Goal: Task Accomplishment & Management: Complete application form

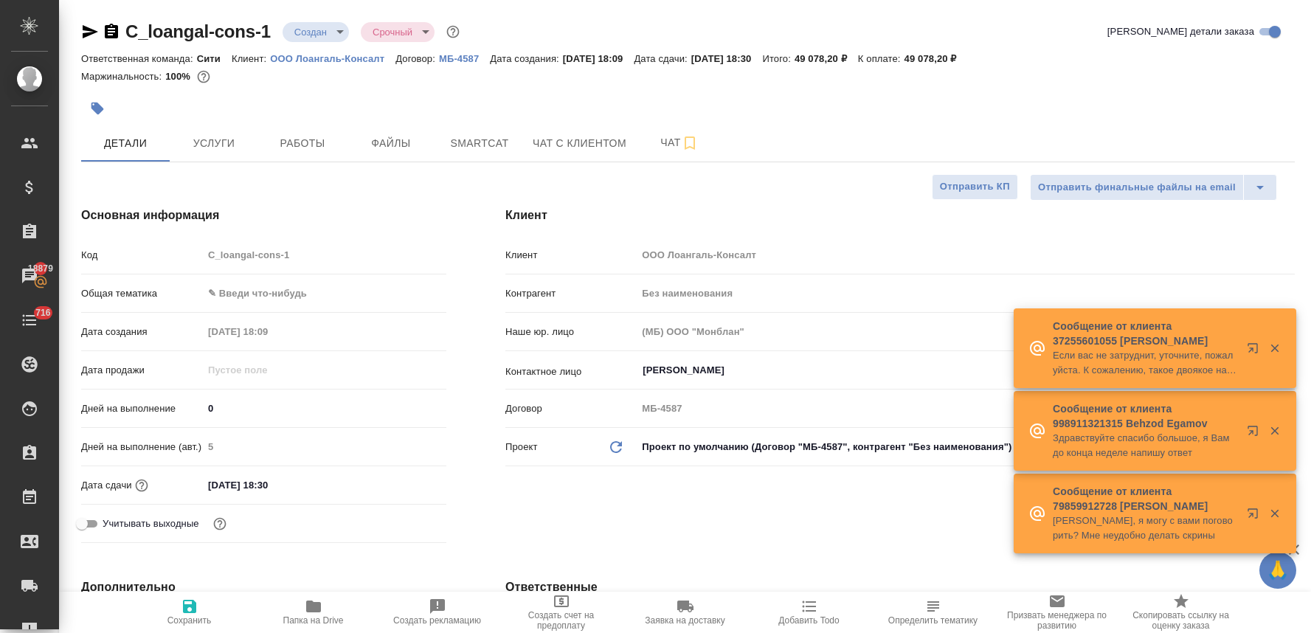
select select "RU"
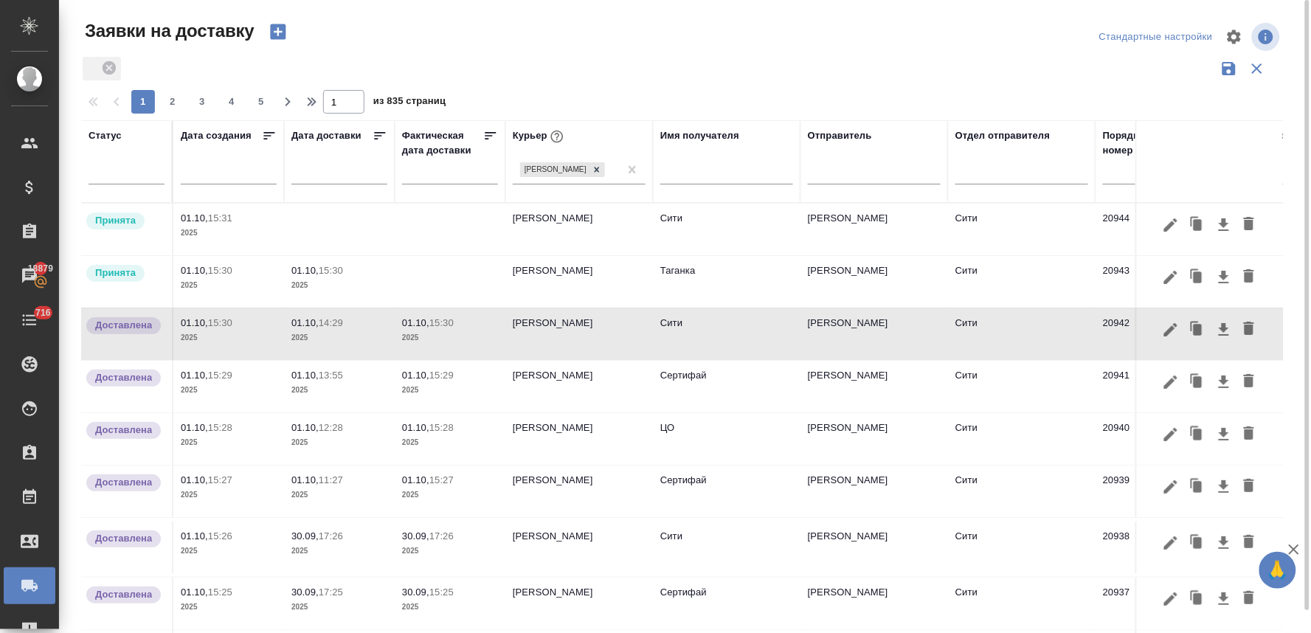
click at [579, 264] on td "Братолюбова Наталья" at bounding box center [579, 282] width 148 height 52
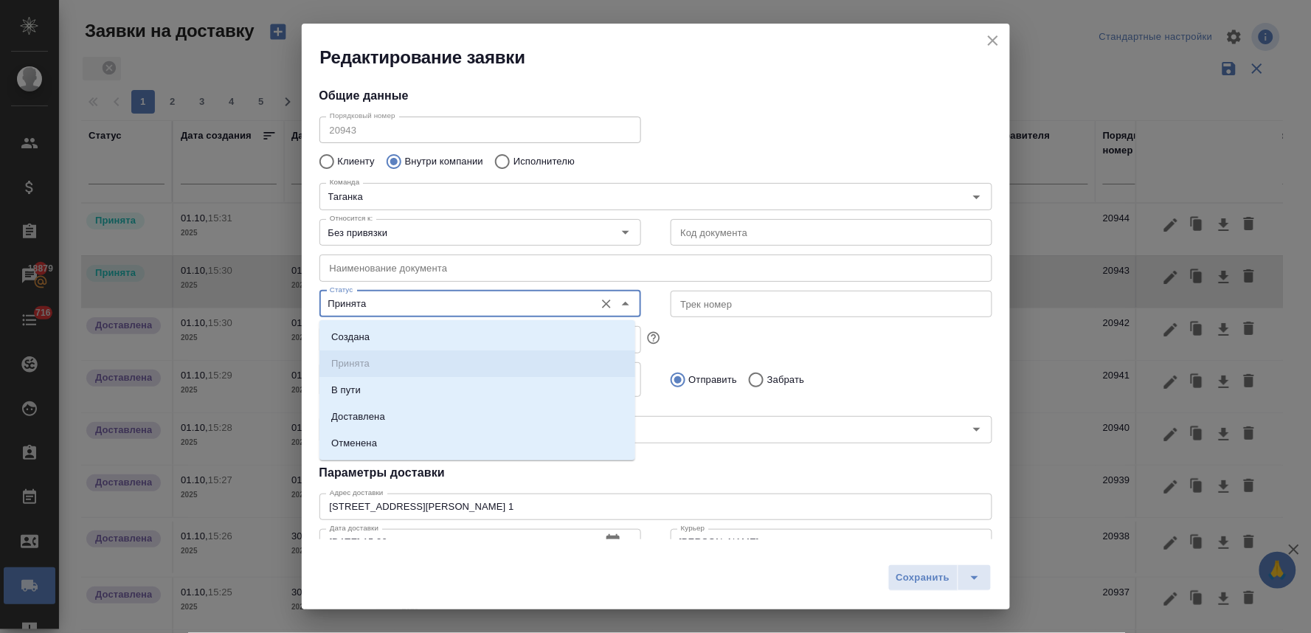
type input "[PERSON_NAME]"
click at [393, 307] on input "Принята" at bounding box center [455, 304] width 263 height 18
click at [387, 416] on li "Доставлена" at bounding box center [477, 417] width 316 height 27
type input "Доставлена"
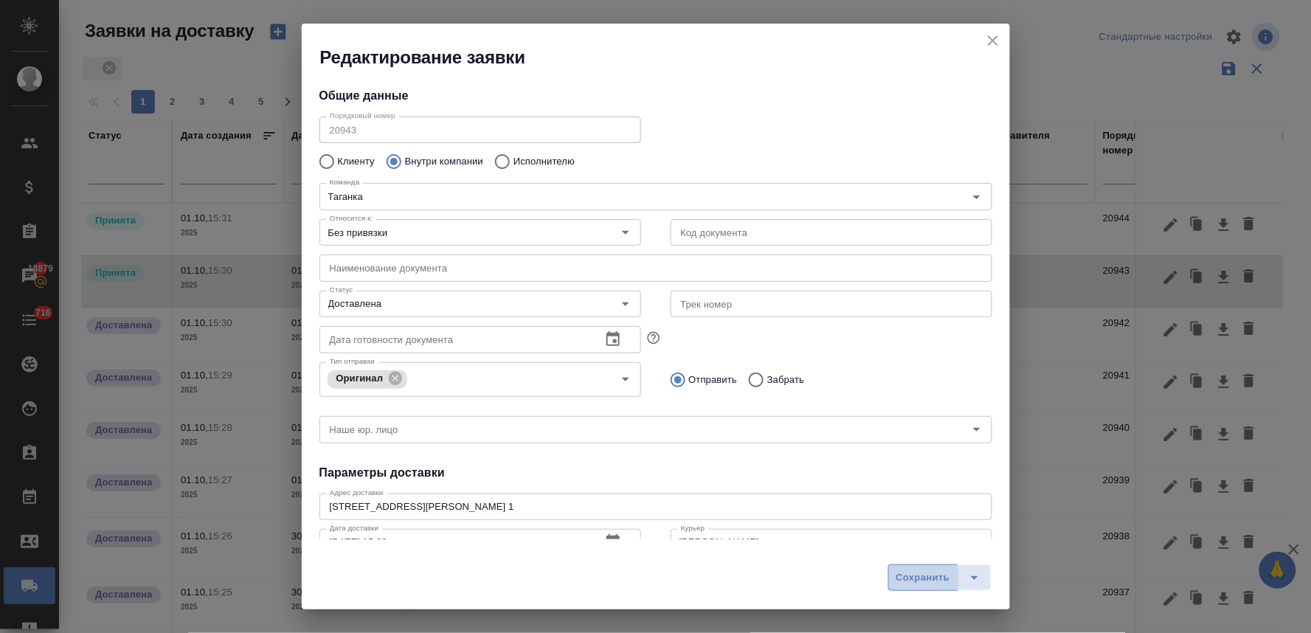
click at [940, 579] on span "Сохранить" at bounding box center [923, 577] width 54 height 17
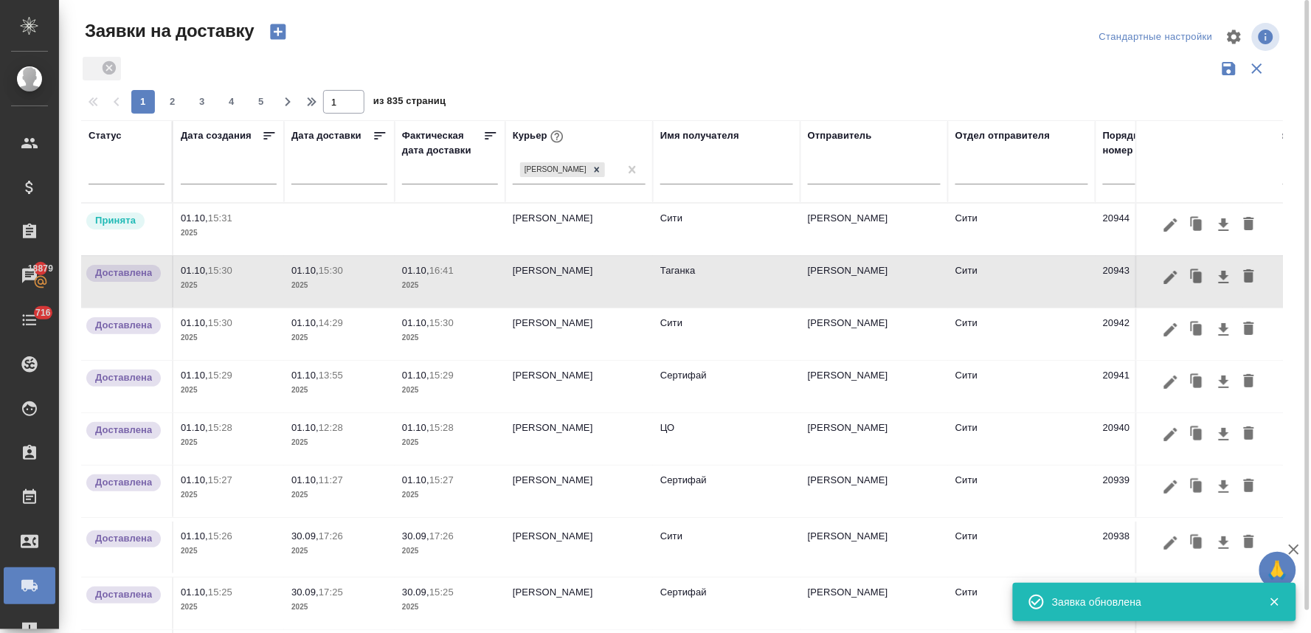
click at [330, 224] on td at bounding box center [339, 230] width 111 height 52
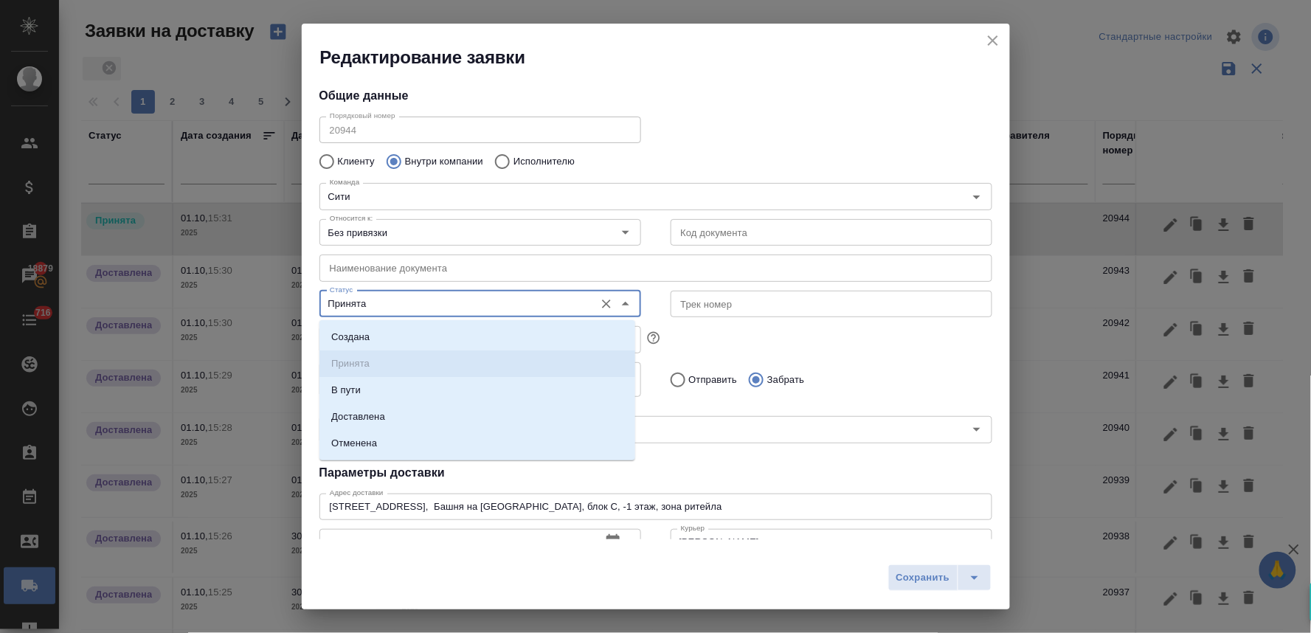
click at [387, 311] on input "Принята" at bounding box center [455, 304] width 263 height 18
click at [372, 415] on p "Доставлена" at bounding box center [358, 416] width 54 height 15
type input "Доставлена"
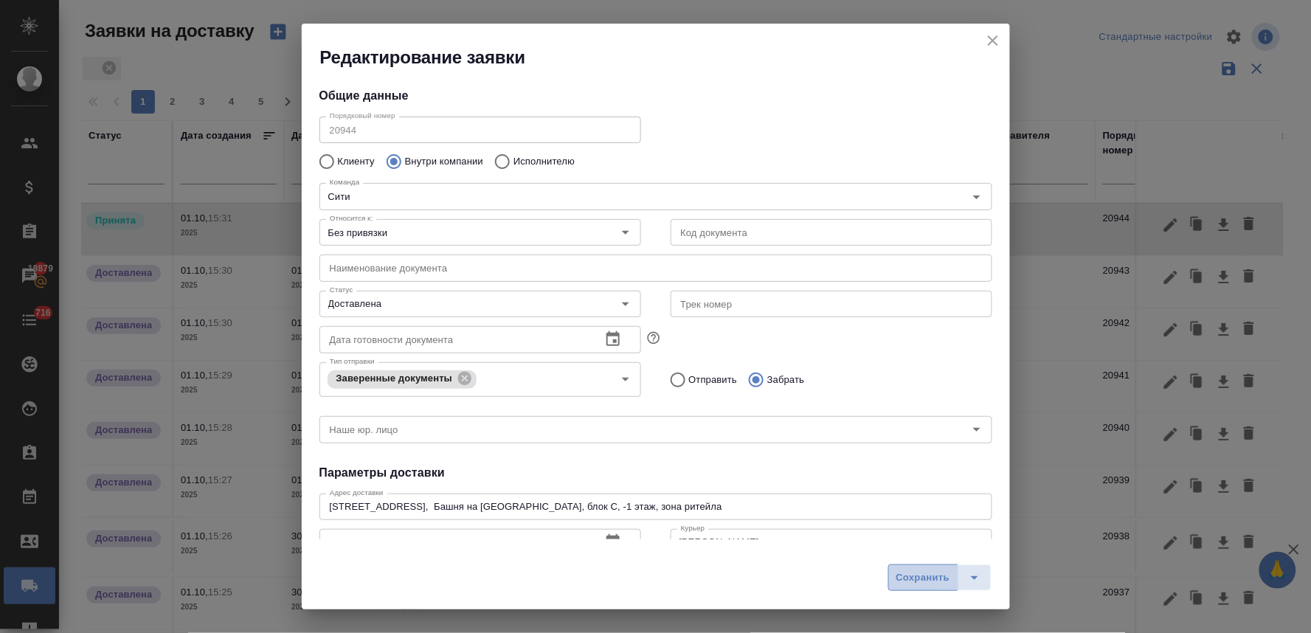
click at [920, 585] on span "Сохранить" at bounding box center [923, 577] width 54 height 17
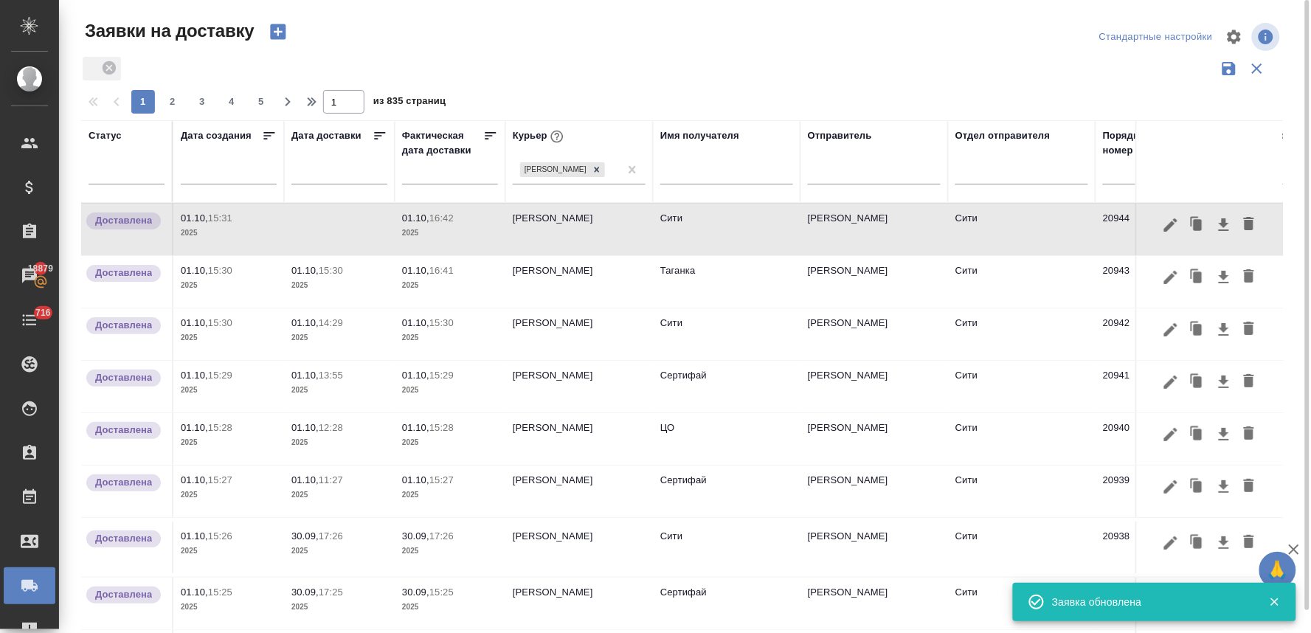
click at [281, 33] on icon "button" at bounding box center [277, 31] width 15 height 15
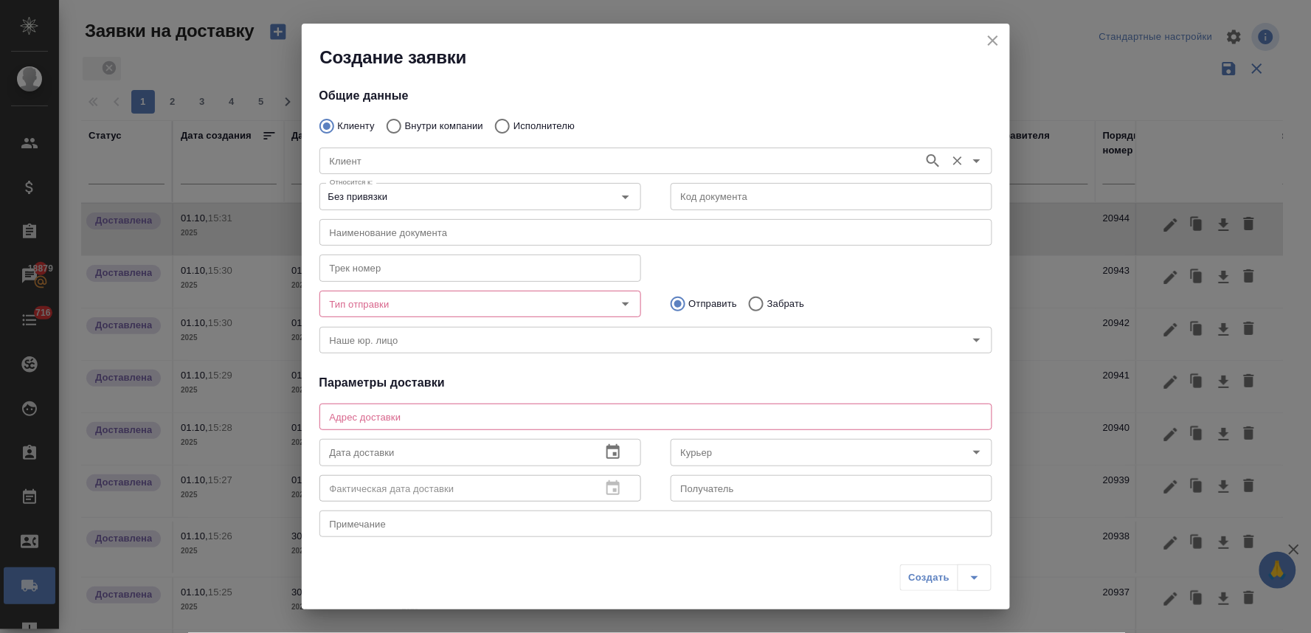
click at [430, 158] on input "Клиент" at bounding box center [620, 161] width 592 height 18
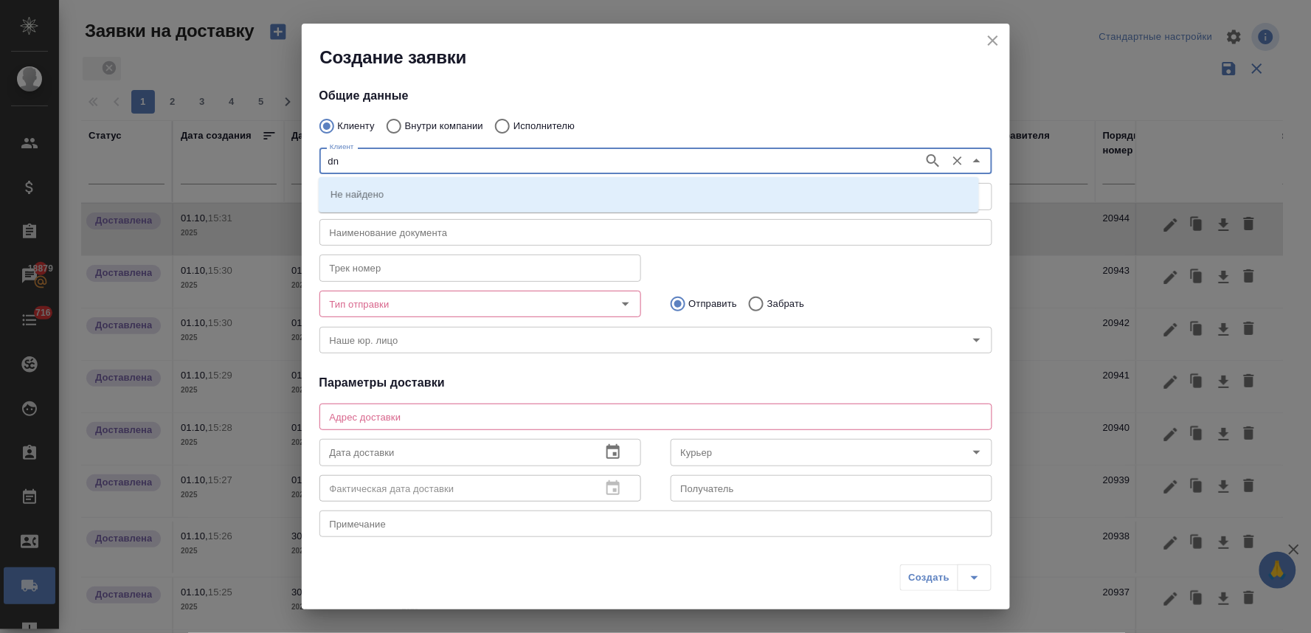
type input "d"
type input "втб"
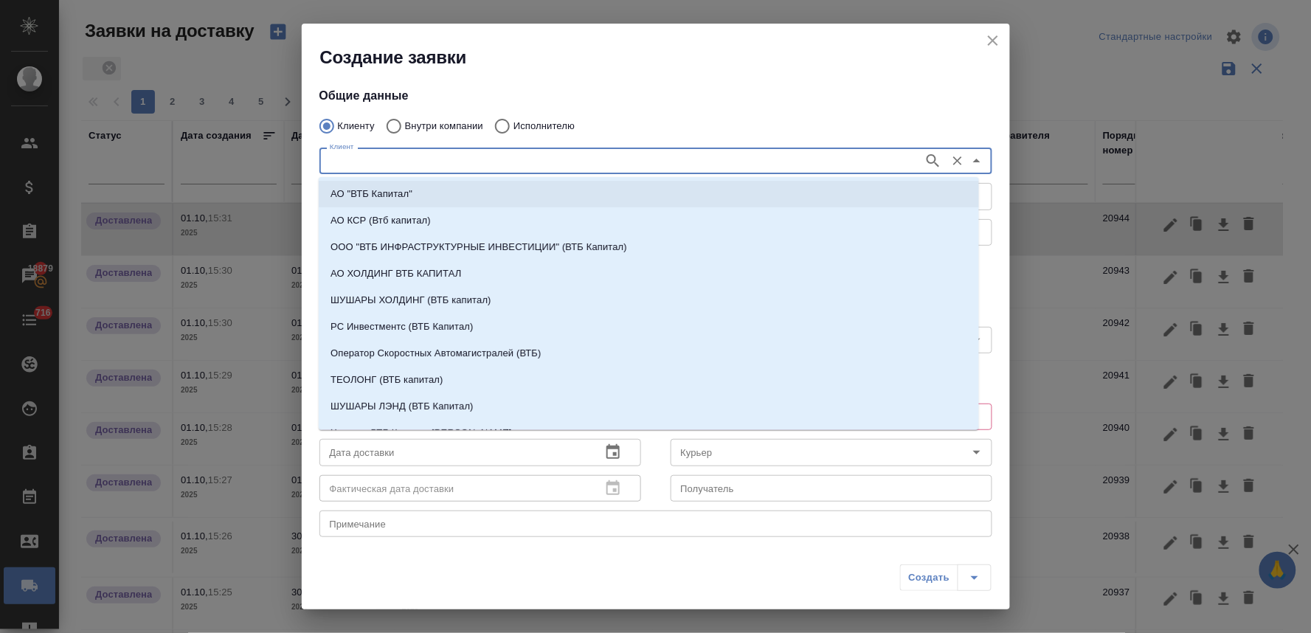
click at [419, 190] on li "АО "ВТБ Капитал"" at bounding box center [649, 194] width 660 height 27
type input "АО "ВТБ Капитал""
type textarea "Пресненская наб.10, Офис сити1"
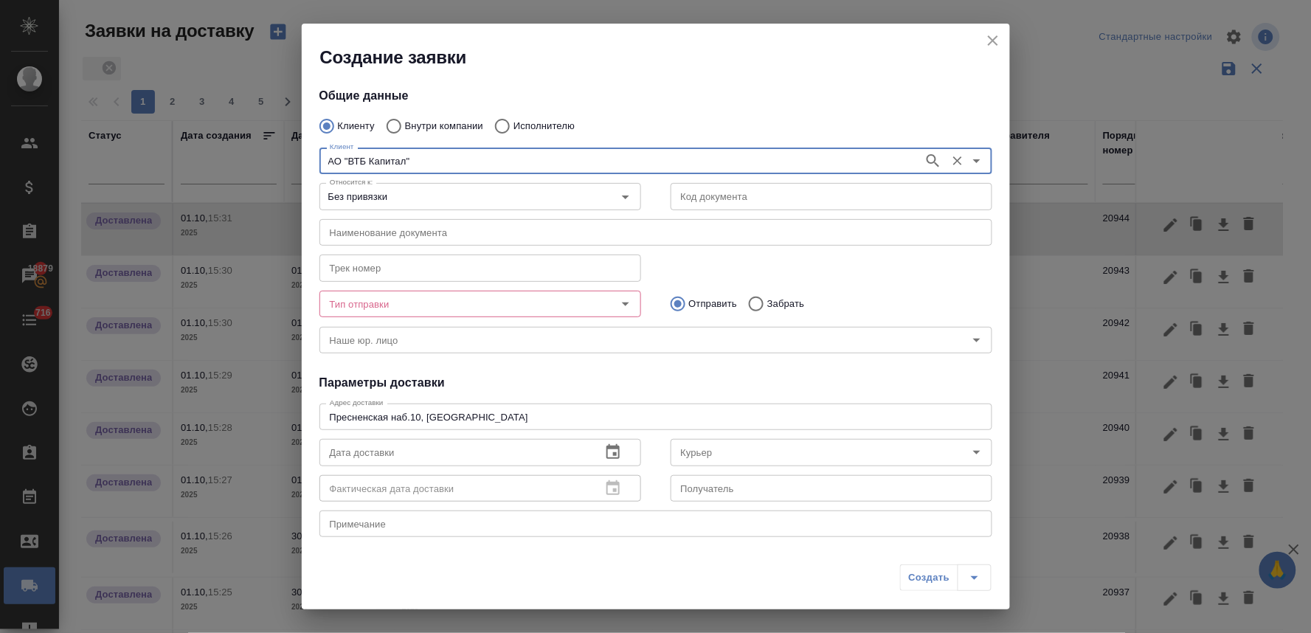
click at [363, 306] on input "Тип отправки" at bounding box center [455, 304] width 263 height 18
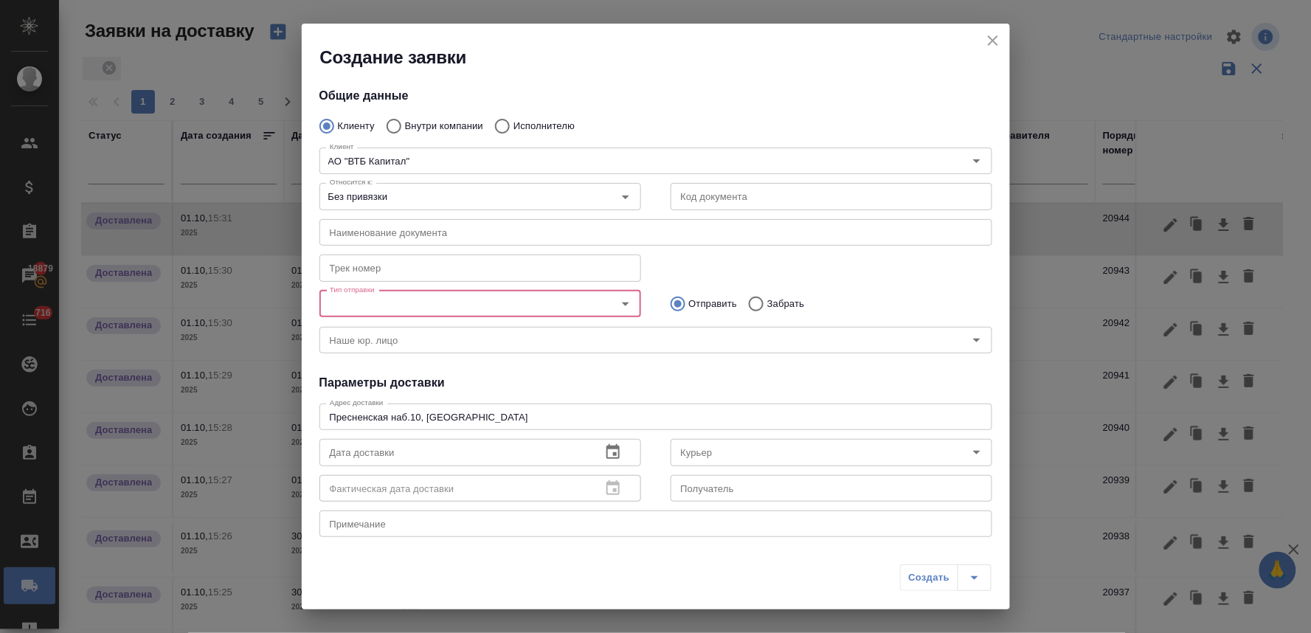
click at [363, 306] on input "Тип отправки" at bounding box center [455, 304] width 263 height 18
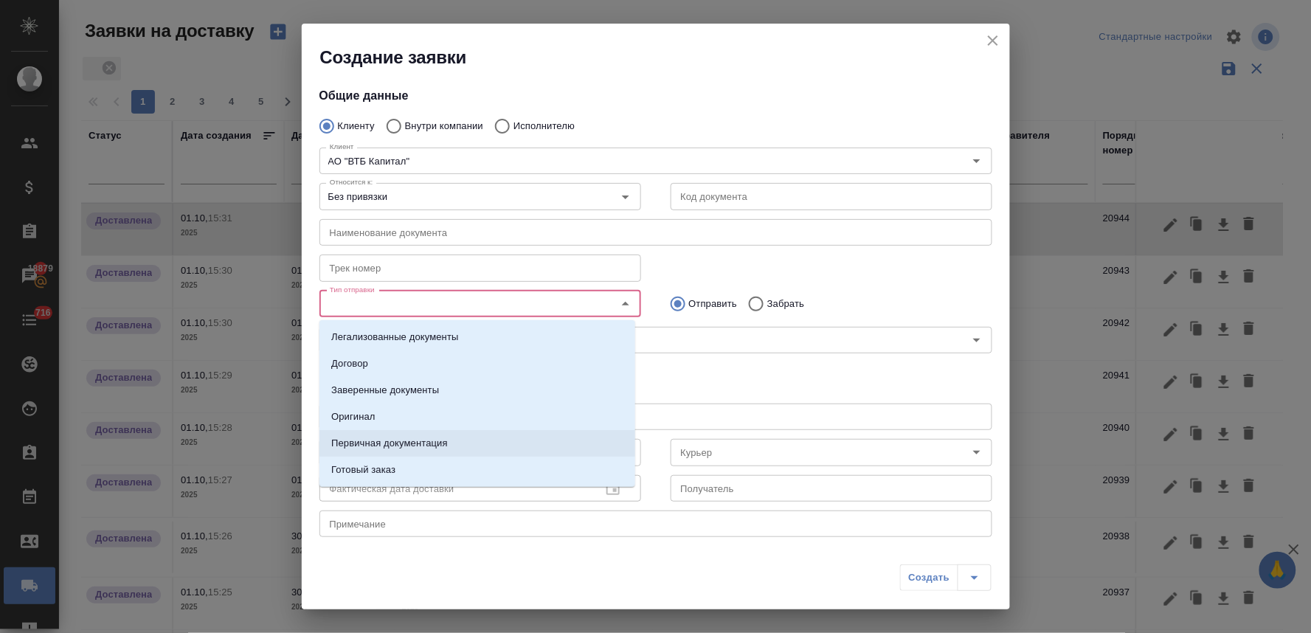
click at [393, 443] on p "Первичная документация" at bounding box center [389, 443] width 117 height 15
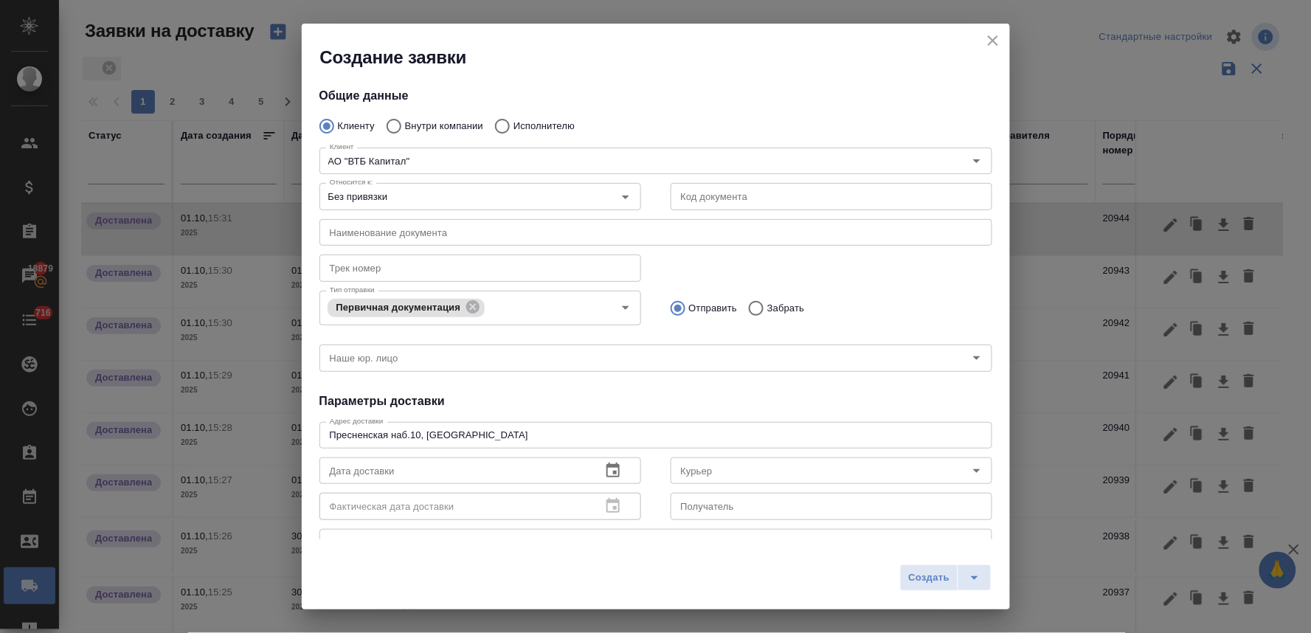
click at [683, 385] on div "Общие данные Клиенту Внутри компании Исполнителю Клиент АО "ВТБ Капитал" Клиент…" at bounding box center [656, 304] width 708 height 470
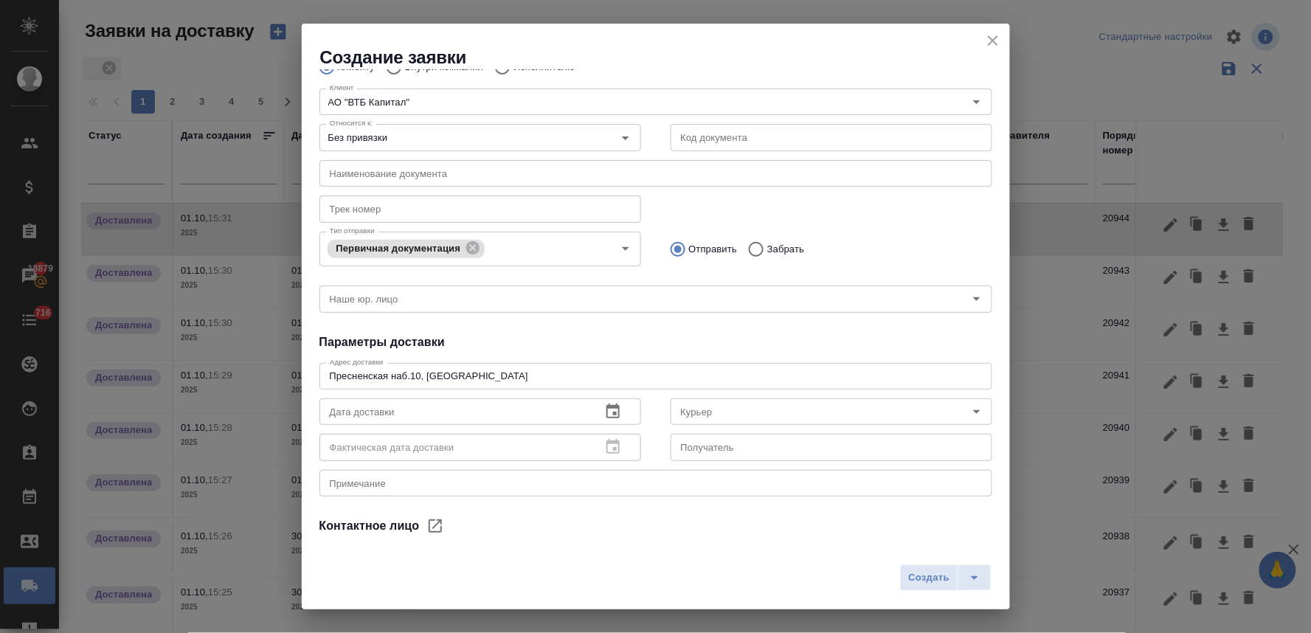
scroll to position [82, 0]
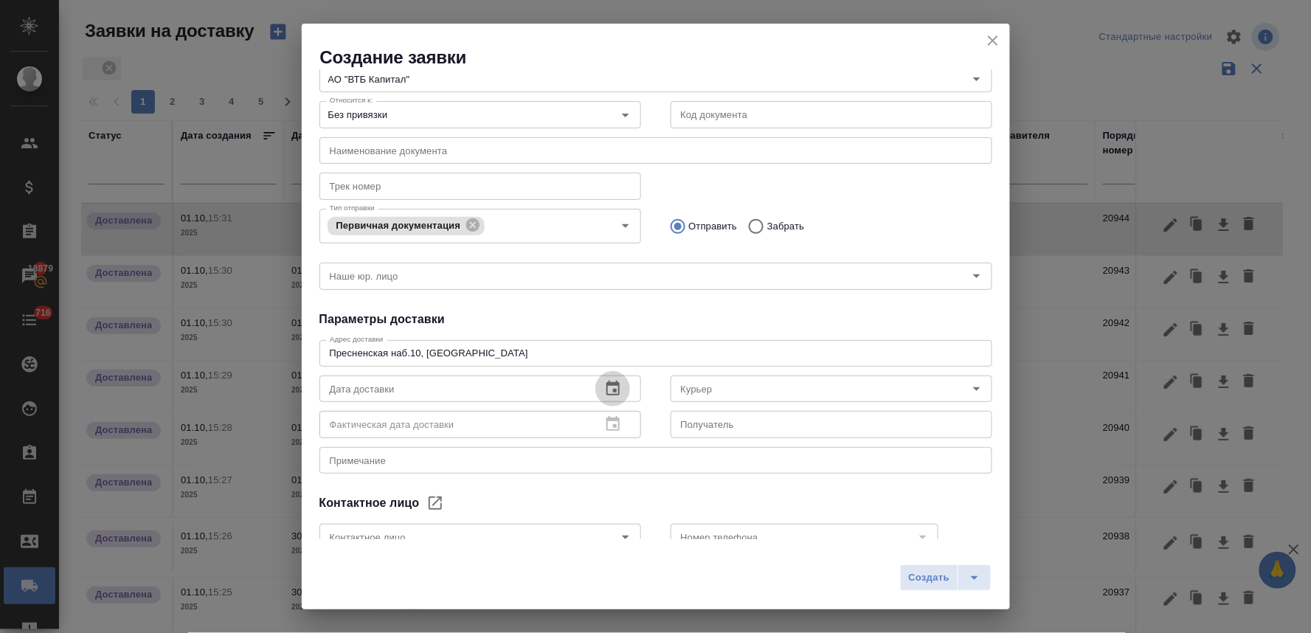
click at [604, 392] on icon "button" at bounding box center [613, 389] width 18 height 18
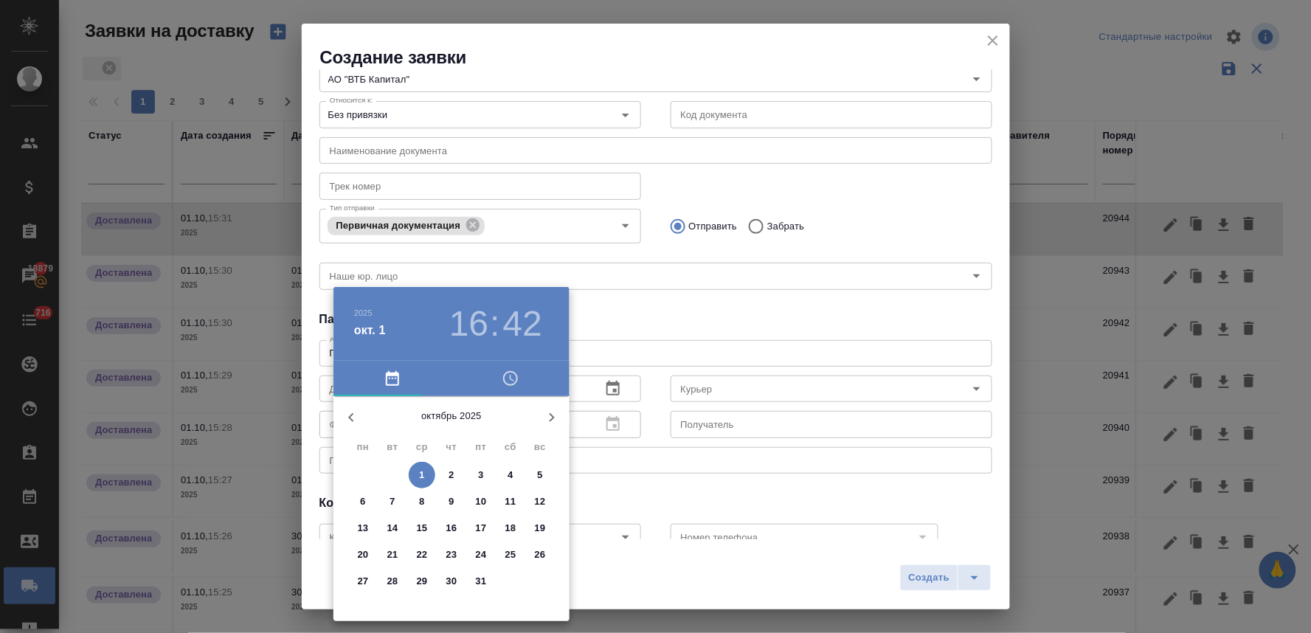
click at [510, 381] on icon "button" at bounding box center [511, 379] width 18 height 18
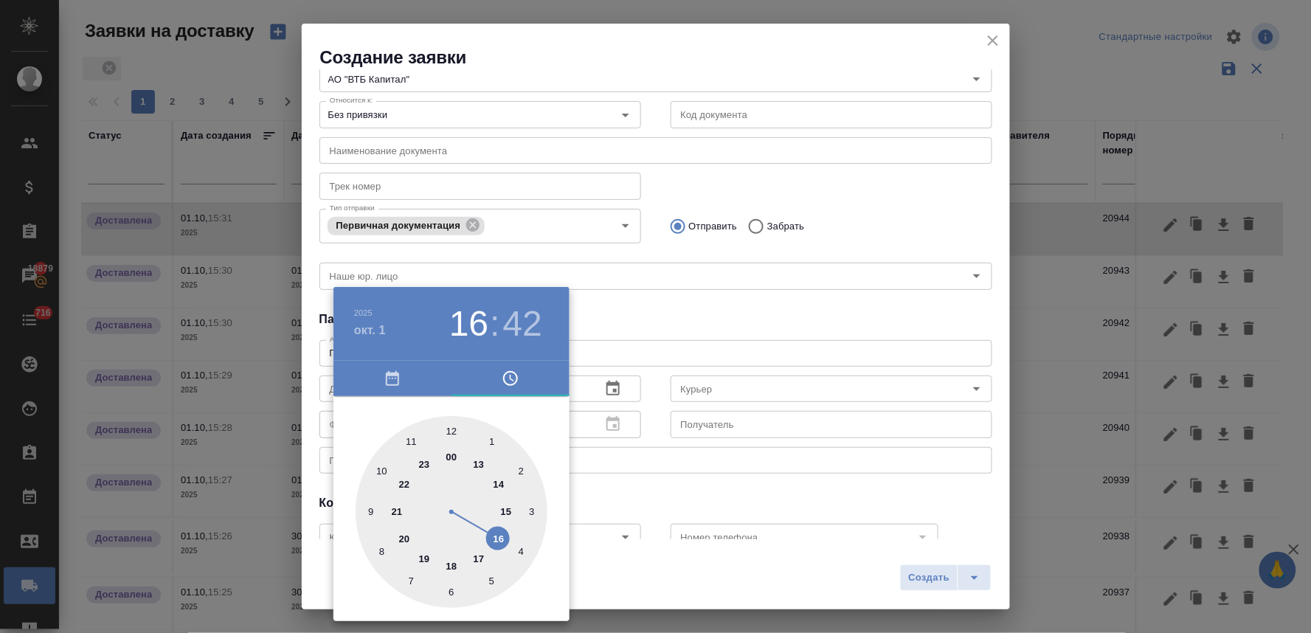
click at [499, 544] on div at bounding box center [452, 512] width 192 height 192
type input "01.10.2025 16:42"
click at [706, 305] on div at bounding box center [655, 316] width 1311 height 633
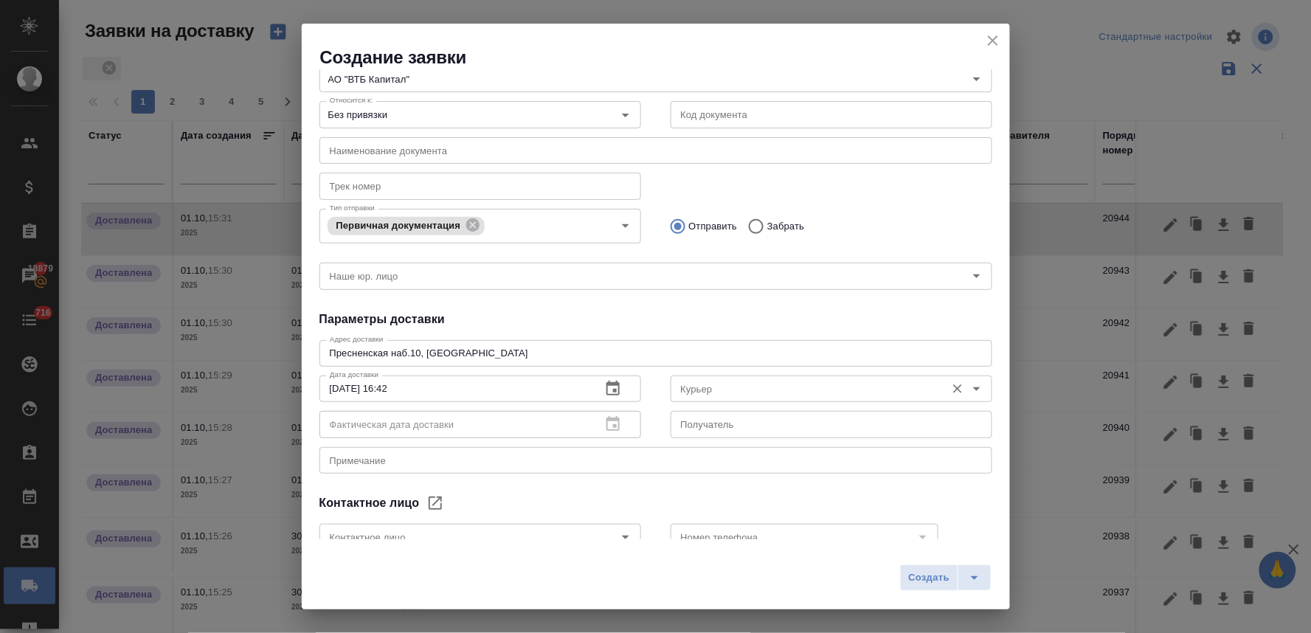
click at [719, 386] on input "Курьер" at bounding box center [806, 389] width 263 height 18
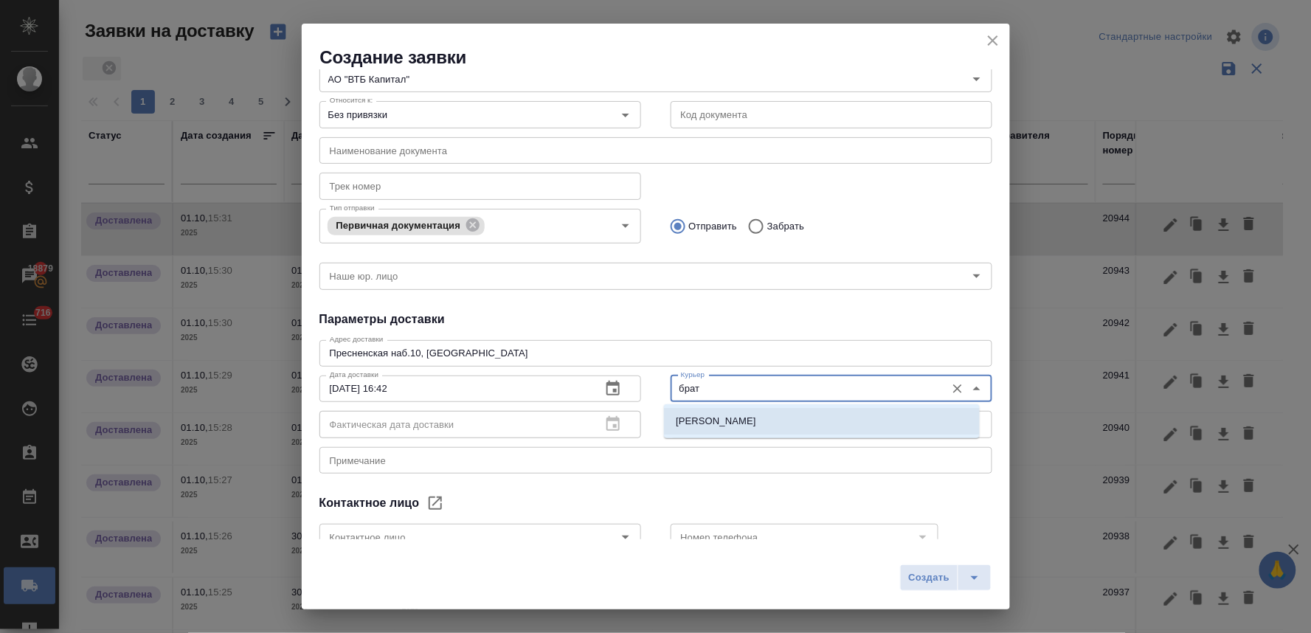
click at [729, 418] on p "Братолюбова Наталья" at bounding box center [716, 421] width 80 height 15
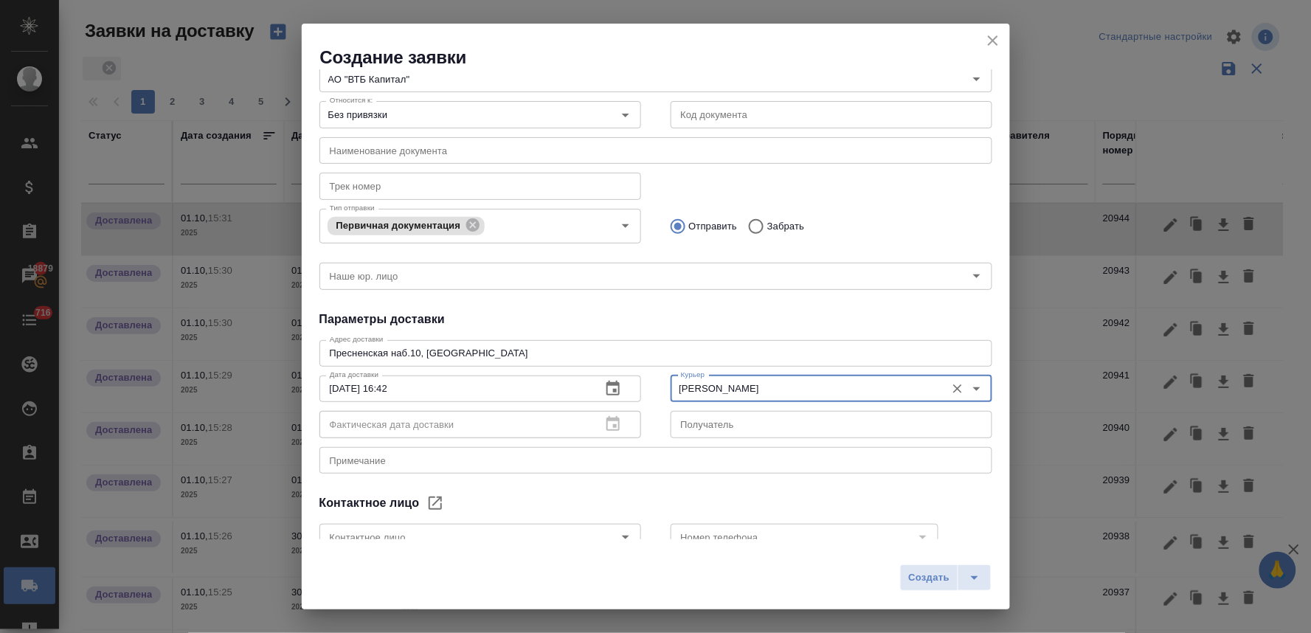
type input "Братолюбова Наталья"
click at [749, 509] on div "Номер телефона Номер телефона" at bounding box center [831, 535] width 351 height 65
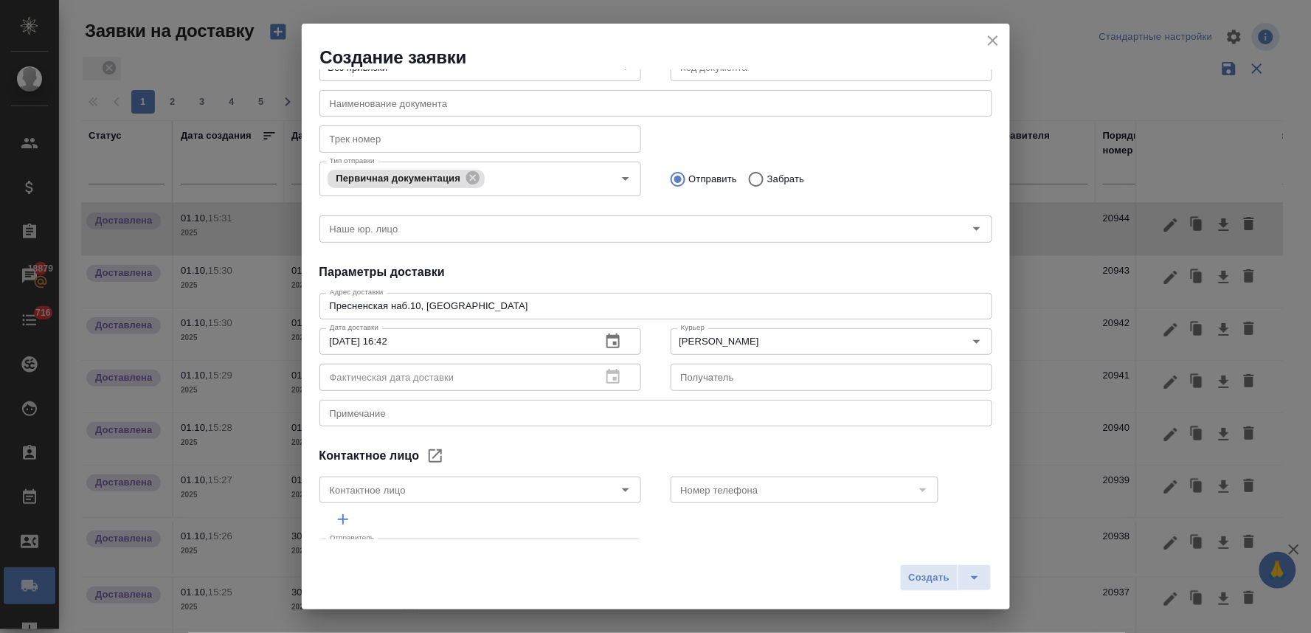
scroll to position [171, 0]
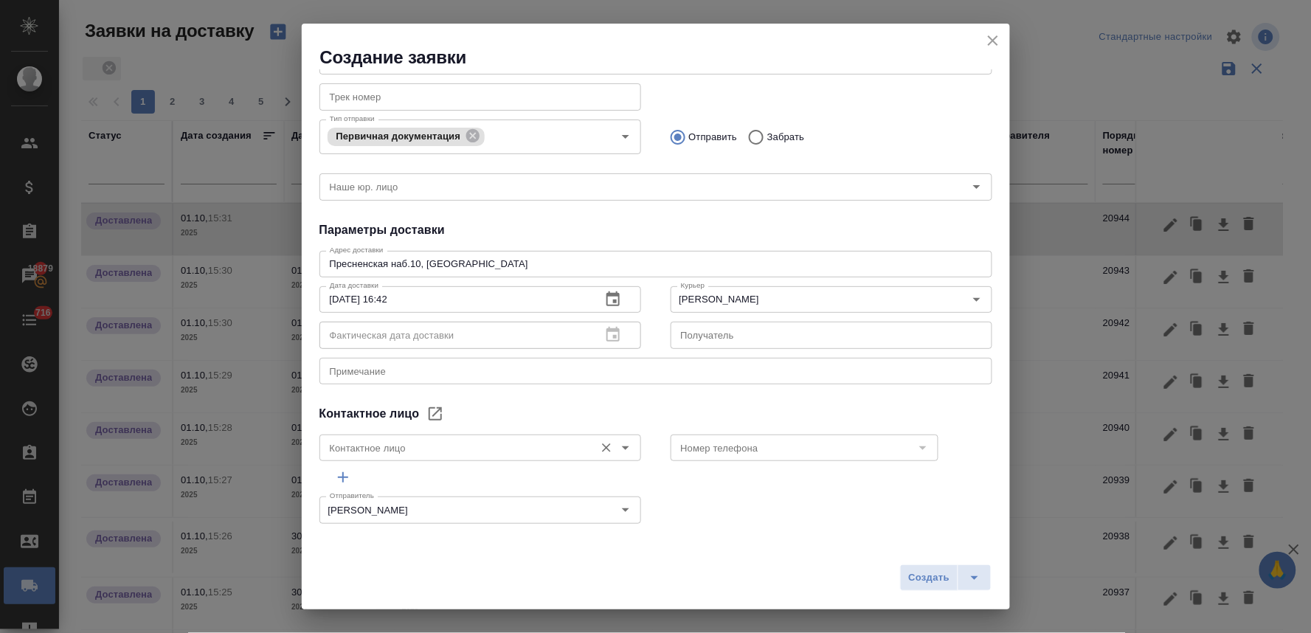
click at [485, 447] on input "Контактное лицо" at bounding box center [455, 448] width 263 height 18
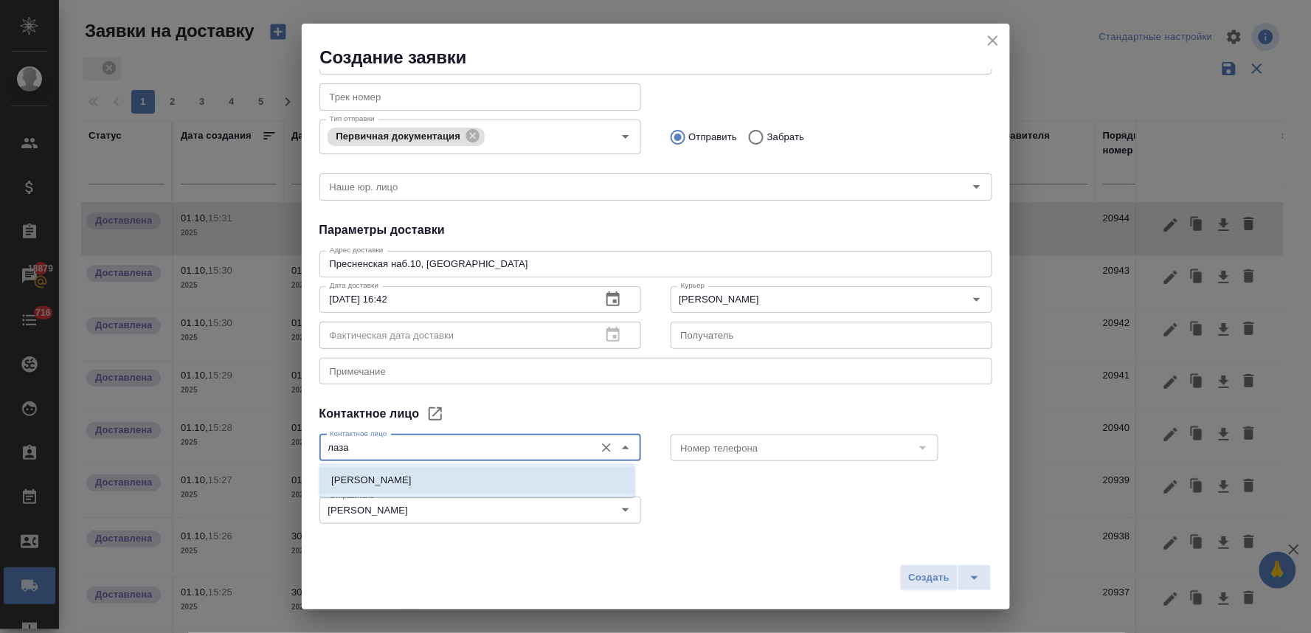
click at [485, 479] on li "Лазарева Зарина" at bounding box center [477, 480] width 316 height 27
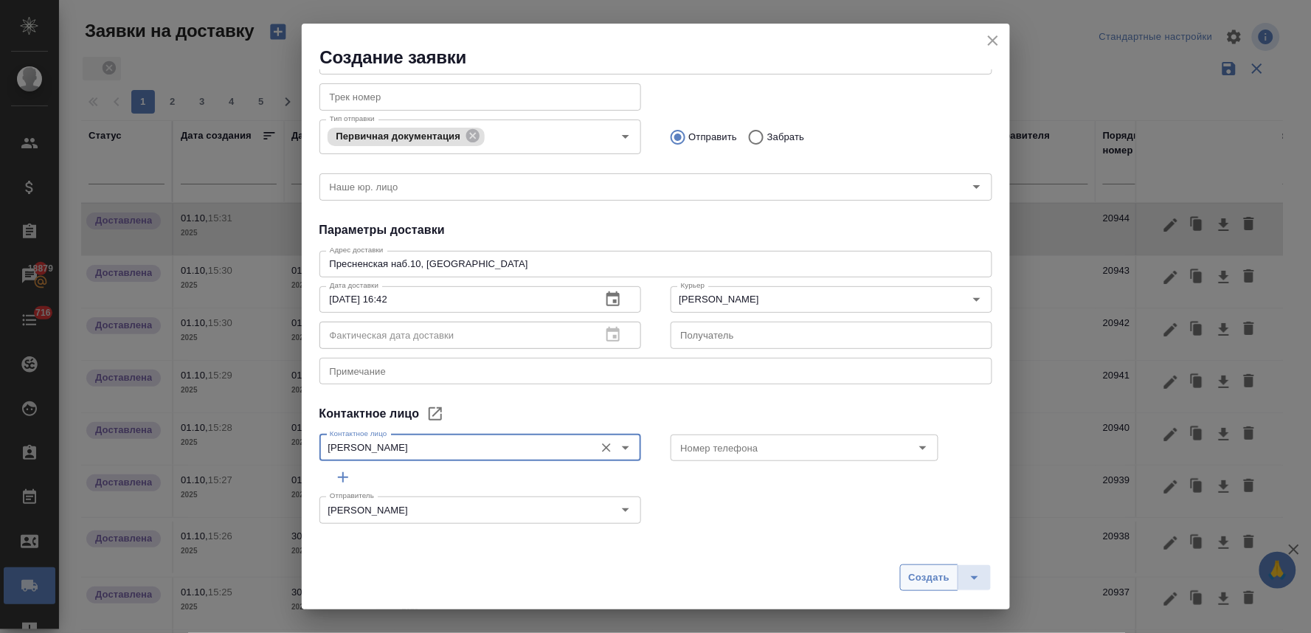
type input "Лазарева Зарина"
click at [932, 586] on span "Создать" at bounding box center [928, 577] width 41 height 17
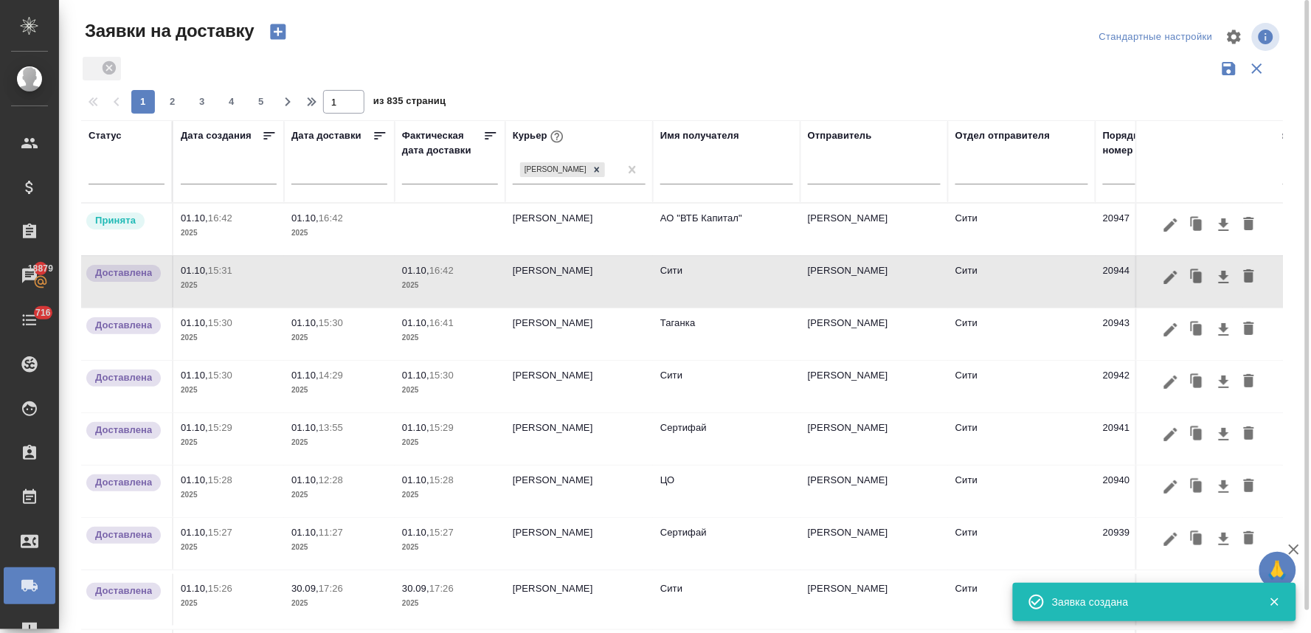
click at [453, 223] on td at bounding box center [450, 230] width 111 height 52
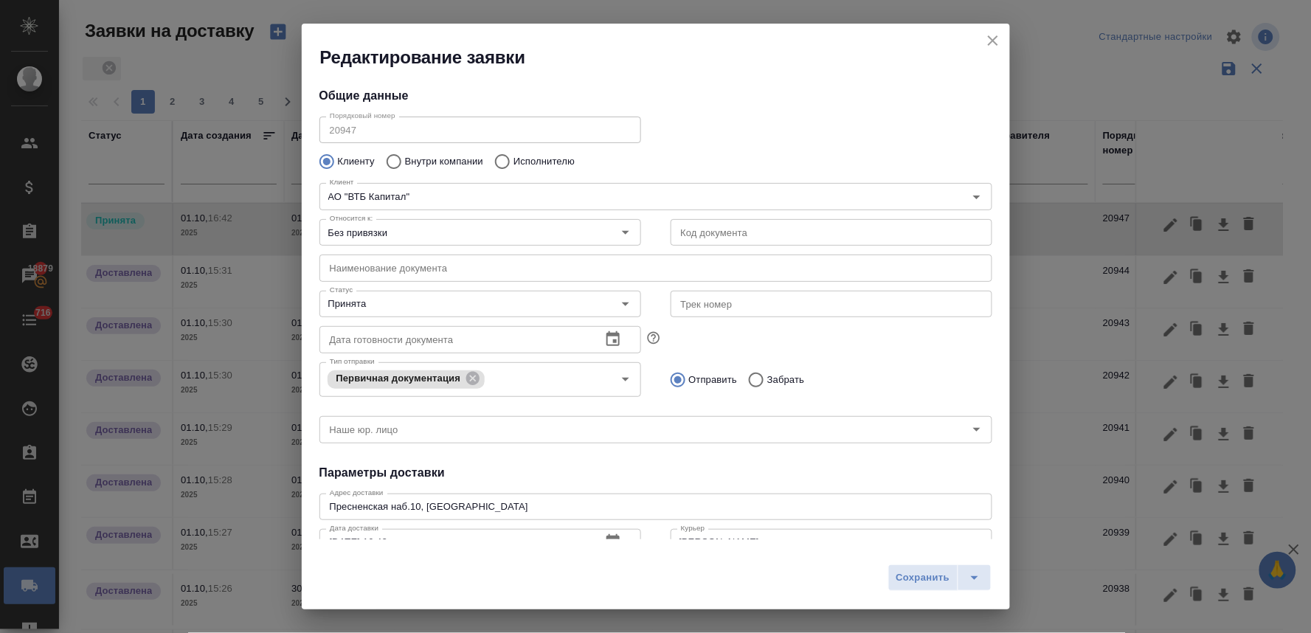
click at [997, 35] on icon "close" at bounding box center [993, 40] width 10 height 10
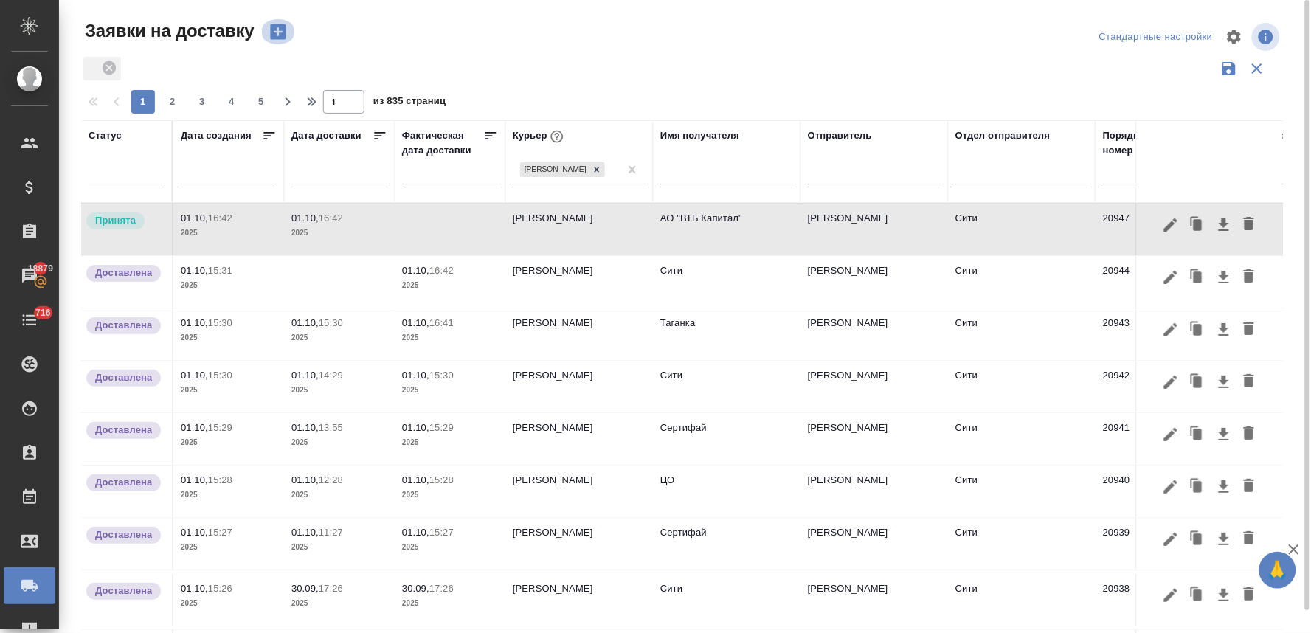
click at [278, 38] on icon "button" at bounding box center [277, 31] width 15 height 15
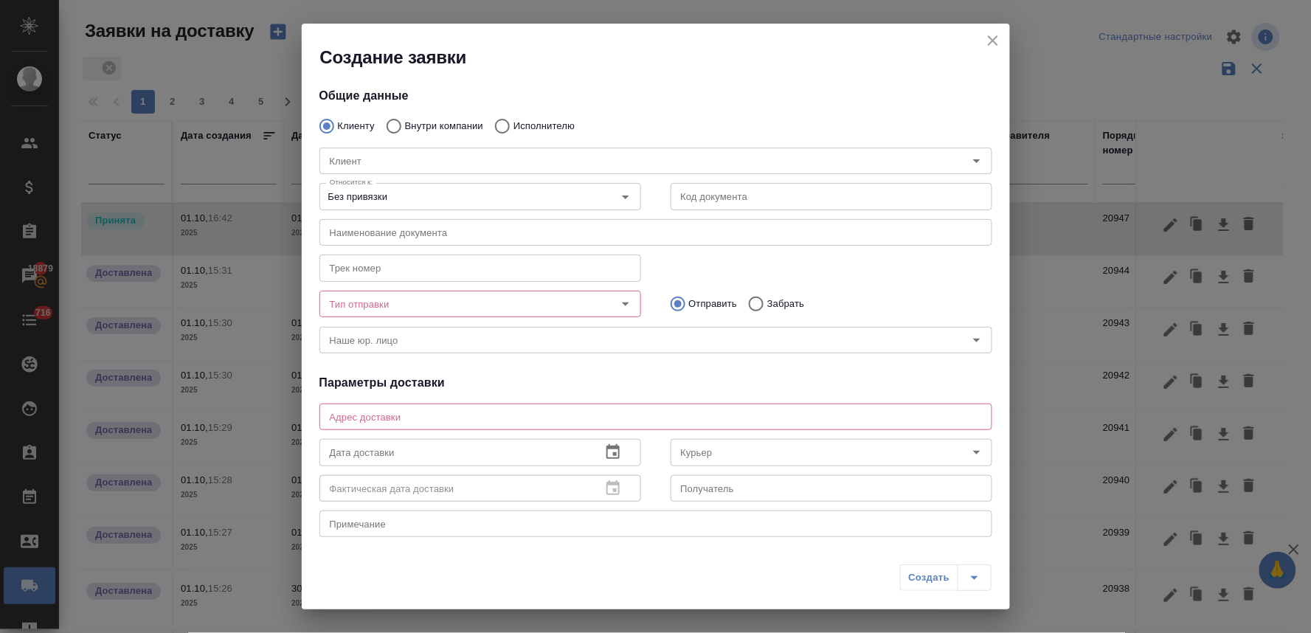
click at [457, 125] on p "Внутри компании" at bounding box center [444, 126] width 78 height 15
click at [405, 125] on input "Внутри компании" at bounding box center [391, 126] width 27 height 31
radio input "true"
click at [458, 159] on input "Команда" at bounding box center [631, 161] width 614 height 18
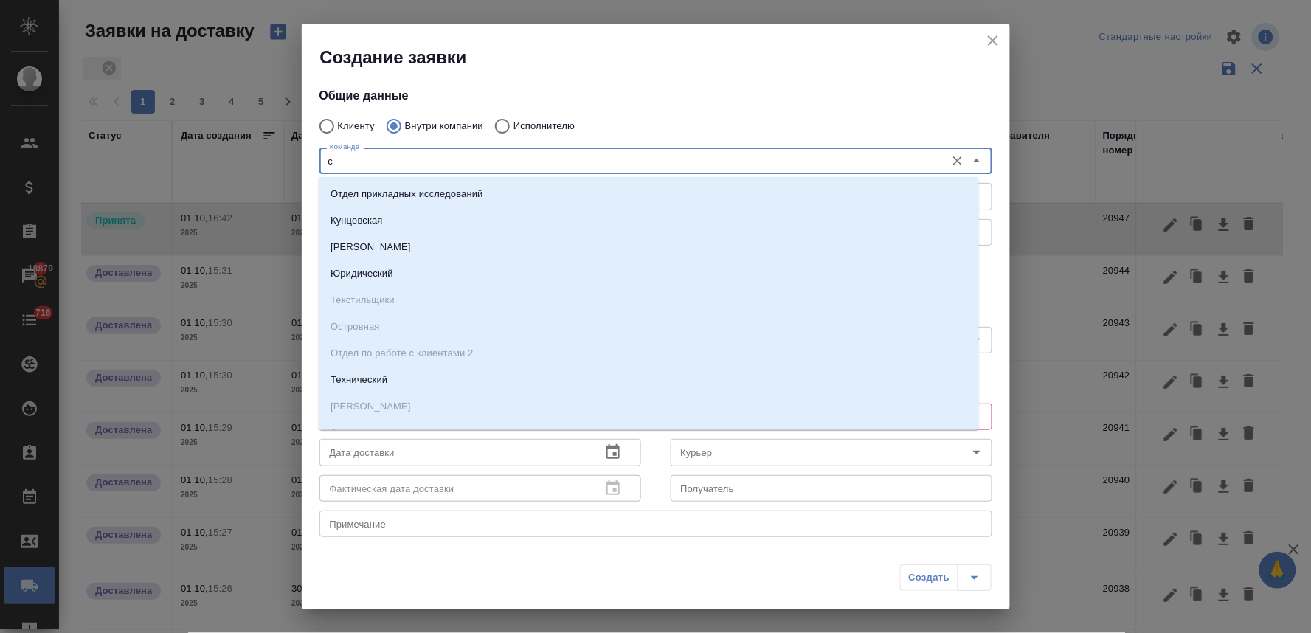
type input "си"
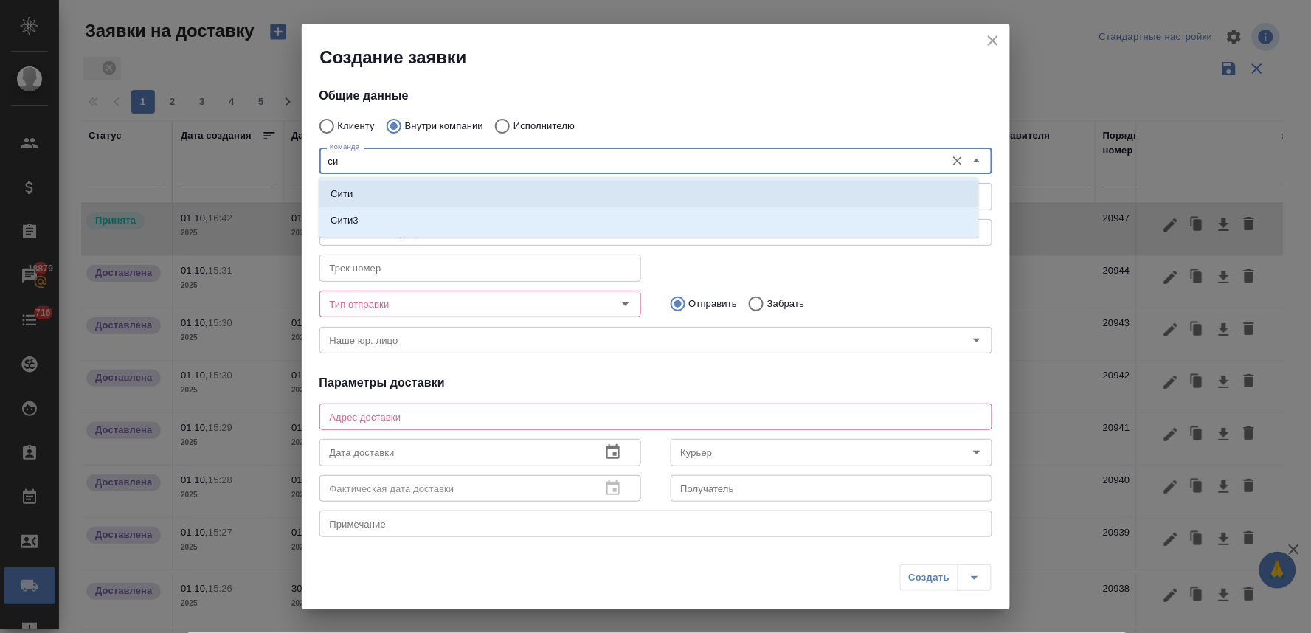
click at [443, 188] on li "Сити" at bounding box center [649, 194] width 660 height 27
type textarea "Пресненская набережная, д. 10, Башня на Набережной, блок С, -1 этаж, зона ритей…"
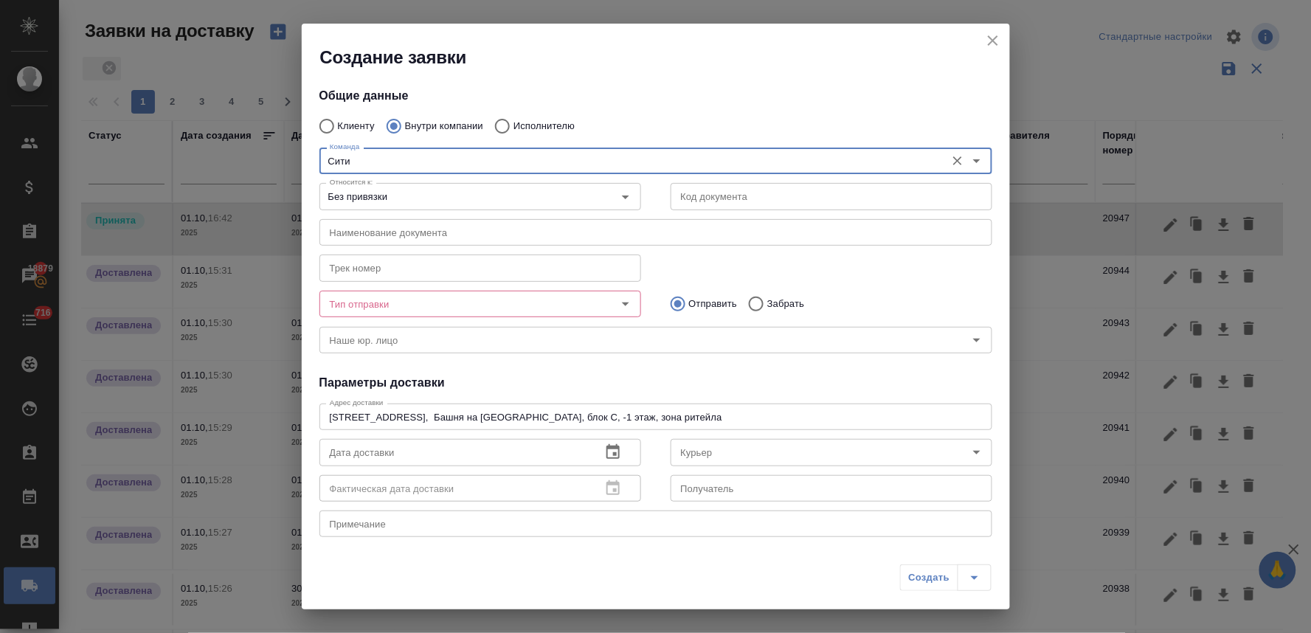
type input "Сити"
click at [432, 308] on input "Тип отправки" at bounding box center [455, 304] width 263 height 18
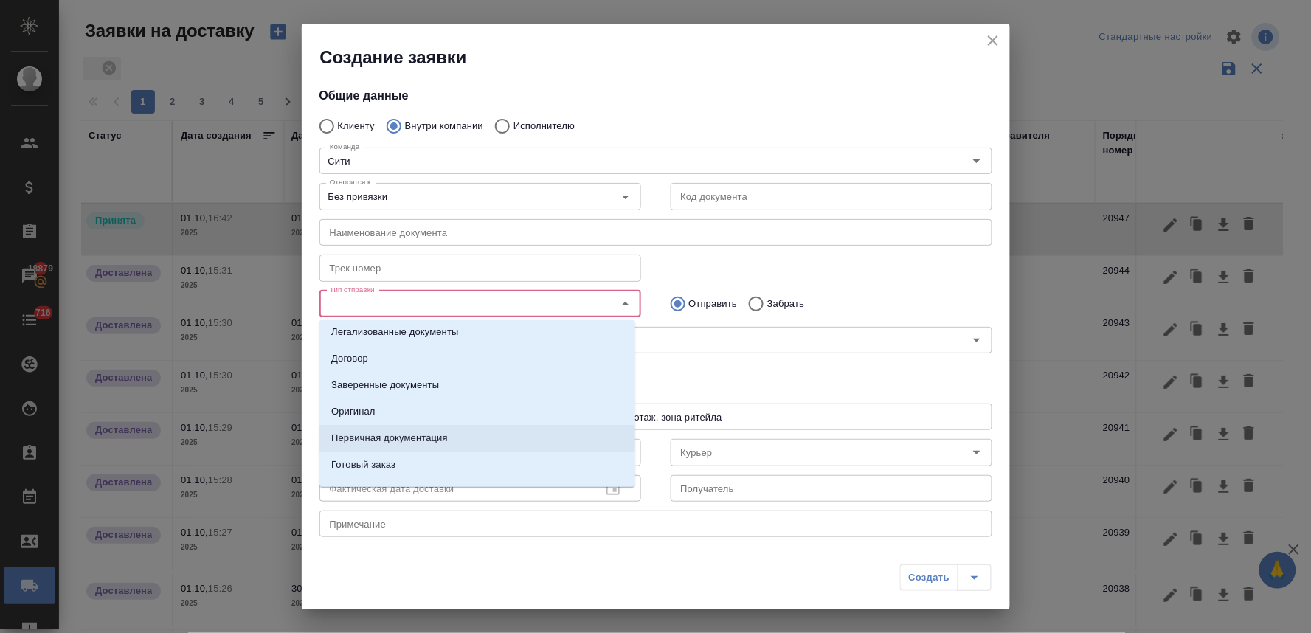
scroll to position [0, 0]
click at [399, 413] on li "Оригинал" at bounding box center [477, 417] width 316 height 27
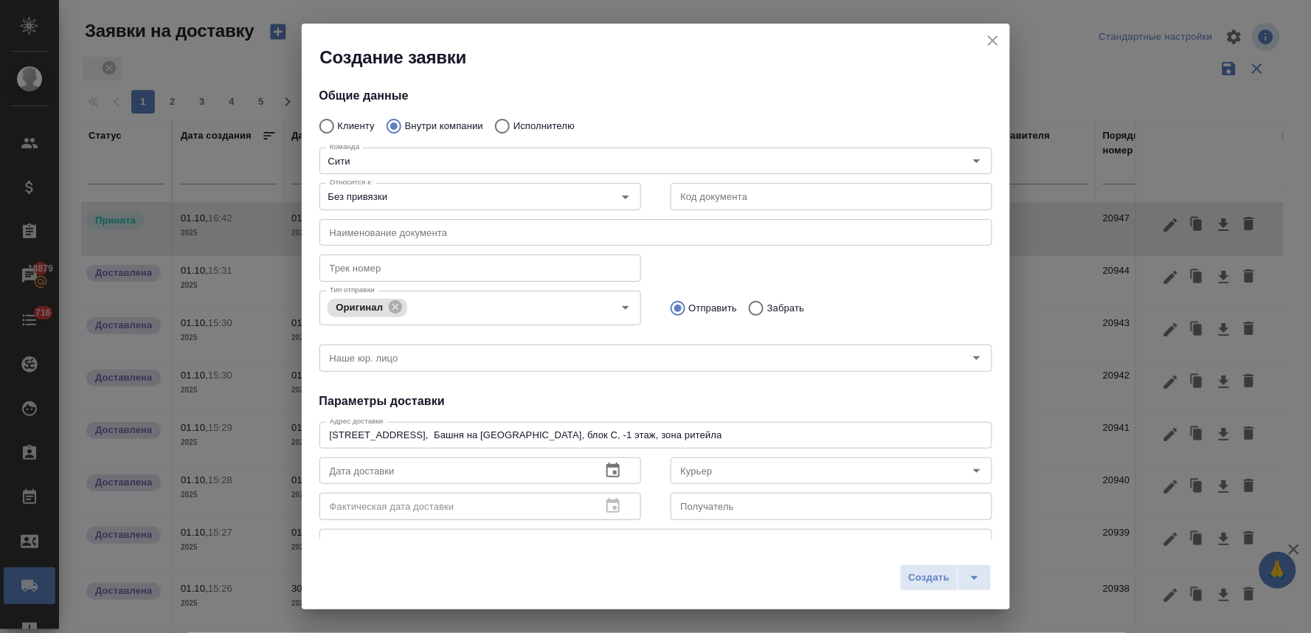
click at [726, 399] on h4 "Параметры доставки" at bounding box center [655, 401] width 673 height 18
click at [736, 588] on div "Создать" at bounding box center [656, 583] width 708 height 52
click at [612, 466] on icon "button" at bounding box center [612, 470] width 13 height 15
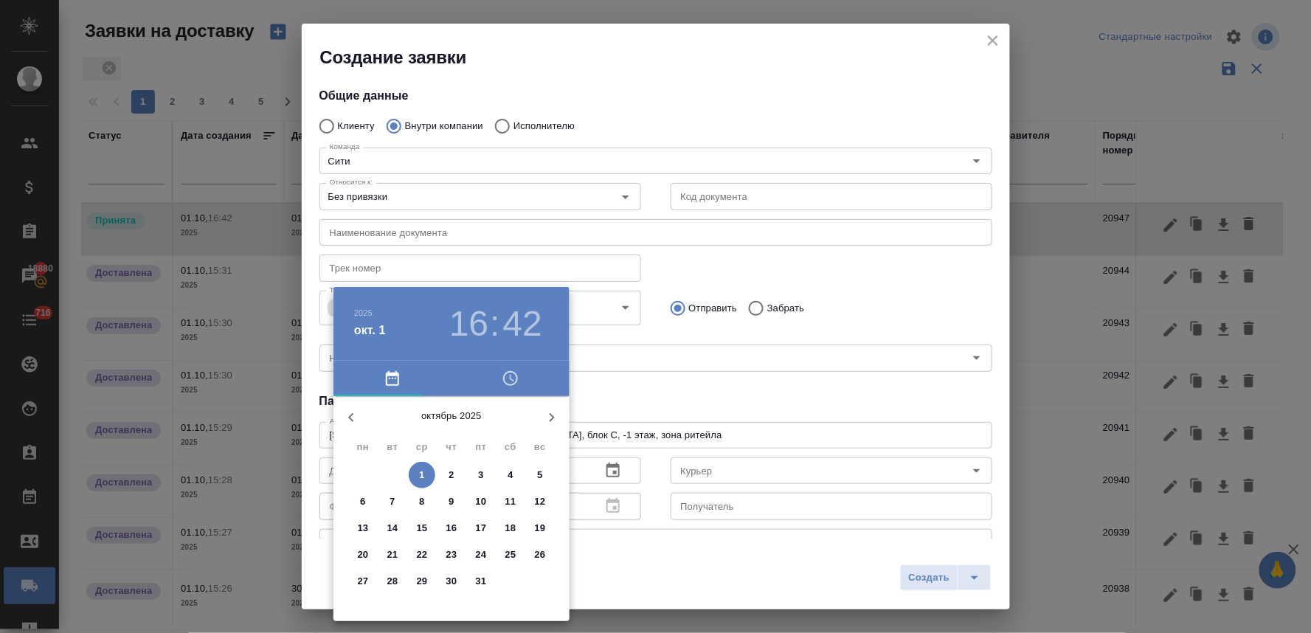
click at [502, 379] on icon "button" at bounding box center [511, 379] width 18 height 18
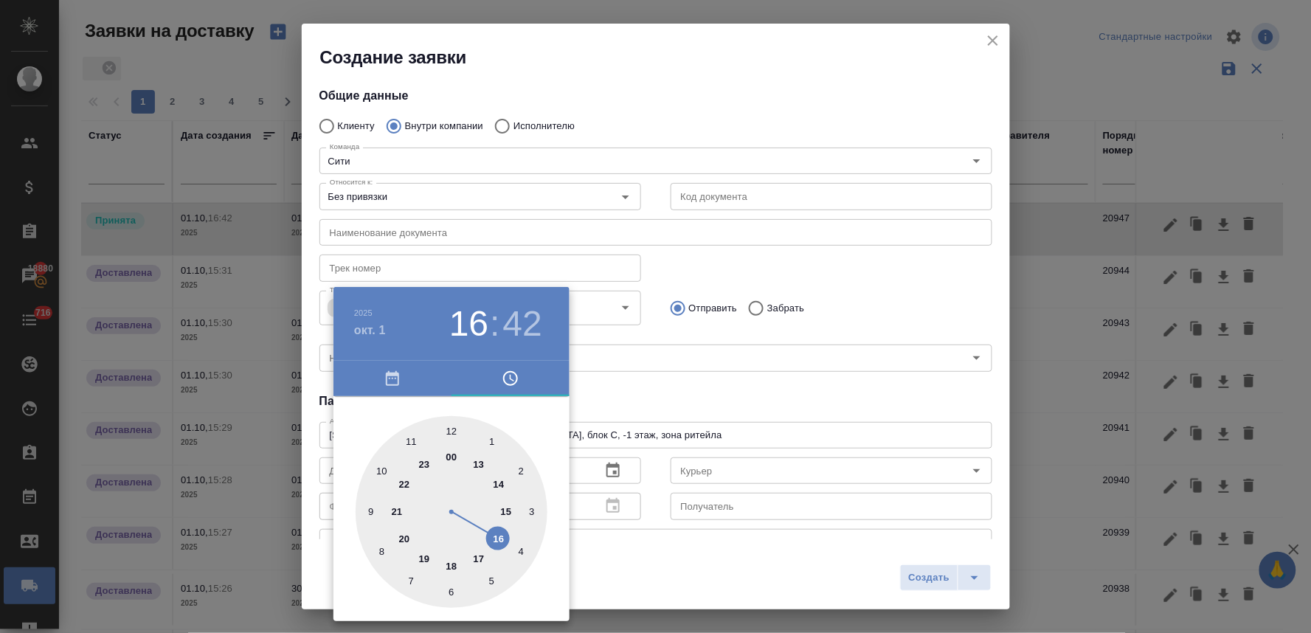
click at [481, 565] on div at bounding box center [452, 512] width 192 height 192
click at [449, 429] on div at bounding box center [452, 512] width 192 height 192
type input "01.10.2025 17:00"
click at [616, 404] on div at bounding box center [655, 316] width 1311 height 633
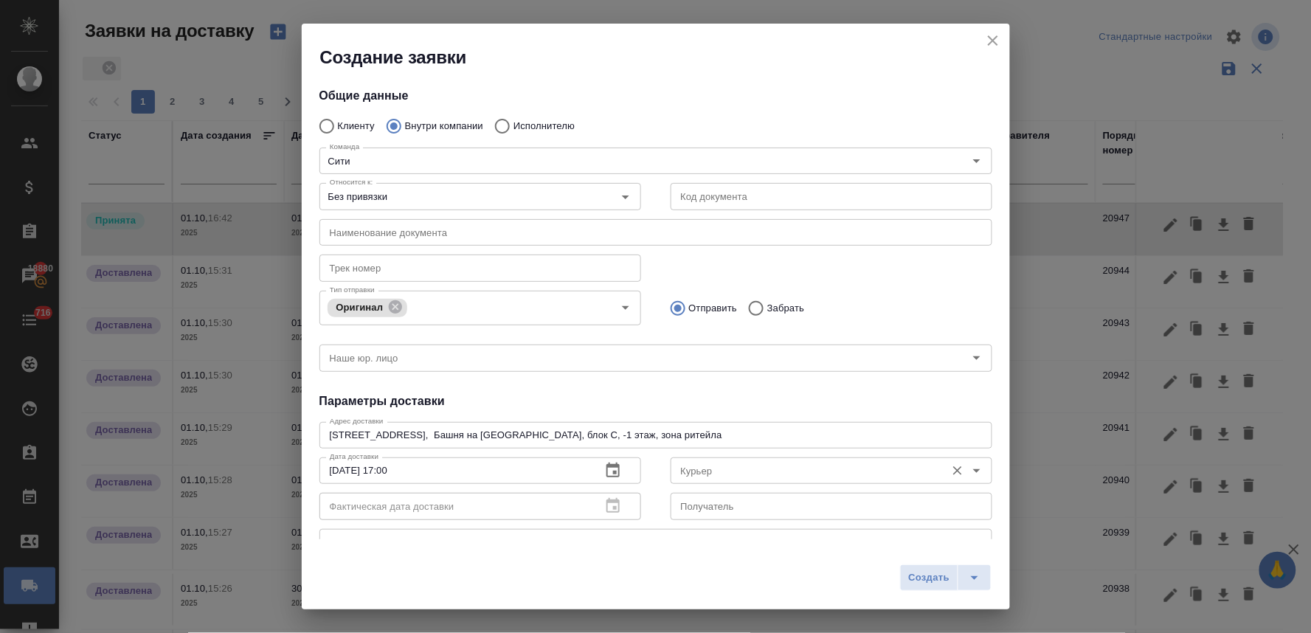
click at [676, 474] on input "Курьер" at bounding box center [806, 471] width 263 height 18
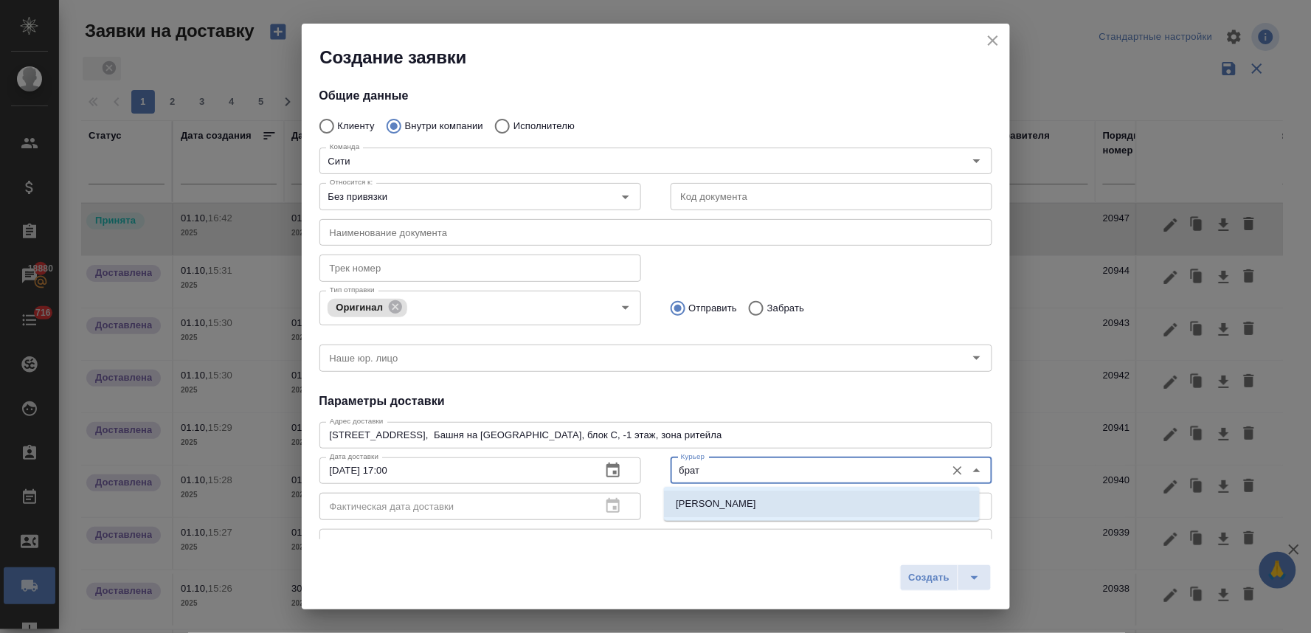
click at [691, 503] on p "Братолюбова Наталья" at bounding box center [716, 503] width 80 height 15
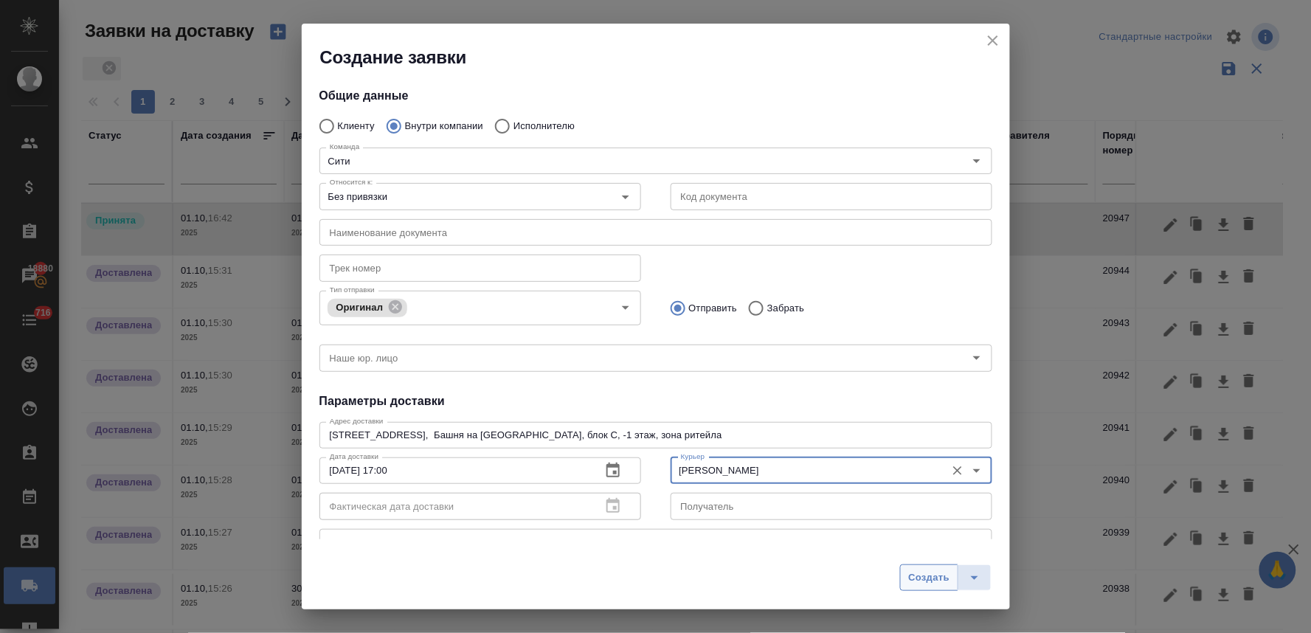
type input "Братолюбова Наталья"
click at [940, 584] on span "Создать" at bounding box center [928, 577] width 41 height 17
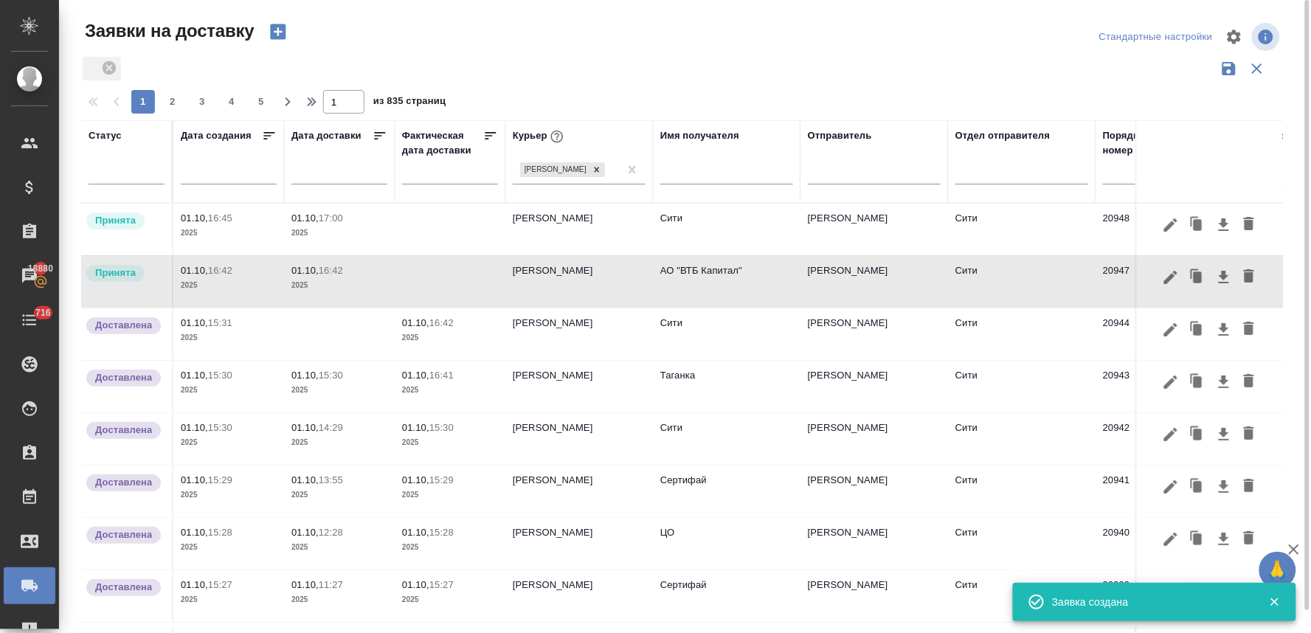
click at [312, 274] on p "01.10," at bounding box center [304, 270] width 27 height 11
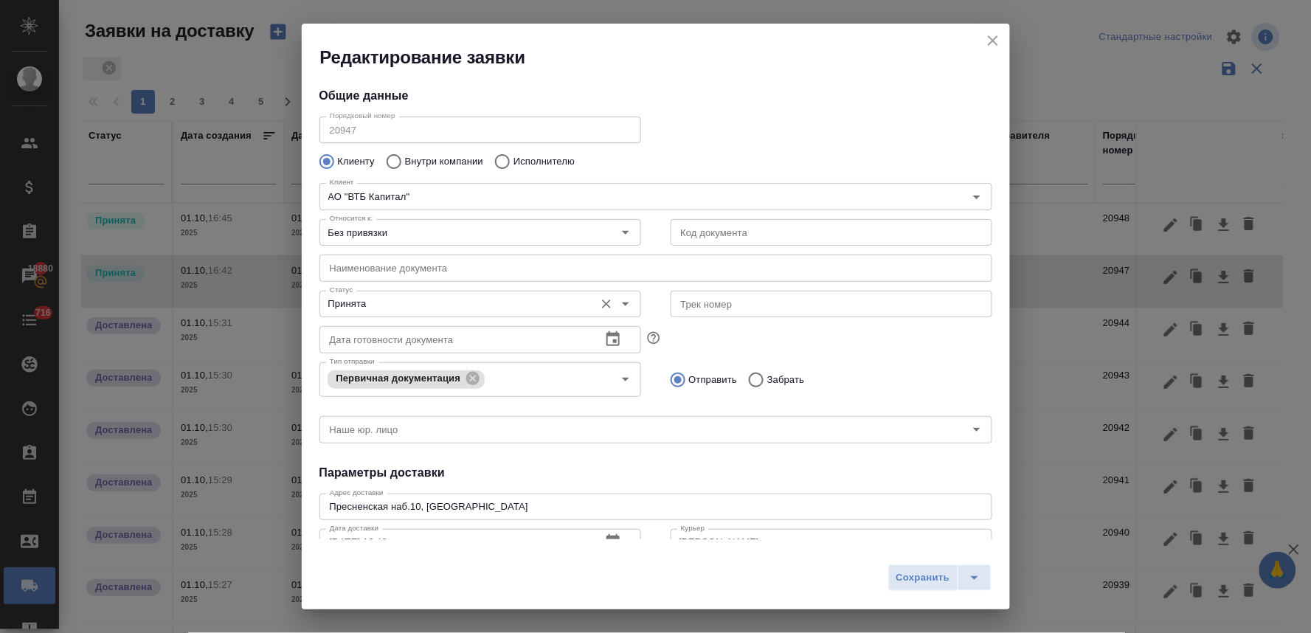
click at [378, 301] on input "Принята" at bounding box center [455, 304] width 263 height 18
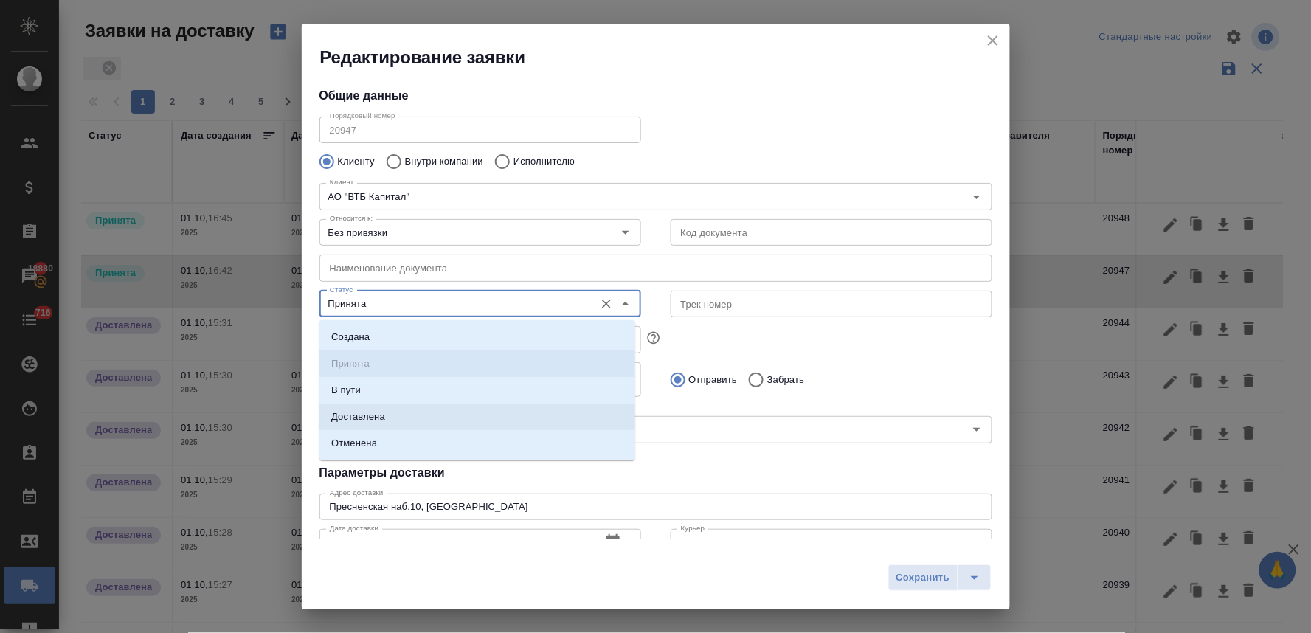
click at [391, 413] on li "Доставлена" at bounding box center [477, 417] width 316 height 27
type input "Доставлена"
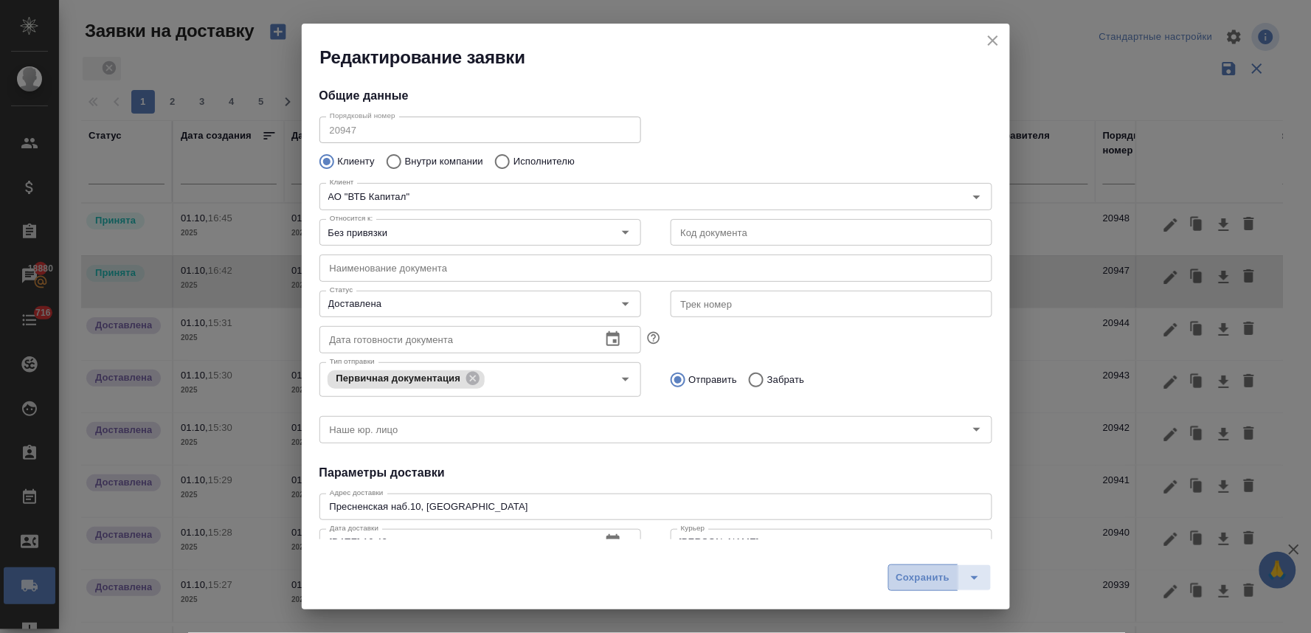
click at [938, 573] on span "Сохранить" at bounding box center [923, 577] width 54 height 17
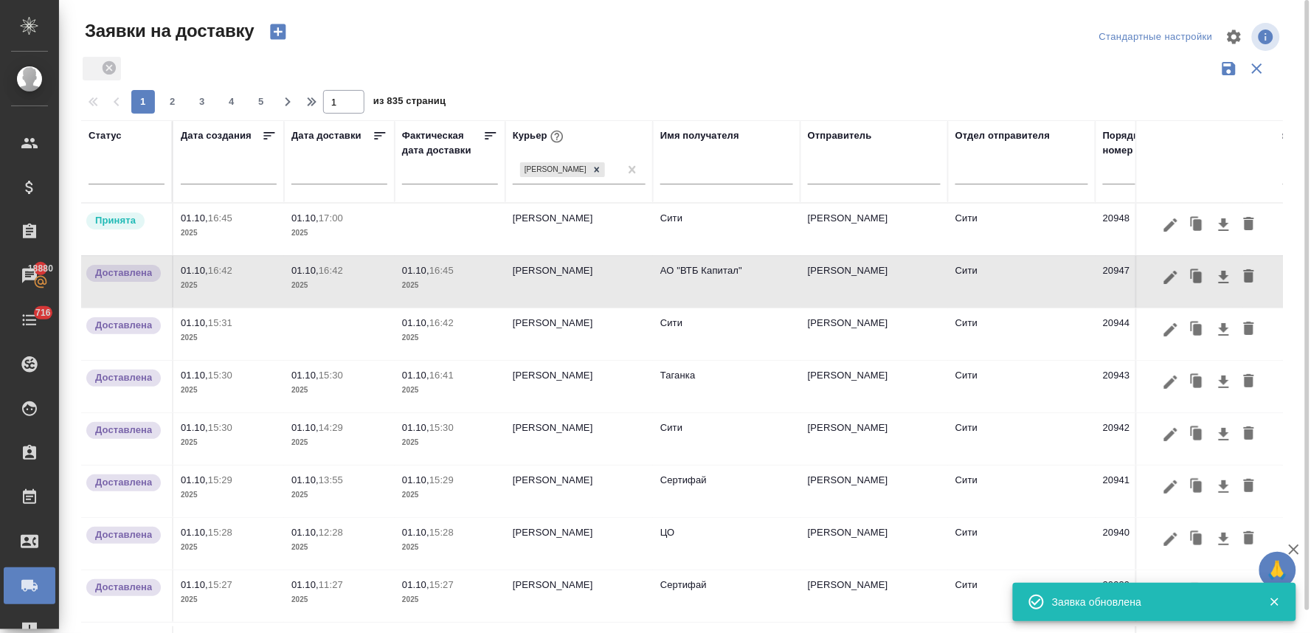
click at [322, 222] on p "17:00" at bounding box center [331, 217] width 24 height 11
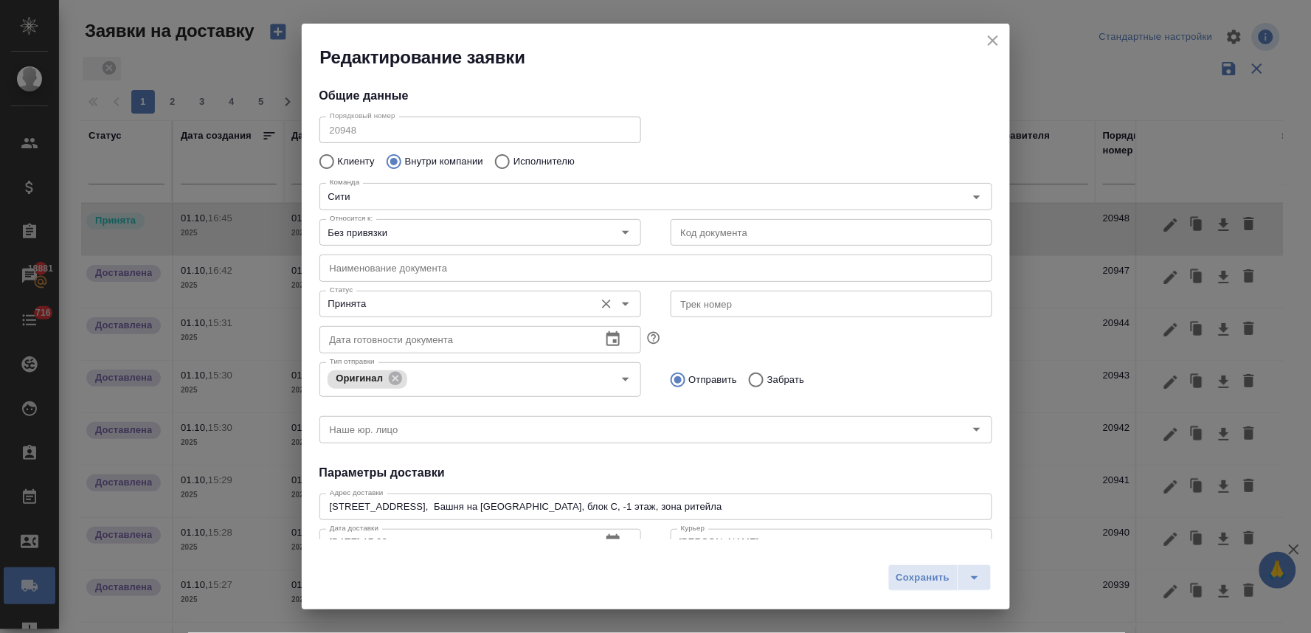
click at [373, 308] on input "Принята" at bounding box center [455, 304] width 263 height 18
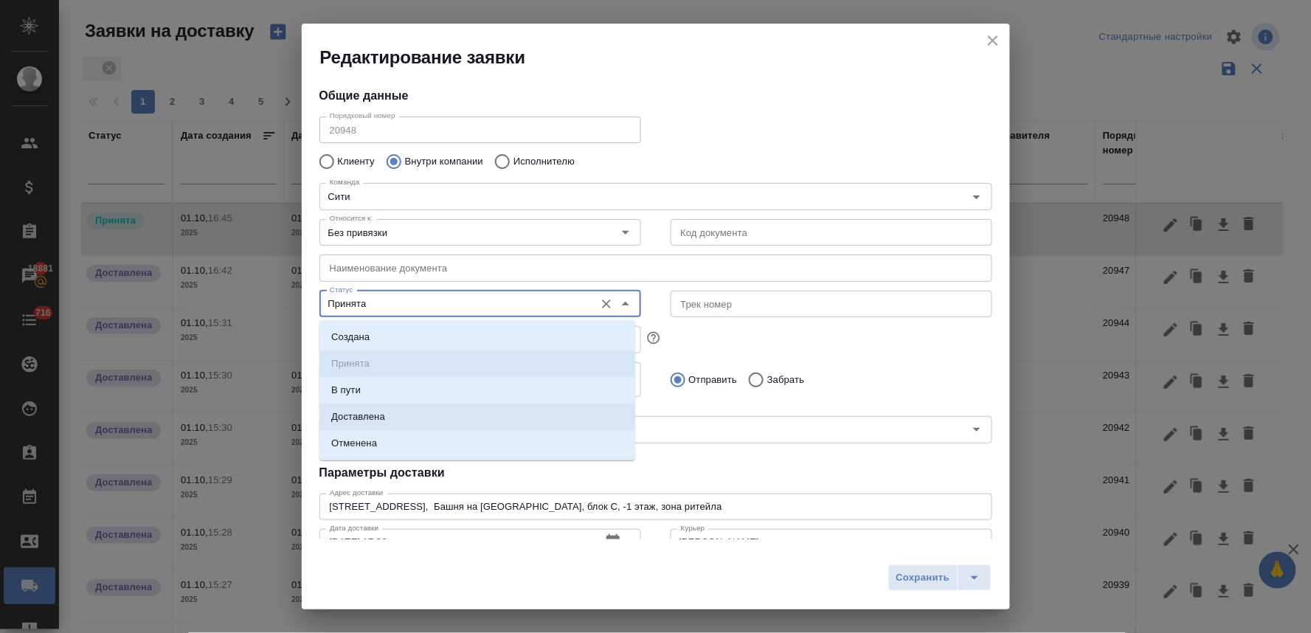
click at [393, 415] on li "Доставлена" at bounding box center [477, 417] width 316 height 27
type input "Доставлена"
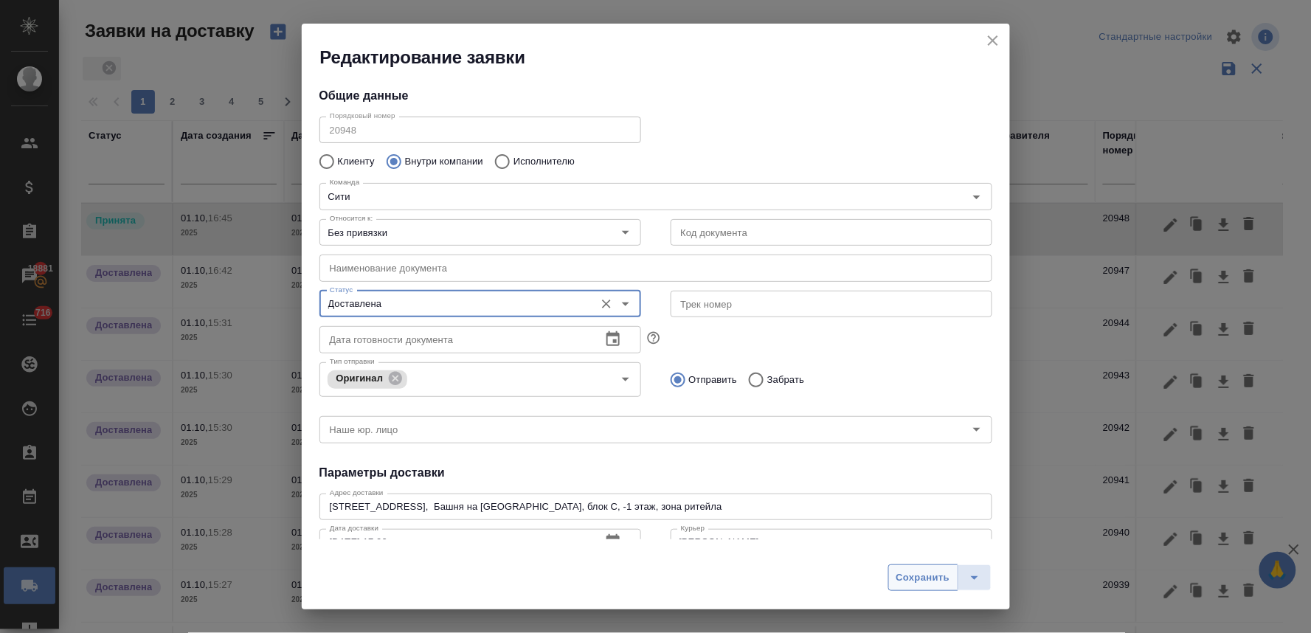
click at [908, 574] on span "Сохранить" at bounding box center [923, 577] width 54 height 17
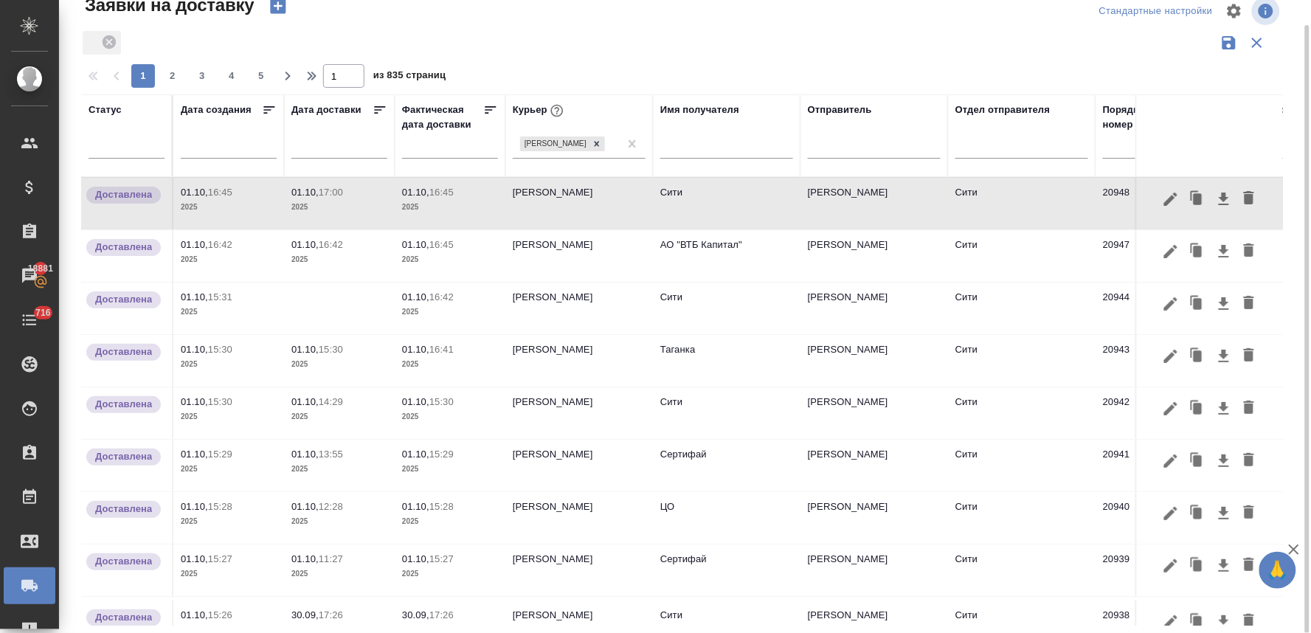
click at [435, 301] on p "16:42" at bounding box center [441, 296] width 24 height 11
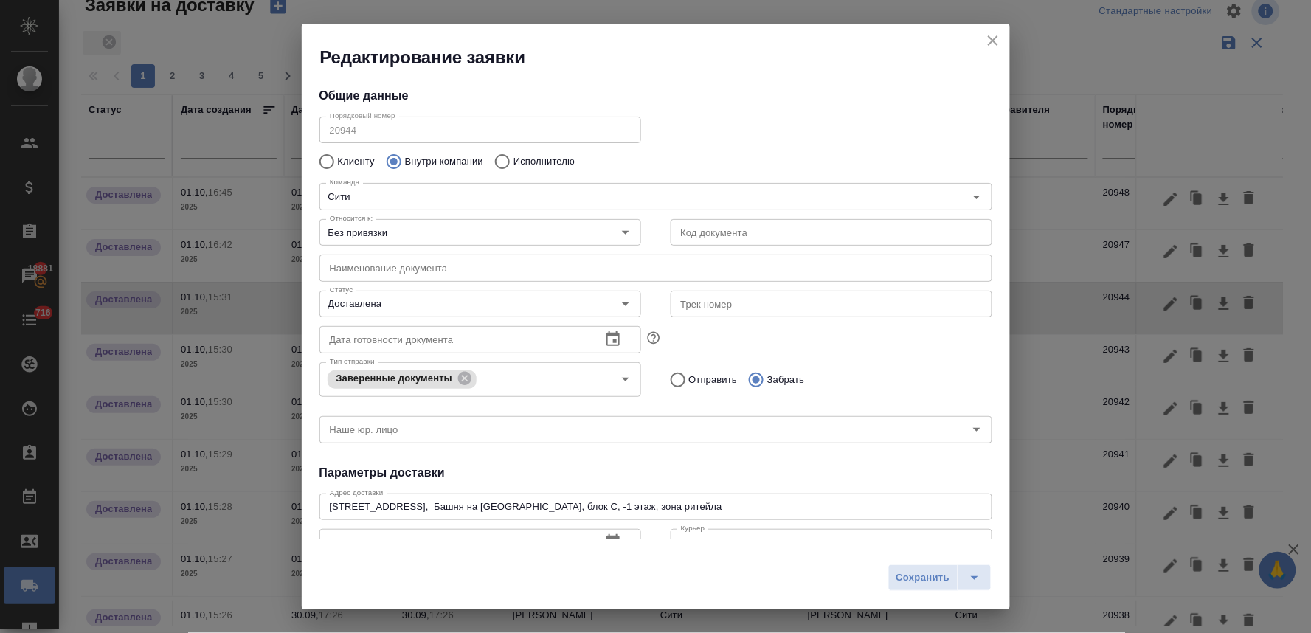
click at [994, 32] on icon "close" at bounding box center [993, 41] width 18 height 18
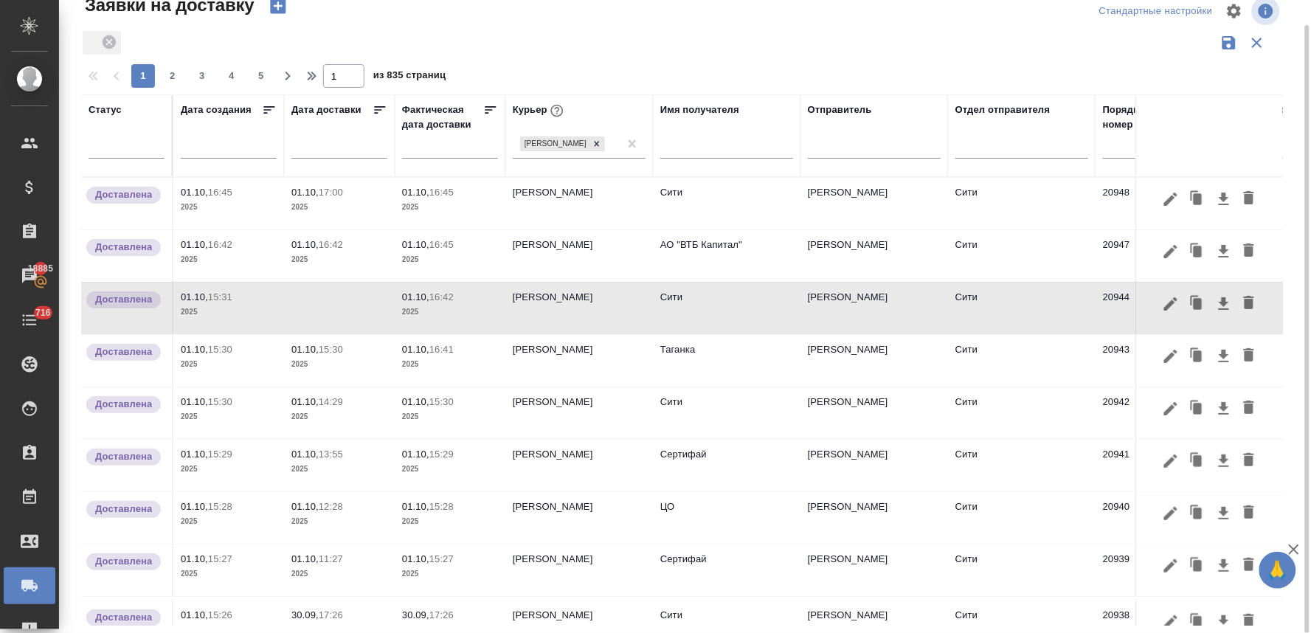
click at [518, 18] on div at bounding box center [687, 10] width 404 height 35
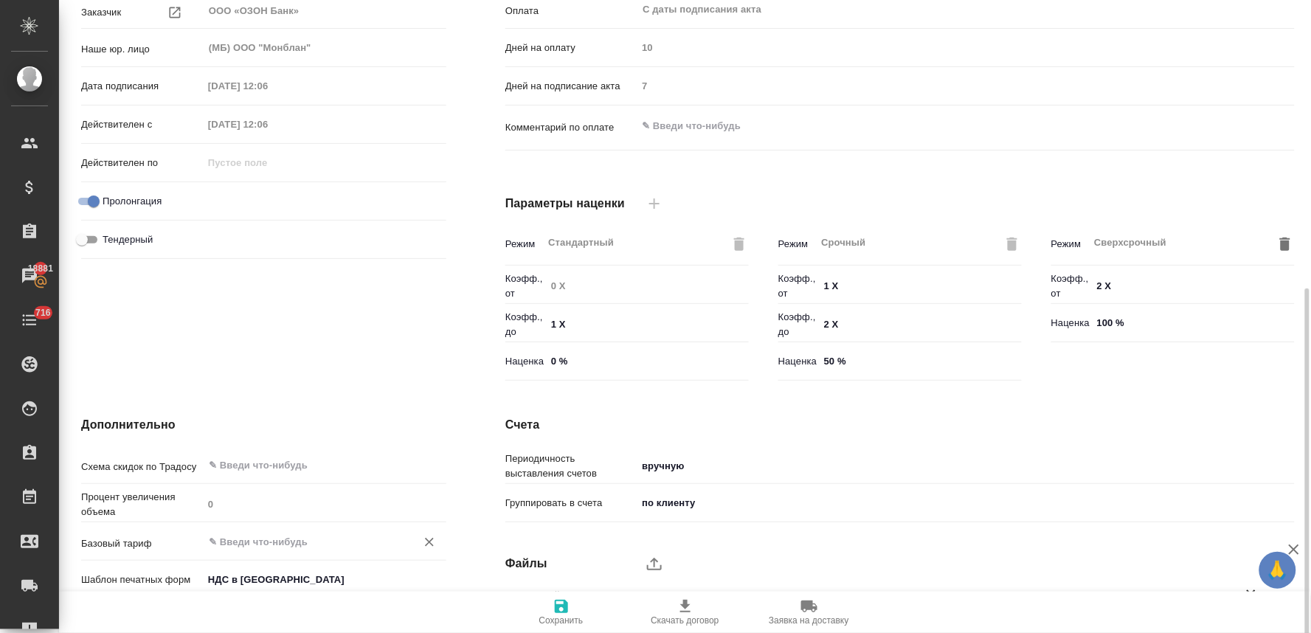
scroll to position [370, 0]
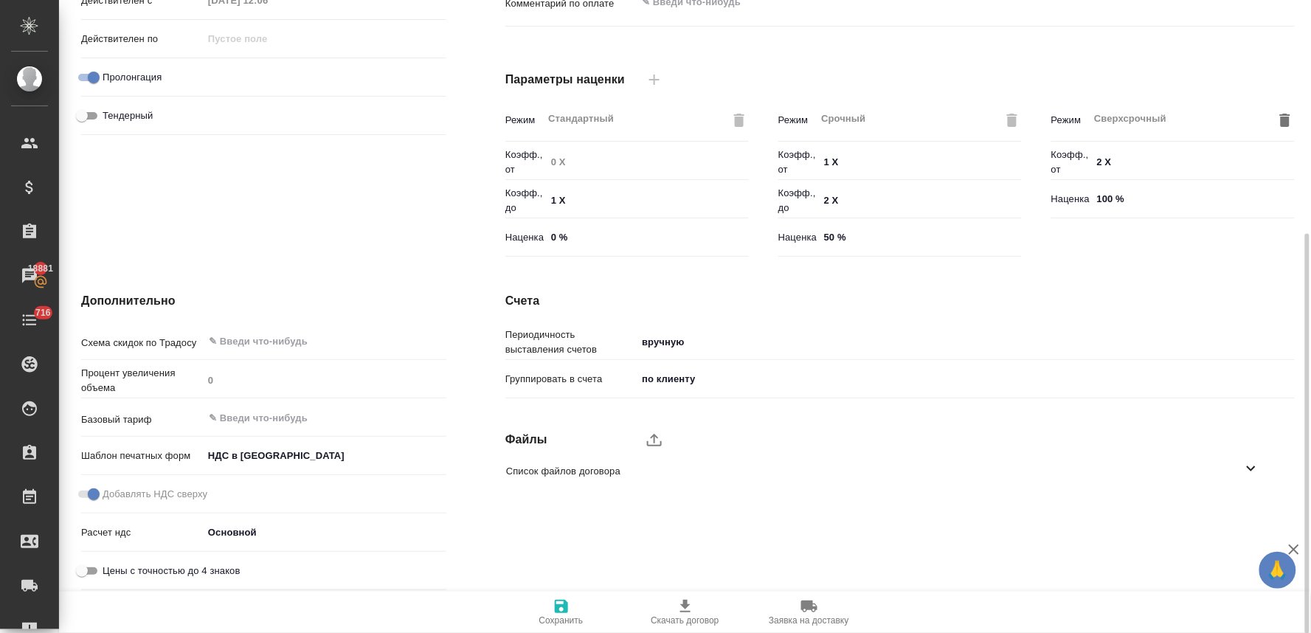
click at [234, 226] on div "Основная информация Номер МБ-4375 Внутренний номер Заказчик ООО «ОЗОН Банк» ​ Н…" at bounding box center [264, 11] width 424 height 561
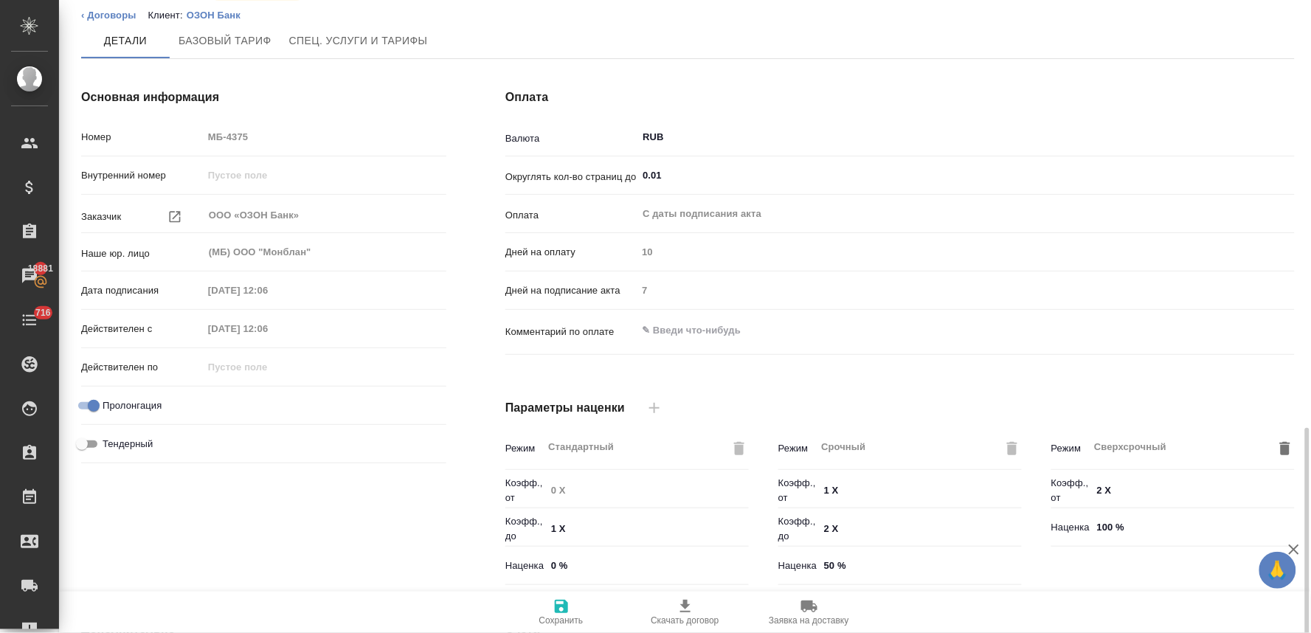
scroll to position [0, 0]
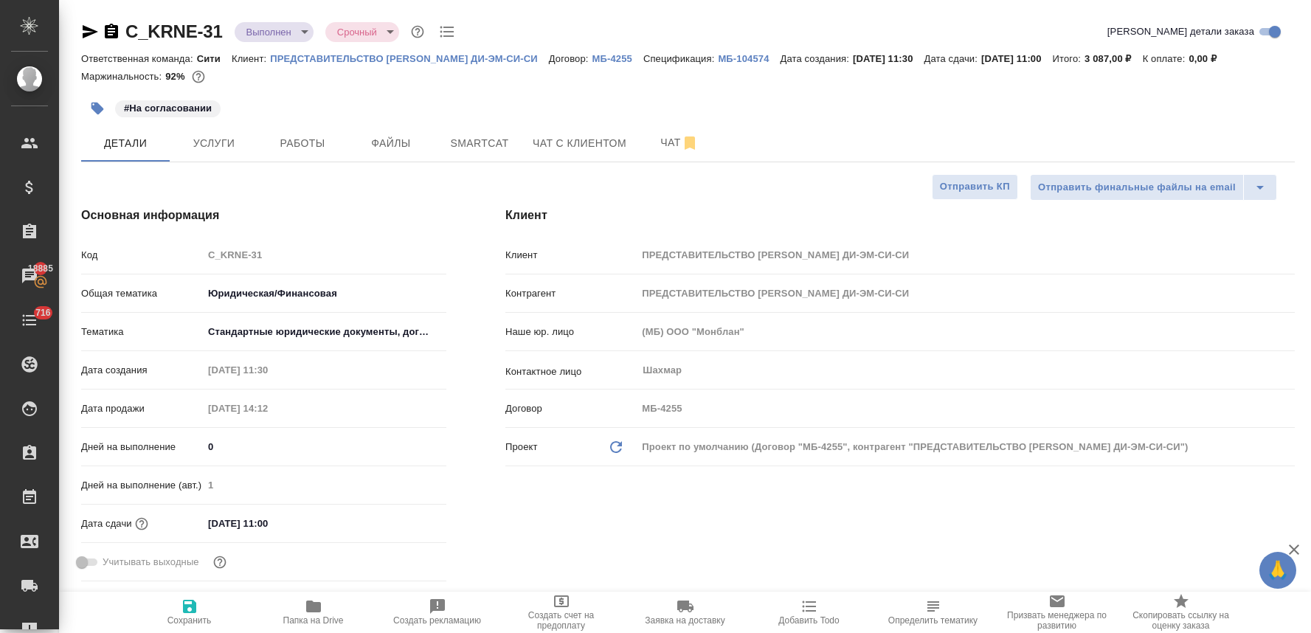
select select "RU"
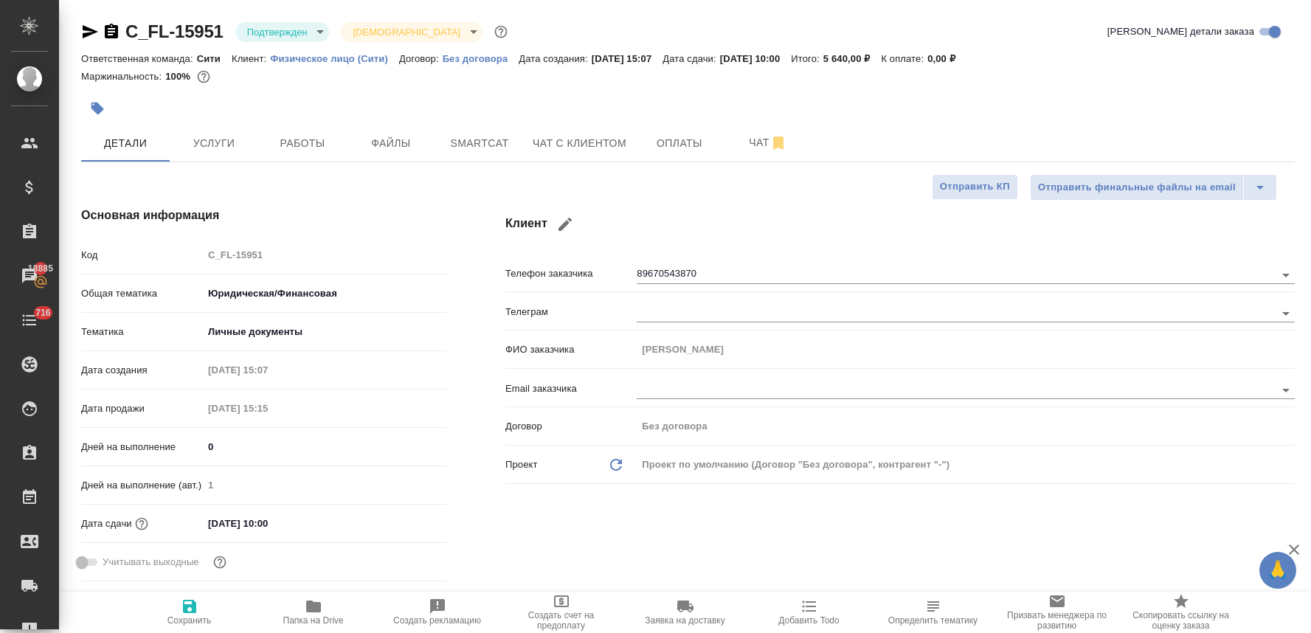
select select "RU"
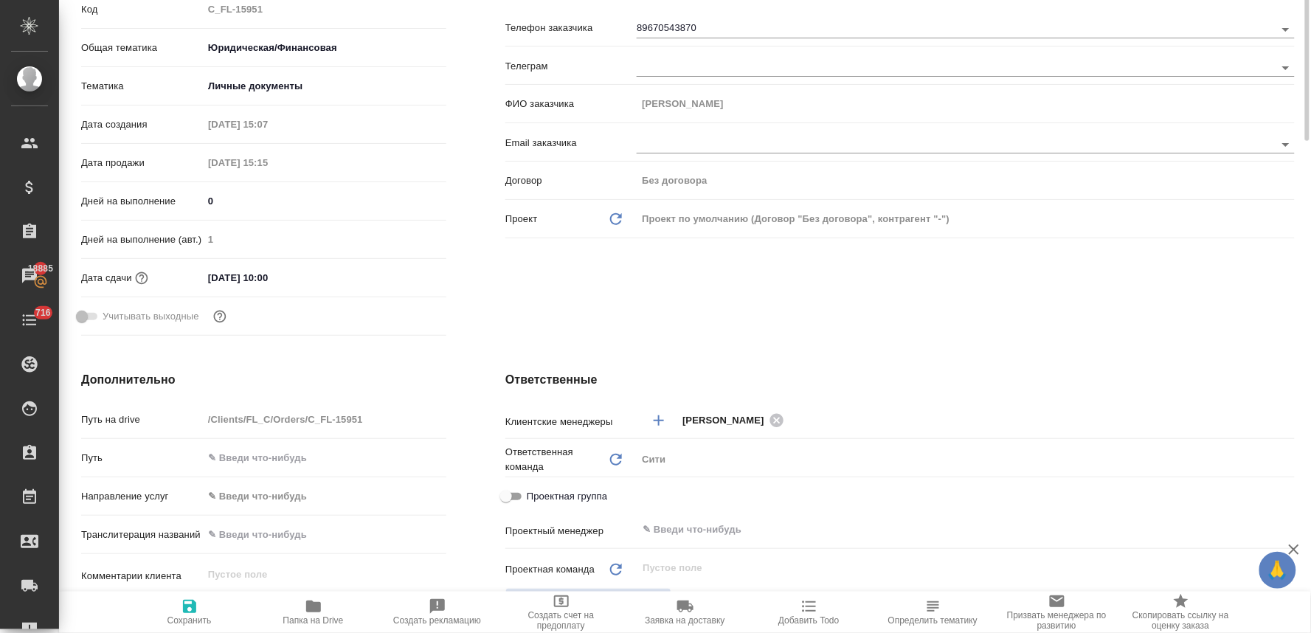
scroll to position [82, 0]
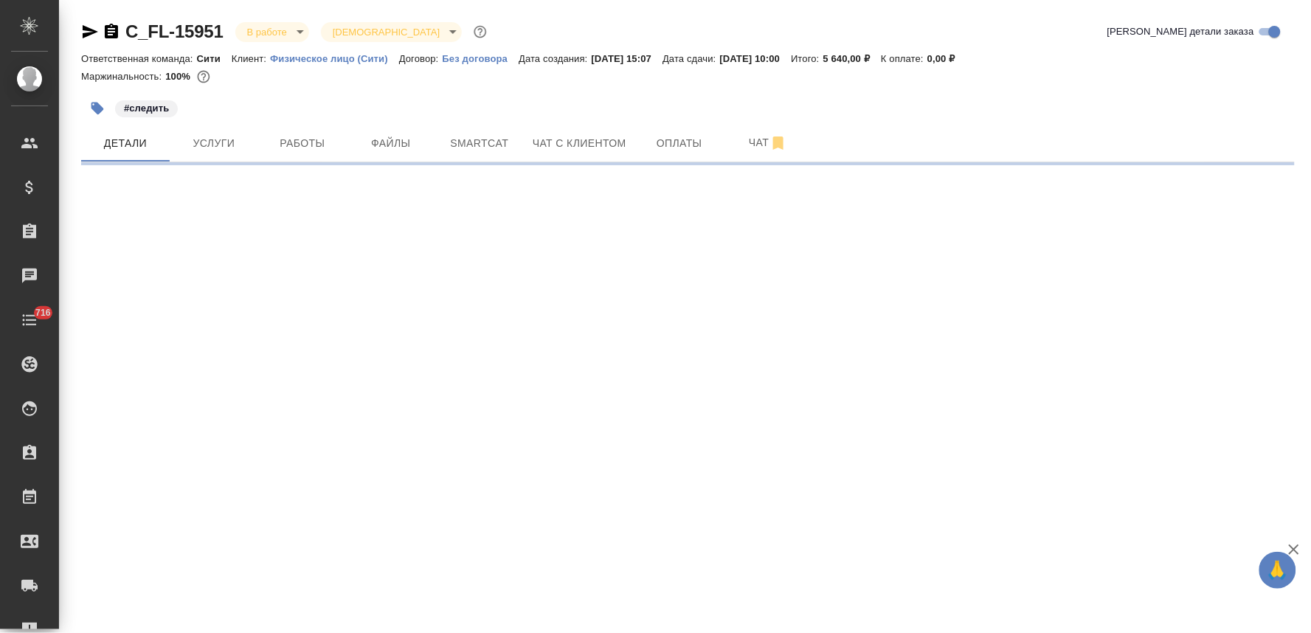
select select "RU"
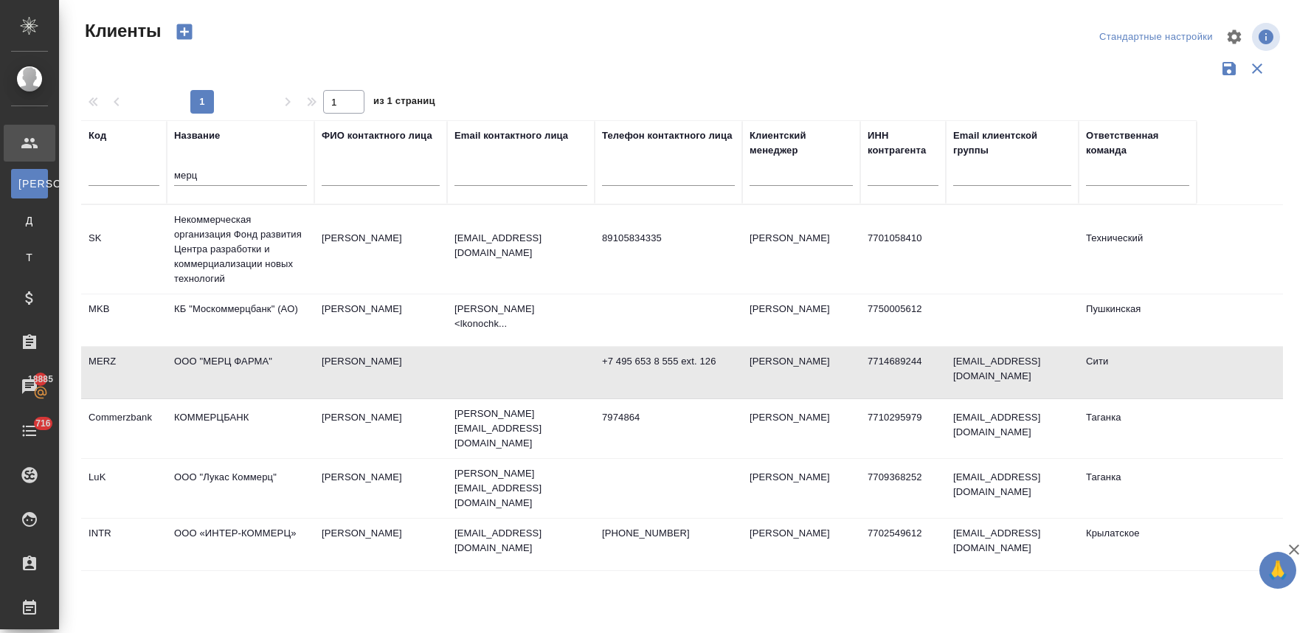
select select "RU"
click at [240, 370] on td "ООО "МЕРЦ ФАРМА"" at bounding box center [241, 373] width 148 height 52
click at [381, 362] on td "Морозова Яна" at bounding box center [380, 373] width 133 height 52
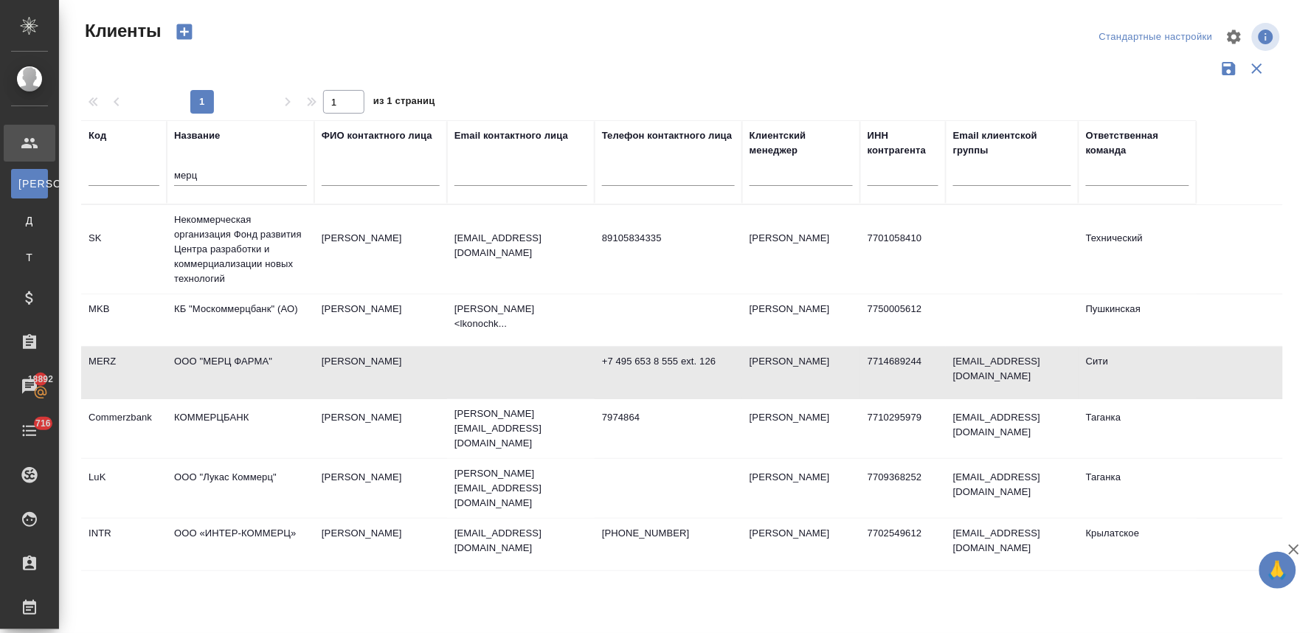
click at [348, 360] on td "Морозова Яна" at bounding box center [380, 373] width 133 height 52
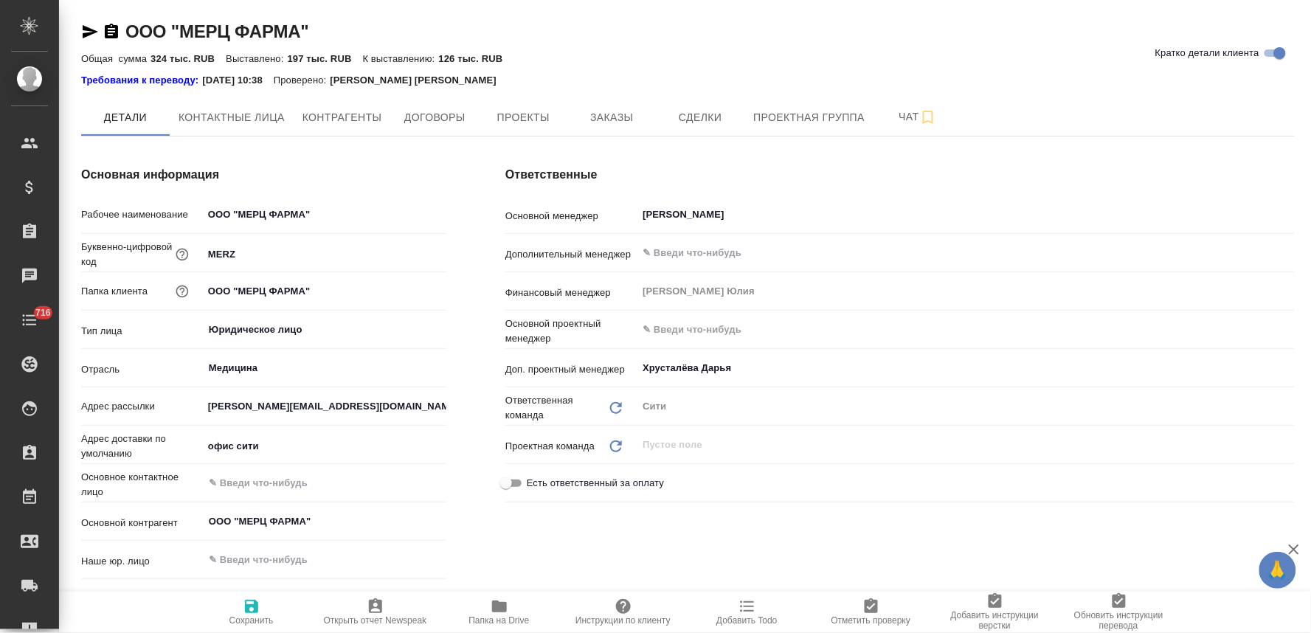
click at [491, 611] on icon "button" at bounding box center [500, 607] width 18 height 18
click at [629, 120] on span "Заказы" at bounding box center [611, 117] width 71 height 18
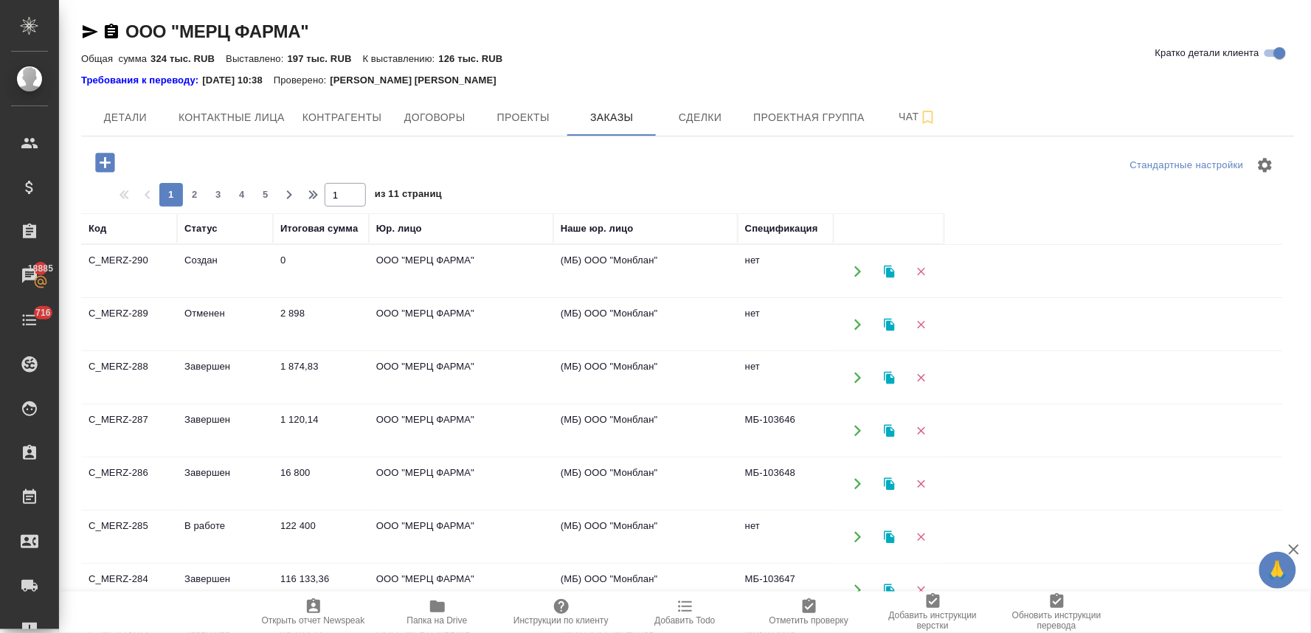
click at [408, 423] on td "ООО "МЕРЦ ФАРМА"" at bounding box center [461, 431] width 184 height 52
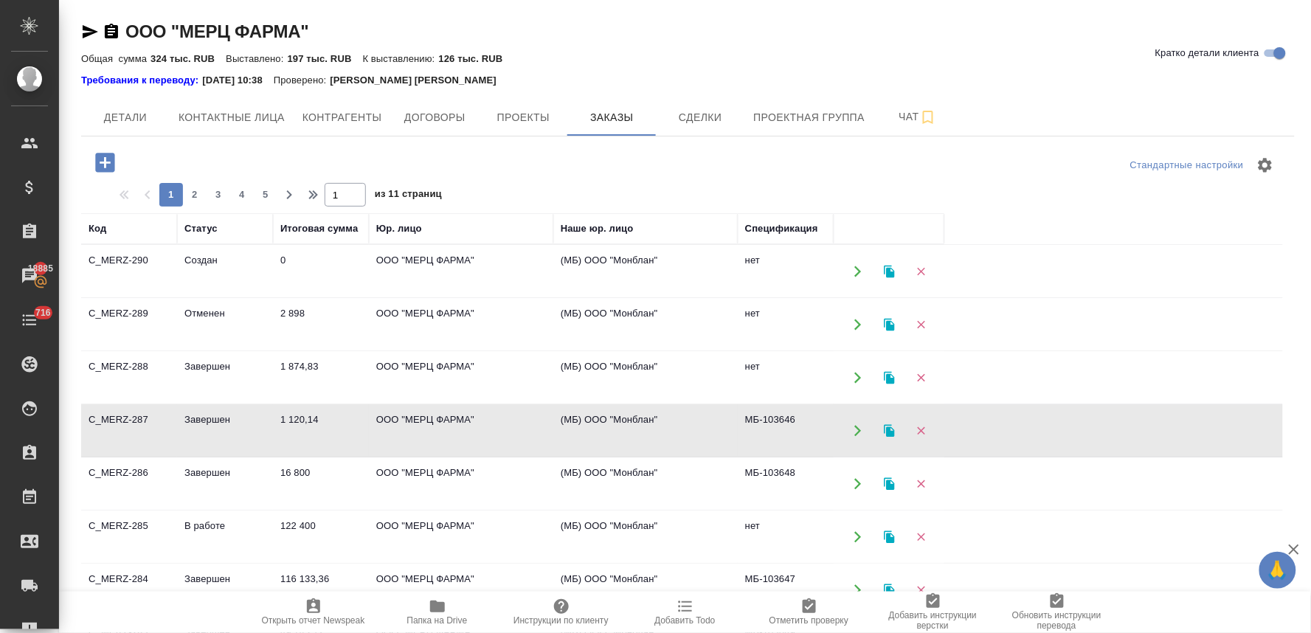
click at [408, 423] on td "ООО "МЕРЦ ФАРМА"" at bounding box center [461, 431] width 184 height 52
click at [454, 116] on span "Договоры" at bounding box center [434, 117] width 71 height 18
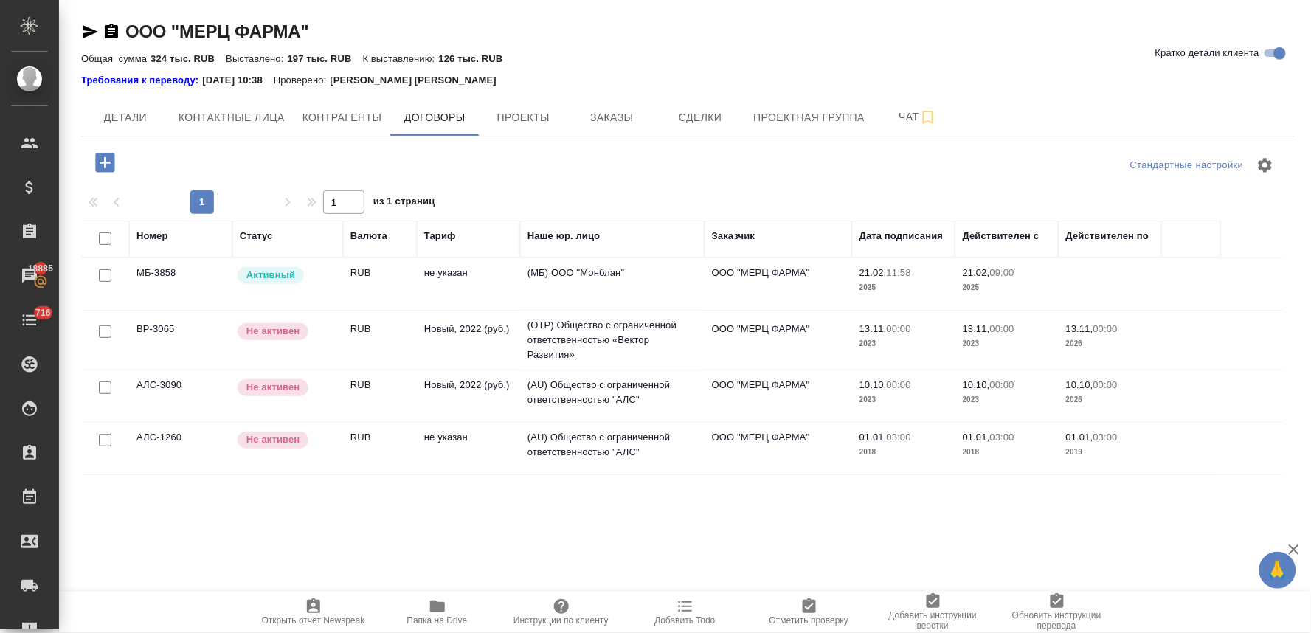
click at [587, 266] on td "(МБ) ООО "Монблан"" at bounding box center [612, 284] width 184 height 52
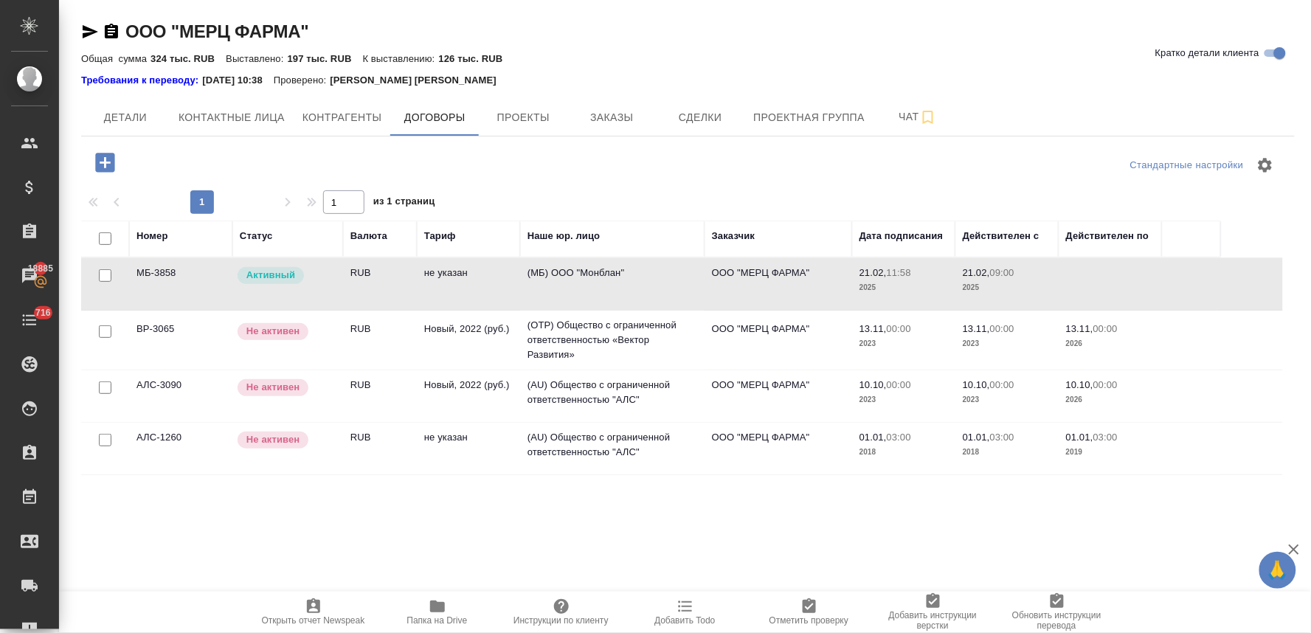
click at [587, 266] on td "(МБ) ООО "Монблан"" at bounding box center [612, 284] width 184 height 52
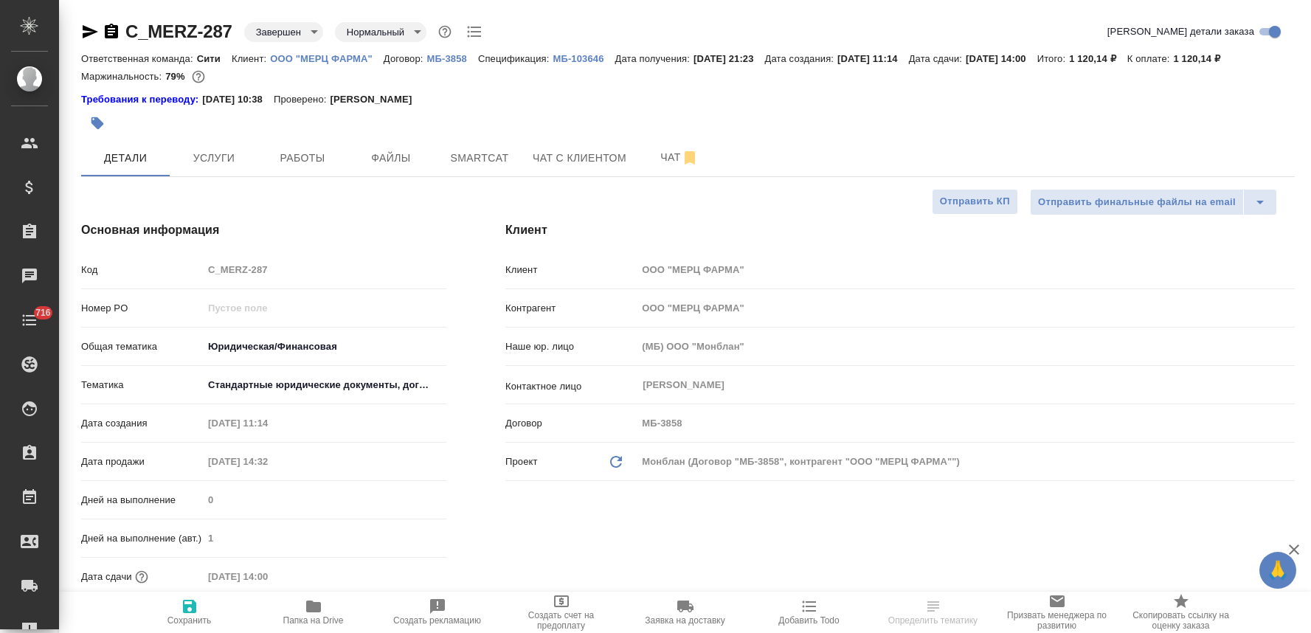
select select "RU"
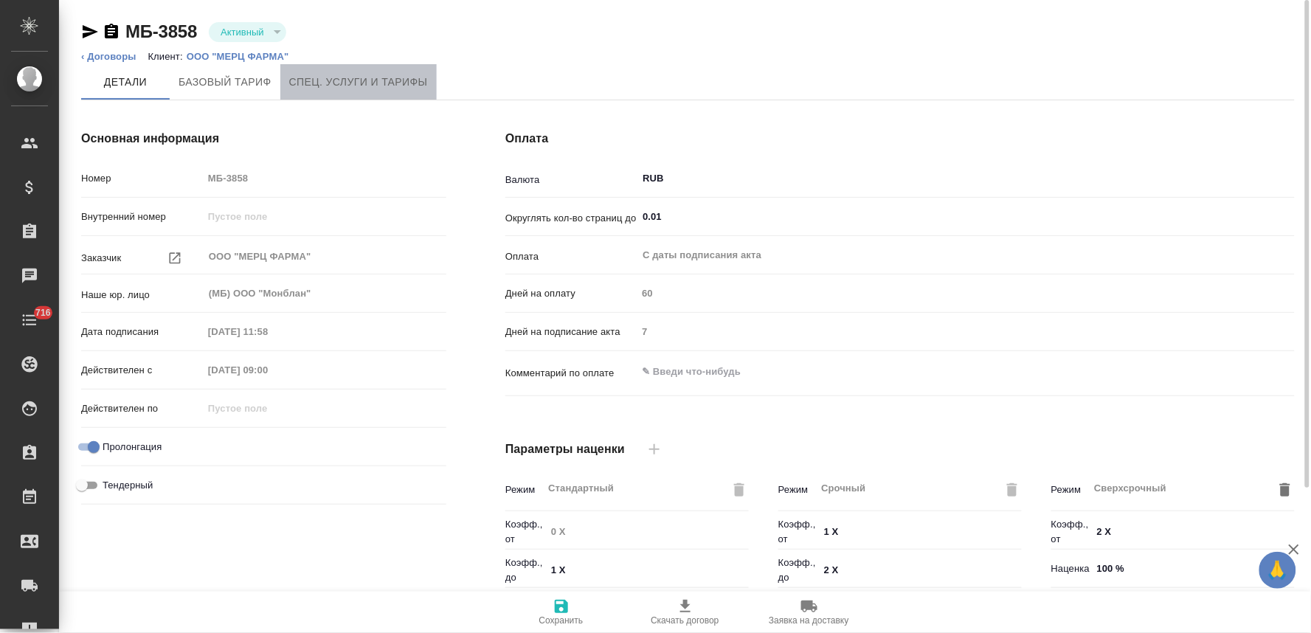
click at [364, 87] on span "Спец. услуги и тарифы" at bounding box center [358, 82] width 139 height 18
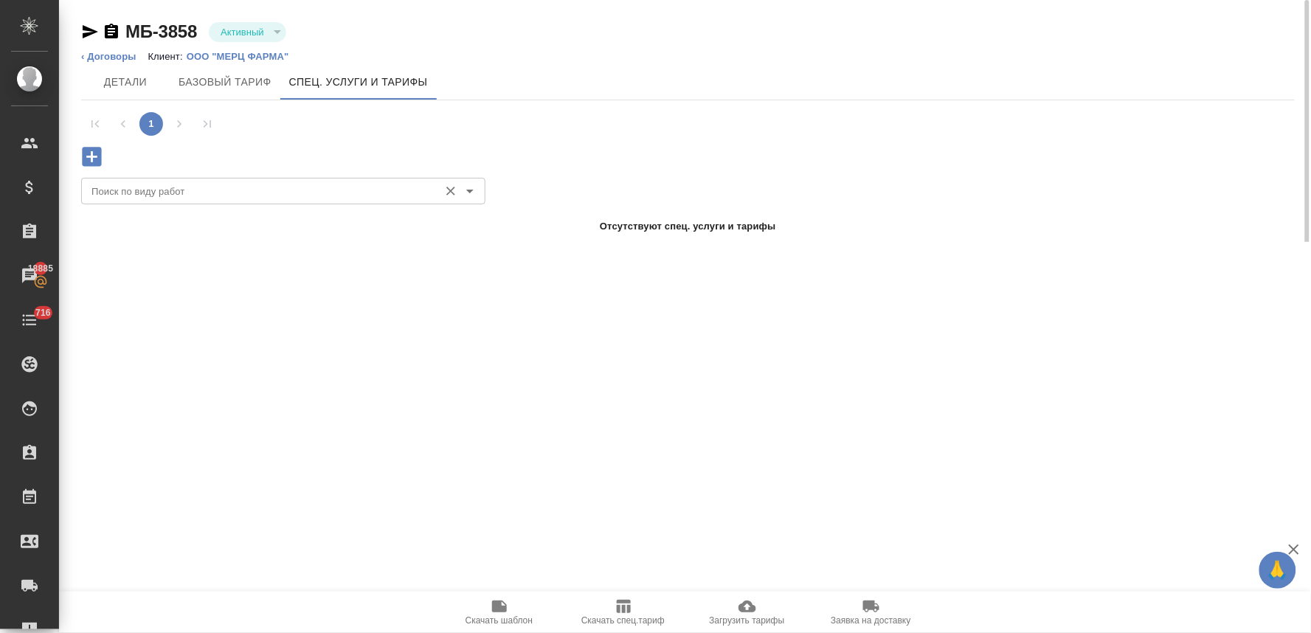
click at [355, 190] on input "Поиск по виду работ" at bounding box center [259, 191] width 346 height 18
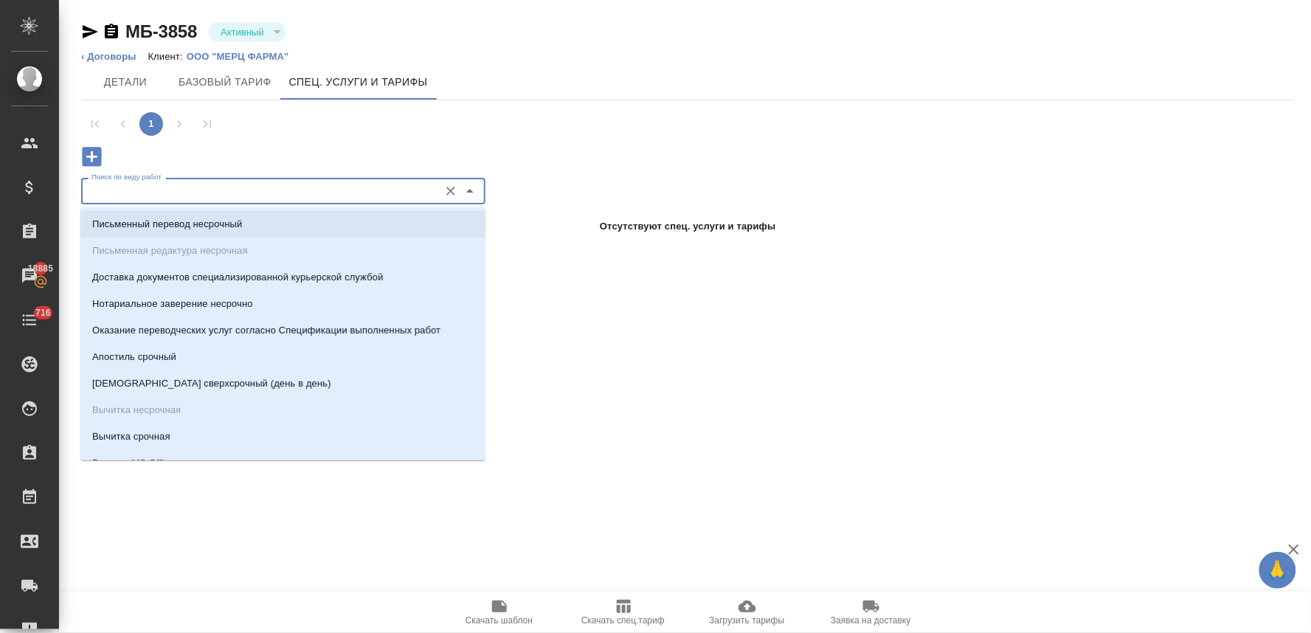
click at [335, 224] on li "Письменный перевод несрочный" at bounding box center [282, 224] width 405 height 27
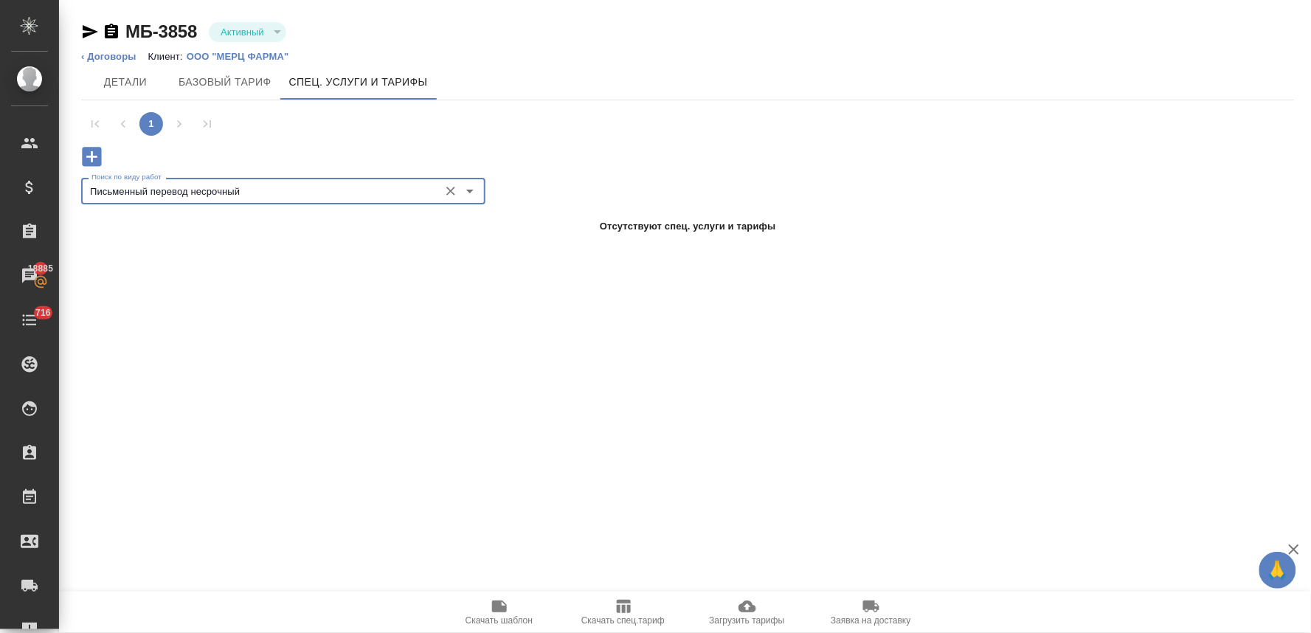
type input "Письменный перевод несрочный"
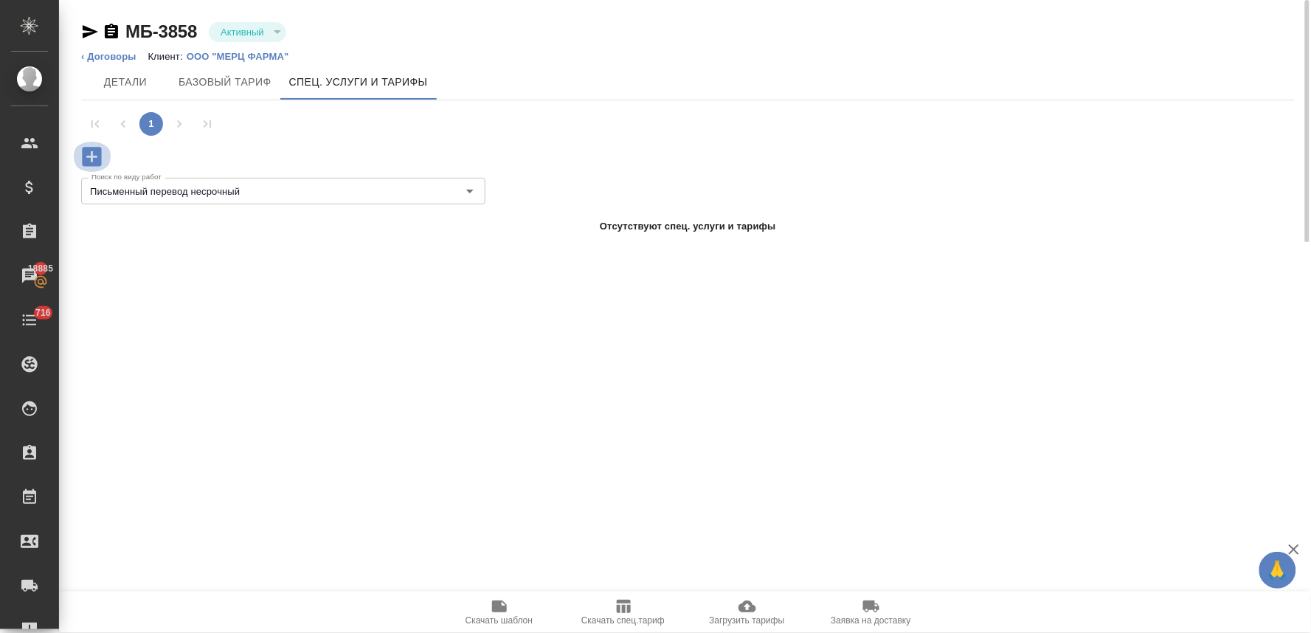
click at [94, 158] on icon "button" at bounding box center [91, 156] width 19 height 19
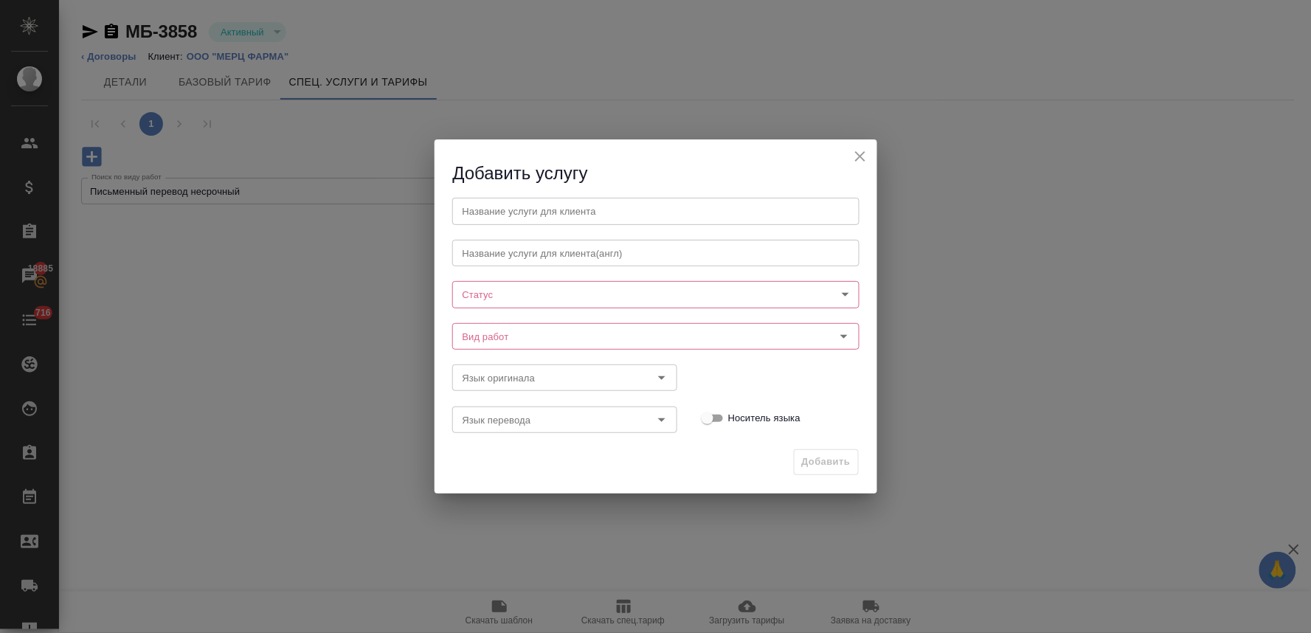
click at [530, 297] on body "🙏 .cls-1 fill:#fff; AWATERA Lyamina Nadezhda Клиенты Спецификации Заказы 18885 …" at bounding box center [655, 316] width 1311 height 633
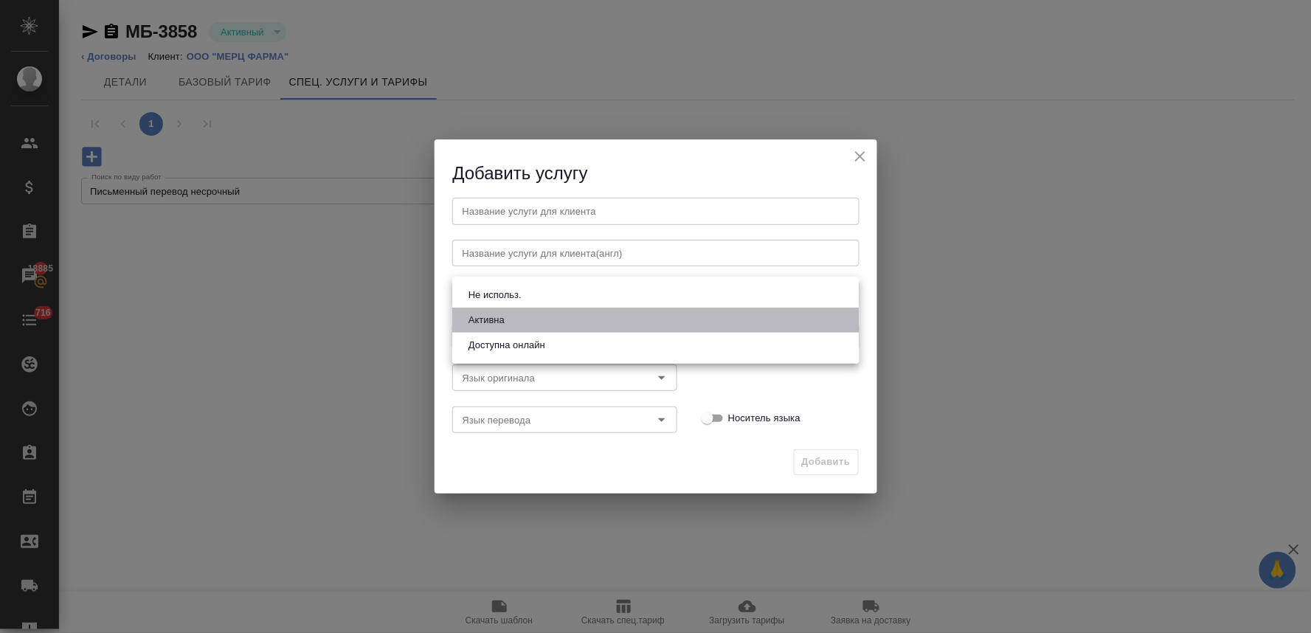
click at [522, 315] on li "Активна" at bounding box center [655, 320] width 407 height 25
type input "active"
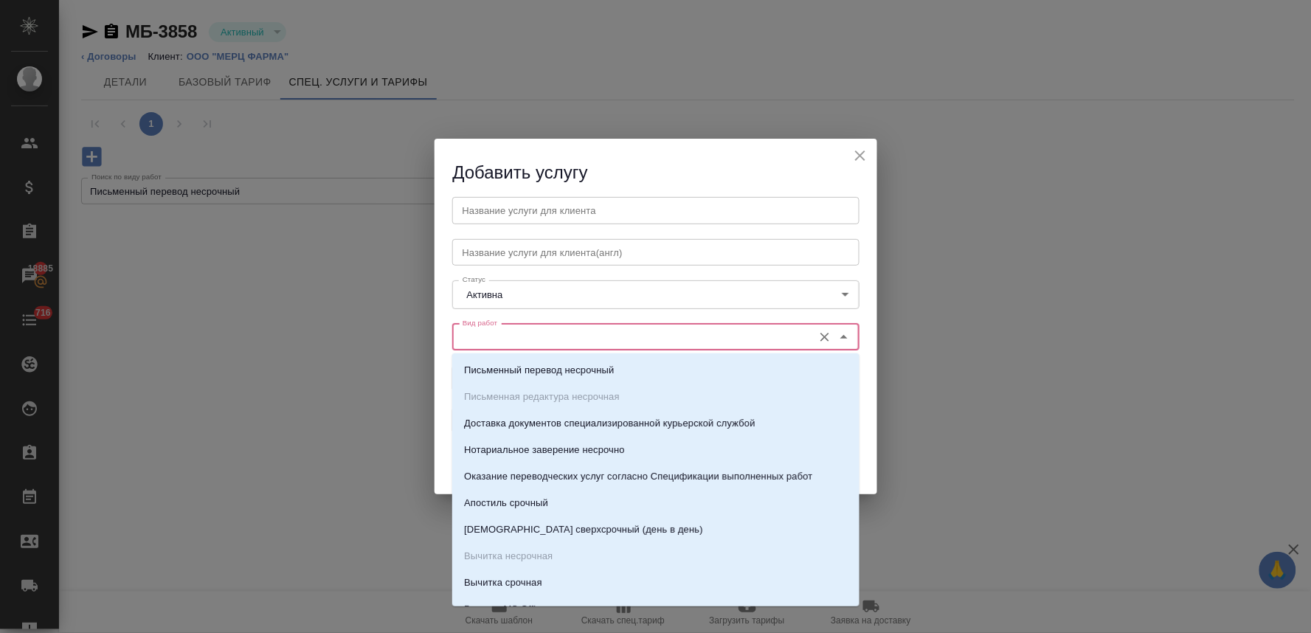
click at [521, 337] on input "Вид работ" at bounding box center [631, 337] width 349 height 18
click at [526, 365] on p "Письменный перевод несрочный" at bounding box center [539, 370] width 150 height 15
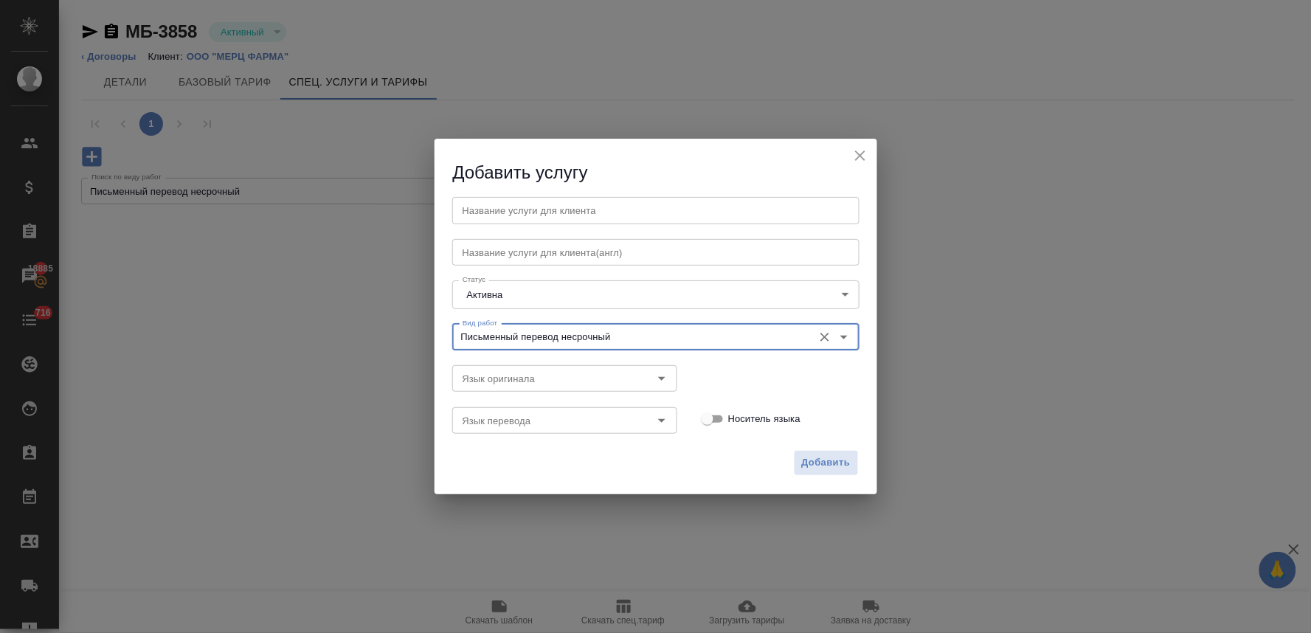
drag, startPoint x: 627, startPoint y: 325, endPoint x: 559, endPoint y: 334, distance: 68.4
click at [559, 334] on div "Письменный перевод несрочный Вид работ" at bounding box center [655, 337] width 407 height 27
click at [559, 334] on input "Письменный перевод несрочный" at bounding box center [631, 337] width 349 height 18
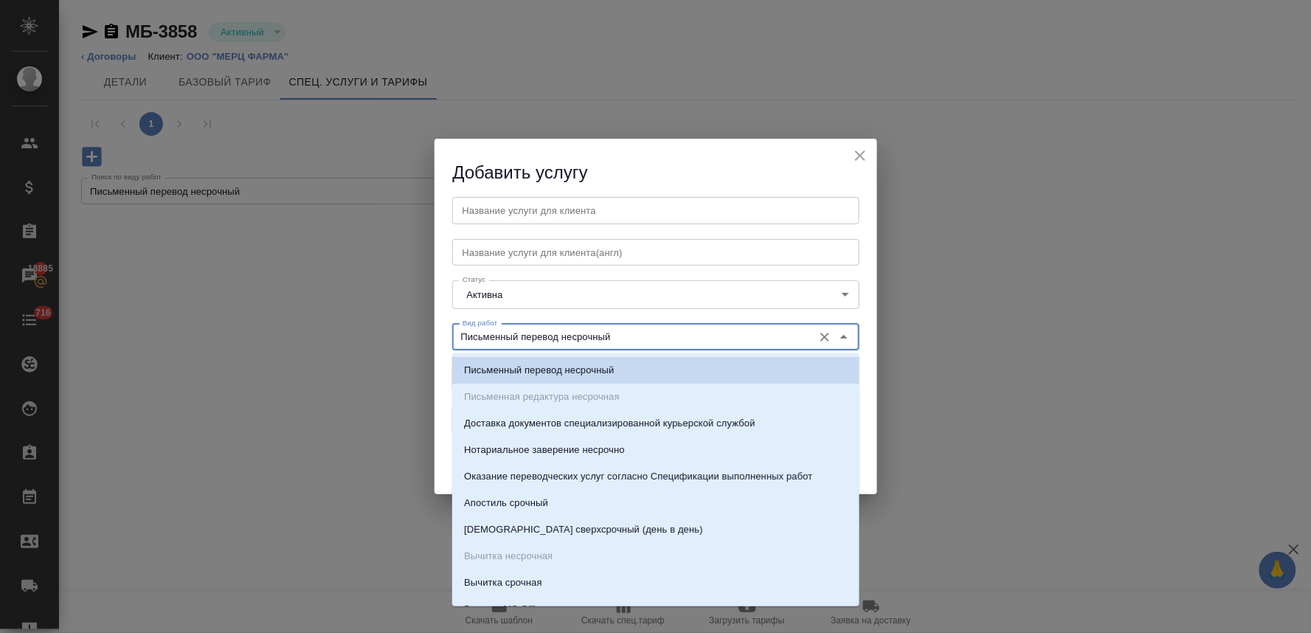
click at [621, 334] on input "Письменный перевод несрочный" at bounding box center [631, 337] width 349 height 18
drag, startPoint x: 611, startPoint y: 335, endPoint x: 559, endPoint y: 338, distance: 51.7
click at [559, 338] on input "Письменный перевод несрочный" at bounding box center [631, 337] width 349 height 18
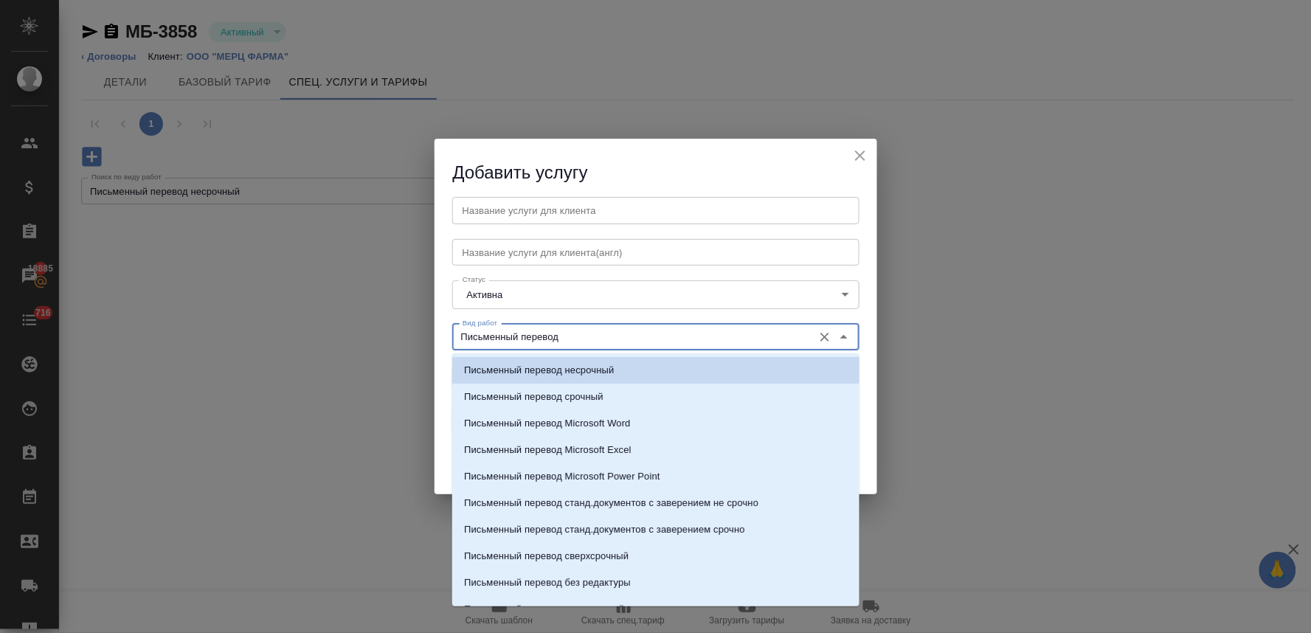
type input "Письменный перевод"
click at [750, 150] on div "Добавить услугу" at bounding box center [655, 162] width 443 height 46
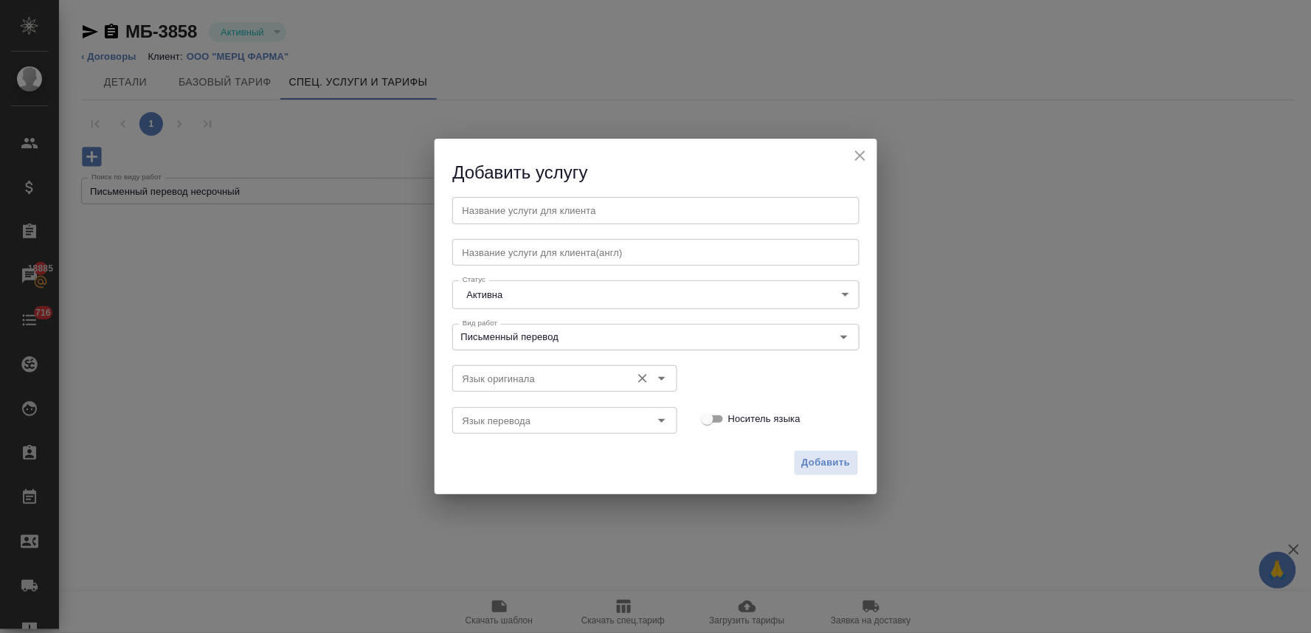
click at [550, 378] on input "Язык оригинала" at bounding box center [540, 379] width 167 height 18
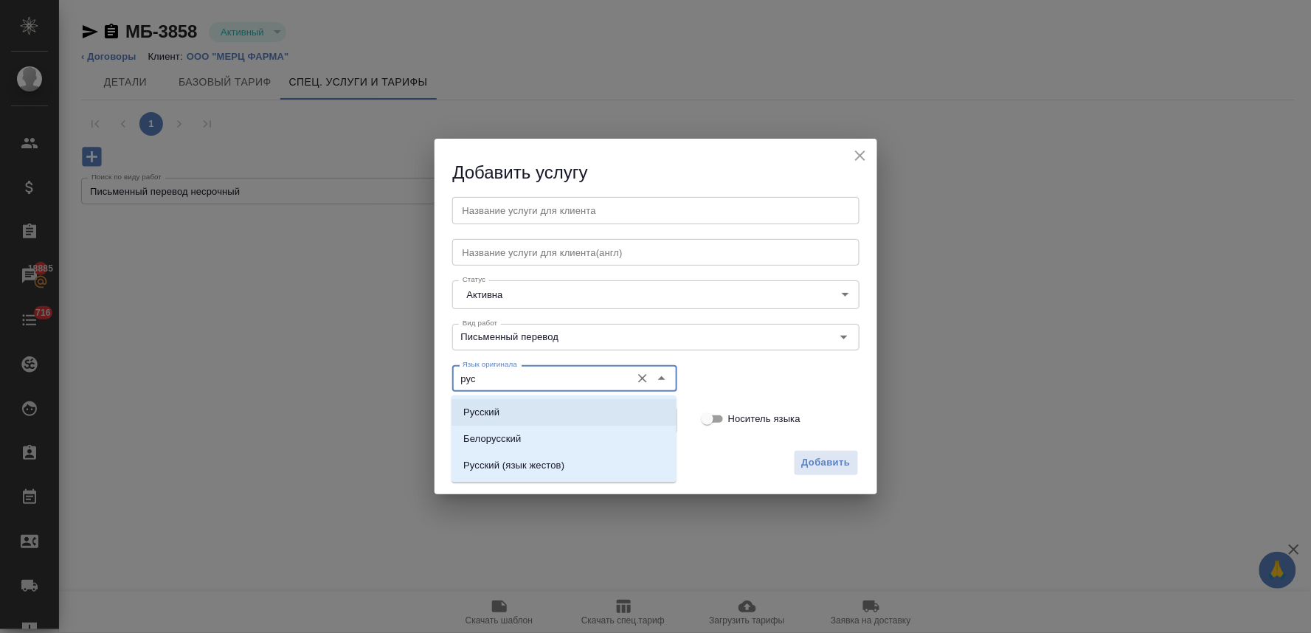
click at [544, 407] on li "Русский" at bounding box center [563, 412] width 225 height 27
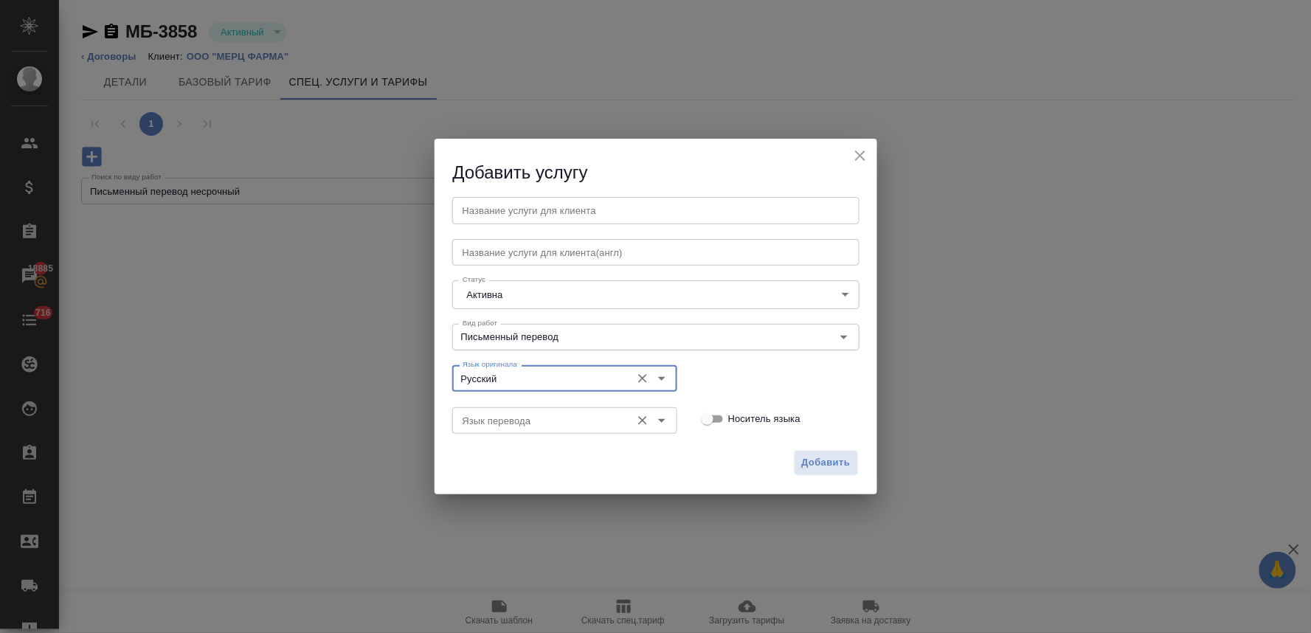
type input "Русский"
click at [533, 416] on input "Язык перевода" at bounding box center [540, 421] width 167 height 18
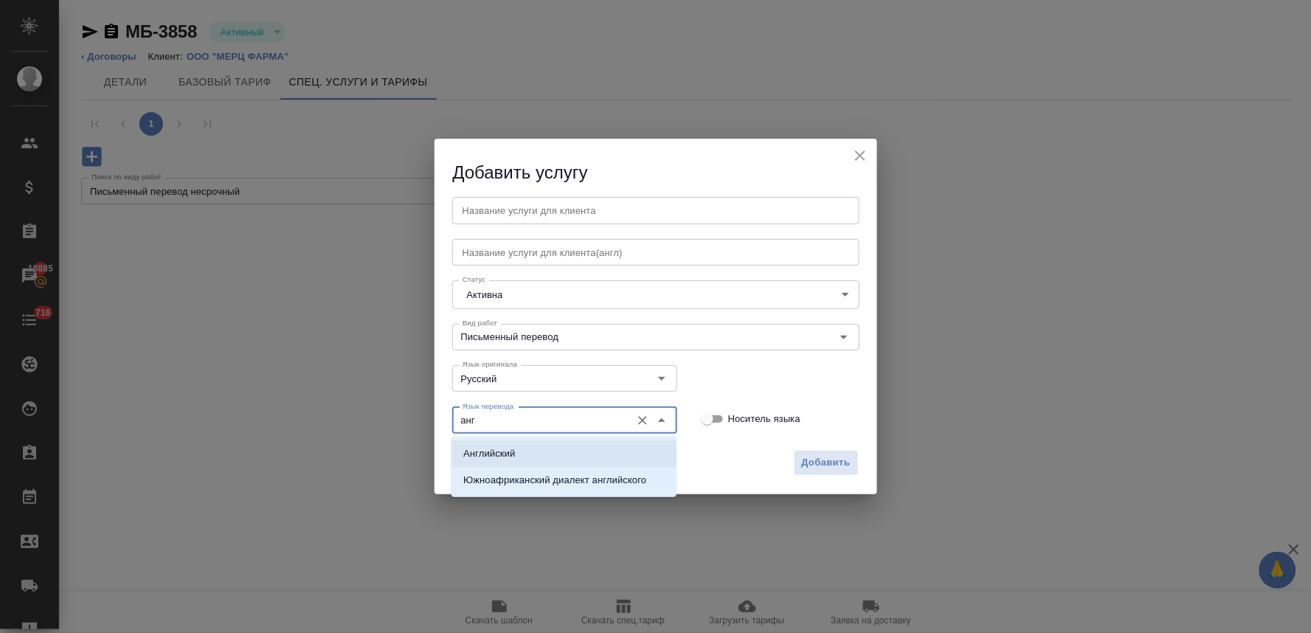
click at [536, 456] on li "Английский" at bounding box center [563, 453] width 225 height 27
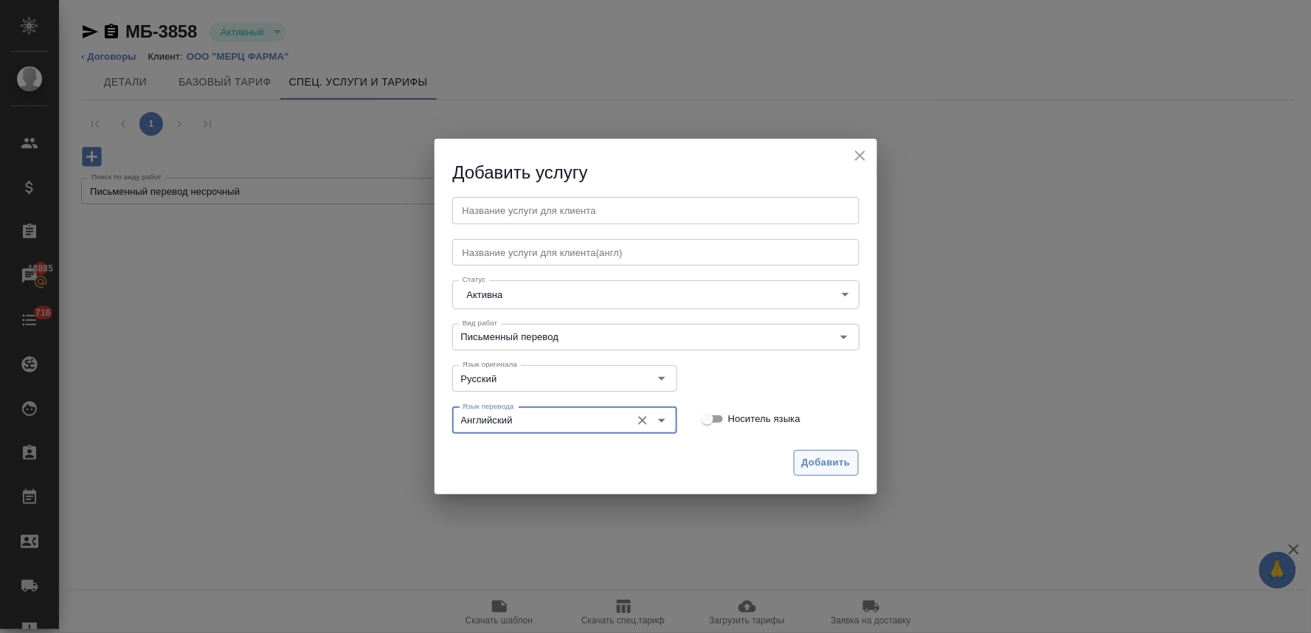
type input "Английский"
click at [822, 460] on span "Добавить" at bounding box center [826, 462] width 49 height 17
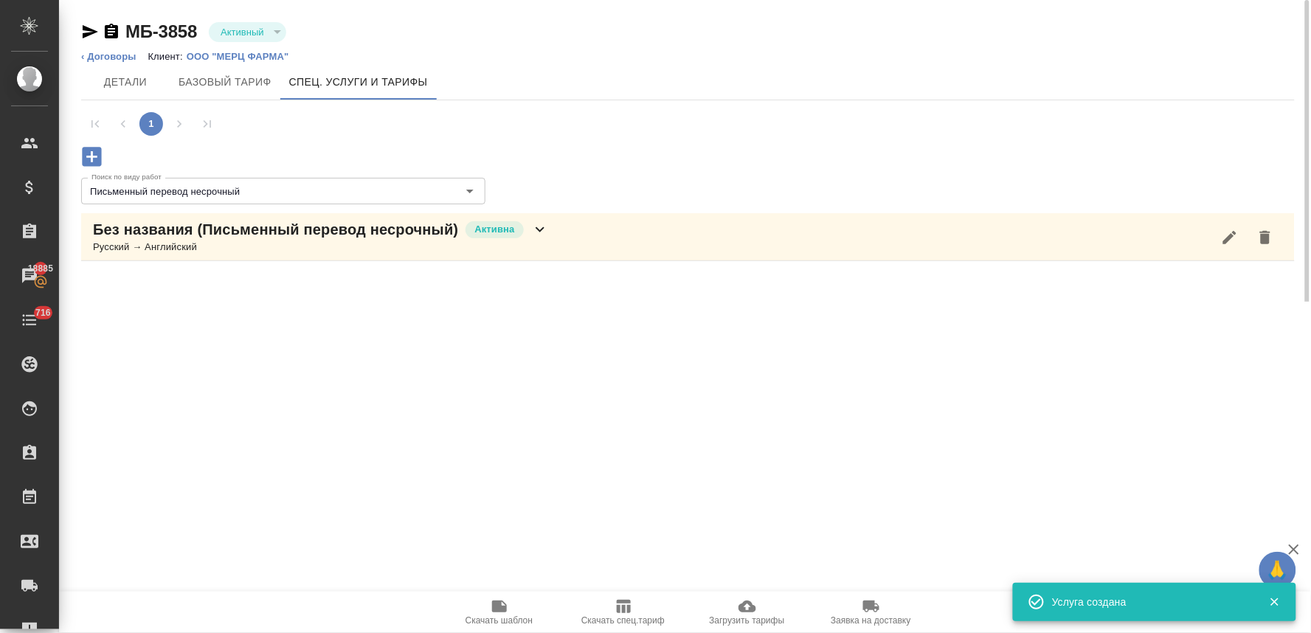
click at [1222, 233] on icon "button" at bounding box center [1230, 238] width 18 height 18
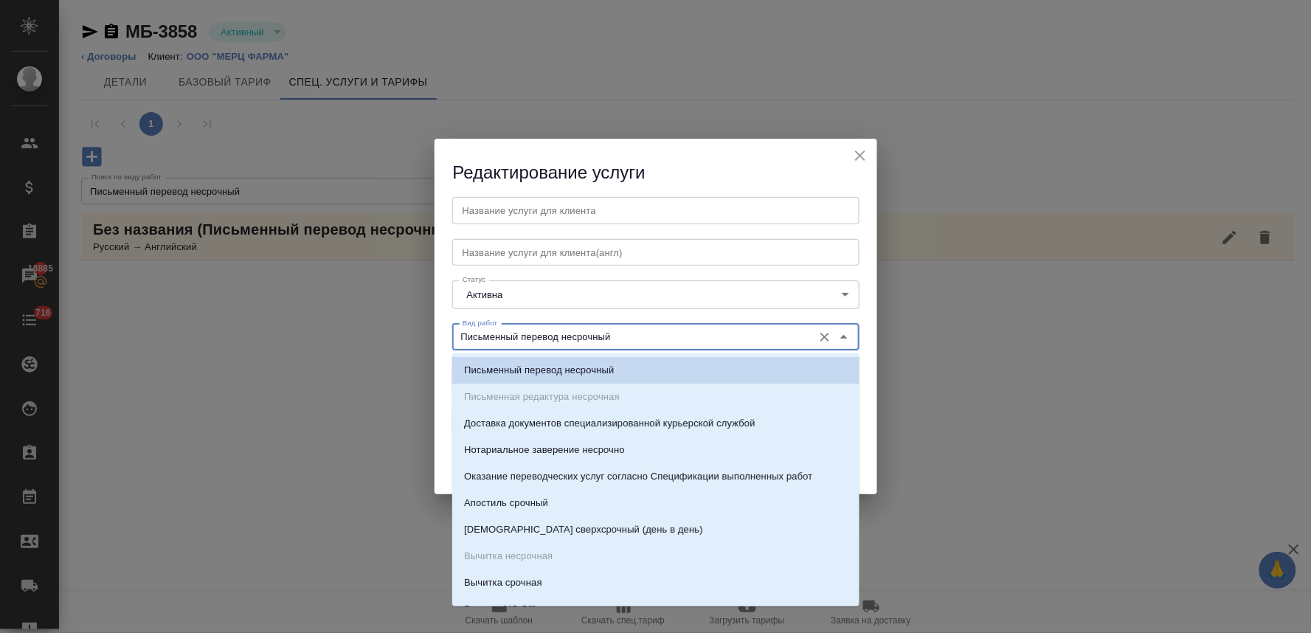
drag, startPoint x: 558, startPoint y: 339, endPoint x: 418, endPoint y: 337, distance: 140.9
click at [418, 337] on div "Редактирование услуги Название услуги для клиента Название услуги для клиента Н…" at bounding box center [655, 316] width 1311 height 633
click at [505, 212] on input "text" at bounding box center [655, 210] width 407 height 27
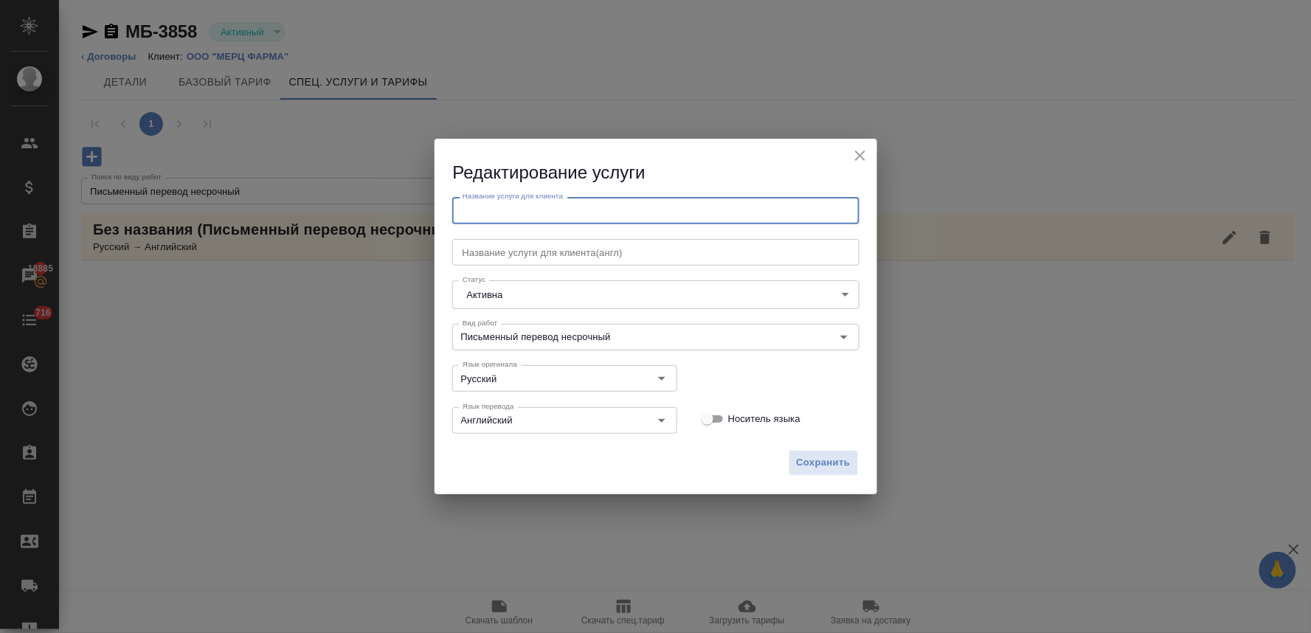
paste input "Письменный перевод"
type input "Письменный перевод"
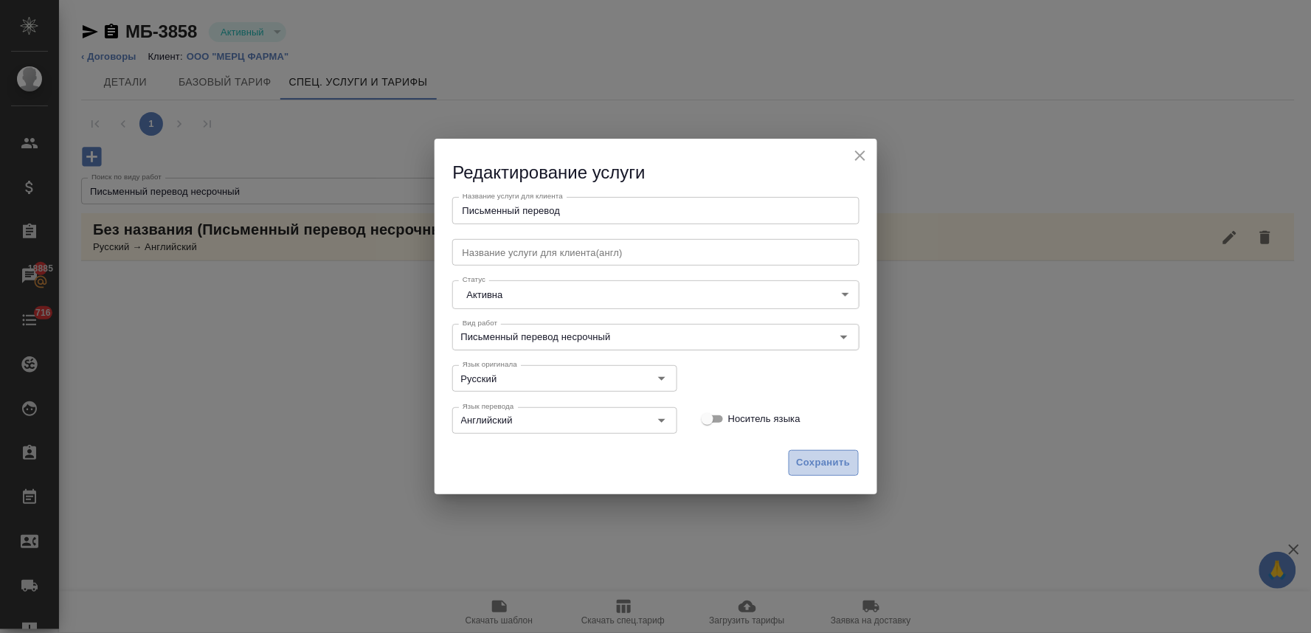
click at [830, 461] on span "Сохранить" at bounding box center [824, 462] width 54 height 17
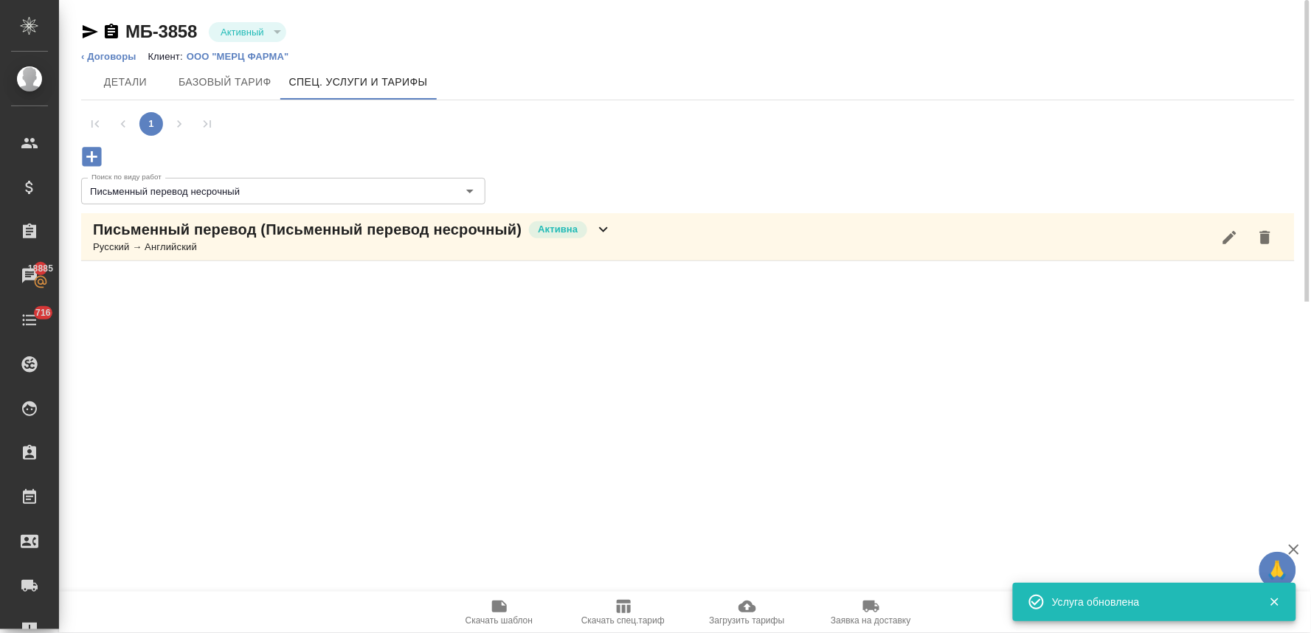
click at [603, 229] on icon at bounding box center [604, 230] width 18 height 18
click at [290, 292] on icon "button" at bounding box center [299, 291] width 18 height 18
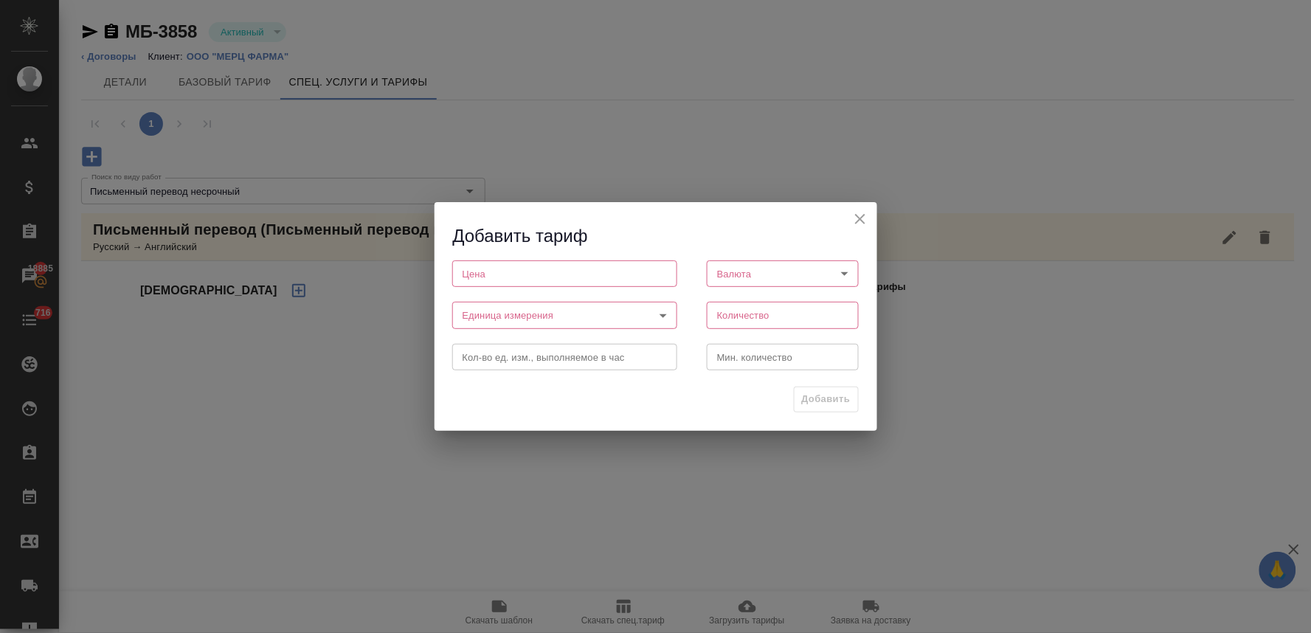
click at [515, 277] on input "number" at bounding box center [564, 273] width 225 height 27
type input "635"
click at [717, 282] on body "🙏 .cls-1 fill:#fff; AWATERA Lyamina Nadezhda Клиенты Спецификации Заказы 18885 …" at bounding box center [655, 316] width 1311 height 633
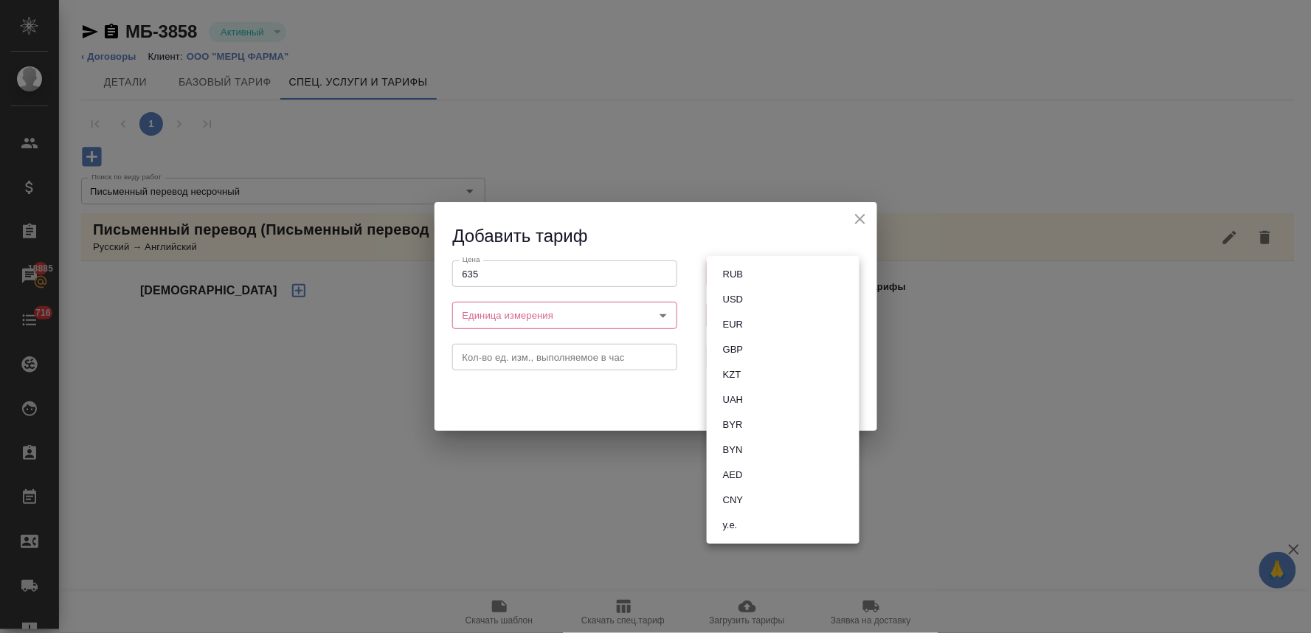
click at [740, 274] on button "RUB" at bounding box center [732, 274] width 29 height 16
type input "RUB"
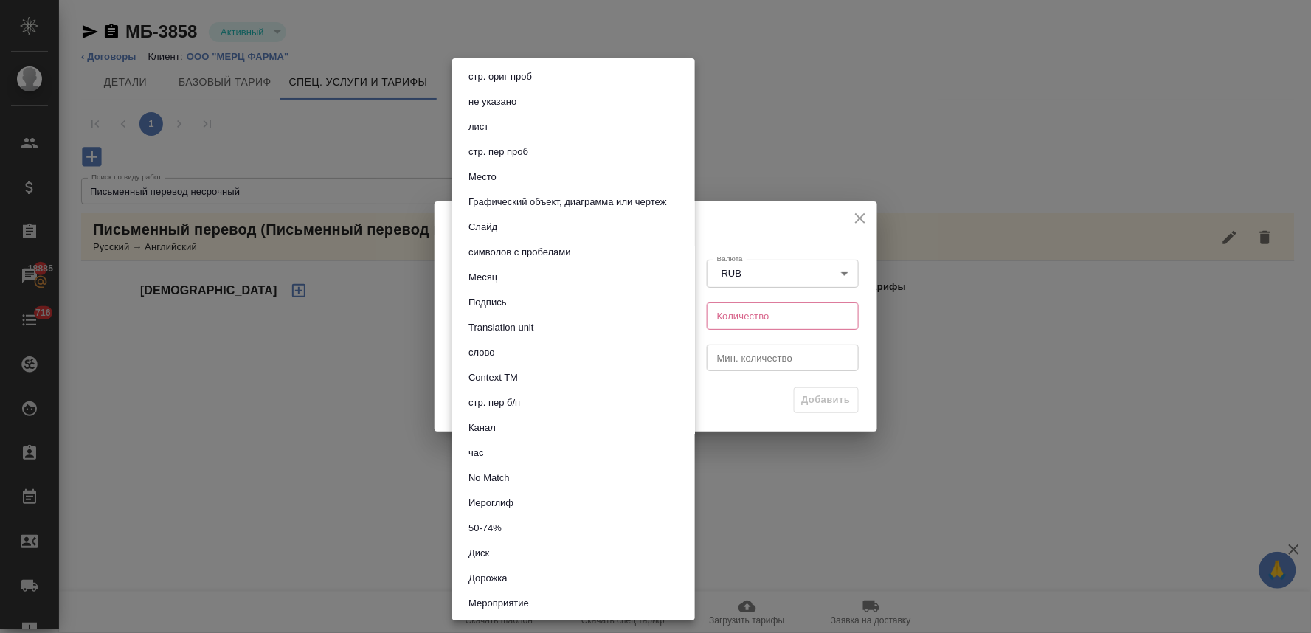
click at [607, 316] on body "🙏 .cls-1 fill:#fff; AWATERA Lyamina Nadezhda Клиенты Спецификации Заказы 18885 …" at bounding box center [655, 316] width 1311 height 633
click at [557, 254] on button "символов с пробелами" at bounding box center [519, 252] width 111 height 16
type input "5ca1acf853b22f58dad1d161"
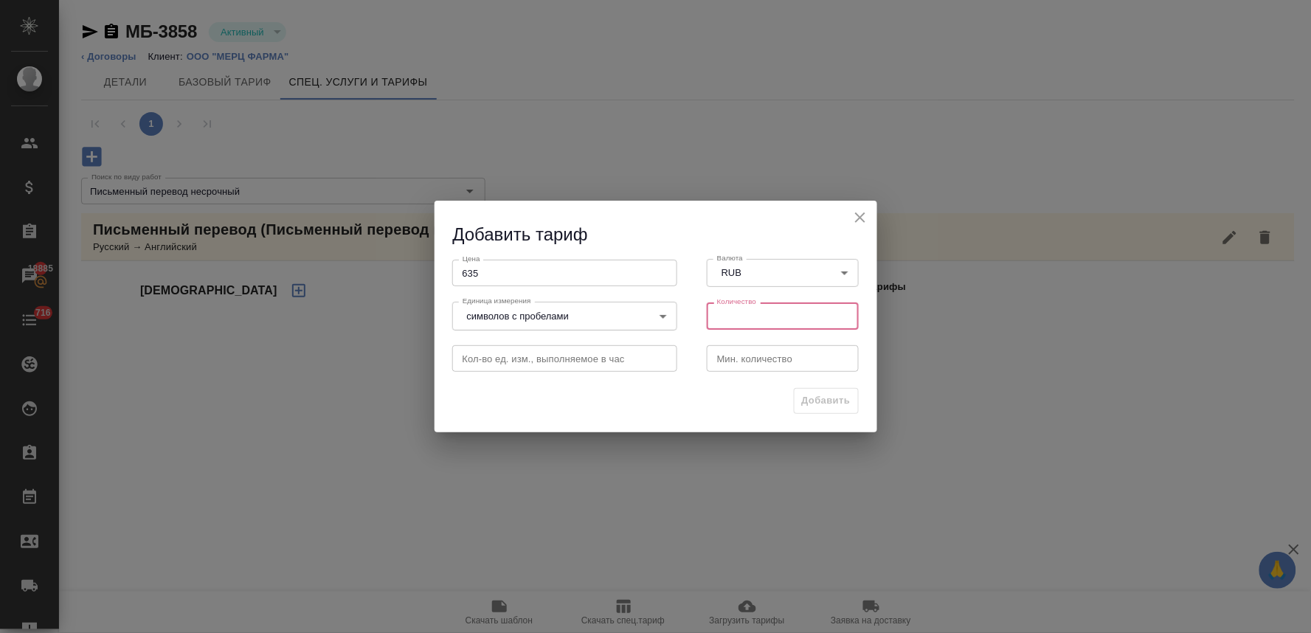
click at [740, 311] on input "number" at bounding box center [783, 315] width 153 height 27
type input "1800"
click at [824, 401] on span "Добавить" at bounding box center [826, 400] width 49 height 17
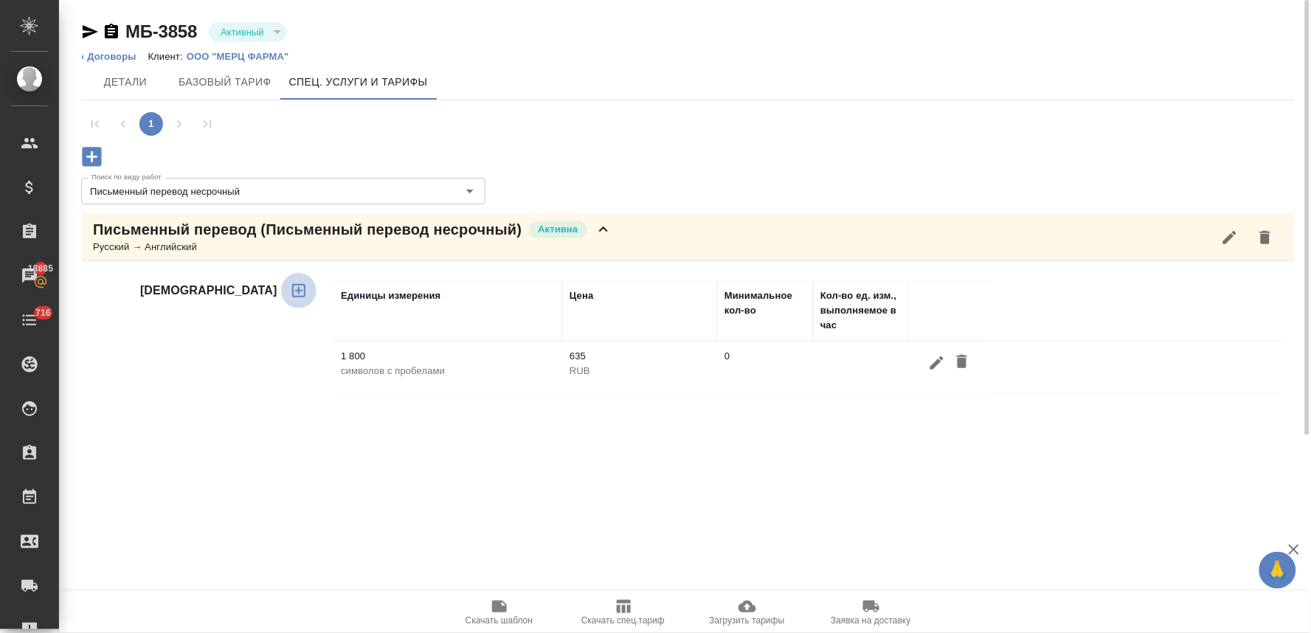
click at [292, 291] on icon "button" at bounding box center [298, 290] width 13 height 13
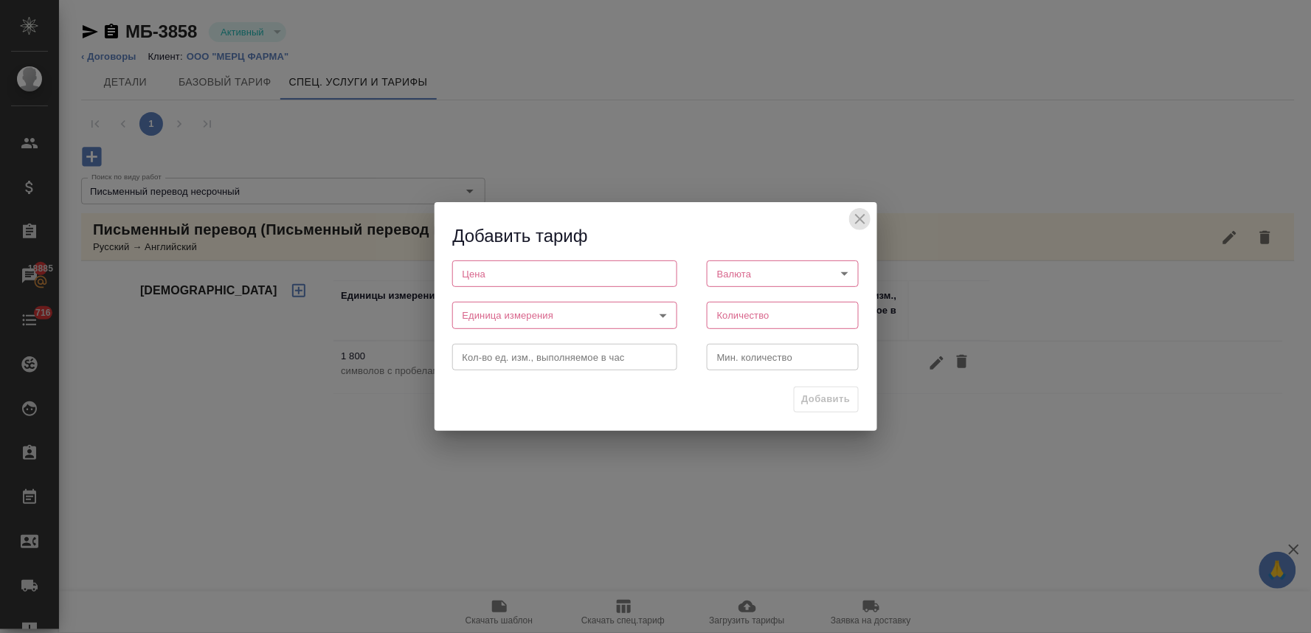
click at [859, 218] on icon "close" at bounding box center [860, 219] width 10 height 10
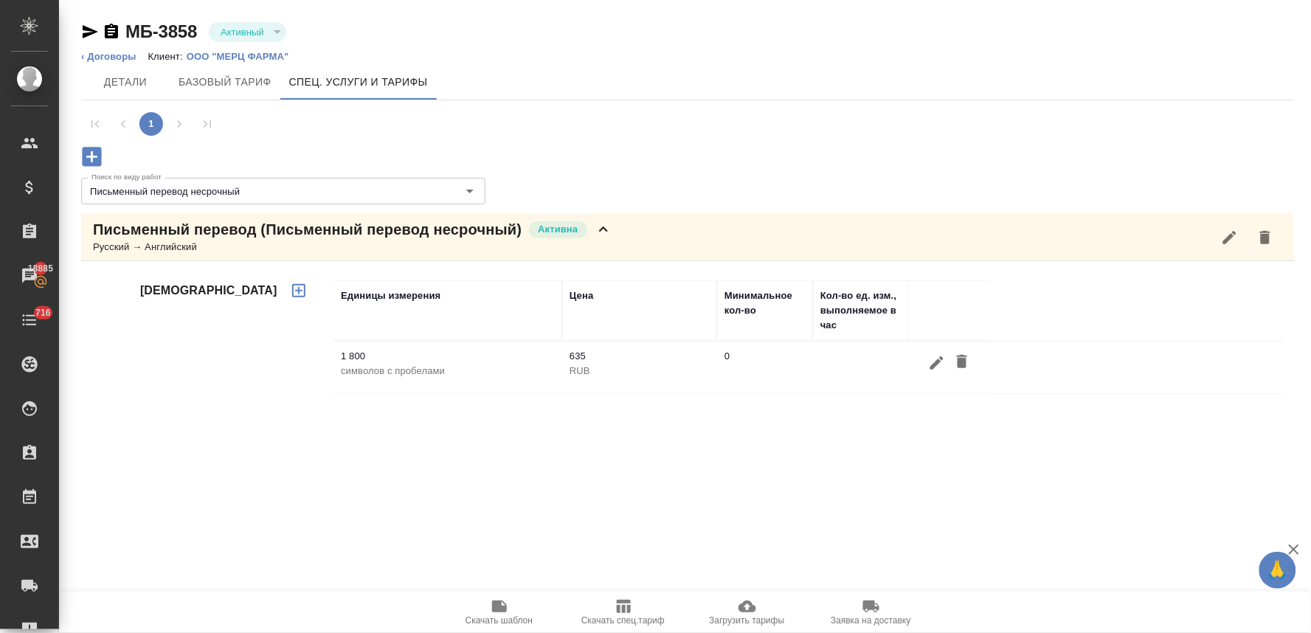
click at [599, 231] on icon at bounding box center [603, 228] width 9 height 5
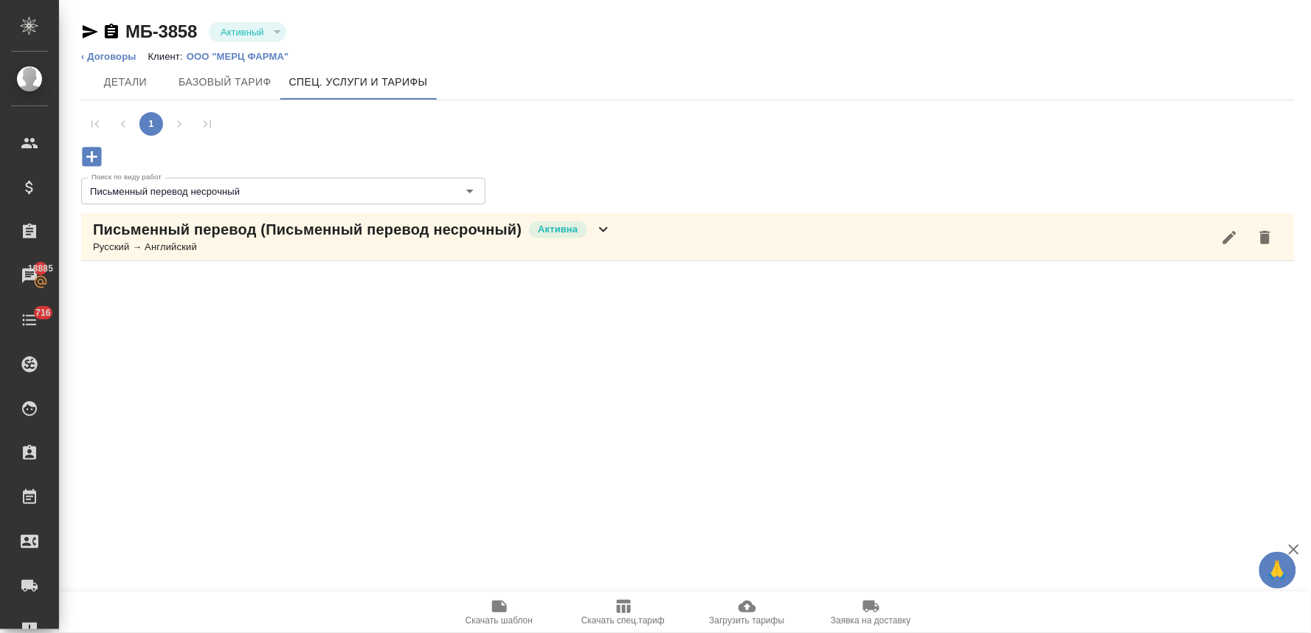
click at [599, 231] on icon at bounding box center [604, 230] width 18 height 18
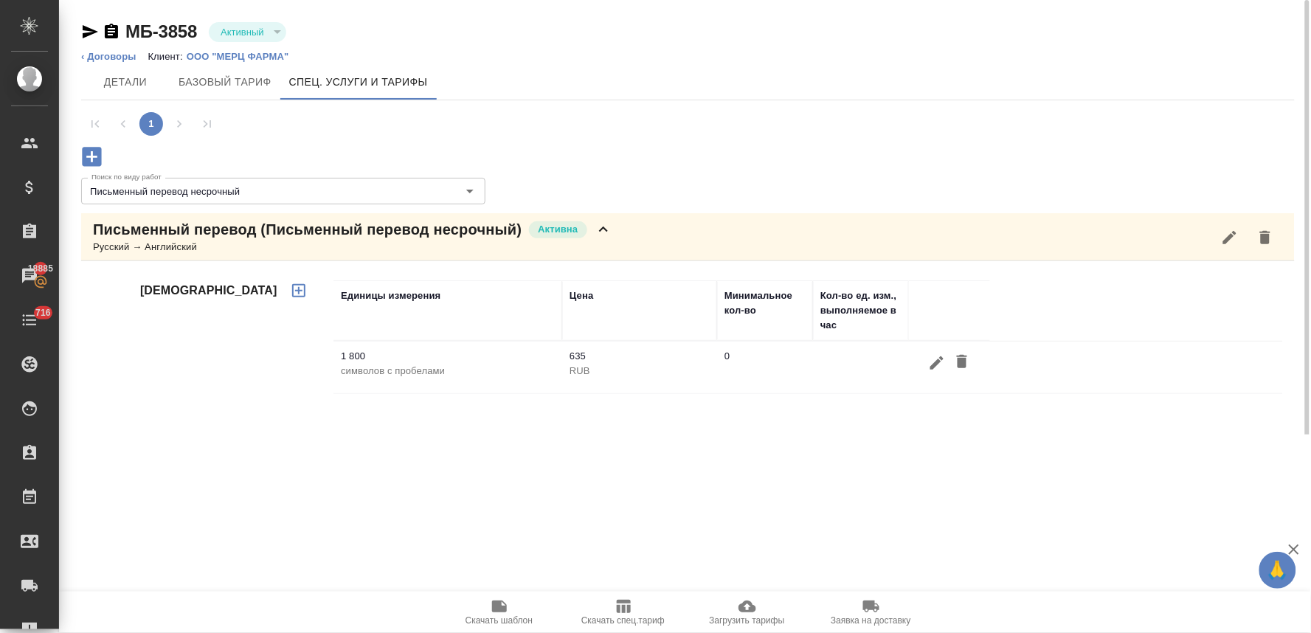
click at [97, 151] on icon "button" at bounding box center [91, 156] width 19 height 19
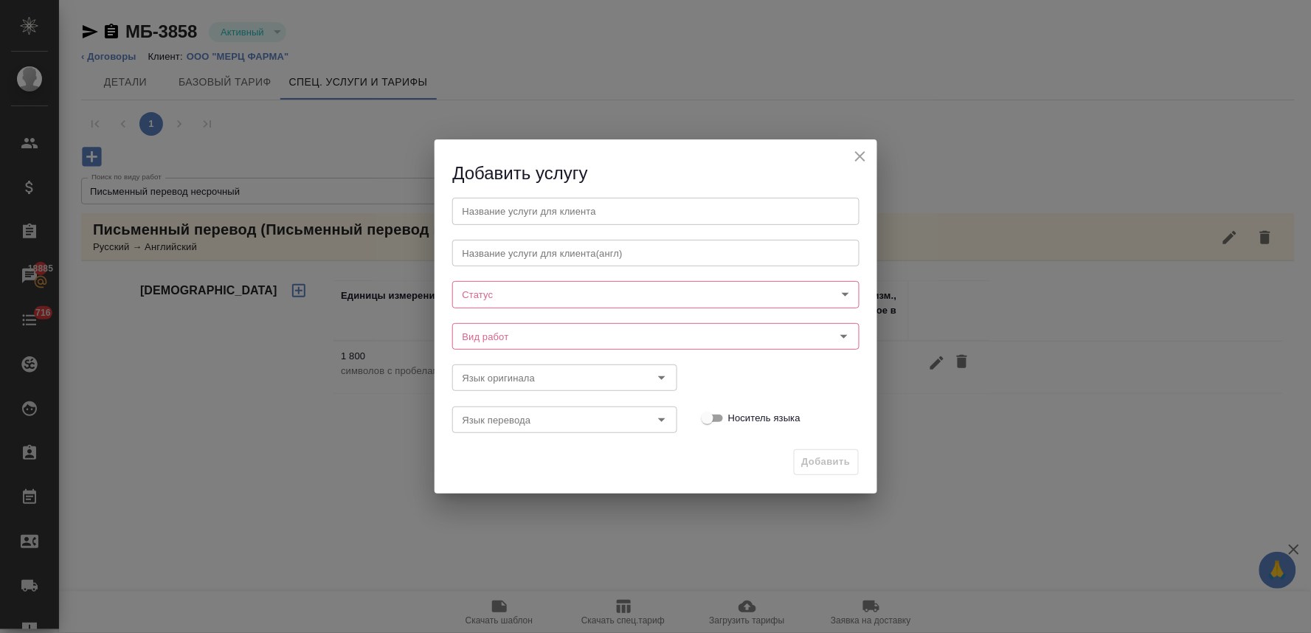
click at [544, 299] on body "🙏 .cls-1 fill:#fff; AWATERA Lyamina Nadezhda Клиенты Спецификации Заказы 18885 …" at bounding box center [655, 316] width 1311 height 633
click at [536, 322] on li "Активна" at bounding box center [655, 320] width 407 height 25
type input "active"
click at [564, 208] on input "text" at bounding box center [655, 210] width 407 height 27
type input "Письменный перевод"
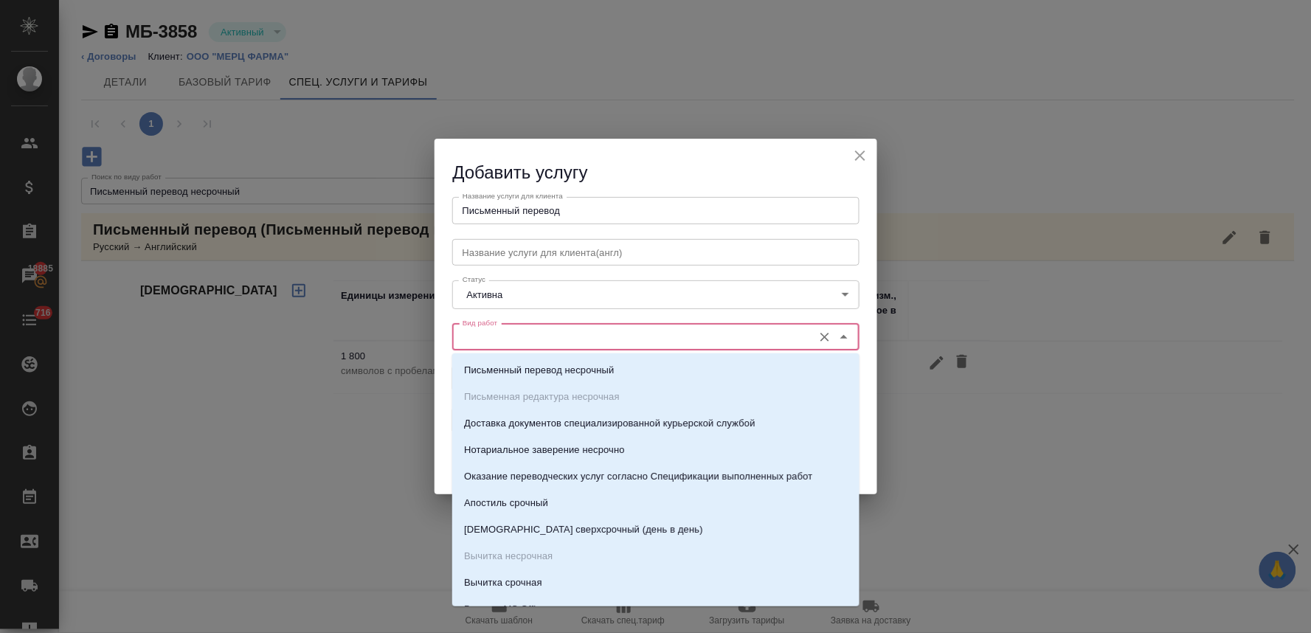
click at [583, 334] on input "Вид работ" at bounding box center [631, 337] width 349 height 18
click at [564, 370] on p "Письменный перевод несрочный" at bounding box center [539, 370] width 150 height 15
type input "Письменный перевод несрочный"
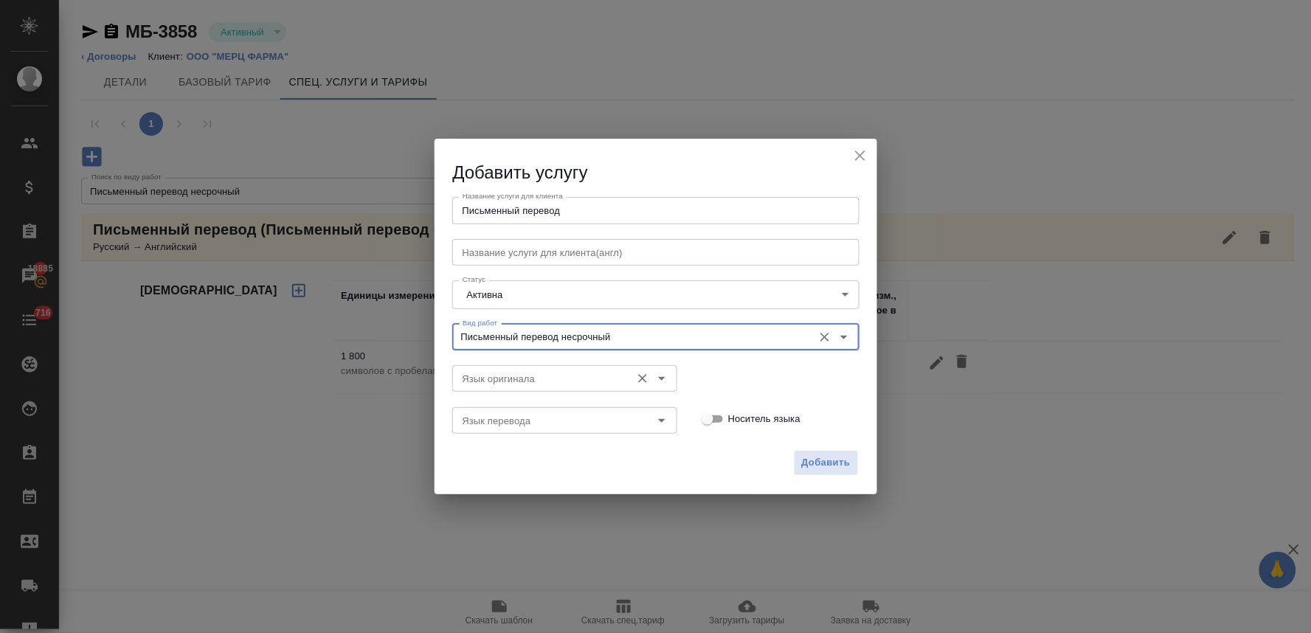
click at [561, 381] on input "Язык оригинала" at bounding box center [540, 379] width 167 height 18
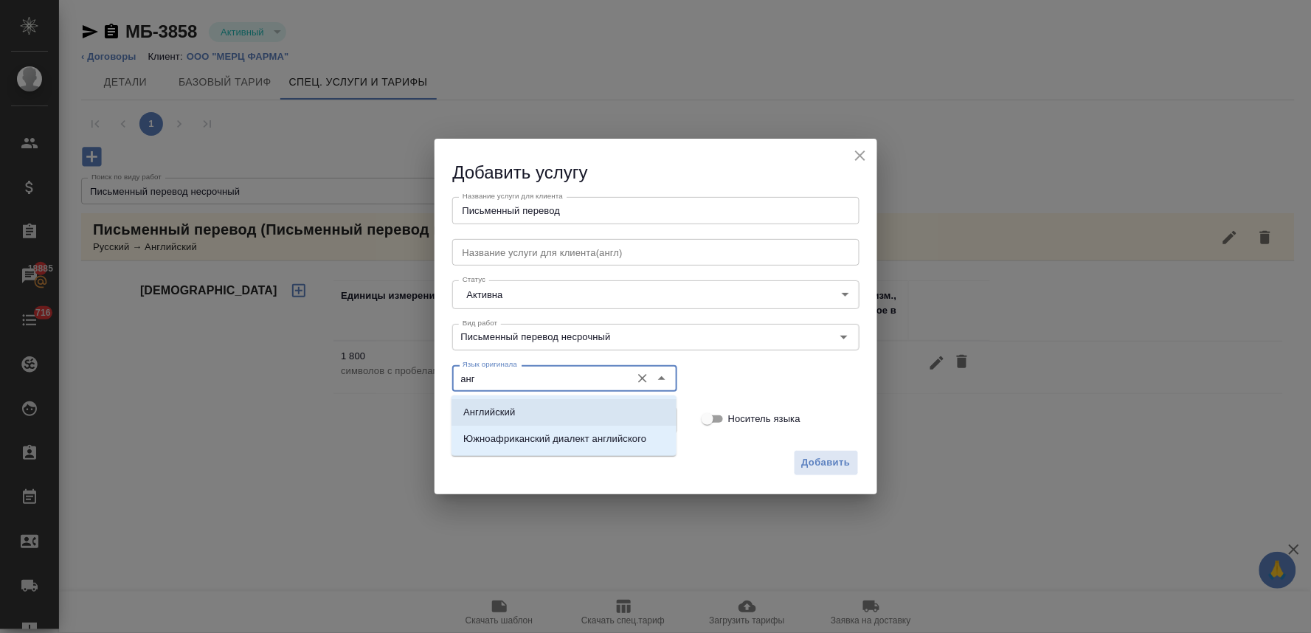
click at [547, 413] on li "Английский" at bounding box center [563, 412] width 225 height 27
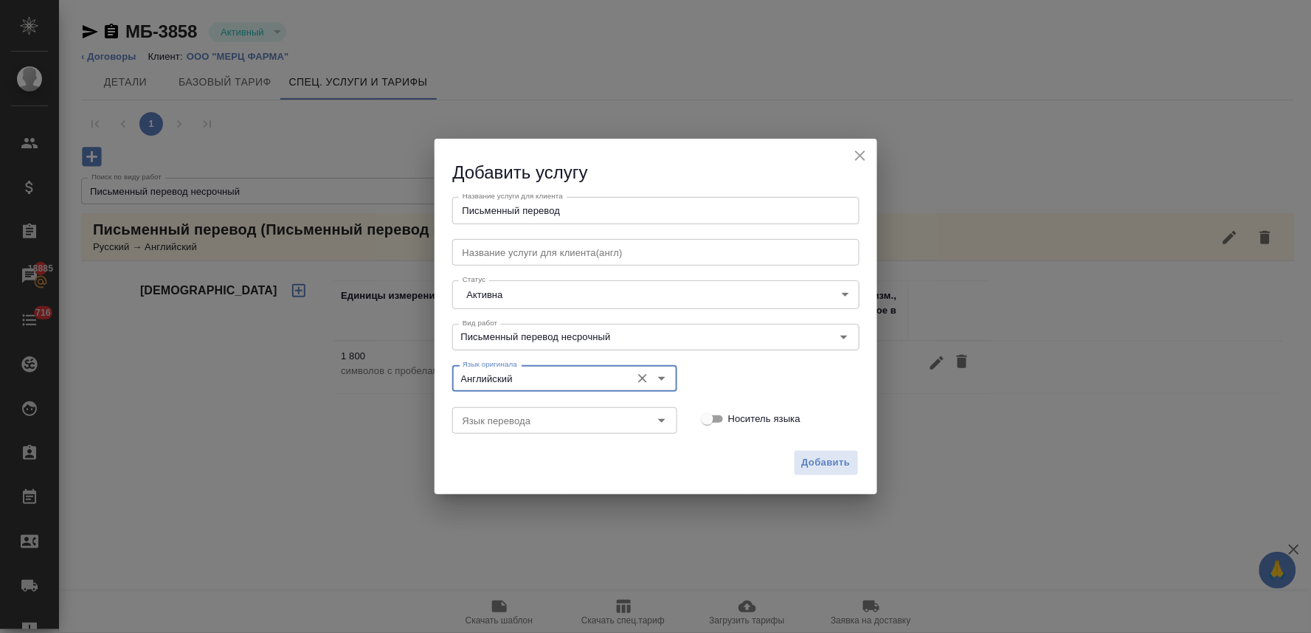
type input "Английский"
click at [547, 413] on input "Язык перевода" at bounding box center [540, 421] width 167 height 18
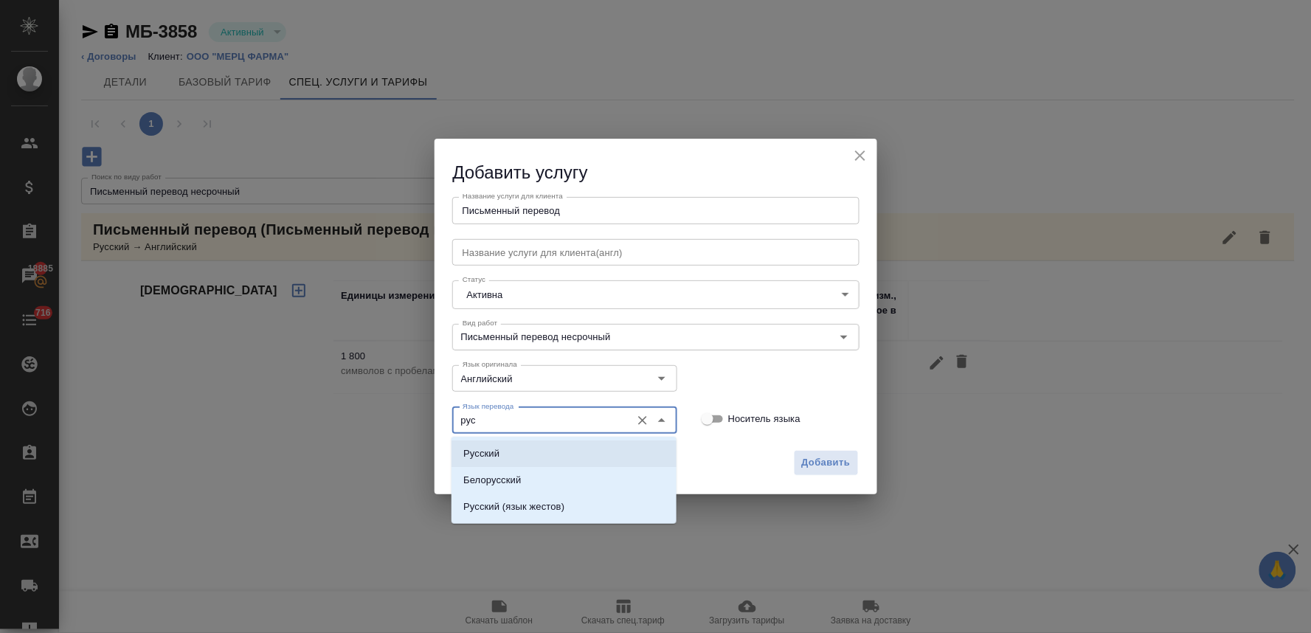
click at [549, 443] on li "Русский" at bounding box center [563, 453] width 225 height 27
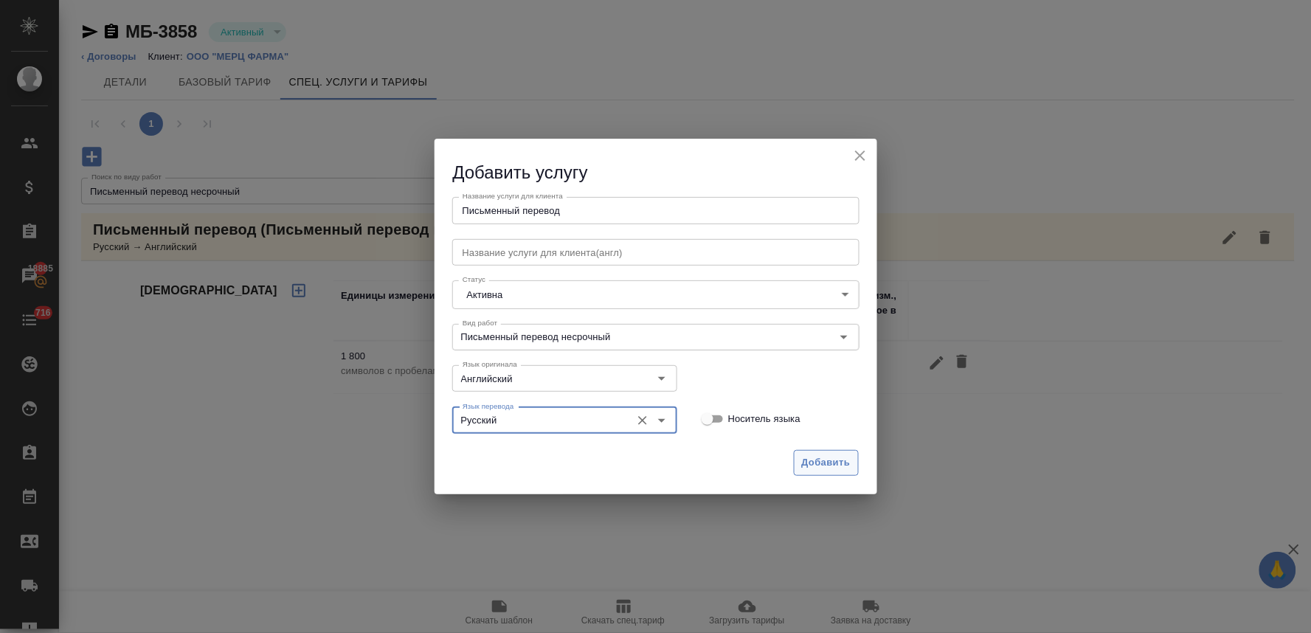
type input "Русский"
click at [849, 469] on span "Добавить" at bounding box center [826, 462] width 49 height 17
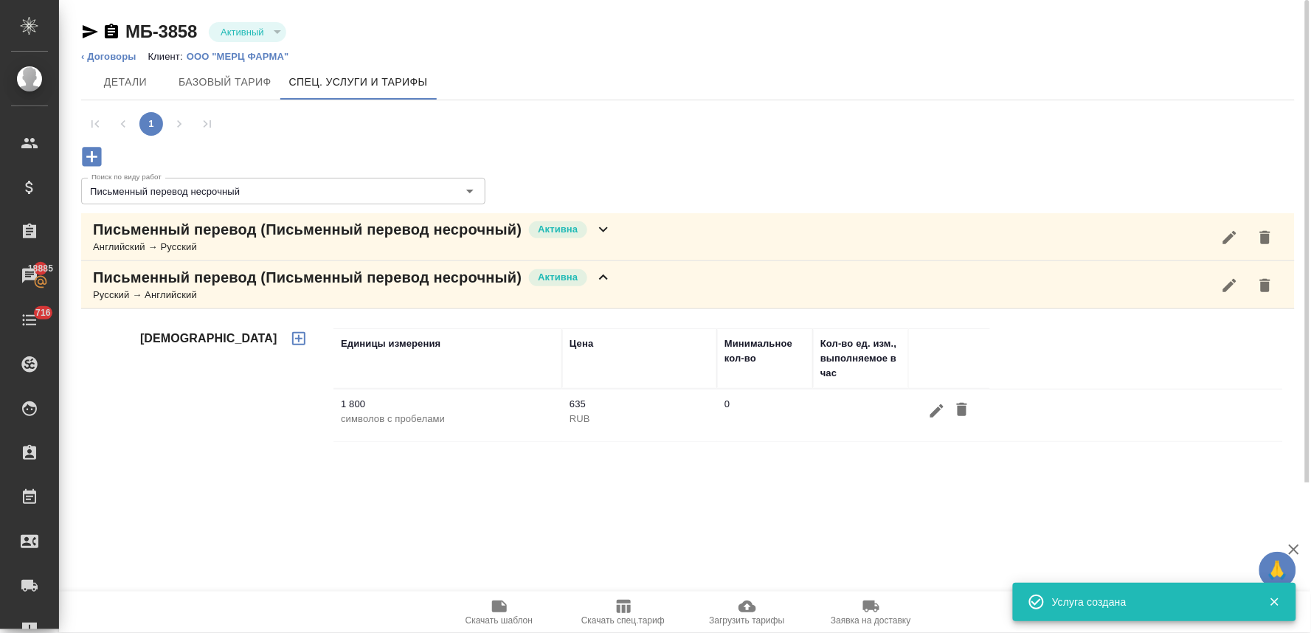
click at [409, 234] on p "Письменный перевод (Письменный перевод несрочный)" at bounding box center [307, 229] width 429 height 21
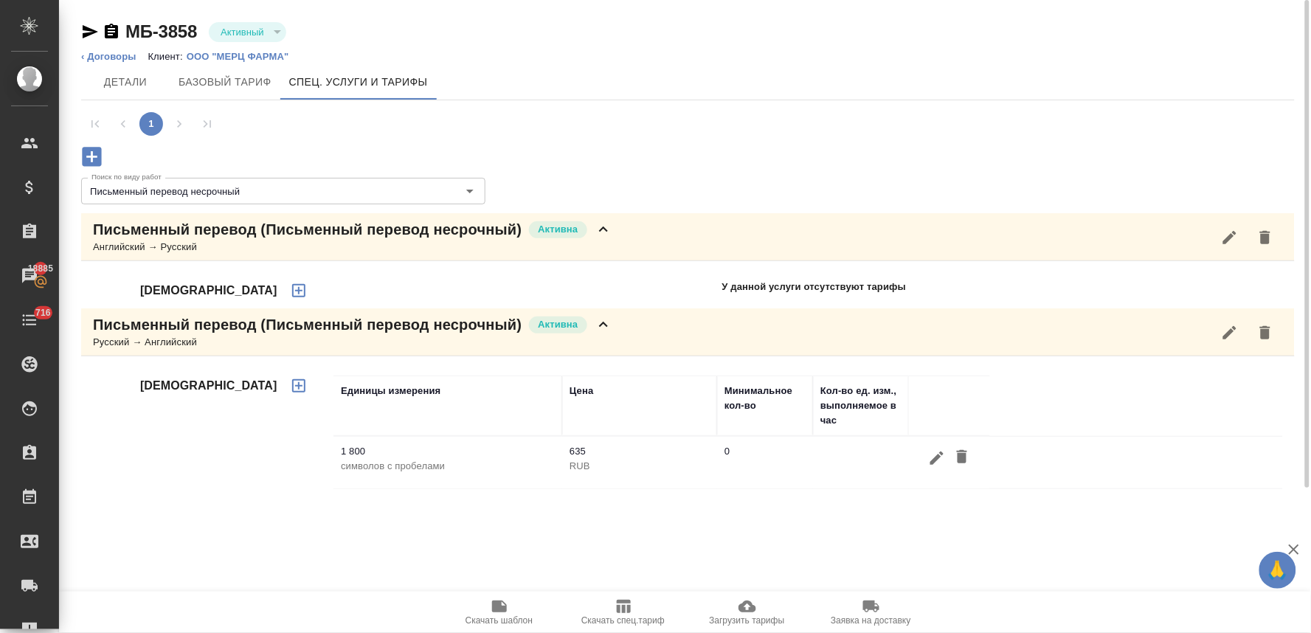
click at [290, 288] on icon "button" at bounding box center [299, 291] width 18 height 18
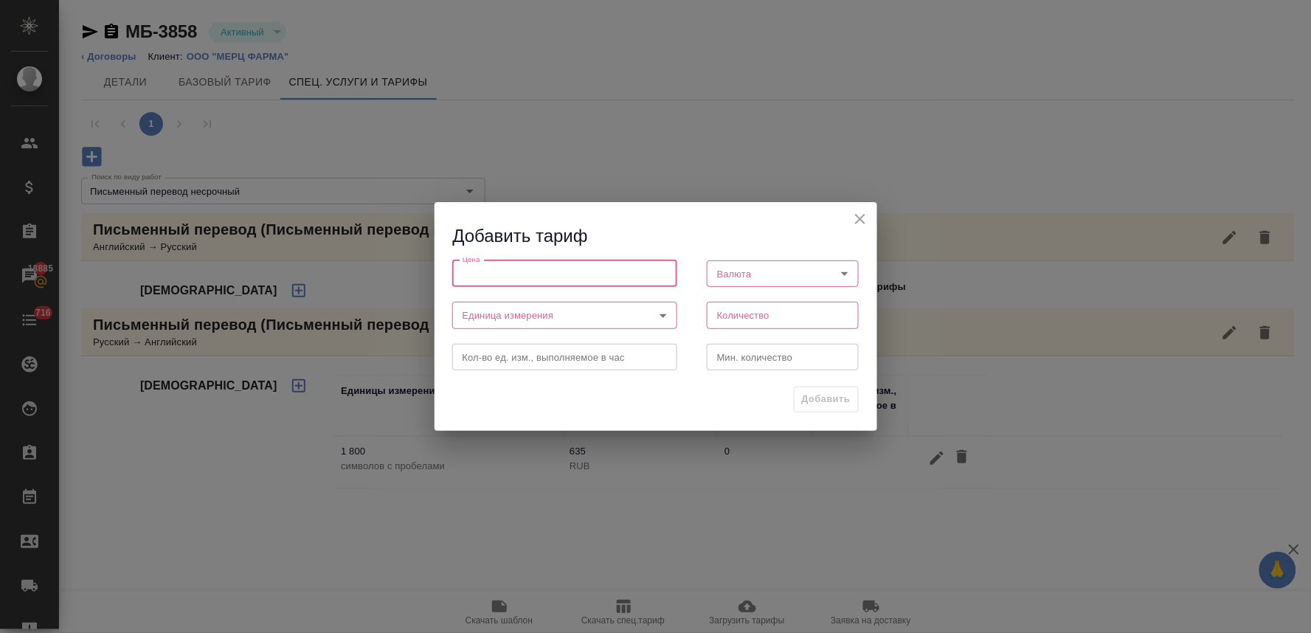
click at [548, 273] on input "number" at bounding box center [564, 273] width 225 height 27
type input "635"
click at [732, 274] on body "🙏 .cls-1 fill:#fff; AWATERA Lyamina Nadezhda Клиенты Спецификации Заказы 18885 …" at bounding box center [655, 316] width 1311 height 633
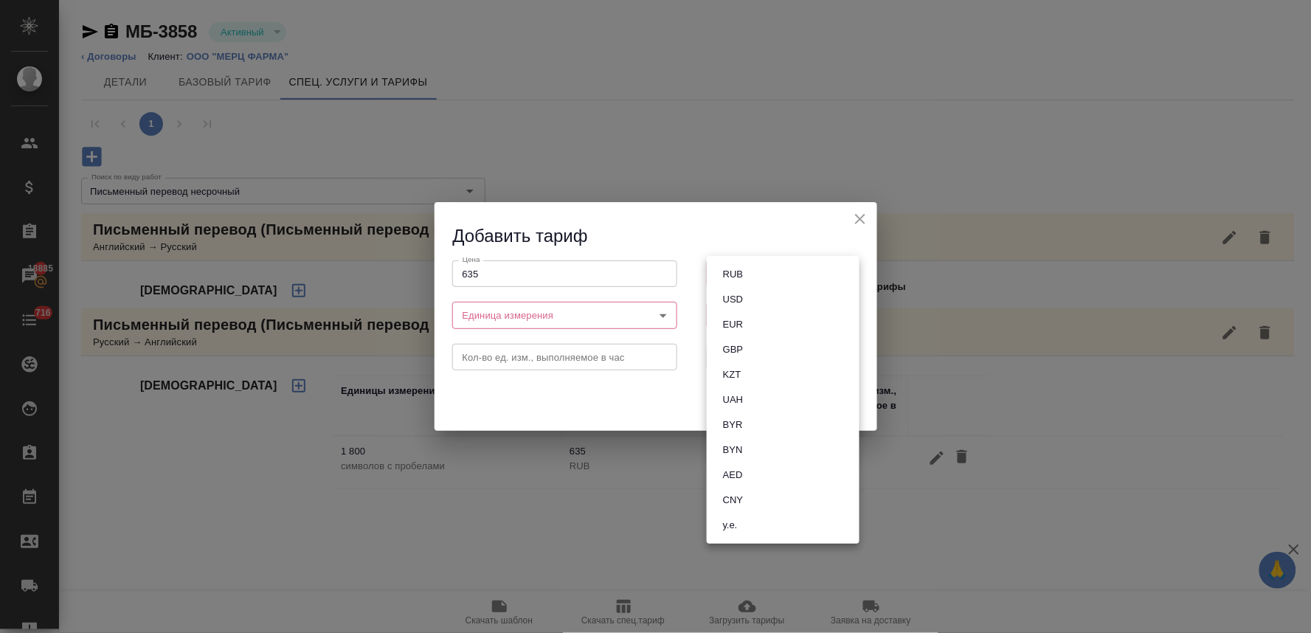
click at [751, 274] on li "RUB" at bounding box center [783, 274] width 153 height 25
type input "RUB"
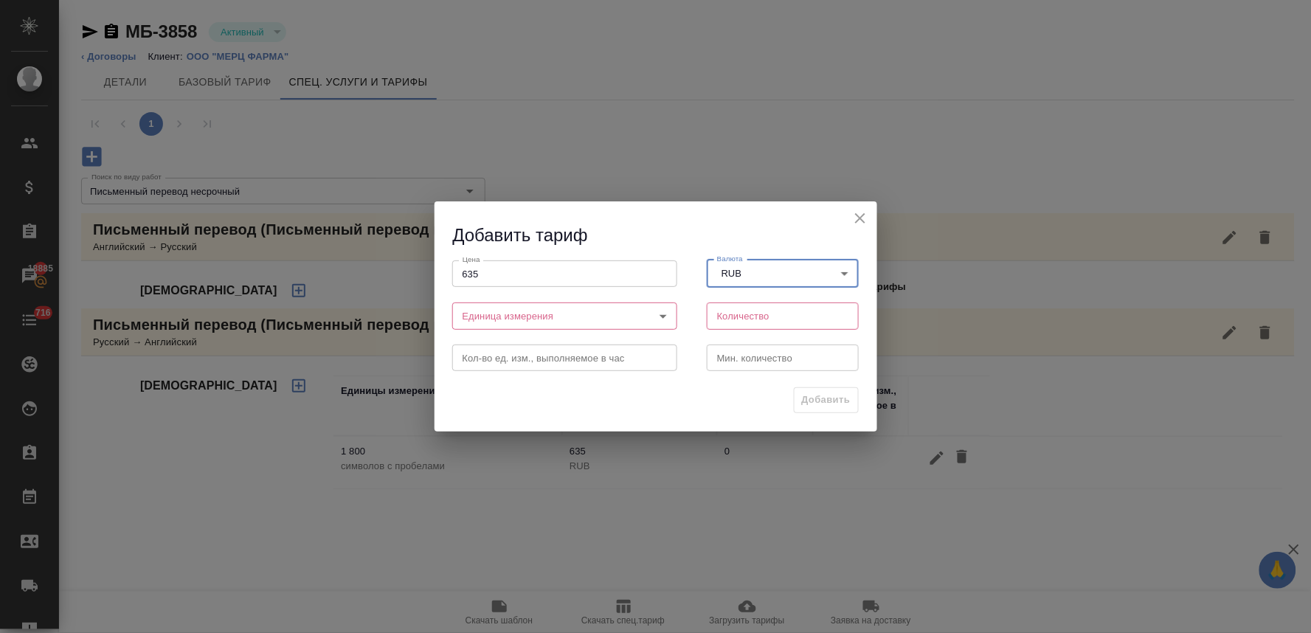
click at [548, 314] on body "🙏 .cls-1 fill:#fff; AWATERA Lyamina Nadezhda Клиенты Спецификации Заказы 18885 …" at bounding box center [655, 316] width 1311 height 633
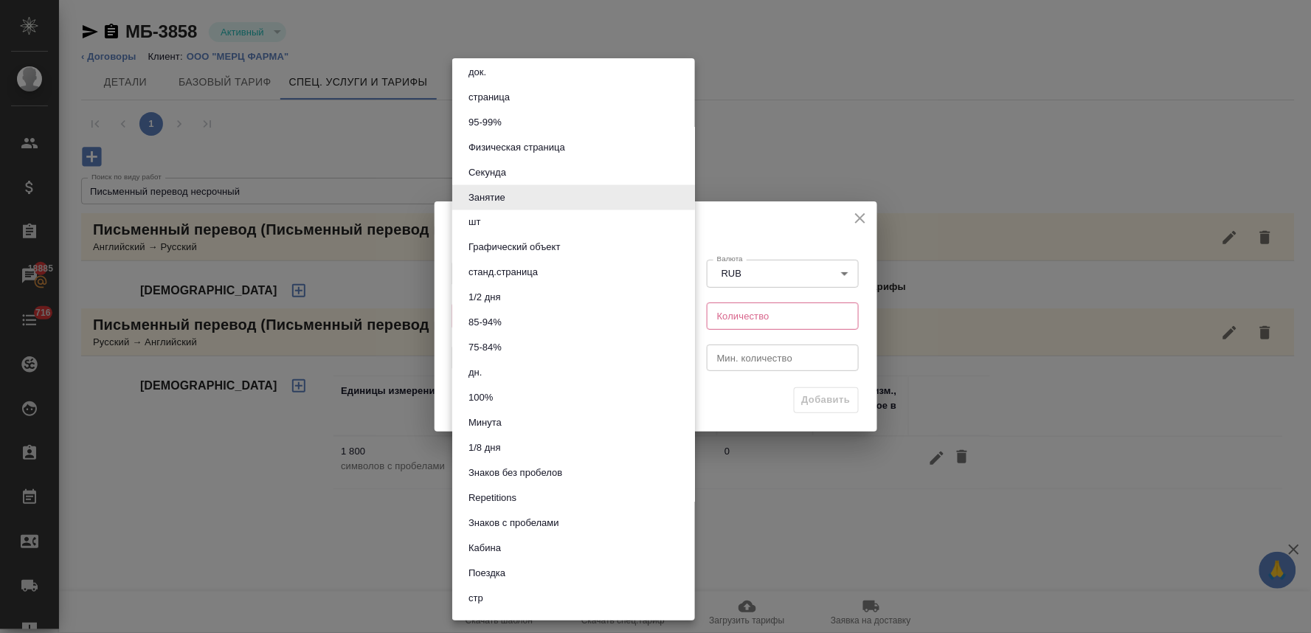
scroll to position [702, 0]
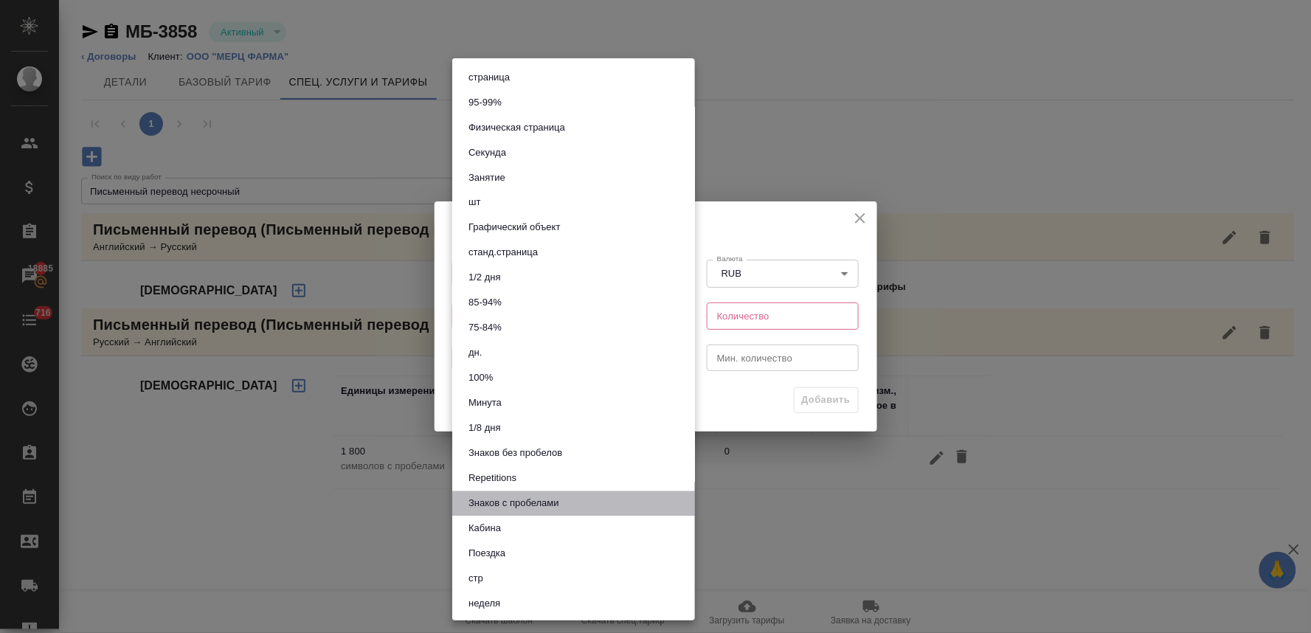
click at [551, 499] on button "Знаков с пробелами" at bounding box center [514, 504] width 100 height 16
type input "5ecc3eb601299b59f9a1aec2"
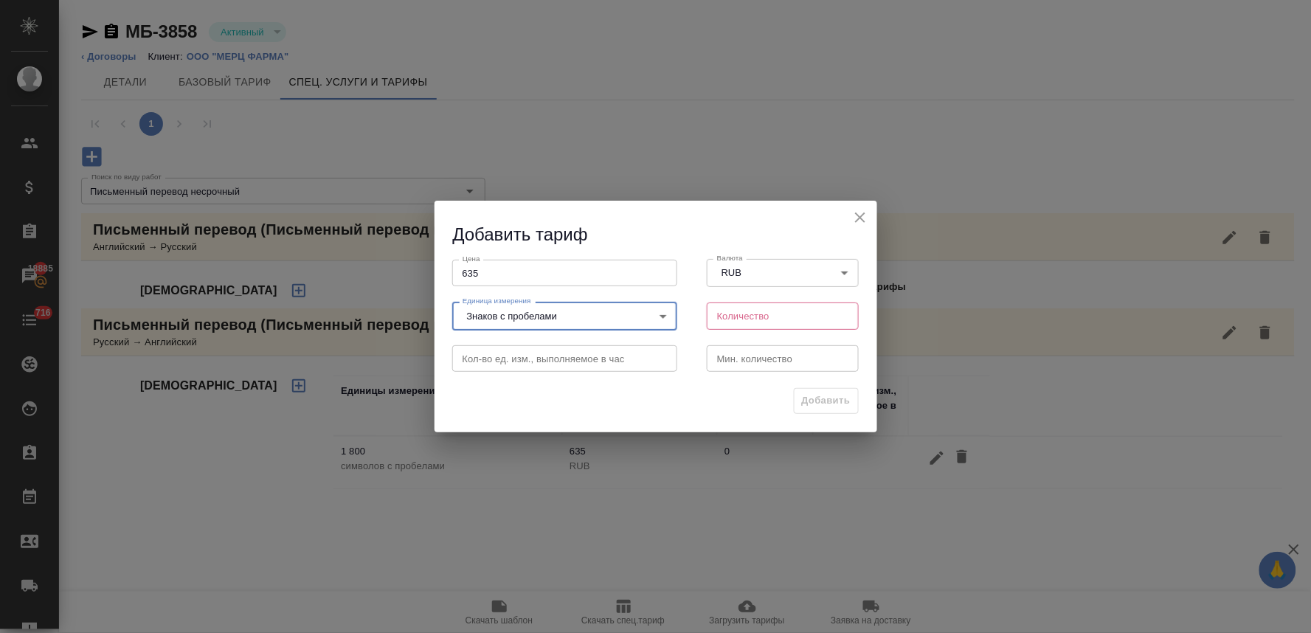
click at [745, 314] on input "number" at bounding box center [783, 315] width 153 height 27
type input "1800"
click at [816, 401] on span "Добавить" at bounding box center [826, 400] width 49 height 17
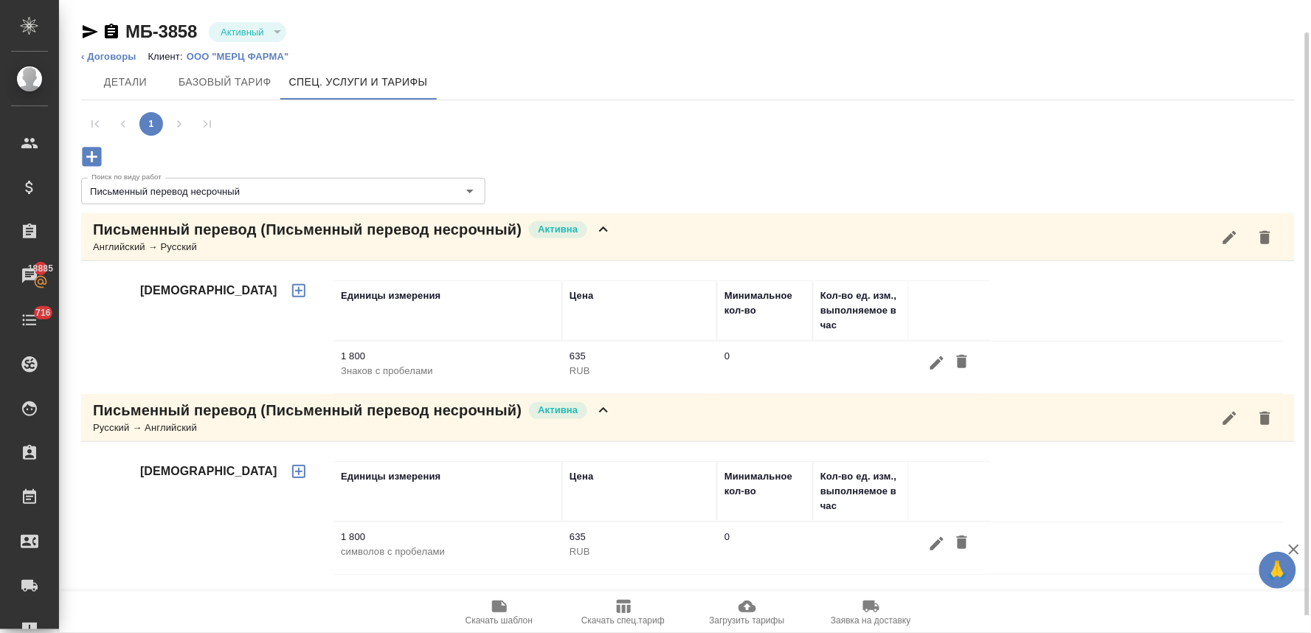
scroll to position [15, 0]
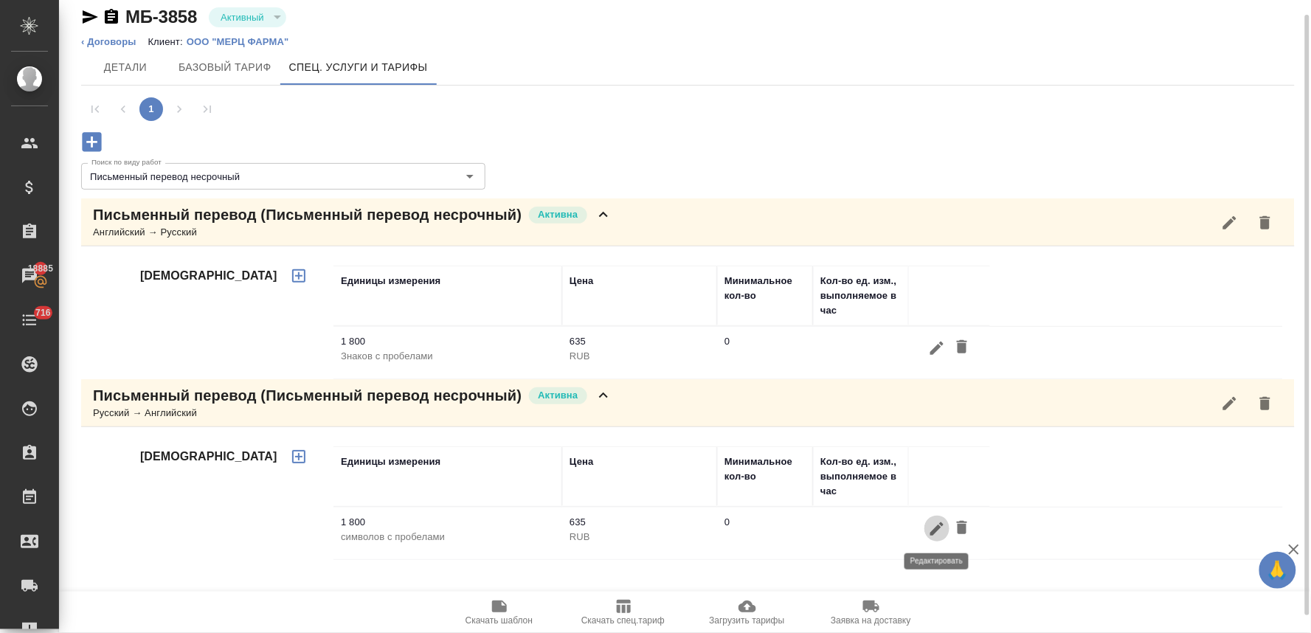
click at [938, 531] on icon "button" at bounding box center [937, 529] width 18 height 18
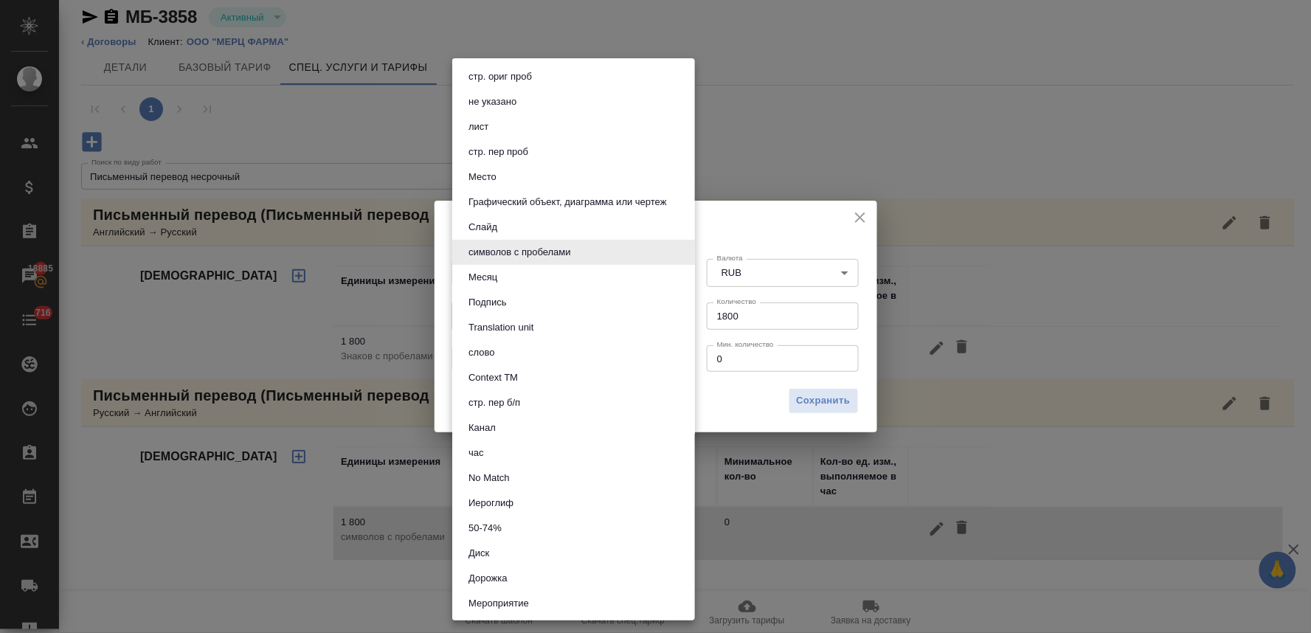
click at [544, 315] on body "🙏 .cls-1 fill:#fff; AWATERA Lyamina Nadezhda Клиенты Спецификации Заказы 18885 …" at bounding box center [655, 316] width 1311 height 633
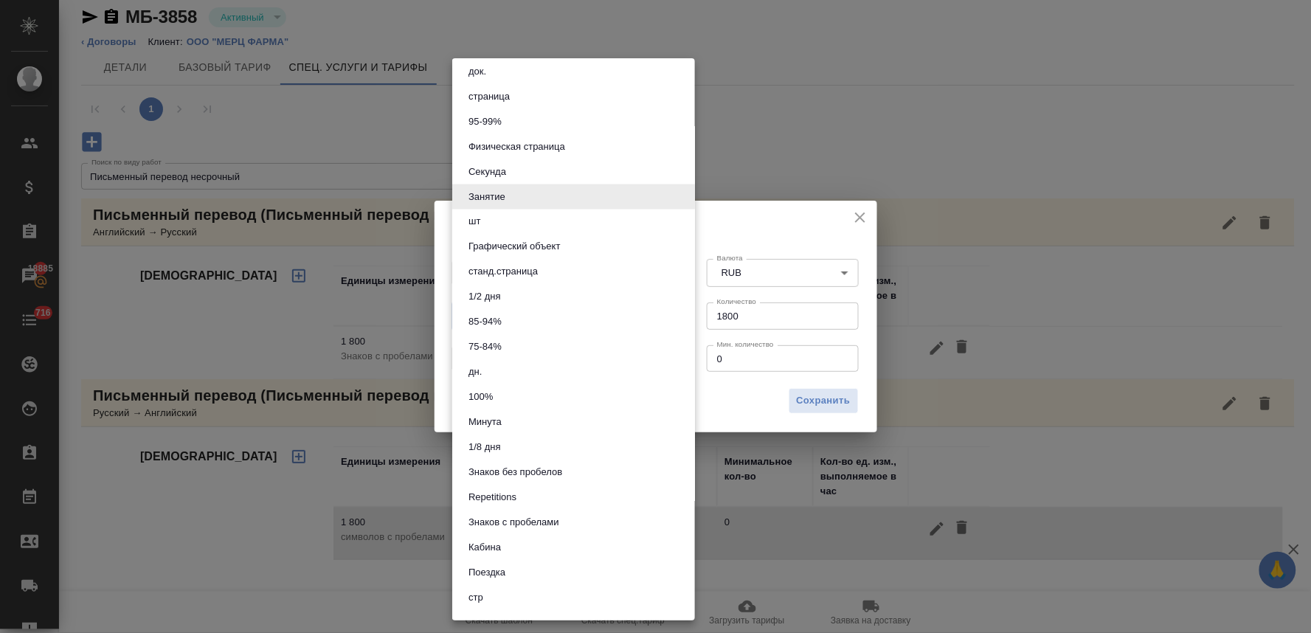
scroll to position [702, 0]
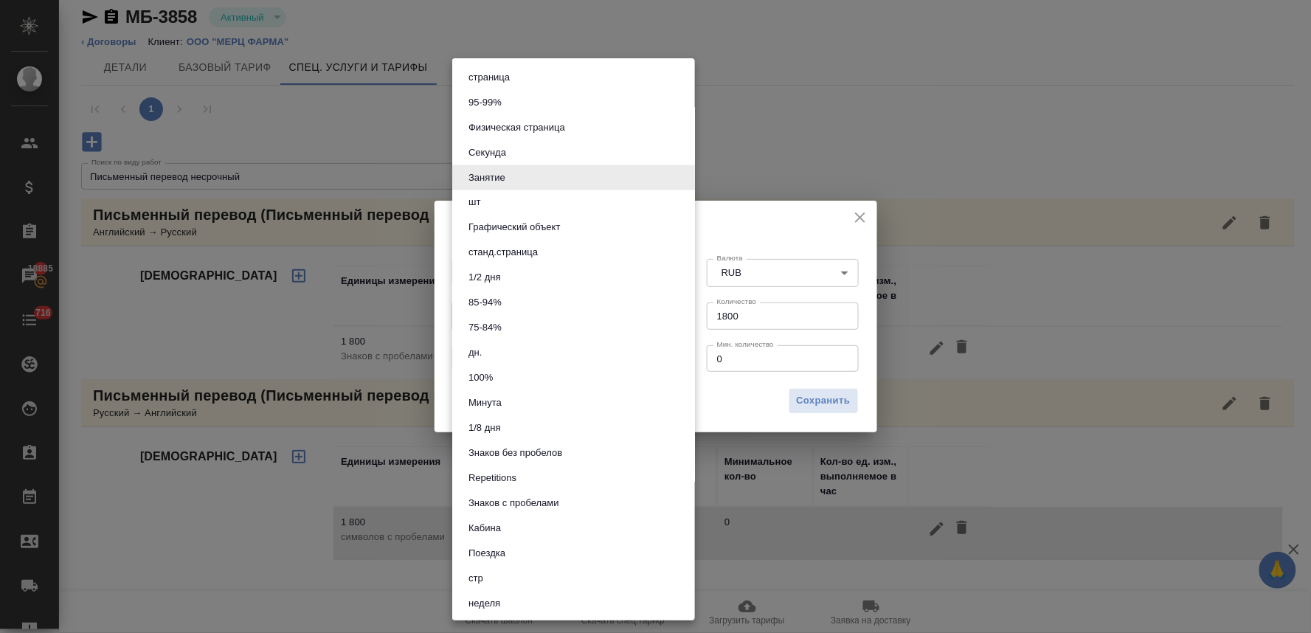
click at [536, 452] on button "Знаков без пробелов" at bounding box center [515, 454] width 103 height 16
type input "5ca1acf853b22f58dad1d156"
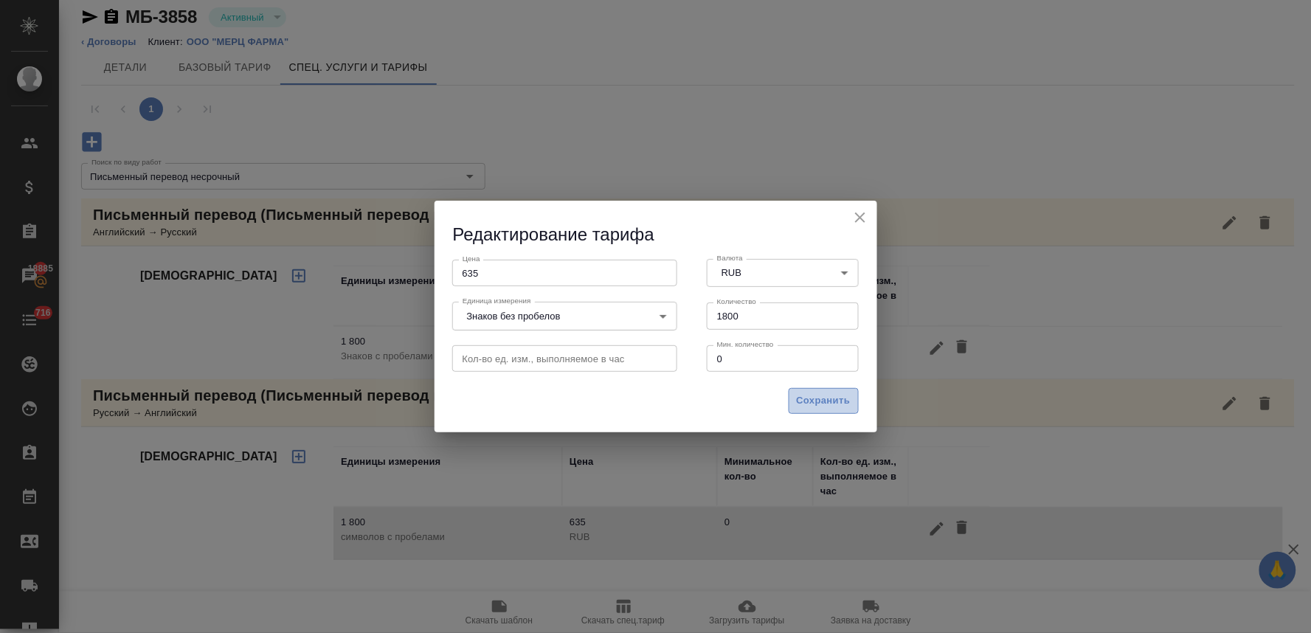
click at [812, 401] on span "Сохранить" at bounding box center [824, 400] width 54 height 17
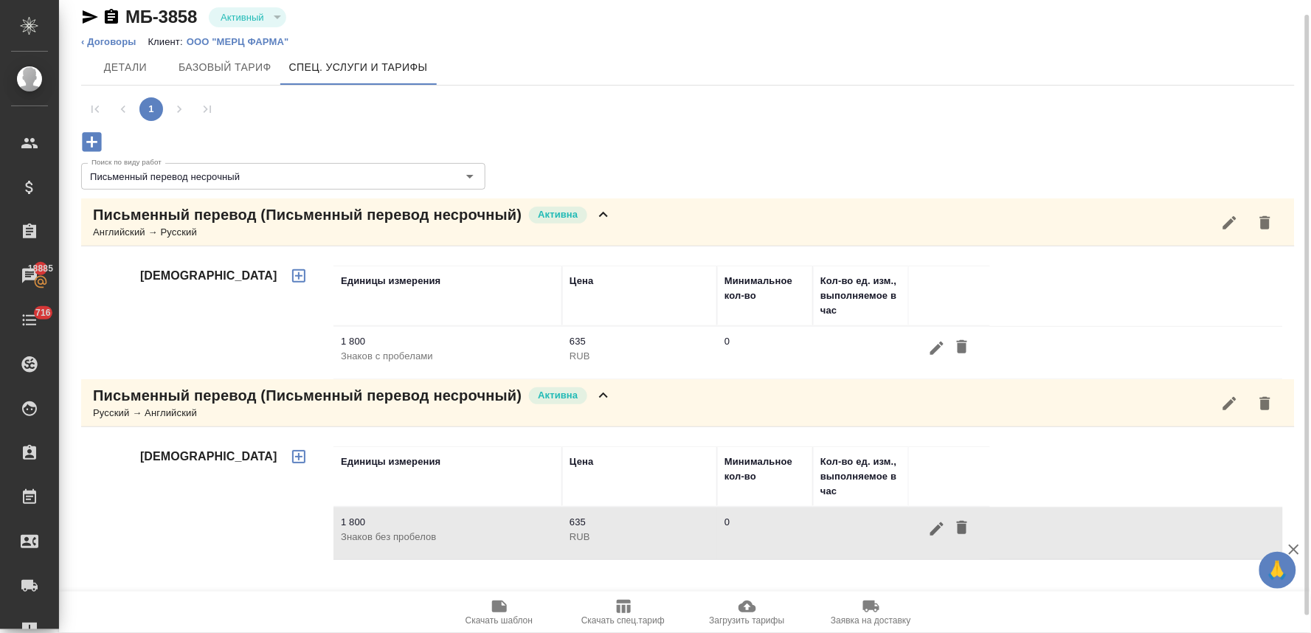
click at [89, 139] on icon "button" at bounding box center [91, 141] width 19 height 19
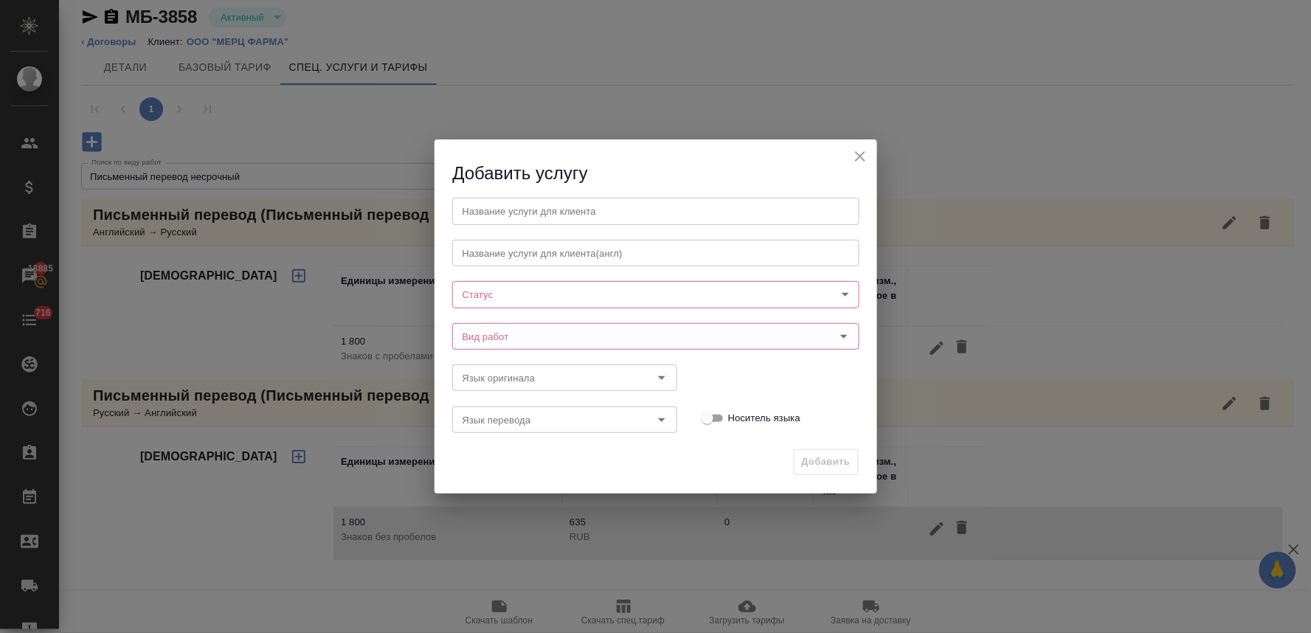
click at [589, 214] on input "text" at bounding box center [655, 211] width 407 height 27
type input "Письменный перевод"
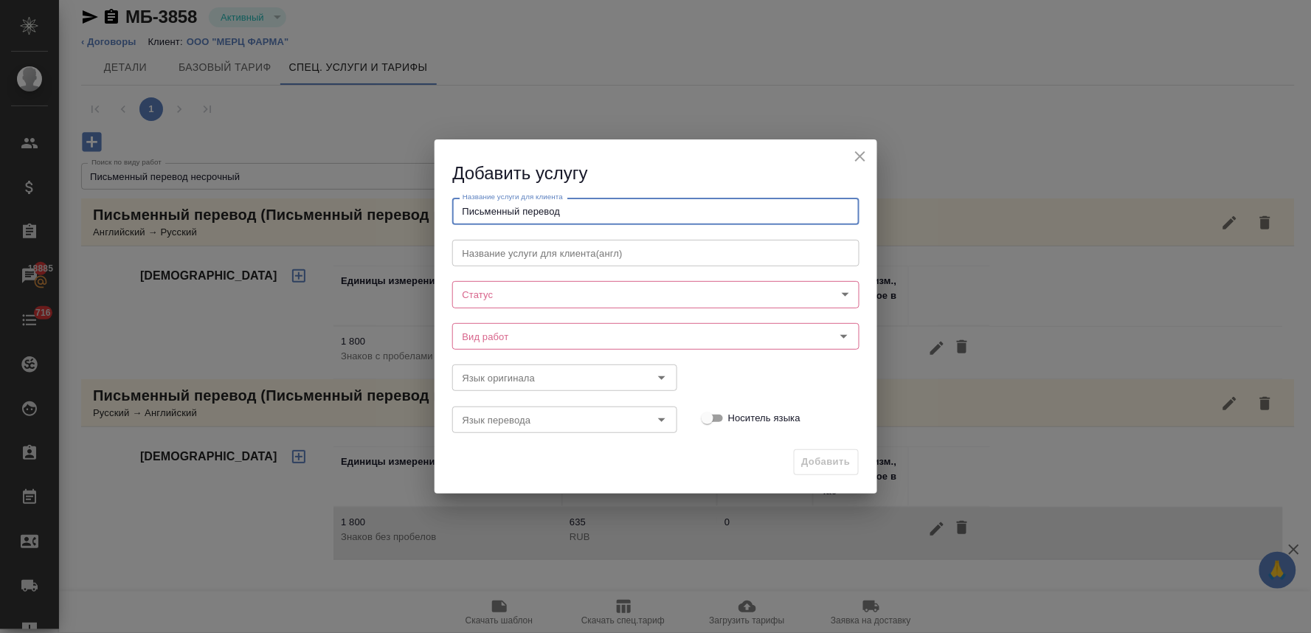
click at [528, 299] on body "🙏 .cls-1 fill:#fff; AWATERA Lyamina Nadezhda Клиенты Спецификации Заказы 18885 …" at bounding box center [655, 316] width 1311 height 633
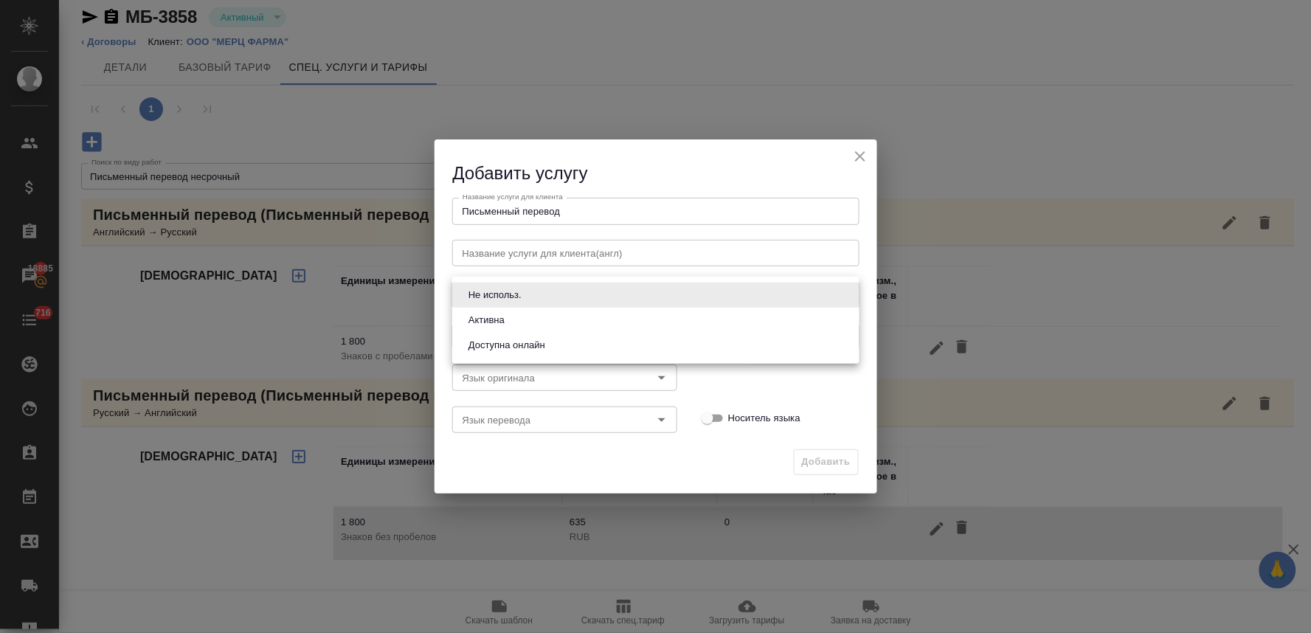
click at [528, 318] on li "Активна" at bounding box center [655, 320] width 407 height 25
type input "active"
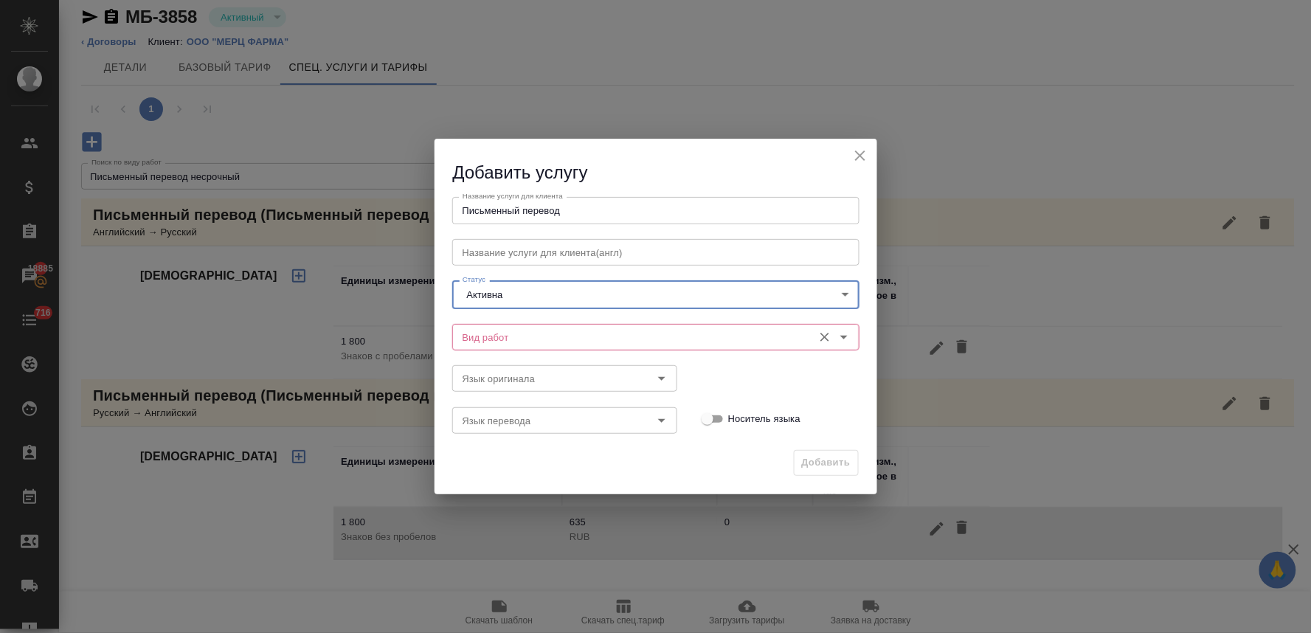
click at [648, 335] on input "Вид работ" at bounding box center [631, 337] width 349 height 18
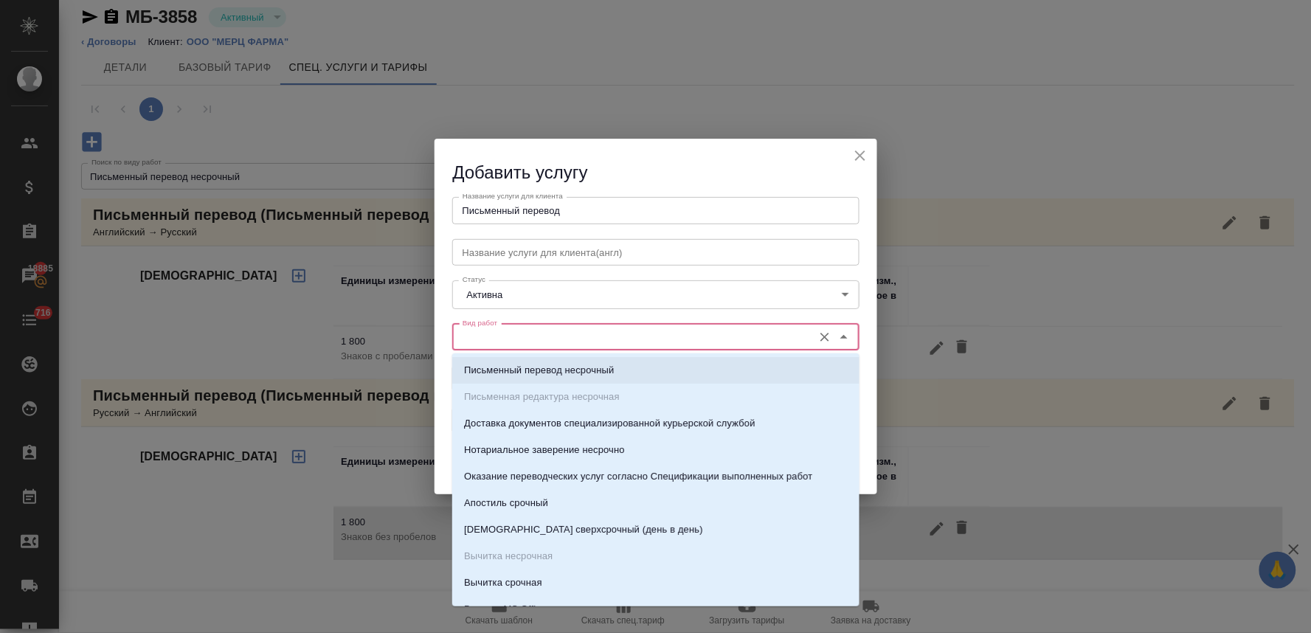
click at [650, 370] on li "Письменный перевод несрочный" at bounding box center [655, 370] width 407 height 27
type input "Письменный перевод несрочный"
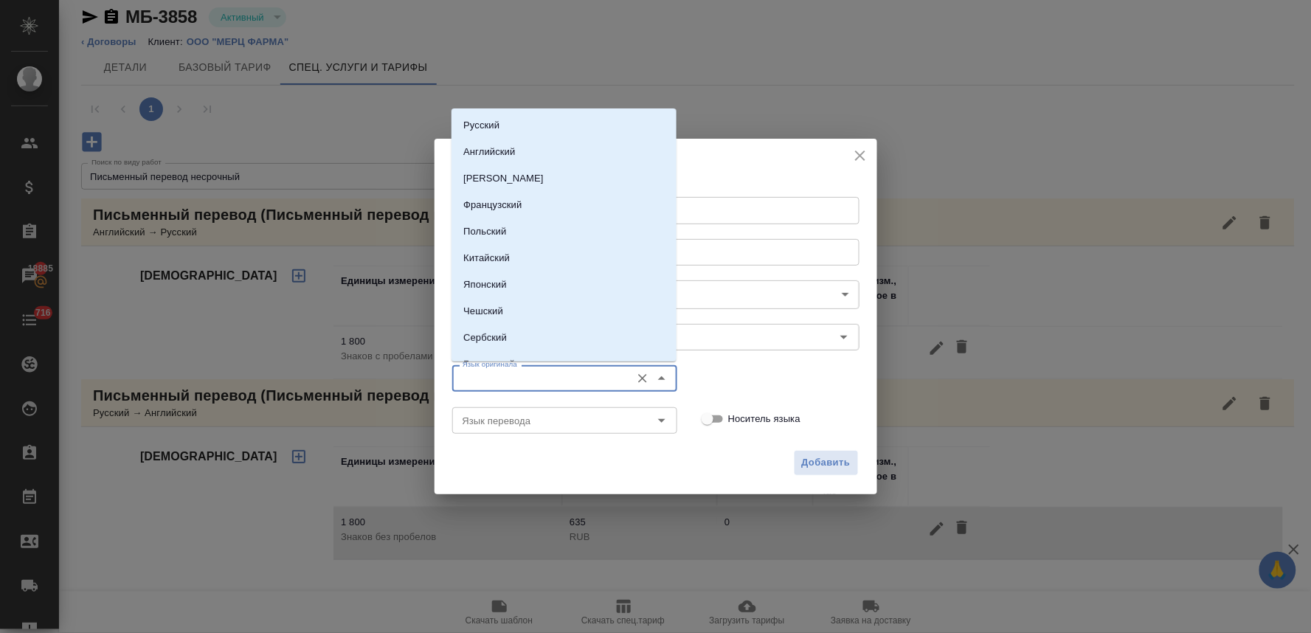
click at [569, 381] on input "Язык оригинала" at bounding box center [540, 379] width 167 height 18
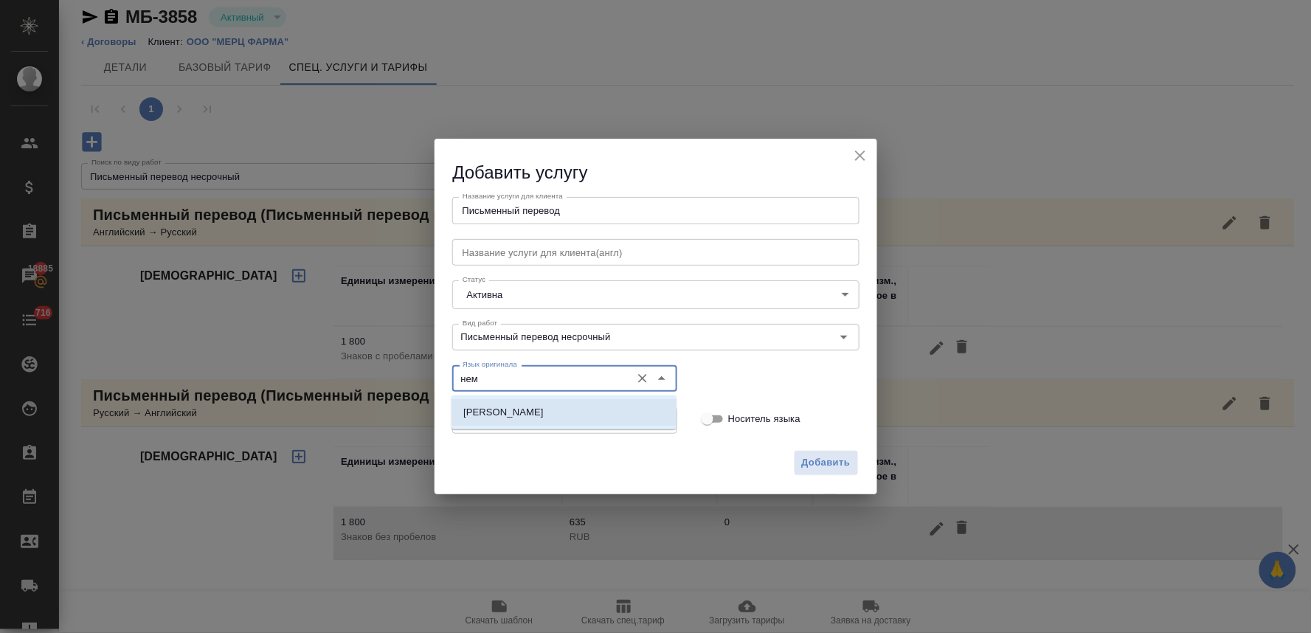
click at [562, 419] on li "[PERSON_NAME]" at bounding box center [563, 412] width 225 height 27
type input "[PERSON_NAME]"
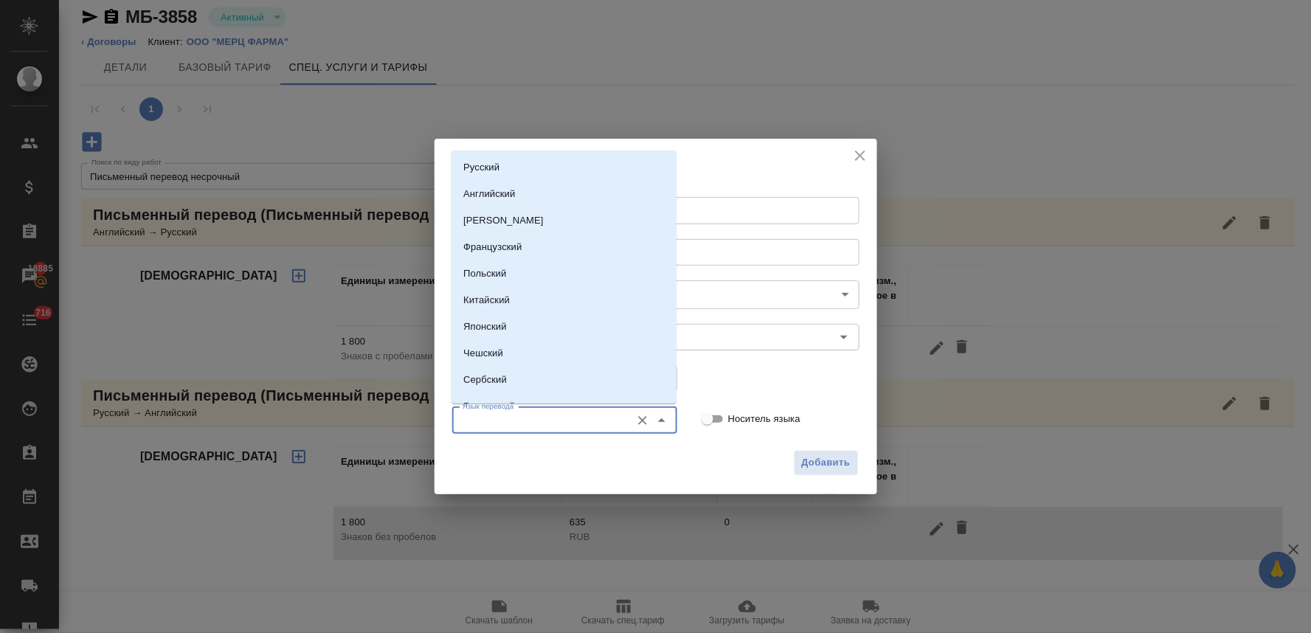
click at [562, 419] on input "Язык перевода" at bounding box center [540, 421] width 167 height 18
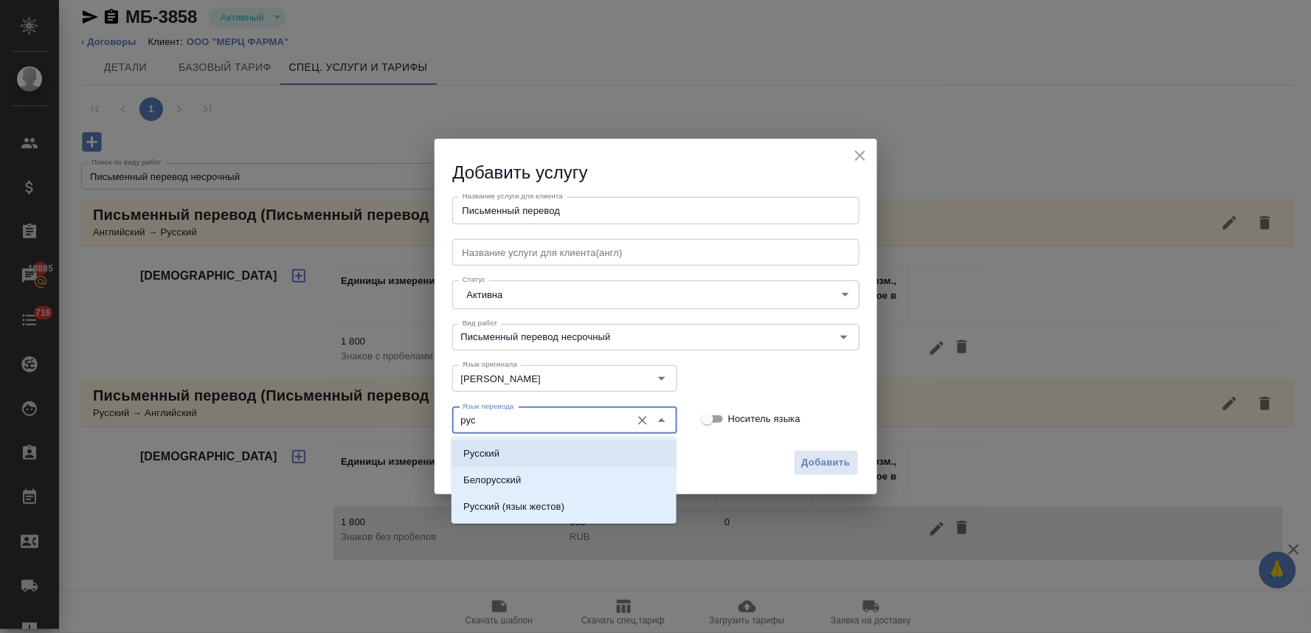
click at [550, 452] on li "Русский" at bounding box center [563, 453] width 225 height 27
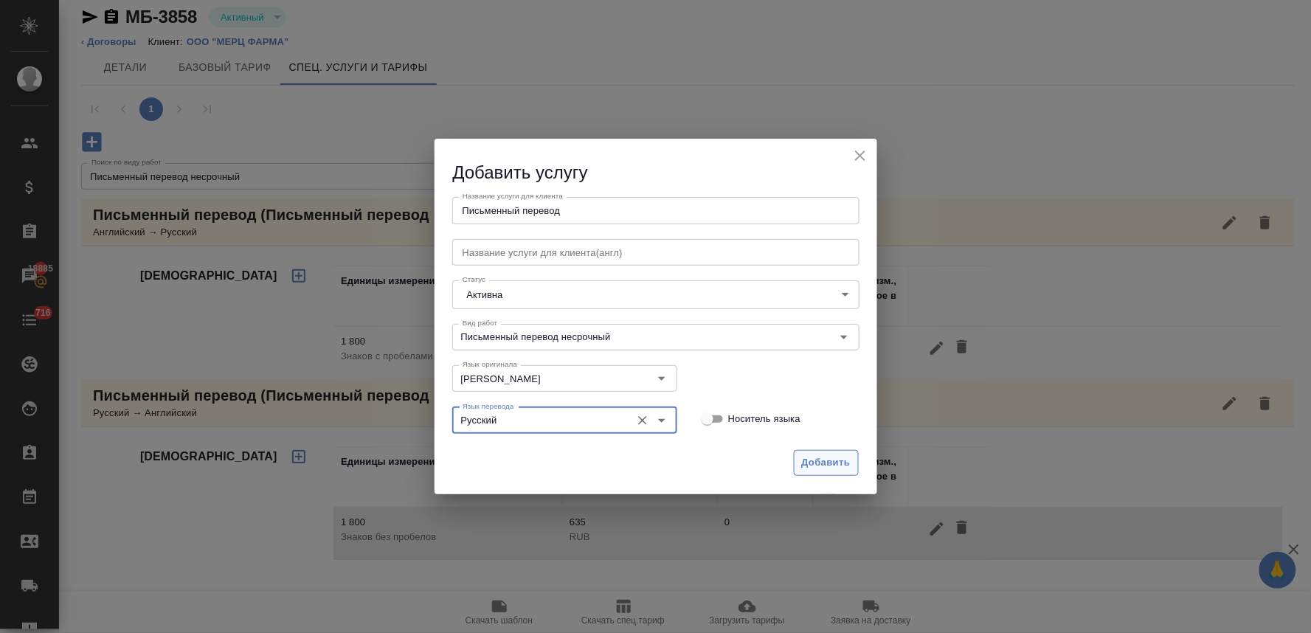
type input "Русский"
click at [820, 453] on button "Добавить" at bounding box center [826, 463] width 65 height 26
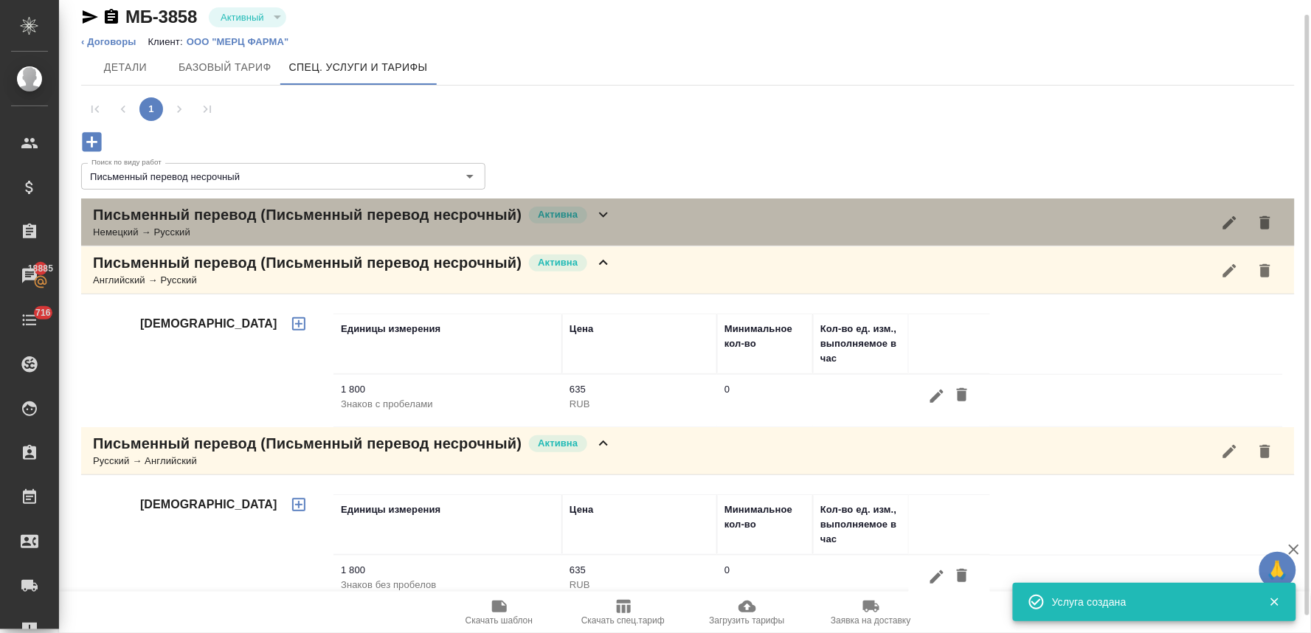
click at [181, 217] on p "Письменный перевод (Письменный перевод несрочный)" at bounding box center [307, 214] width 429 height 21
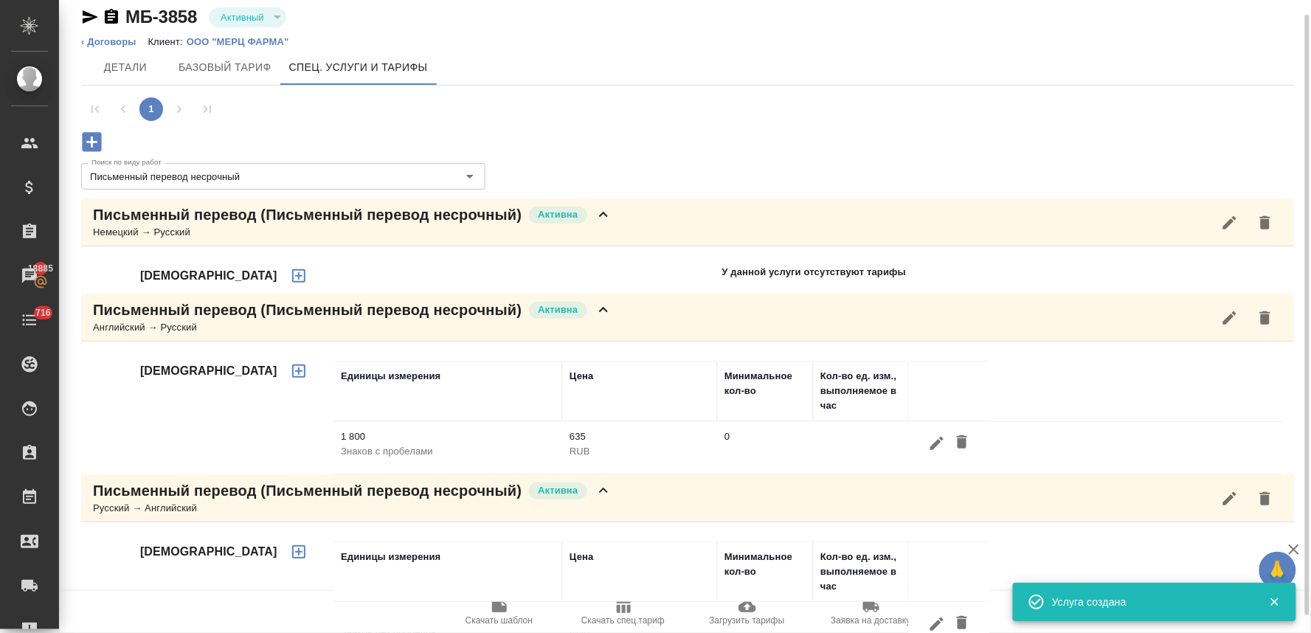
click at [292, 270] on icon "button" at bounding box center [298, 275] width 13 height 13
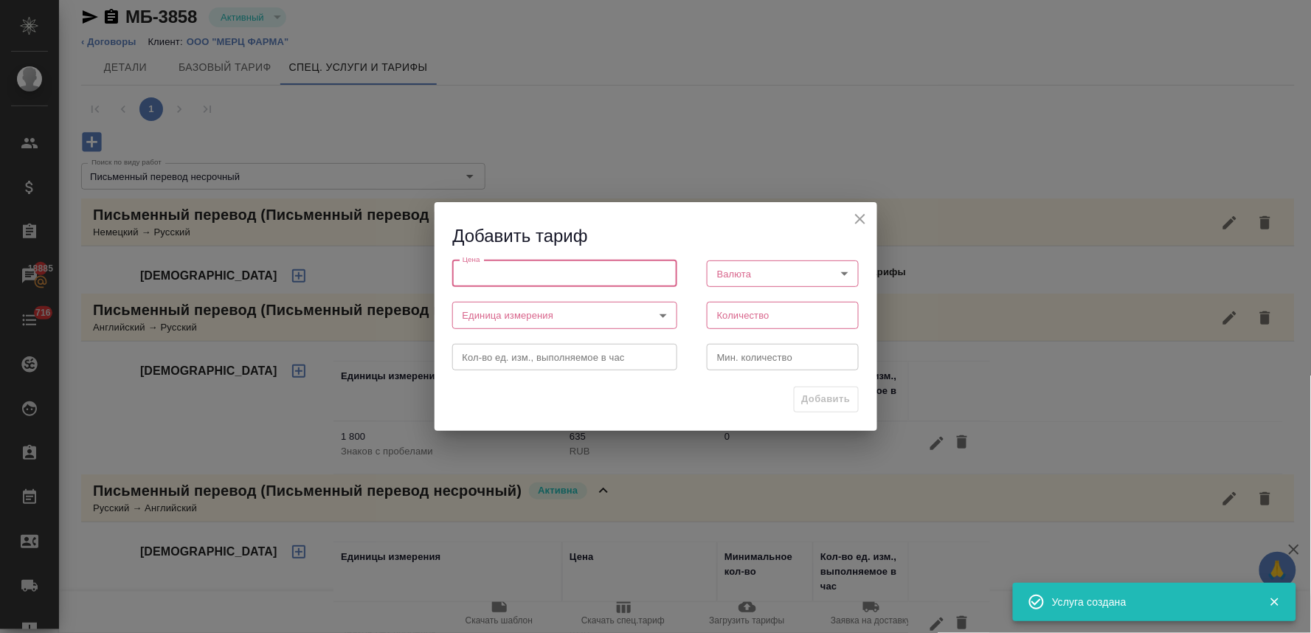
click at [482, 277] on input "number" at bounding box center [564, 273] width 225 height 27
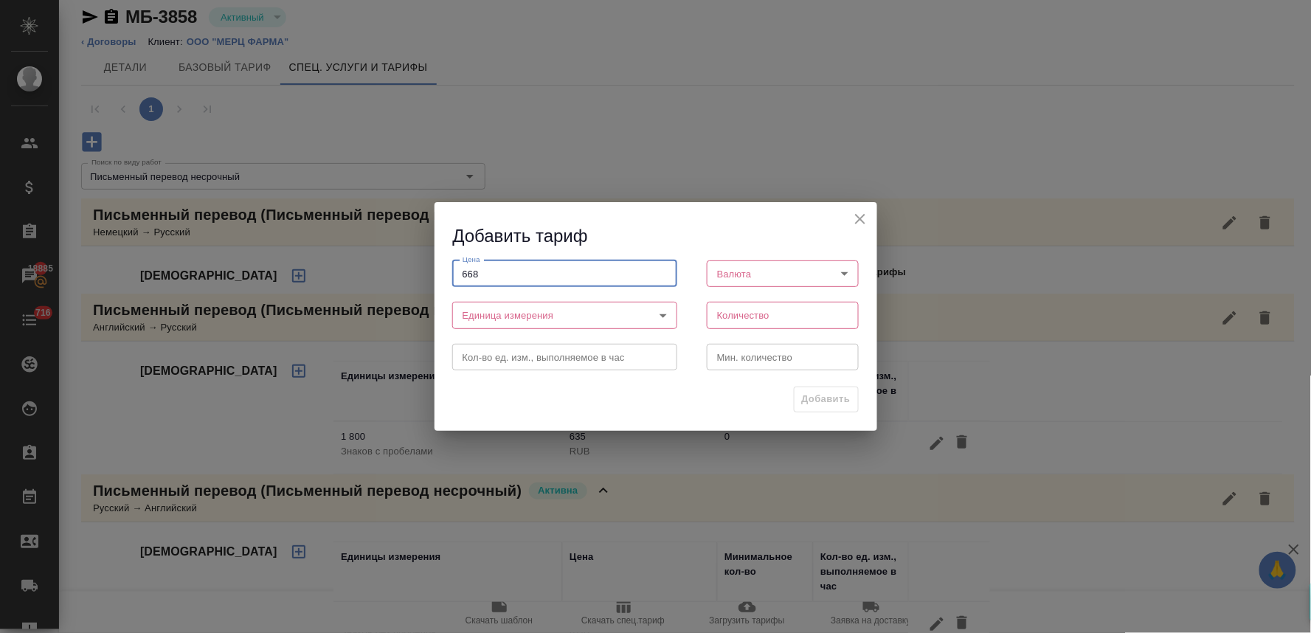
type input "668"
click at [755, 280] on body "🙏 .cls-1 fill:#fff; AWATERA Lyamina Nadezhda Клиенты Спецификации Заказы 18885 …" at bounding box center [655, 316] width 1311 height 633
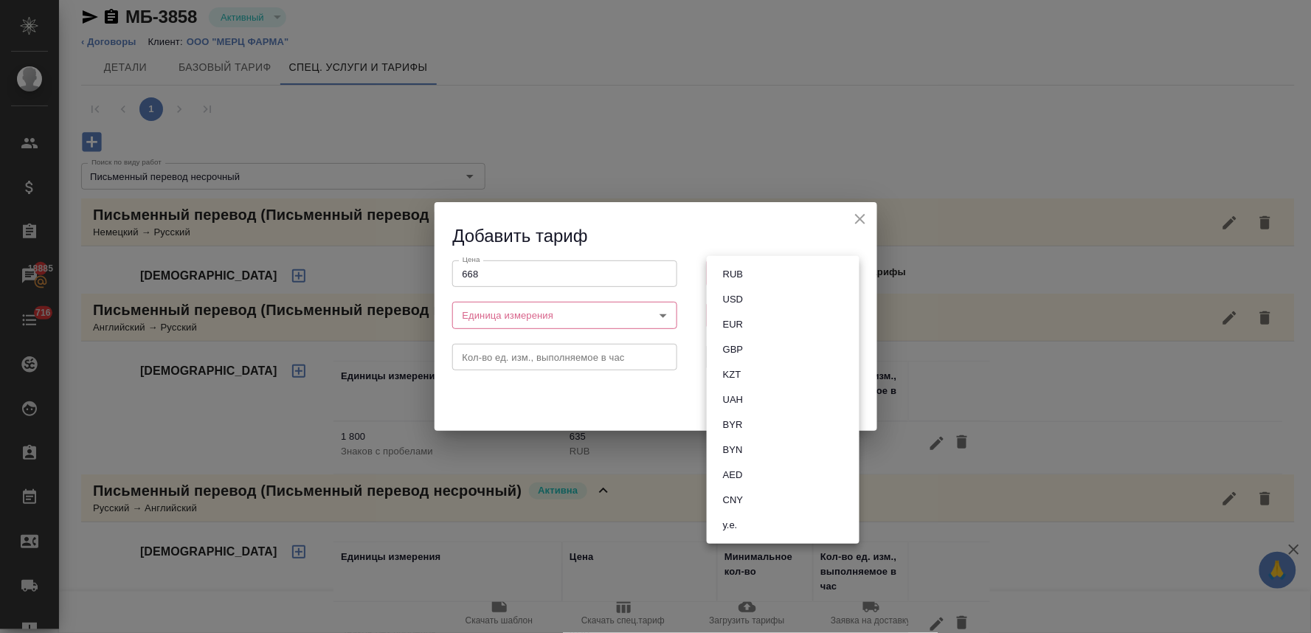
click at [757, 266] on li "RUB" at bounding box center [783, 274] width 153 height 25
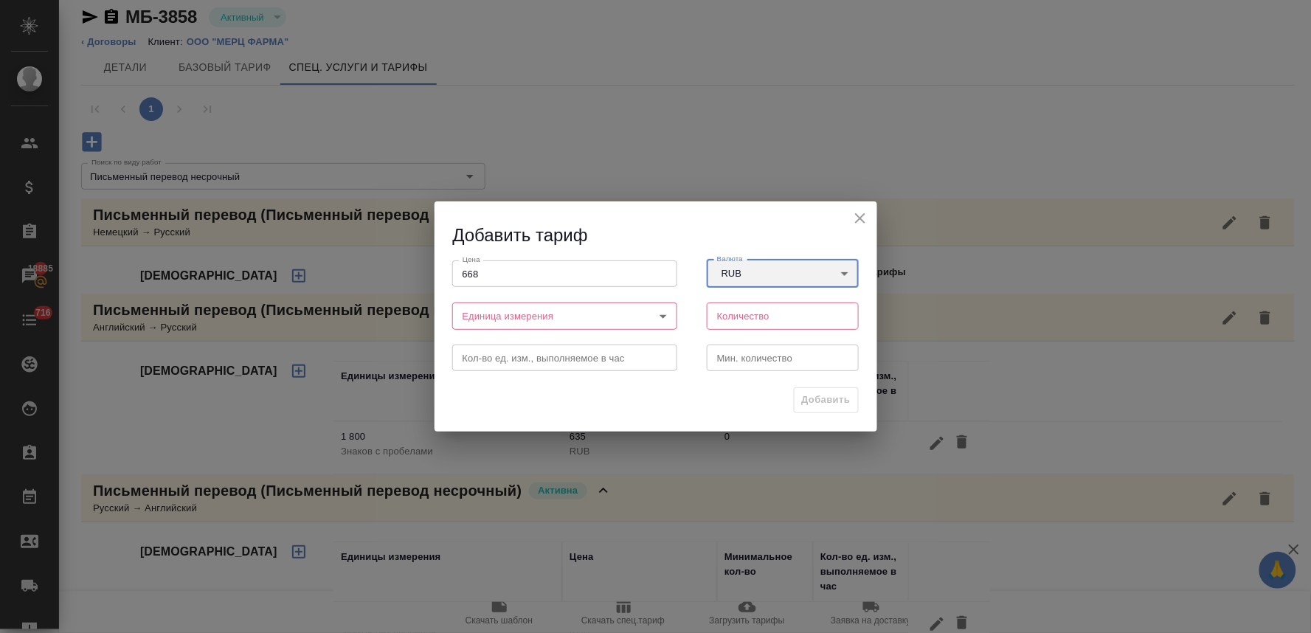
type input "RUB"
click at [557, 319] on body "🙏 .cls-1 fill:#fff; AWATERA Lyamina Nadezhda Клиенты Спецификации Заказы 18885 …" at bounding box center [655, 316] width 1311 height 633
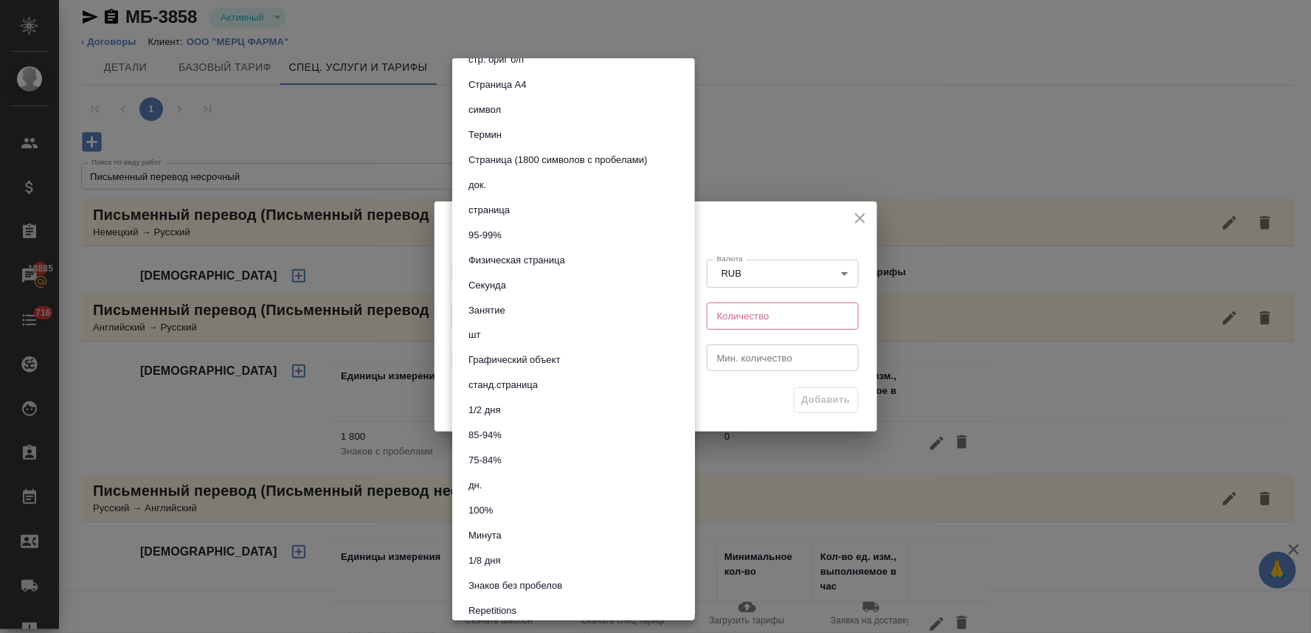
scroll to position [573, 0]
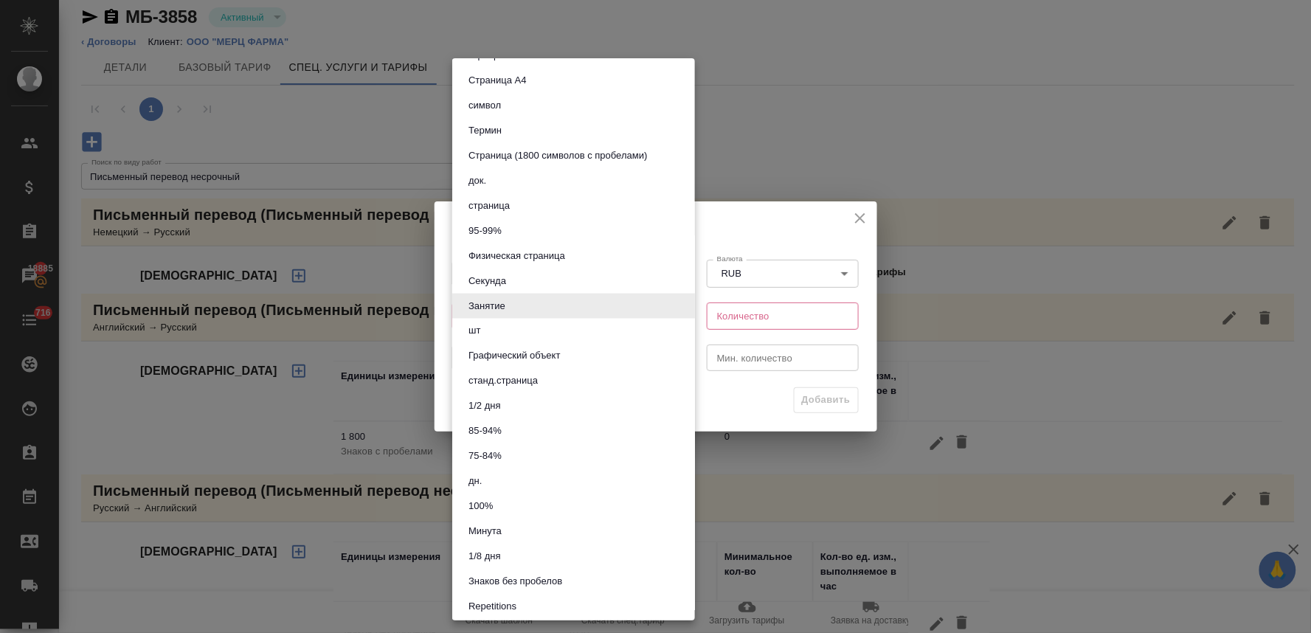
click at [540, 583] on button "Знаков без пробелов" at bounding box center [515, 582] width 103 height 16
type input "5ca1acf853b22f58dad1d156"
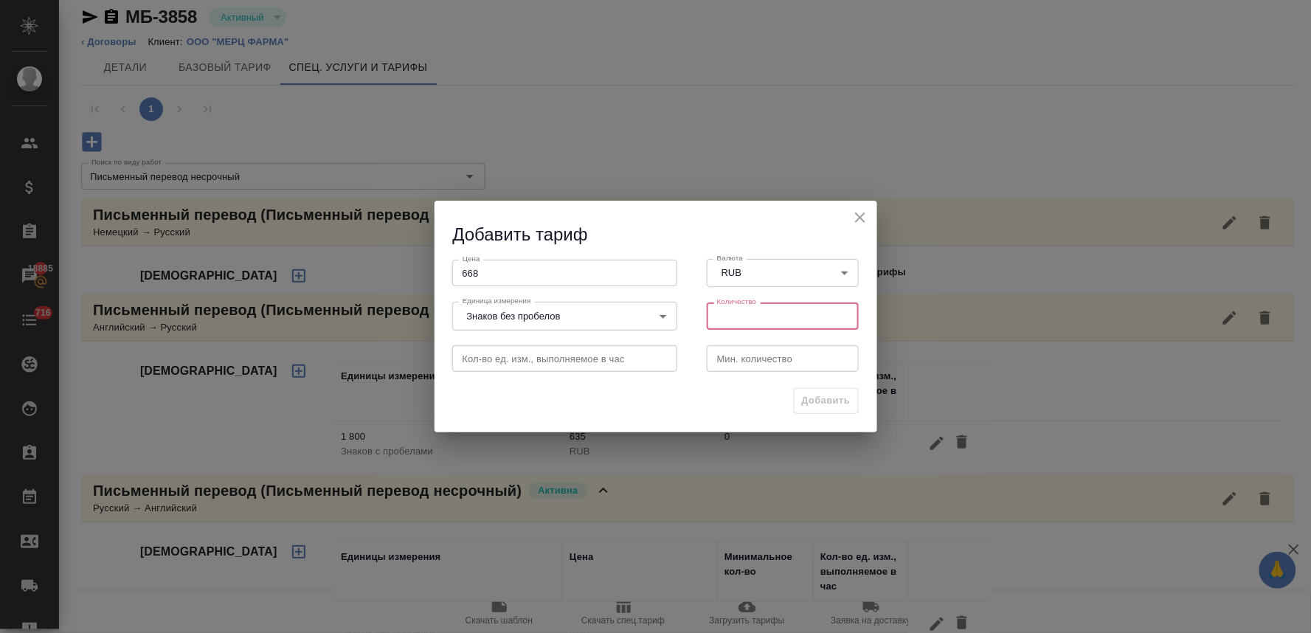
click at [784, 312] on input "number" at bounding box center [783, 315] width 153 height 27
type input "1800"
click at [823, 401] on span "Добавить" at bounding box center [826, 400] width 49 height 17
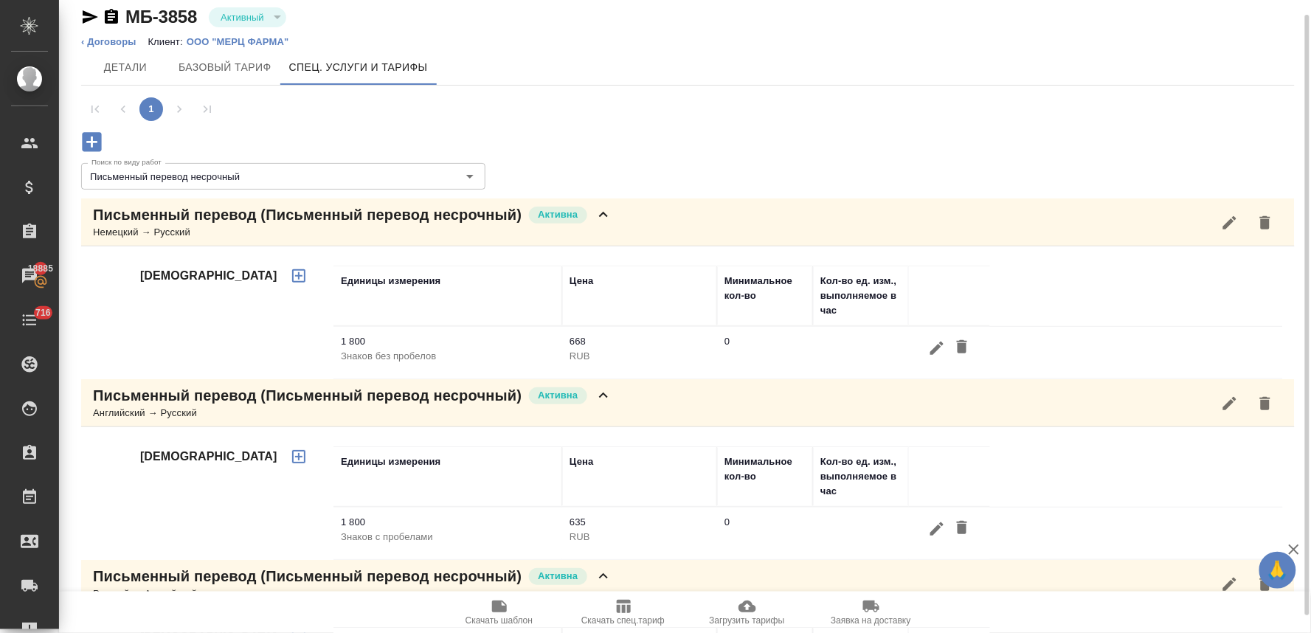
click at [91, 134] on icon "button" at bounding box center [91, 141] width 19 height 19
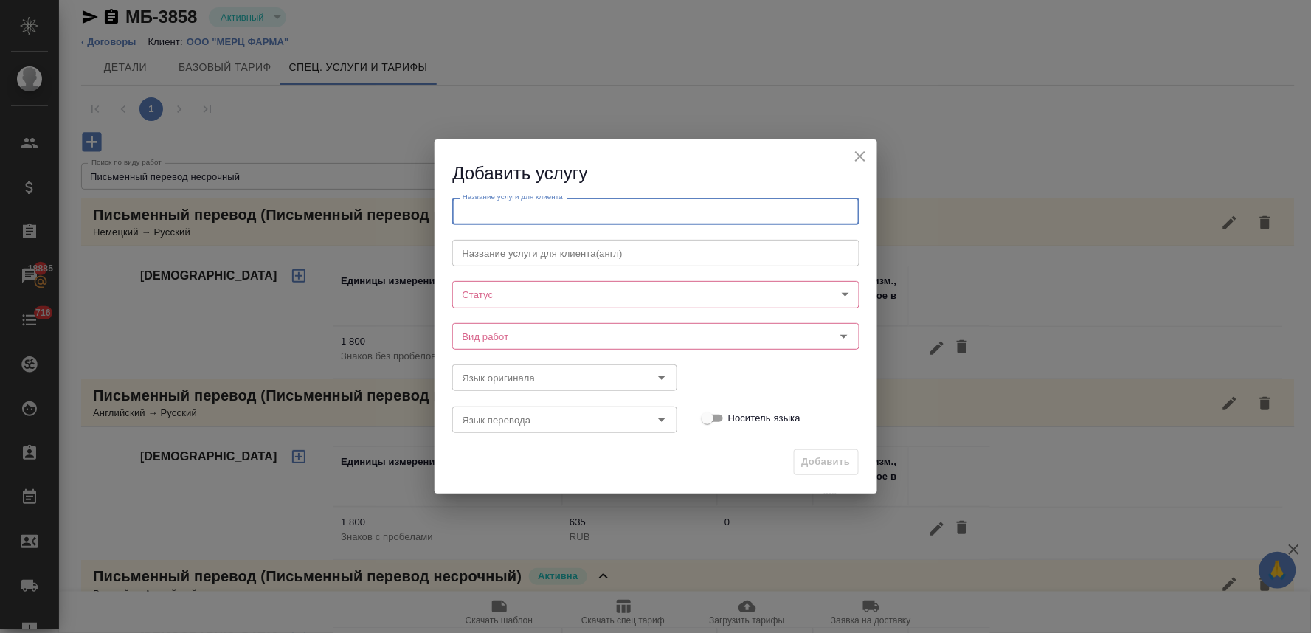
click at [571, 204] on input "text" at bounding box center [655, 211] width 407 height 27
type input "Письменный перевод"
click at [555, 297] on body "🙏 .cls-1 fill:#fff; AWATERA Lyamina Nadezhda Клиенты Спецификации Заказы 18885 …" at bounding box center [655, 316] width 1311 height 633
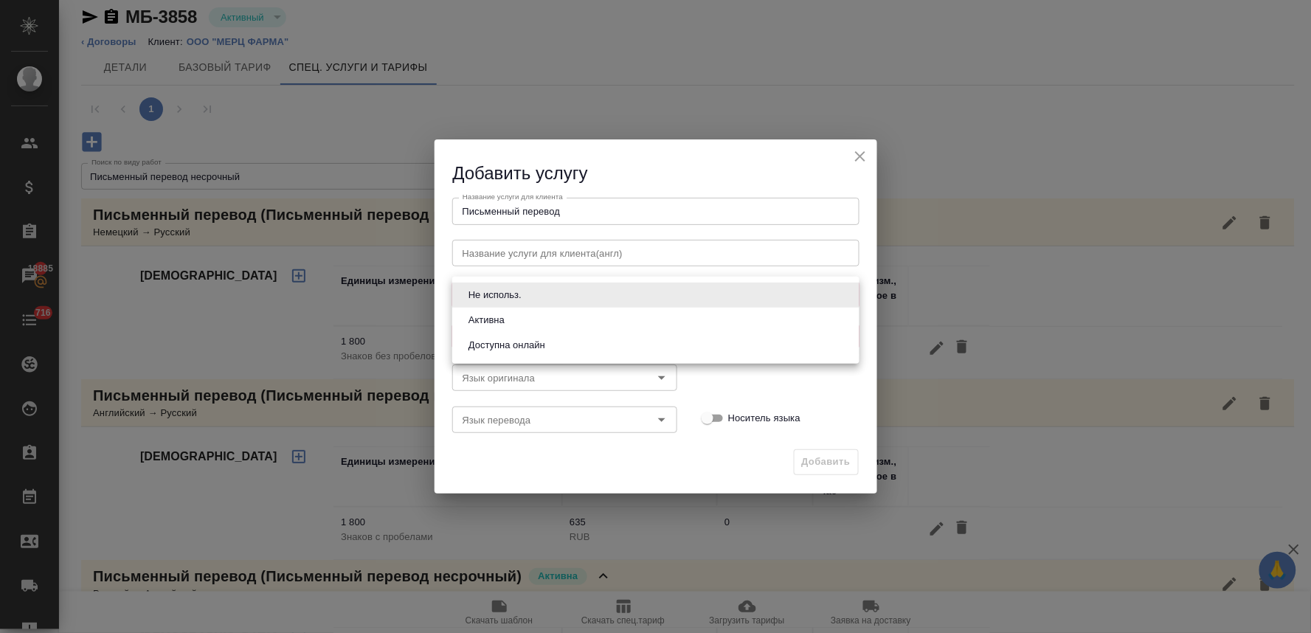
click at [551, 325] on li "Активна" at bounding box center [655, 320] width 407 height 25
type input "active"
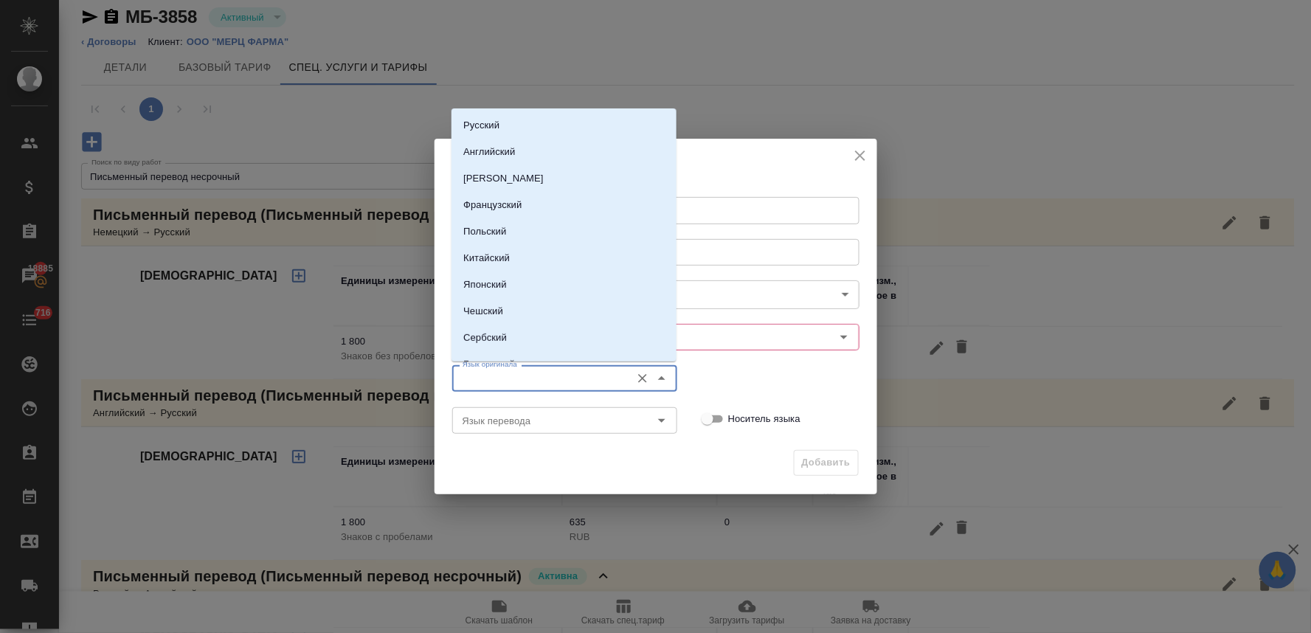
click at [552, 379] on input "Язык оригинала" at bounding box center [540, 379] width 167 height 18
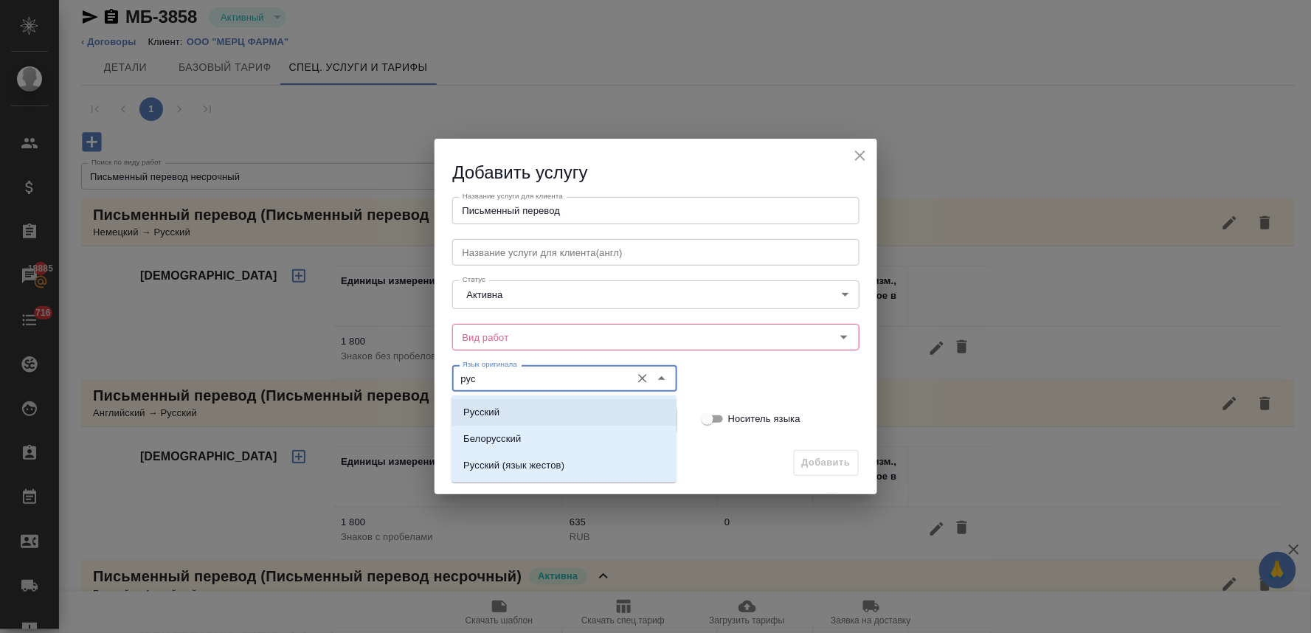
click at [540, 416] on li "Русский" at bounding box center [563, 412] width 225 height 27
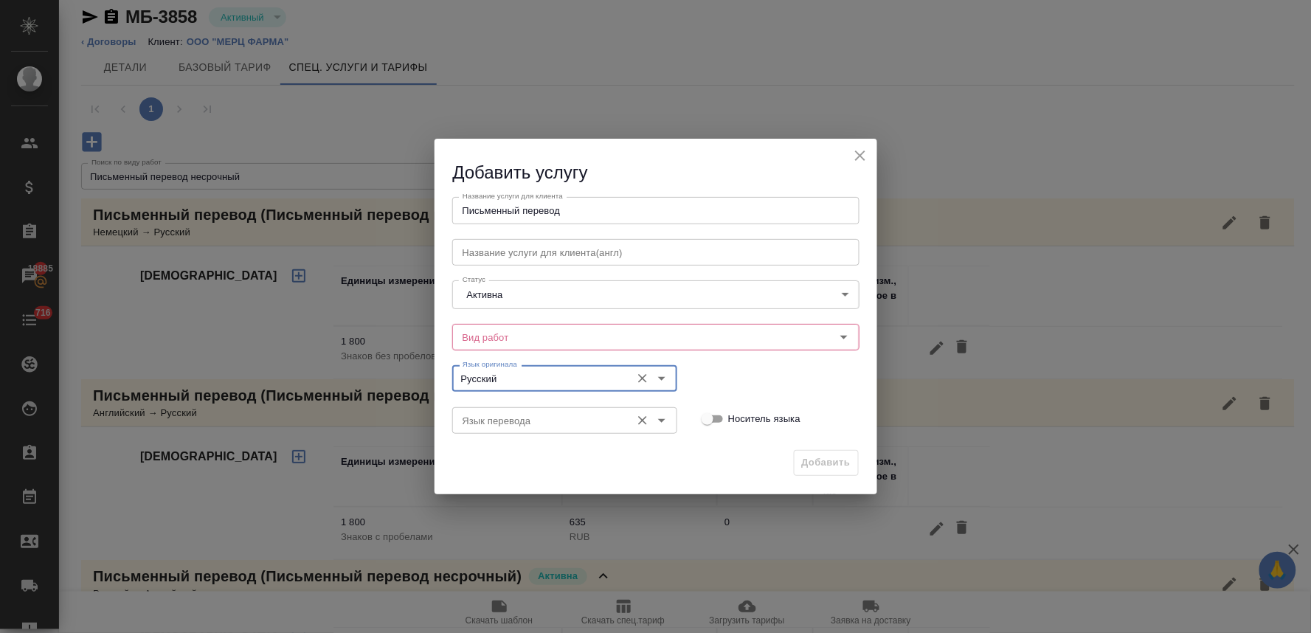
type input "Русский"
click at [541, 418] on input "Язык перевода" at bounding box center [540, 421] width 167 height 18
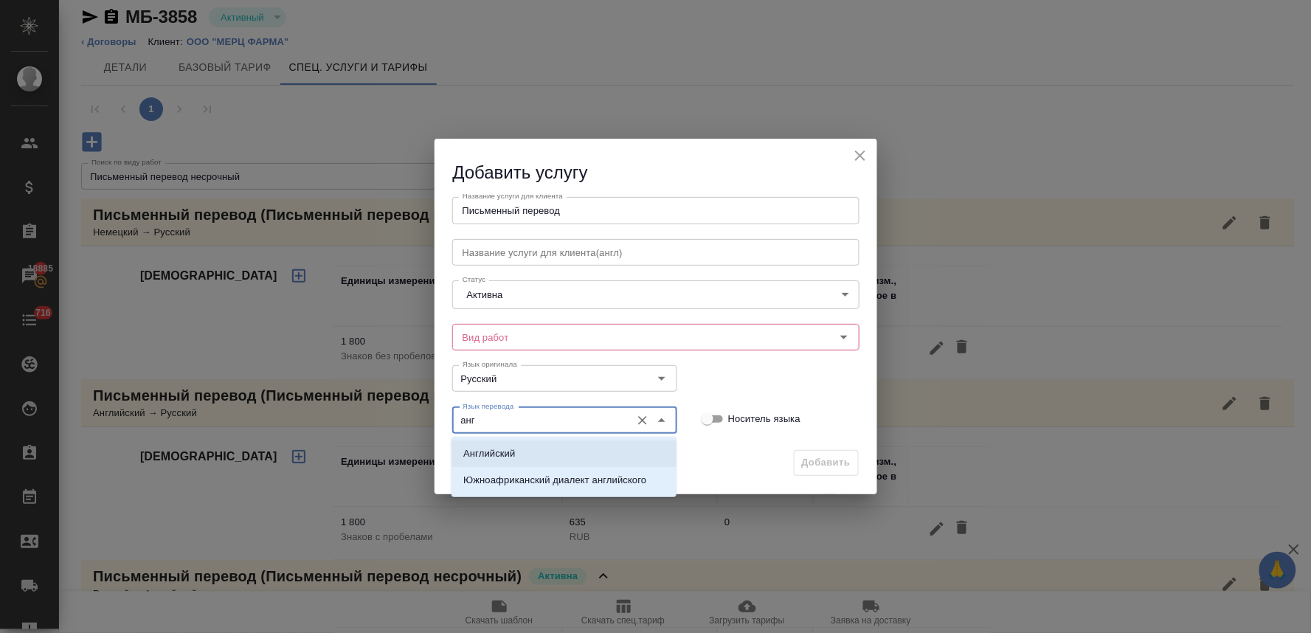
click at [531, 443] on li "Английский" at bounding box center [563, 453] width 225 height 27
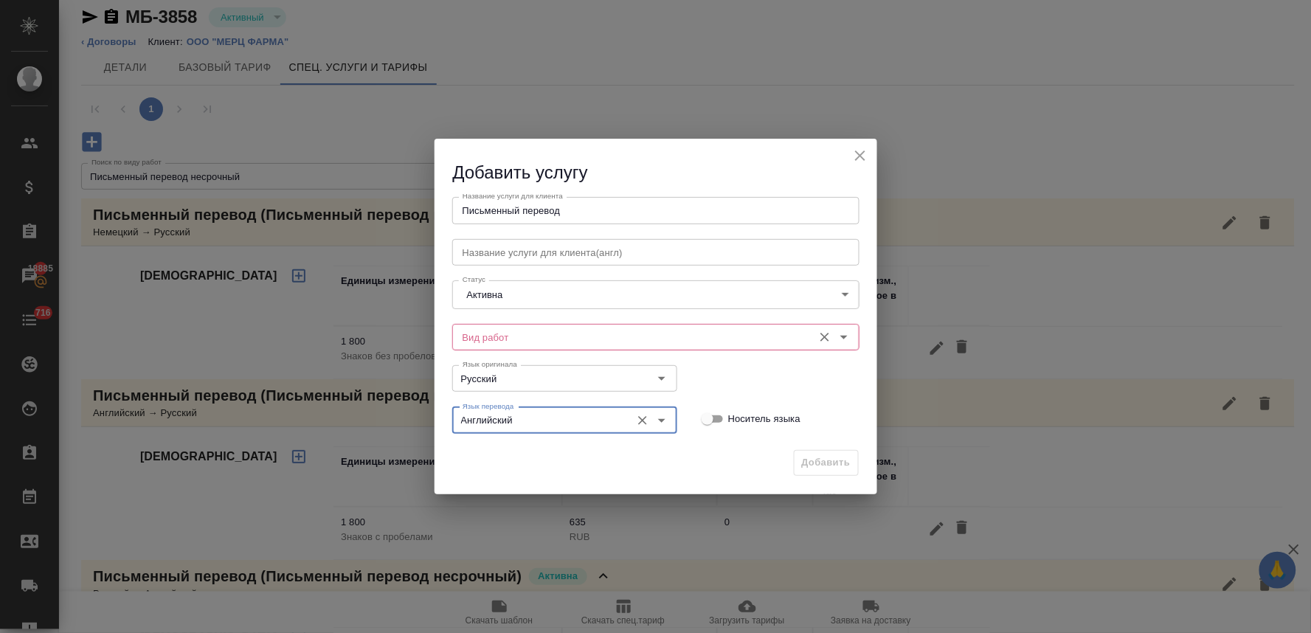
type input "Английский"
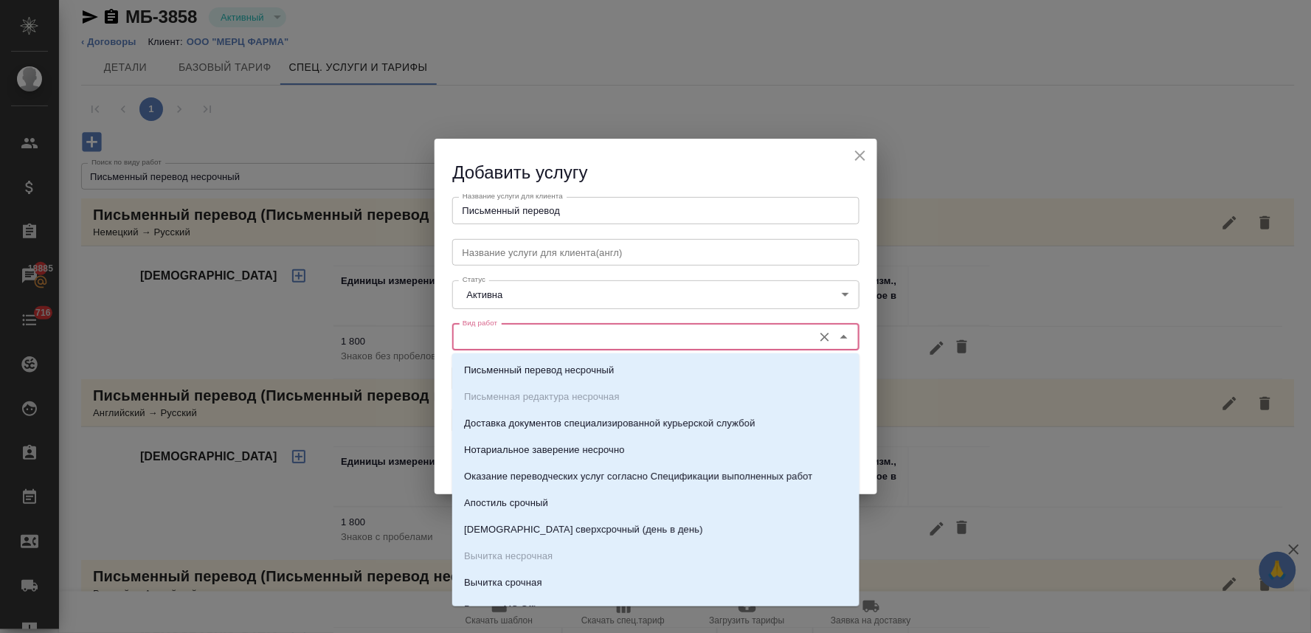
click at [568, 328] on input "Вид работ" at bounding box center [631, 337] width 349 height 18
click at [583, 364] on p "Письменный перевод несрочный" at bounding box center [539, 370] width 150 height 15
type input "Письменный перевод несрочный"
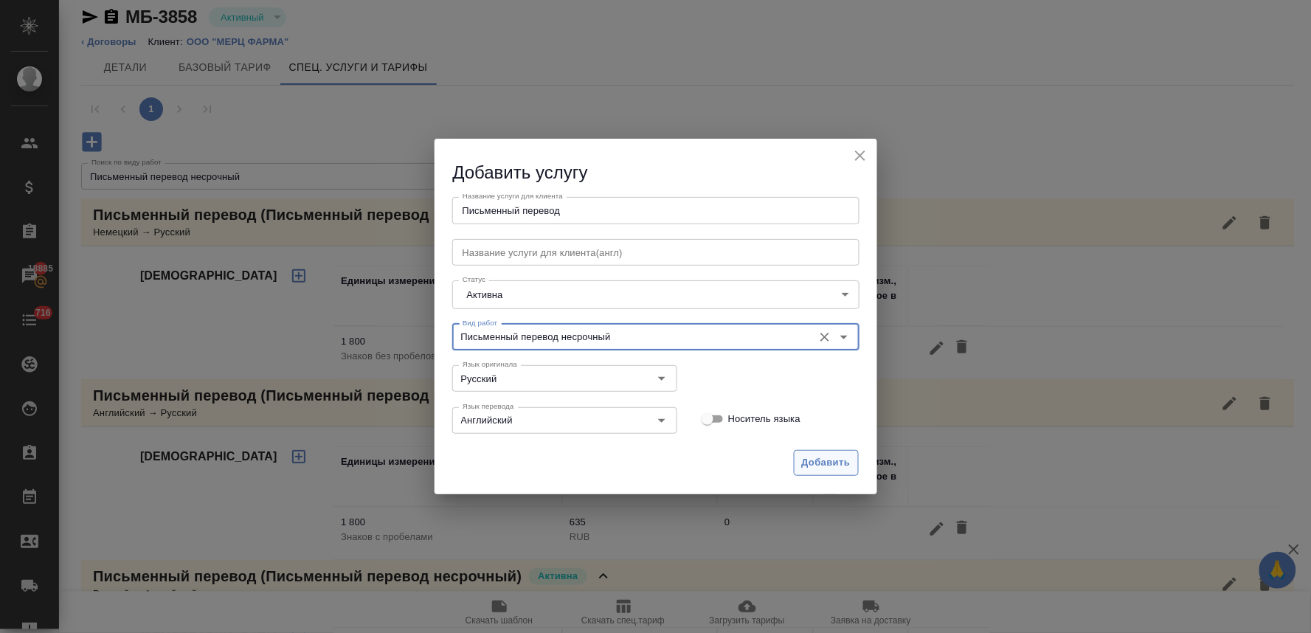
click at [824, 459] on span "Добавить" at bounding box center [826, 462] width 49 height 17
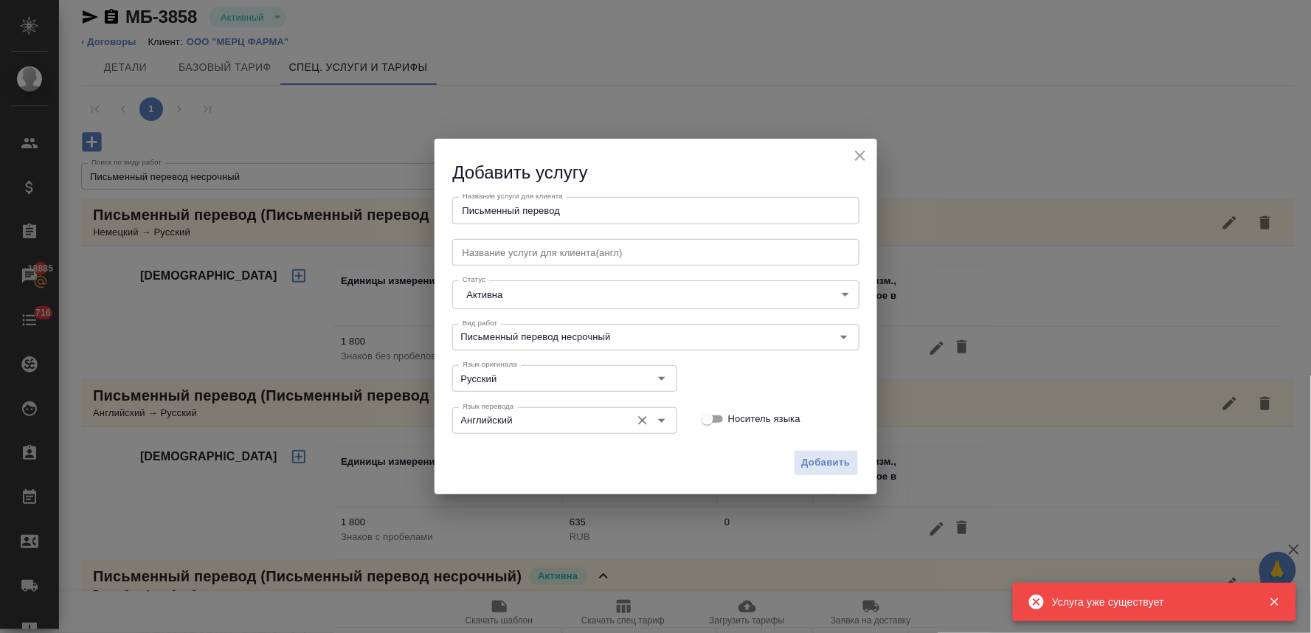
click at [603, 428] on input "Английский" at bounding box center [540, 421] width 167 height 18
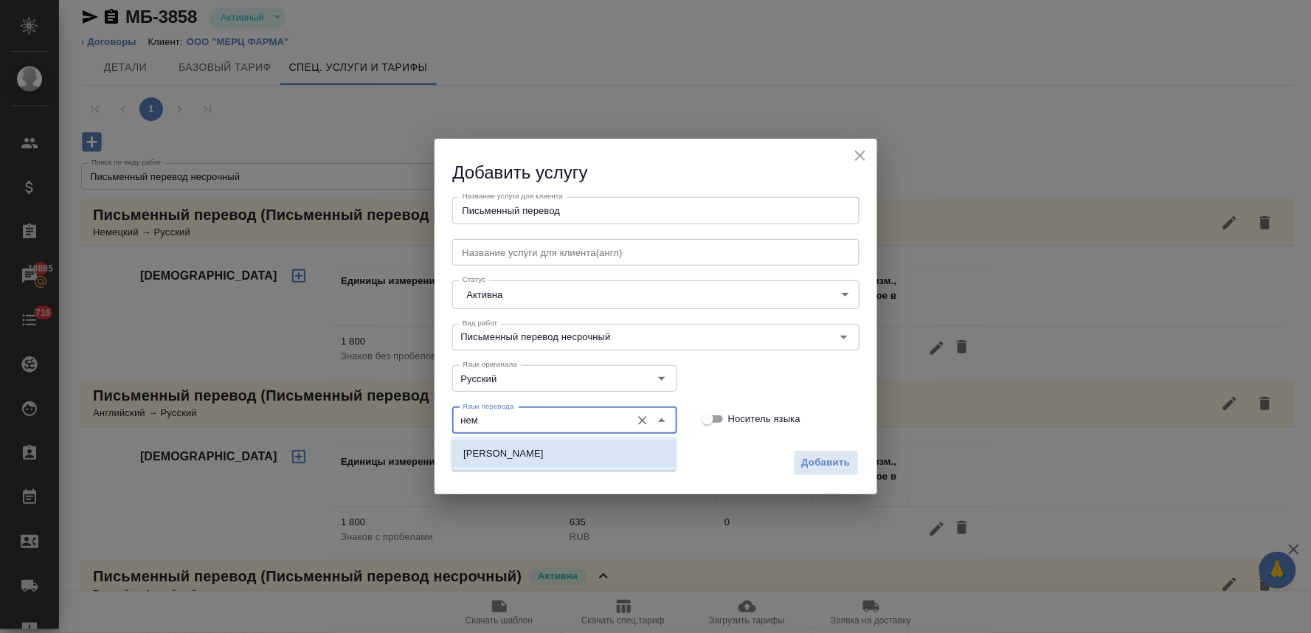
click at [602, 453] on li "[PERSON_NAME]" at bounding box center [563, 453] width 225 height 27
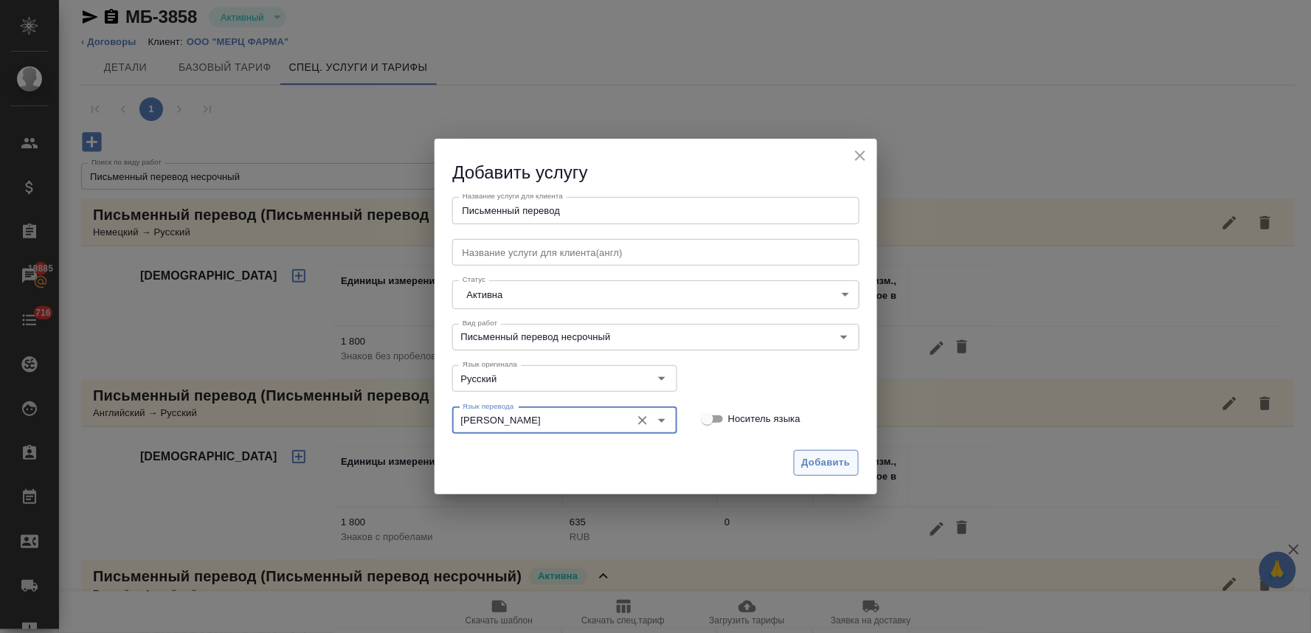
type input "[PERSON_NAME]"
click at [821, 453] on button "Добавить" at bounding box center [826, 463] width 65 height 26
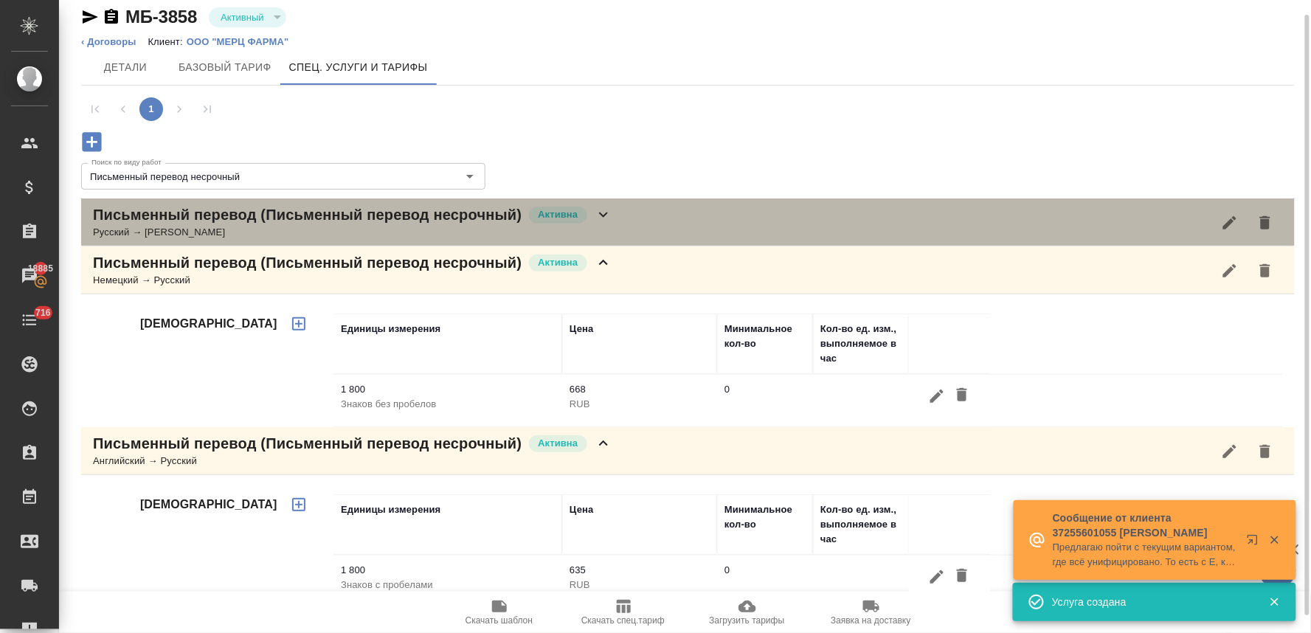
click at [437, 218] on p "Письменный перевод (Письменный перевод несрочный)" at bounding box center [307, 214] width 429 height 21
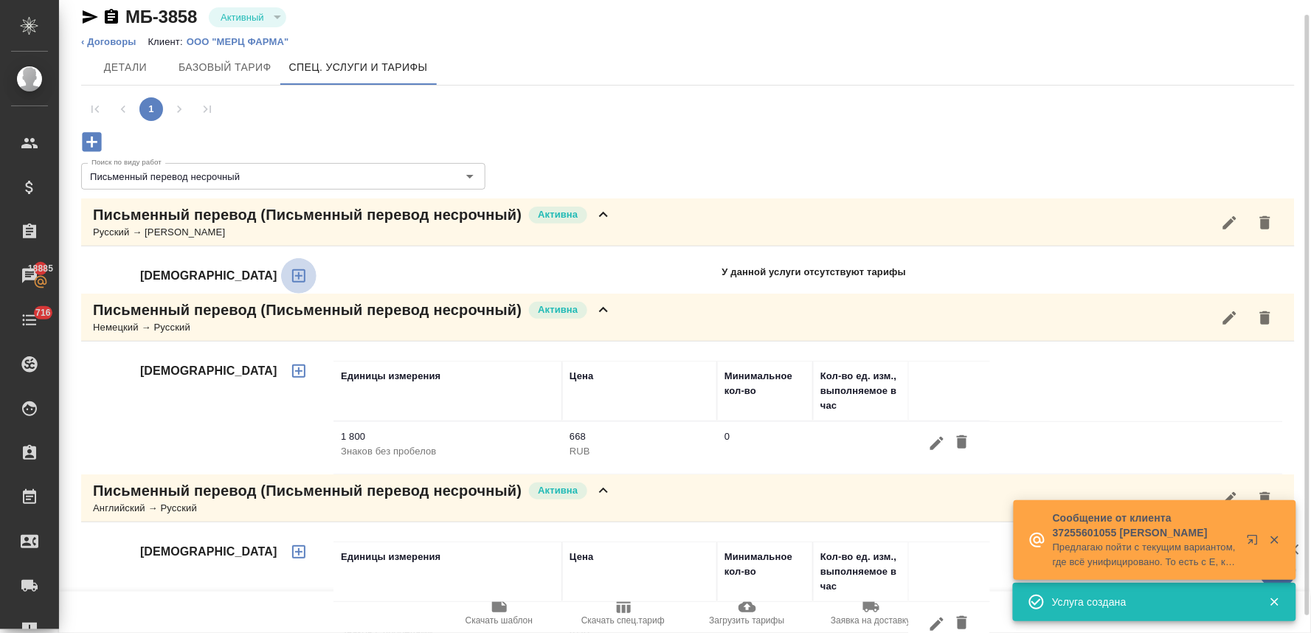
click at [290, 278] on icon "button" at bounding box center [299, 276] width 18 height 18
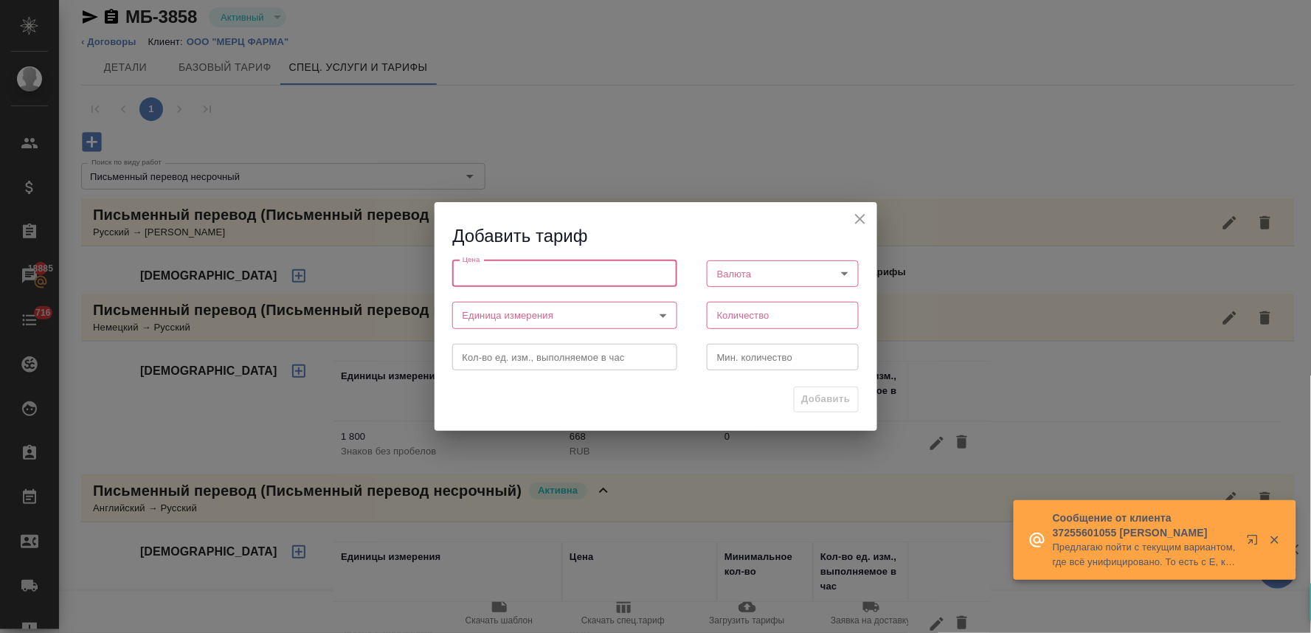
click at [559, 269] on input "number" at bounding box center [564, 273] width 225 height 27
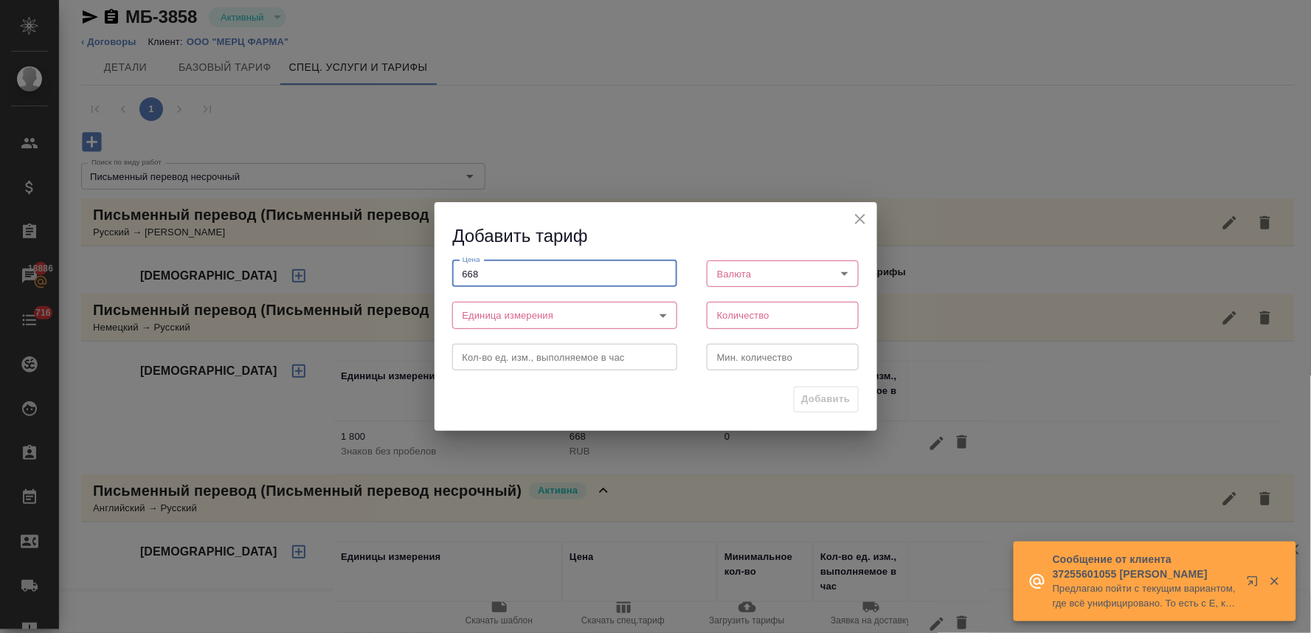
type input "668"
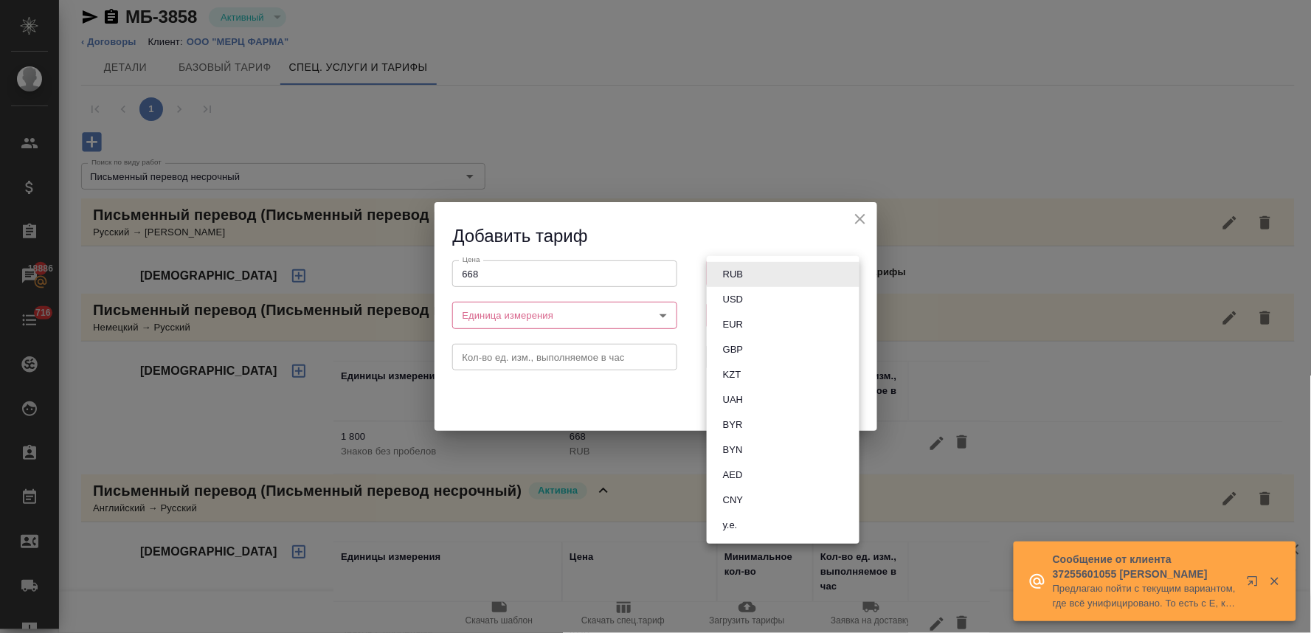
click at [786, 283] on body "🙏 .cls-1 fill:#fff; AWATERA Lyamina Nadezhda Клиенты Спецификации Заказы 18886 …" at bounding box center [655, 316] width 1311 height 633
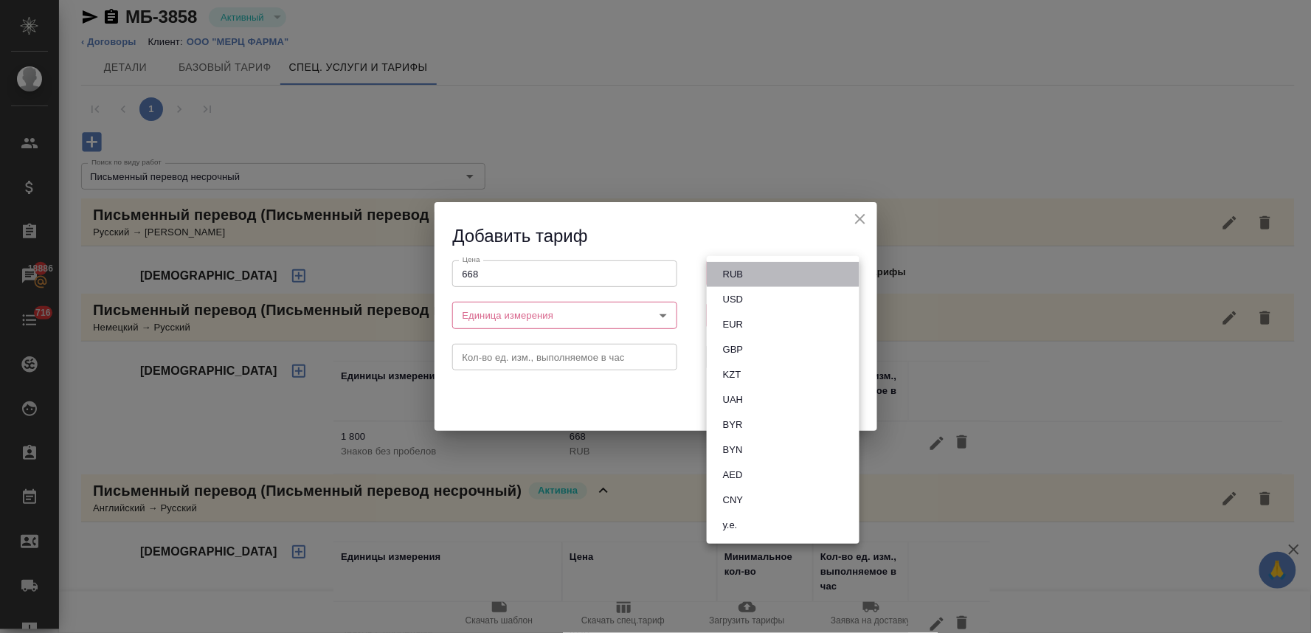
click at [769, 273] on li "RUB" at bounding box center [783, 274] width 153 height 25
type input "RUB"
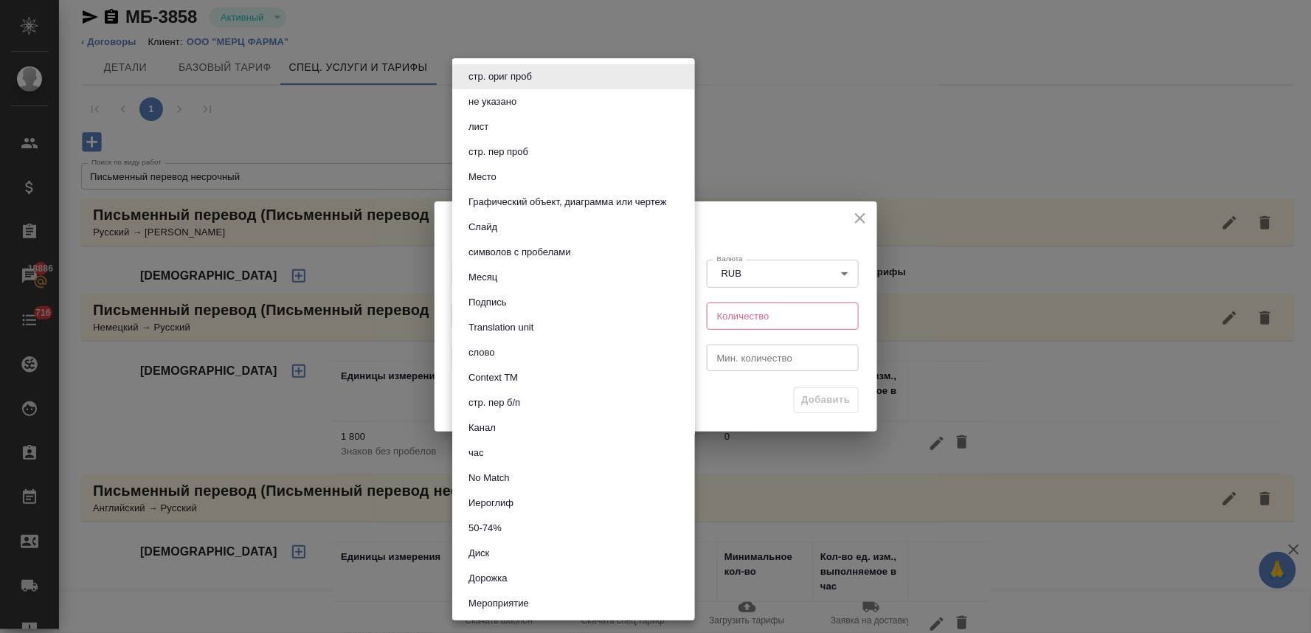
click at [552, 317] on body "🙏 .cls-1 fill:#fff; AWATERA Lyamina Nadezhda Клиенты Спецификации Заказы 18886 …" at bounding box center [655, 316] width 1311 height 633
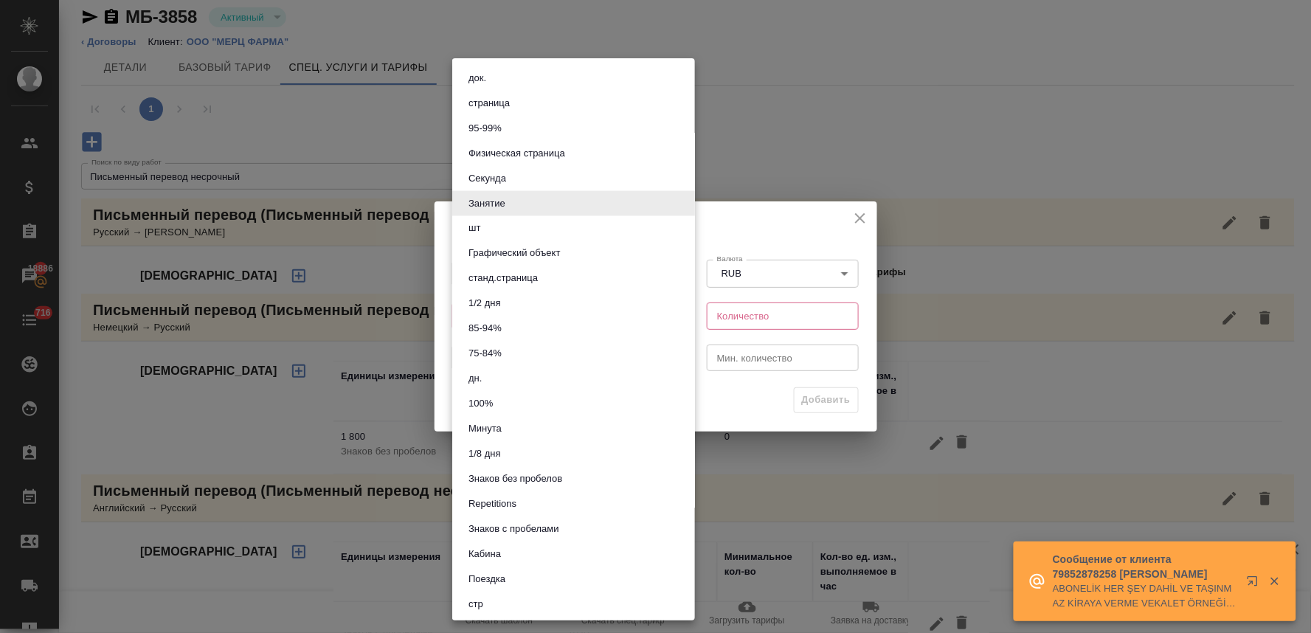
scroll to position [702, 0]
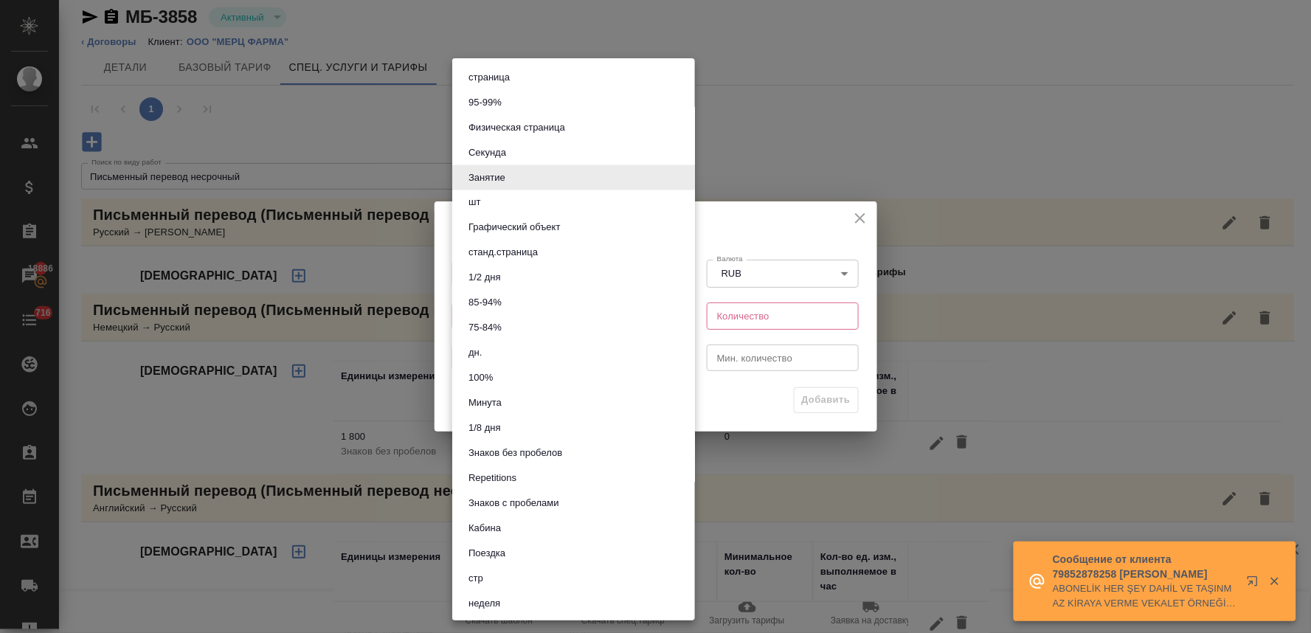
click at [532, 452] on button "Знаков без пробелов" at bounding box center [515, 454] width 103 height 16
type input "5ca1acf853b22f58dad1d156"
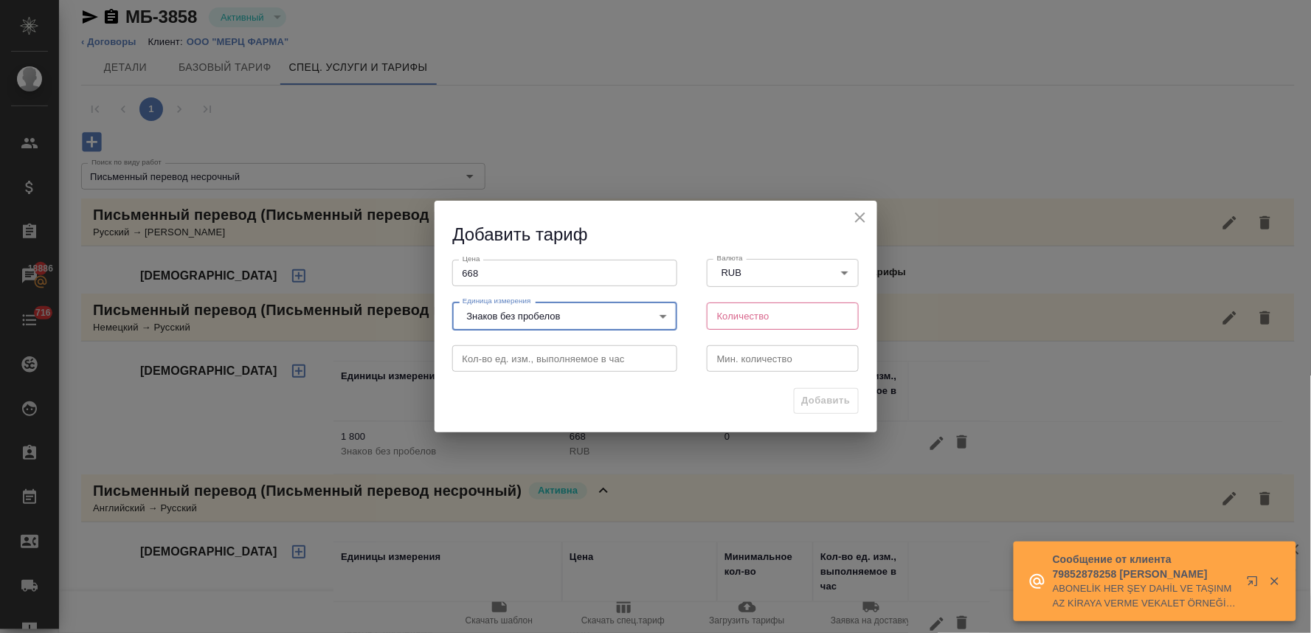
click at [773, 318] on input "number" at bounding box center [783, 315] width 153 height 27
type input "1800"
click at [822, 400] on span "Добавить" at bounding box center [826, 400] width 49 height 17
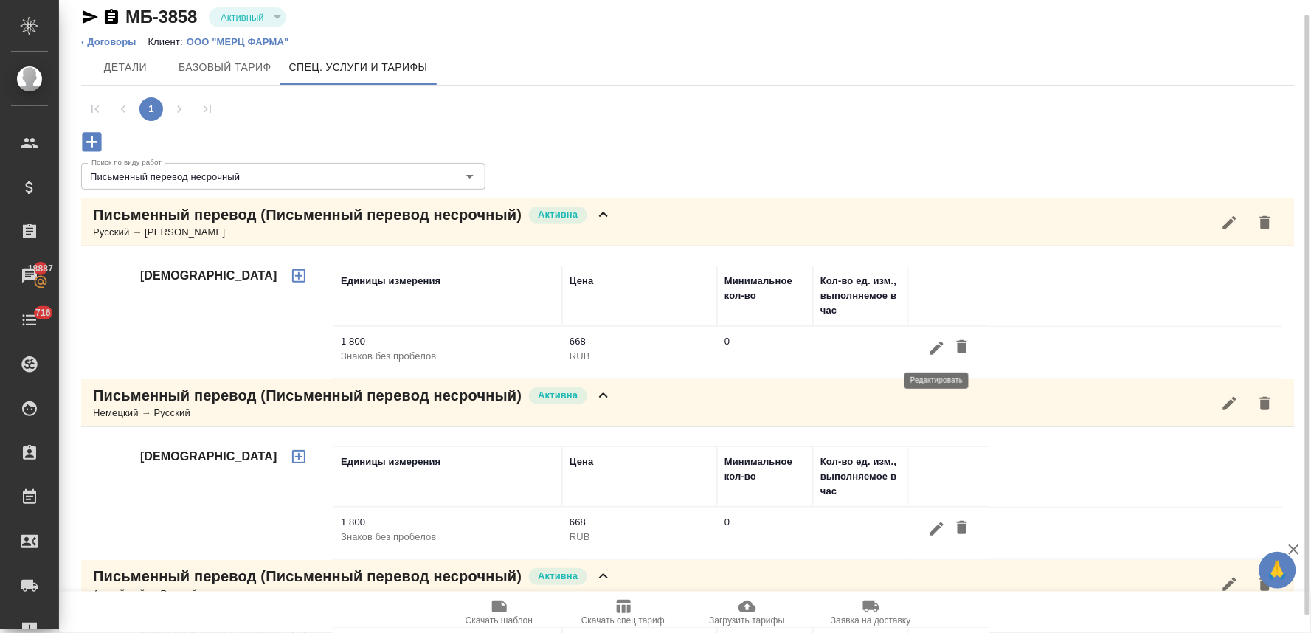
click at [932, 345] on icon "button" at bounding box center [937, 348] width 18 height 18
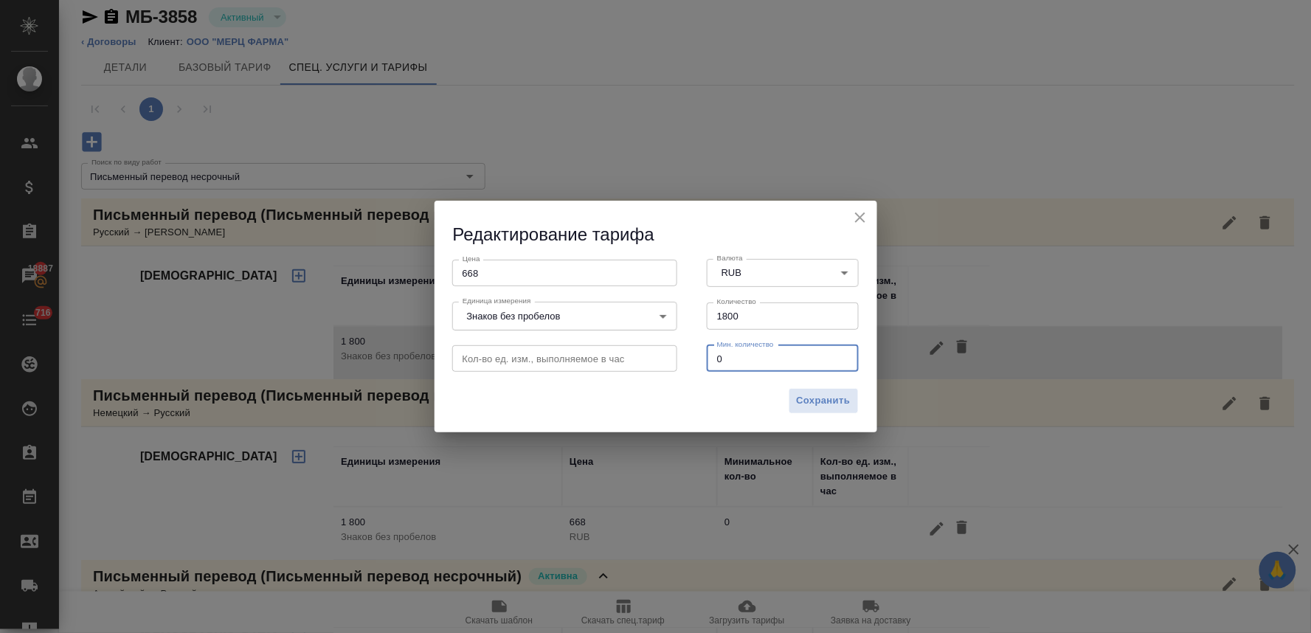
drag, startPoint x: 736, startPoint y: 360, endPoint x: 696, endPoint y: 356, distance: 40.7
click at [696, 357] on div "Мин. количество 0 Мин. количество" at bounding box center [783, 357] width 182 height 65
type input "1800"
click at [845, 397] on span "Сохранить" at bounding box center [824, 400] width 54 height 17
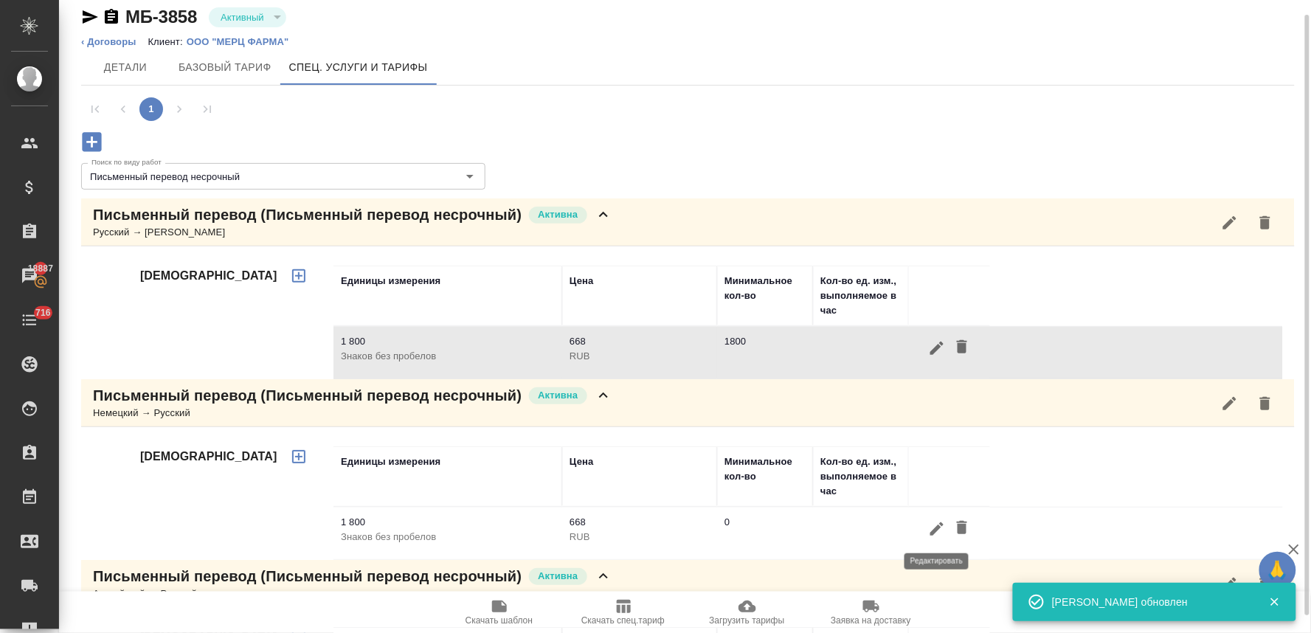
click at [931, 533] on icon "button" at bounding box center [936, 528] width 13 height 13
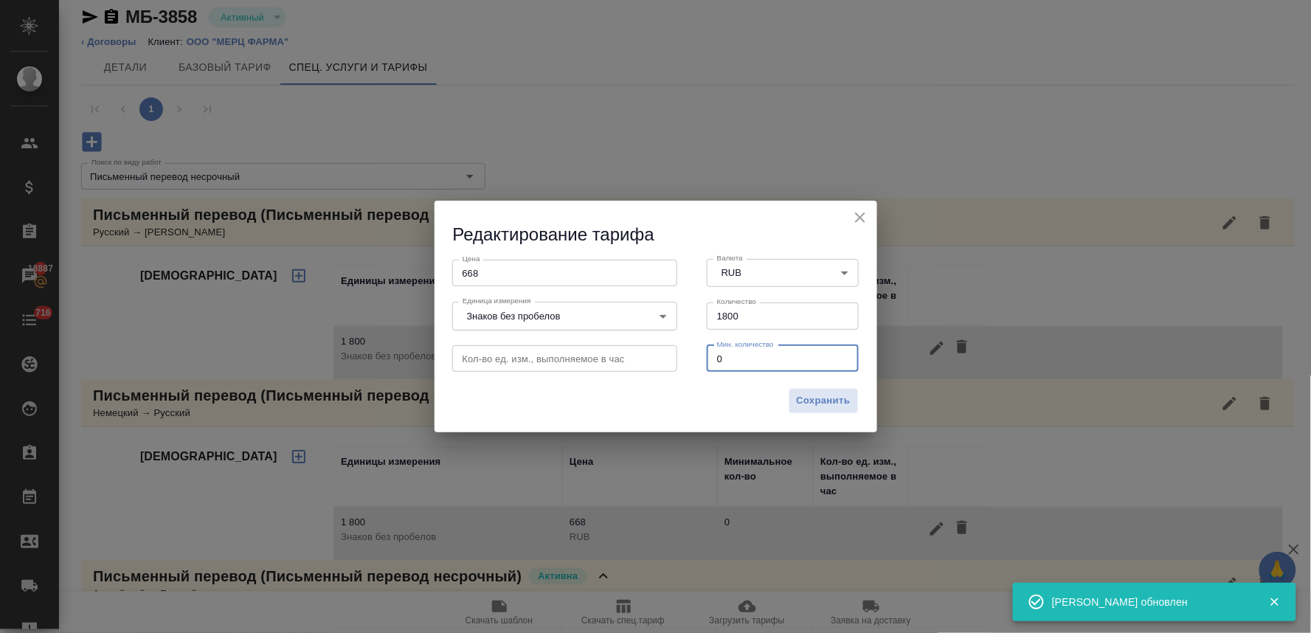
drag, startPoint x: 752, startPoint y: 365, endPoint x: 653, endPoint y: 358, distance: 99.9
click at [661, 365] on div "Кол-во ед. изм., выполняемое в час Кол-во ед. изм., выполняемое в час Мин. коли…" at bounding box center [655, 357] width 437 height 65
type input "1800"
click at [839, 409] on button "Сохранить" at bounding box center [824, 401] width 70 height 26
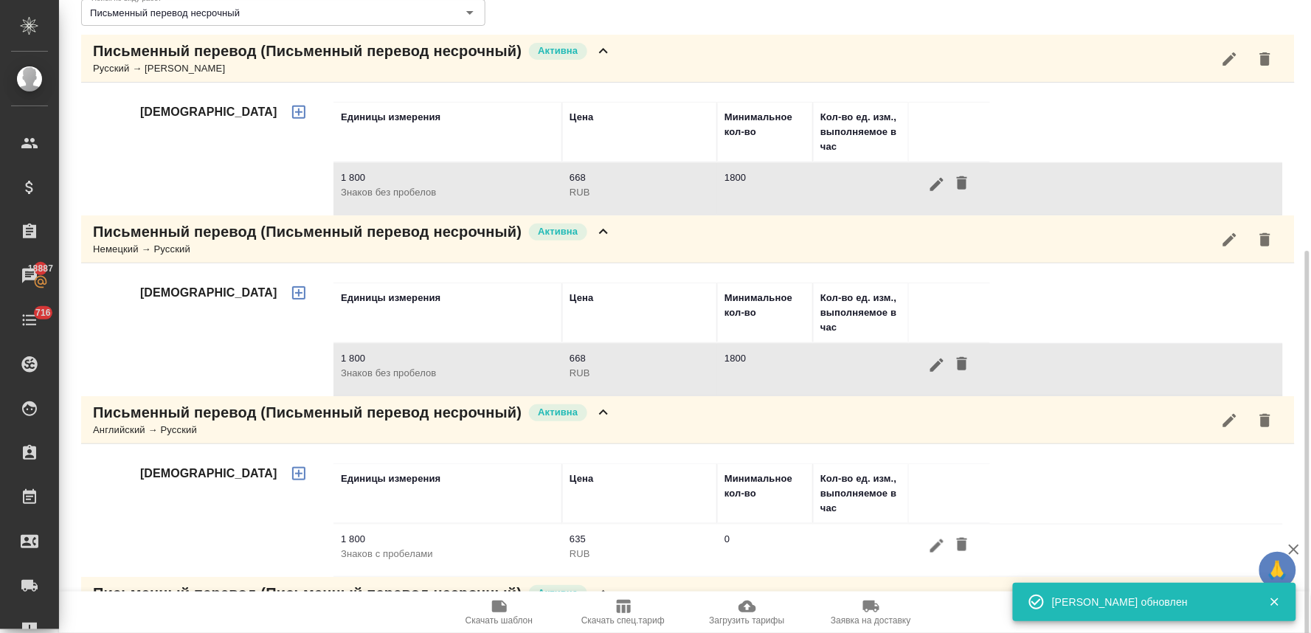
scroll to position [342, 0]
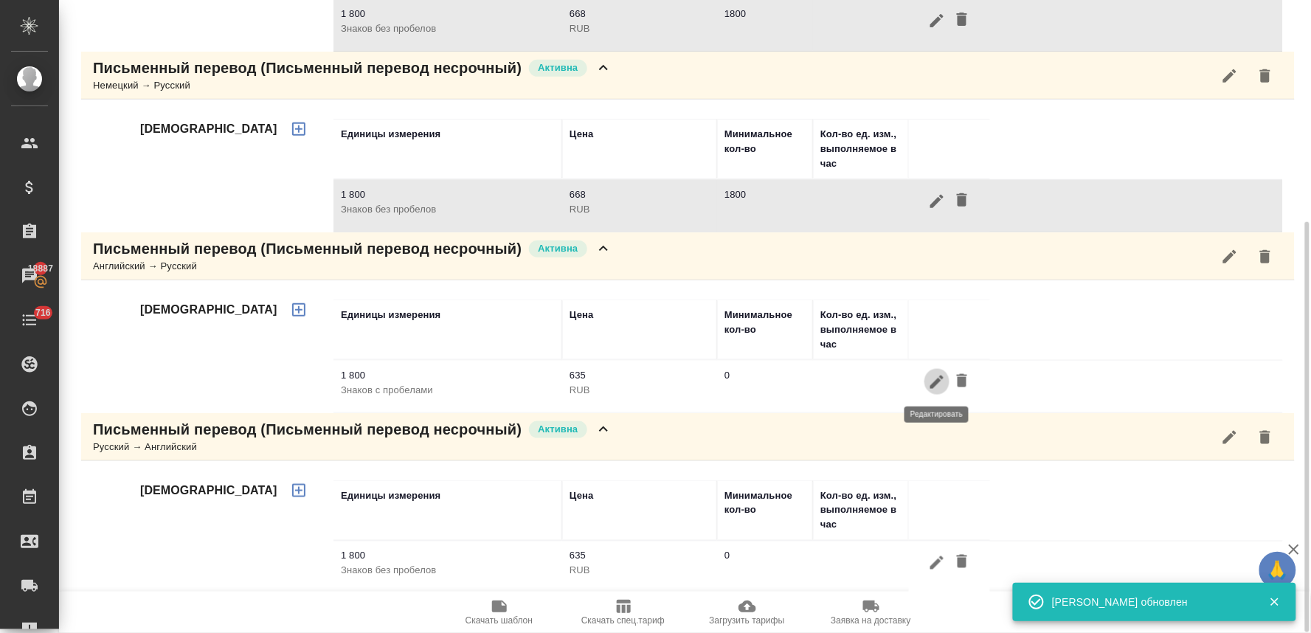
click at [938, 385] on icon "button" at bounding box center [937, 382] width 18 height 18
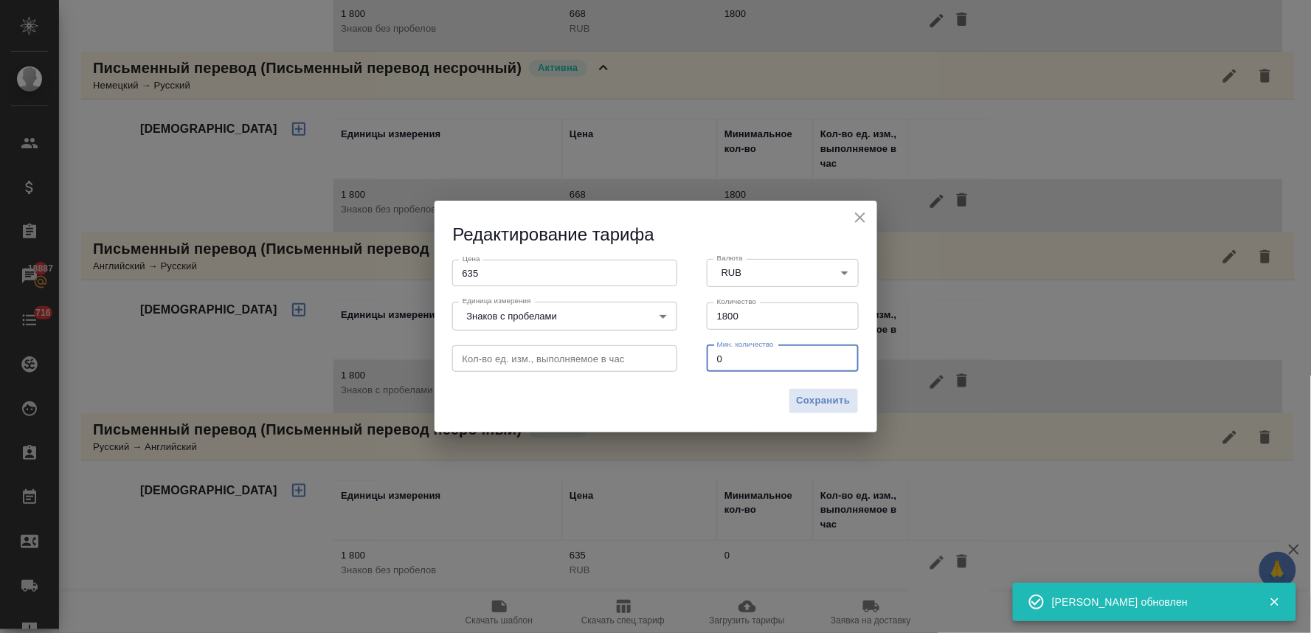
click at [718, 358] on input "0" at bounding box center [783, 358] width 153 height 27
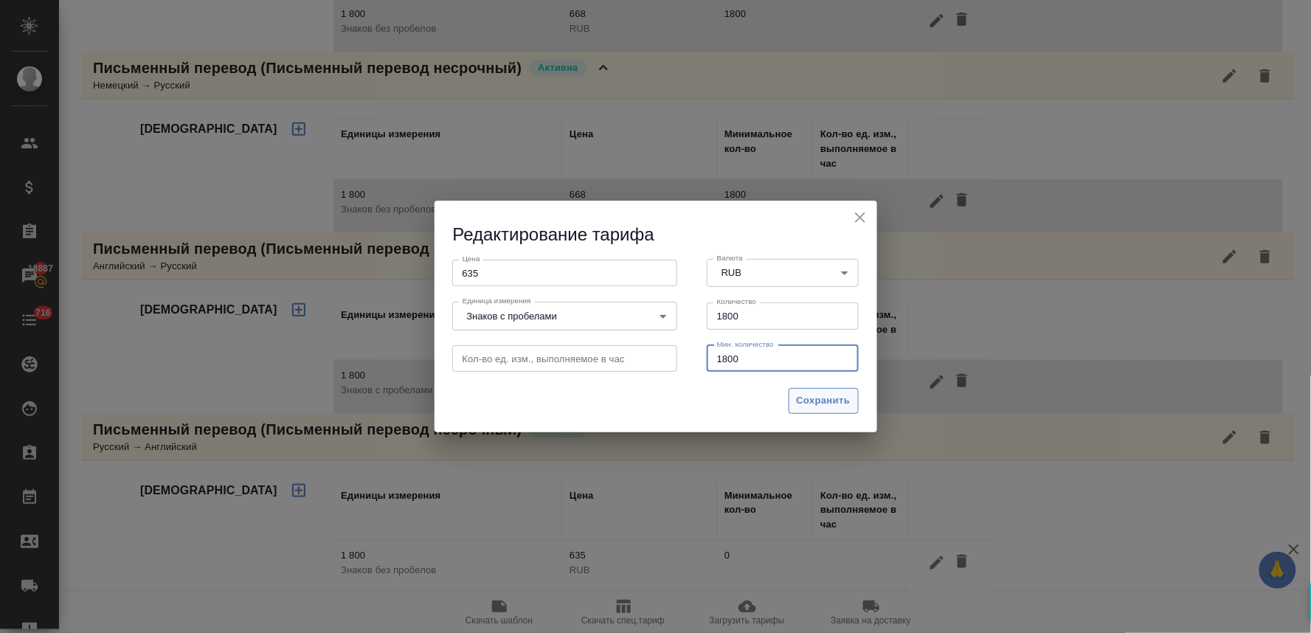
type input "1800"
click at [819, 401] on span "Сохранить" at bounding box center [824, 400] width 54 height 17
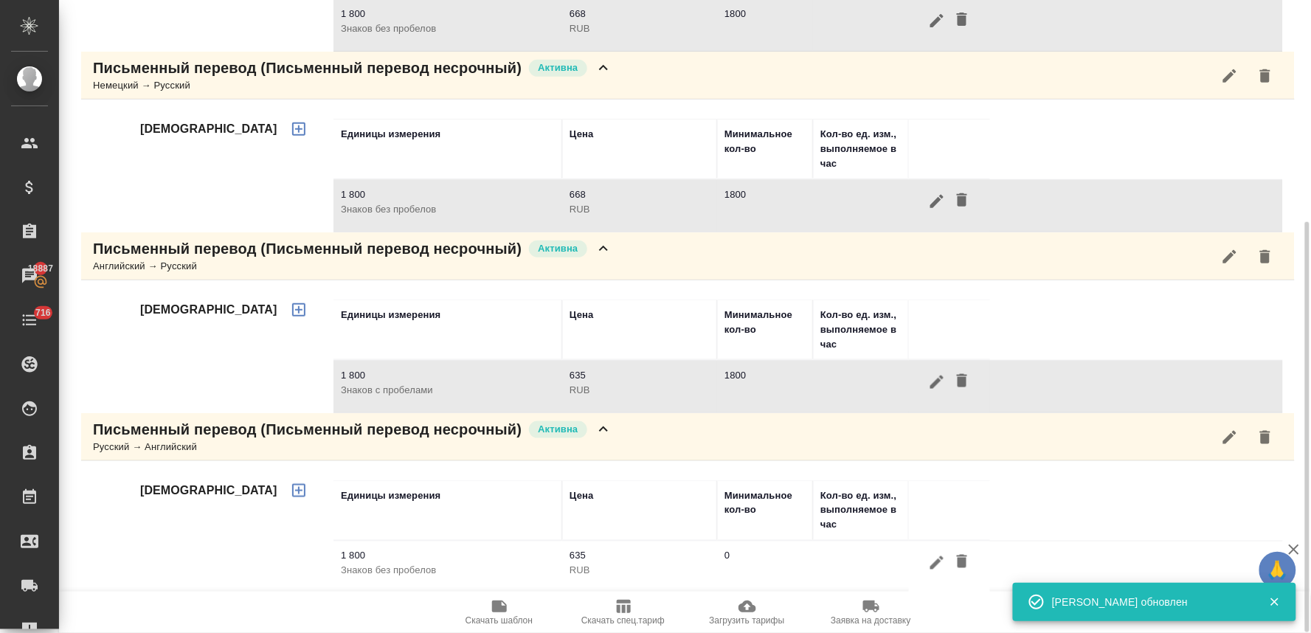
scroll to position [344, 0]
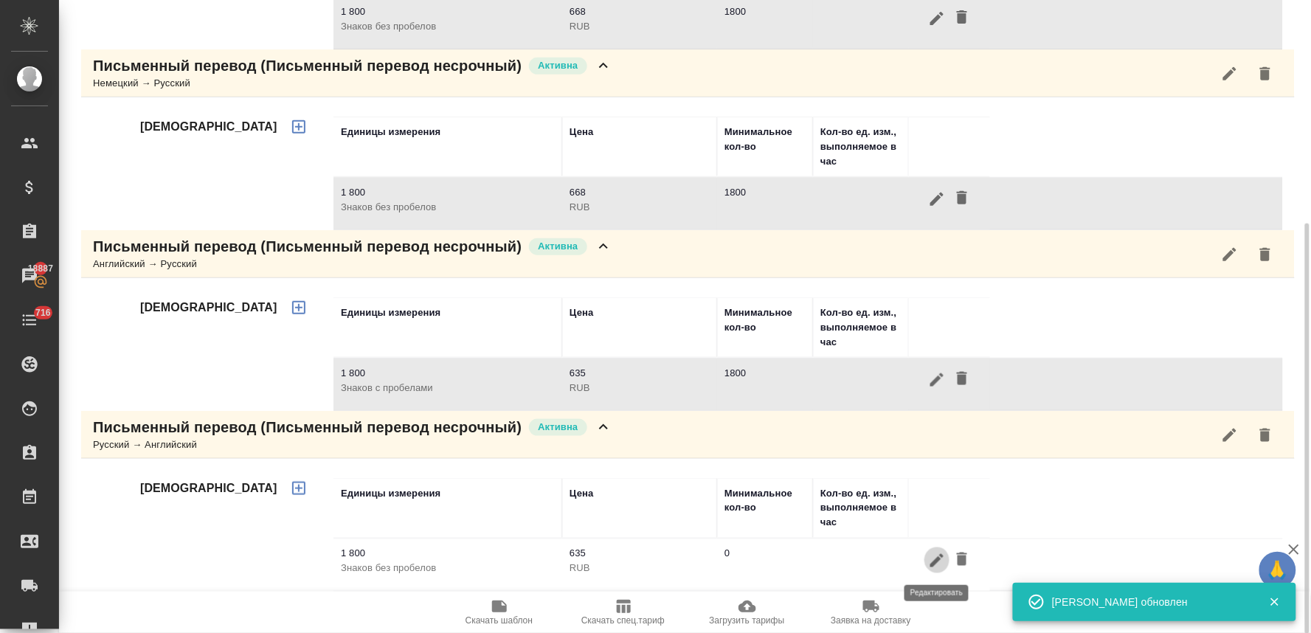
click at [937, 566] on icon "button" at bounding box center [937, 561] width 18 height 18
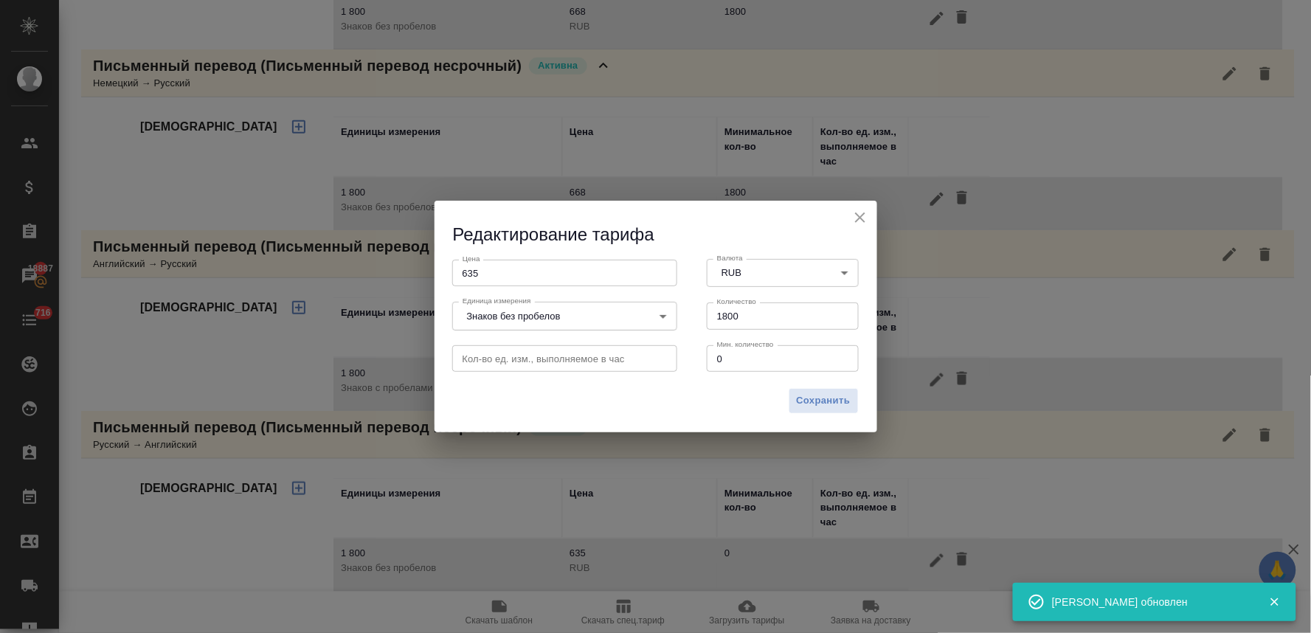
click at [717, 356] on input "0" at bounding box center [783, 358] width 153 height 27
type input "1800"
click at [825, 400] on span "Сохранить" at bounding box center [824, 400] width 54 height 17
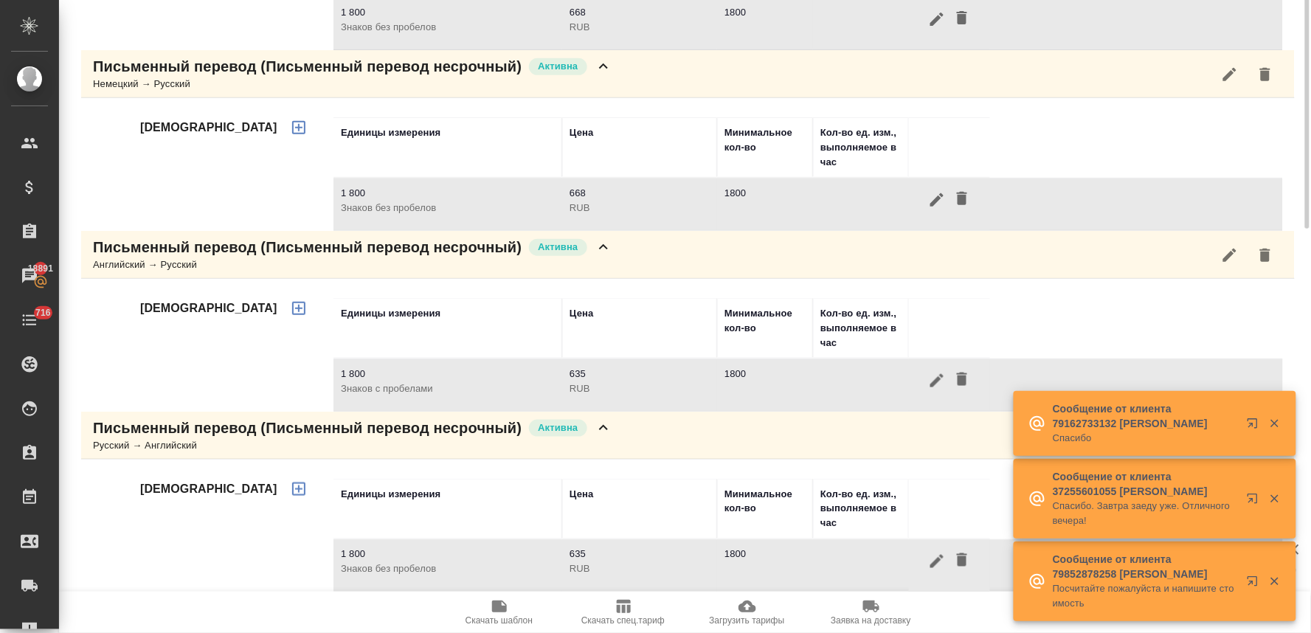
scroll to position [0, 0]
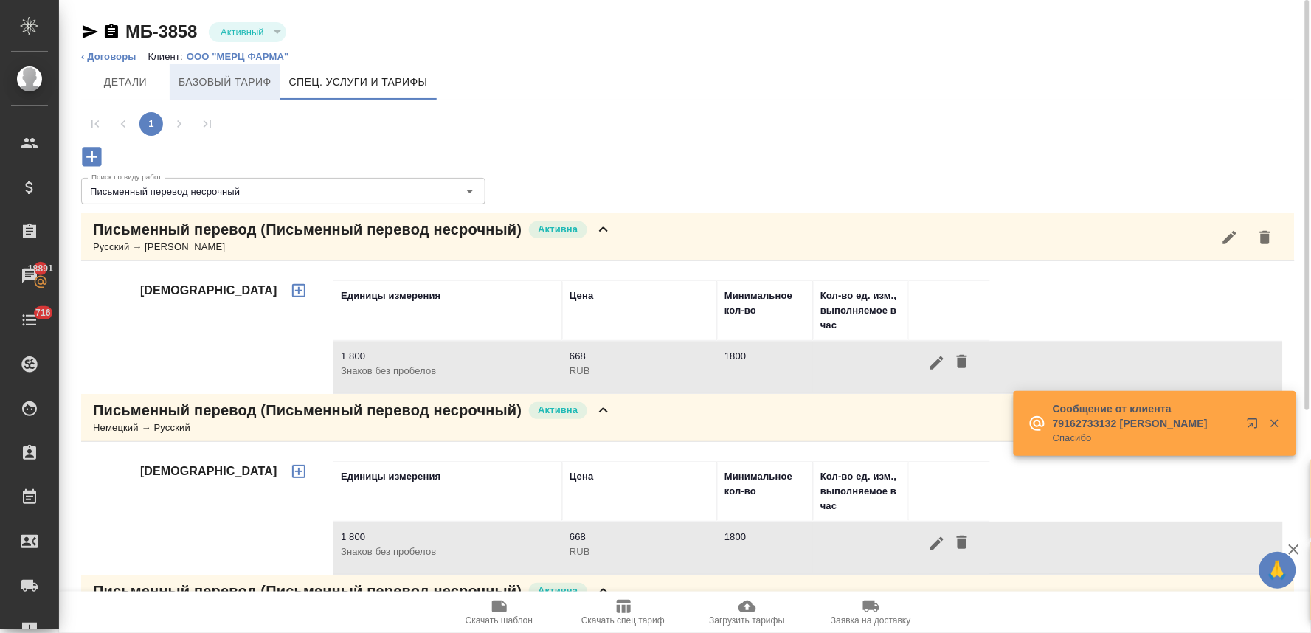
click at [238, 81] on span "Базовый тариф" at bounding box center [225, 82] width 93 height 18
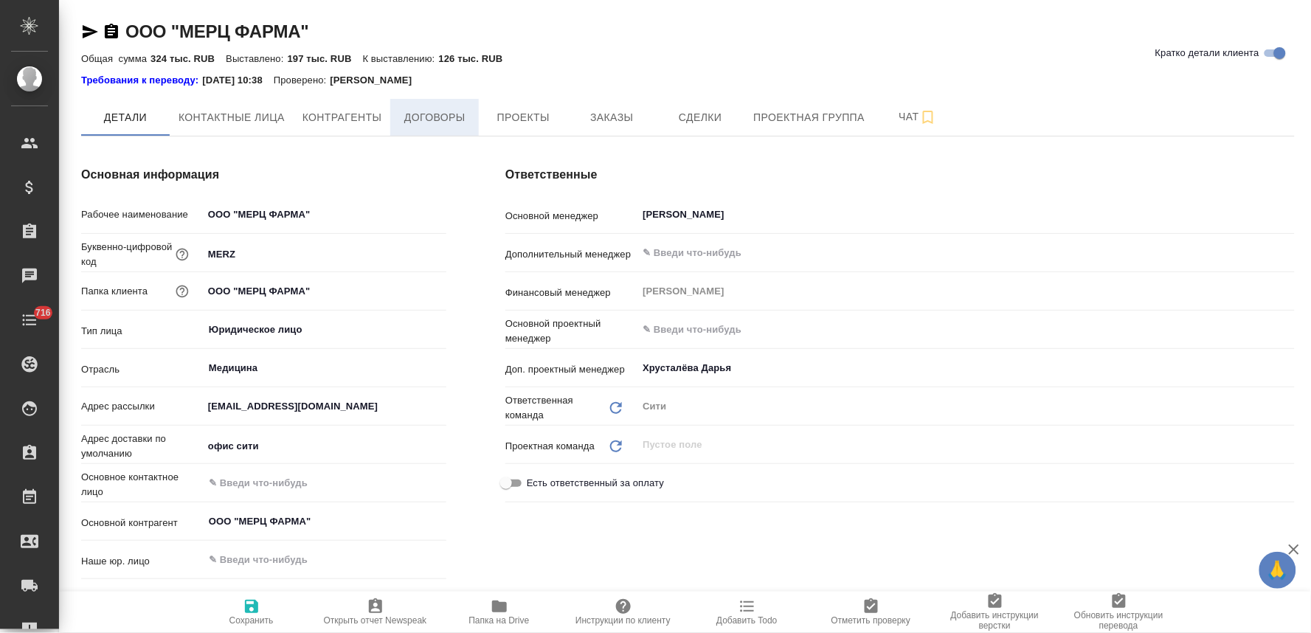
click at [443, 123] on span "Договоры" at bounding box center [434, 117] width 71 height 18
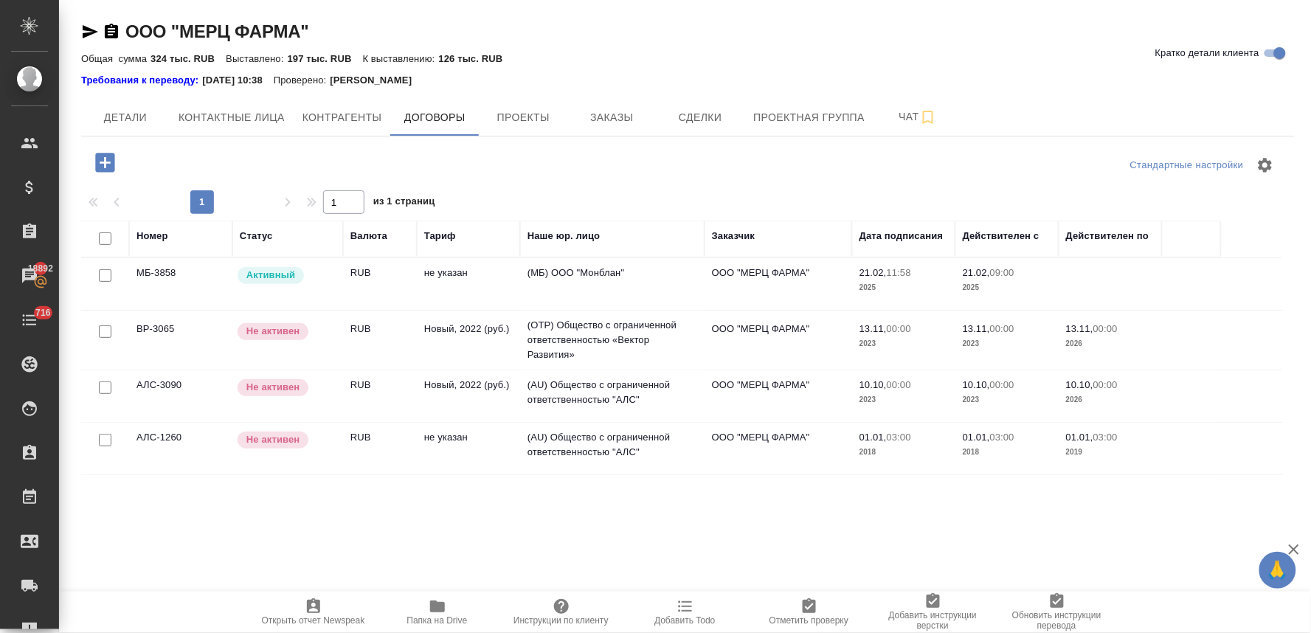
click at [540, 275] on td "(МБ) ООО "Монблан"" at bounding box center [612, 284] width 184 height 52
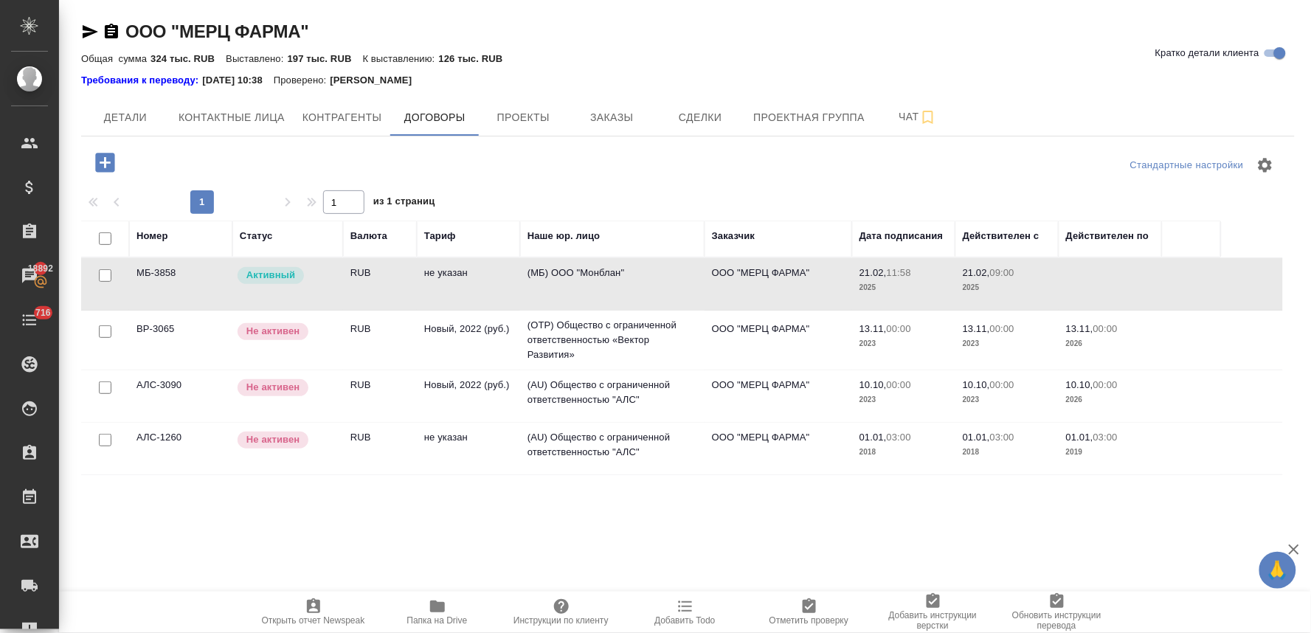
click at [540, 275] on td "(МБ) ООО "Монблан"" at bounding box center [612, 284] width 184 height 52
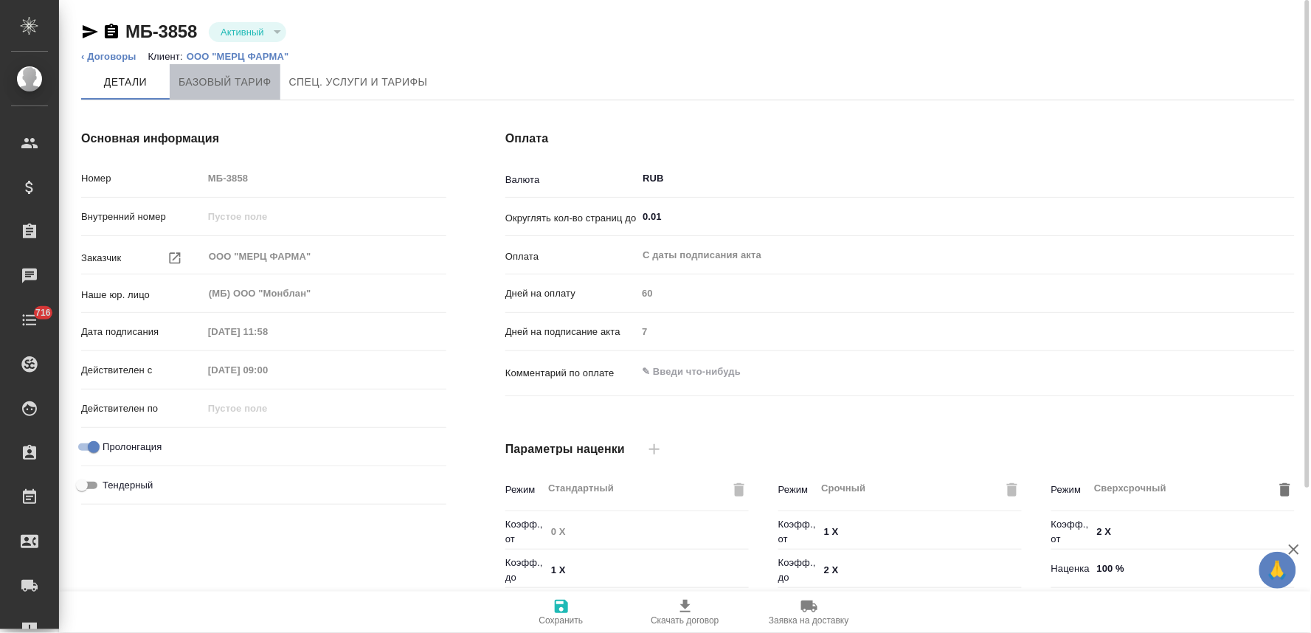
click at [246, 90] on span "Базовый тариф" at bounding box center [225, 82] width 93 height 18
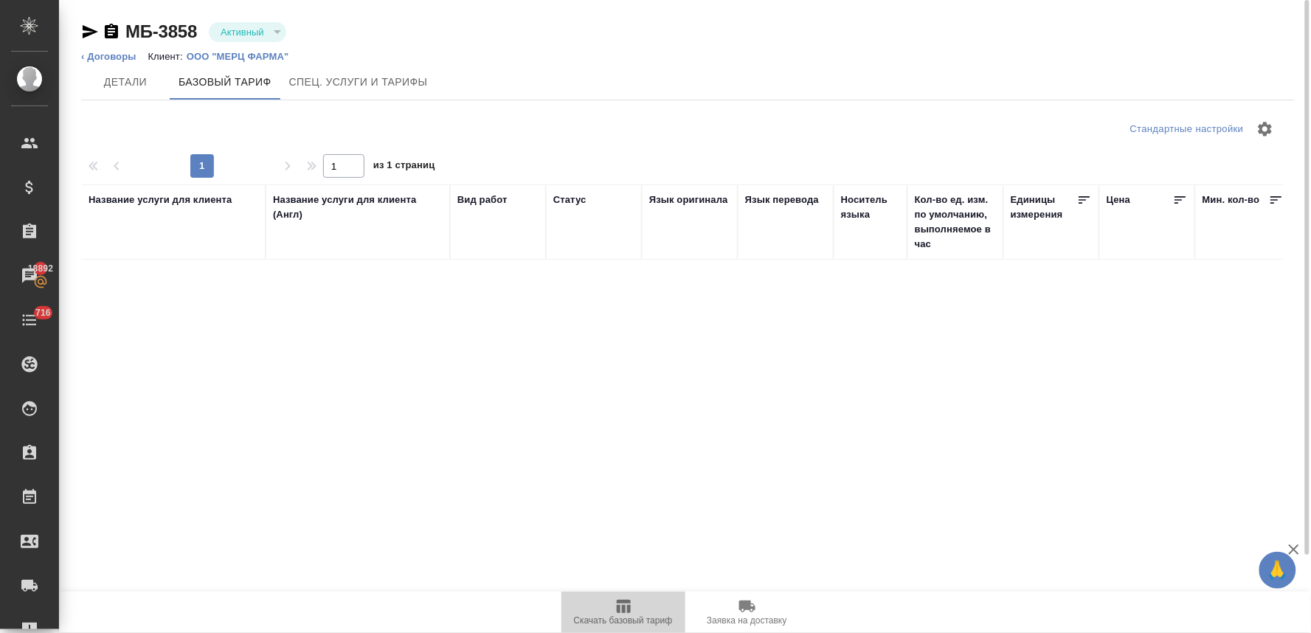
click at [618, 616] on span "Скачать базовый тариф" at bounding box center [623, 620] width 99 height 10
click at [1042, 342] on div "Название услуги для клиента Название услуги для клиента (Англ) Вид работ Статус…" at bounding box center [682, 449] width 1202 height 531
click at [359, 86] on span "Спец. услуги и тарифы" at bounding box center [358, 82] width 139 height 18
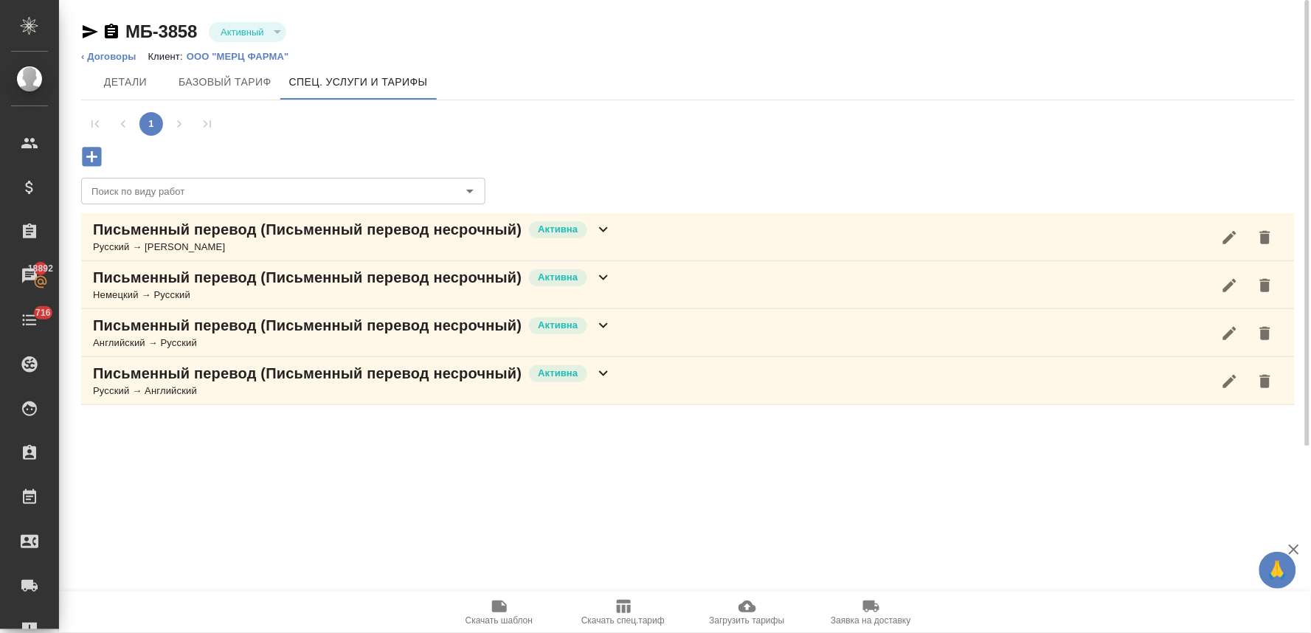
scroll to position [82, 0]
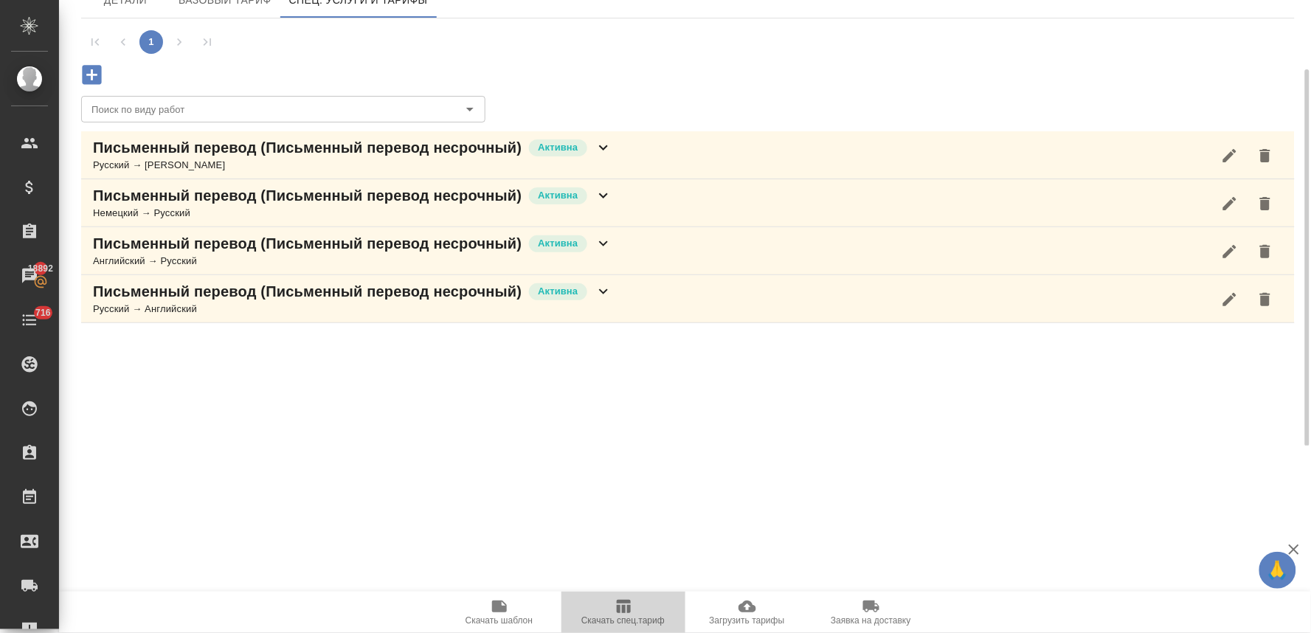
click at [632, 606] on span "Скачать спец.тариф" at bounding box center [623, 612] width 106 height 28
click at [484, 615] on span "Скачать шаблон" at bounding box center [498, 620] width 67 height 10
click at [348, 479] on div ".cls-1 fill:#fff; AWATERA [PERSON_NAME] Спецификации Заказы 18892 Чаты 716 Todo…" at bounding box center [655, 316] width 1311 height 633
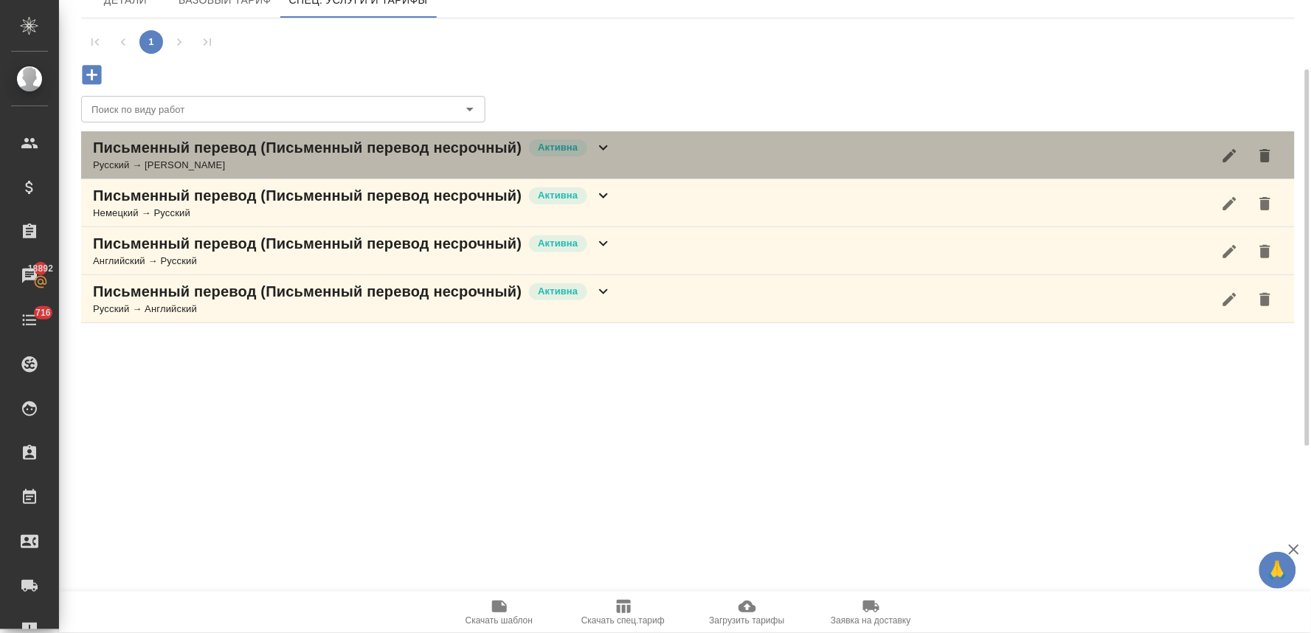
click at [598, 148] on icon at bounding box center [604, 148] width 18 height 18
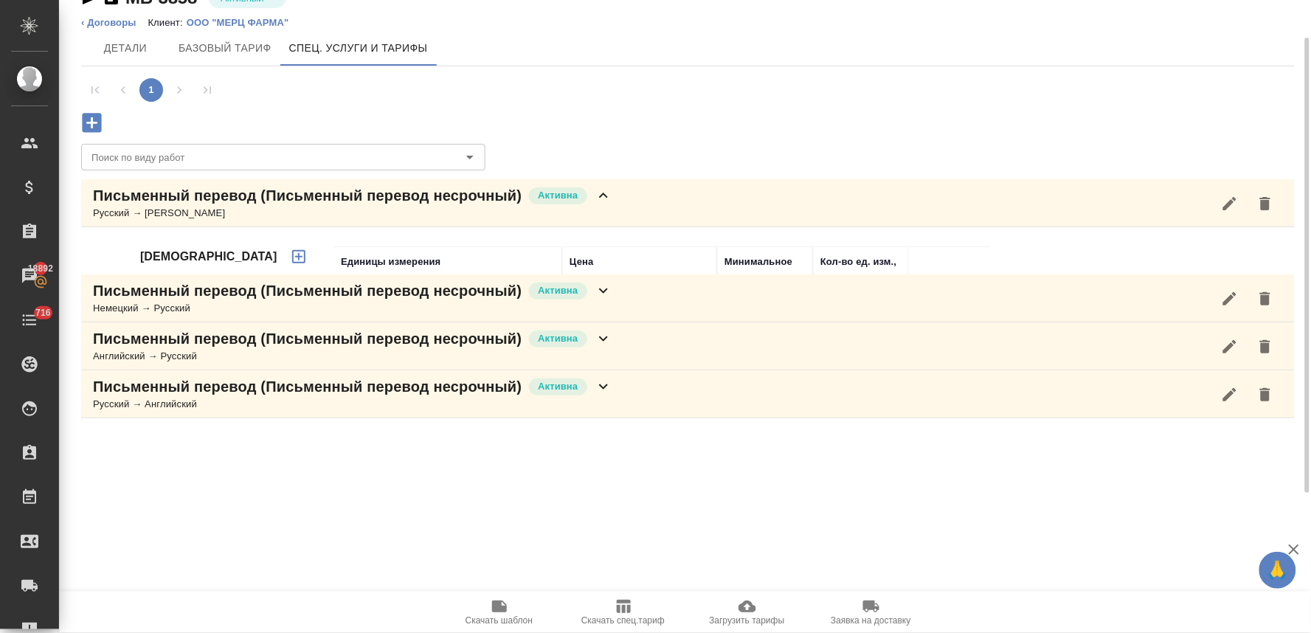
scroll to position [0, 0]
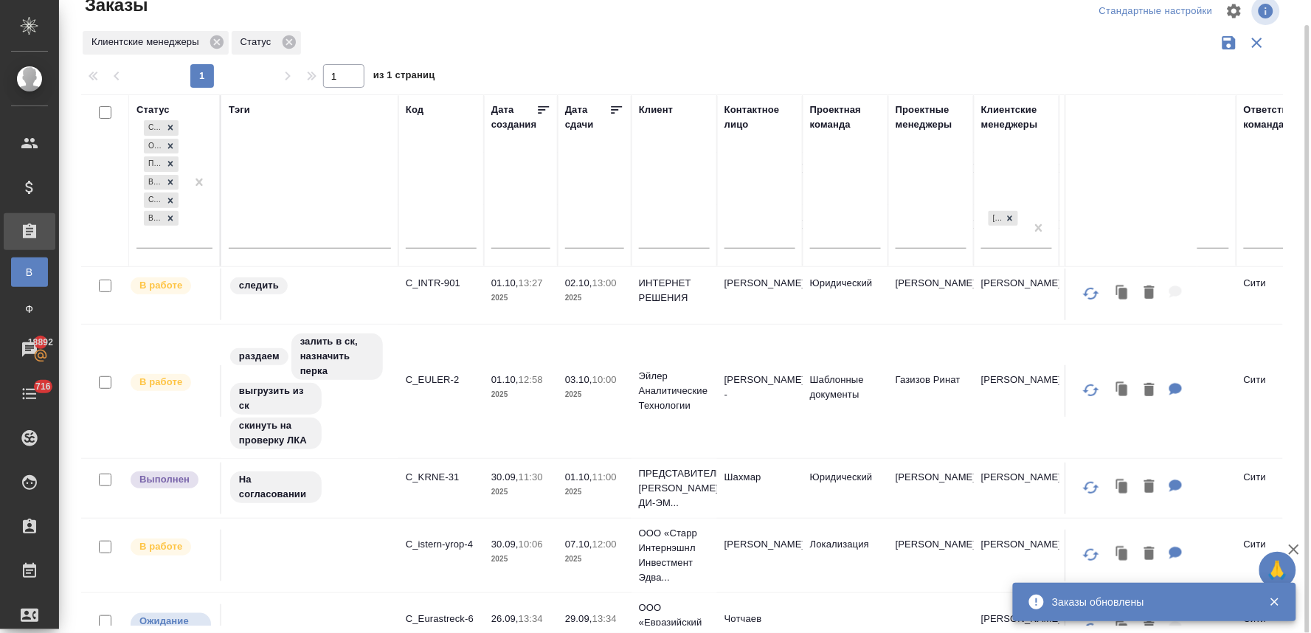
scroll to position [164, 0]
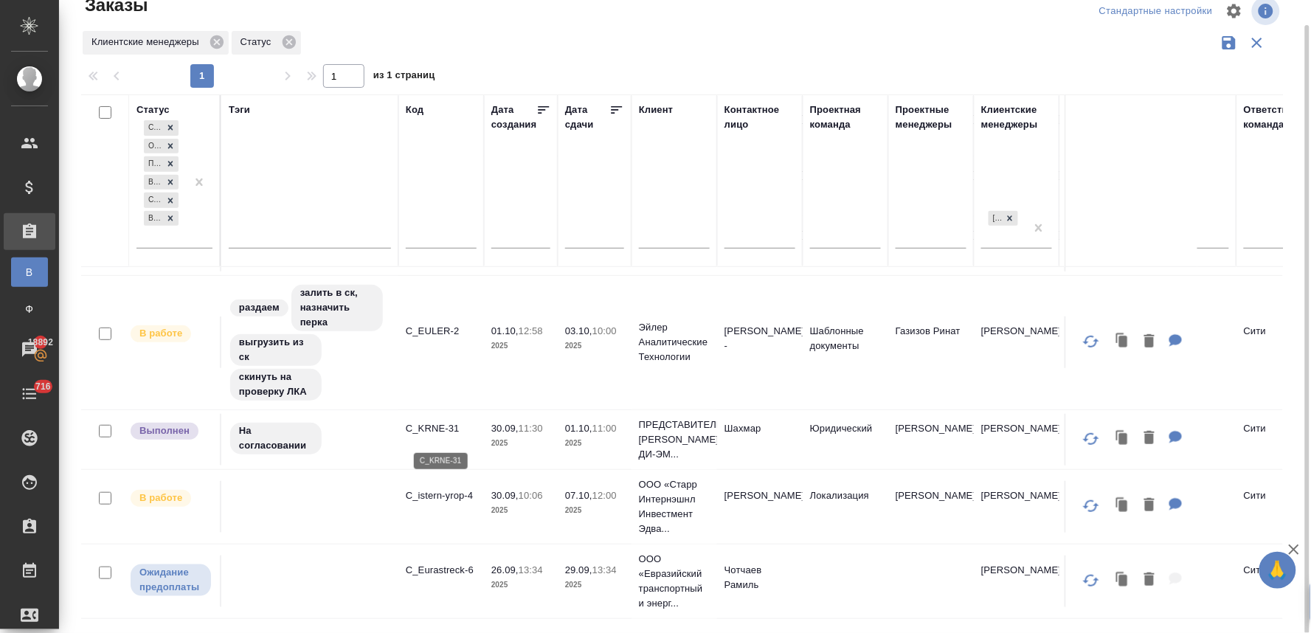
click at [451, 436] on p "C_KRNE-31" at bounding box center [441, 428] width 71 height 15
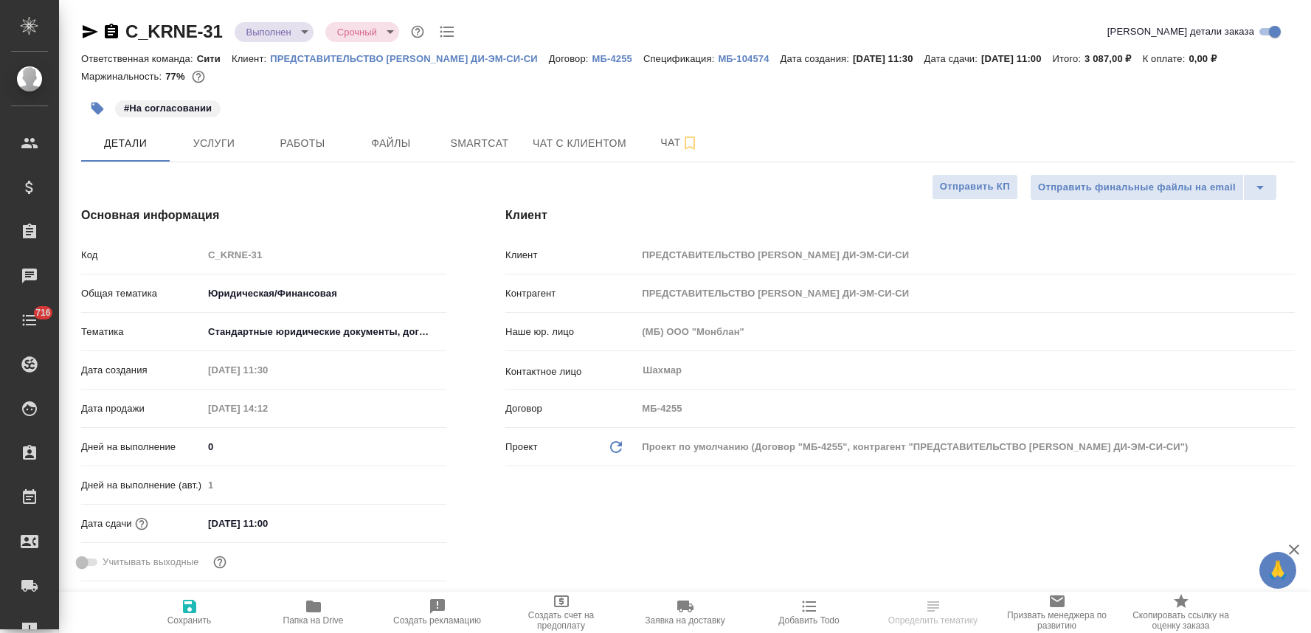
select select "RU"
type input "[PERSON_NAME]"
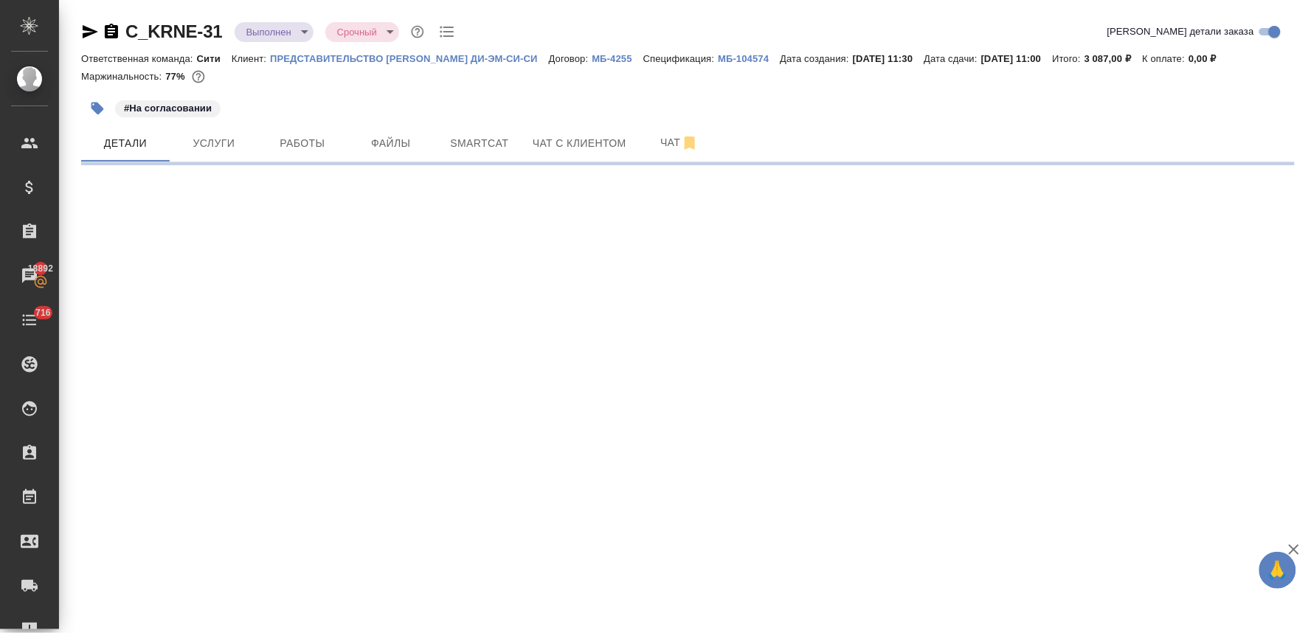
select select "RU"
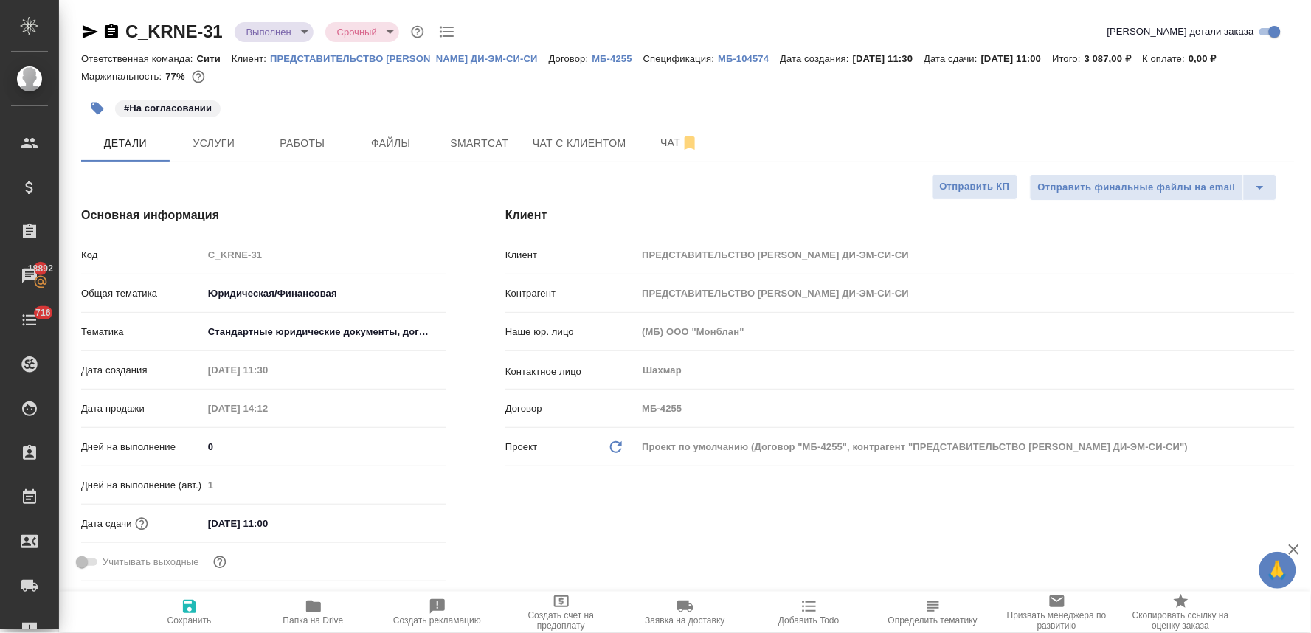
type textarea "x"
click at [319, 148] on span "Работы" at bounding box center [302, 143] width 71 height 18
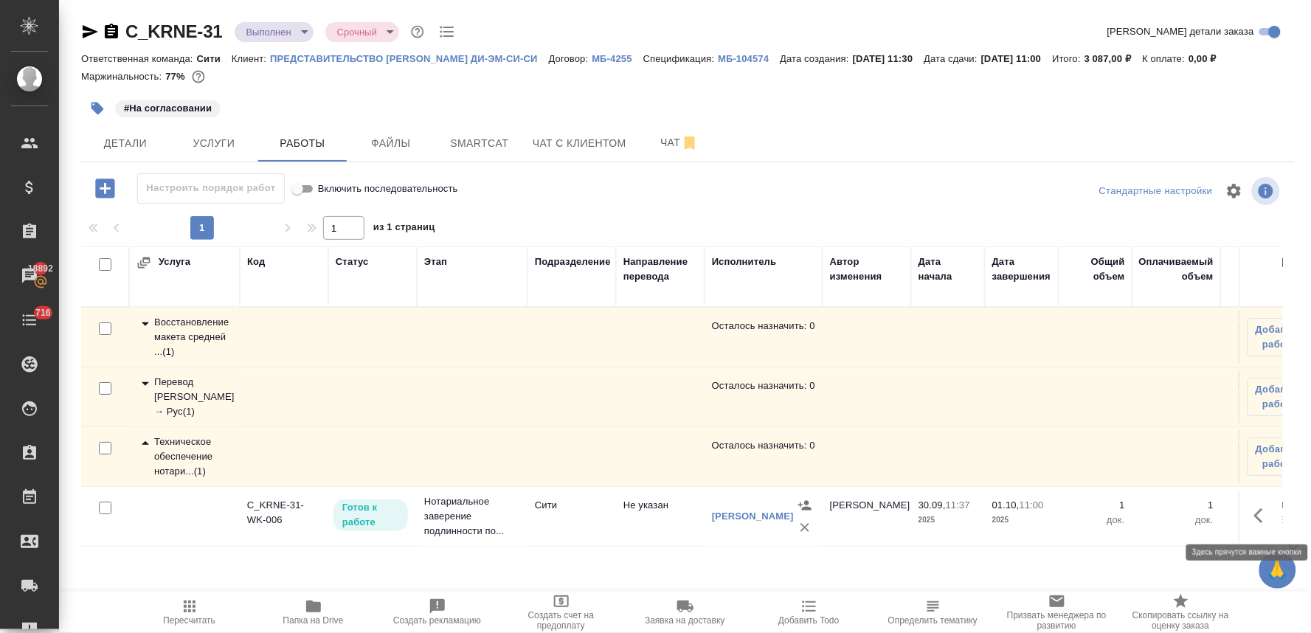
click at [1264, 518] on icon "button" at bounding box center [1263, 516] width 18 height 18
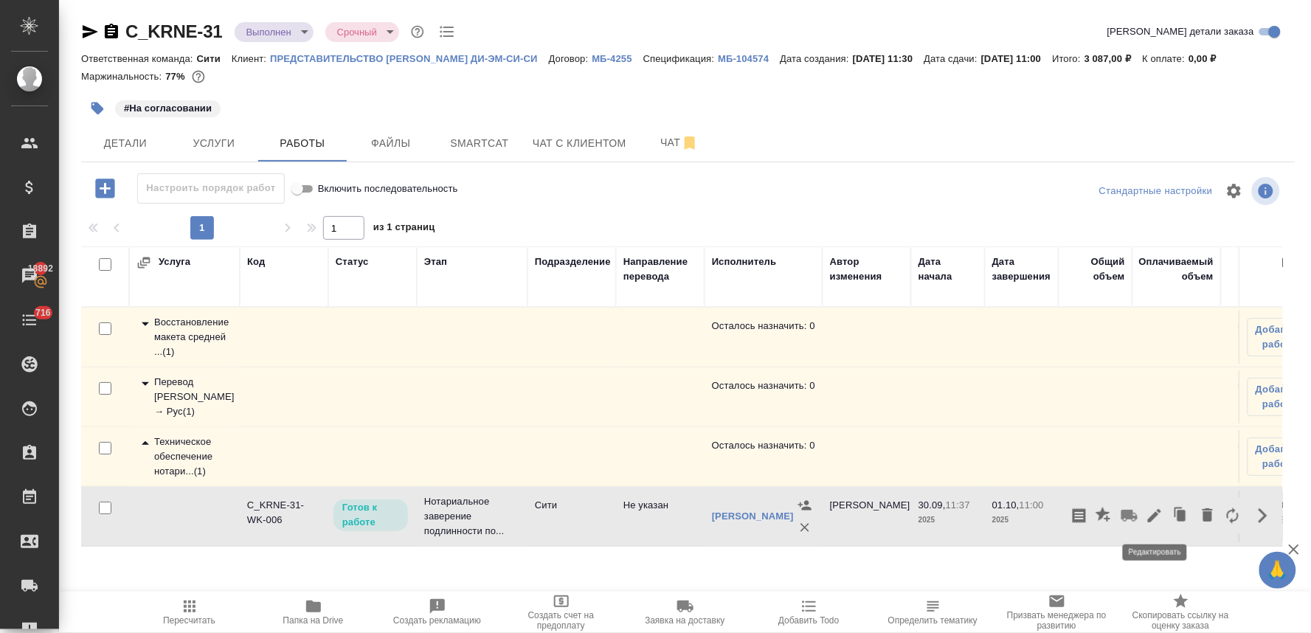
click at [1155, 510] on icon "button" at bounding box center [1155, 516] width 18 height 18
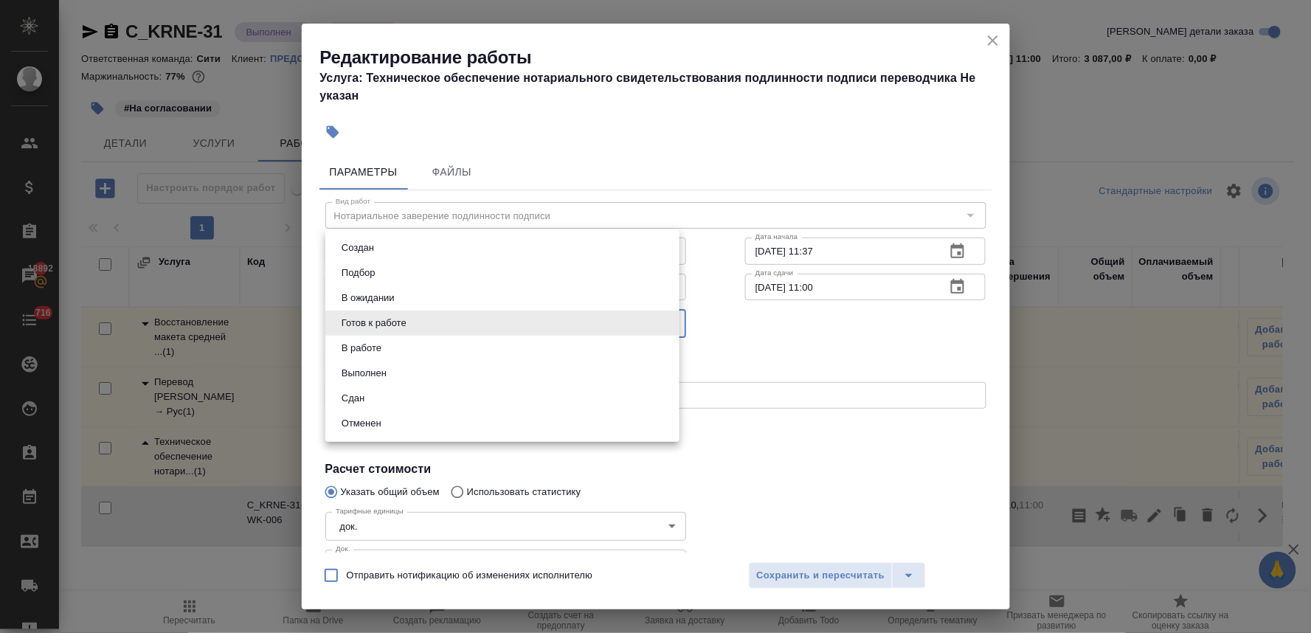
click at [467, 319] on body "🙏 .cls-1 fill:#fff; AWATERA Lyamina Nadezhda Клиенты Спецификации Заказы 18892 …" at bounding box center [655, 316] width 1311 height 633
click at [449, 387] on li "Сдан" at bounding box center [502, 398] width 354 height 25
type input "closed"
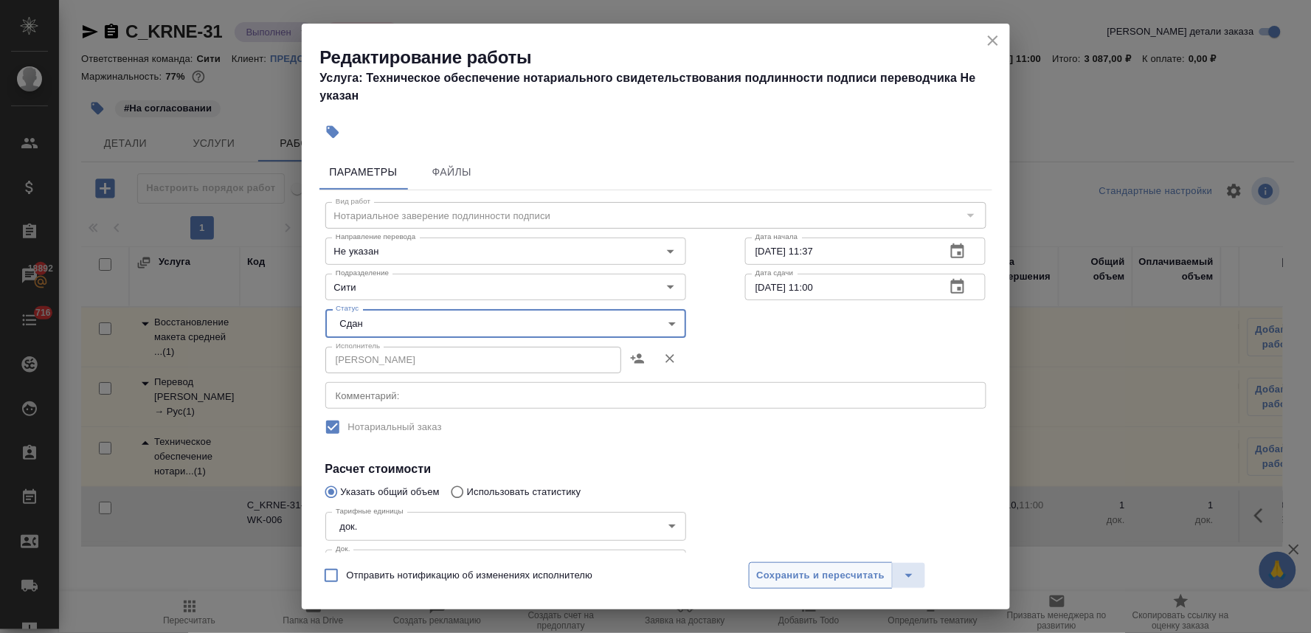
click at [806, 583] on span "Сохранить и пересчитать" at bounding box center [821, 575] width 128 height 17
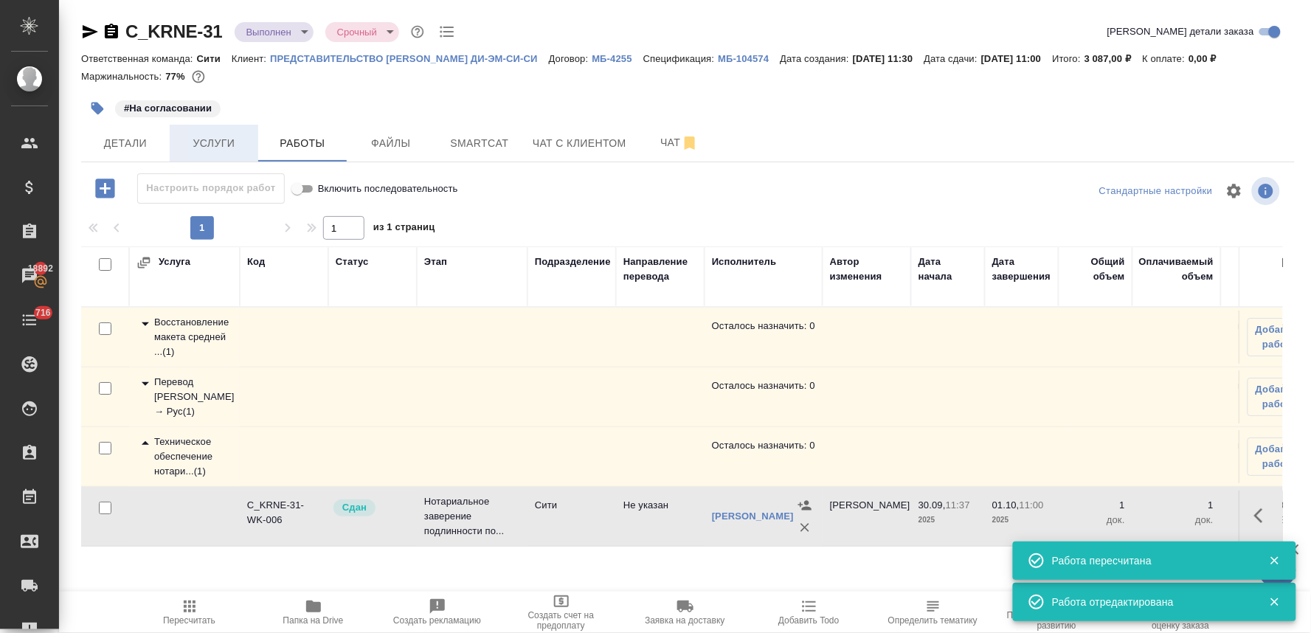
click at [207, 145] on span "Услуги" at bounding box center [214, 143] width 71 height 18
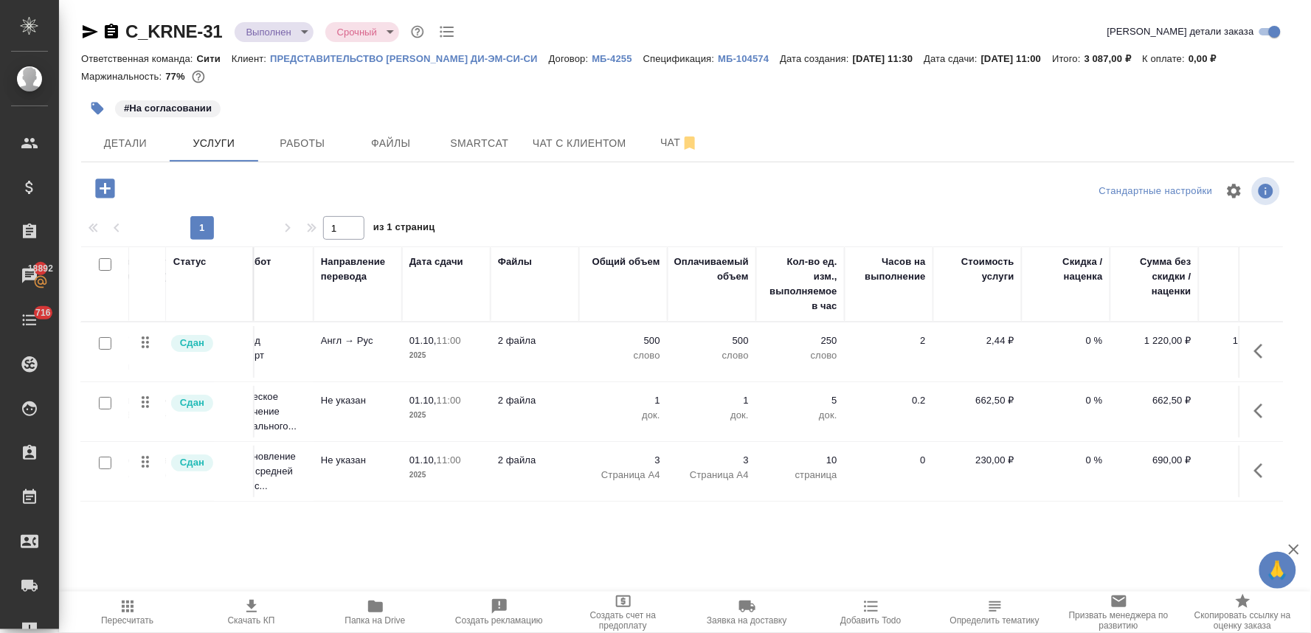
scroll to position [0, 187]
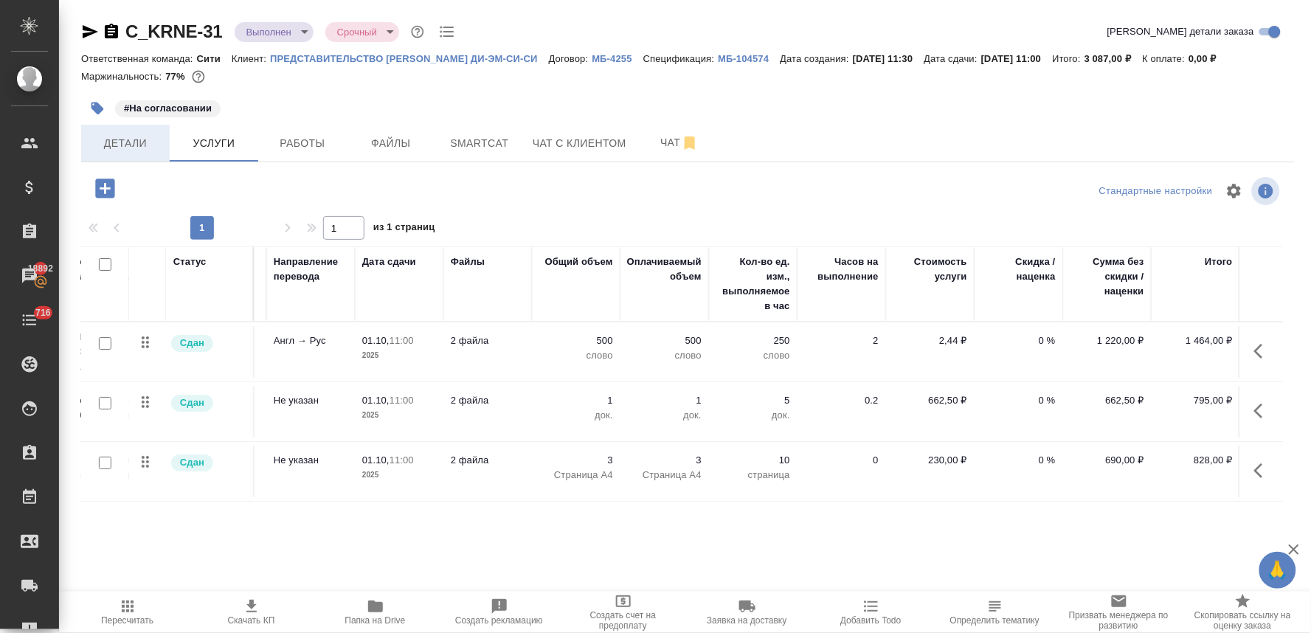
click at [120, 148] on span "Детали" at bounding box center [125, 143] width 71 height 18
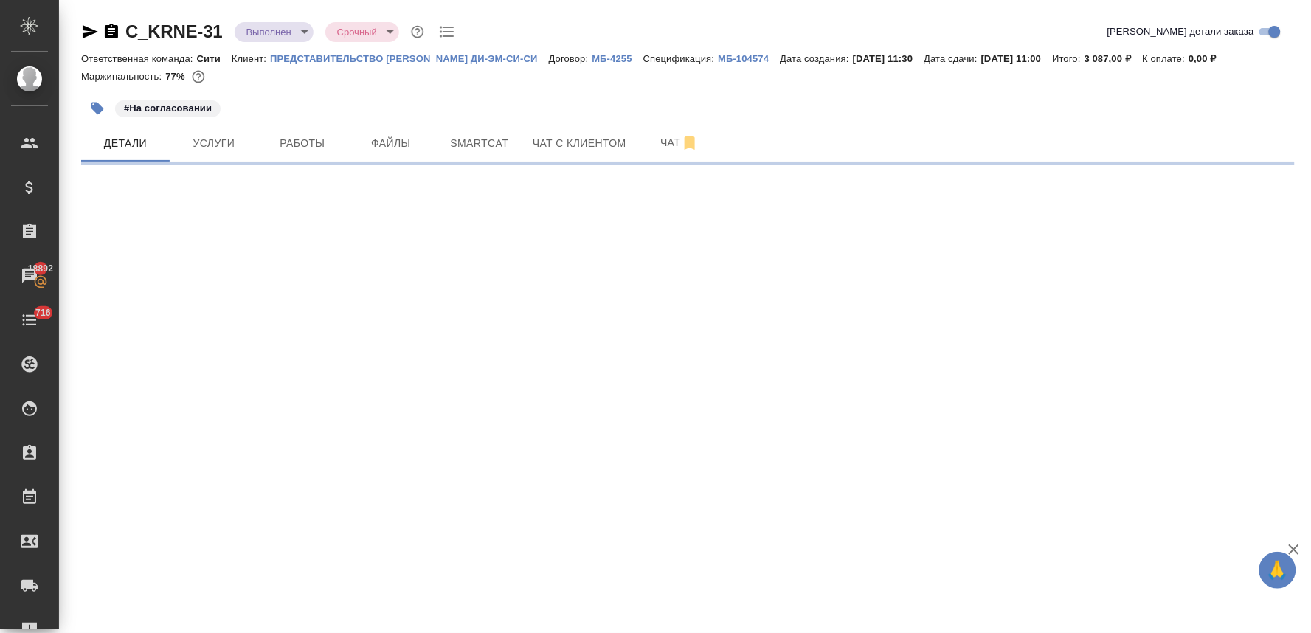
select select "RU"
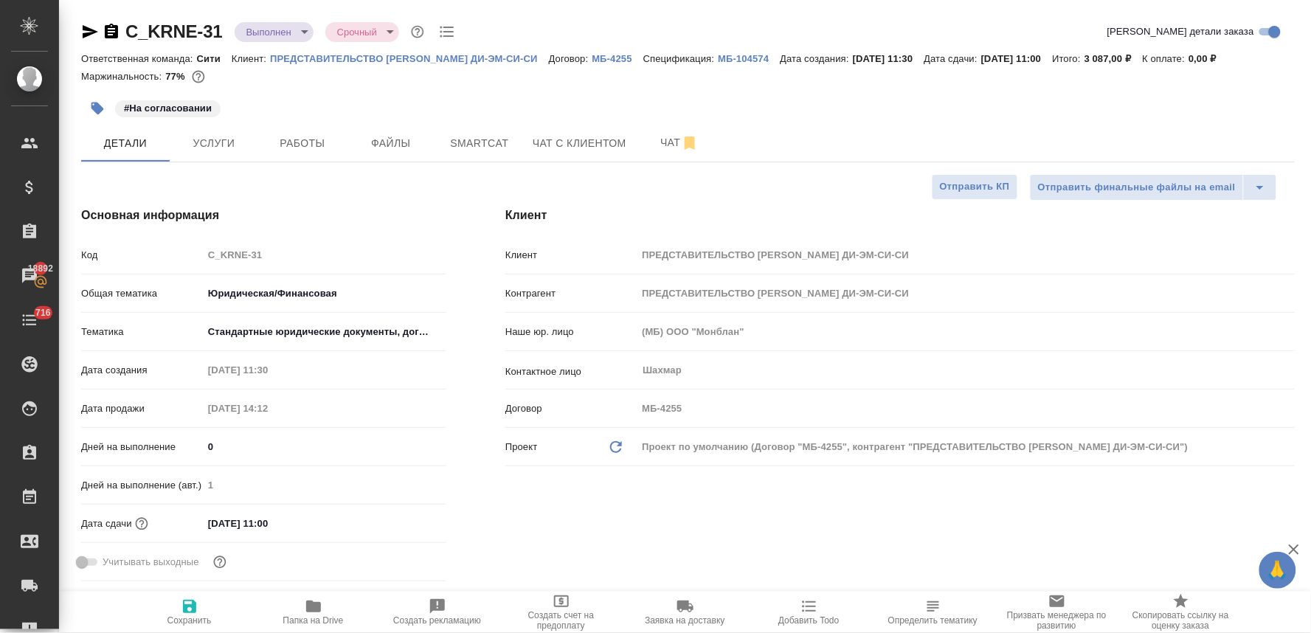
type textarea "x"
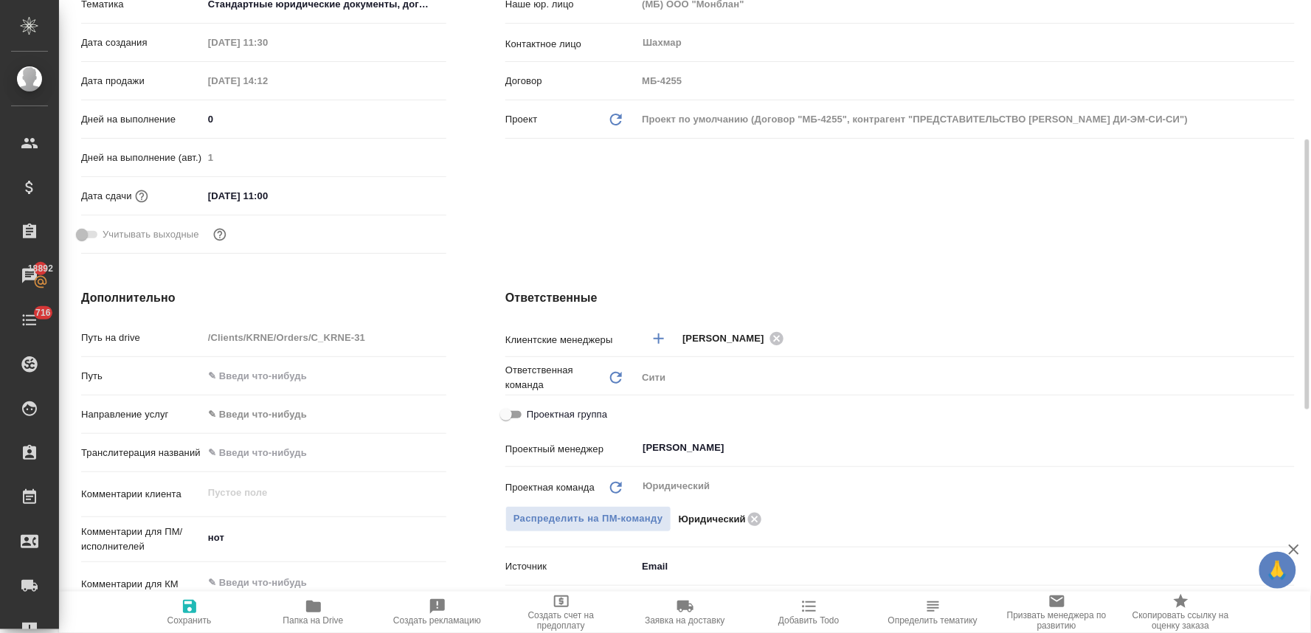
scroll to position [491, 0]
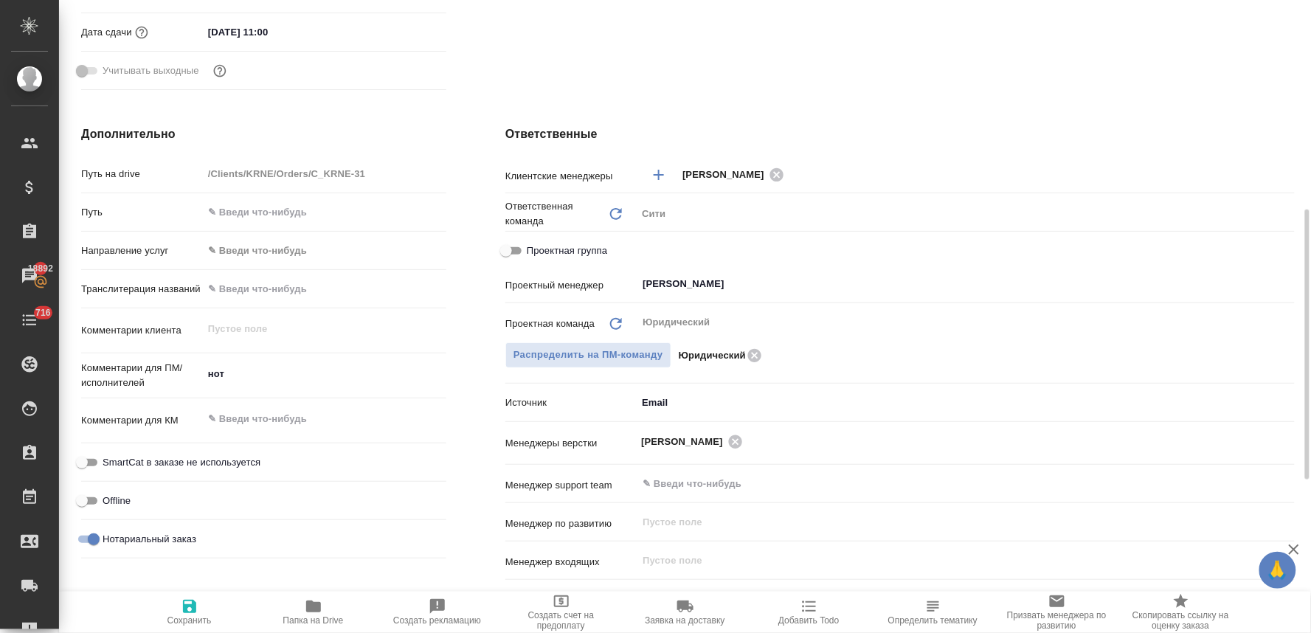
click at [541, 247] on span "Проектная группа" at bounding box center [567, 250] width 80 height 15
click at [533, 247] on input "Проектная группа" at bounding box center [505, 251] width 53 height 18
checkbox input "true"
type textarea "x"
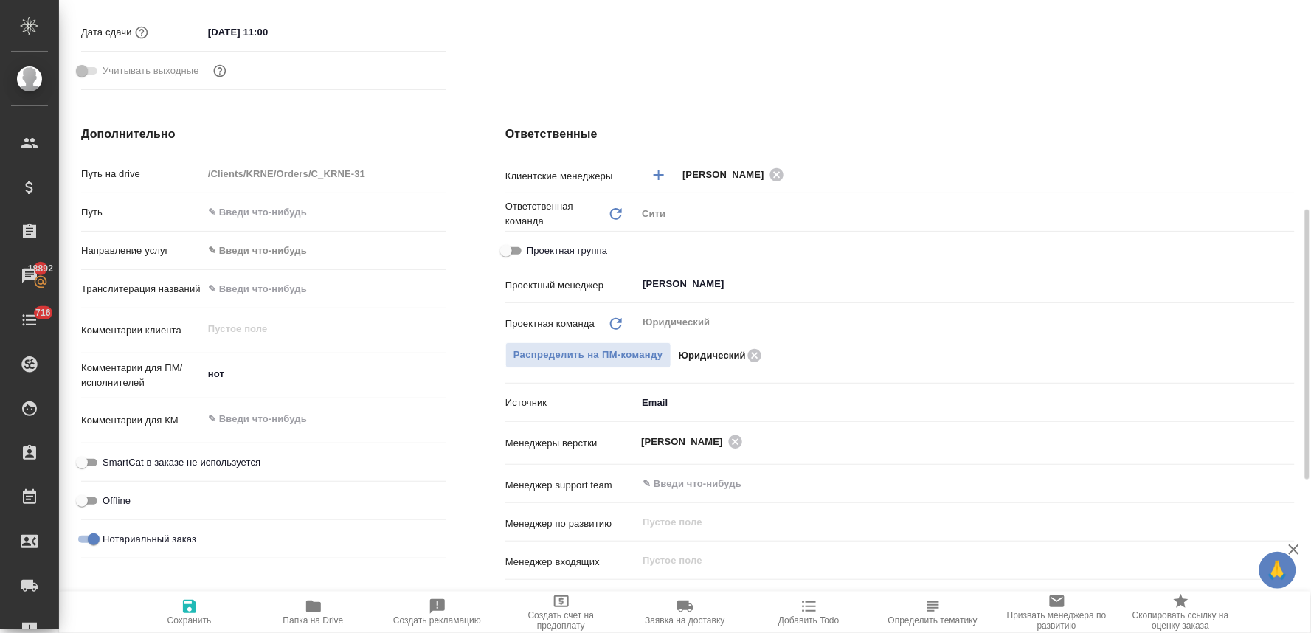
type textarea "x"
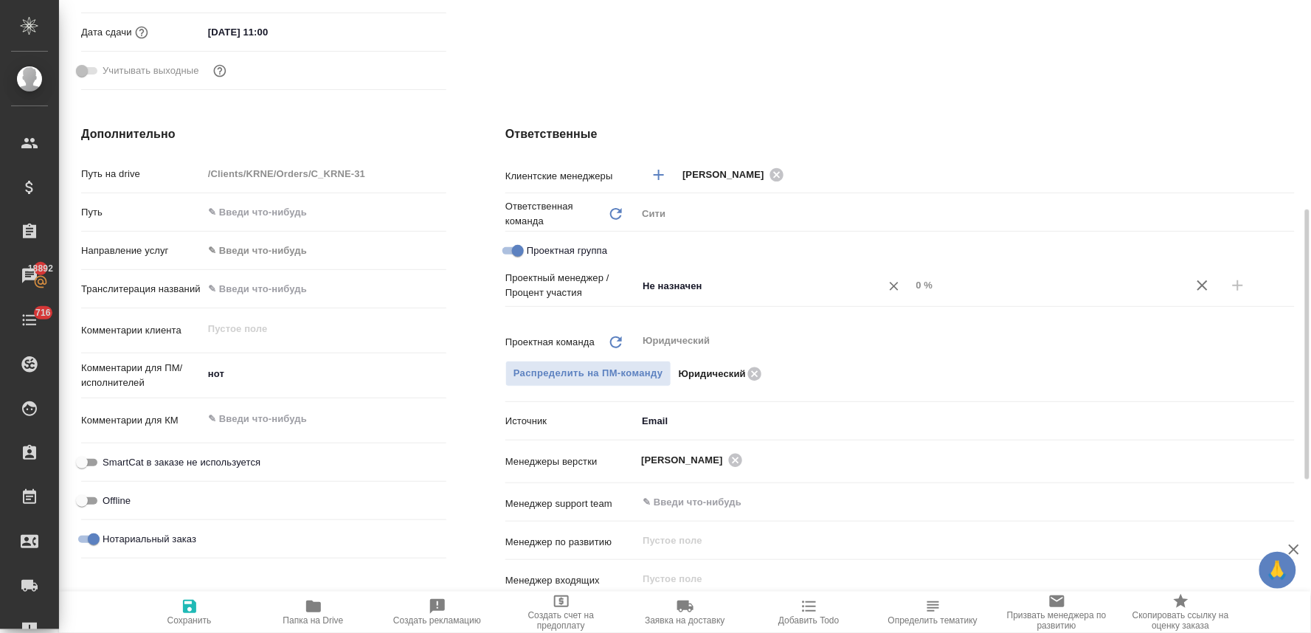
click at [665, 283] on input "Не назначен" at bounding box center [749, 286] width 216 height 18
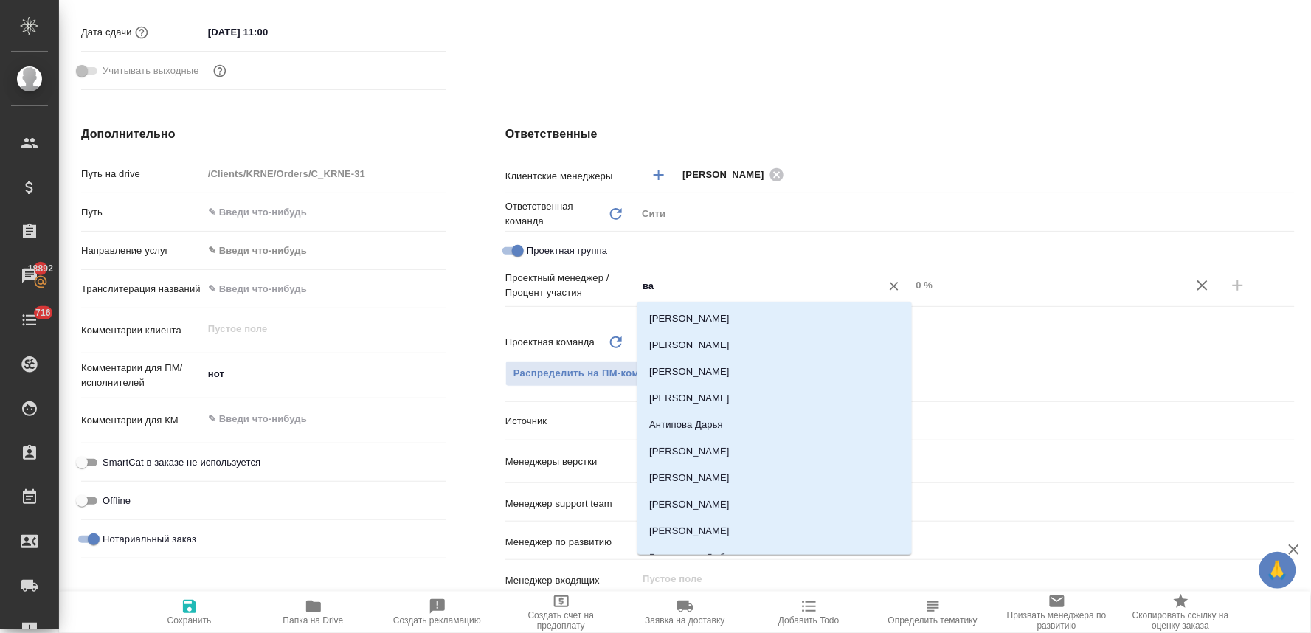
type input "вал"
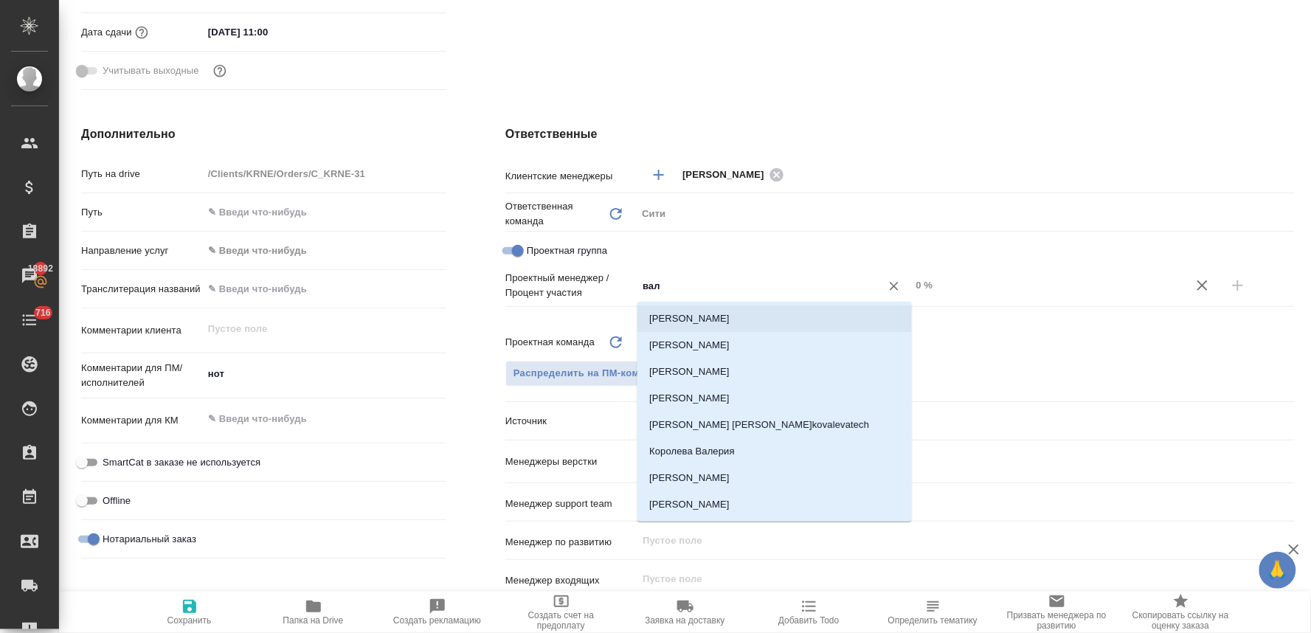
click at [699, 314] on li "Валеев Динар" at bounding box center [774, 318] width 274 height 27
type textarea "x"
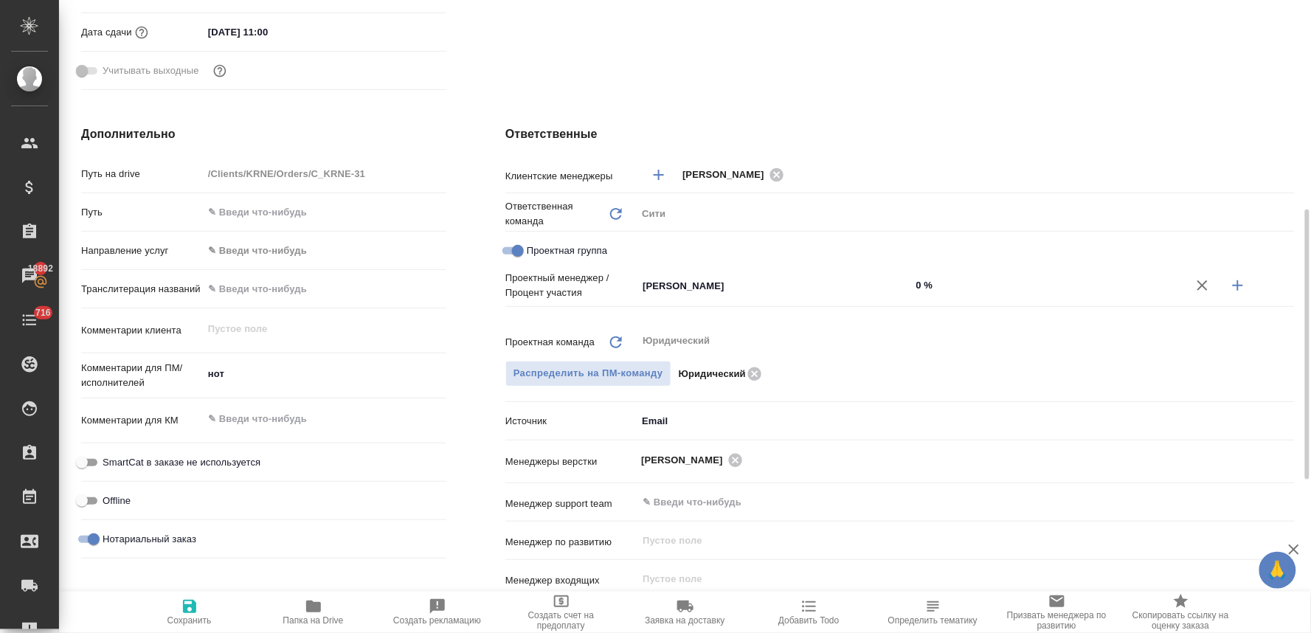
click at [1237, 288] on icon "button" at bounding box center [1238, 286] width 18 height 18
type textarea "x"
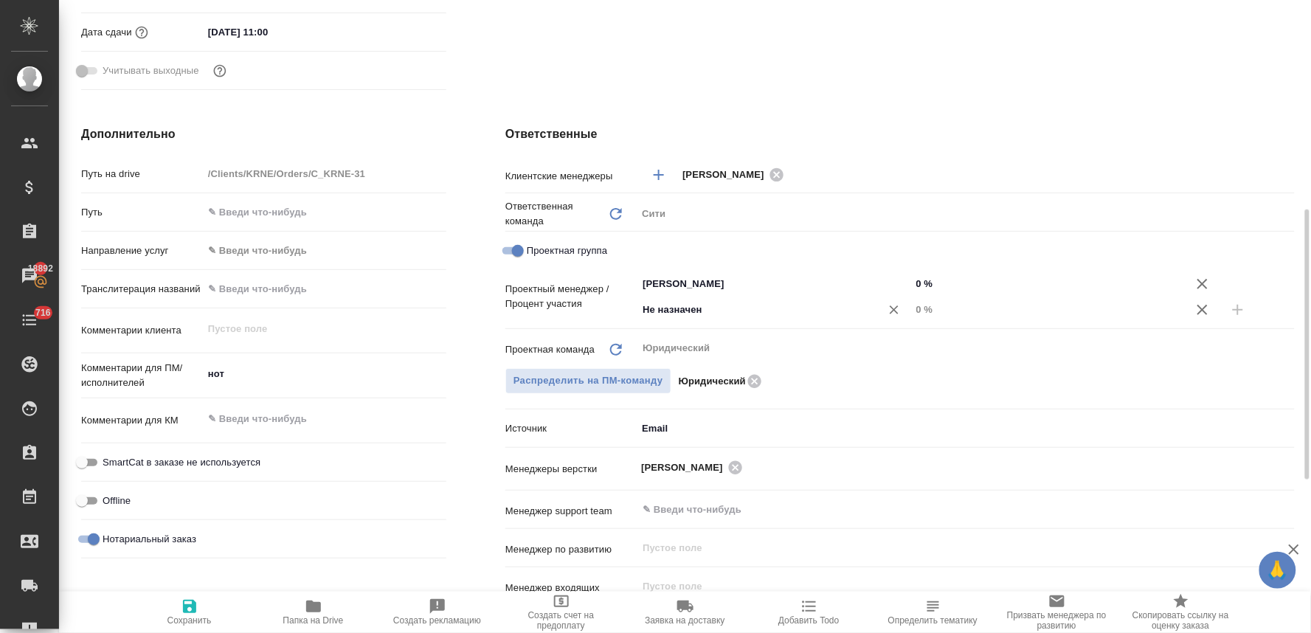
click at [745, 303] on input "Не назначен" at bounding box center [749, 310] width 216 height 18
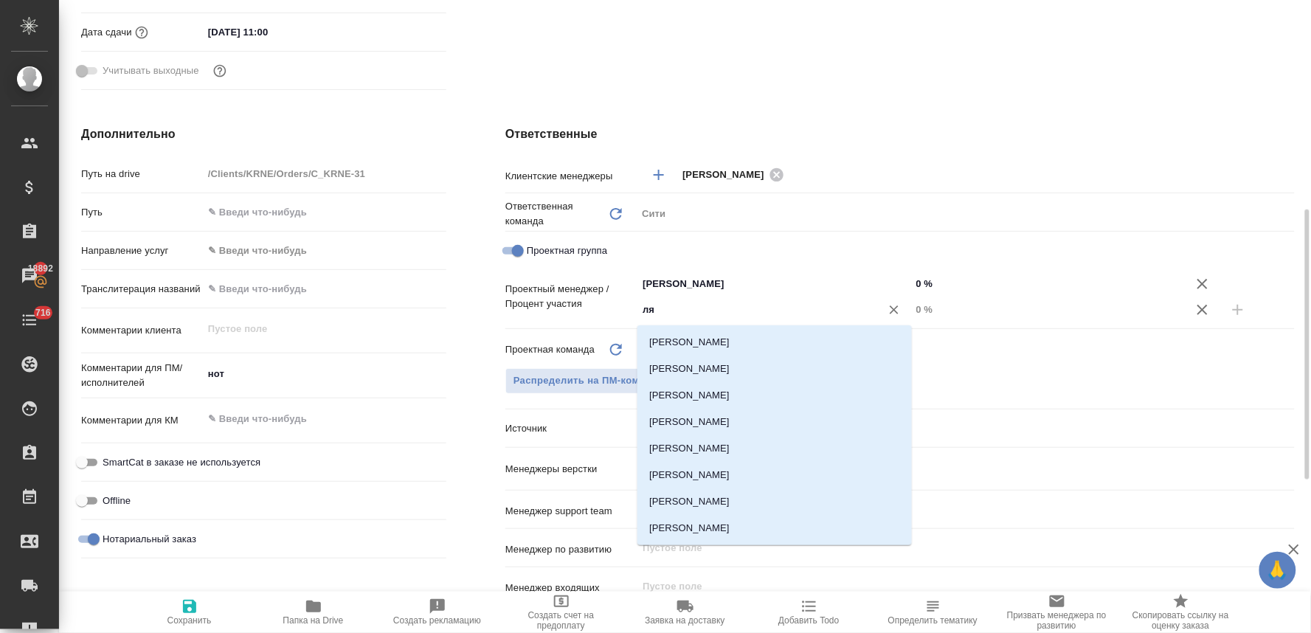
type input "лям"
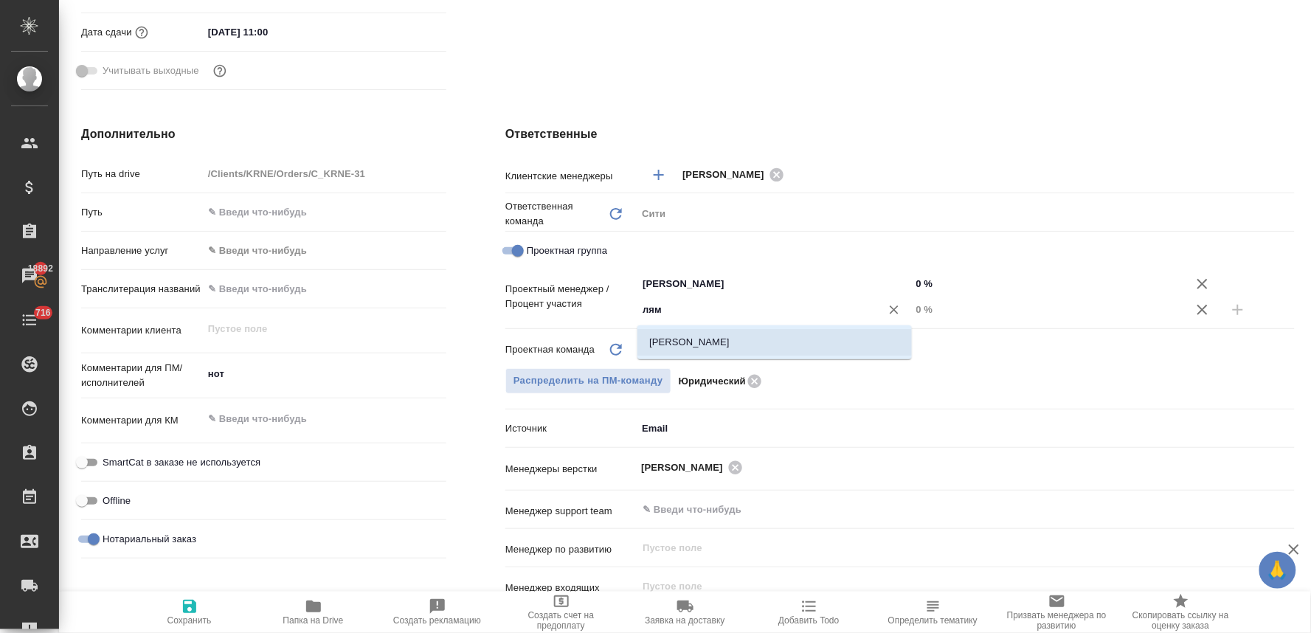
click at [740, 335] on li "[PERSON_NAME]" at bounding box center [774, 342] width 274 height 27
type textarea "x"
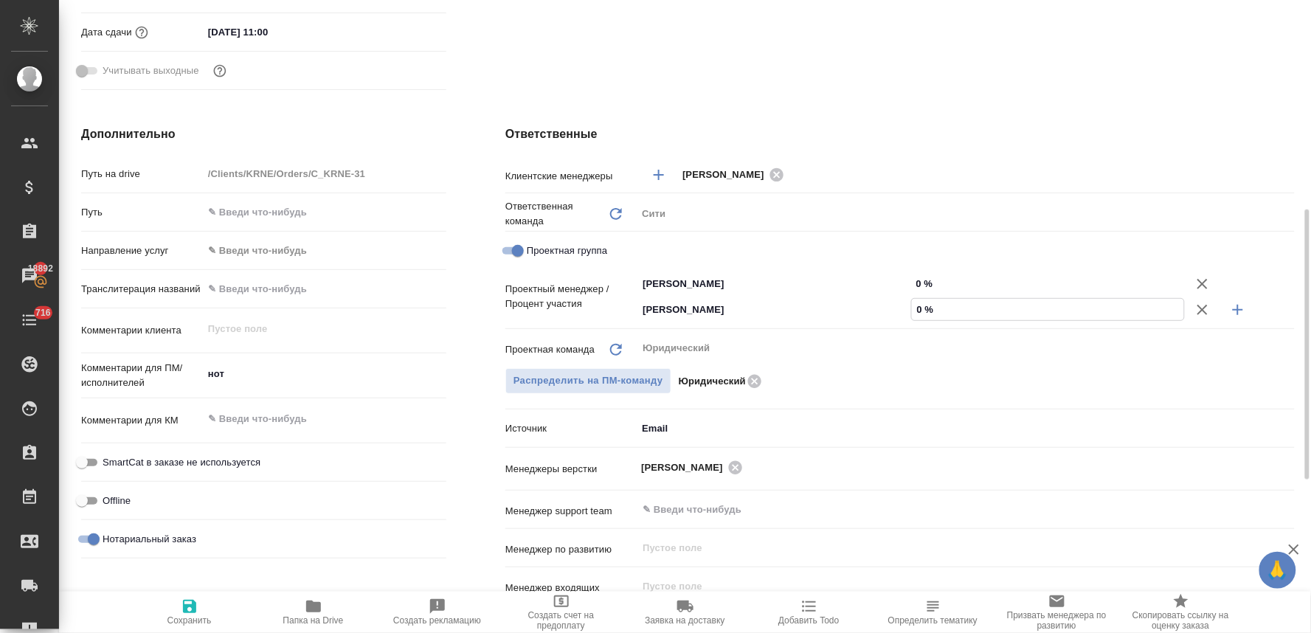
click at [919, 307] on input "0 %" at bounding box center [1048, 309] width 273 height 21
type textarea "x"
type input "2 %"
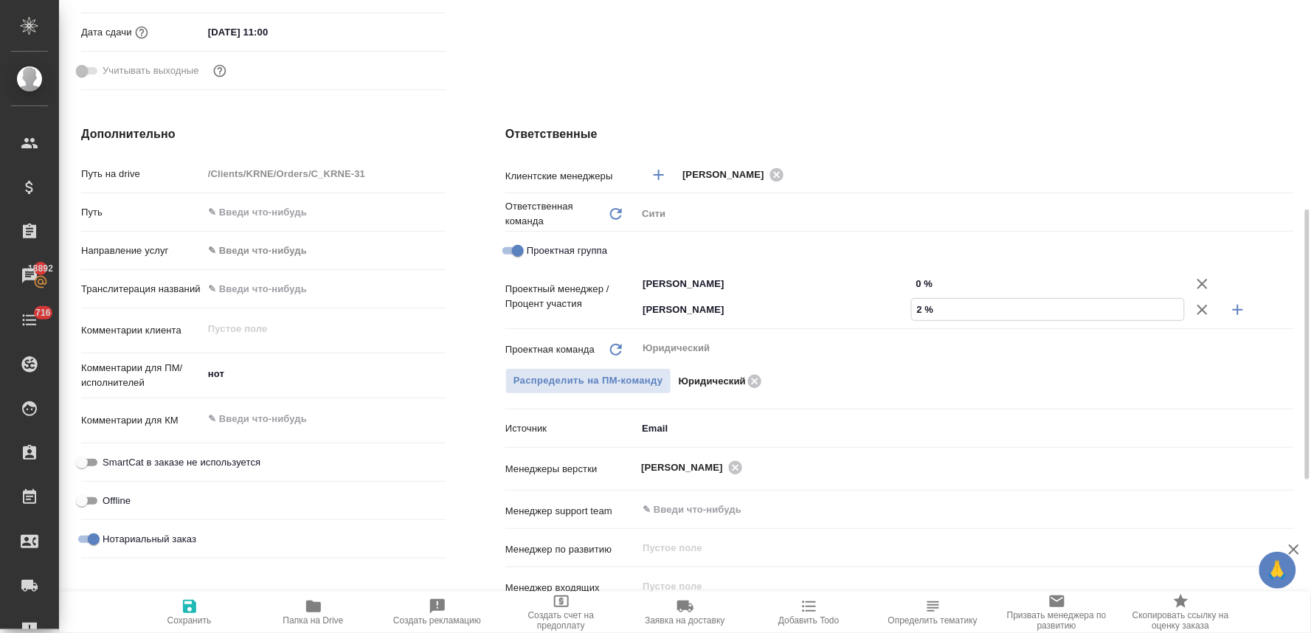
type textarea "x"
type input "27 %"
type textarea "x"
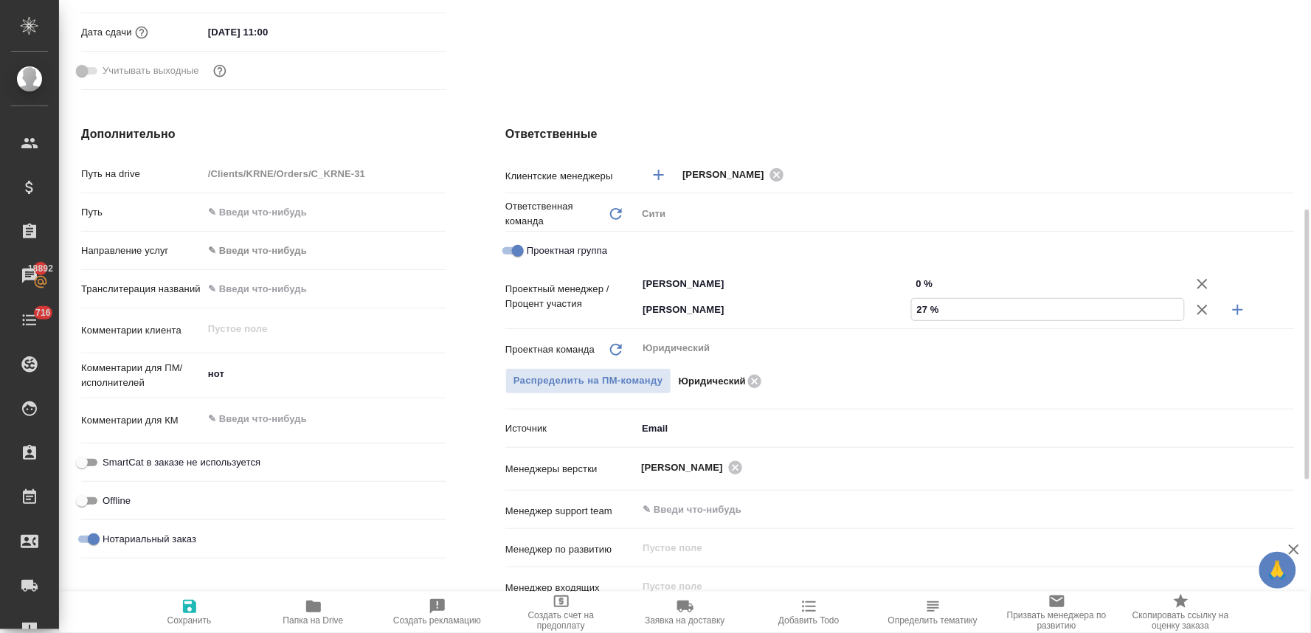
type textarea "x"
type input "27 %"
click at [924, 283] on input "0 %" at bounding box center [1048, 283] width 274 height 21
type textarea "x"
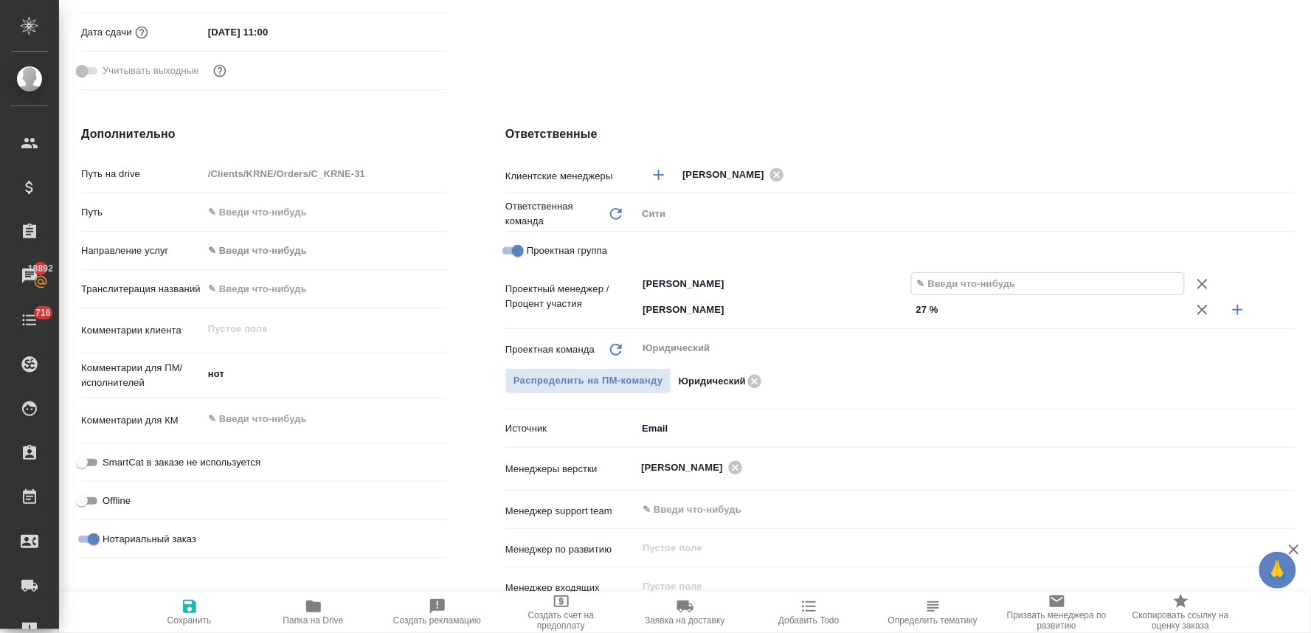
type textarea "x"
type input "7 %"
type textarea "x"
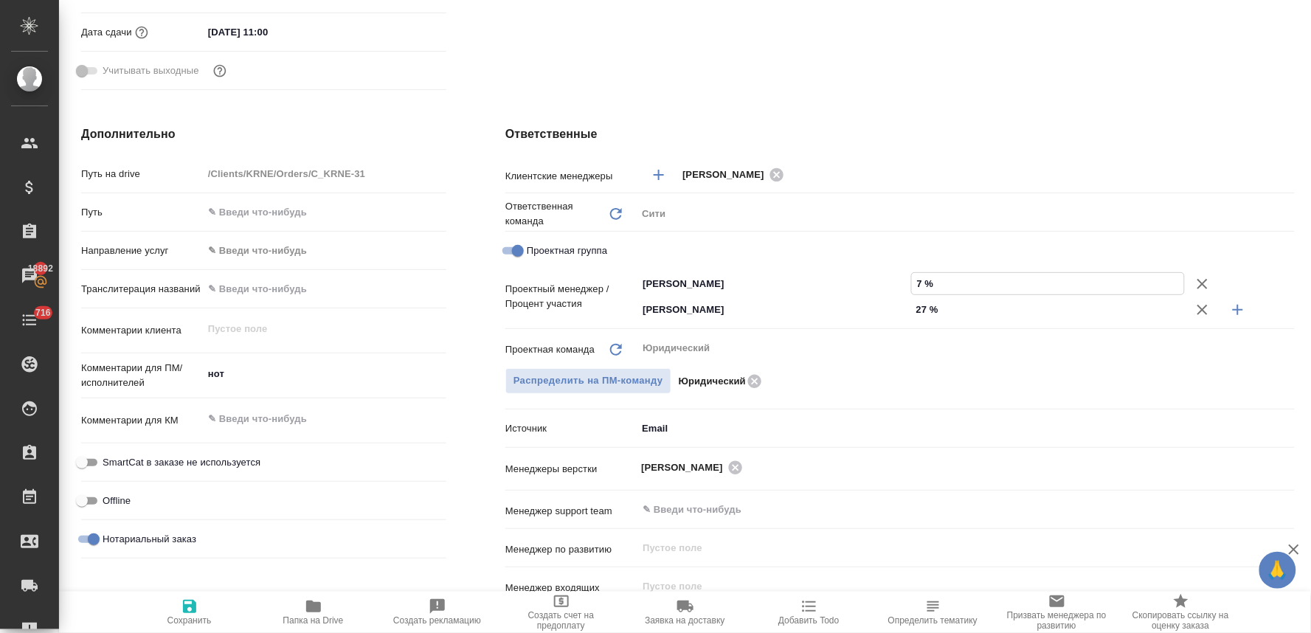
type textarea "x"
type input "73 %"
type textarea "x"
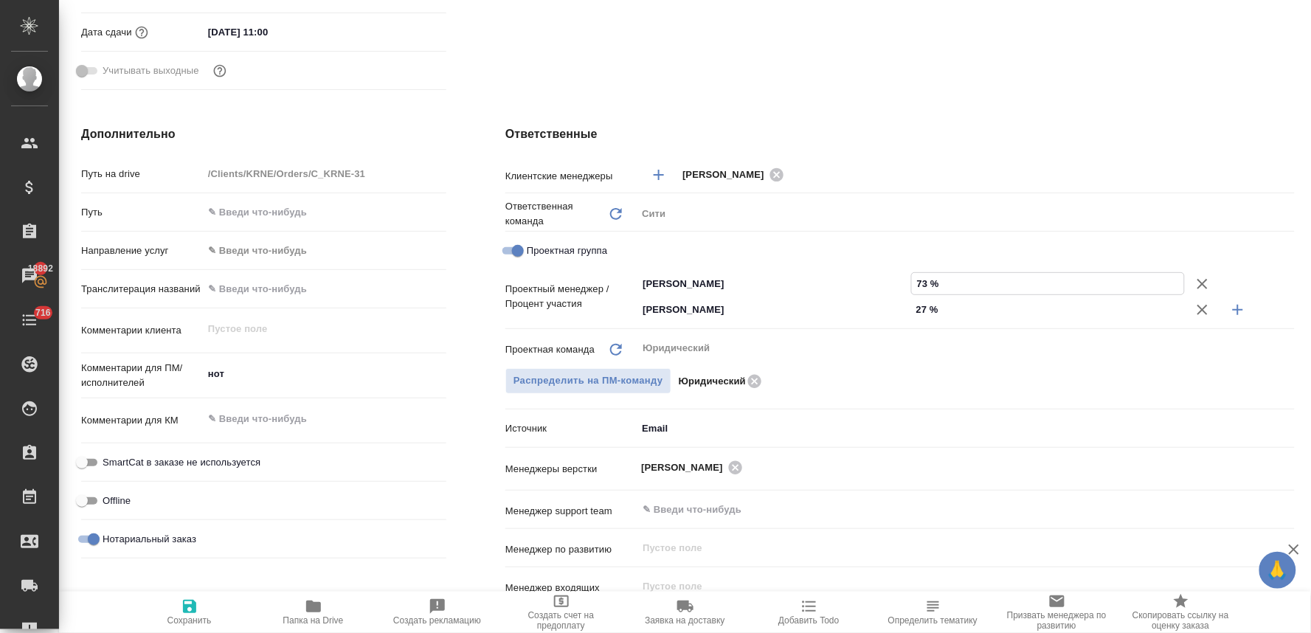
type input "73 %"
click at [192, 613] on icon "button" at bounding box center [189, 606] width 13 height 13
type textarea "x"
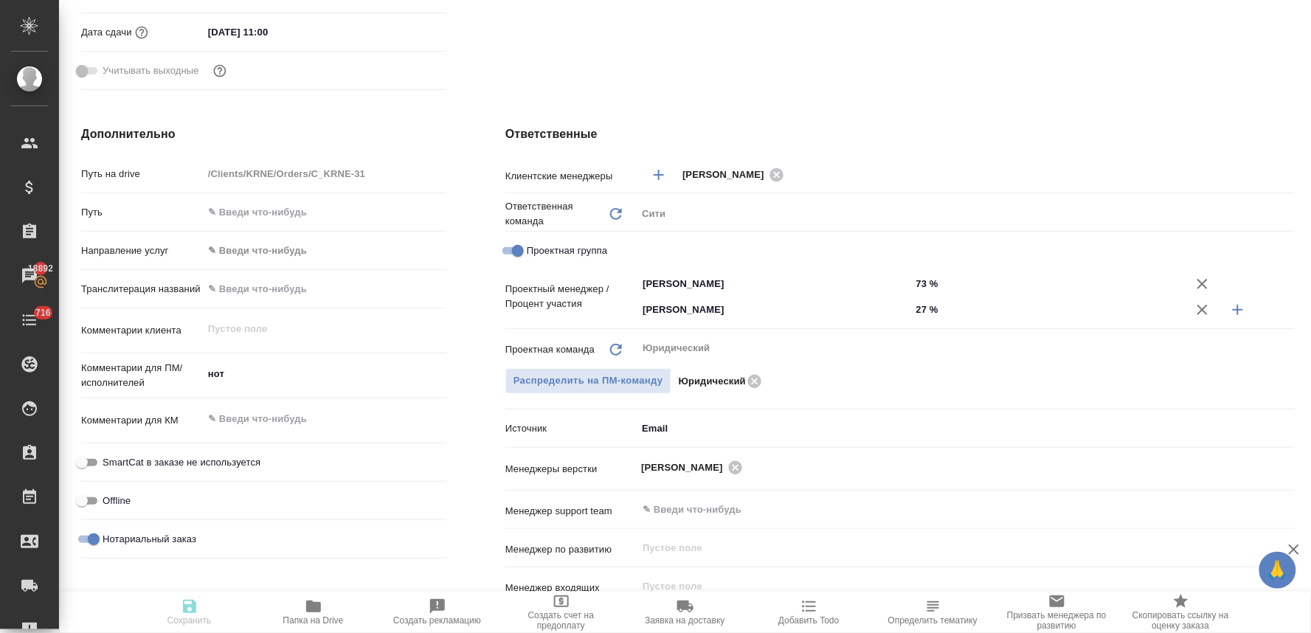
type textarea "x"
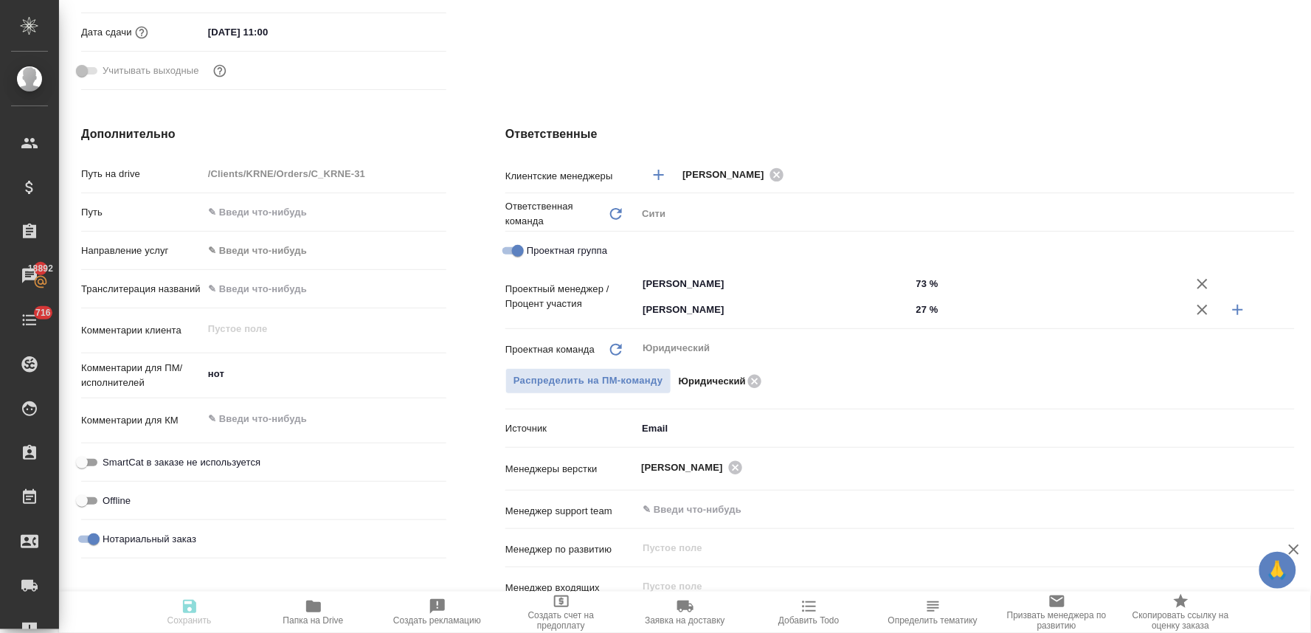
type textarea "x"
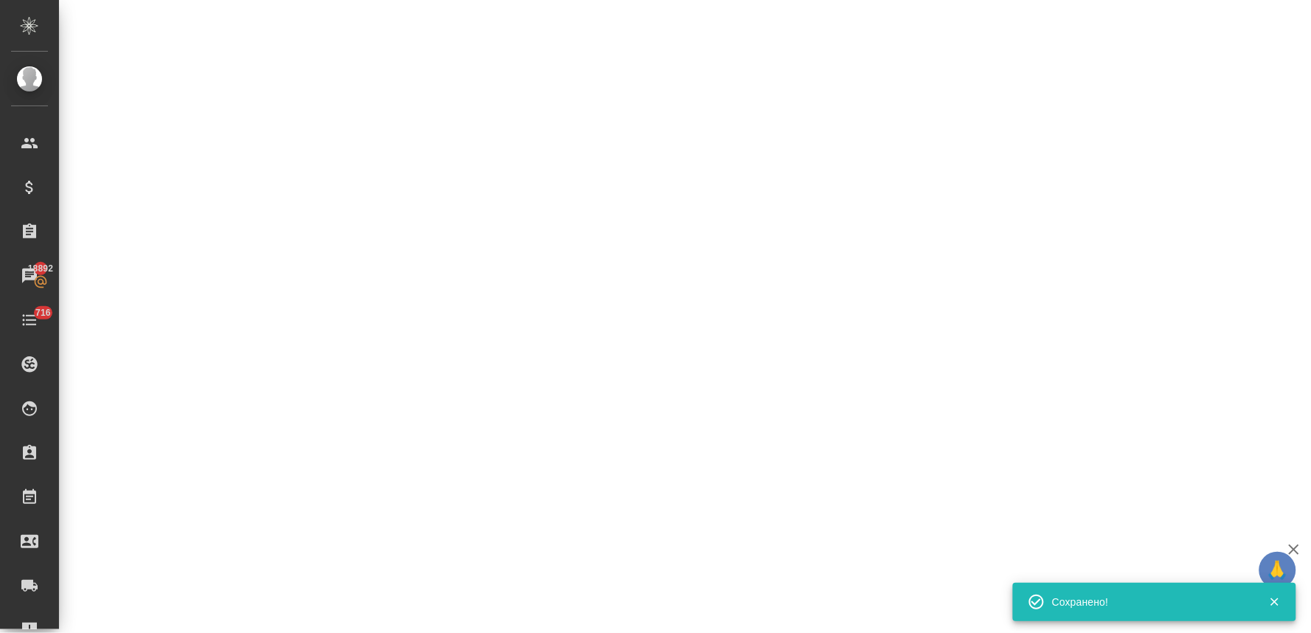
select select "RU"
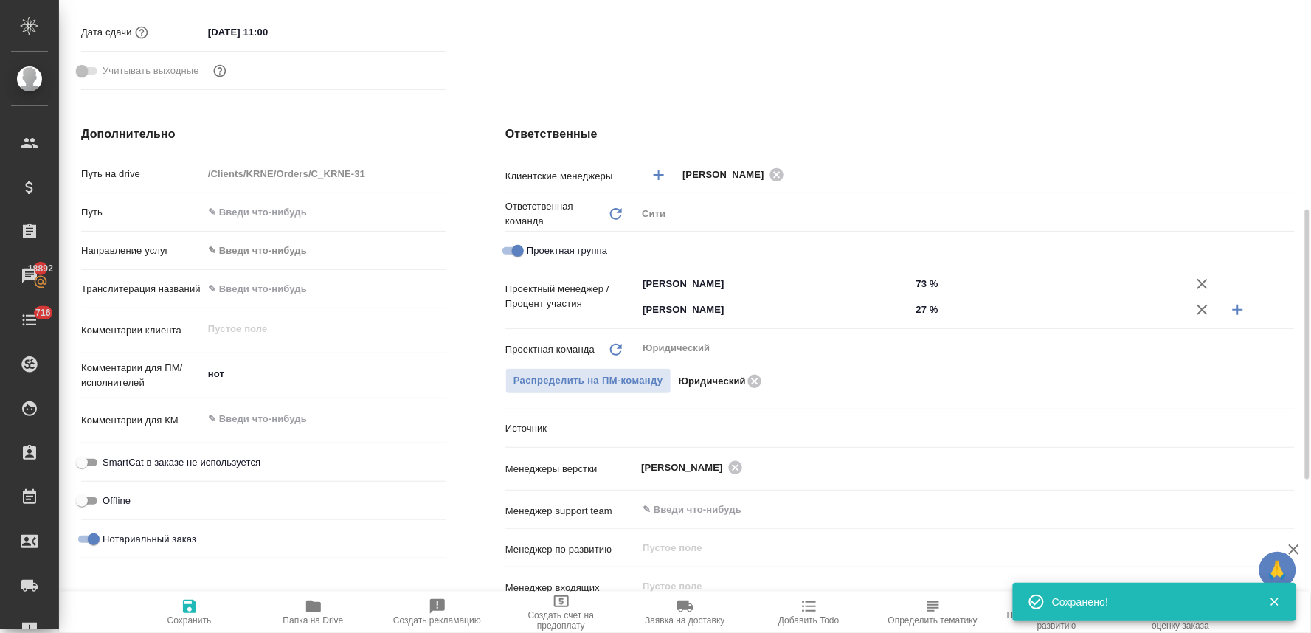
type textarea "x"
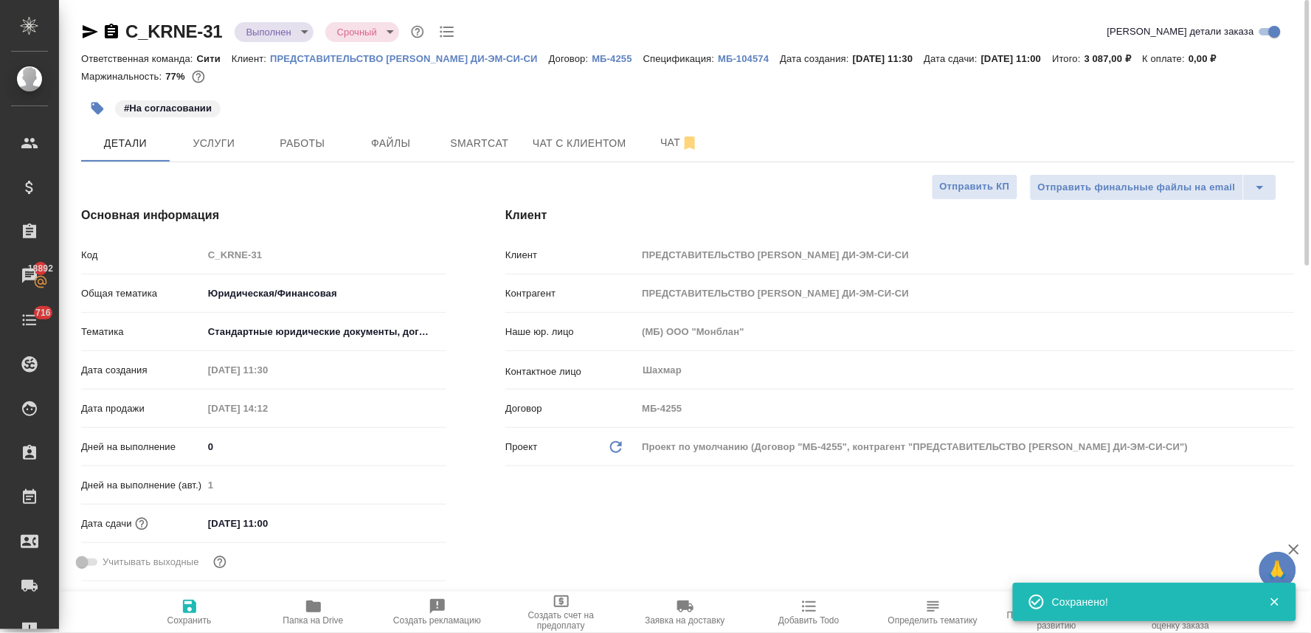
click at [283, 25] on body "🙏 .cls-1 fill:#fff; AWATERA Lyamina Nadezhda Клиенты Спецификации Заказы 18892 …" at bounding box center [655, 316] width 1311 height 633
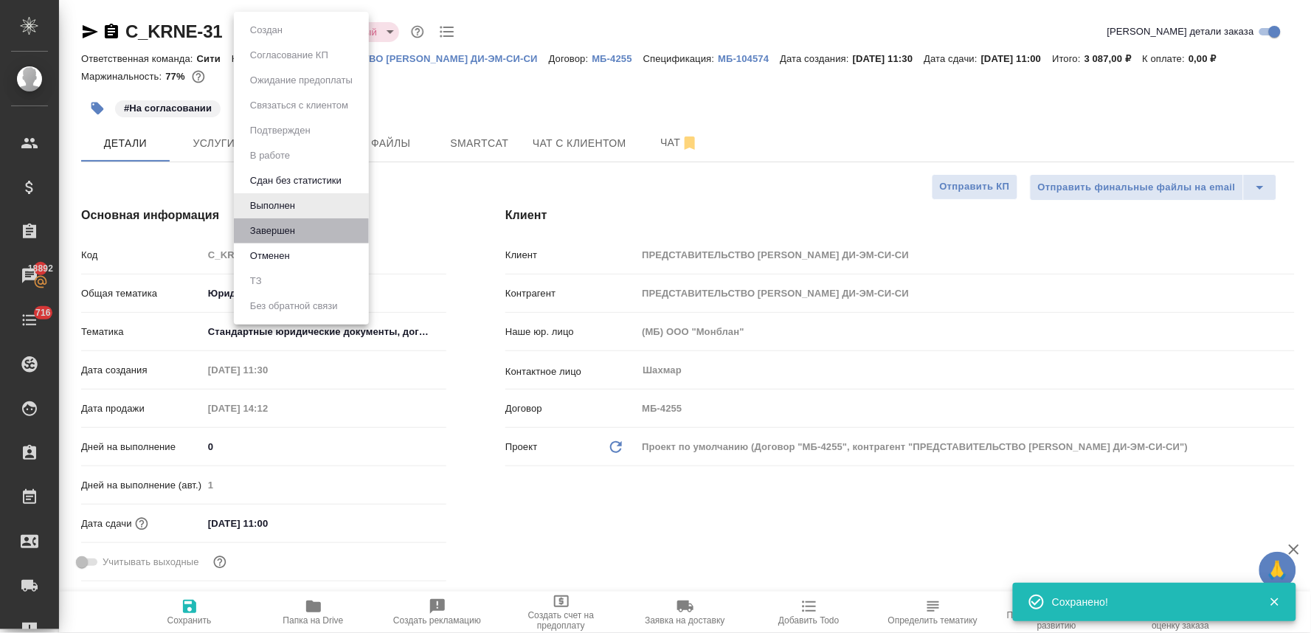
click at [304, 232] on li "Завершен" at bounding box center [301, 230] width 135 height 25
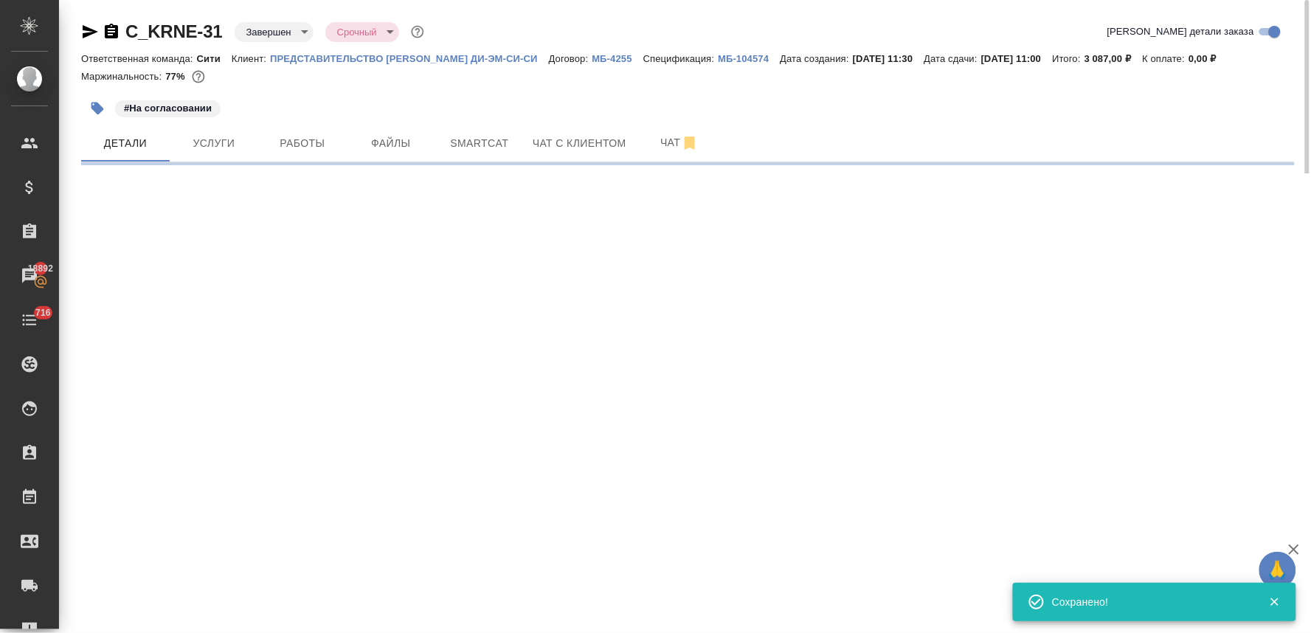
select select "RU"
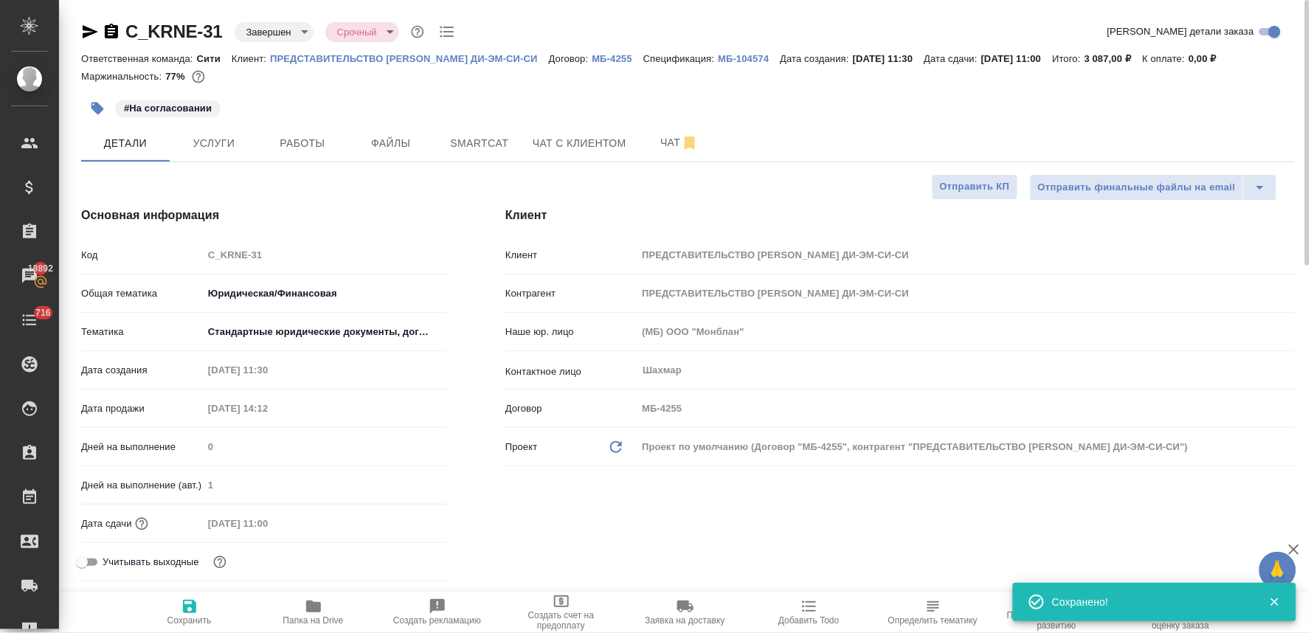
type textarea "x"
click at [499, 57] on p "ПРЕДСТАВИТЕЛЬСТВО КЭРАН ЭНЕРДЖИ ДИ-ЭМ-СИ-СИ" at bounding box center [409, 58] width 279 height 11
type textarea "x"
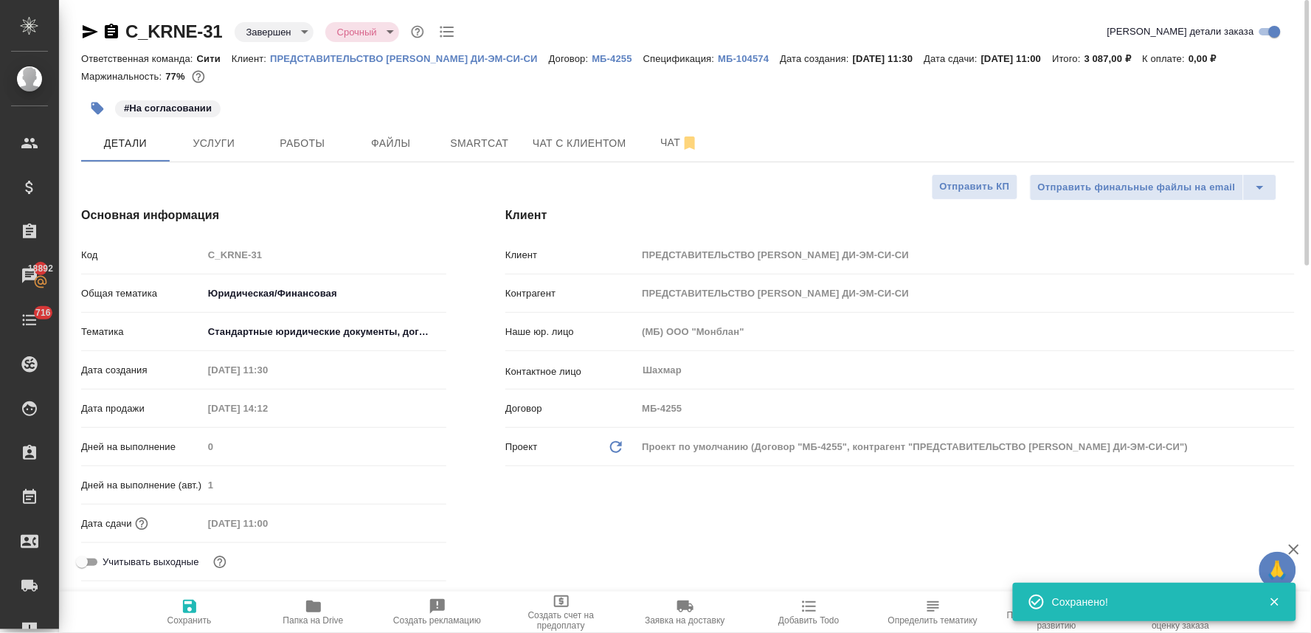
type textarea "x"
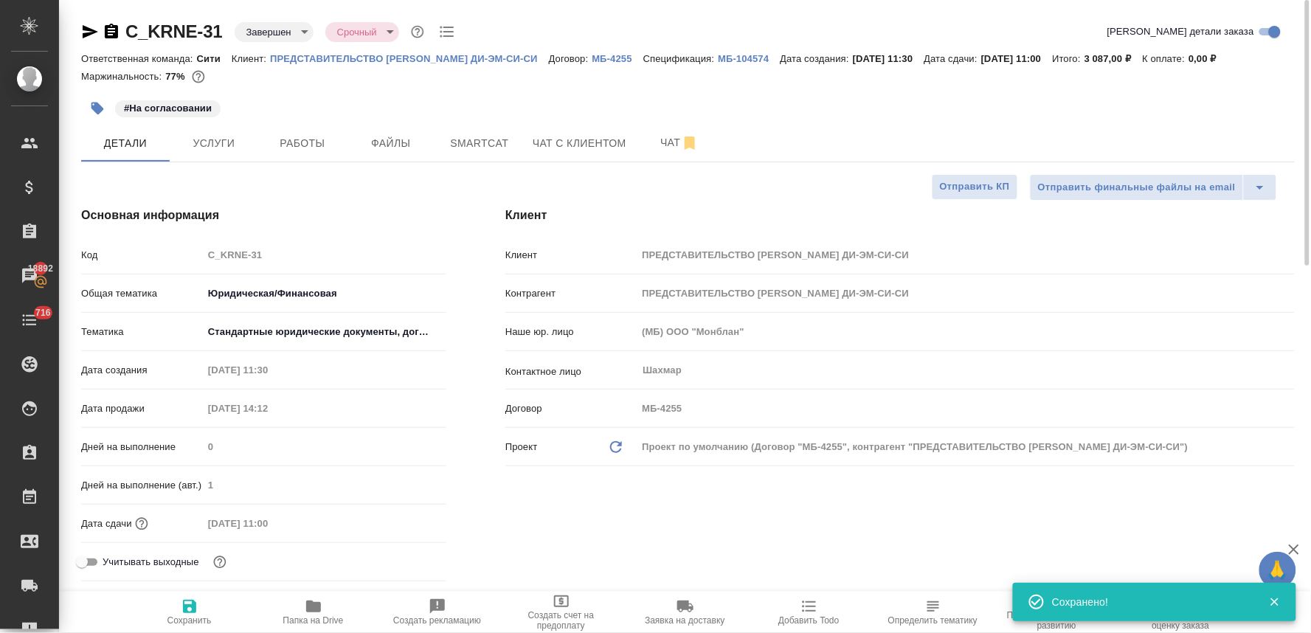
click at [735, 59] on p "МБ-104574" at bounding box center [749, 58] width 62 height 11
type textarea "x"
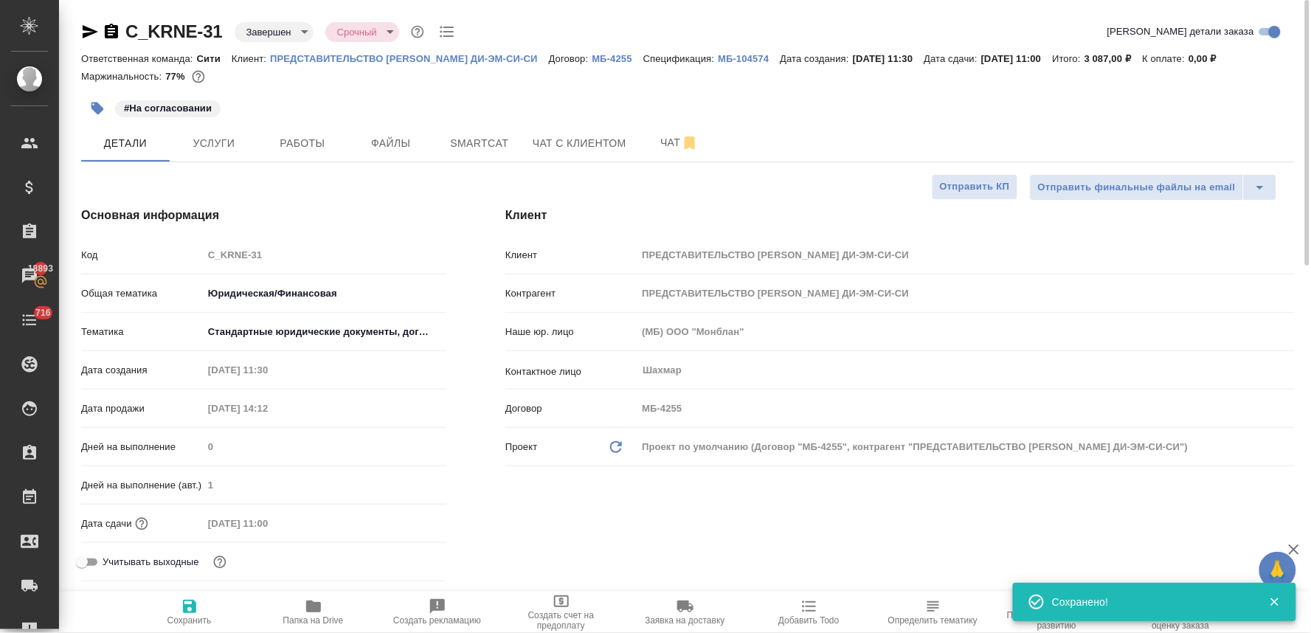
type textarea "x"
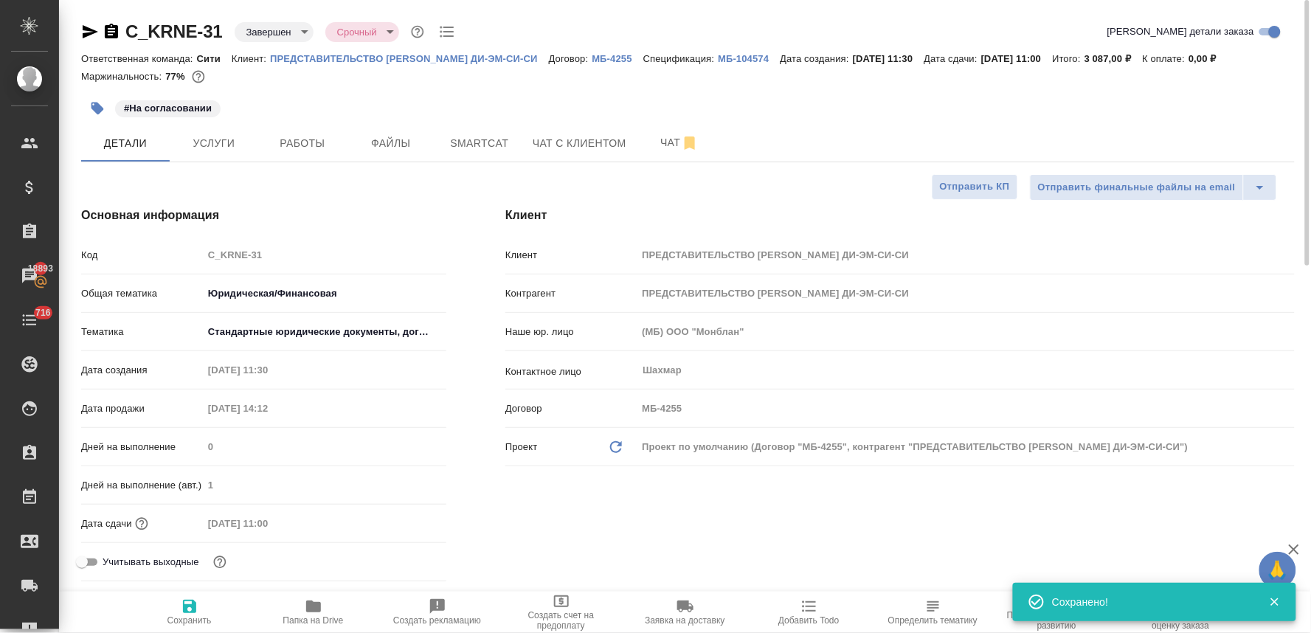
type textarea "x"
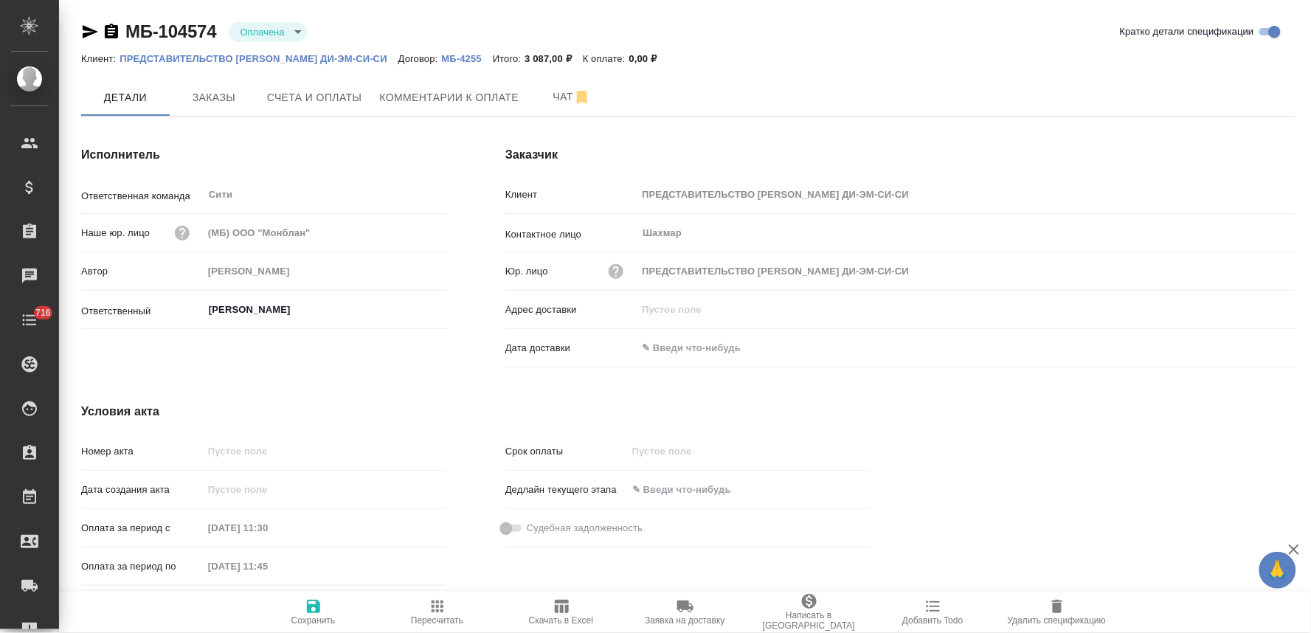
click at [811, 621] on span "Написать в [GEOGRAPHIC_DATA]" at bounding box center [809, 620] width 106 height 21
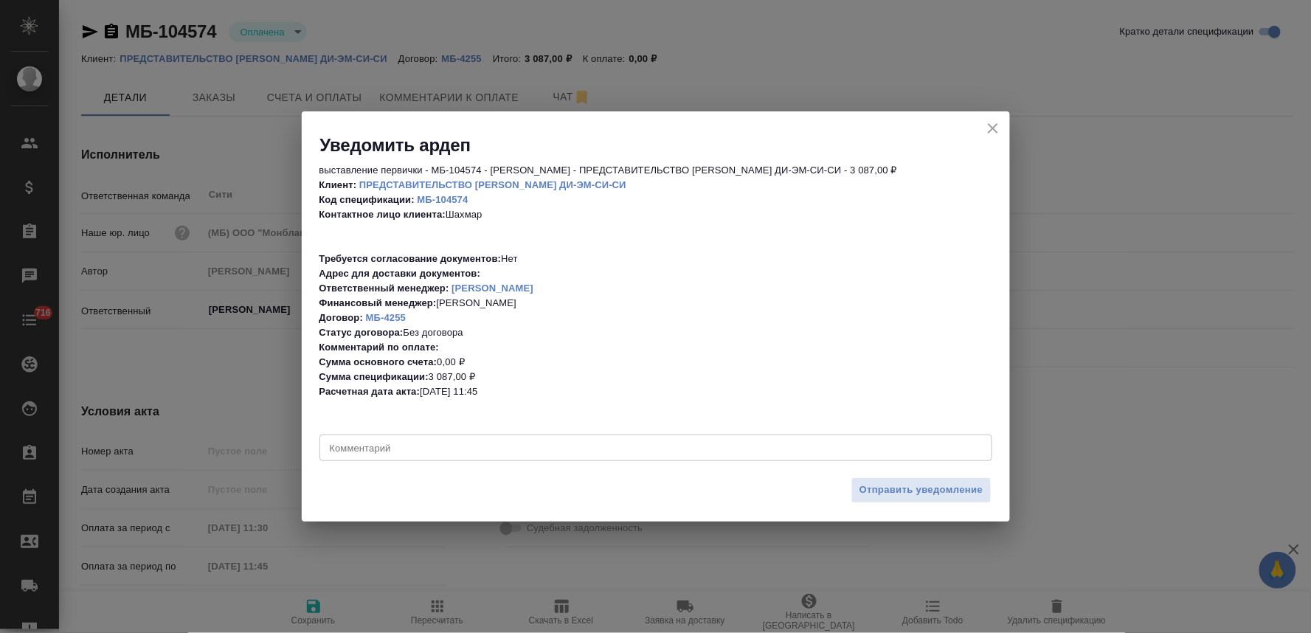
click at [608, 453] on textarea at bounding box center [656, 448] width 652 height 11
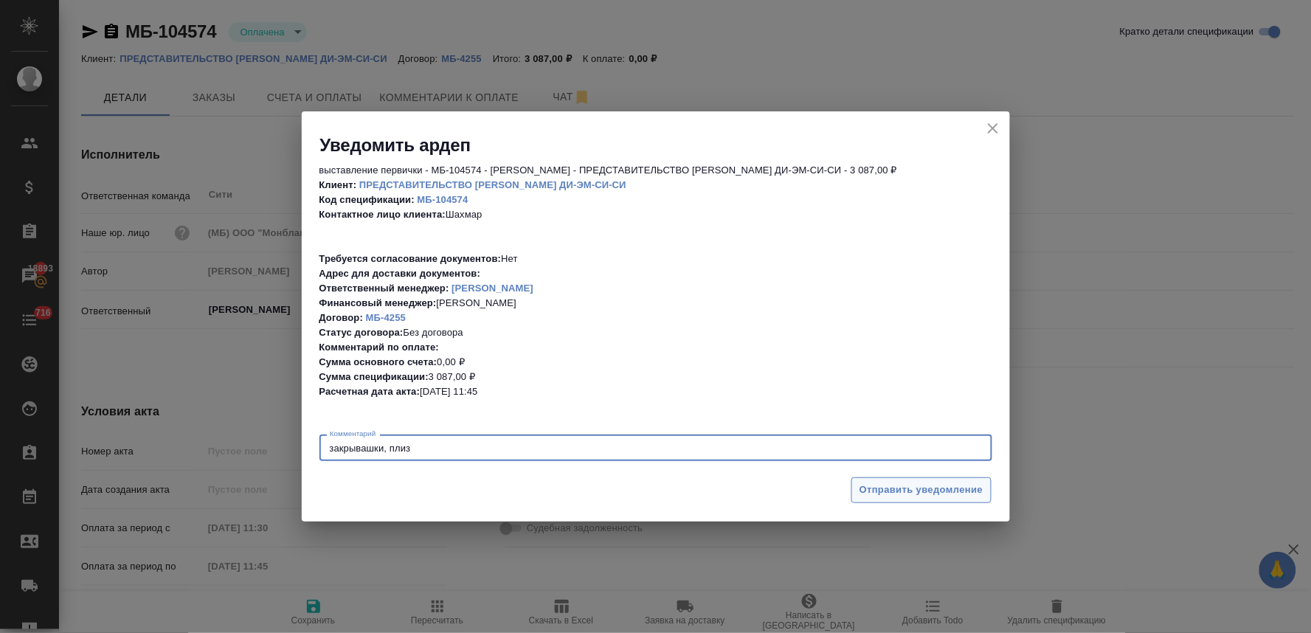
type textarea "закрывашки, плиз"
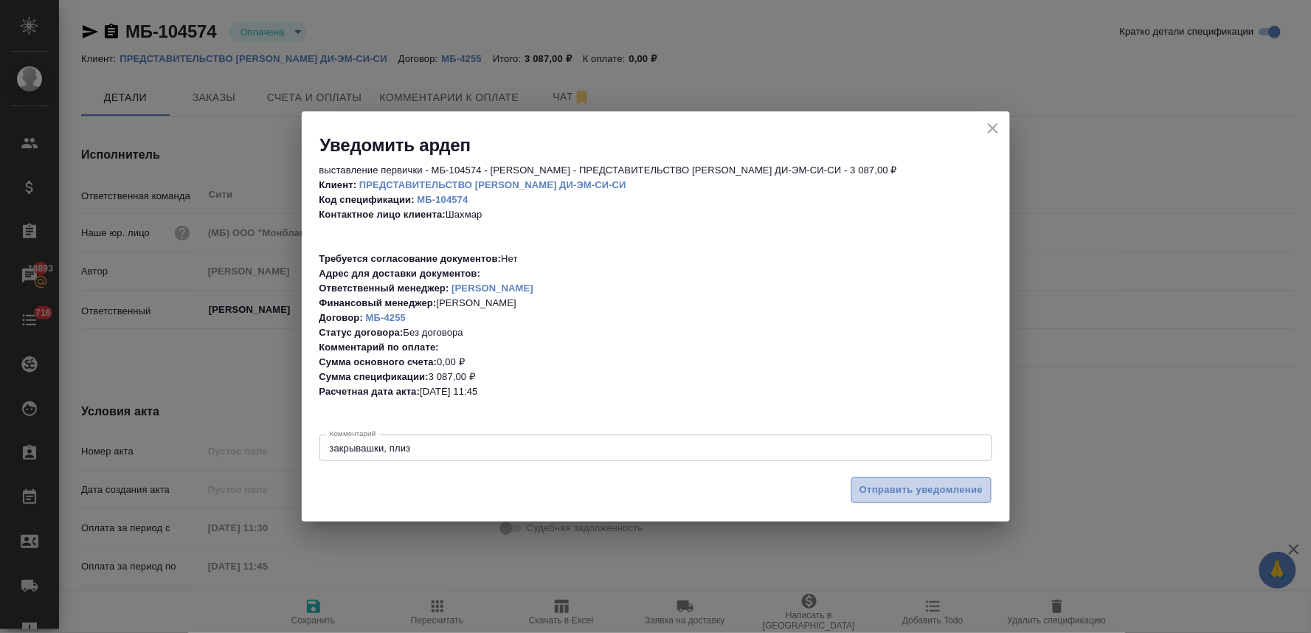
click at [890, 491] on span "Отправить уведомление" at bounding box center [921, 490] width 124 height 17
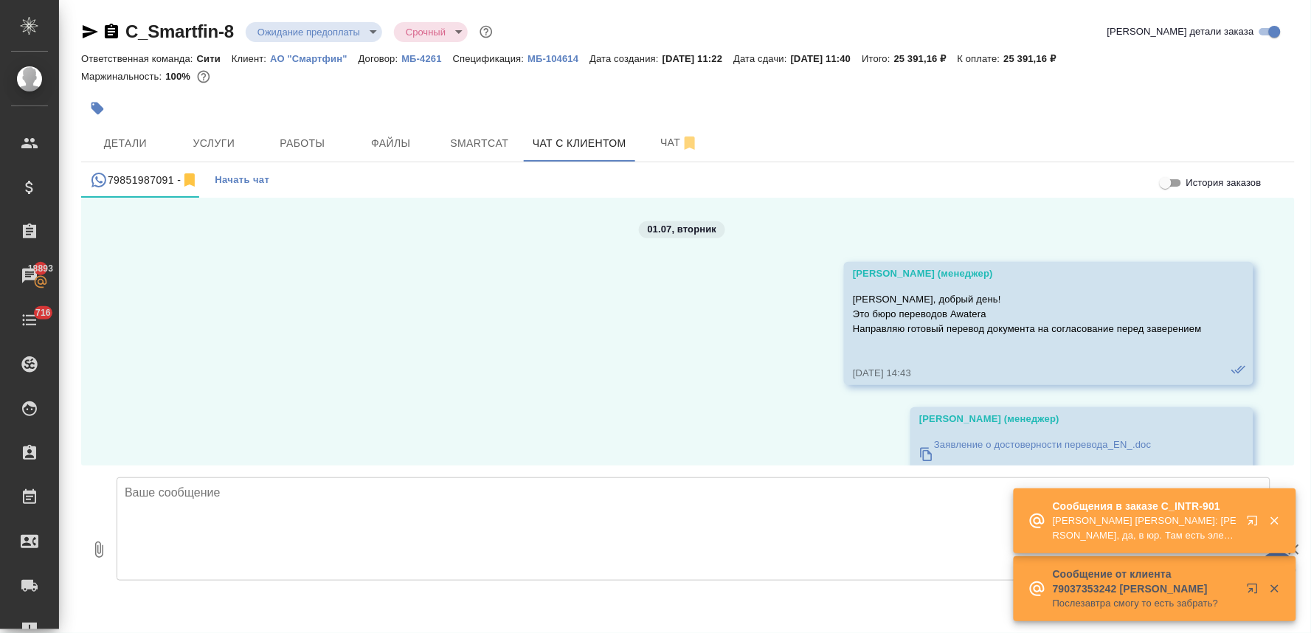
scroll to position [8471, 0]
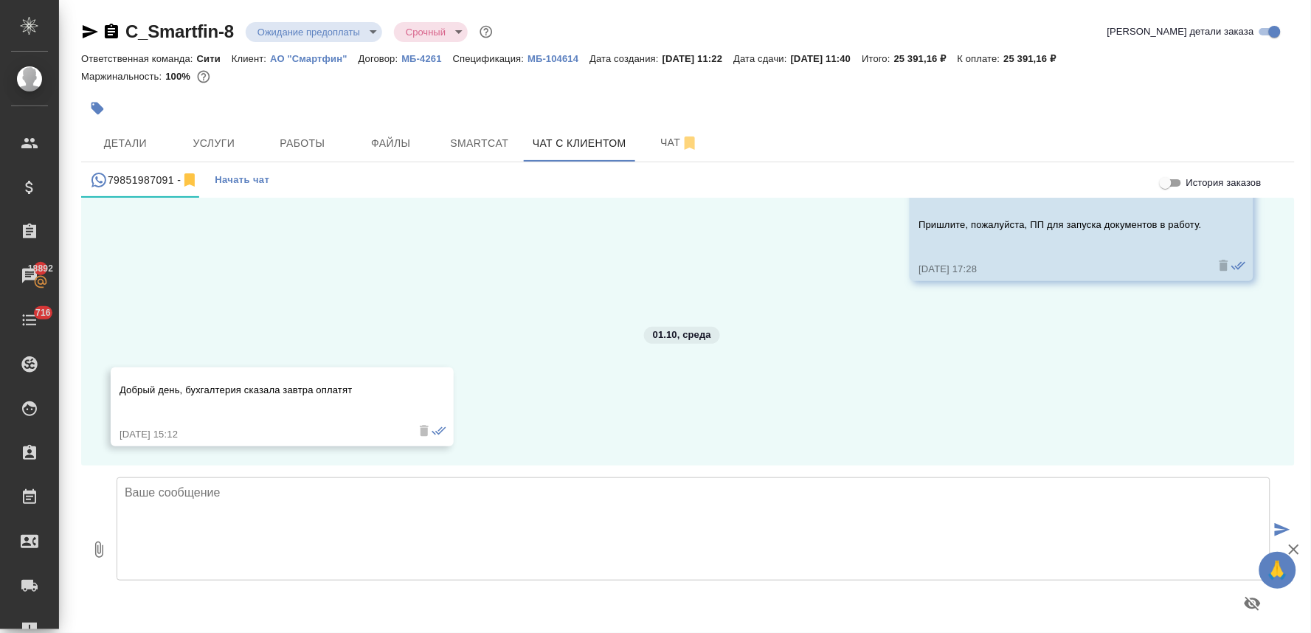
click at [400, 525] on textarea at bounding box center [694, 528] width 1154 height 103
type textarea "Добрый день! Хорошо, будем ожидать. Спасибо и хорошего вечера!"
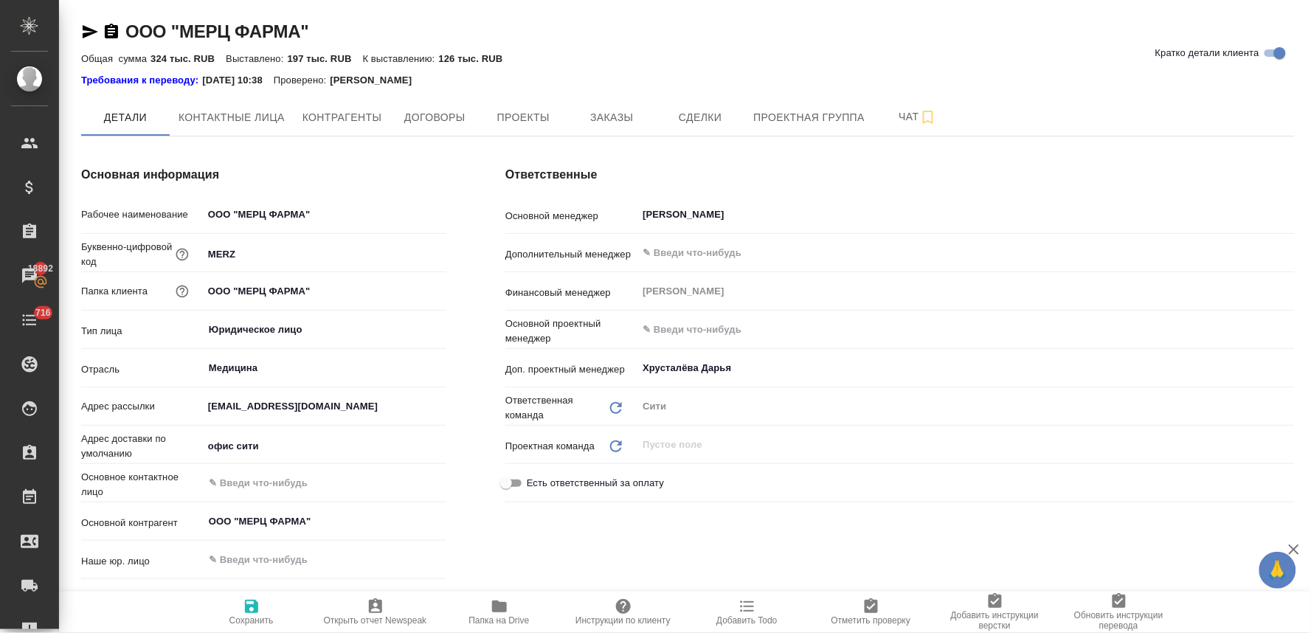
click at [498, 615] on span "Папка на Drive" at bounding box center [499, 620] width 60 height 10
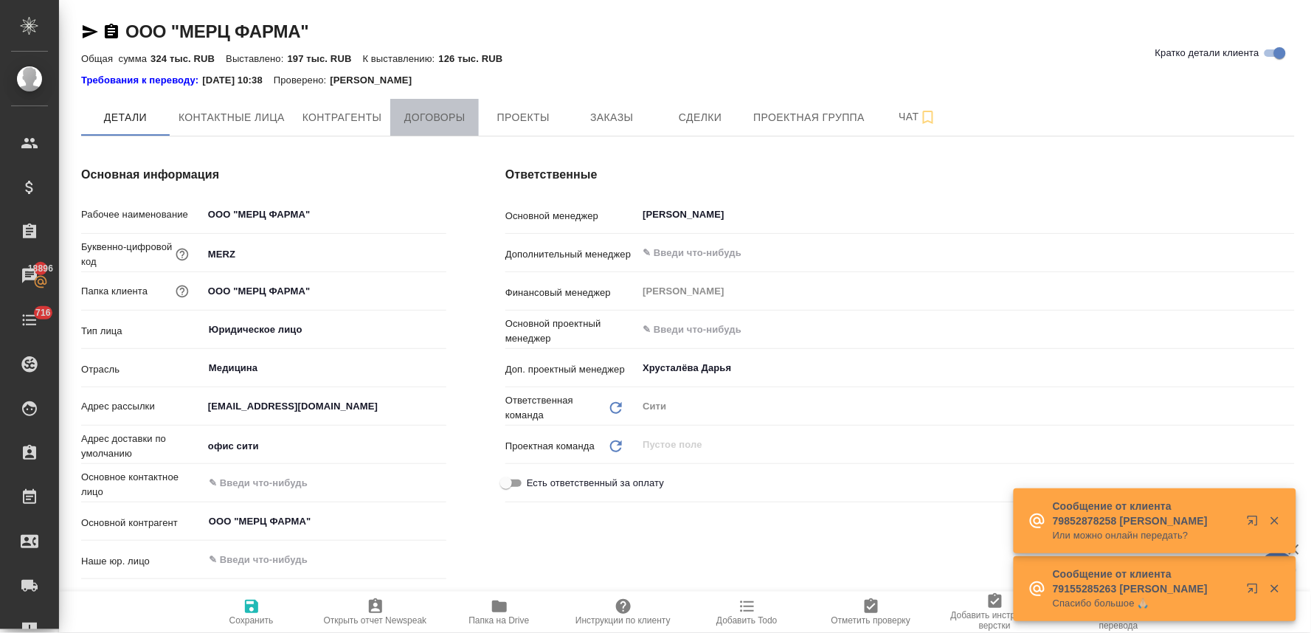
click at [415, 111] on span "Договоры" at bounding box center [434, 117] width 71 height 18
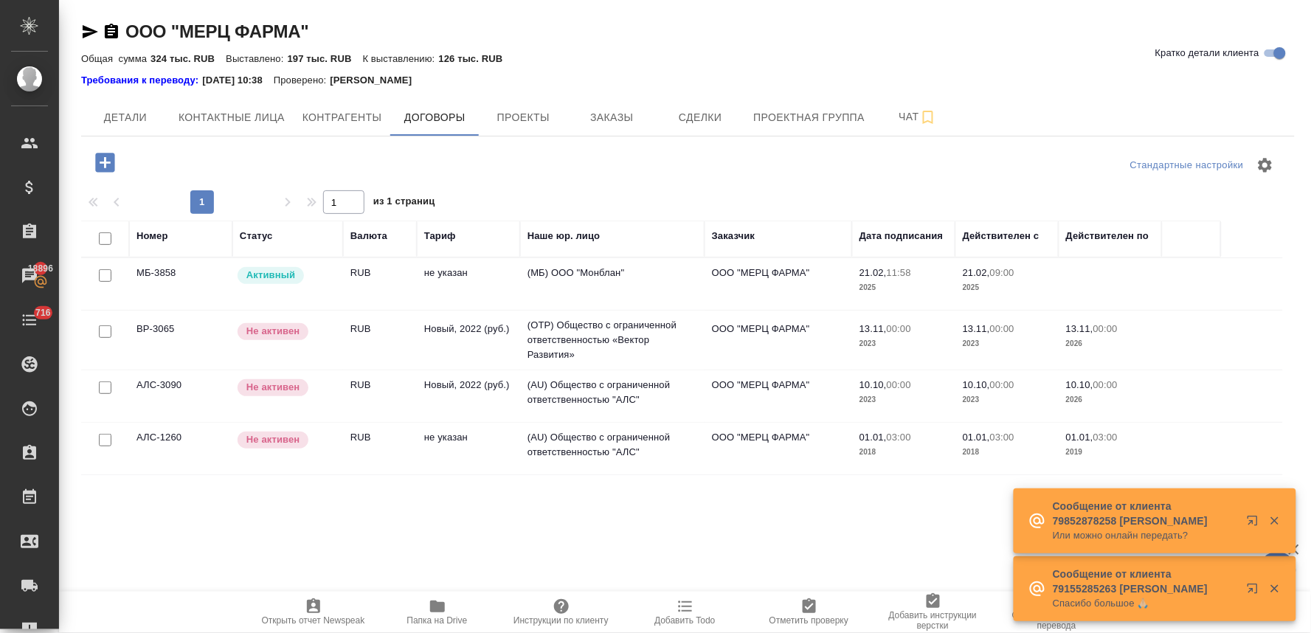
click at [248, 269] on p "Активный" at bounding box center [270, 275] width 49 height 15
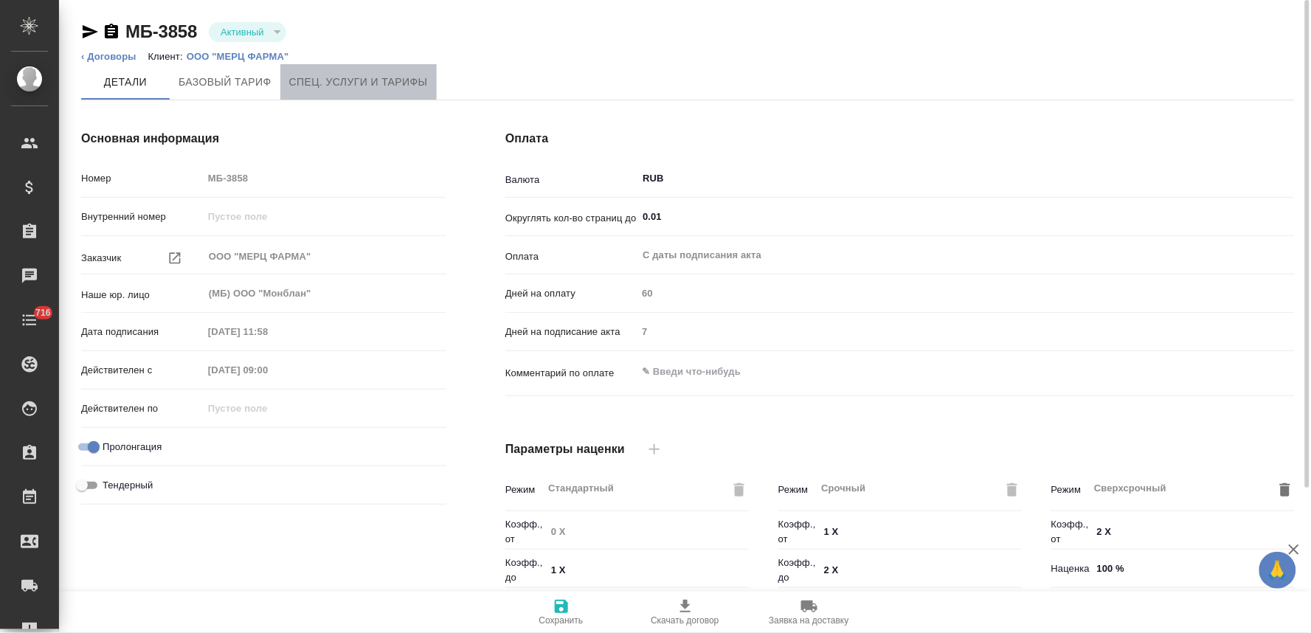
click at [320, 76] on span "Спец. услуги и тарифы" at bounding box center [358, 82] width 139 height 18
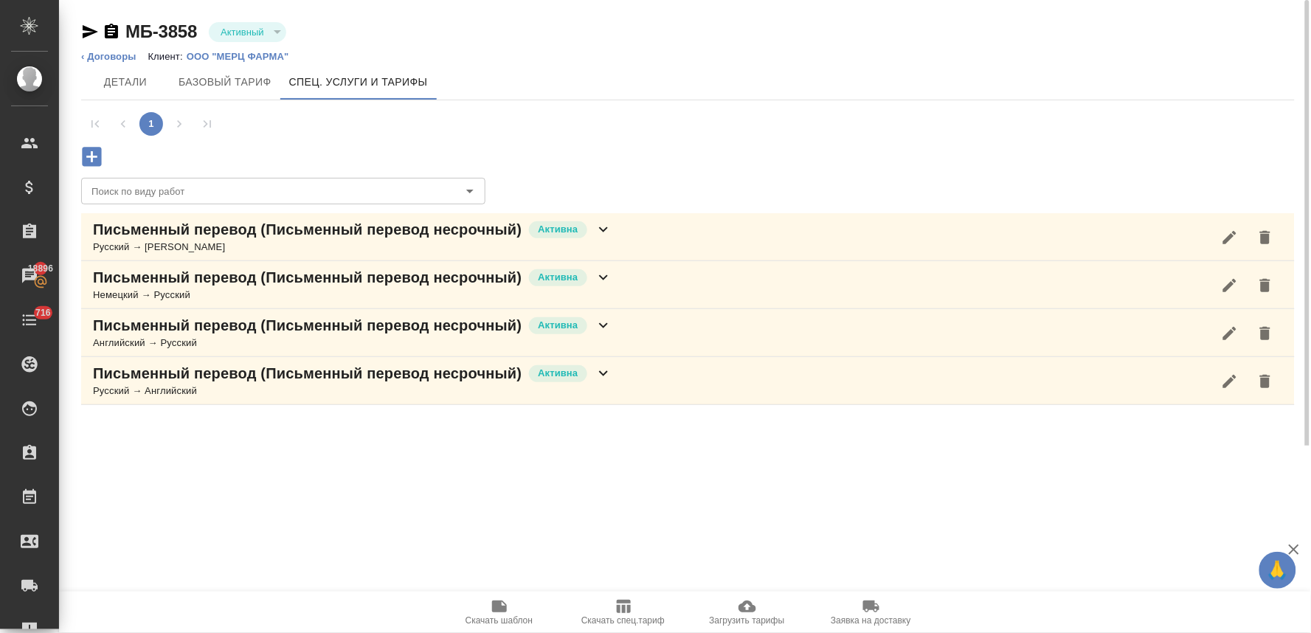
click at [746, 620] on span "Загрузить тарифы" at bounding box center [746, 620] width 75 height 10
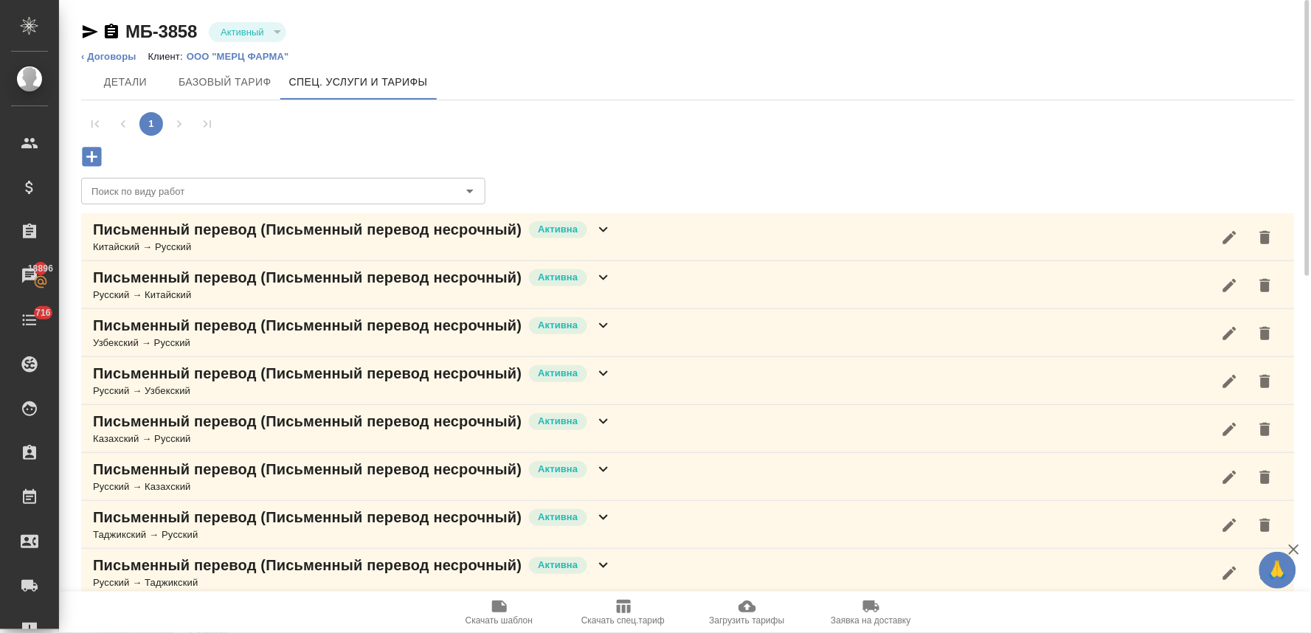
click at [89, 156] on icon "button" at bounding box center [92, 157] width 26 height 26
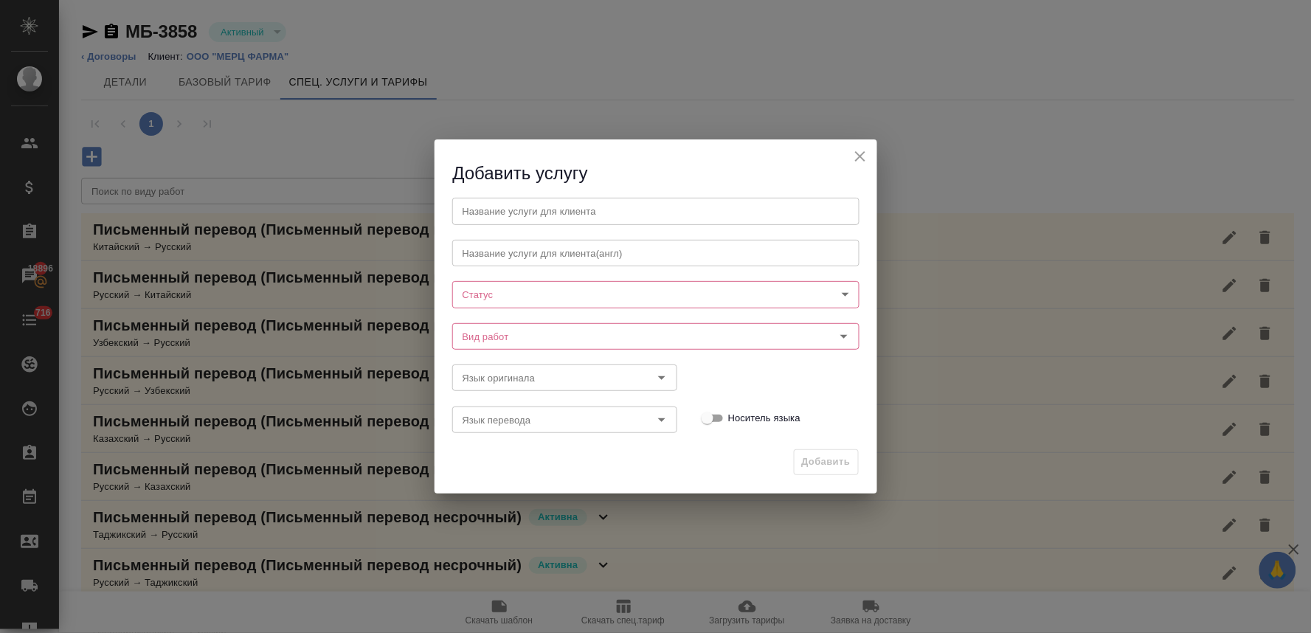
click at [551, 212] on input "text" at bounding box center [655, 211] width 407 height 27
paste input "верстка в форматах Word, PowerPoint, Excel (простая сложность)"
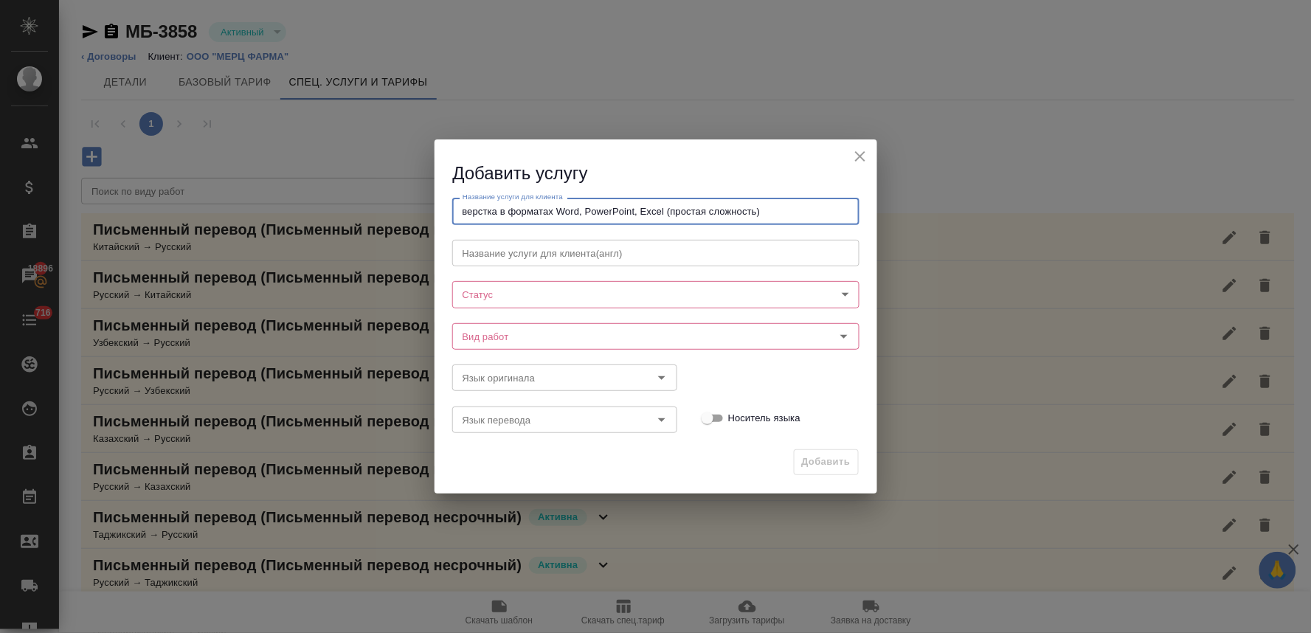
type input "верстка в форматах Word, PowerPoint, Excel (простая сложность)"
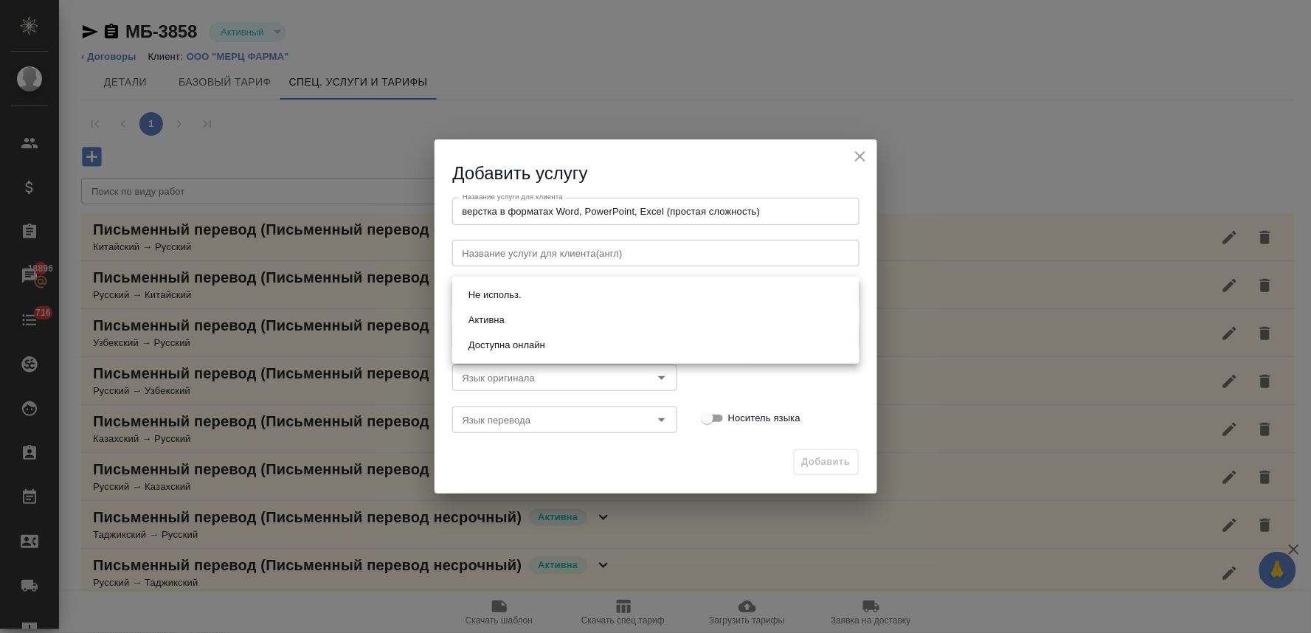
click at [530, 294] on body "🙏 .cls-1 fill:#fff; AWATERA Lyamina Nadezhda Клиенты Спецификации Заказы 18896 …" at bounding box center [655, 316] width 1311 height 633
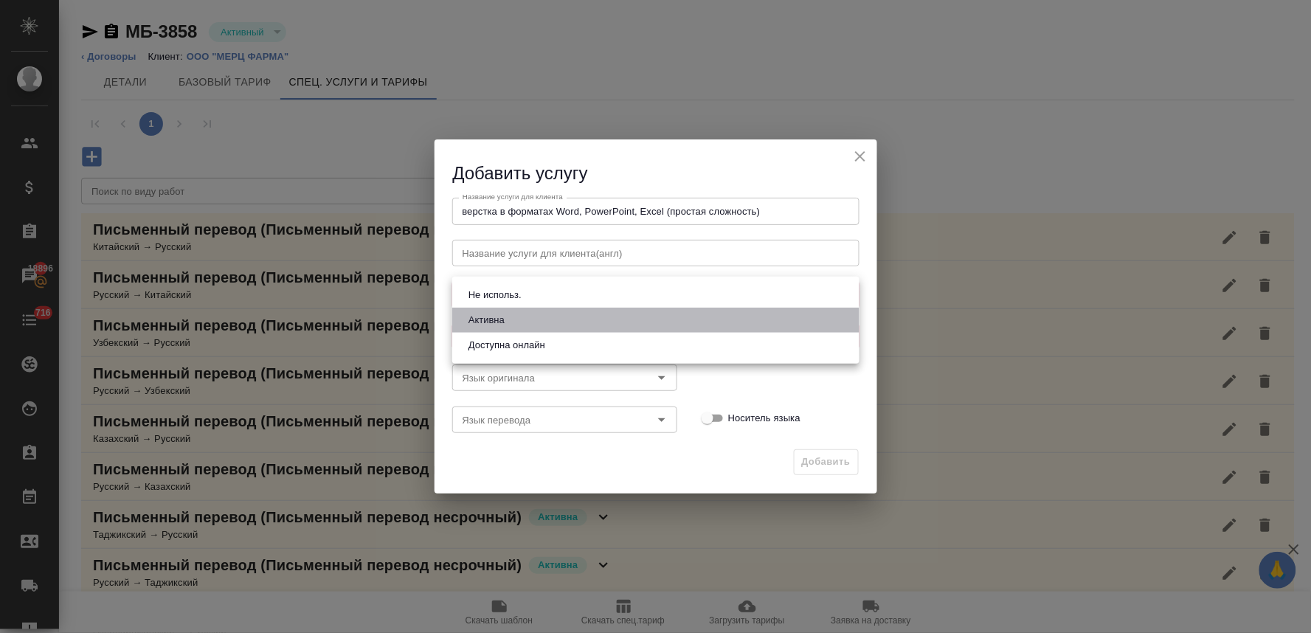
click at [525, 320] on li "Активна" at bounding box center [655, 320] width 407 height 25
type input "active"
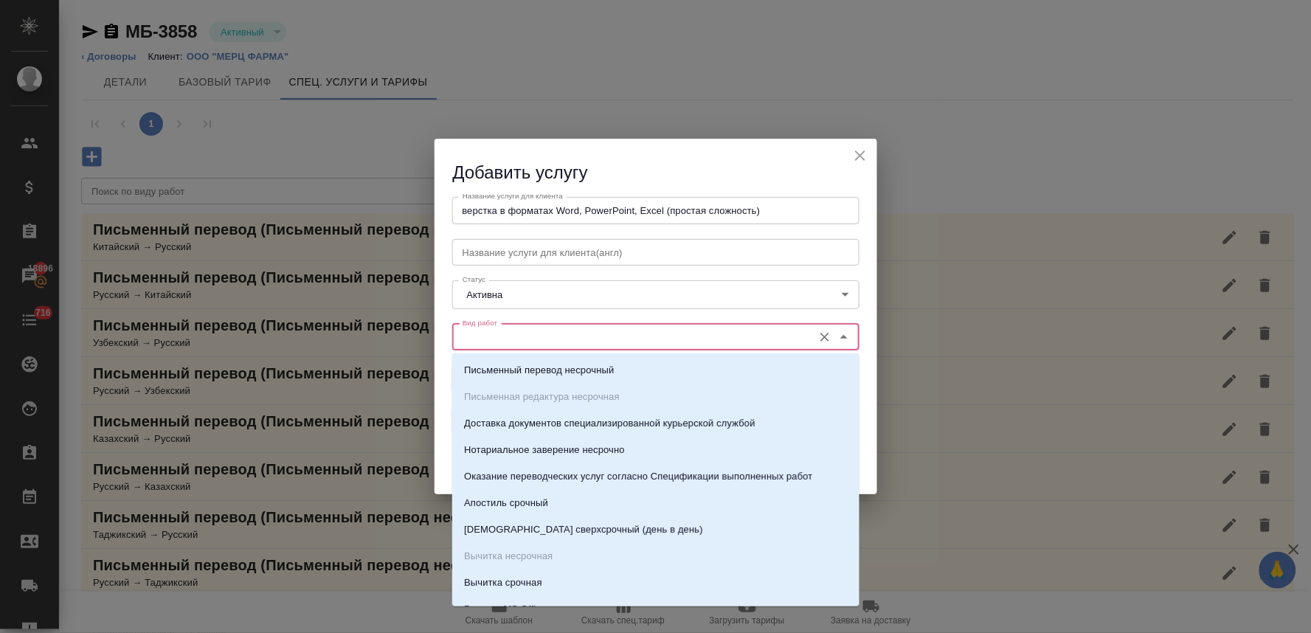
click at [534, 339] on input "Вид работ" at bounding box center [631, 337] width 349 height 18
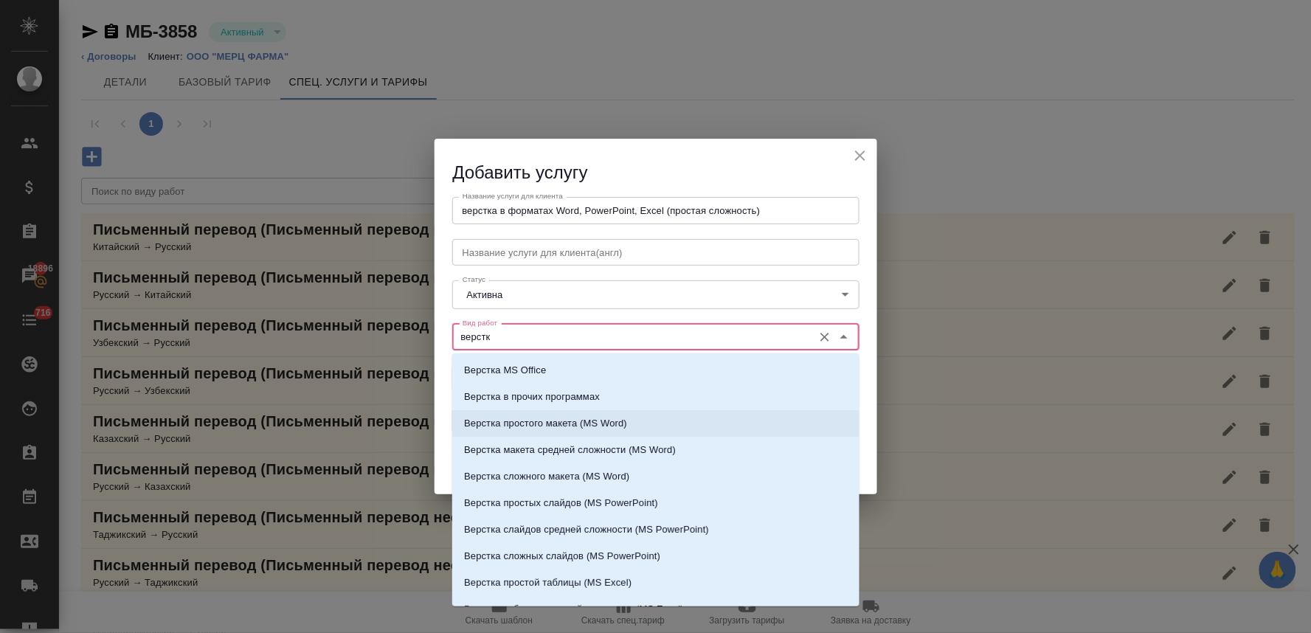
click at [540, 426] on p "Верстка простого макета (MS Word)" at bounding box center [545, 423] width 163 height 15
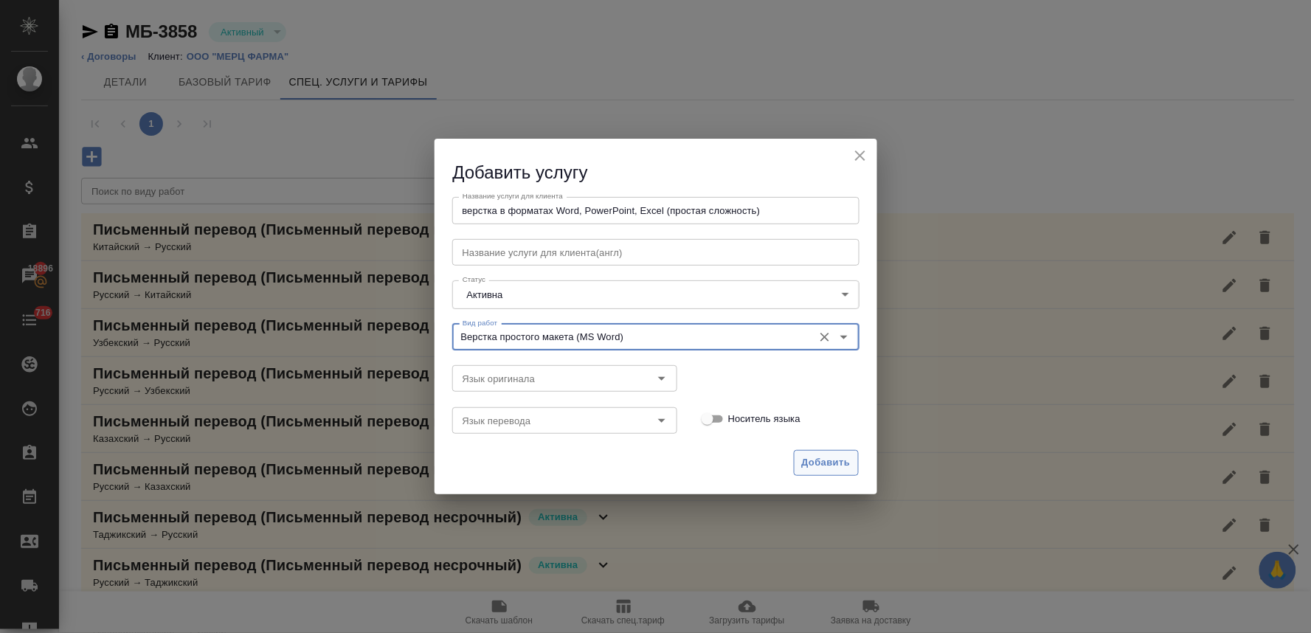
type input "Верстка простого макета (MS Word)"
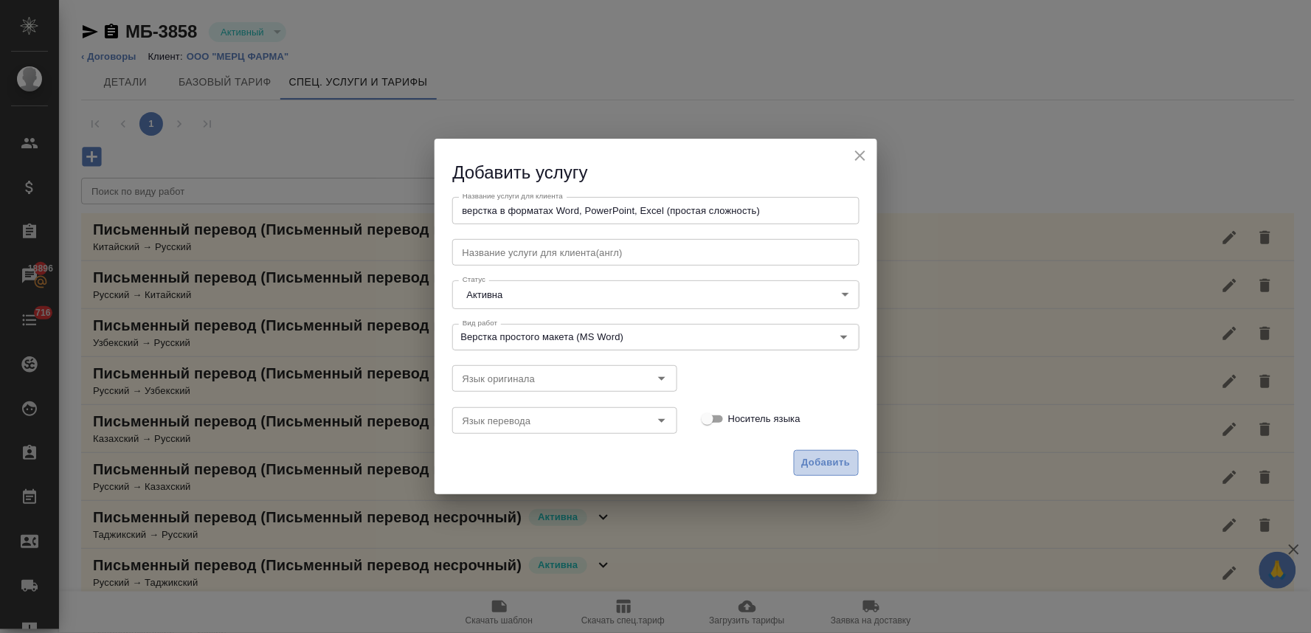
click at [808, 467] on span "Добавить" at bounding box center [826, 462] width 49 height 17
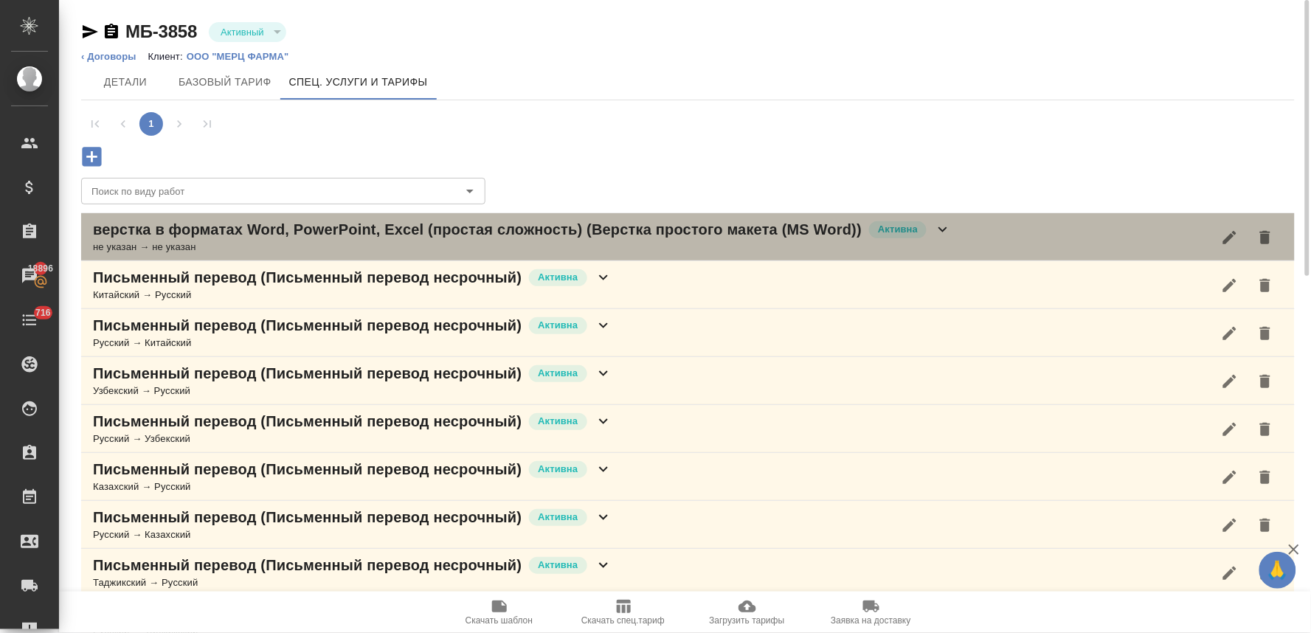
click at [952, 232] on icon at bounding box center [943, 230] width 18 height 18
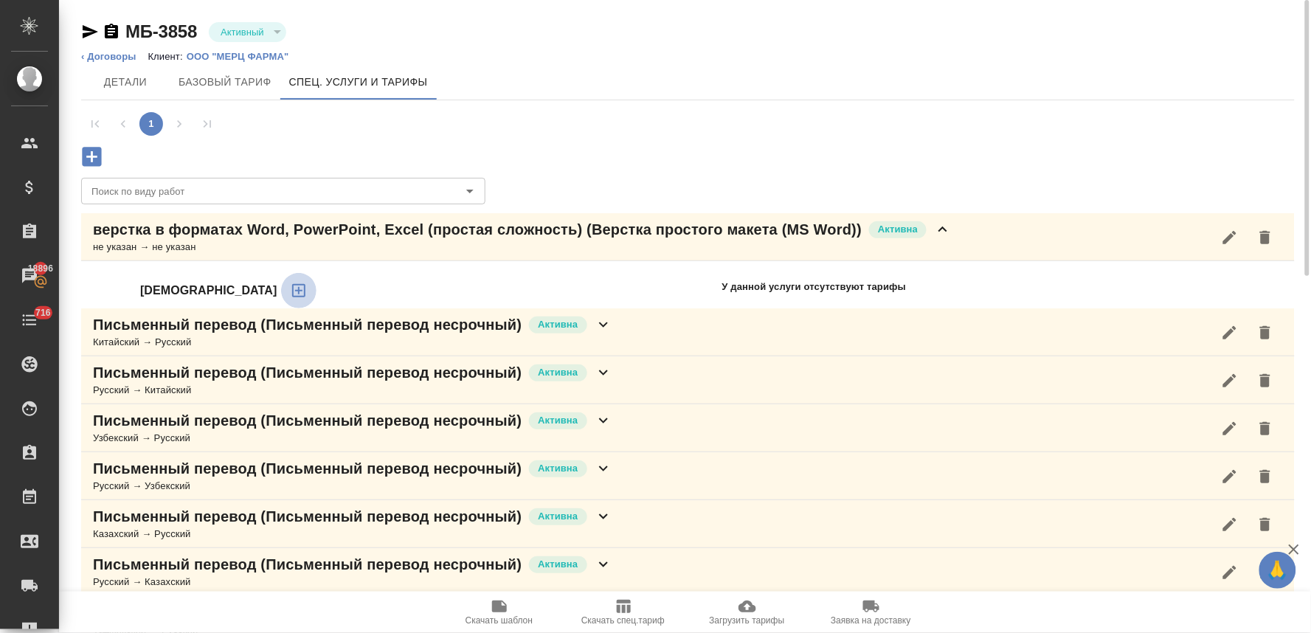
click at [292, 290] on icon "button" at bounding box center [298, 290] width 13 height 13
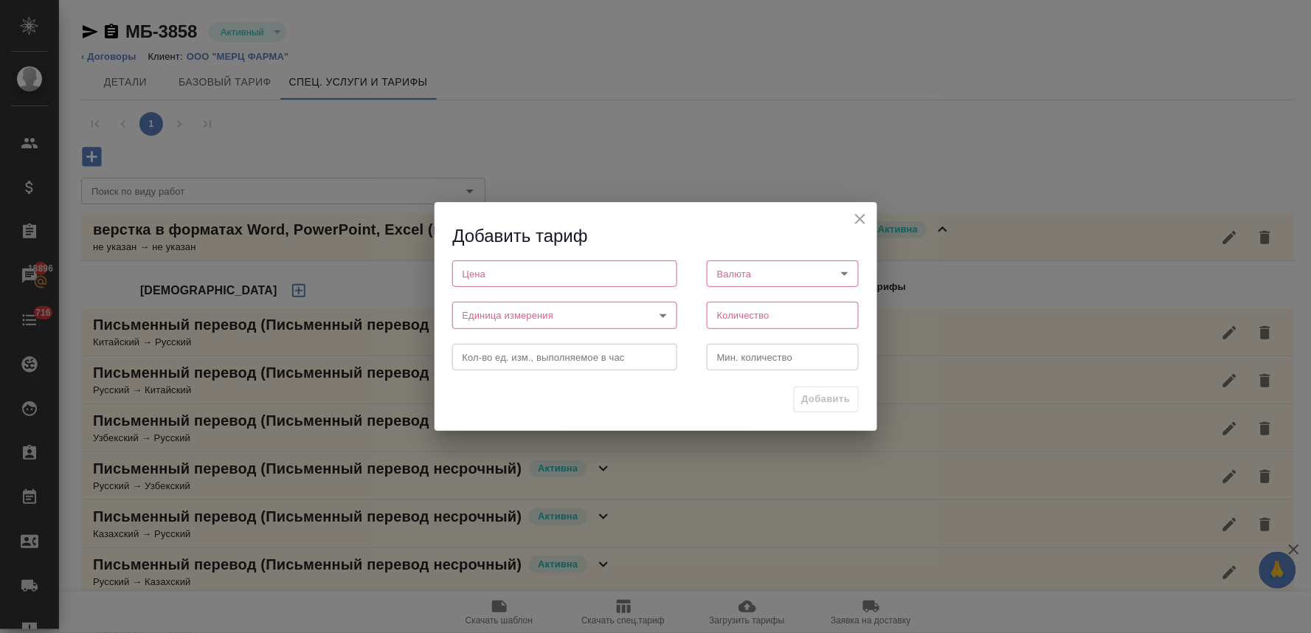
click at [526, 274] on input "number" at bounding box center [564, 273] width 225 height 27
type input "90"
click at [741, 285] on body "🙏 .cls-1 fill:#fff; AWATERA Lyamina Nadezhda Клиенты Спецификации Заказы 18896 …" at bounding box center [655, 316] width 1311 height 633
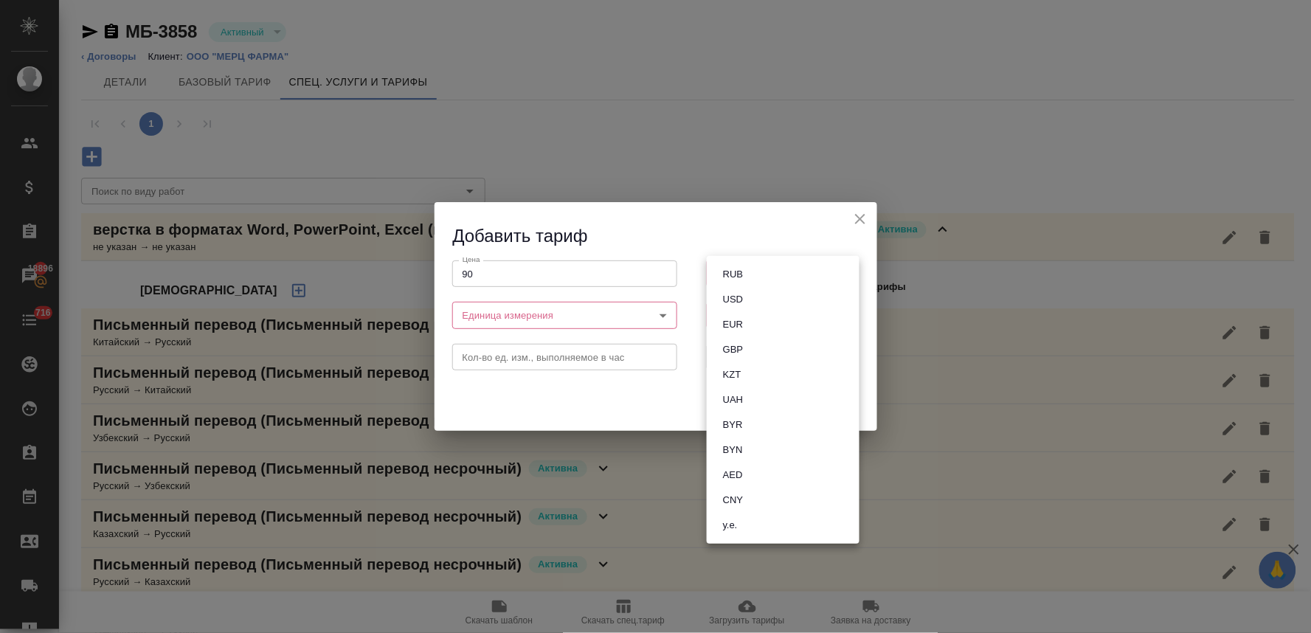
click at [741, 271] on button "RUB" at bounding box center [732, 274] width 29 height 16
type input "RUB"
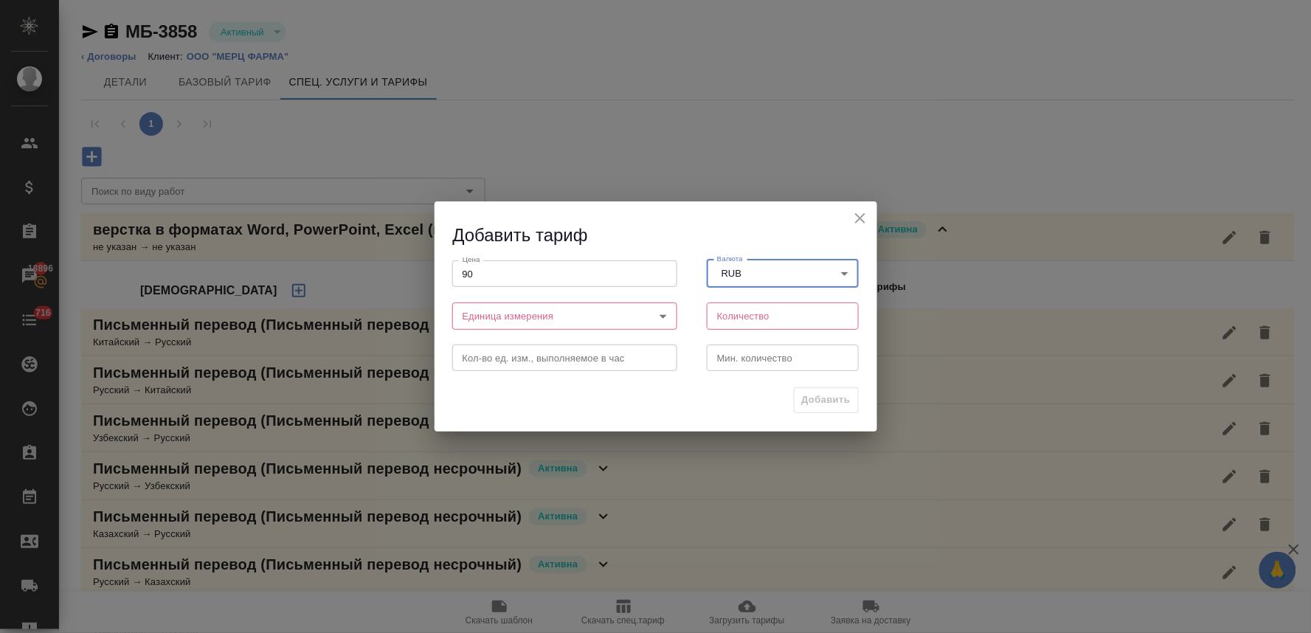
click at [567, 314] on body "🙏 .cls-1 fill:#fff; AWATERA Lyamina Nadezhda Клиенты Спецификации Заказы 18896 …" at bounding box center [655, 316] width 1311 height 633
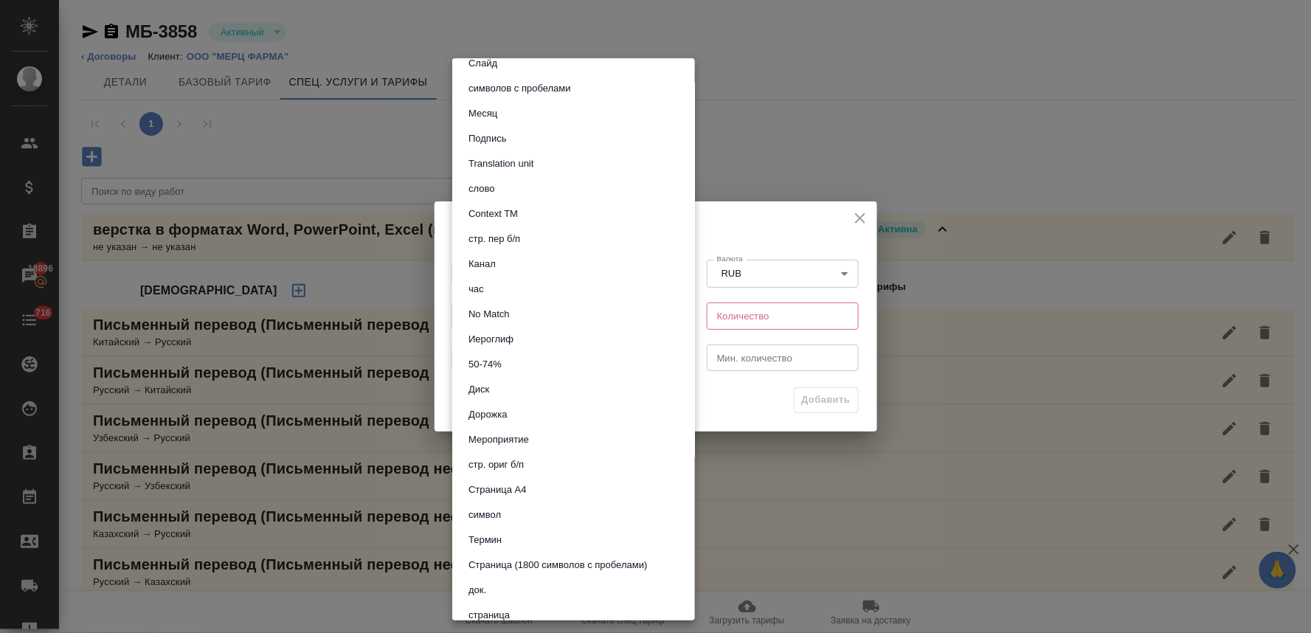
scroll to position [246, 0]
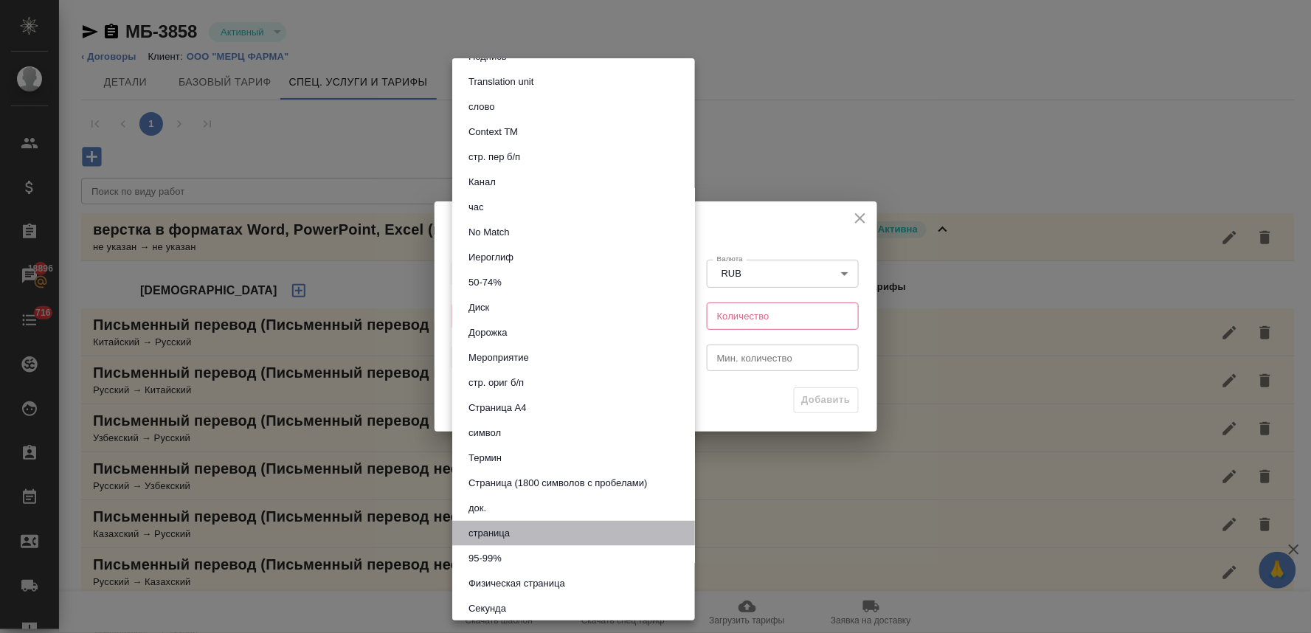
click at [512, 535] on button "страница" at bounding box center [489, 533] width 50 height 16
type input "5a8b1489cc6b4906c91bfdb2"
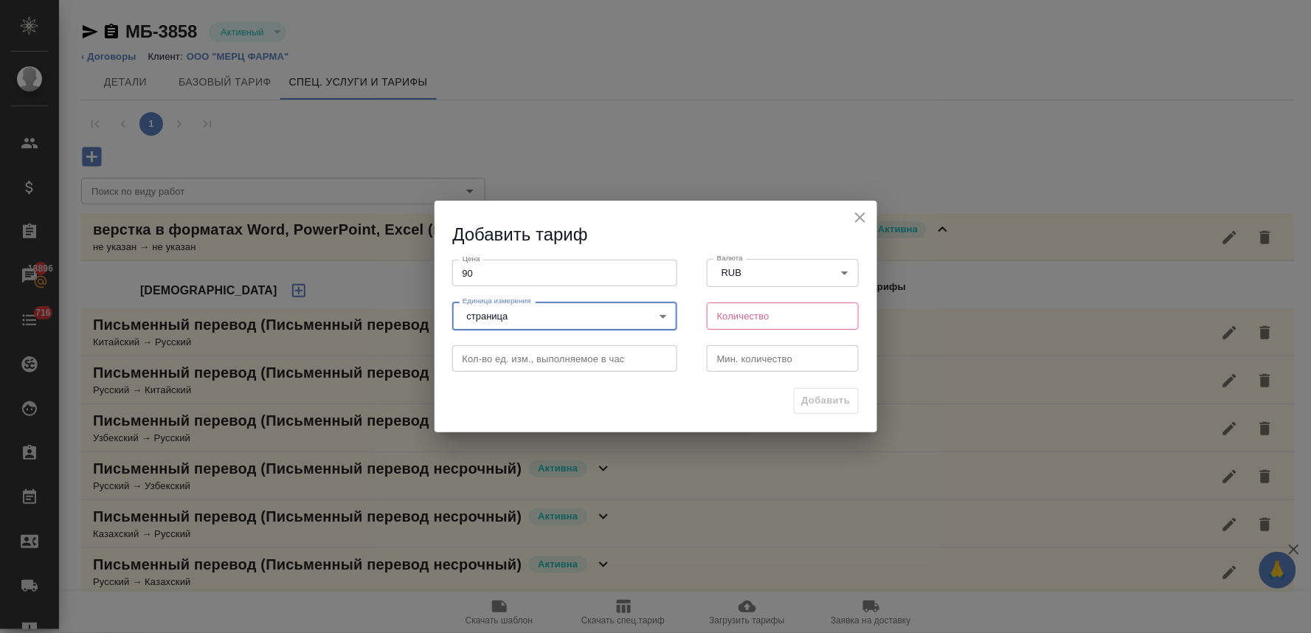
click at [778, 318] on input "number" at bounding box center [783, 315] width 153 height 27
type input "1"
click at [815, 406] on span "Добавить" at bounding box center [826, 400] width 49 height 17
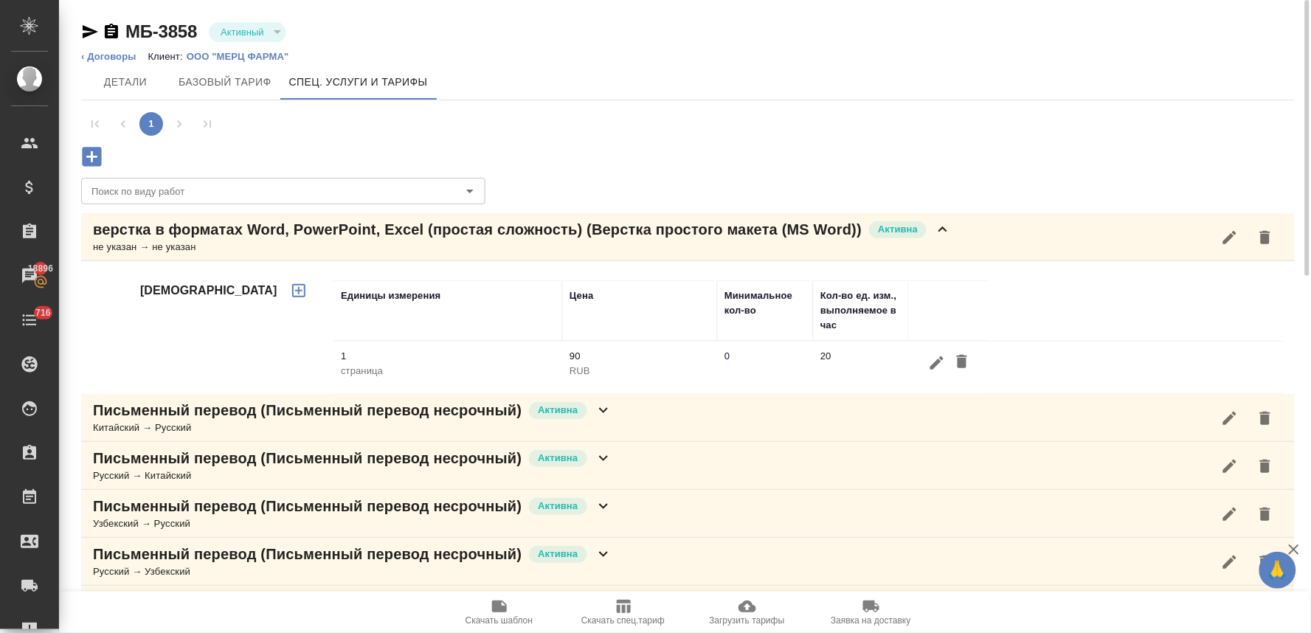
click at [94, 156] on icon "button" at bounding box center [92, 157] width 26 height 26
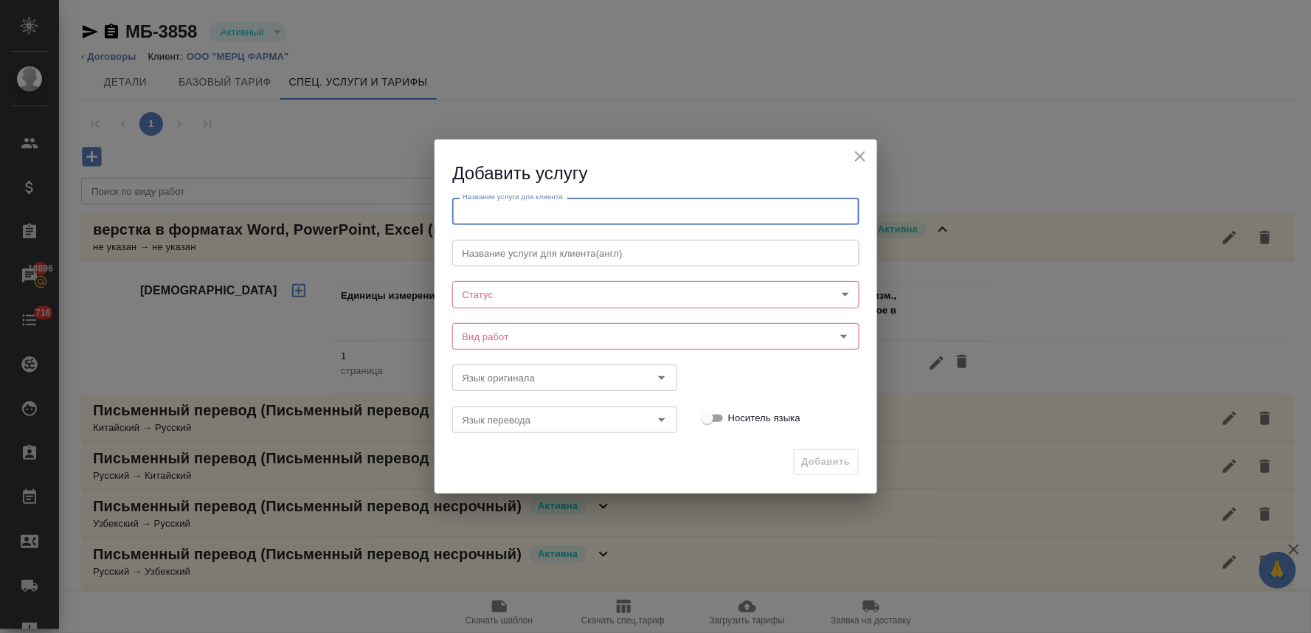
click at [527, 215] on input "text" at bounding box center [655, 211] width 407 height 27
paste input "верстка в форматах Word, Excel (средняя сложность)"
type input "верстка в форматах Word, Excel (средняя сложность)"
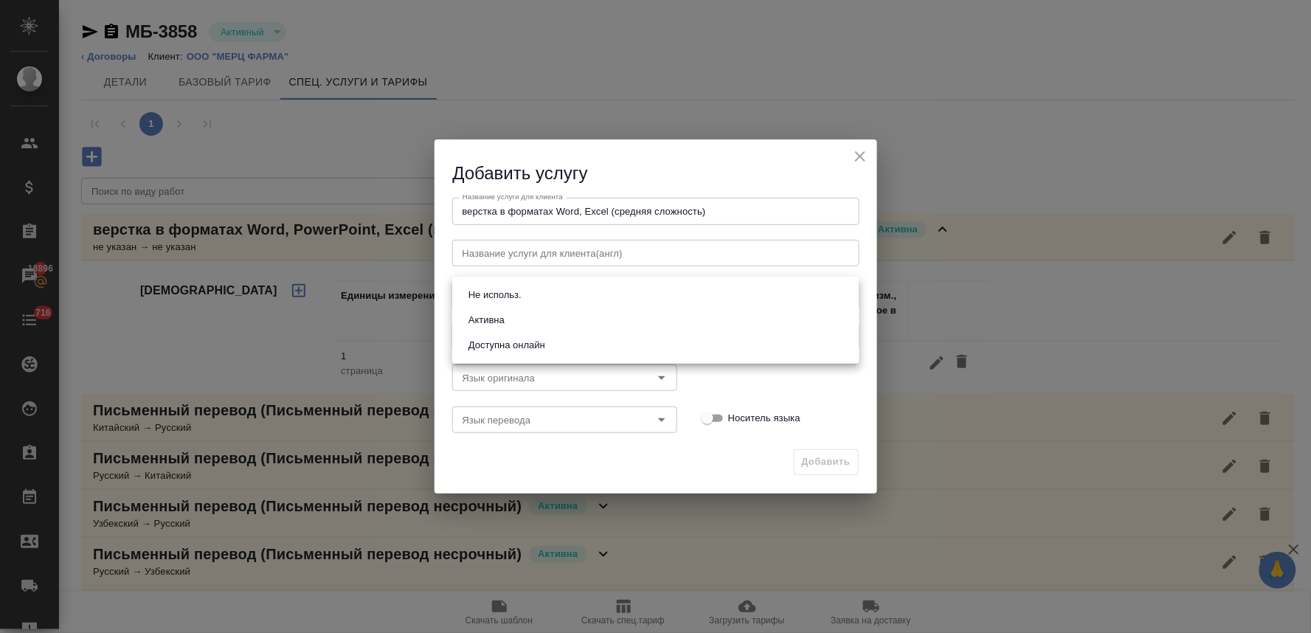
click at [504, 294] on body "🙏 .cls-1 fill:#fff; AWATERA Lyamina Nadezhda Клиенты Спецификации Заказы 18896 …" at bounding box center [655, 316] width 1311 height 633
click at [505, 319] on button "Активна" at bounding box center [486, 320] width 45 height 16
type input "active"
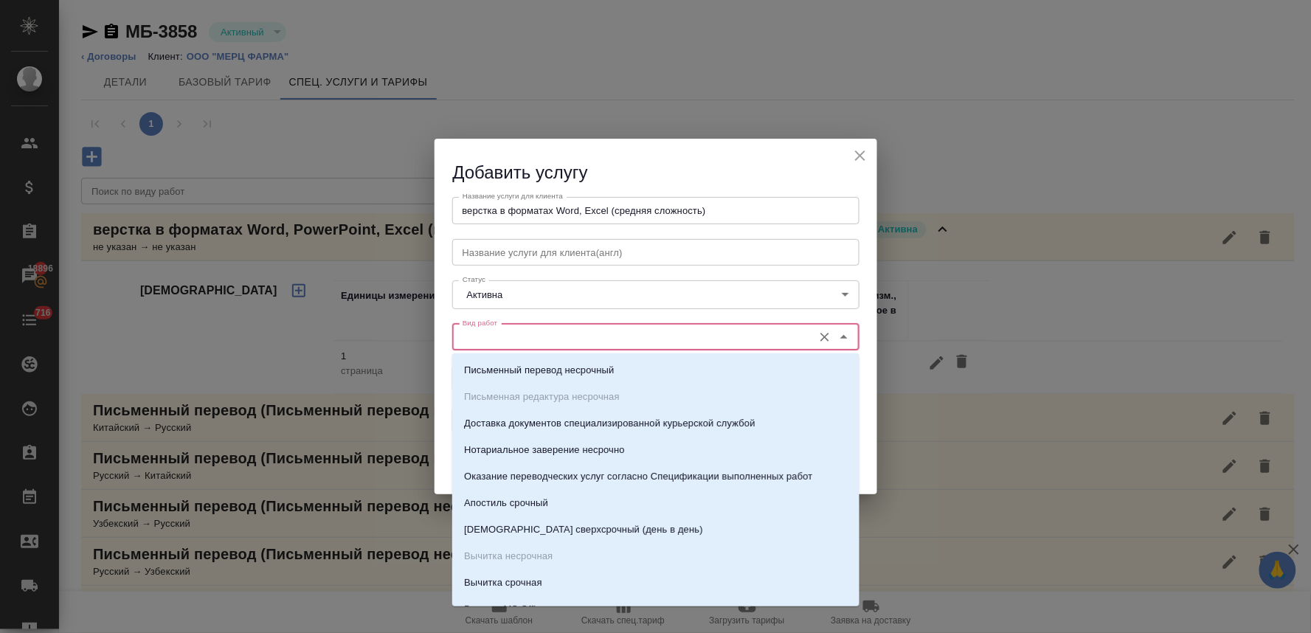
click at [504, 336] on input "Вид работ" at bounding box center [631, 337] width 349 height 18
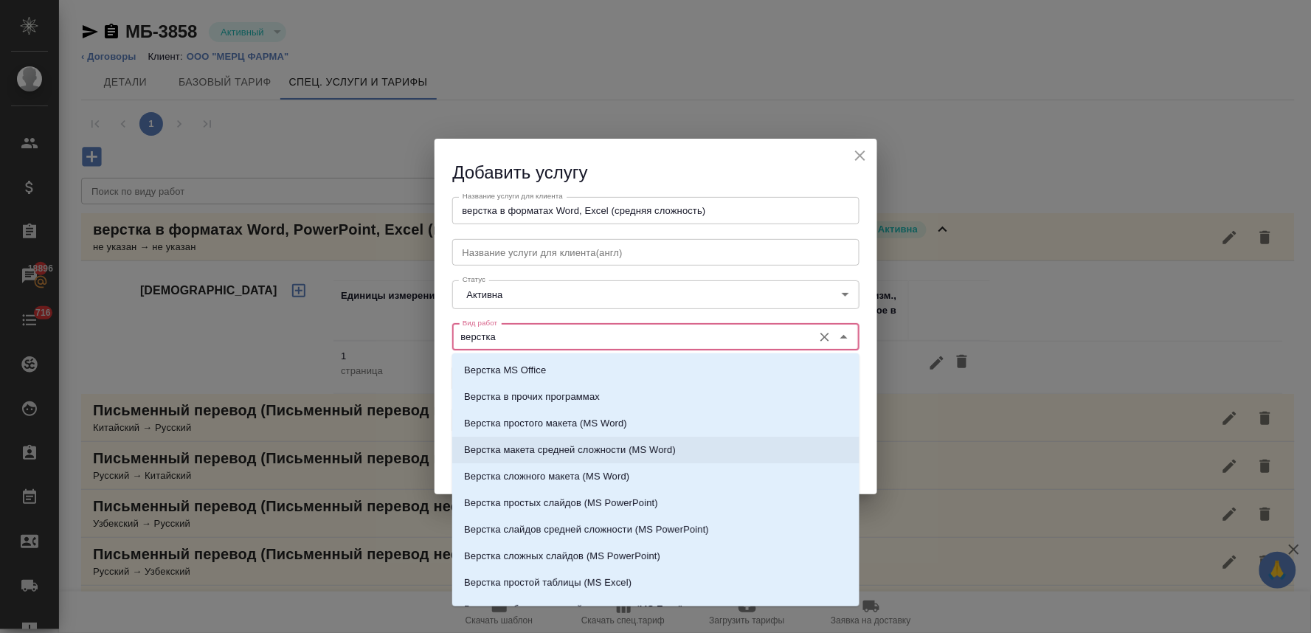
click at [516, 449] on p "Верстка макета средней сложности (MS Word)" at bounding box center [570, 450] width 212 height 15
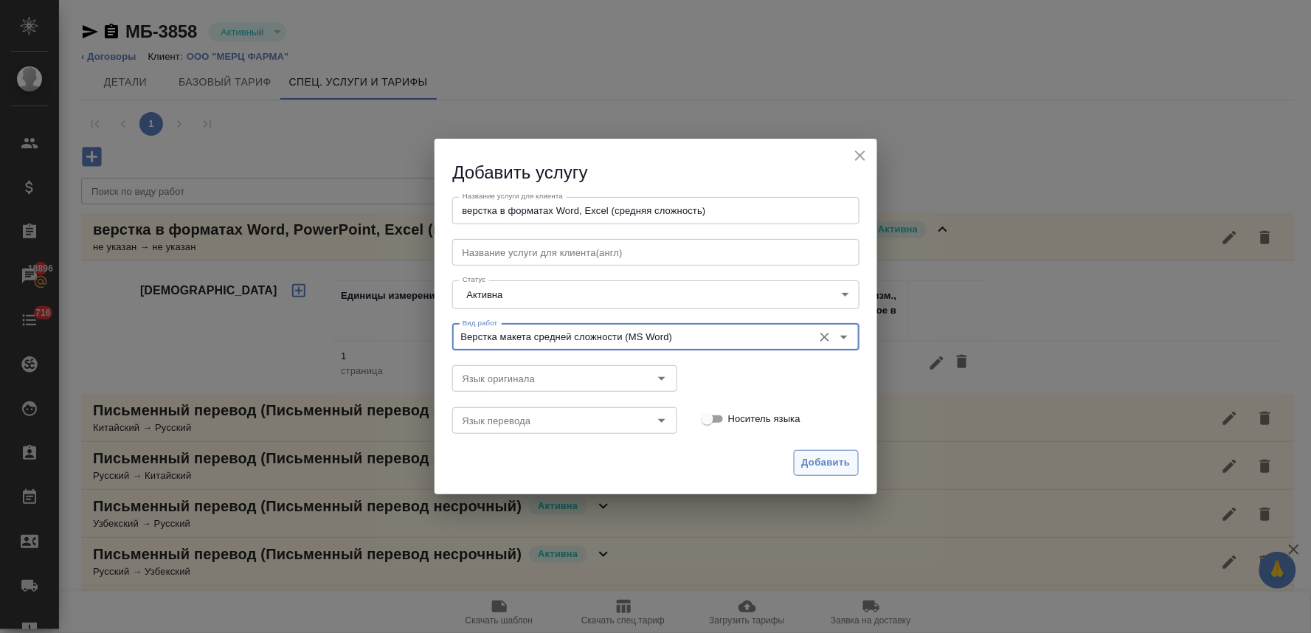
type input "Верстка макета средней сложности (MS Word)"
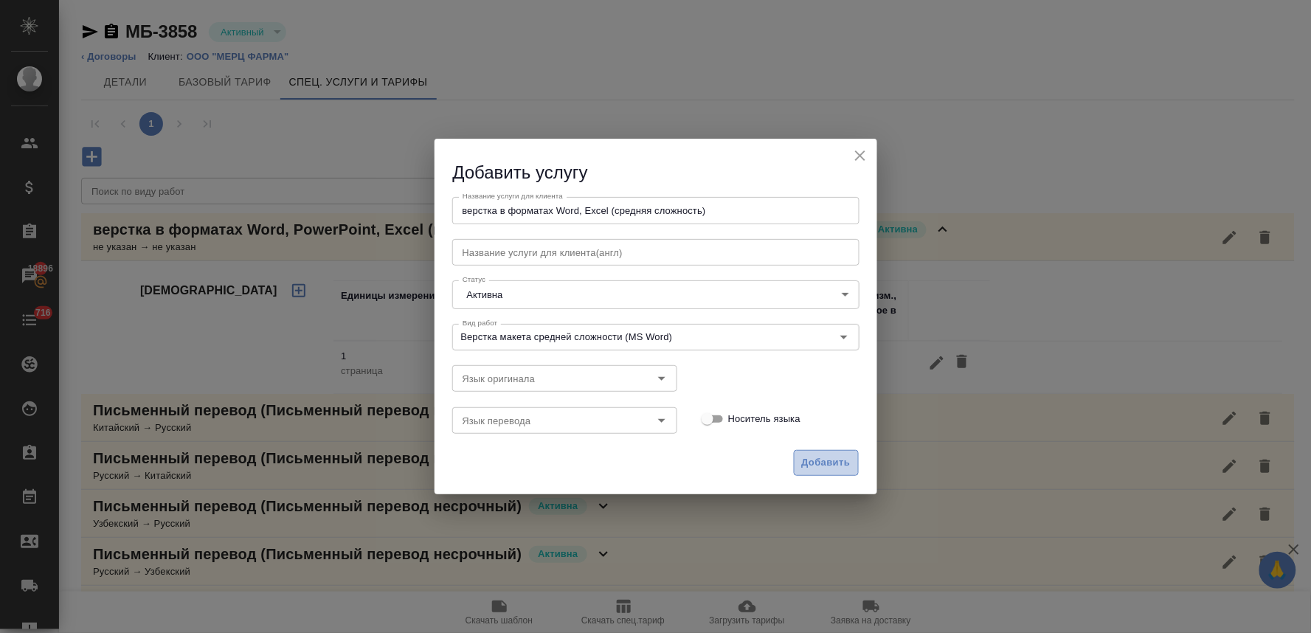
click at [828, 457] on span "Добавить" at bounding box center [826, 462] width 49 height 17
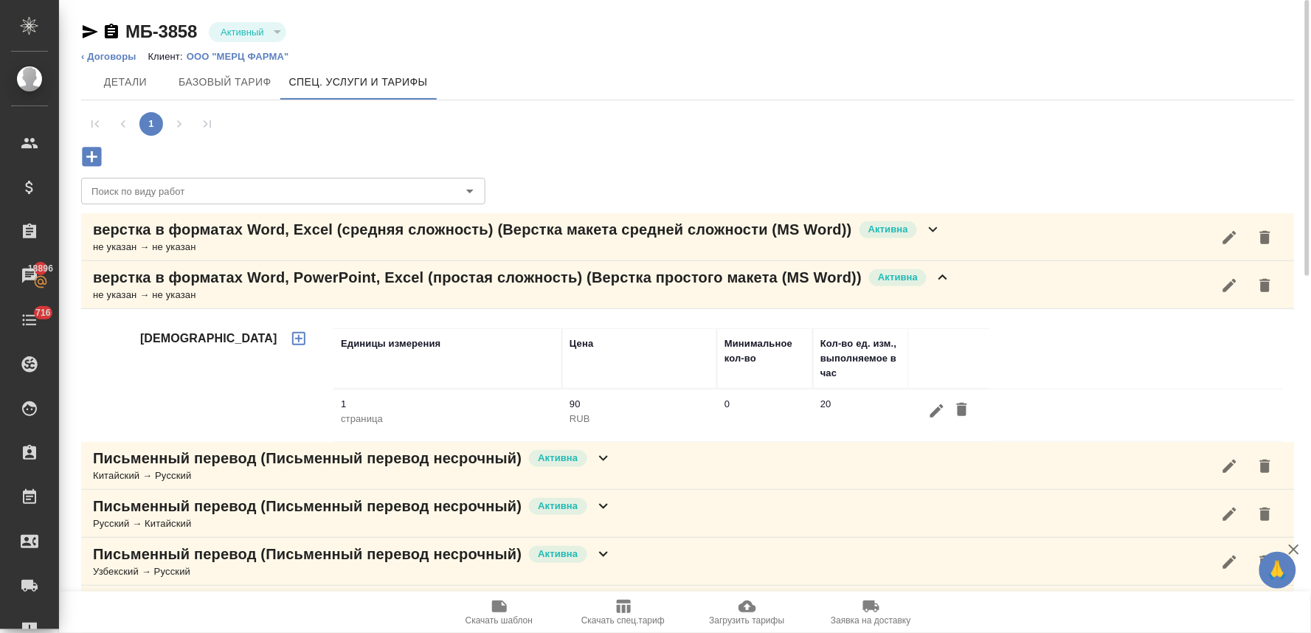
click at [291, 232] on p "верстка в форматах Word, Excel (средняя сложность) (Верстка макета средней слож…" at bounding box center [472, 229] width 759 height 21
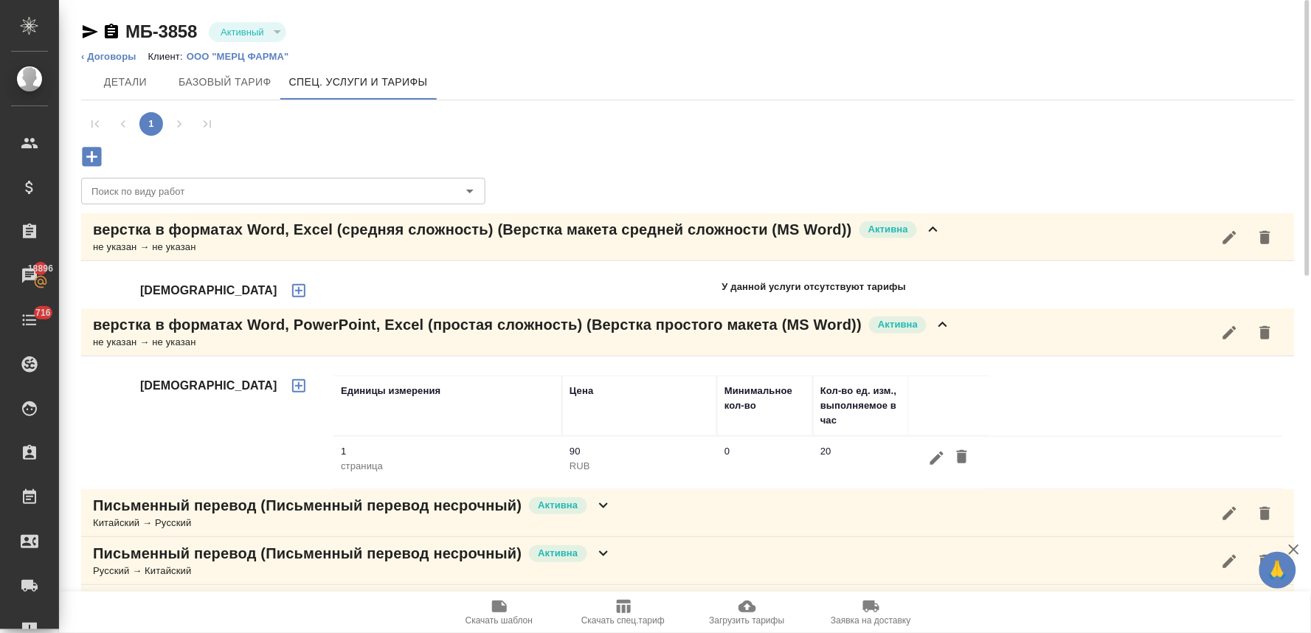
click at [292, 290] on icon "button" at bounding box center [298, 290] width 13 height 13
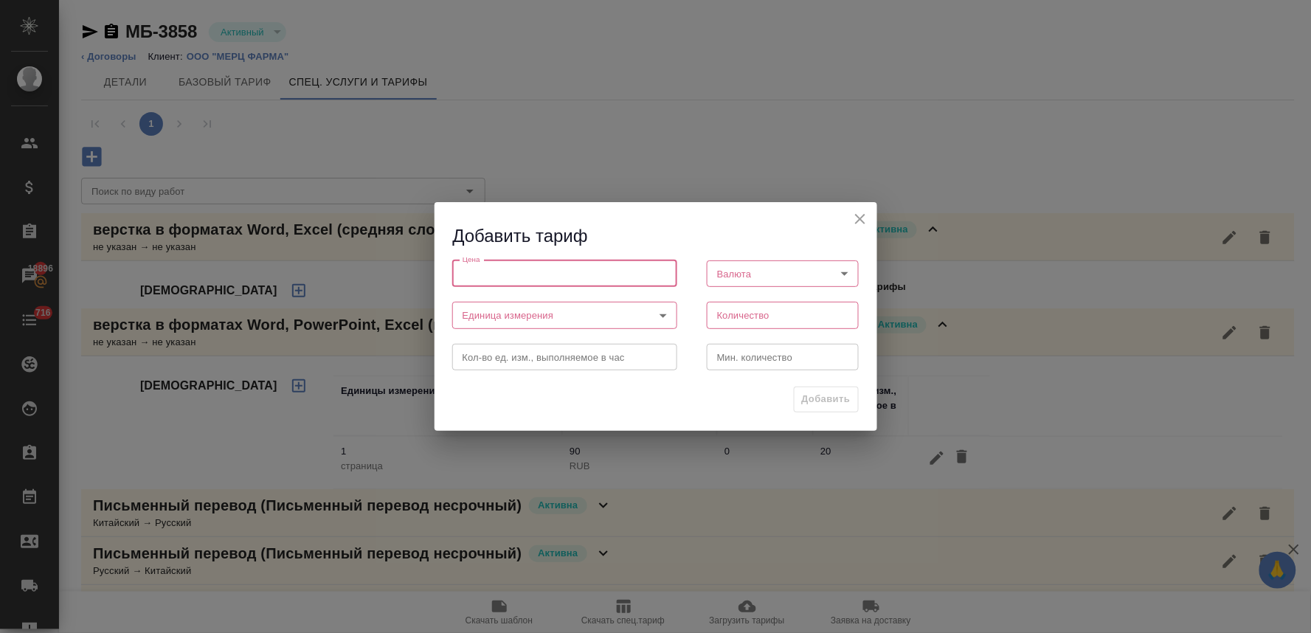
click at [581, 274] on input "number" at bounding box center [564, 273] width 225 height 27
type input "65"
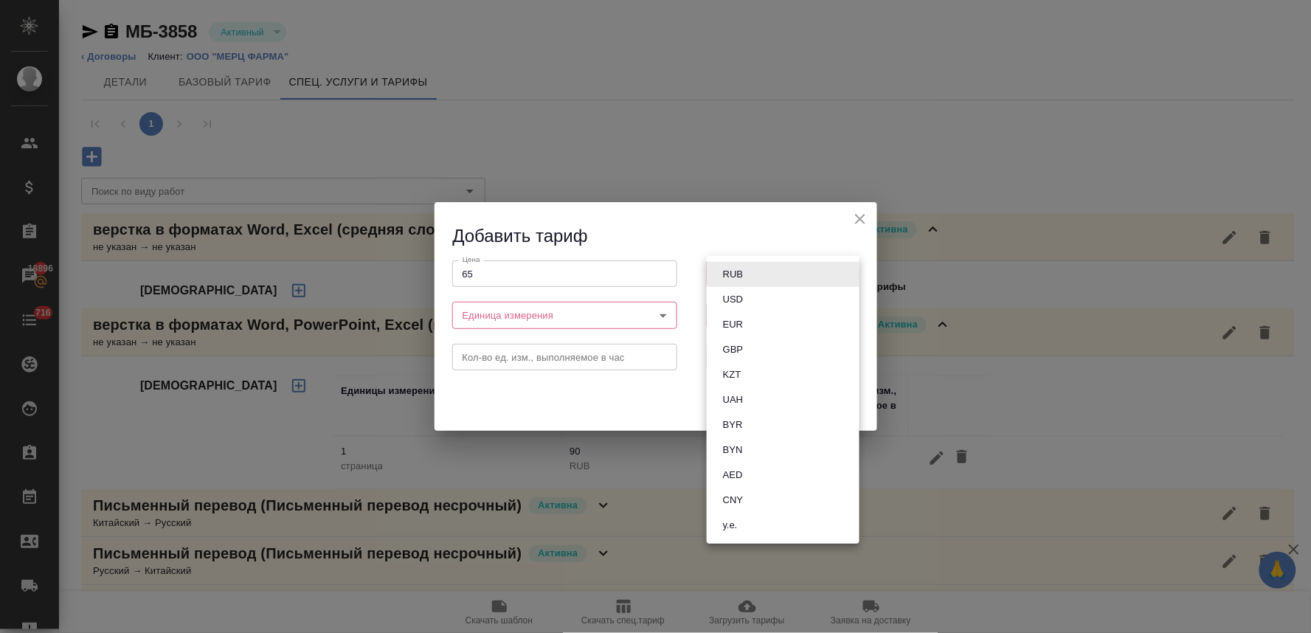
click at [815, 280] on body "🙏 .cls-1 fill:#fff; AWATERA Lyamina Nadezhda Клиенты Спецификации Заказы 18896 …" at bounding box center [655, 316] width 1311 height 633
click at [783, 274] on li "RUB" at bounding box center [783, 274] width 153 height 25
type input "RUB"
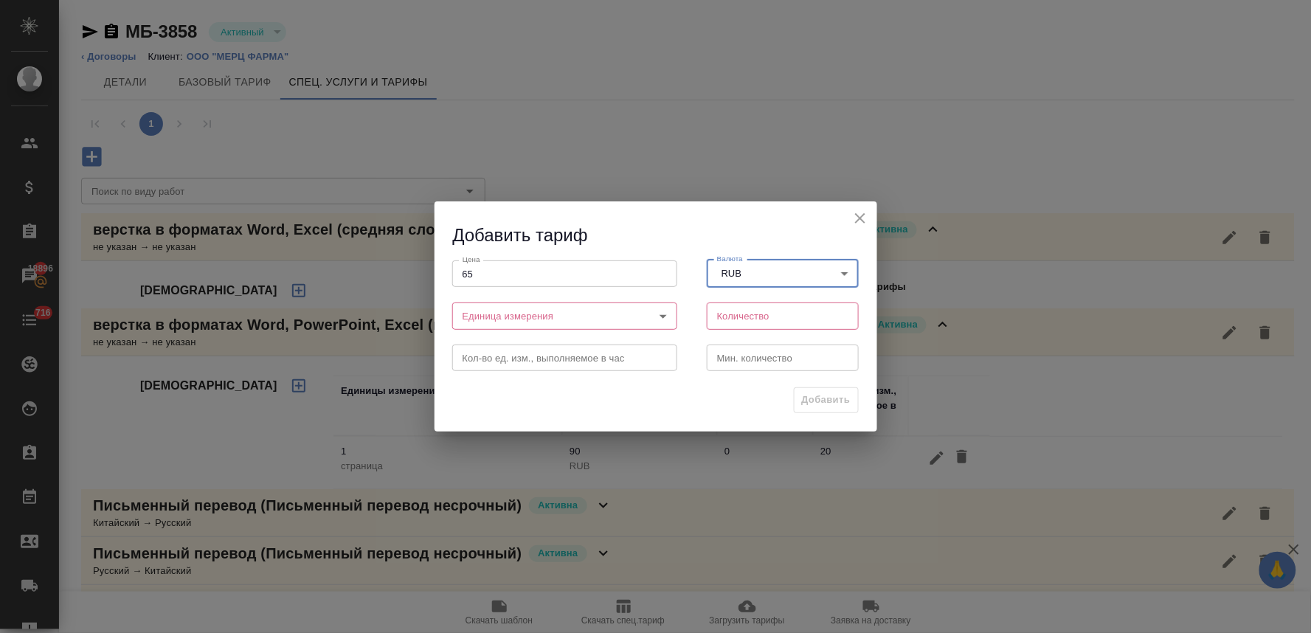
click at [574, 318] on body "🙏 .cls-1 fill:#fff; AWATERA Lyamina Nadezhda Клиенты Спецификации Заказы 18896 …" at bounding box center [655, 316] width 1311 height 633
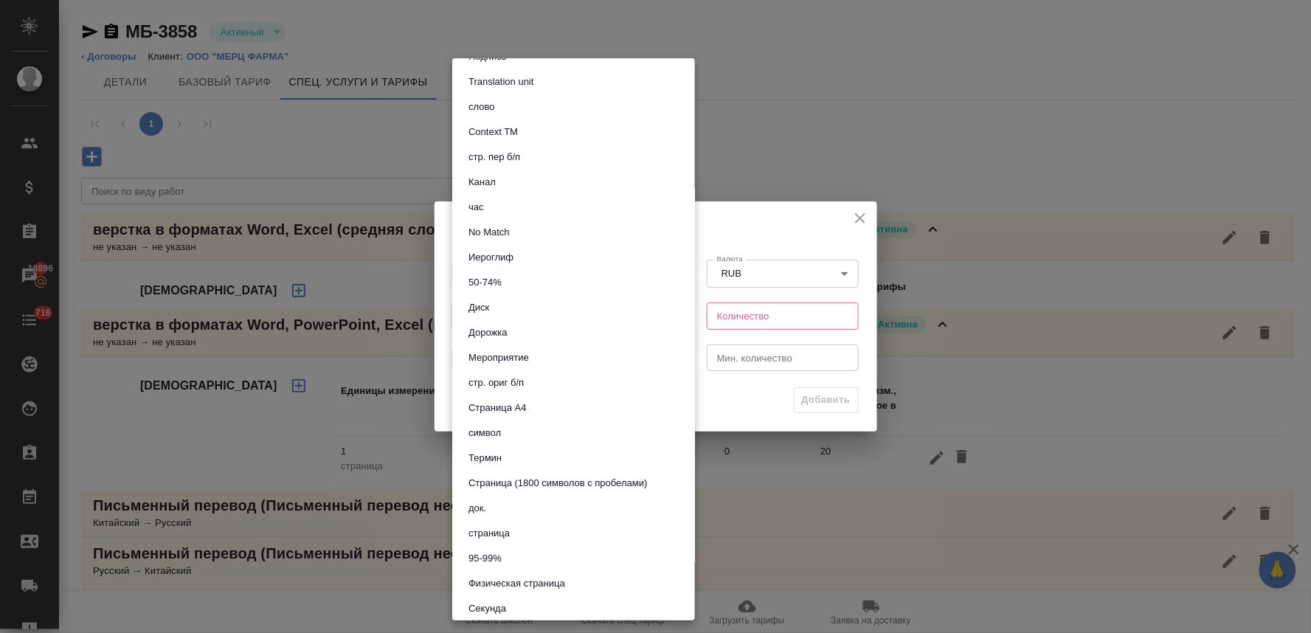
click at [531, 528] on li "страница" at bounding box center [573, 533] width 243 height 25
type input "5a8b1489cc6b4906c91bfdb2"
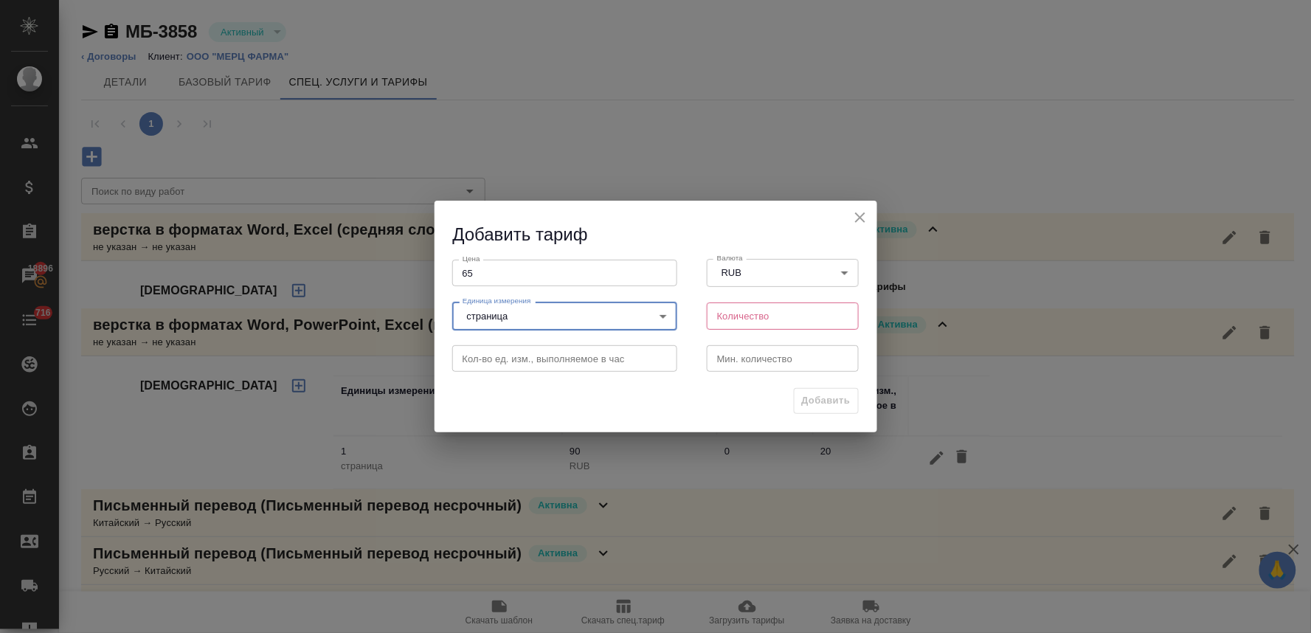
click at [761, 329] on input "number" at bounding box center [783, 315] width 153 height 27
type input "1"
click at [827, 407] on span "Добавить" at bounding box center [826, 400] width 49 height 17
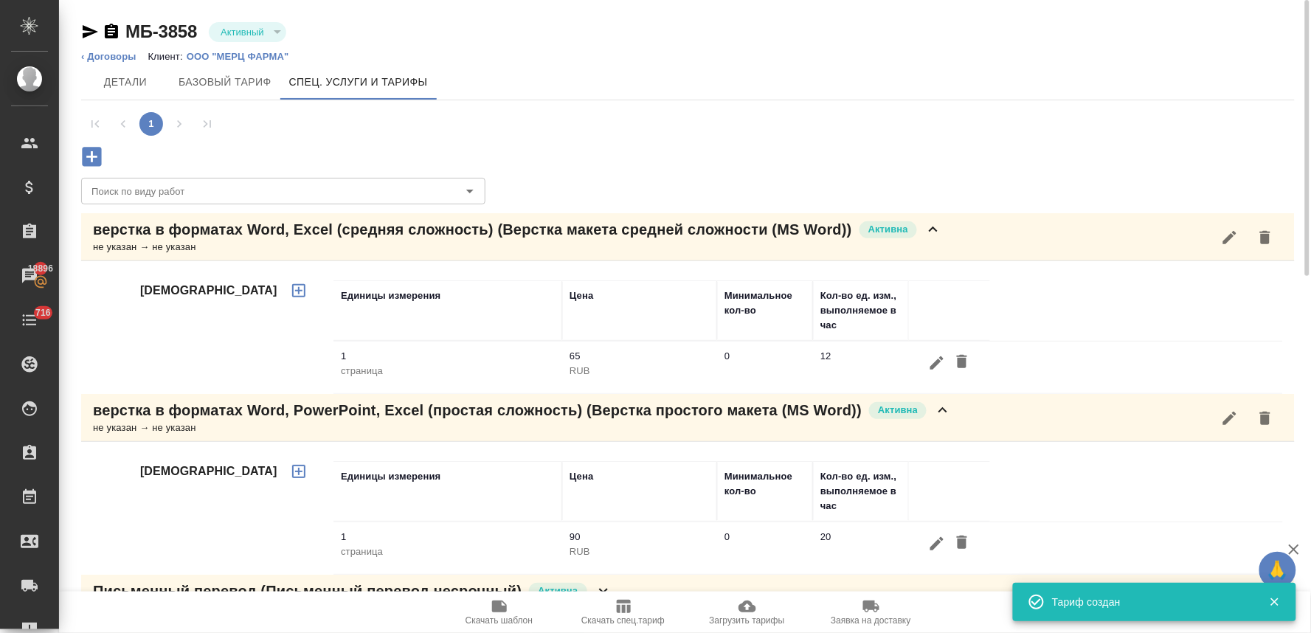
click at [83, 156] on icon "button" at bounding box center [91, 156] width 19 height 19
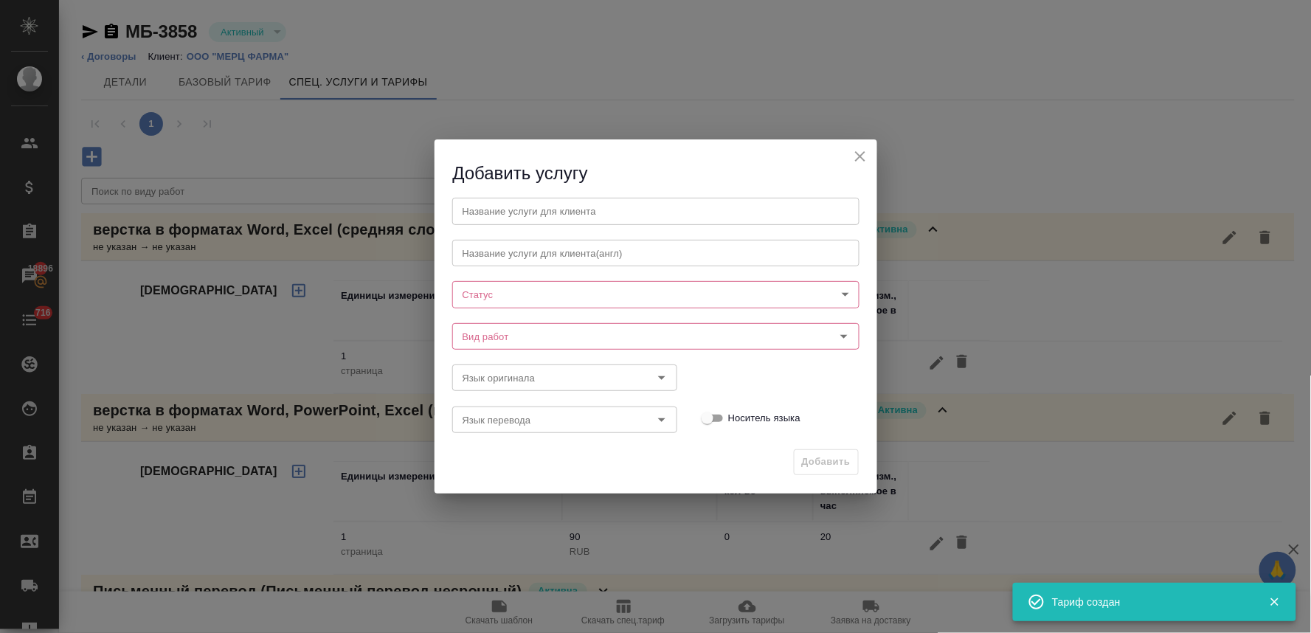
click at [496, 212] on input "text" at bounding box center [655, 211] width 407 height 27
paste input "верстка в форматах Word, Excel (повышенная сложность)"
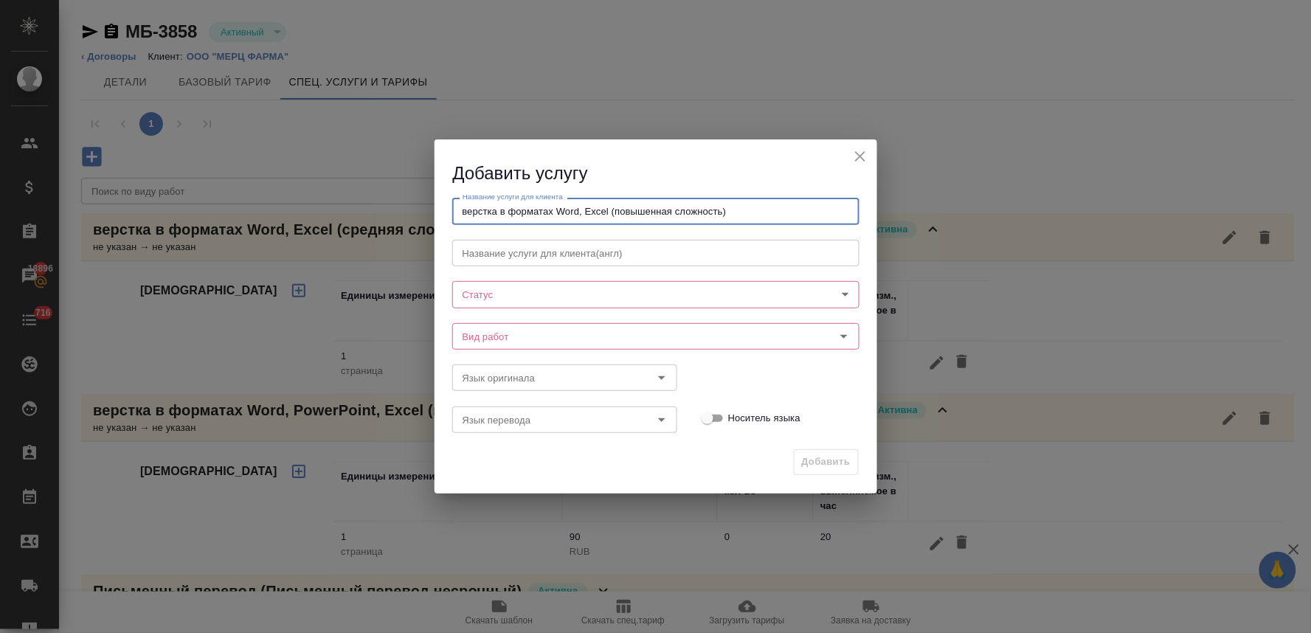
type input "верстка в форматах Word, Excel (повышенная сложность)"
click at [513, 298] on body "🙏 .cls-1 fill:#fff; AWATERA Lyamina Nadezhda Клиенты Спецификации Заказы 18896 …" at bounding box center [655, 316] width 1311 height 633
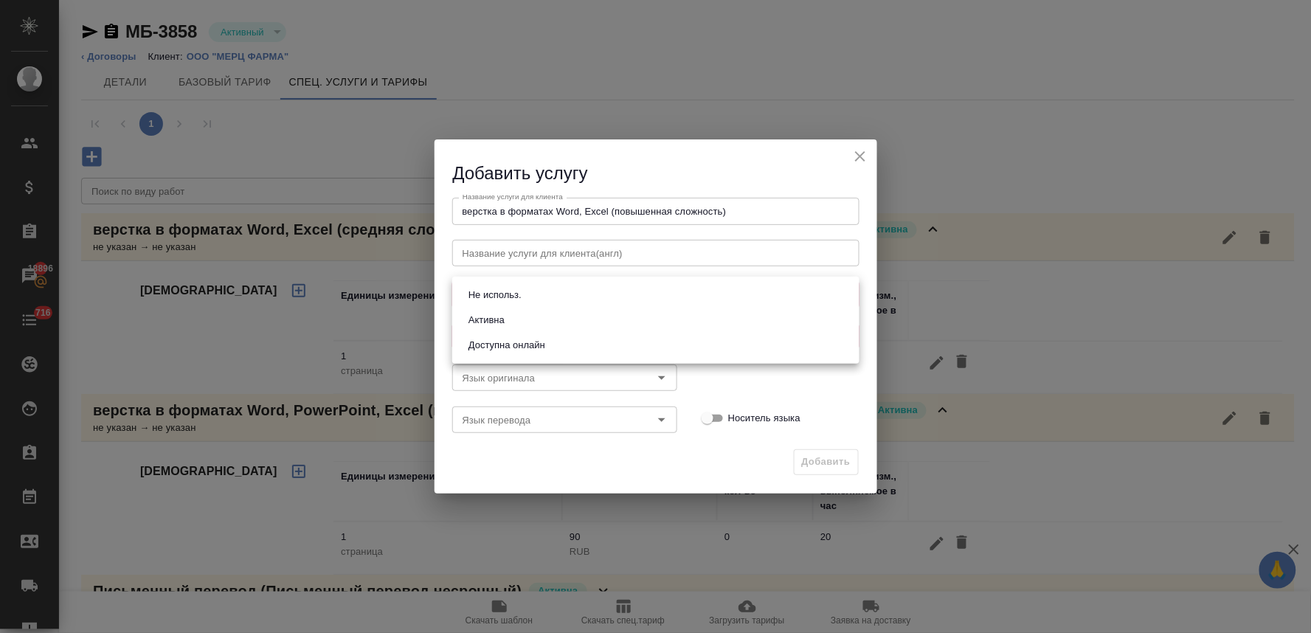
click at [508, 318] on button "Активна" at bounding box center [486, 320] width 45 height 16
type input "active"
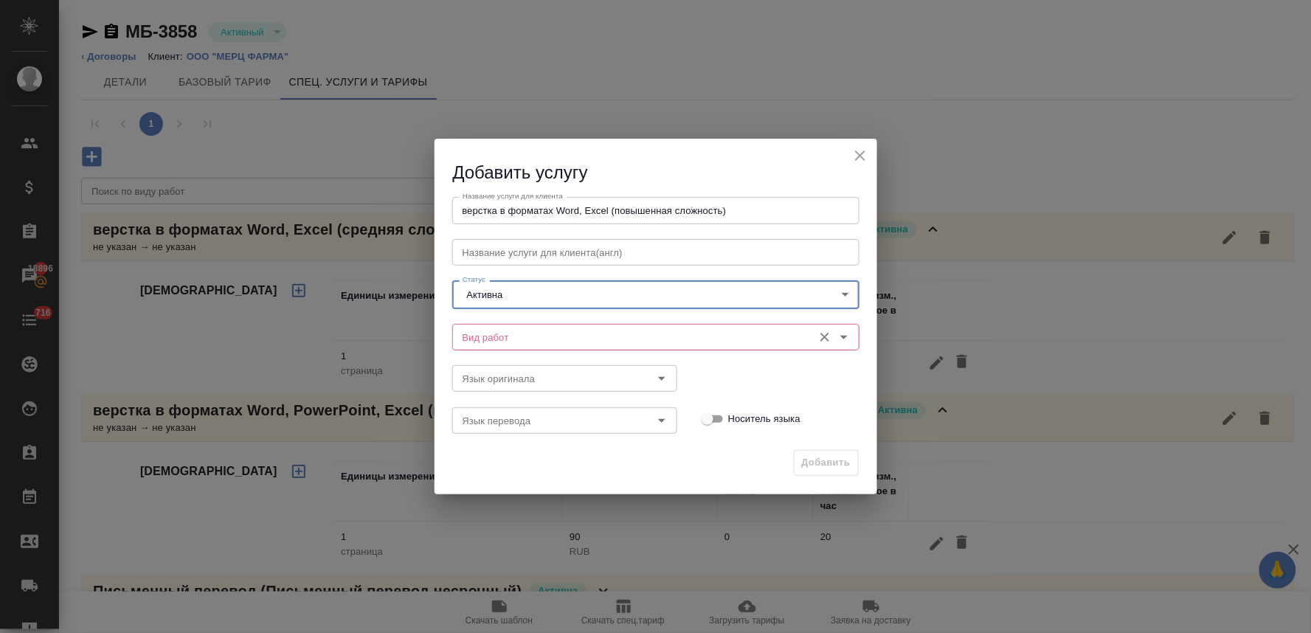
click at [748, 337] on input "Вид работ" at bounding box center [631, 337] width 349 height 18
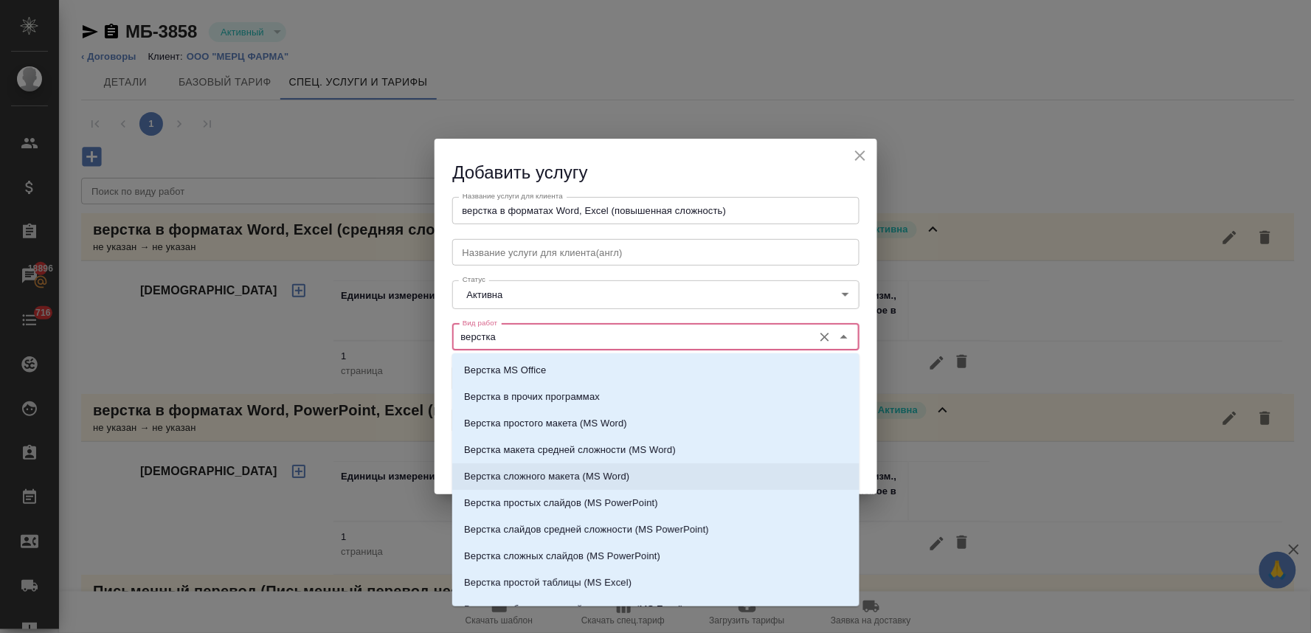
click at [613, 474] on p "Верстка сложного макета (MS Word)" at bounding box center [546, 476] width 165 height 15
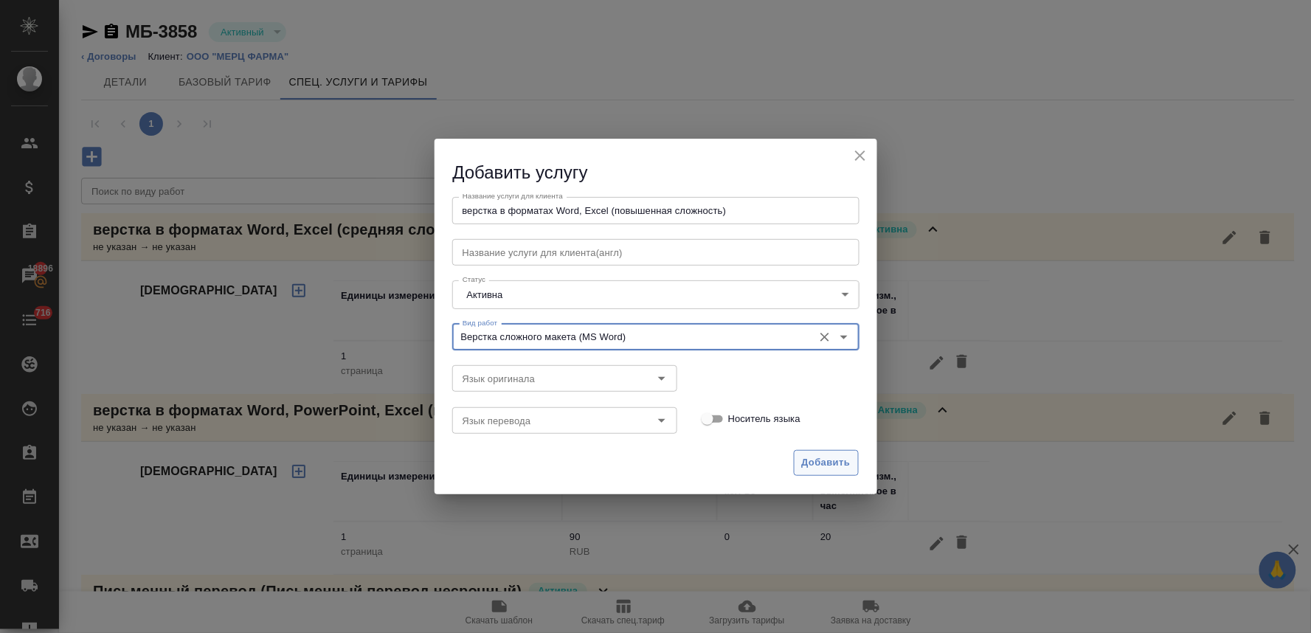
type input "Верстка сложного макета (MS Word)"
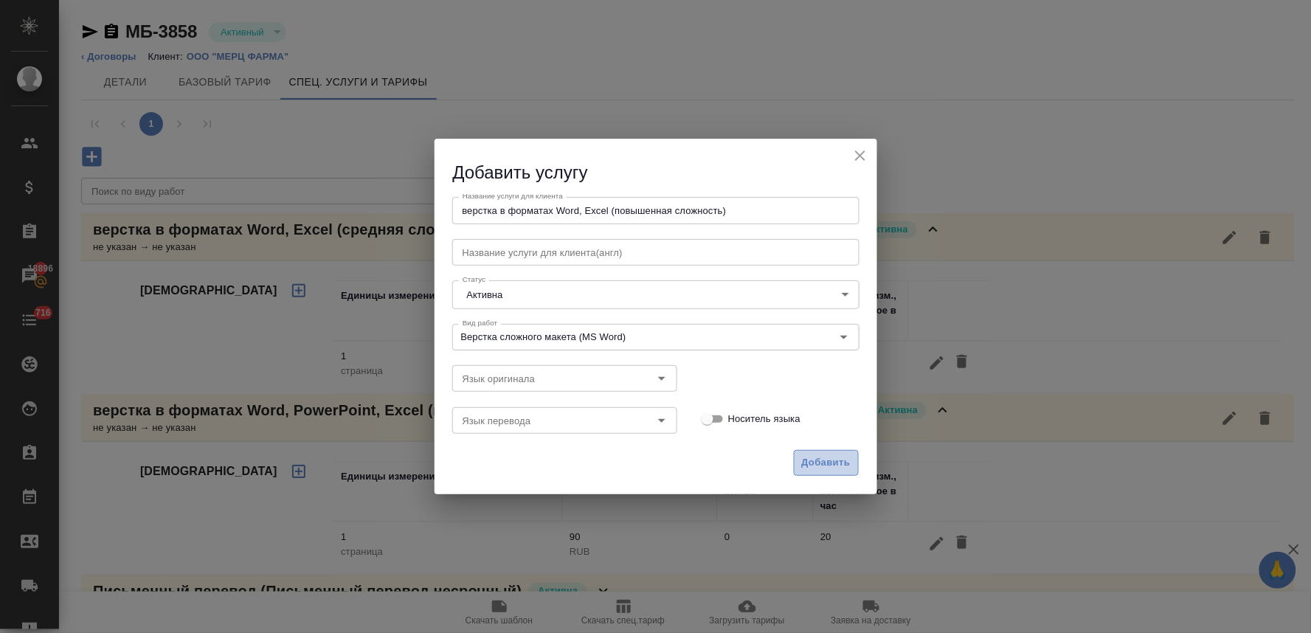
click at [825, 463] on span "Добавить" at bounding box center [826, 462] width 49 height 17
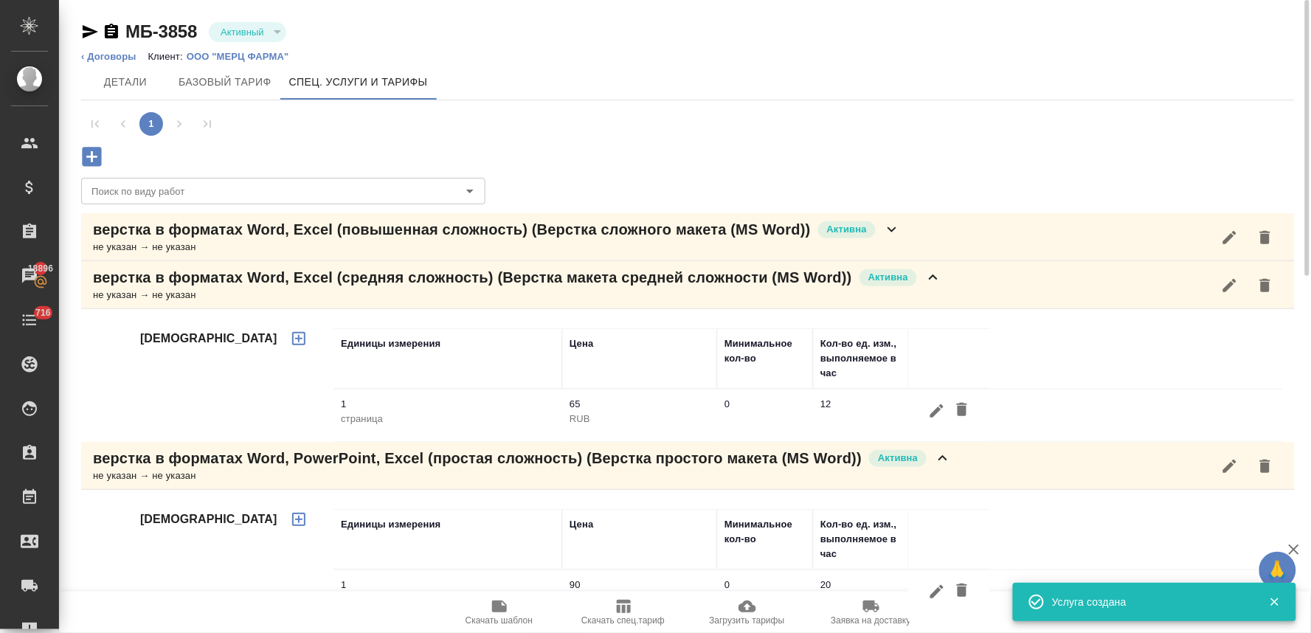
click at [146, 233] on p "верстка в форматах Word, Excel (повышенная сложность) (Верстка сложного макета …" at bounding box center [452, 229] width 718 height 21
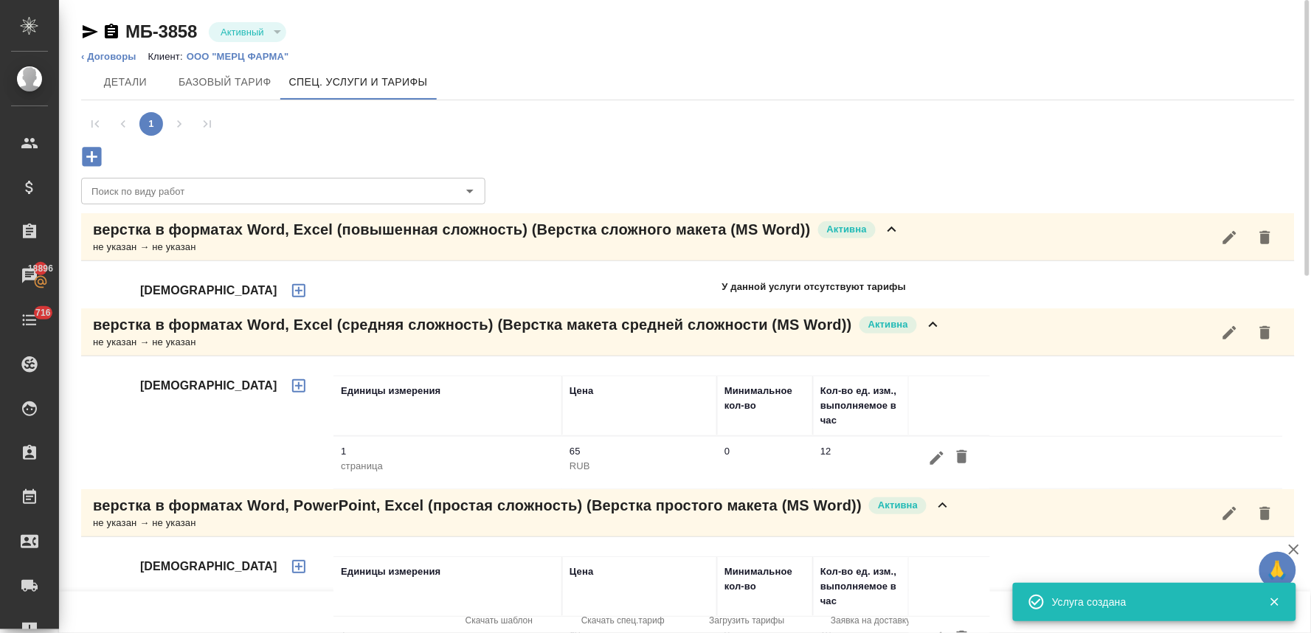
click at [292, 285] on icon "button" at bounding box center [298, 290] width 13 height 13
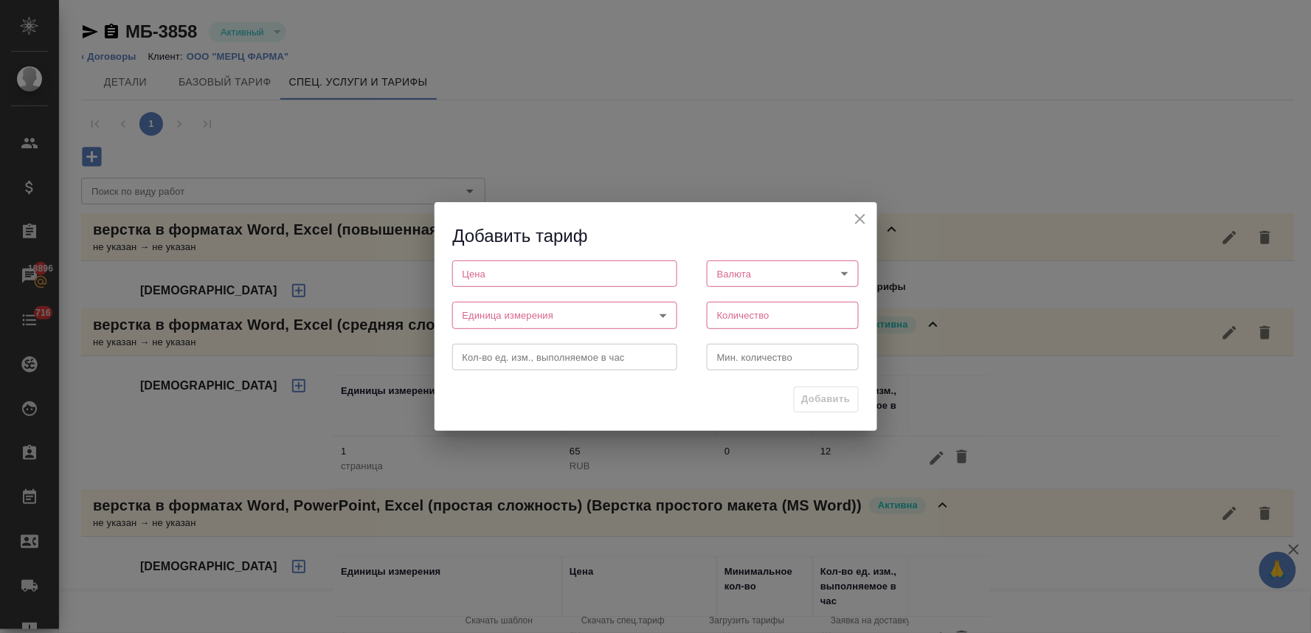
click at [561, 271] on input "number" at bounding box center [564, 273] width 225 height 27
type input "100"
click at [734, 271] on body "🙏 .cls-1 fill:#fff; AWATERA Lyamina Nadezhda Клиенты Спецификации Заказы 18896 …" at bounding box center [655, 316] width 1311 height 633
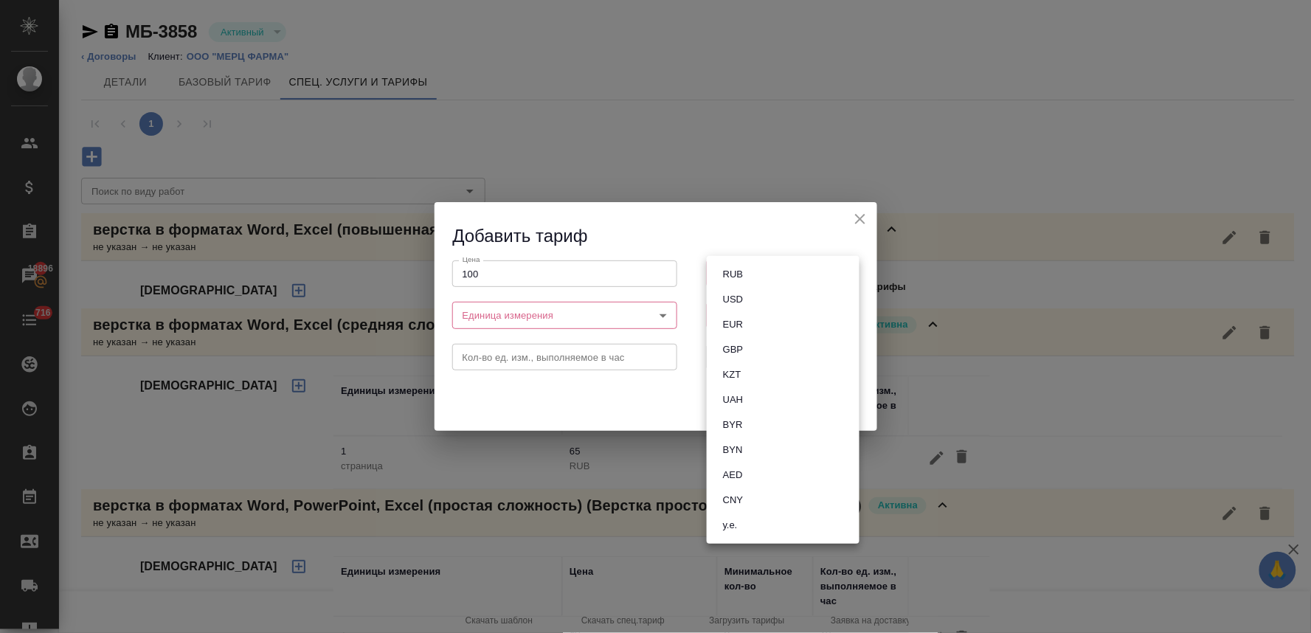
click at [734, 275] on button "RUB" at bounding box center [732, 274] width 29 height 16
type input "RUB"
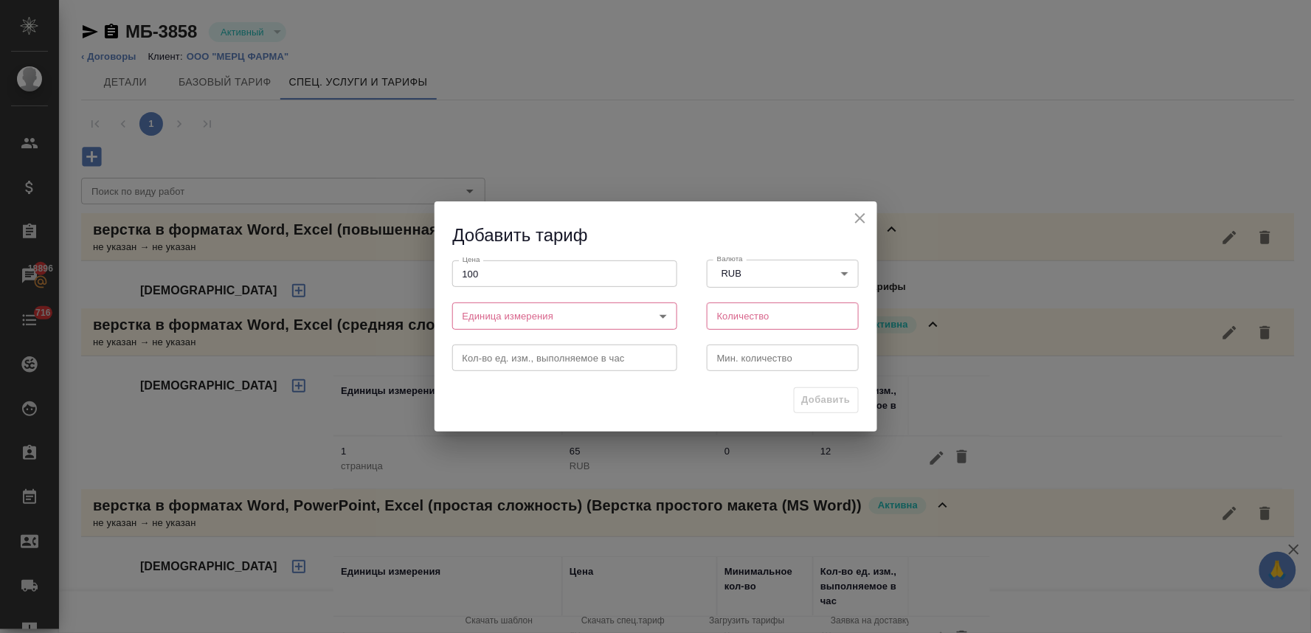
click at [584, 314] on body "🙏 .cls-1 fill:#fff; AWATERA Lyamina Nadezhda Клиенты Спецификации Заказы 18896 …" at bounding box center [655, 316] width 1311 height 633
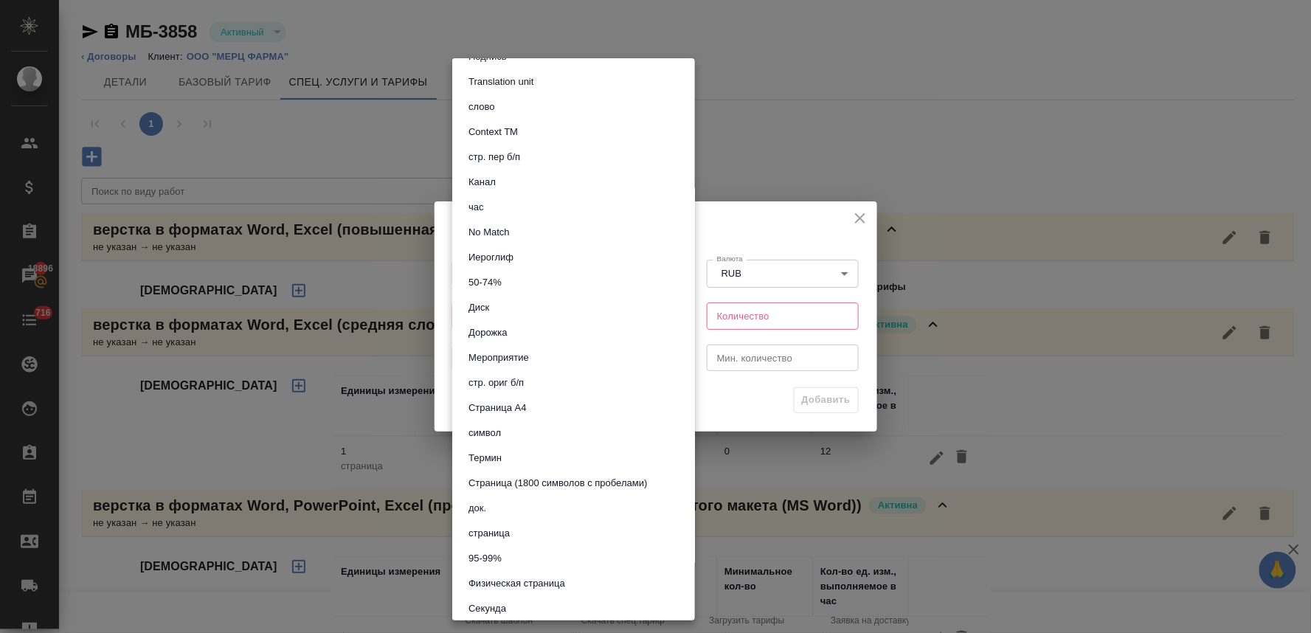
click at [550, 522] on li "страница" at bounding box center [573, 533] width 243 height 25
type input "5a8b1489cc6b4906c91bfdb2"
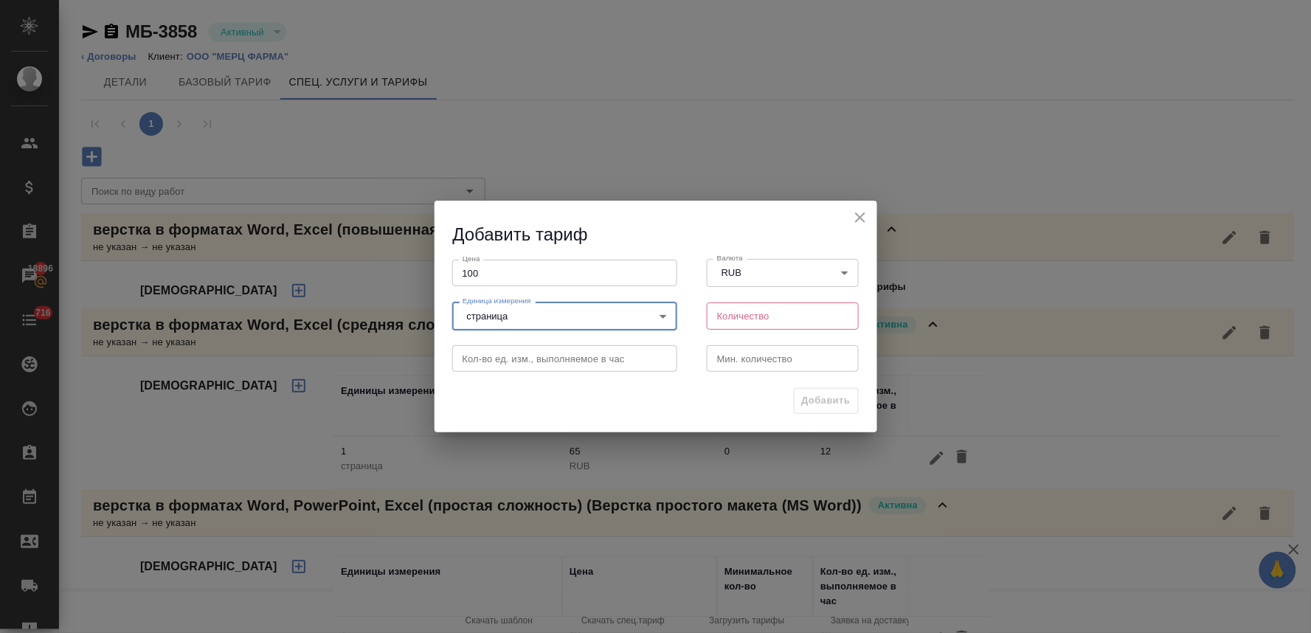
click at [746, 313] on input "number" at bounding box center [783, 315] width 153 height 27
type input "1"
click at [800, 391] on button "Добавить" at bounding box center [826, 401] width 65 height 26
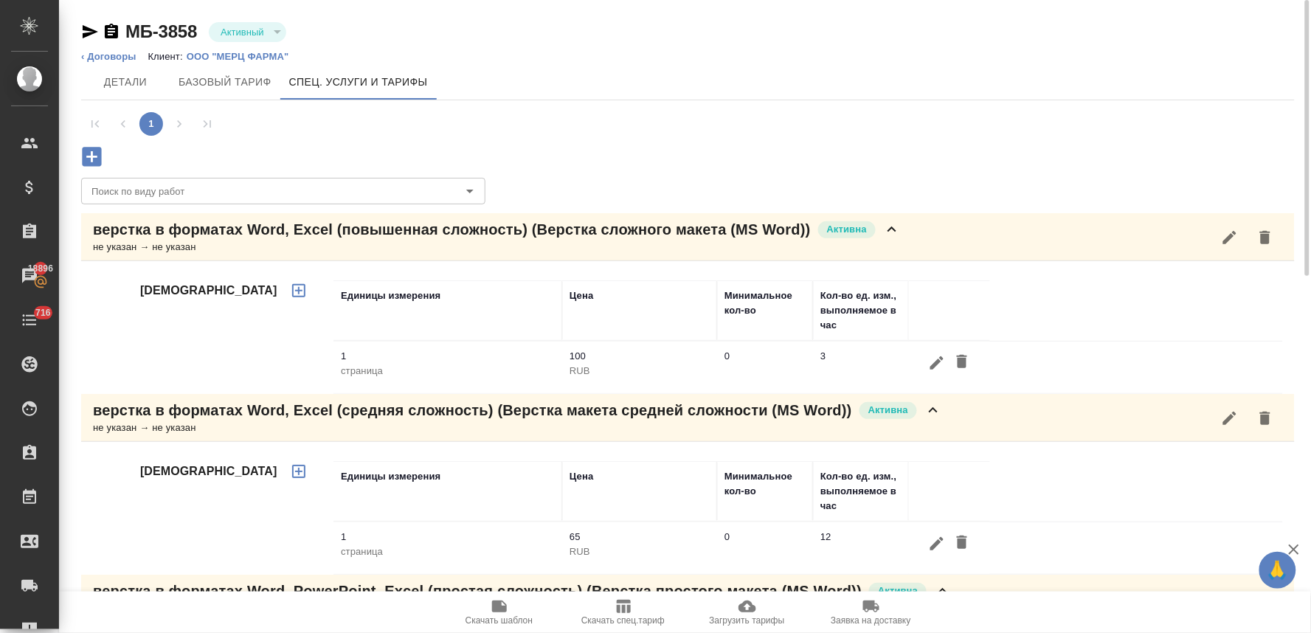
click at [94, 153] on icon "button" at bounding box center [91, 156] width 19 height 19
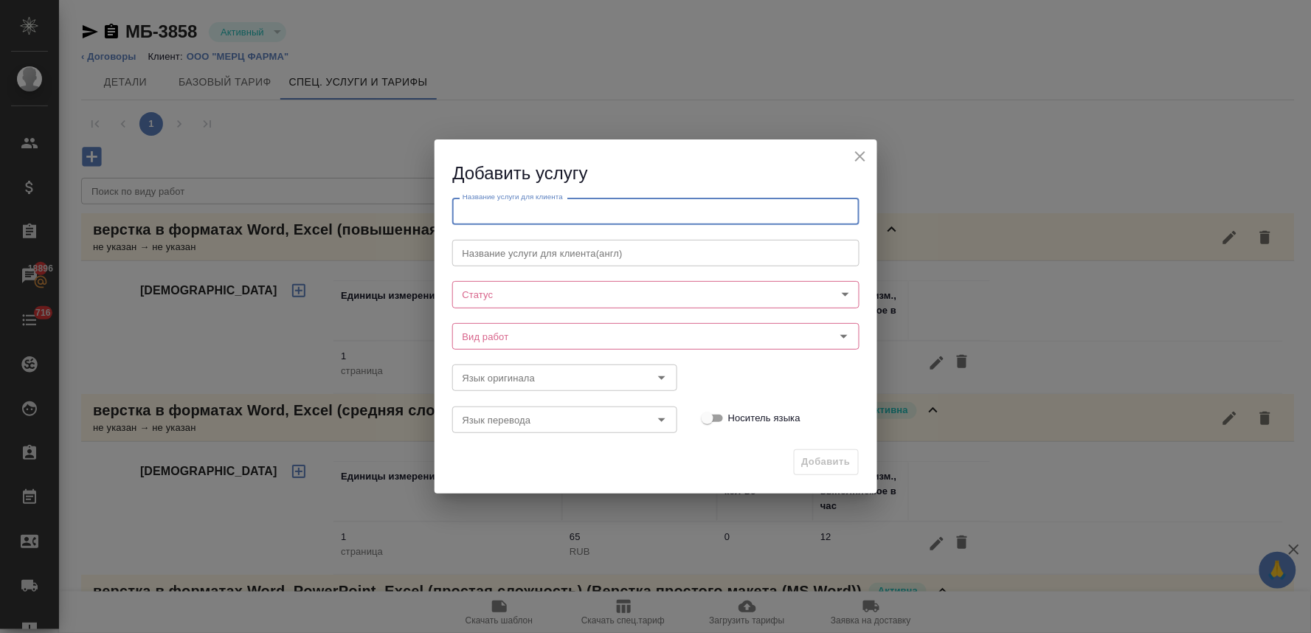
click at [544, 214] on input "text" at bounding box center [655, 211] width 407 height 27
paste input "восстановление макета (распознавание) в форматах jpeg, tiff, pdf (простая сложн…"
type input "восстановление макета (распознавание) в форматах jpeg, tiff, pdf (простая сложн…"
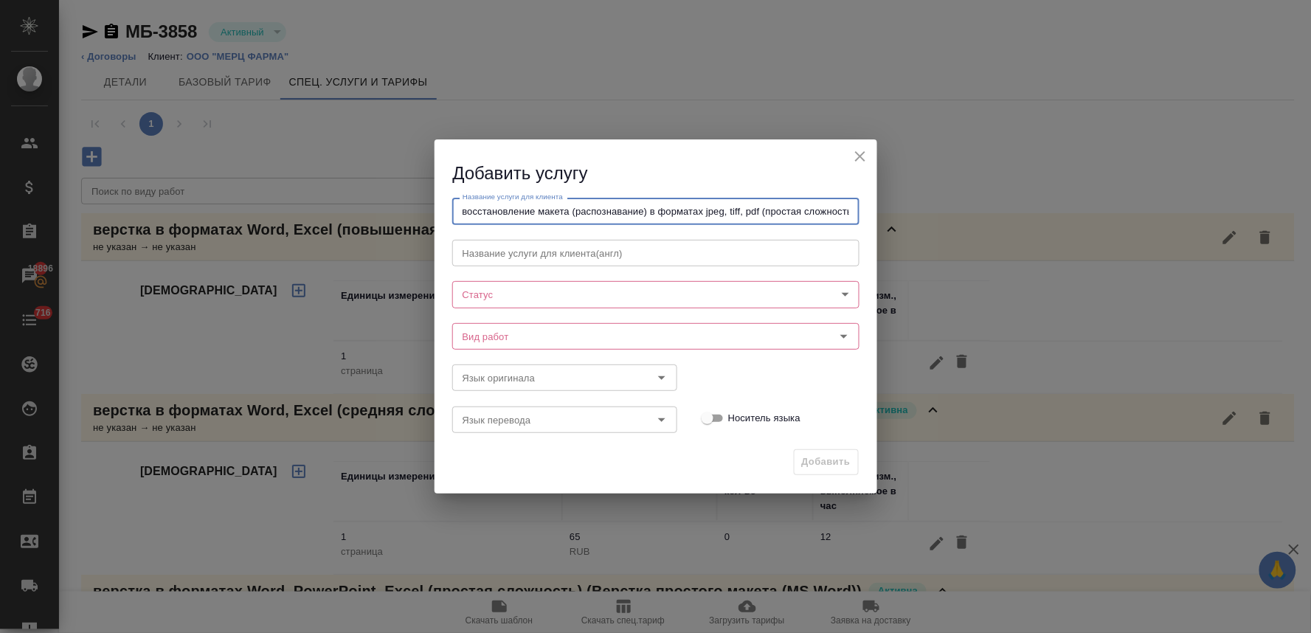
click at [513, 294] on body "🙏 .cls-1 fill:#fff; AWATERA Lyamina Nadezhda Клиенты Спецификации Заказы 18896 …" at bounding box center [655, 316] width 1311 height 633
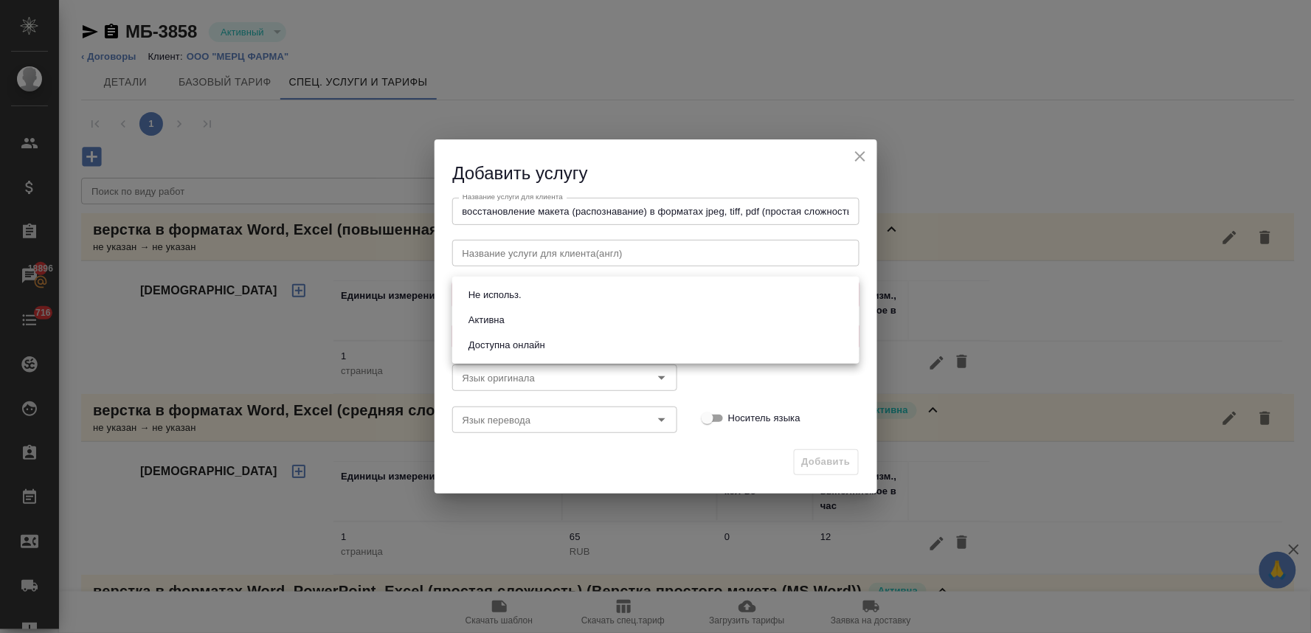
click at [512, 316] on li "Активна" at bounding box center [655, 320] width 407 height 25
type input "active"
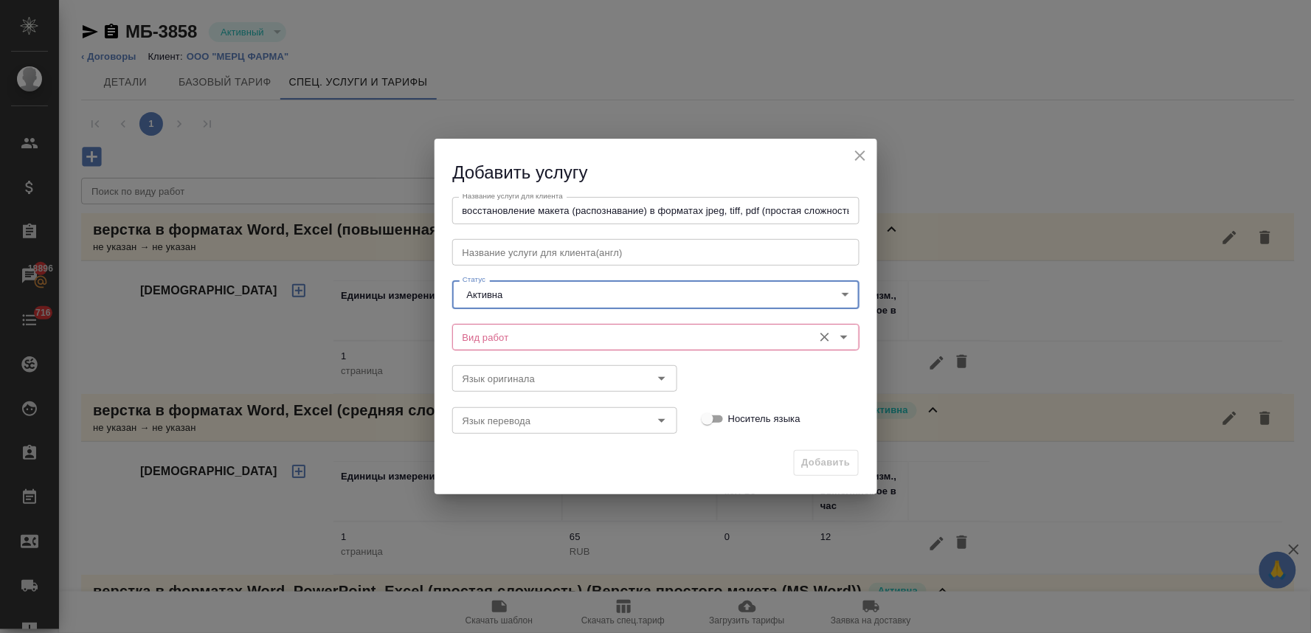
click at [583, 341] on input "Вид работ" at bounding box center [631, 337] width 349 height 18
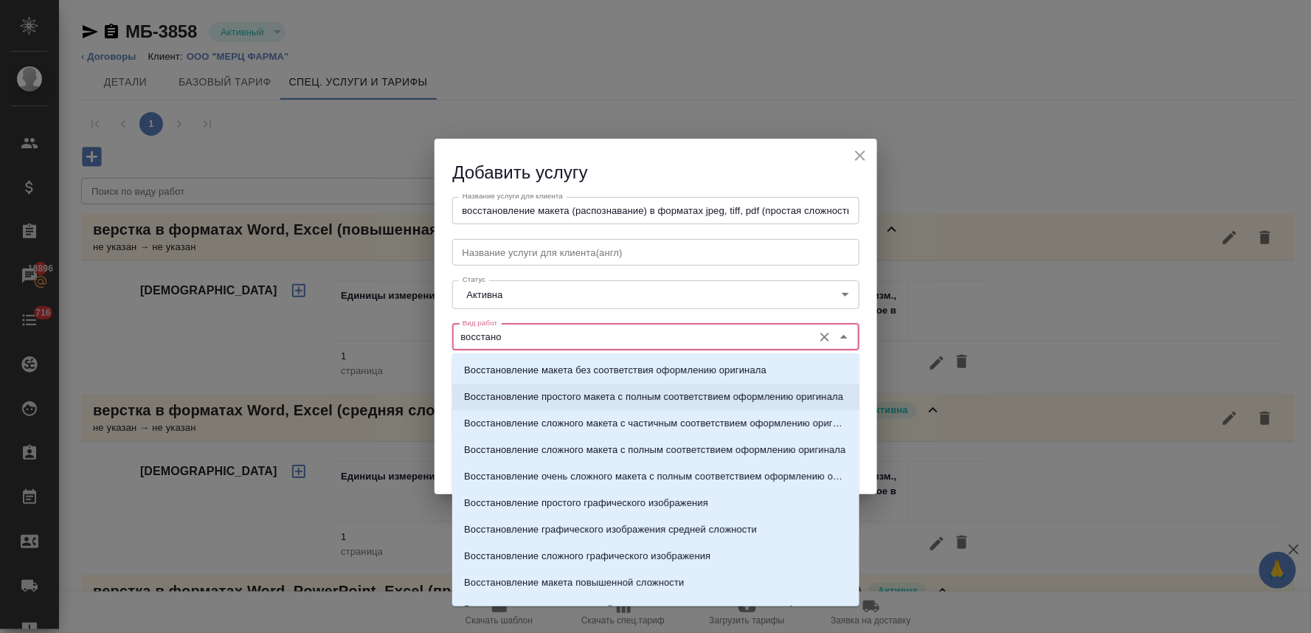
click at [573, 403] on p "Восстановление простого макета с полным соответствием оформлению оригинала" at bounding box center [653, 396] width 379 height 15
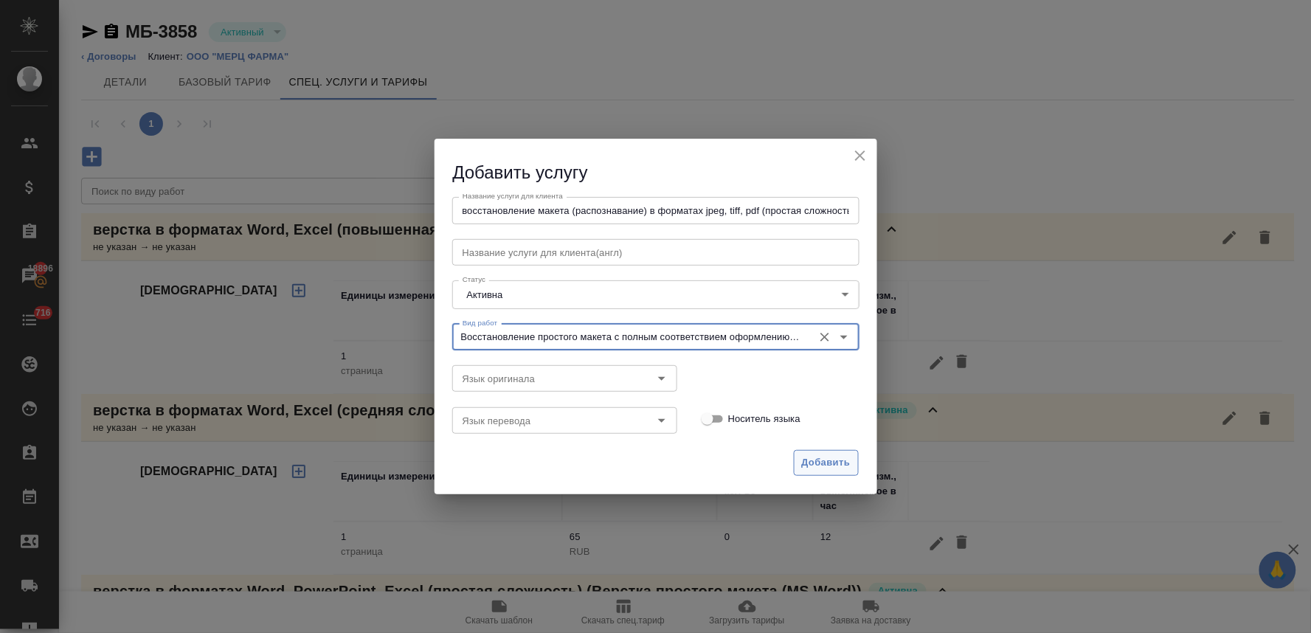
type input "Восстановление простого макета с полным соответствием оформлению оригинала"
click at [826, 459] on span "Добавить" at bounding box center [826, 462] width 49 height 17
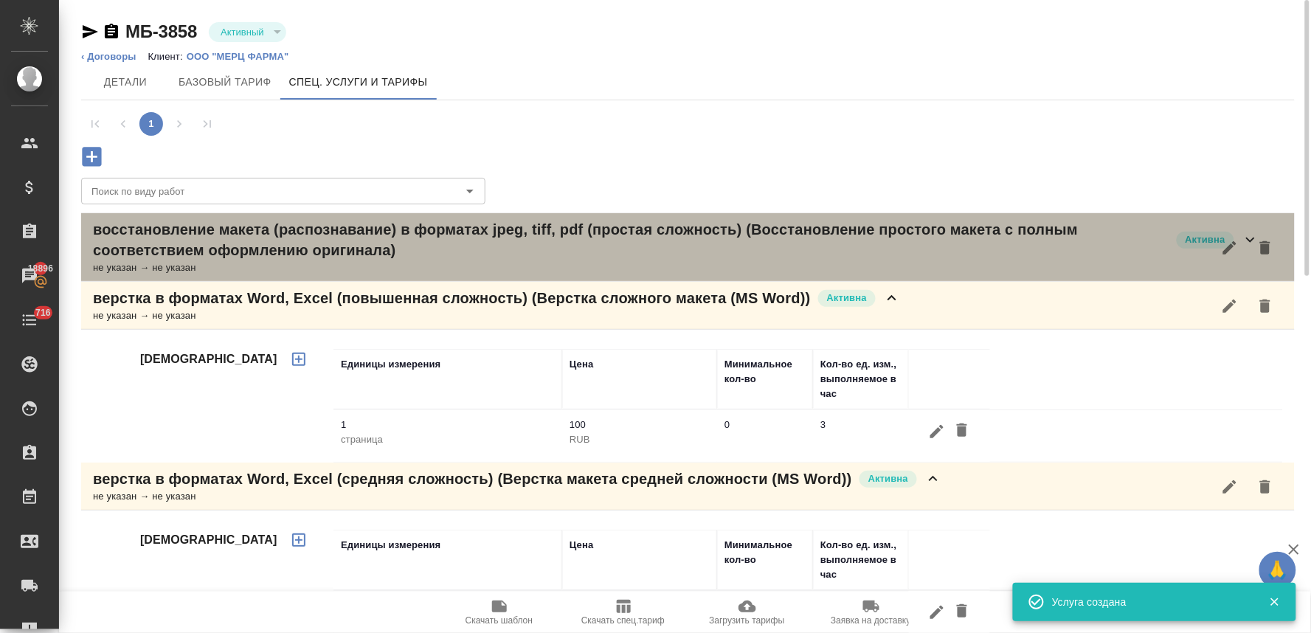
click at [157, 245] on p "восстановление макета (распознавание) в форматах jpeg, tiff, pdf (простая сложн…" at bounding box center [631, 239] width 1076 height 41
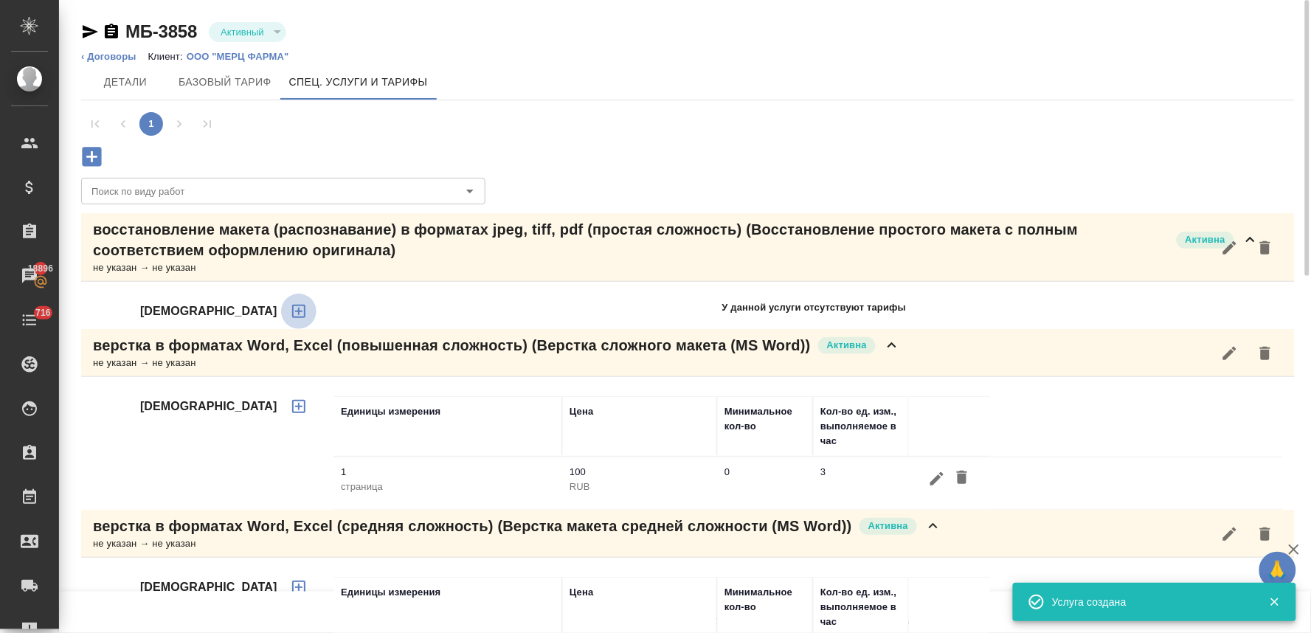
click at [292, 311] on icon "button" at bounding box center [298, 311] width 13 height 13
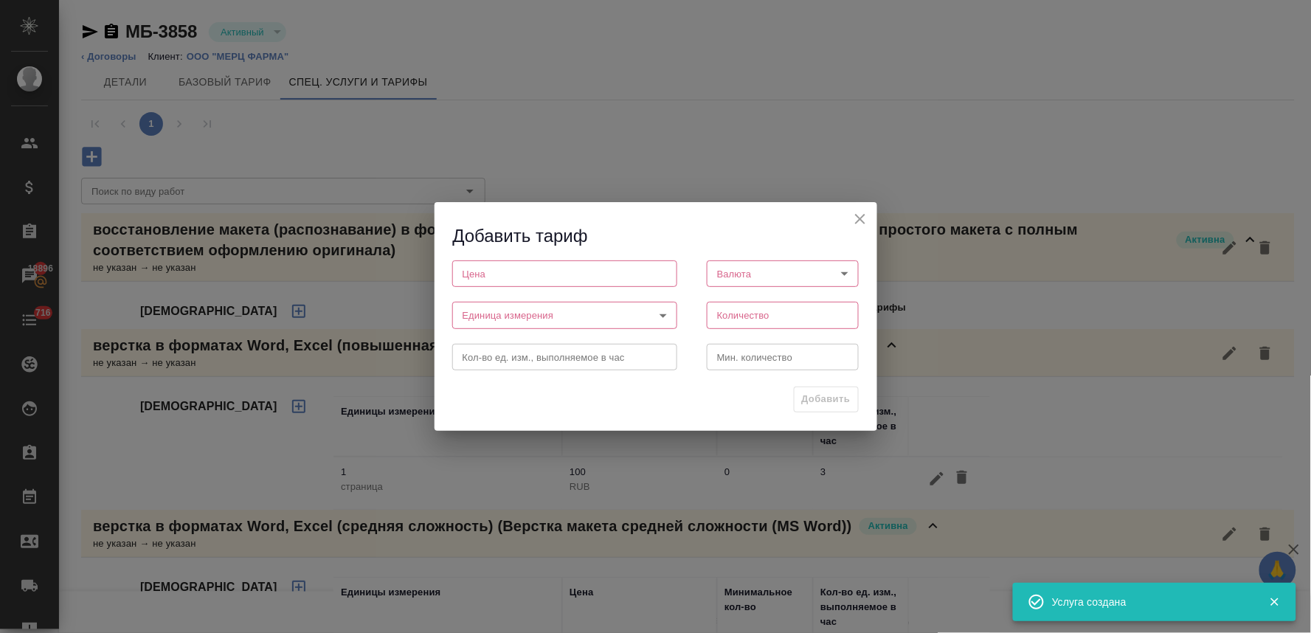
click at [559, 273] on input "number" at bounding box center [564, 273] width 225 height 27
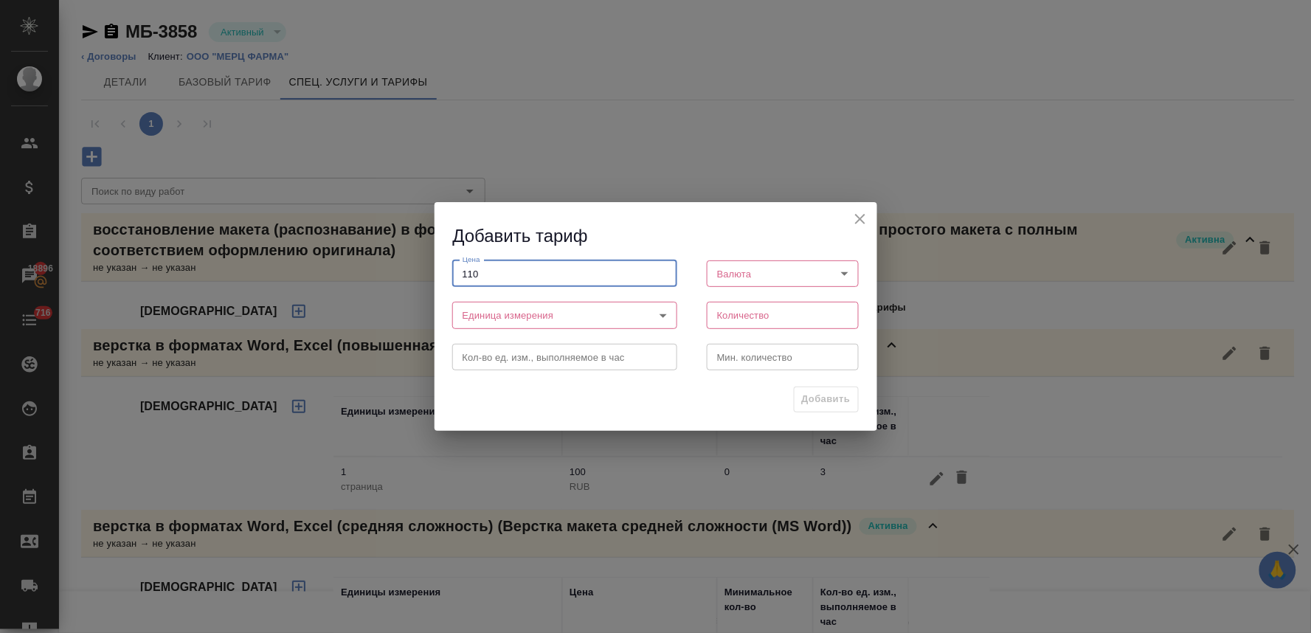
type input "110"
click at [758, 274] on body "🙏 .cls-1 fill:#fff; AWATERA Lyamina Nadezhda Клиенты Спецификации Заказы 18896 …" at bounding box center [655, 316] width 1311 height 633
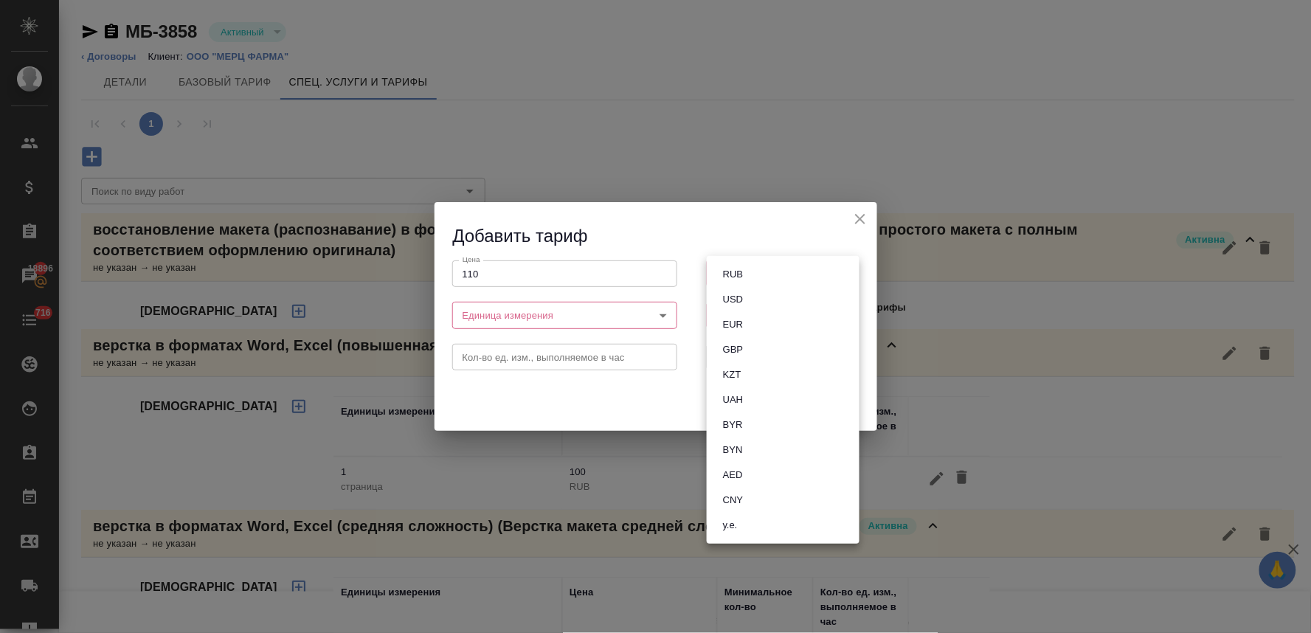
click at [758, 277] on li "RUB" at bounding box center [783, 274] width 153 height 25
type input "RUB"
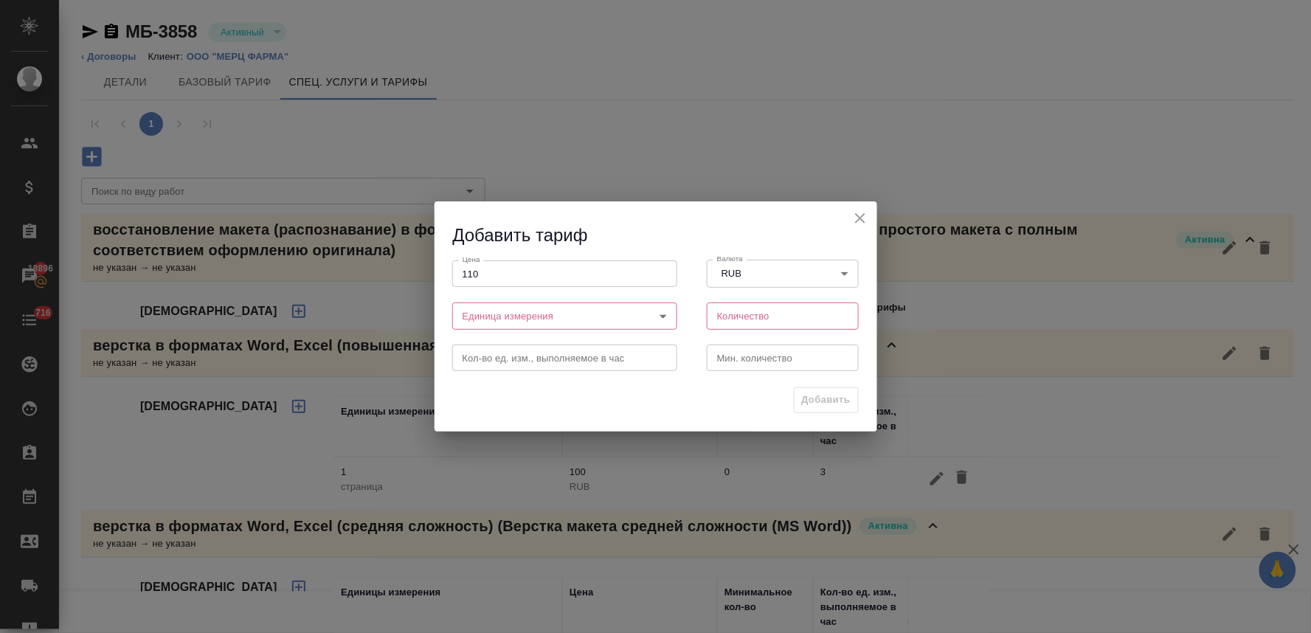
click at [569, 314] on body "🙏 .cls-1 fill:#fff; AWATERA Lyamina Nadezhda Клиенты Спецификации Заказы 18896 …" at bounding box center [655, 316] width 1311 height 633
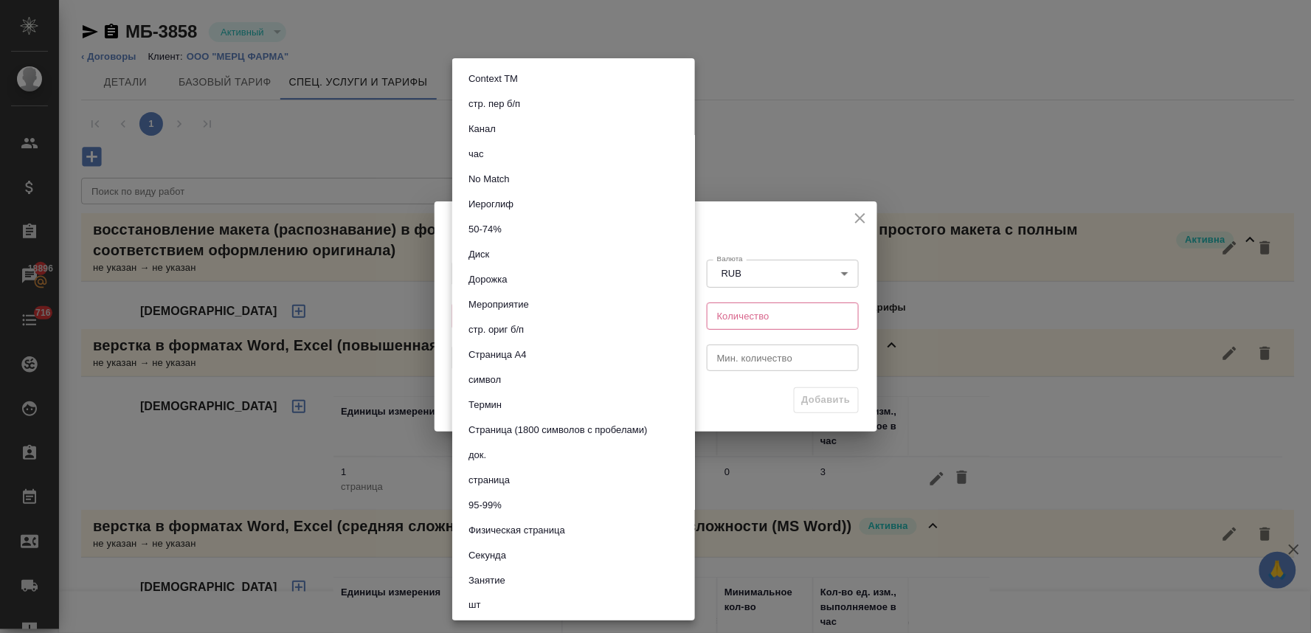
scroll to position [328, 0]
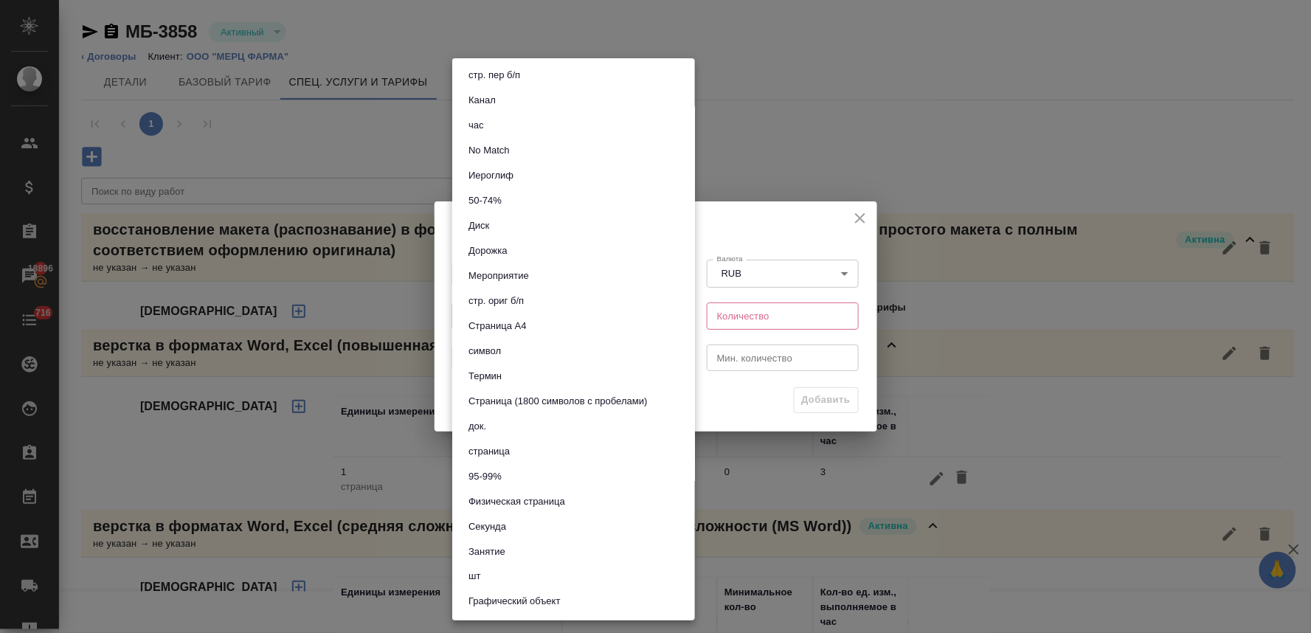
click at [522, 451] on li "страница" at bounding box center [573, 451] width 243 height 25
type input "5a8b1489cc6b4906c91bfdb2"
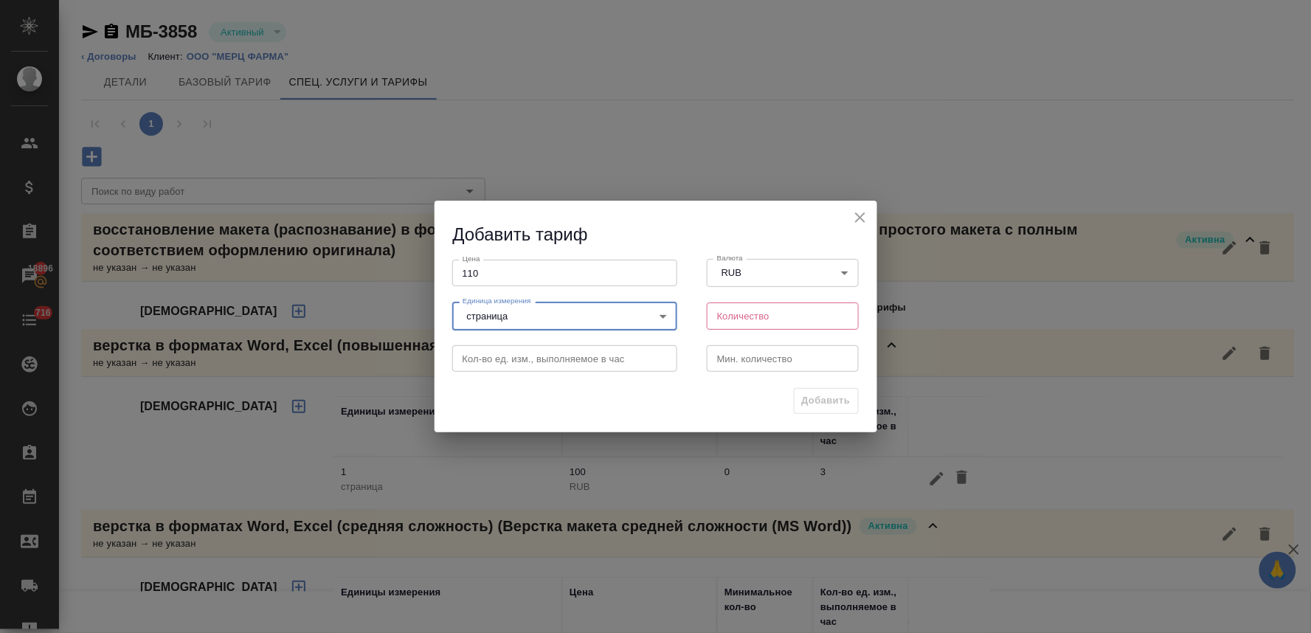
click at [730, 327] on input "number" at bounding box center [783, 315] width 153 height 27
type input "1"
click at [810, 407] on span "Добавить" at bounding box center [826, 400] width 49 height 17
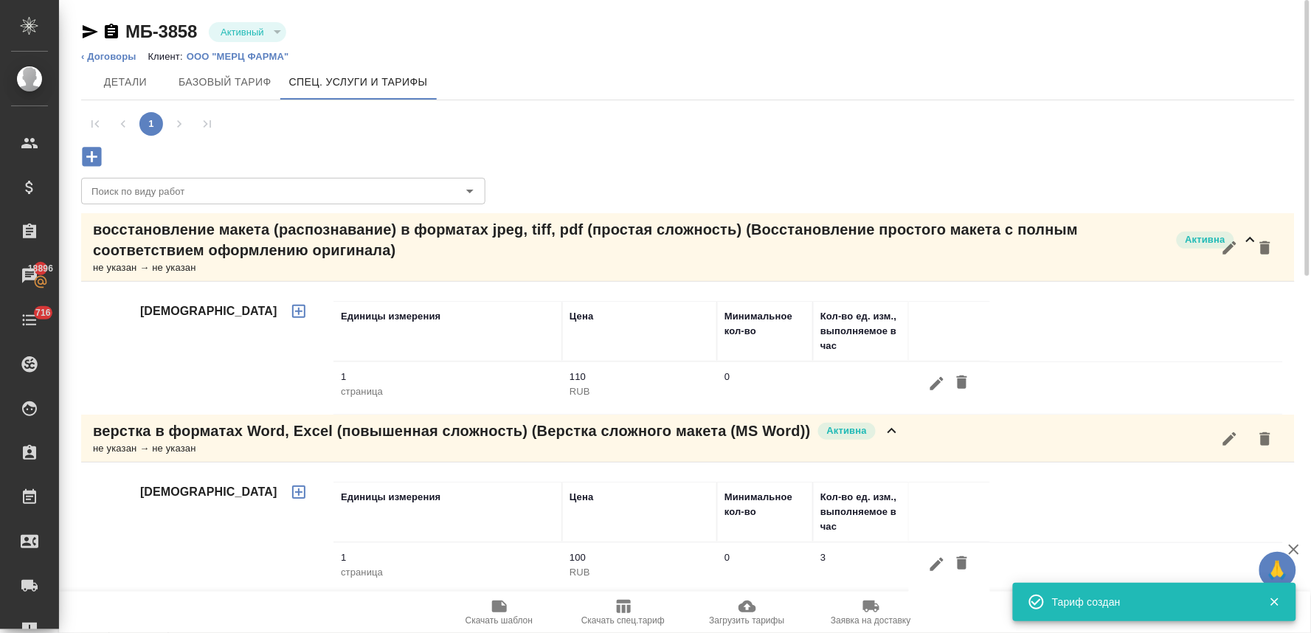
click at [99, 158] on icon "button" at bounding box center [91, 156] width 19 height 19
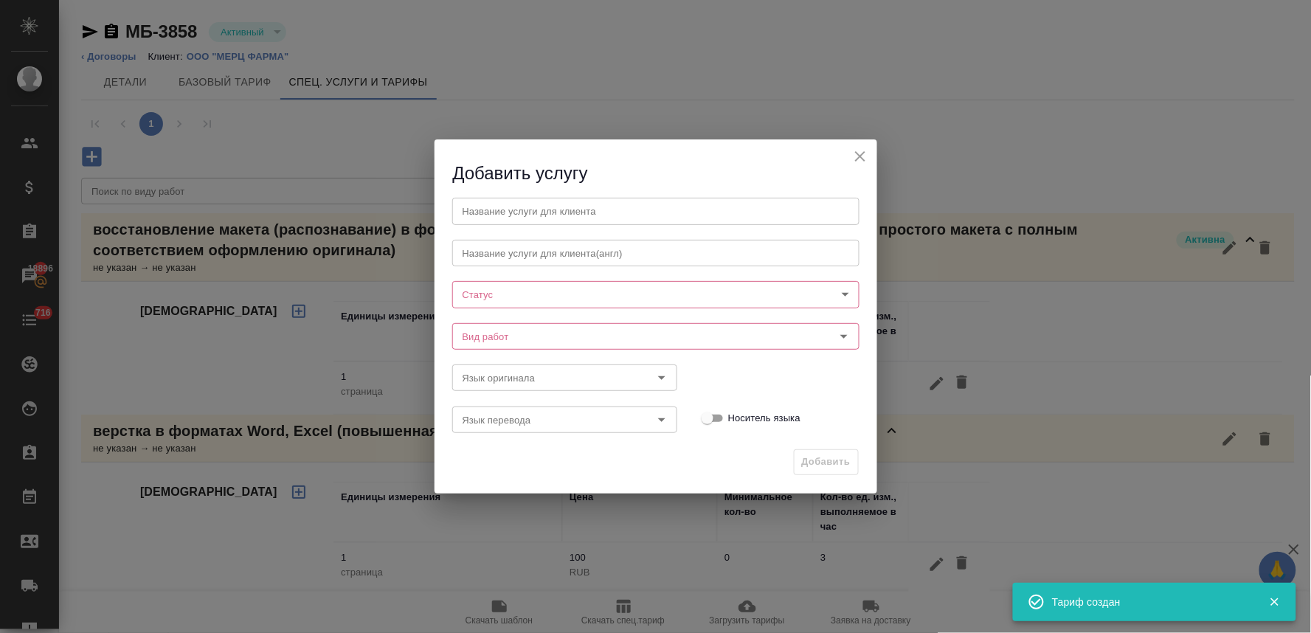
click at [512, 209] on input "text" at bounding box center [655, 211] width 407 height 27
paste input "восстановление макета (распознавание) в форматах jpeg, tiff, pdf (средняя сложн…"
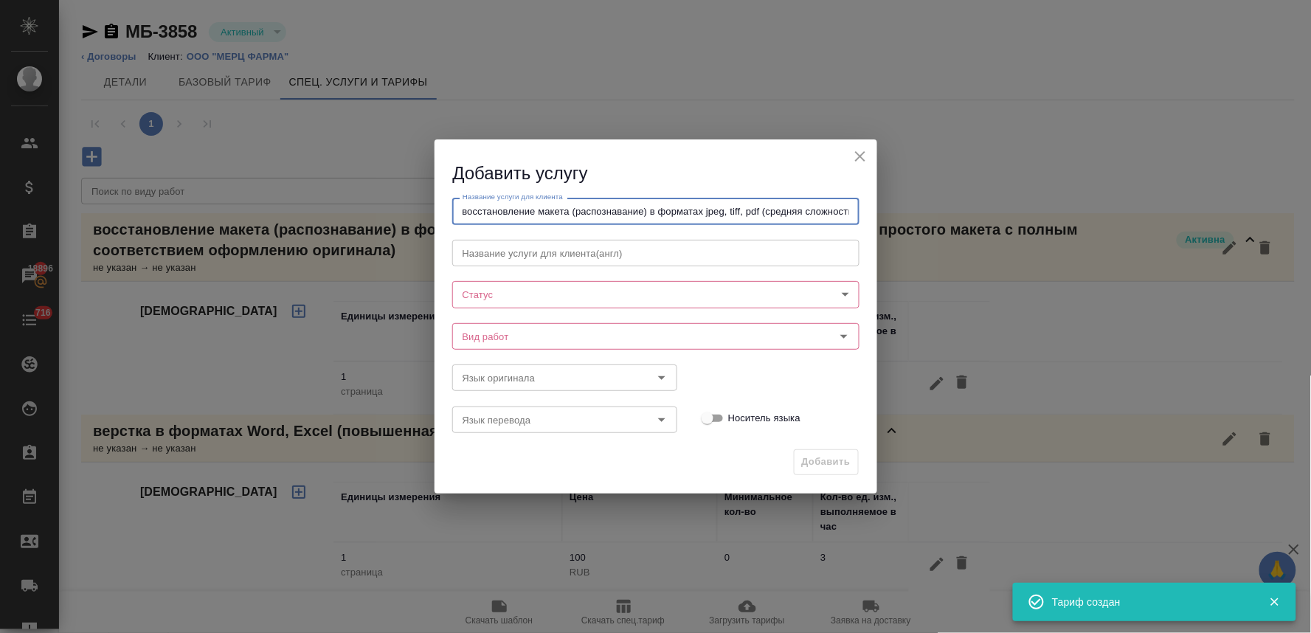
scroll to position [0, 10]
type input "восстановление макета (распознавание) в форматах jpeg, tiff, pdf (средняя сложн…"
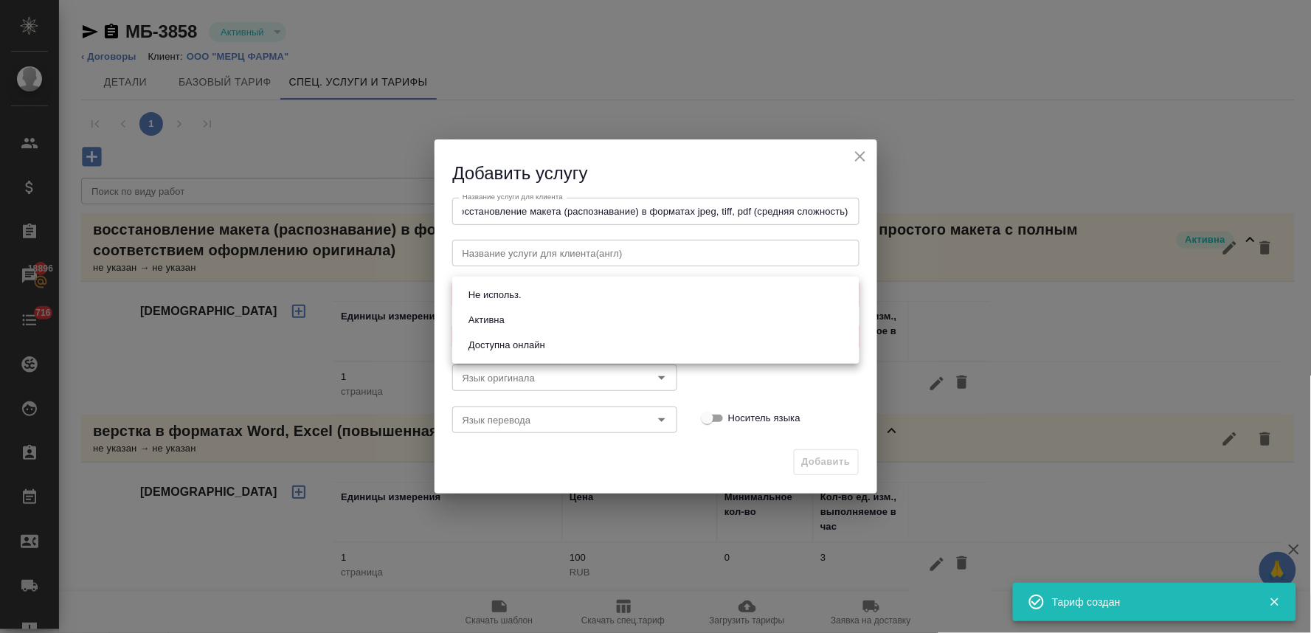
click at [494, 298] on body "🙏 .cls-1 fill:#fff; AWATERA Lyamina Nadezhda Клиенты Спецификации Заказы 18896 …" at bounding box center [655, 316] width 1311 height 633
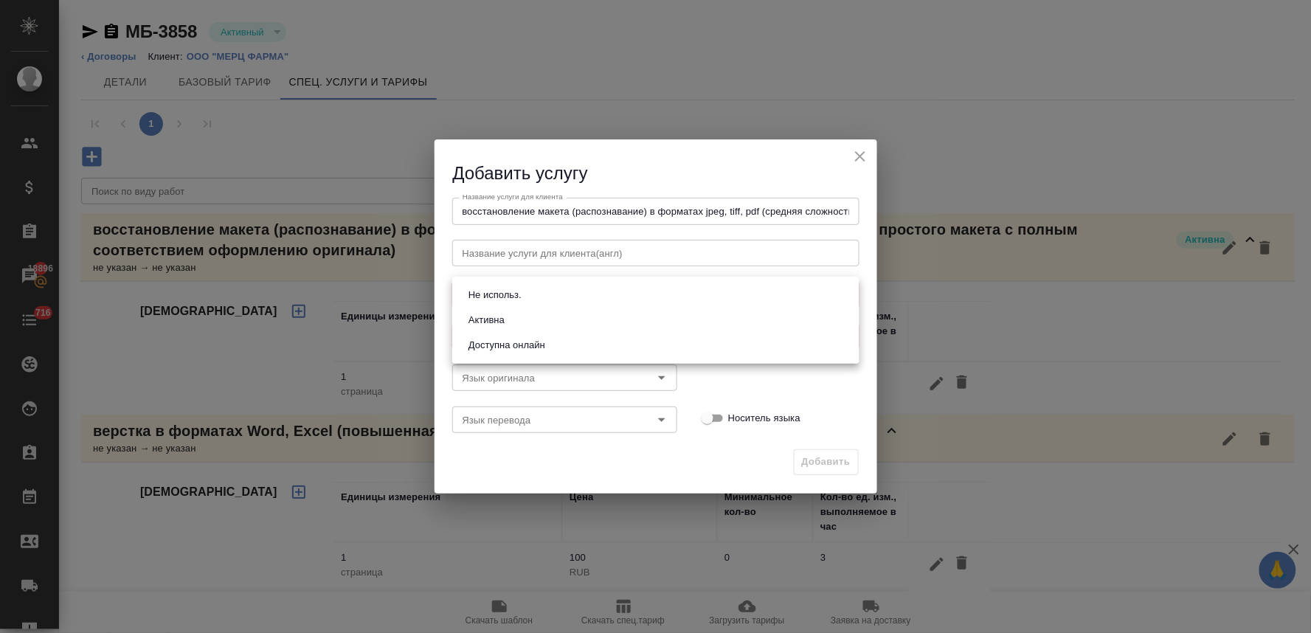
click at [509, 326] on li "Активна" at bounding box center [655, 320] width 407 height 25
type input "active"
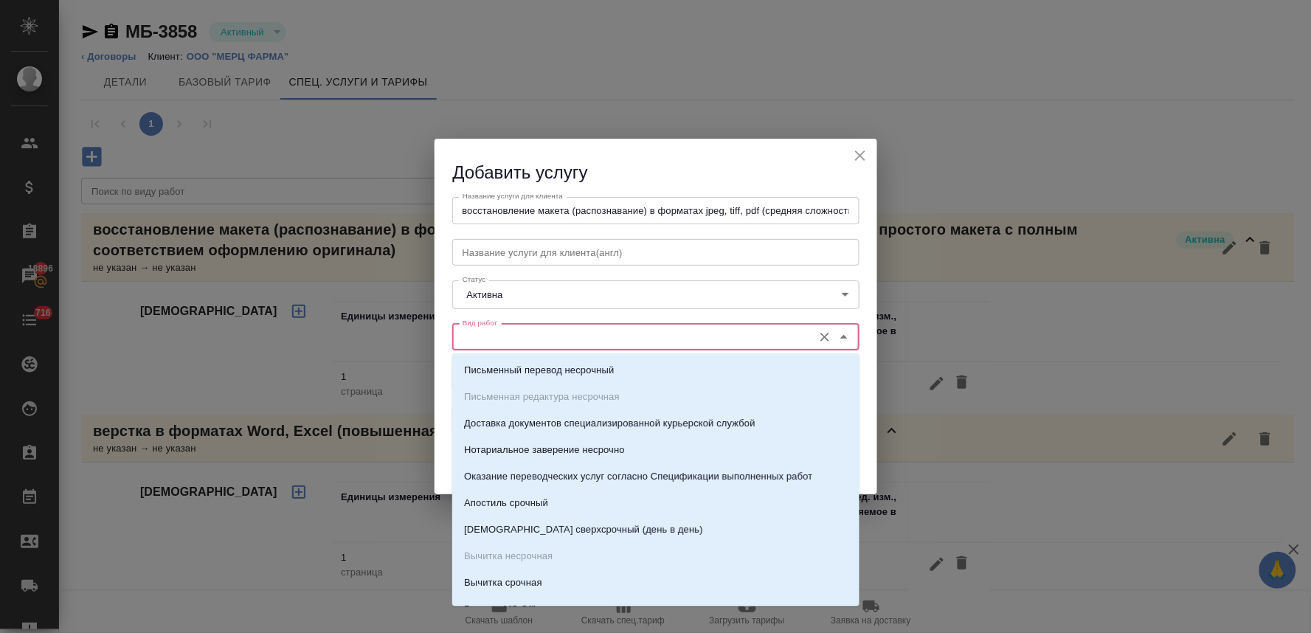
click at [514, 338] on input "Вид работ" at bounding box center [631, 337] width 349 height 18
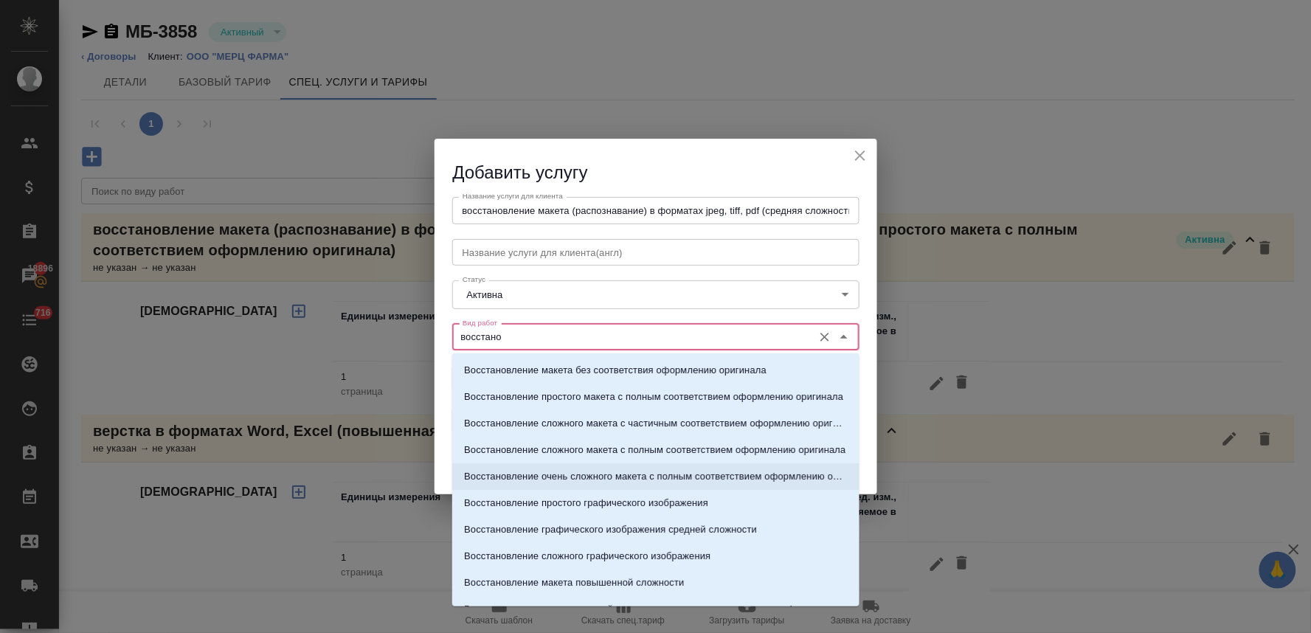
scroll to position [43, 0]
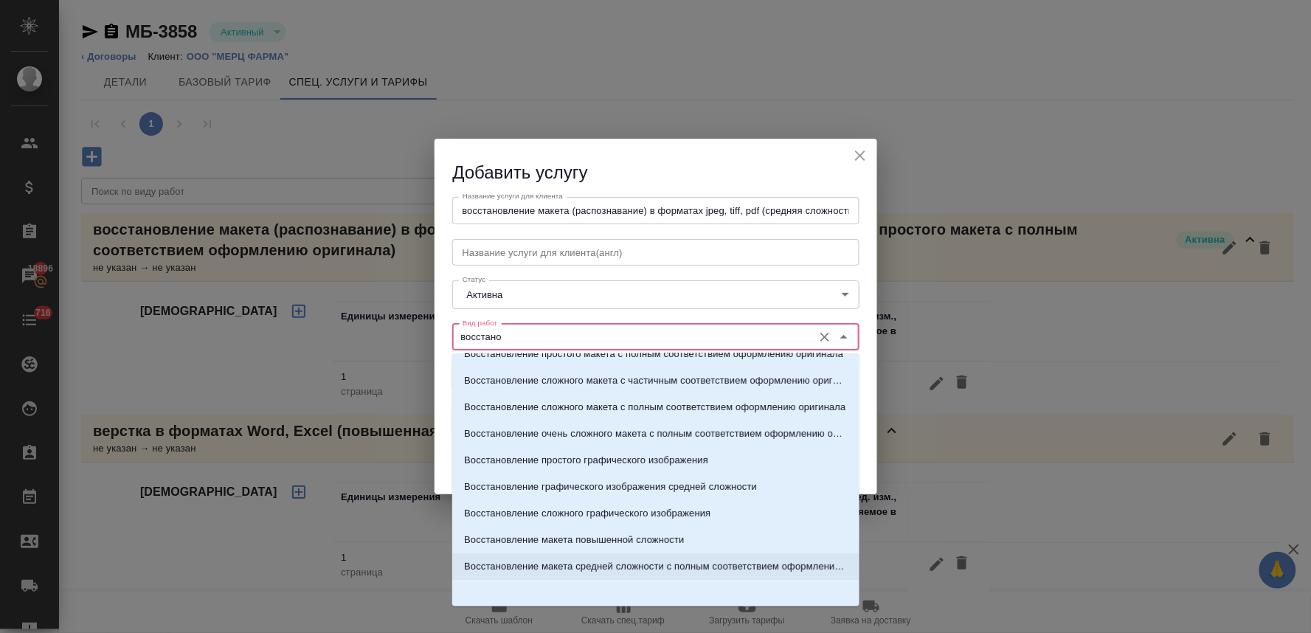
click at [587, 562] on p "Восстановление макета средней сложности с полным соответствием оформлению ориги…" at bounding box center [656, 566] width 384 height 15
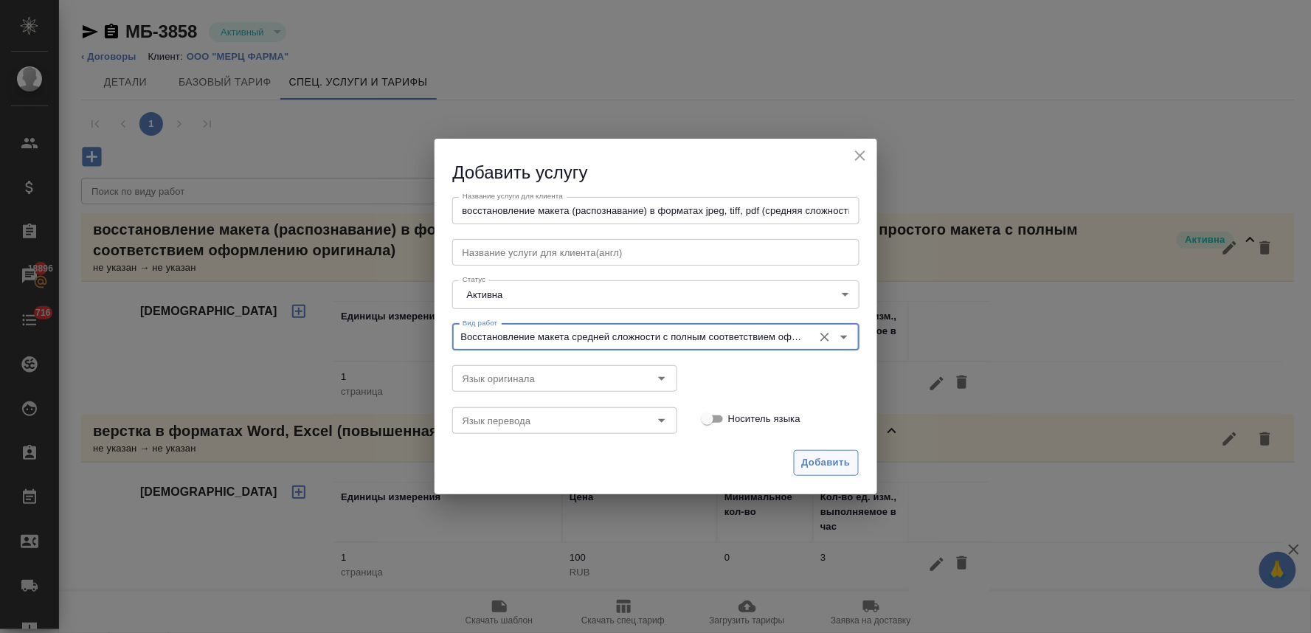
type input "Восстановление макета средней сложности с полным соответствием оформлению ориги…"
click at [810, 463] on span "Добавить" at bounding box center [826, 462] width 49 height 17
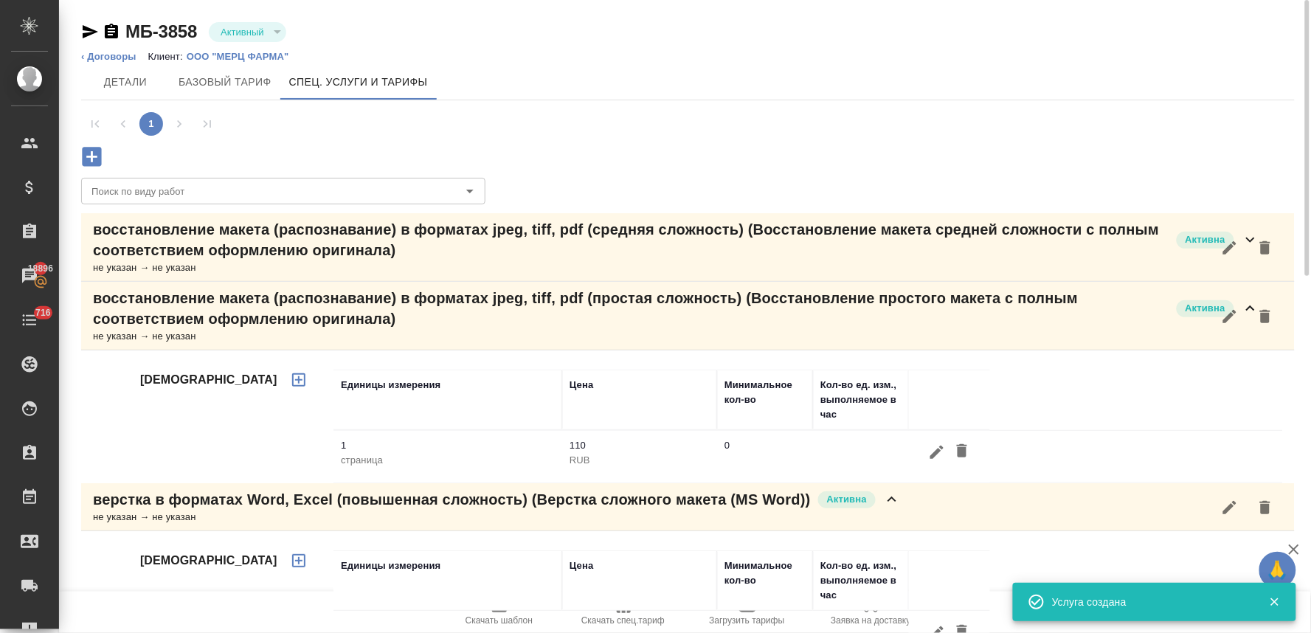
click at [119, 230] on p "восстановление макета (распознавание) в форматах jpeg, tiff, pdf (средняя сложн…" at bounding box center [631, 239] width 1076 height 41
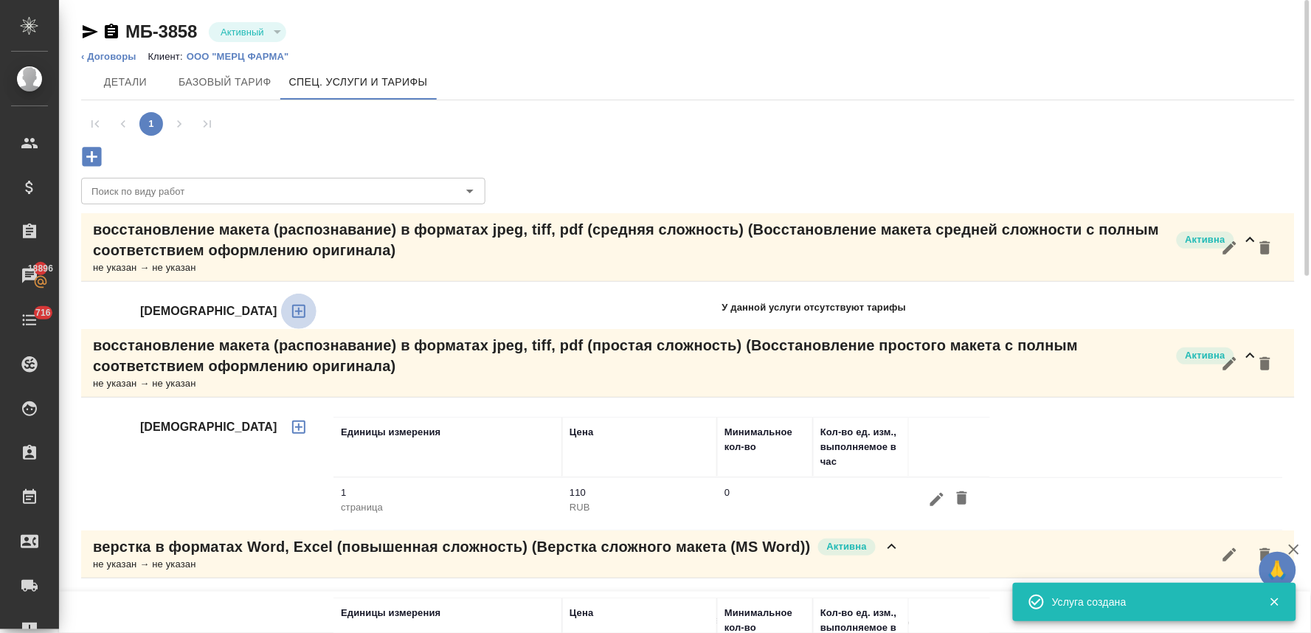
click at [290, 310] on icon "button" at bounding box center [299, 311] width 18 height 18
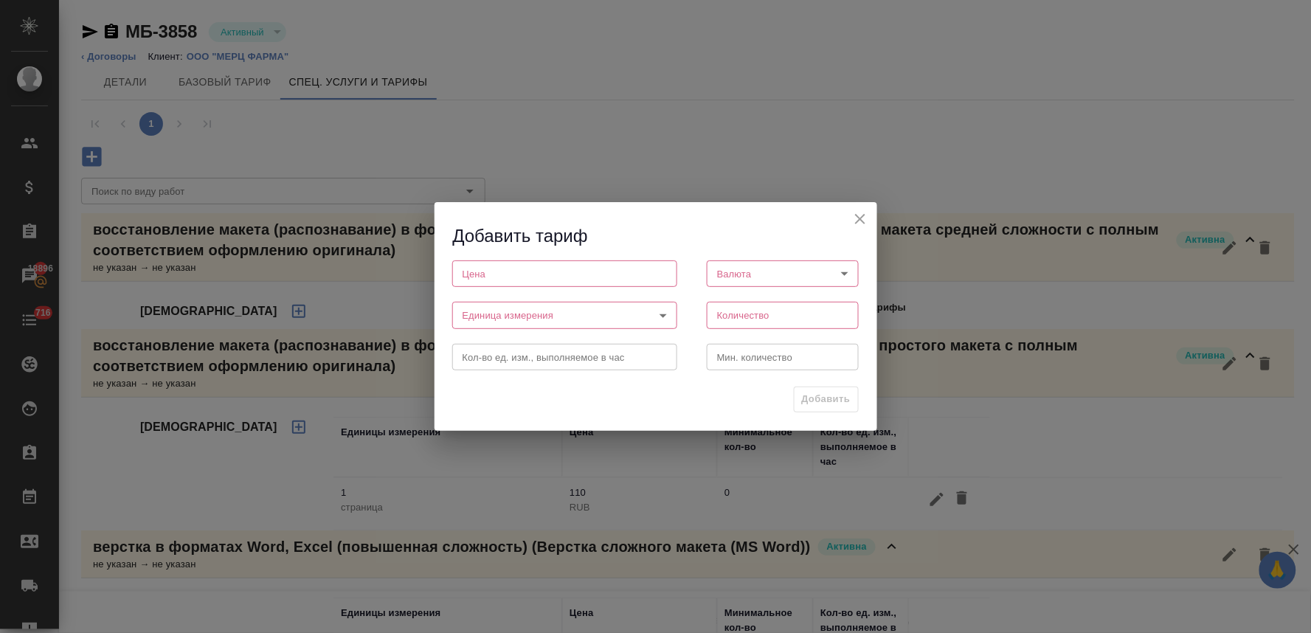
click at [549, 268] on input "number" at bounding box center [564, 273] width 225 height 27
type input "140"
click at [783, 271] on body "🙏 .cls-1 fill:#fff; AWATERA Lyamina Nadezhda Клиенты Спецификации Заказы 18896 …" at bounding box center [655, 316] width 1311 height 633
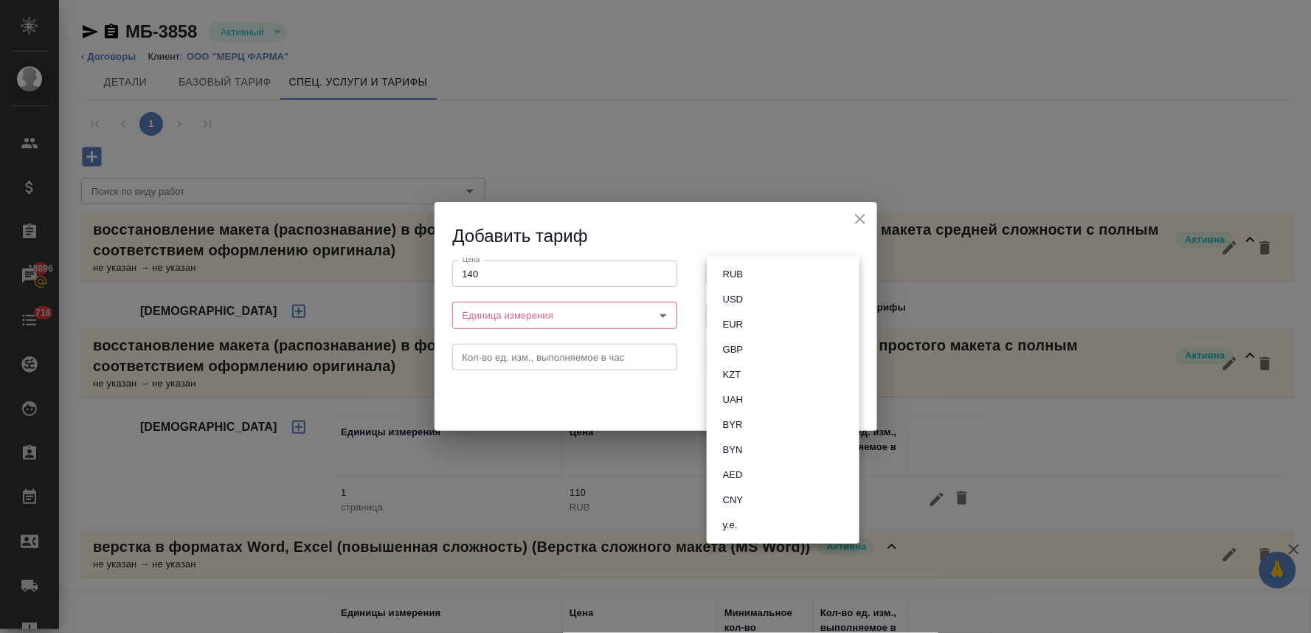
click at [763, 275] on li "RUB" at bounding box center [783, 274] width 153 height 25
type input "RUB"
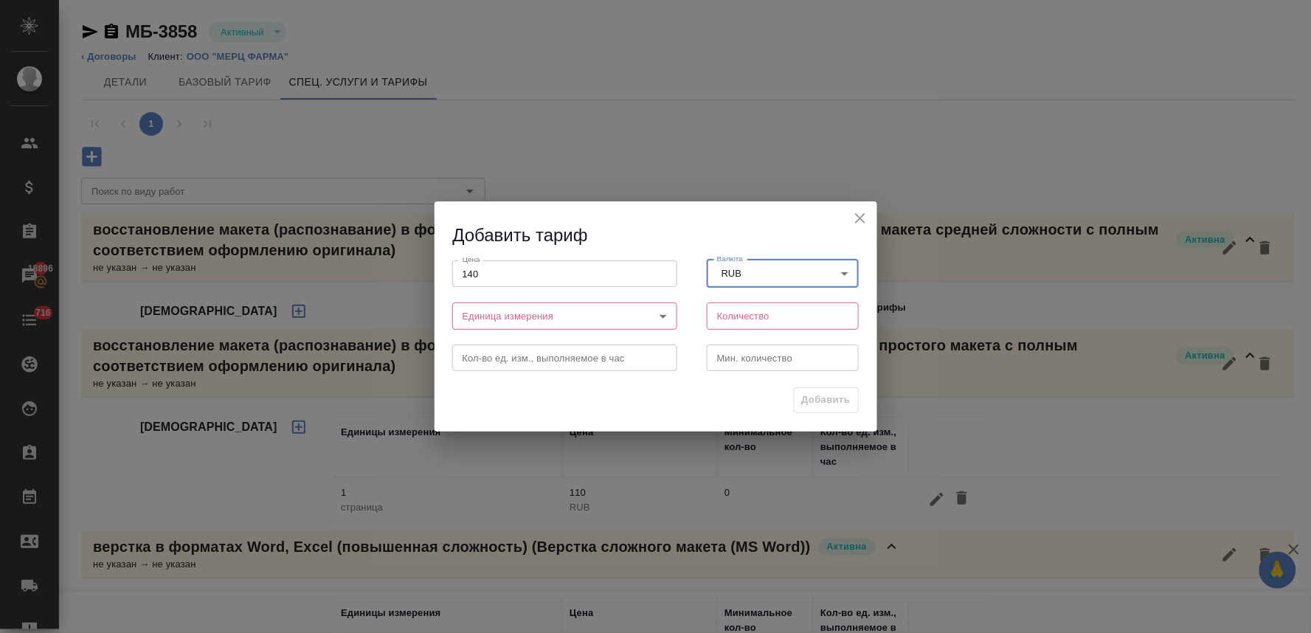
click at [530, 314] on body "🙏 .cls-1 fill:#fff; AWATERA Lyamina Nadezhda Клиенты Спецификации Заказы 18896 …" at bounding box center [655, 316] width 1311 height 633
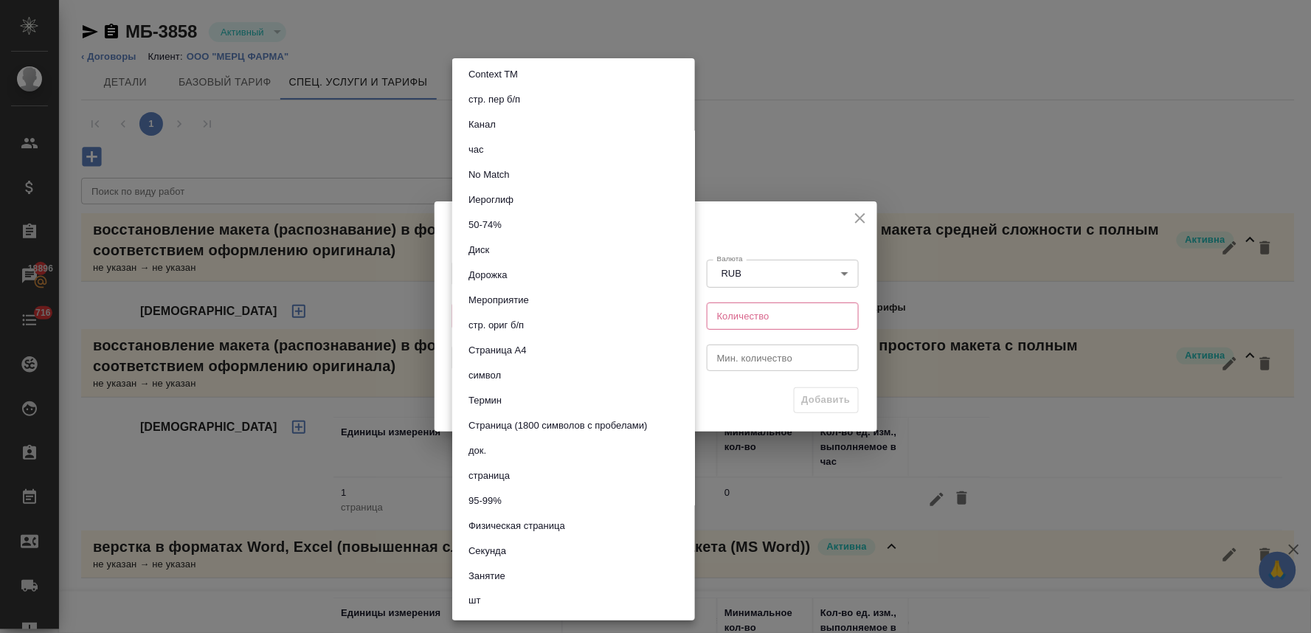
scroll to position [328, 0]
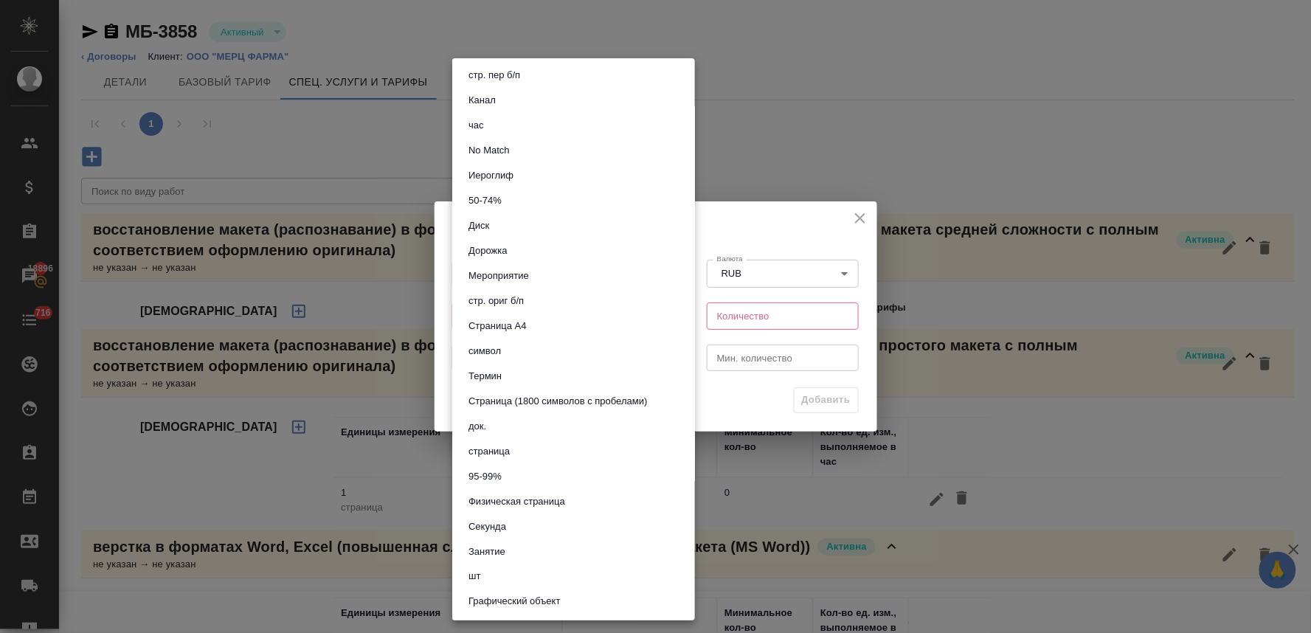
click at [528, 448] on li "страница" at bounding box center [573, 451] width 243 height 25
type input "5a8b1489cc6b4906c91bfdb2"
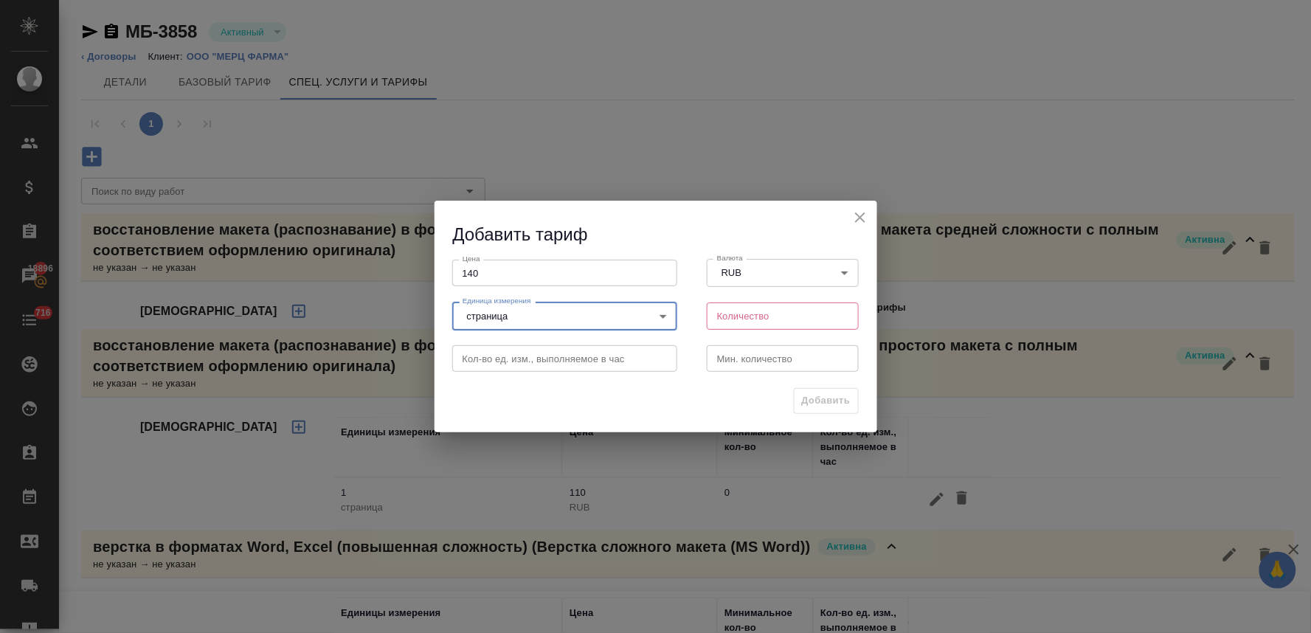
click at [747, 314] on input "number" at bounding box center [783, 315] width 153 height 27
type input "1"
click at [802, 396] on span "Добавить" at bounding box center [826, 400] width 49 height 17
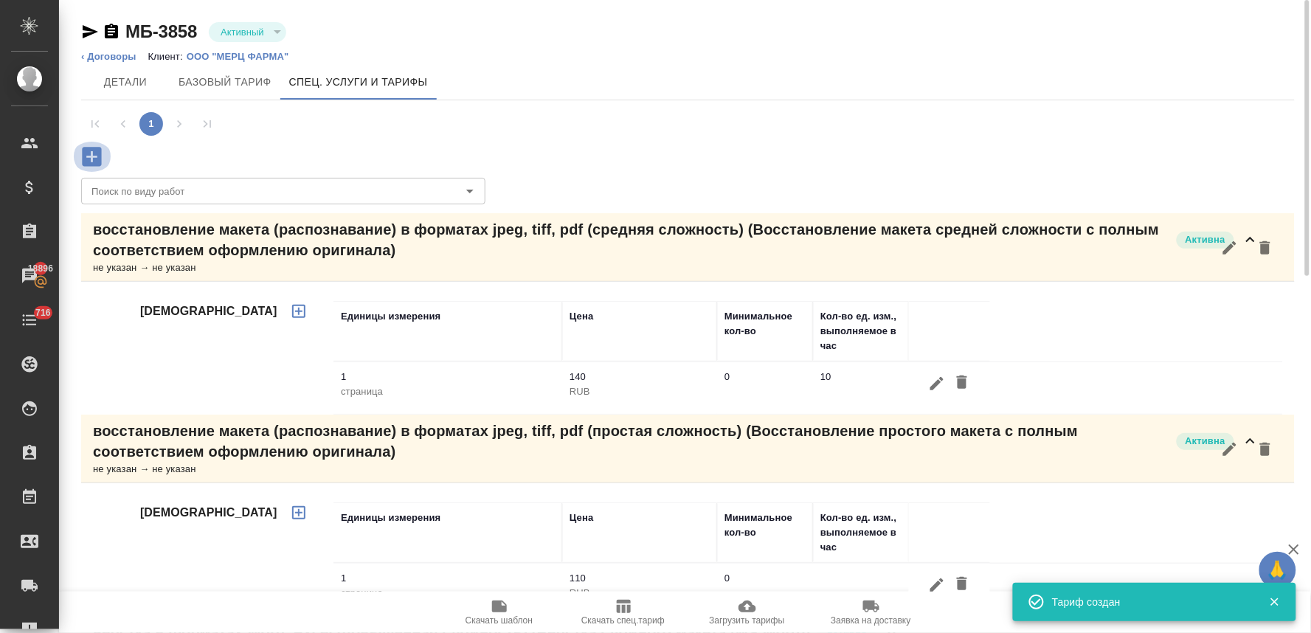
click at [91, 155] on icon "button" at bounding box center [92, 157] width 26 height 26
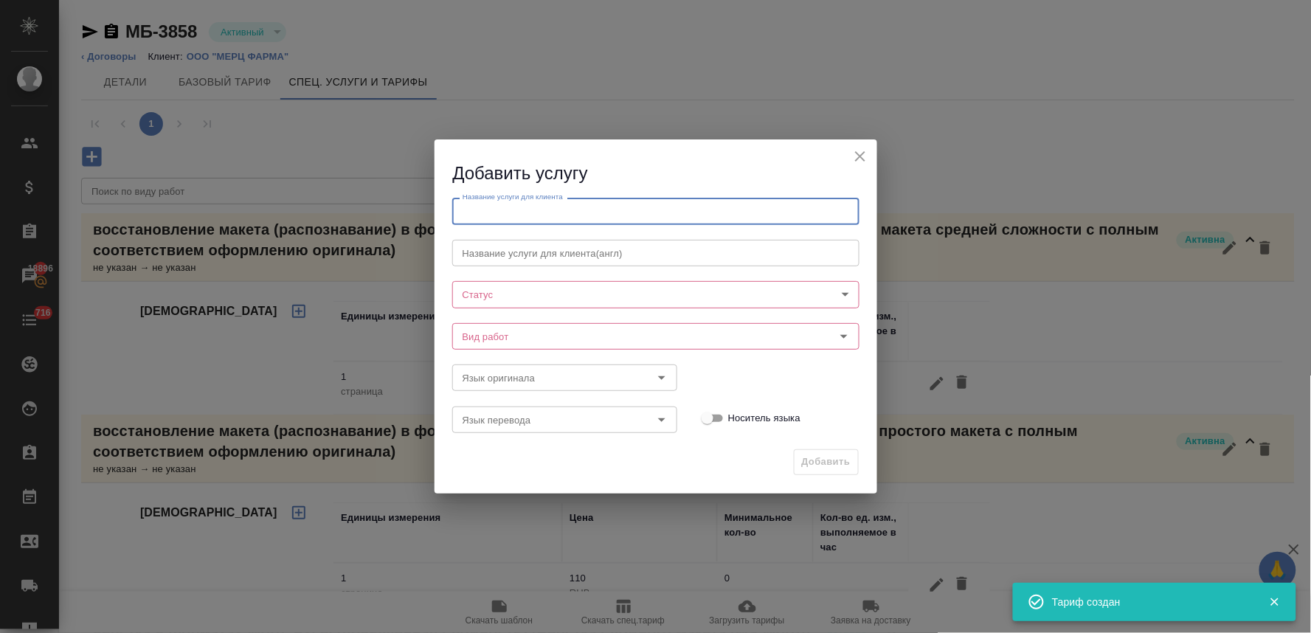
click at [508, 214] on input "text" at bounding box center [655, 211] width 407 height 27
paste input "восстановление макета (распознавание) в форматах jpeg, tiff, pdf (повышенная сл…"
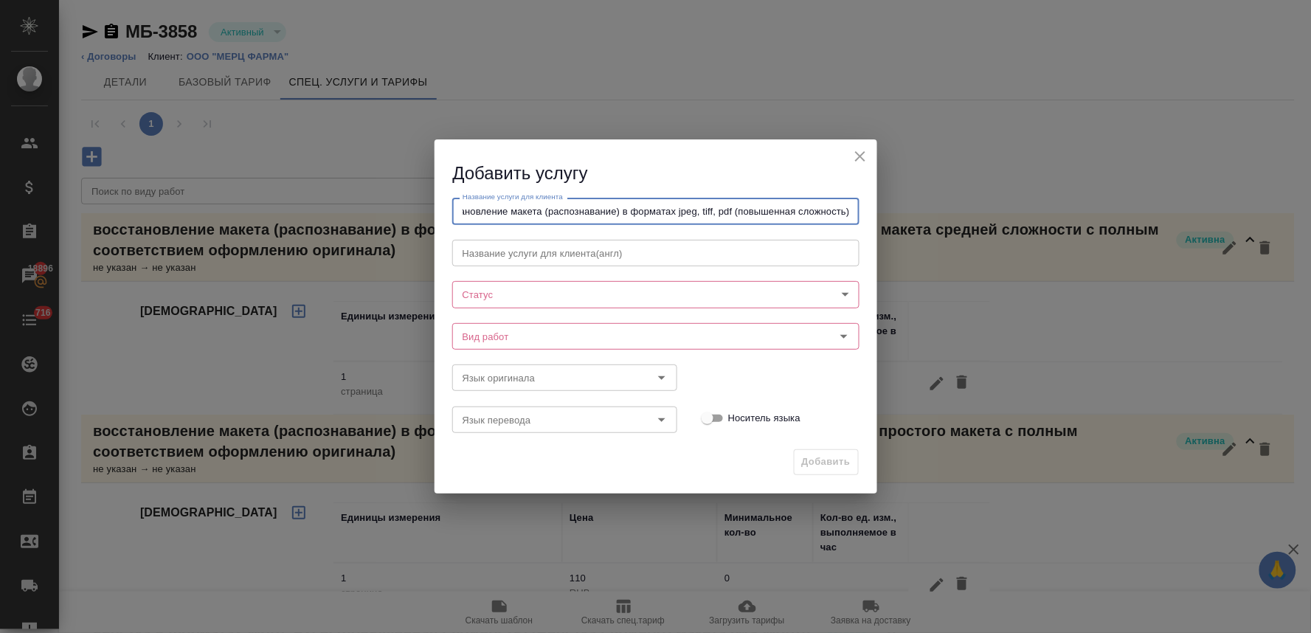
type input "восстановление макета (распознавание) в форматах jpeg, tiff, pdf (повышенная сл…"
click at [519, 293] on body "🙏 .cls-1 fill:#fff; AWATERA Lyamina Nadezhda Клиенты Спецификации Заказы 18896 …" at bounding box center [655, 316] width 1311 height 633
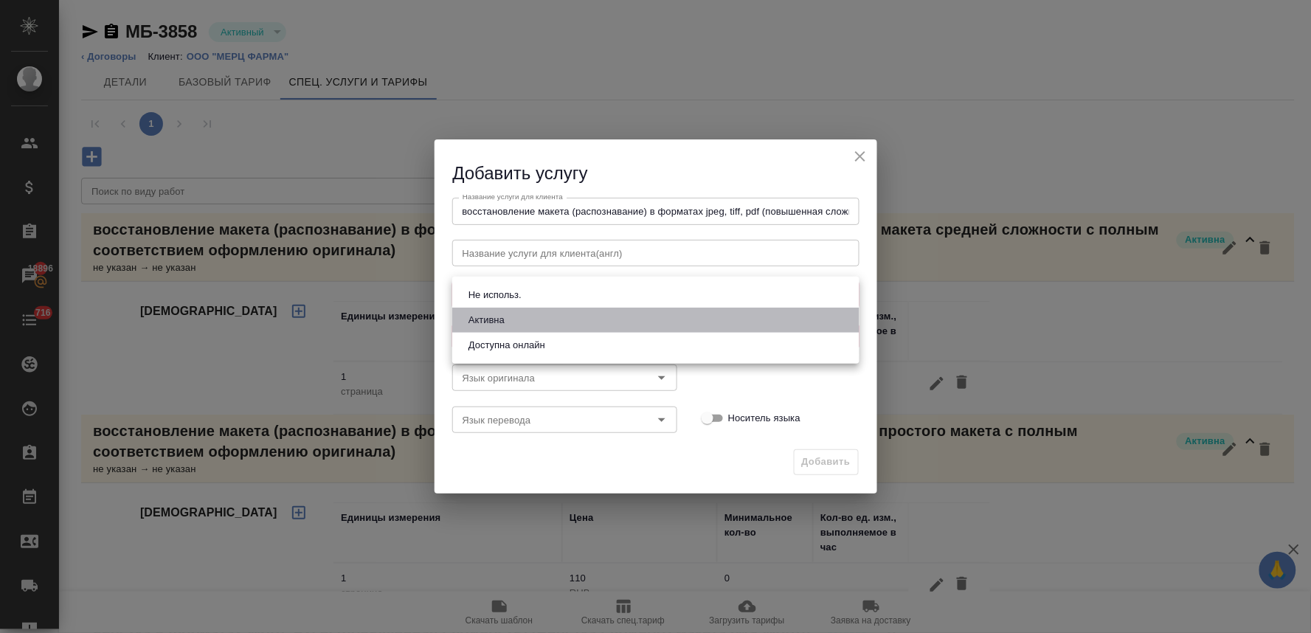
click at [524, 325] on li "Активна" at bounding box center [655, 320] width 407 height 25
type input "active"
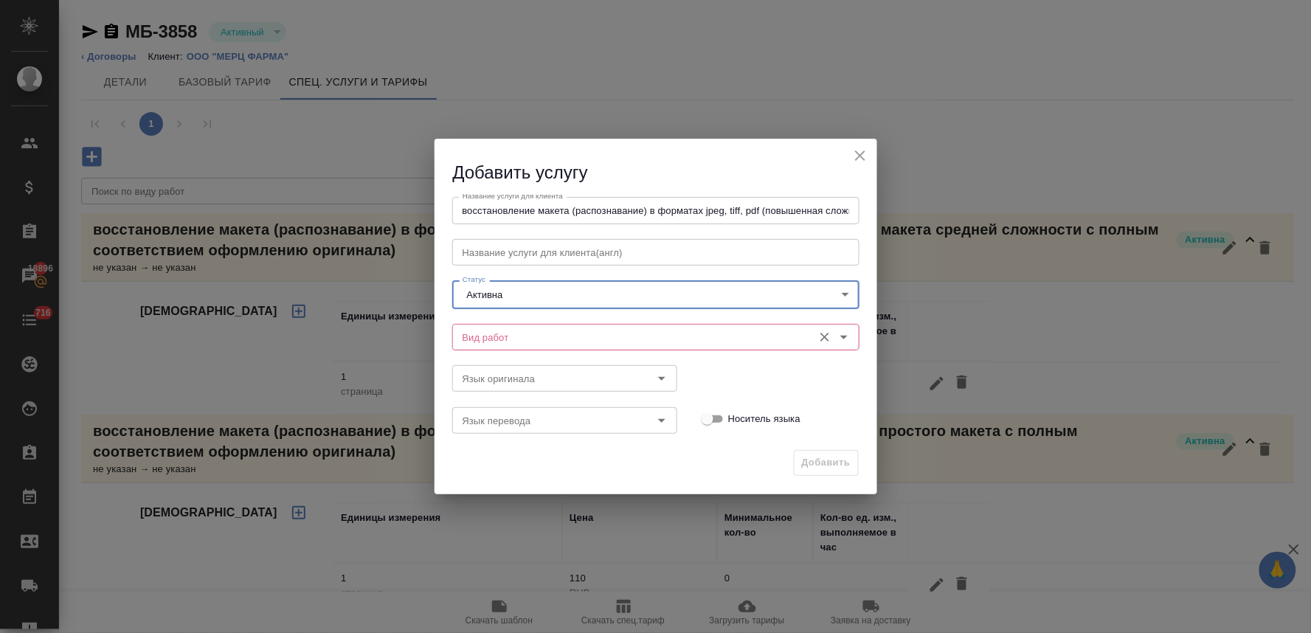
click at [521, 333] on input "Вид работ" at bounding box center [631, 337] width 349 height 18
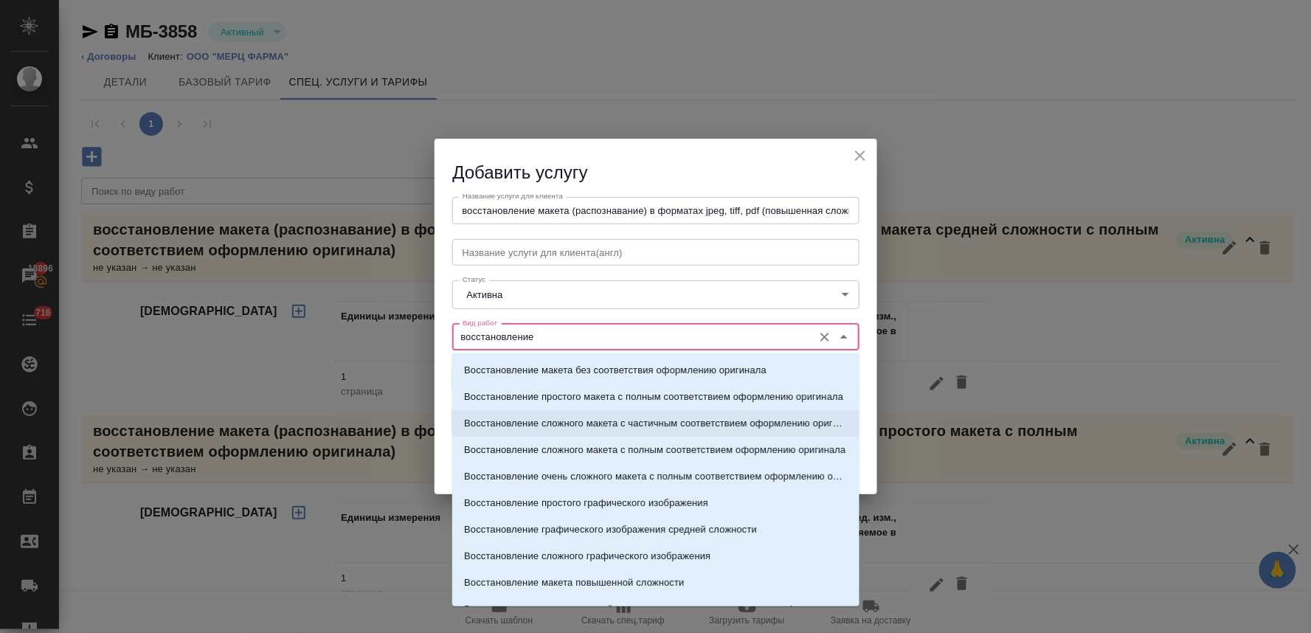
click at [564, 416] on p "Восстановление сложного макета с частичным соответствием оформлению оригинала" at bounding box center [656, 423] width 384 height 15
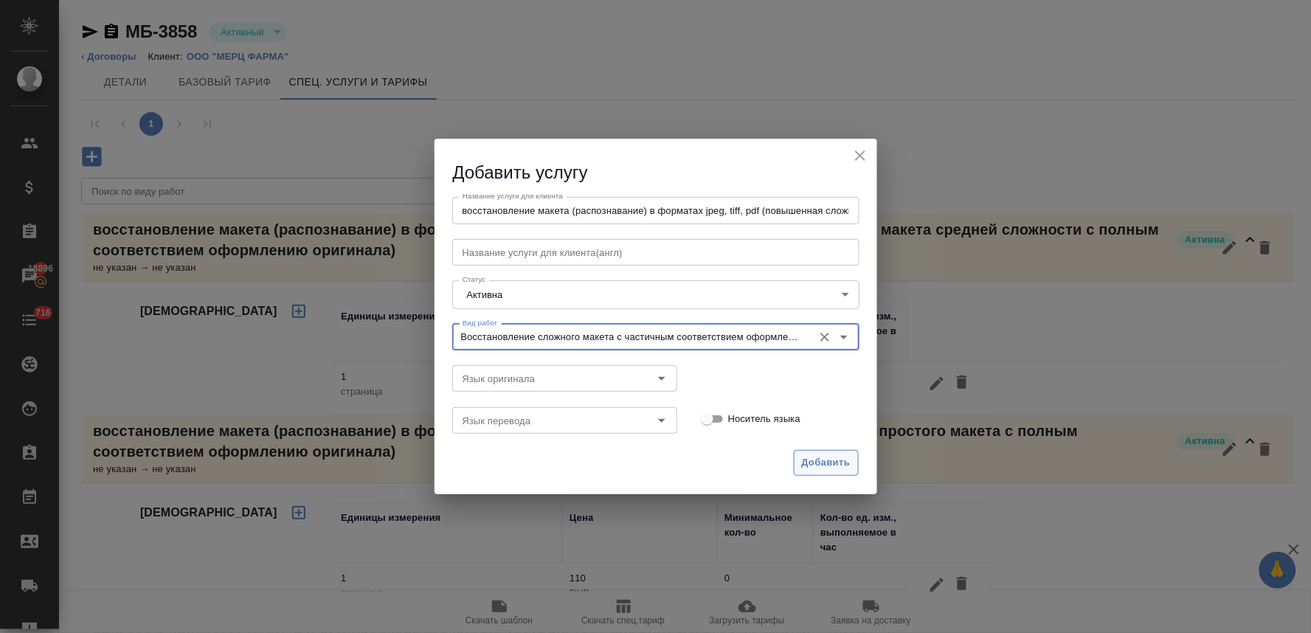
type input "Восстановление сложного макета с частичным соответствием оформлению оригинала"
click at [846, 462] on span "Добавить" at bounding box center [826, 462] width 49 height 17
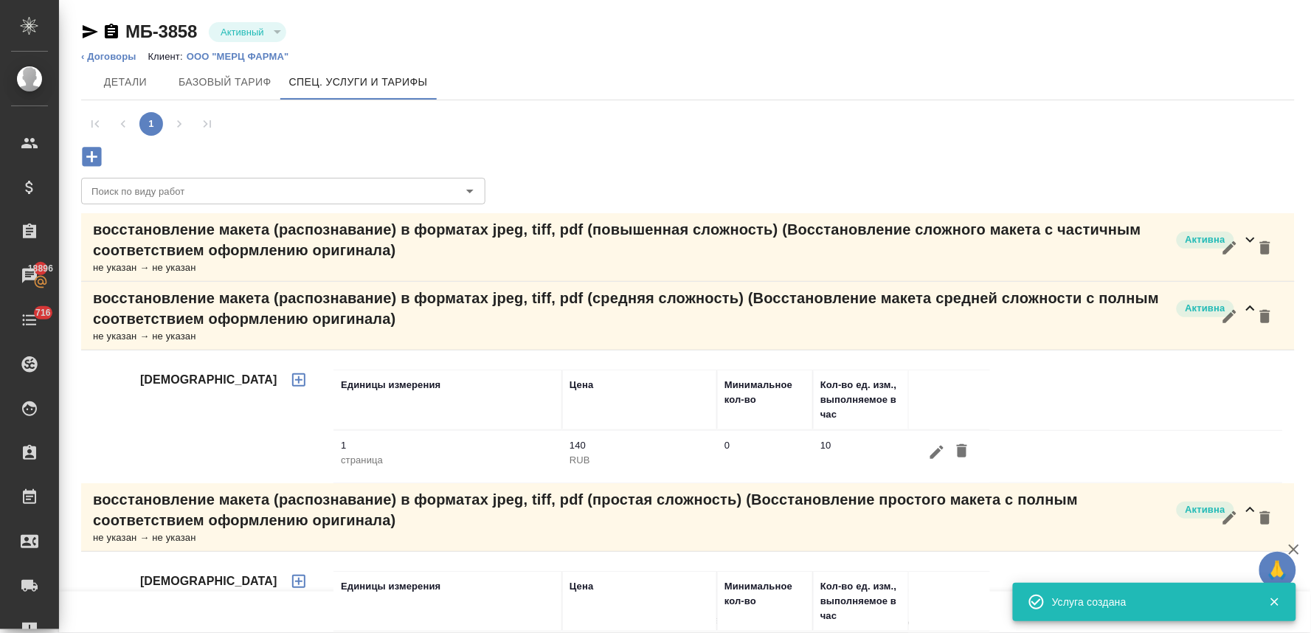
click at [124, 242] on p "восстановление макета (распознавание) в форматах jpeg, tiff, pdf (повышенная сл…" at bounding box center [631, 239] width 1076 height 41
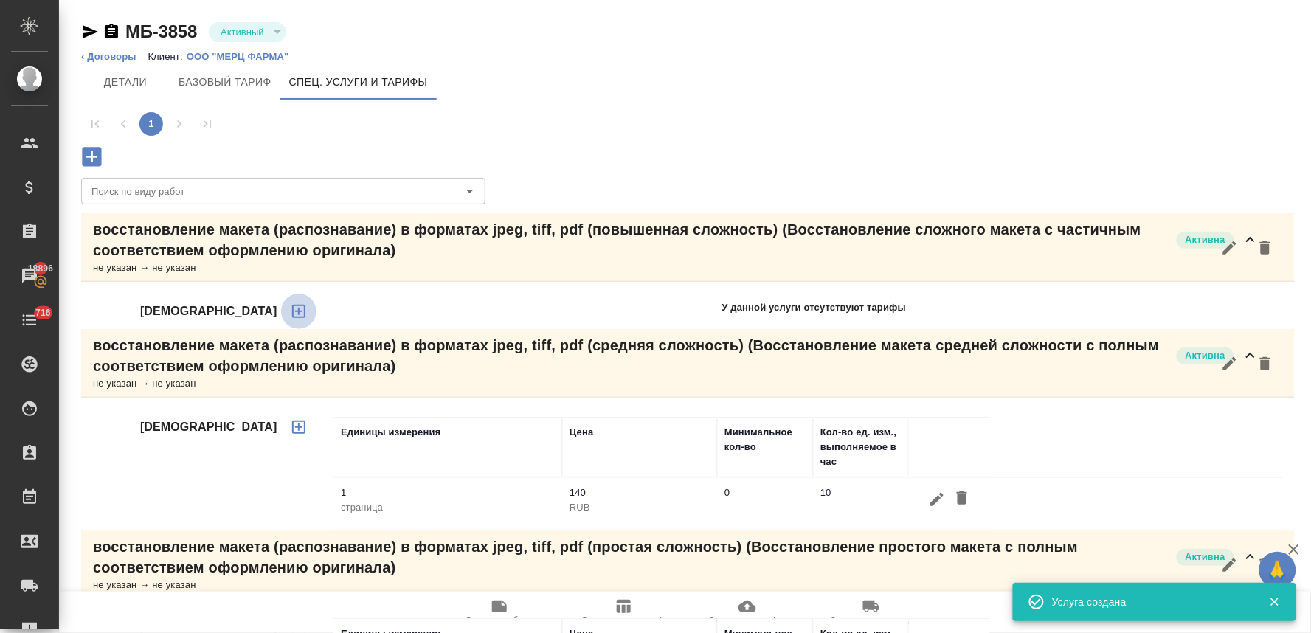
click at [292, 310] on icon "button" at bounding box center [298, 311] width 13 height 13
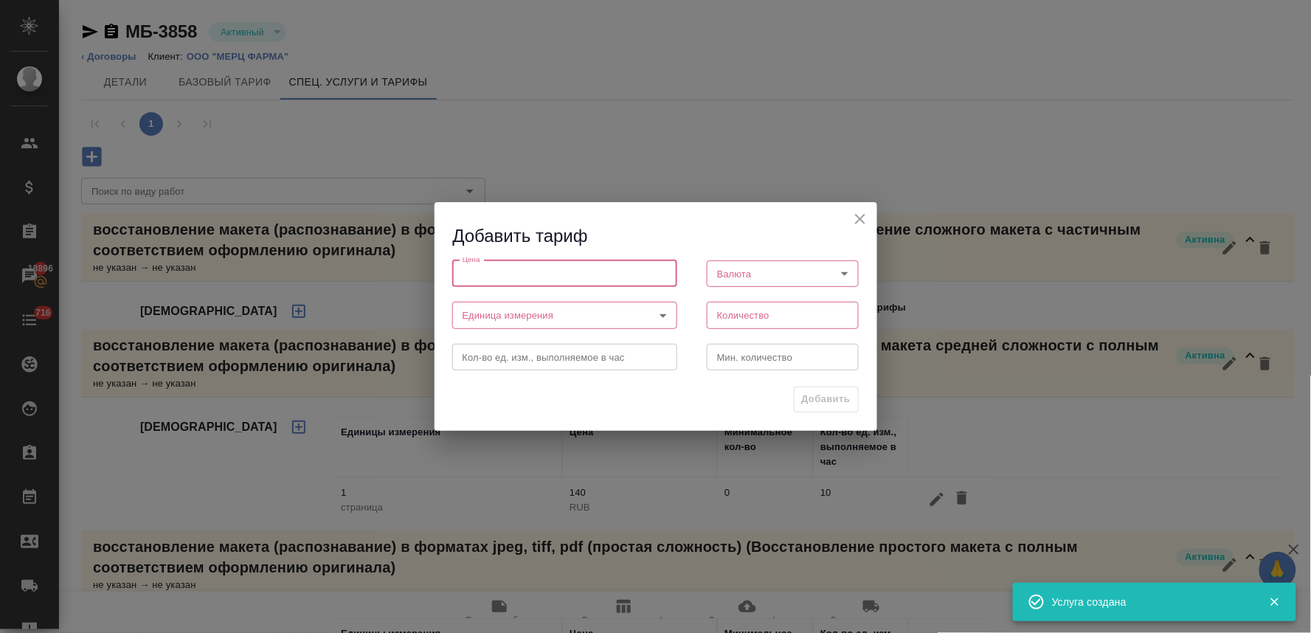
click at [551, 277] on input "number" at bounding box center [564, 273] width 225 height 27
type input "190"
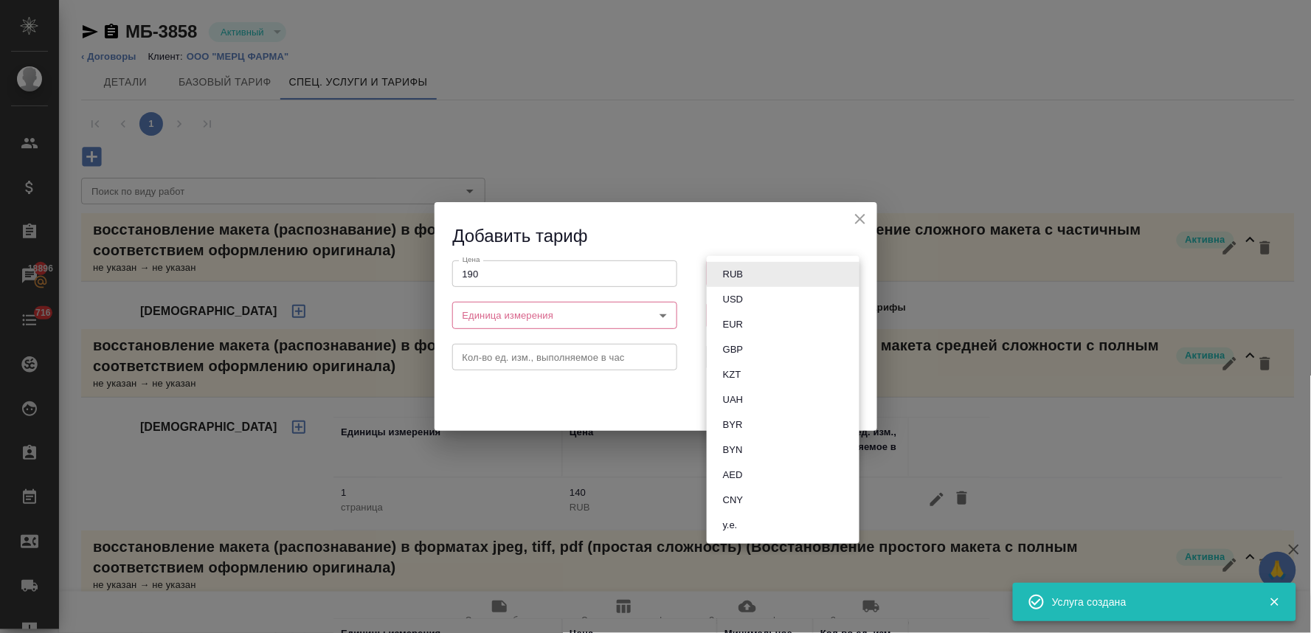
click at [713, 273] on body "🙏 .cls-1 fill:#fff; AWATERA Lyamina Nadezhda Клиенты Спецификации Заказы 18896 …" at bounding box center [655, 316] width 1311 height 633
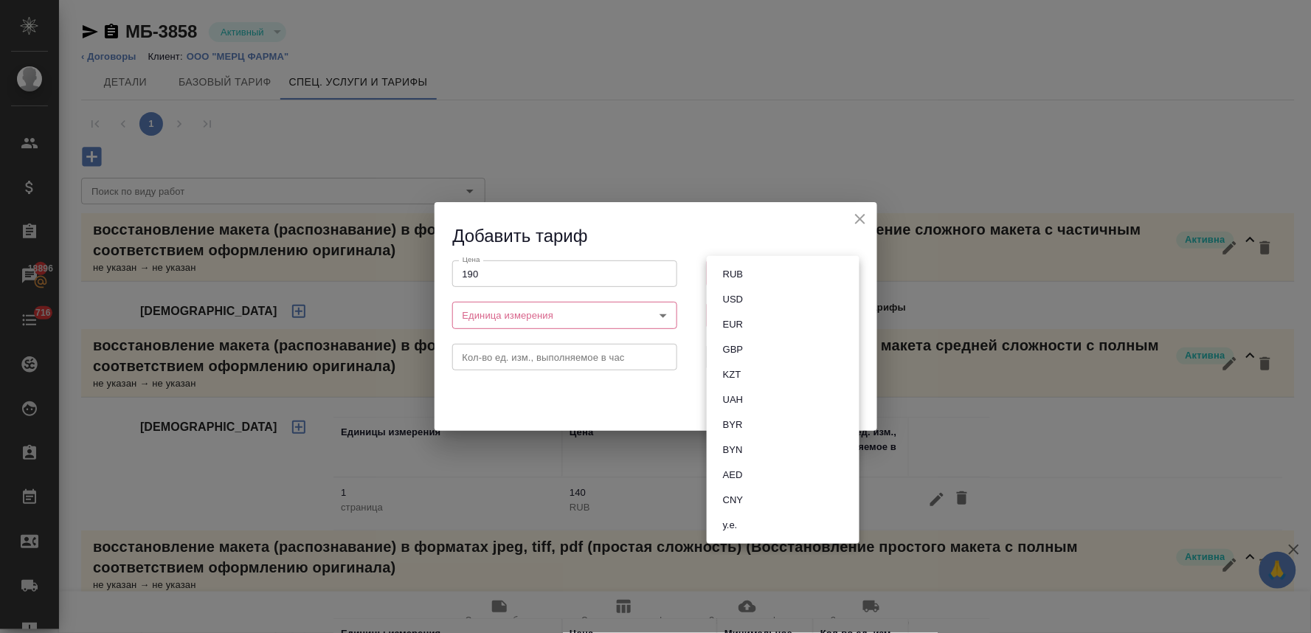
click at [746, 269] on button "RUB" at bounding box center [732, 274] width 29 height 16
type input "RUB"
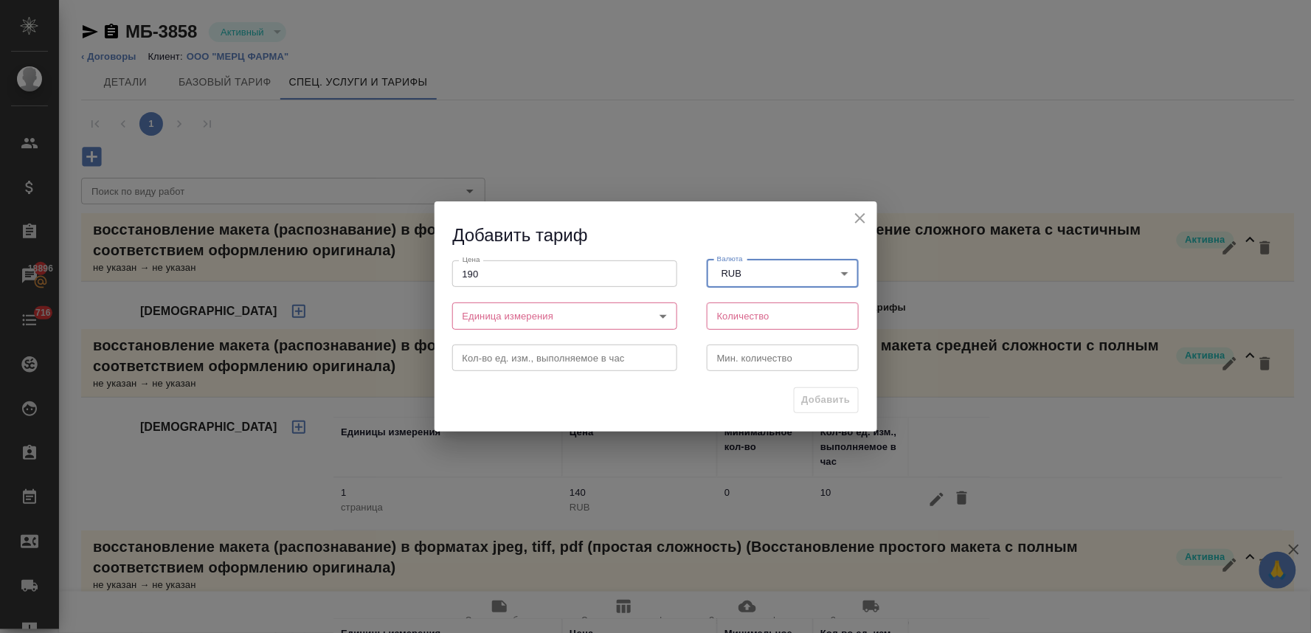
click at [579, 319] on body "🙏 .cls-1 fill:#fff; AWATERA Lyamina Nadezhda Клиенты Спецификации Заказы 18896 …" at bounding box center [655, 316] width 1311 height 633
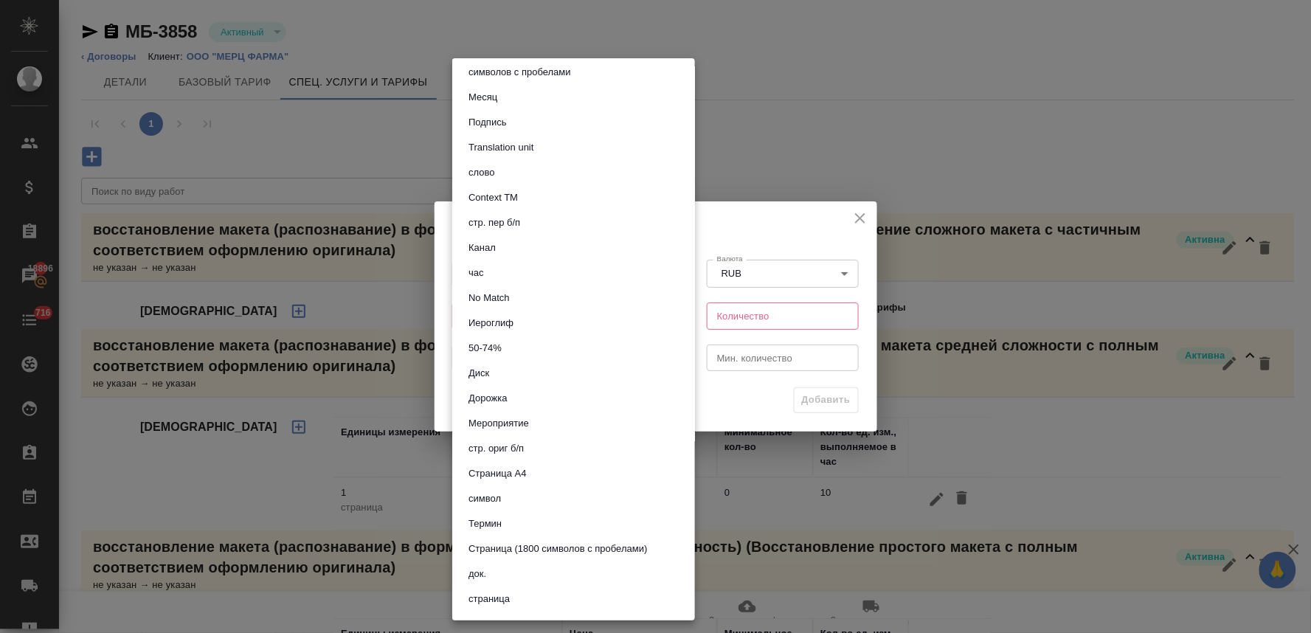
scroll to position [246, 0]
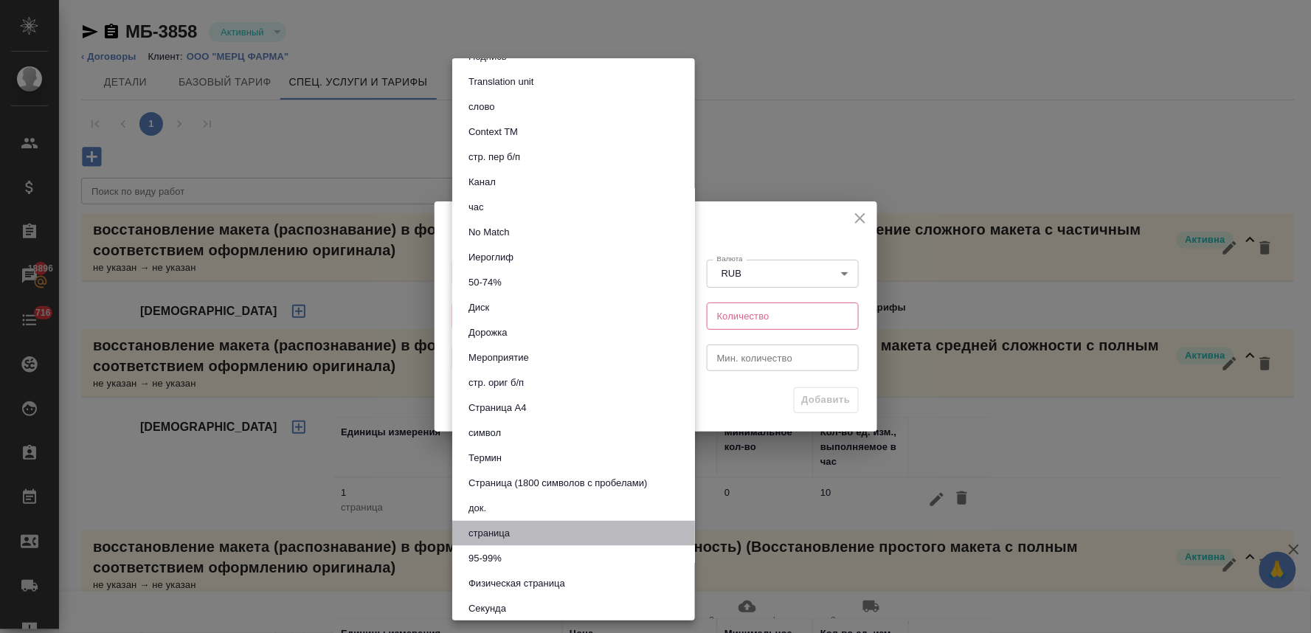
click at [513, 527] on button "страница" at bounding box center [489, 533] width 50 height 16
type input "5a8b1489cc6b4906c91bfdb2"
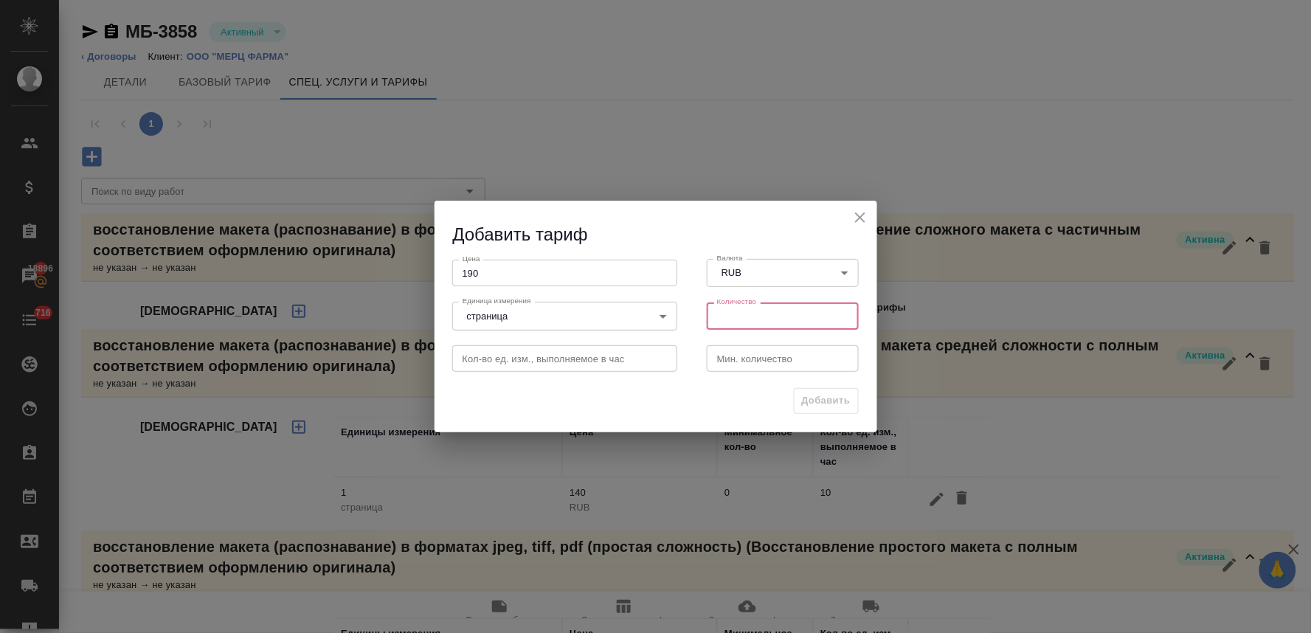
click at [770, 311] on input "number" at bounding box center [783, 315] width 153 height 27
type input "1"
click at [810, 392] on span "Добавить" at bounding box center [826, 400] width 49 height 17
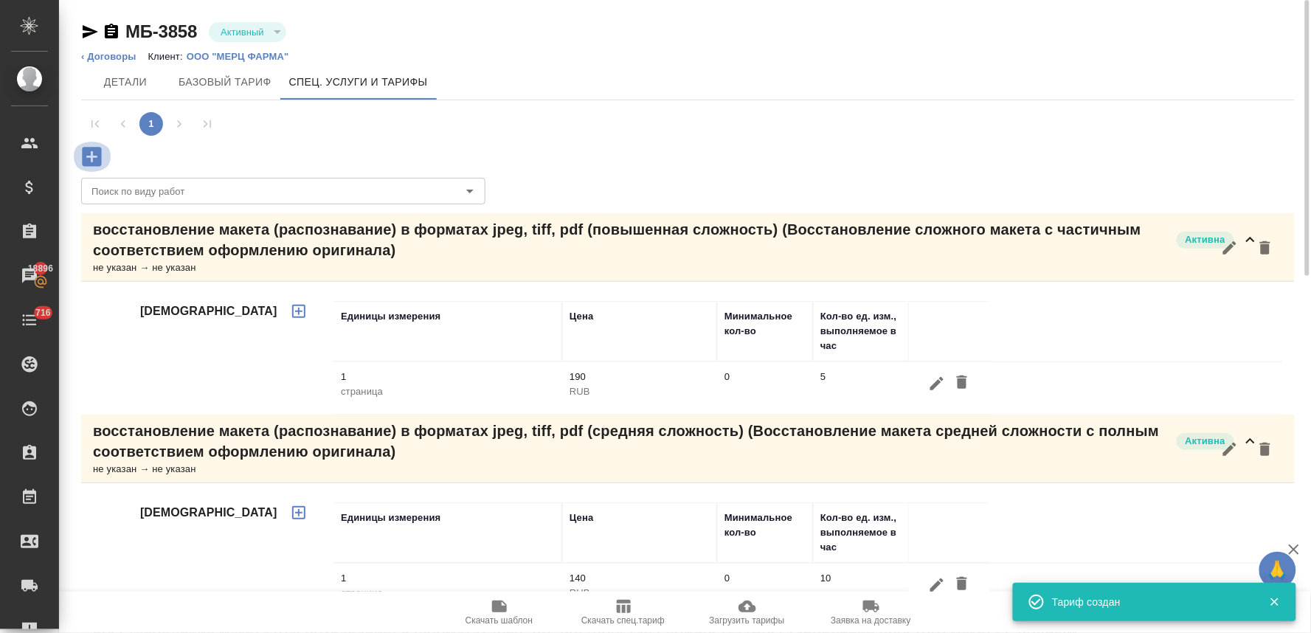
click at [94, 159] on icon "button" at bounding box center [91, 156] width 19 height 19
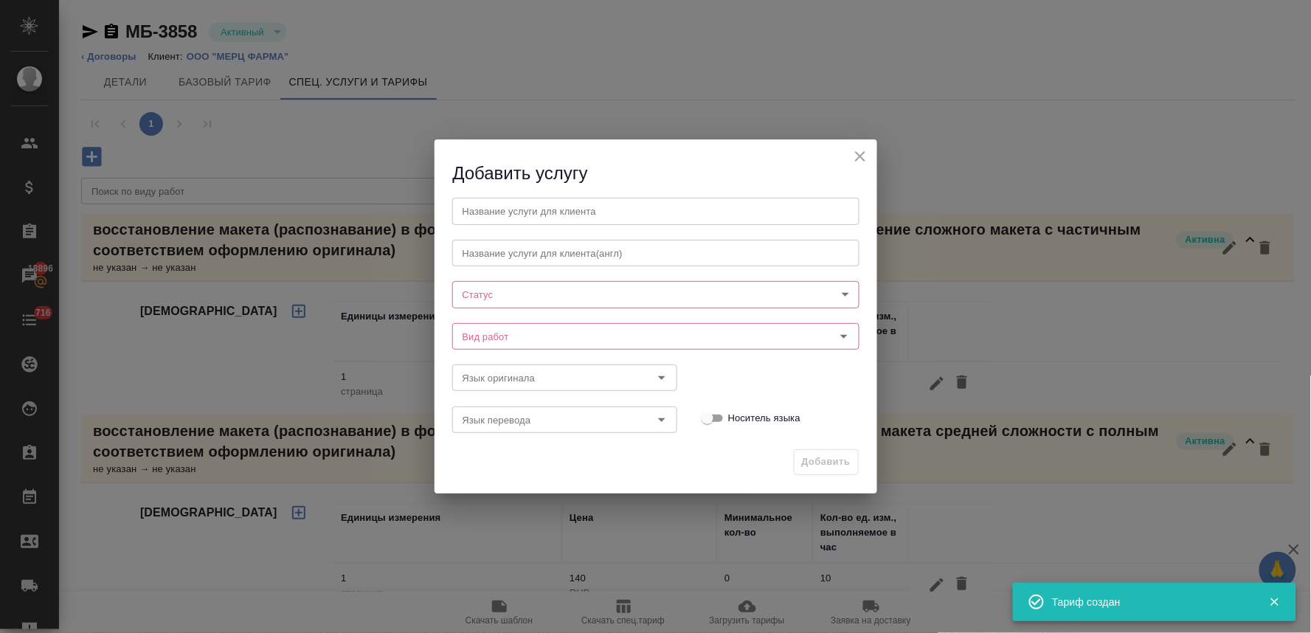
click at [536, 211] on input "text" at bounding box center [655, 211] width 407 height 27
paste input "восстановление графического элемента (схемы, графики, диаграммы) (средняя сложн…"
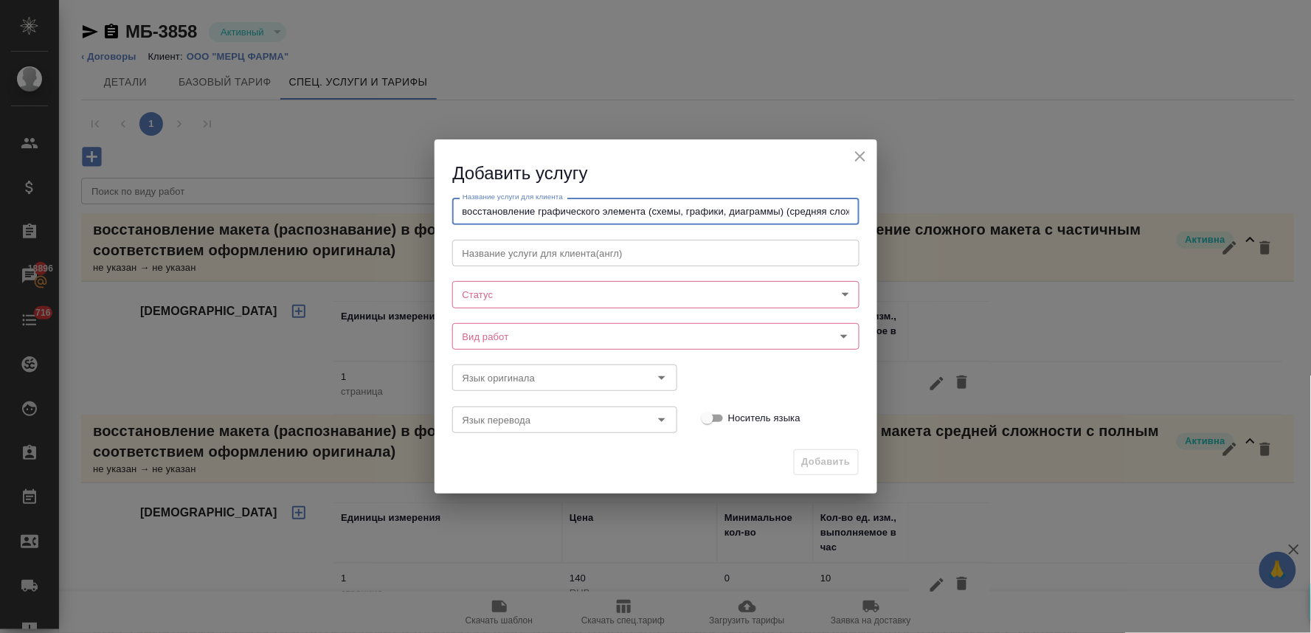
scroll to position [0, 32]
type input "восстановление графического элемента (схемы, графики, диаграммы) (средняя сложн…"
click at [510, 299] on body "🙏 .cls-1 fill:#fff; AWATERA Lyamina Nadezhda Клиенты Спецификации Заказы 18896 …" at bounding box center [655, 316] width 1311 height 633
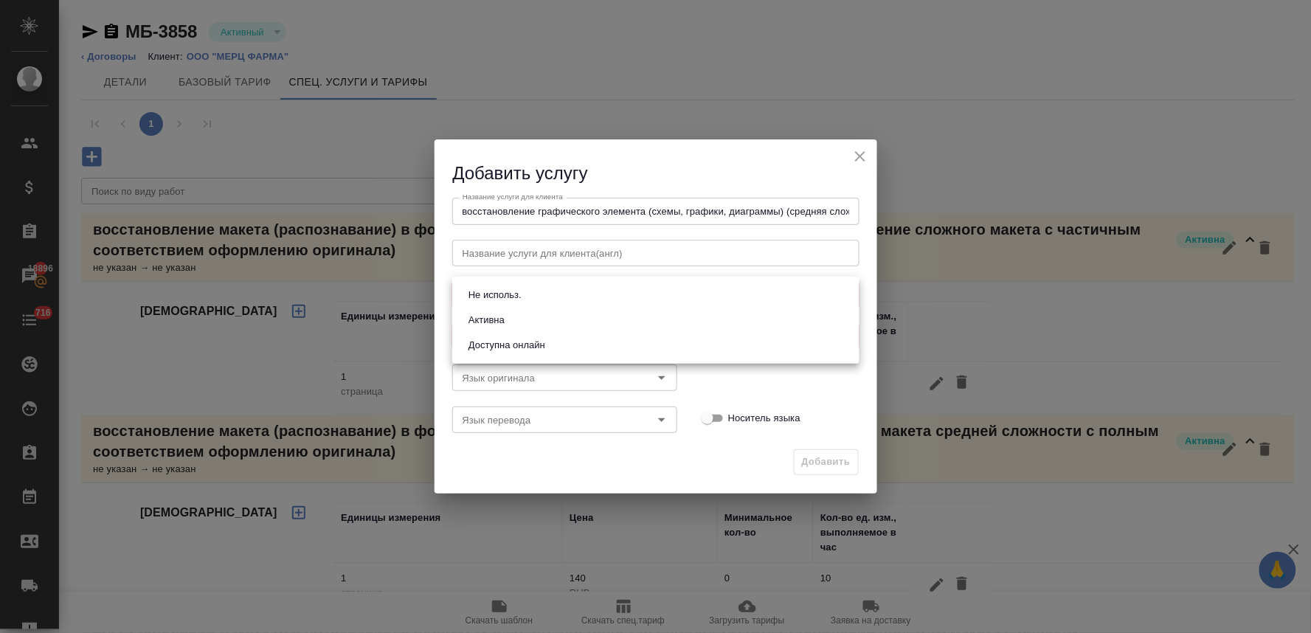
click at [513, 322] on li "Активна" at bounding box center [655, 320] width 407 height 25
type input "active"
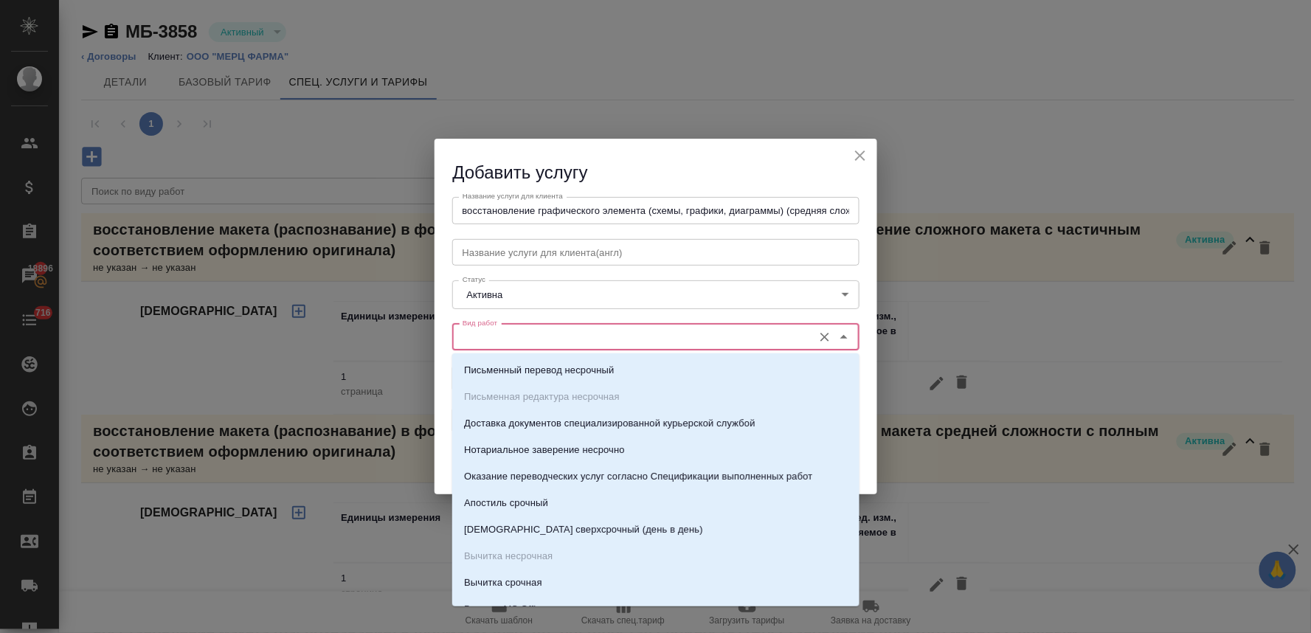
click at [606, 334] on input "Вид работ" at bounding box center [631, 337] width 349 height 18
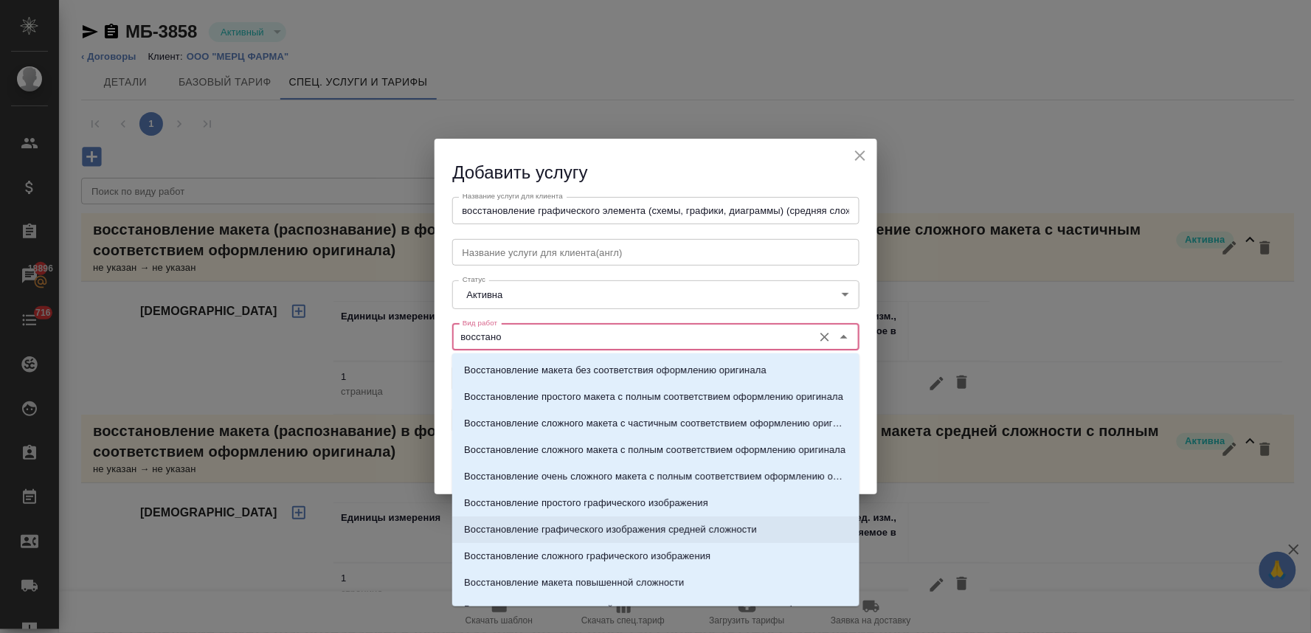
click at [603, 525] on p "Восстановление графического изображения средней сложности" at bounding box center [610, 529] width 293 height 15
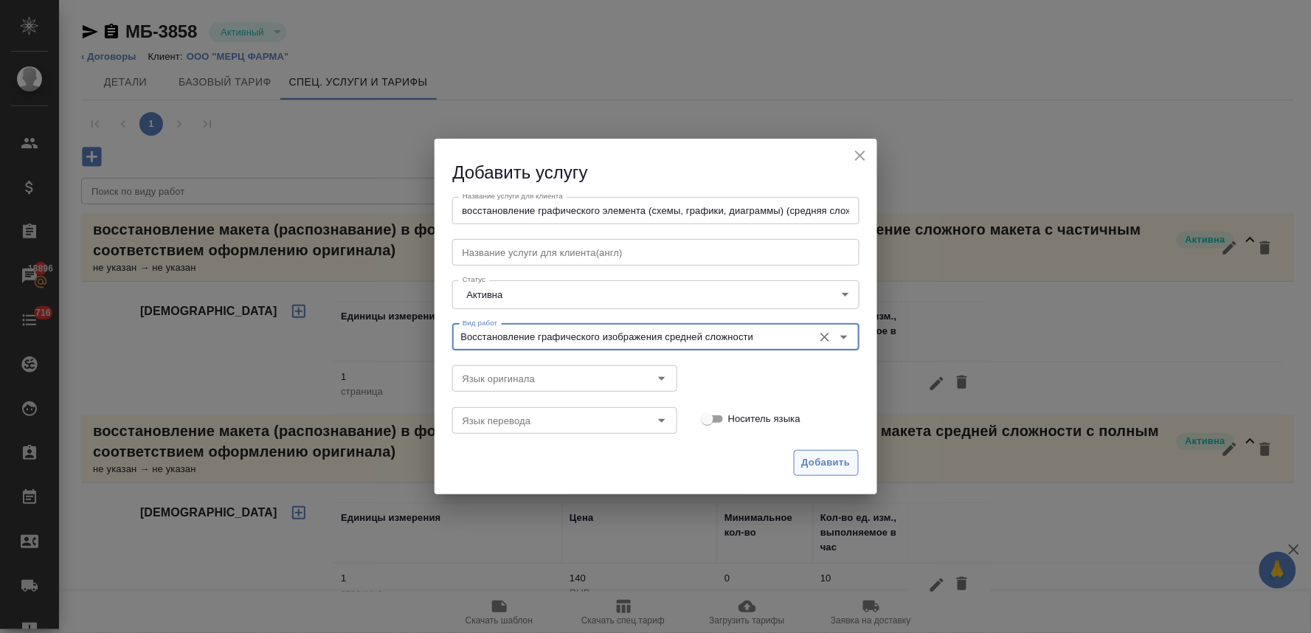
type input "Восстановление графического изображения средней сложности"
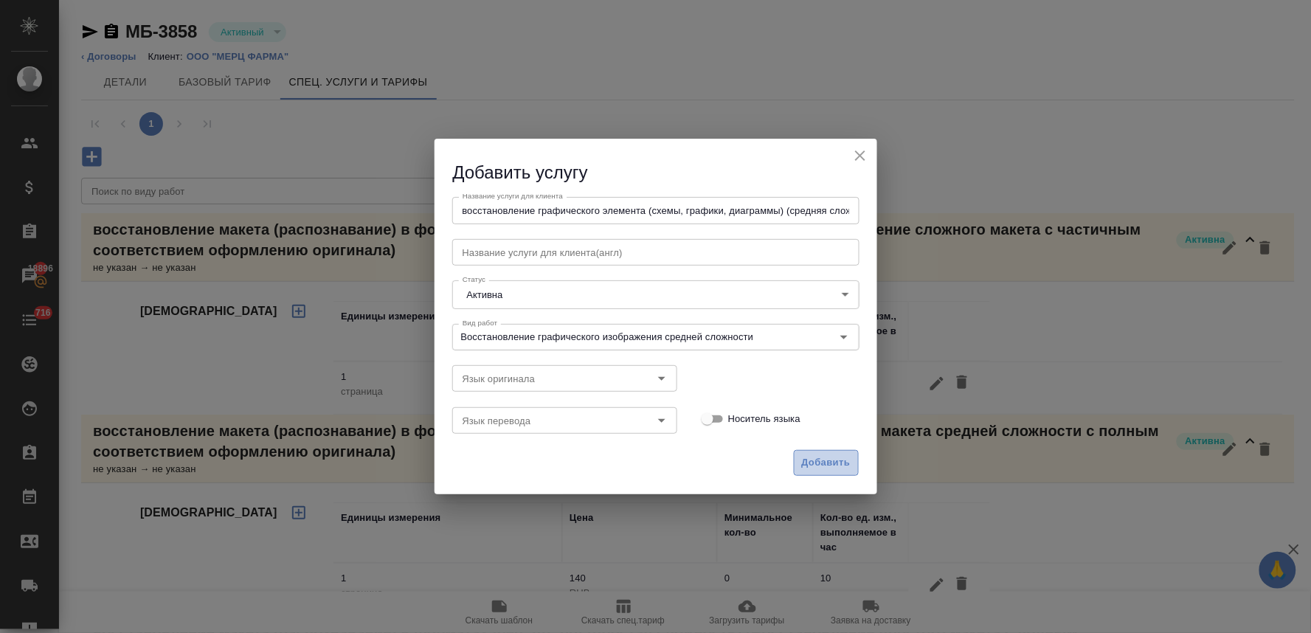
click at [837, 458] on span "Добавить" at bounding box center [826, 462] width 49 height 17
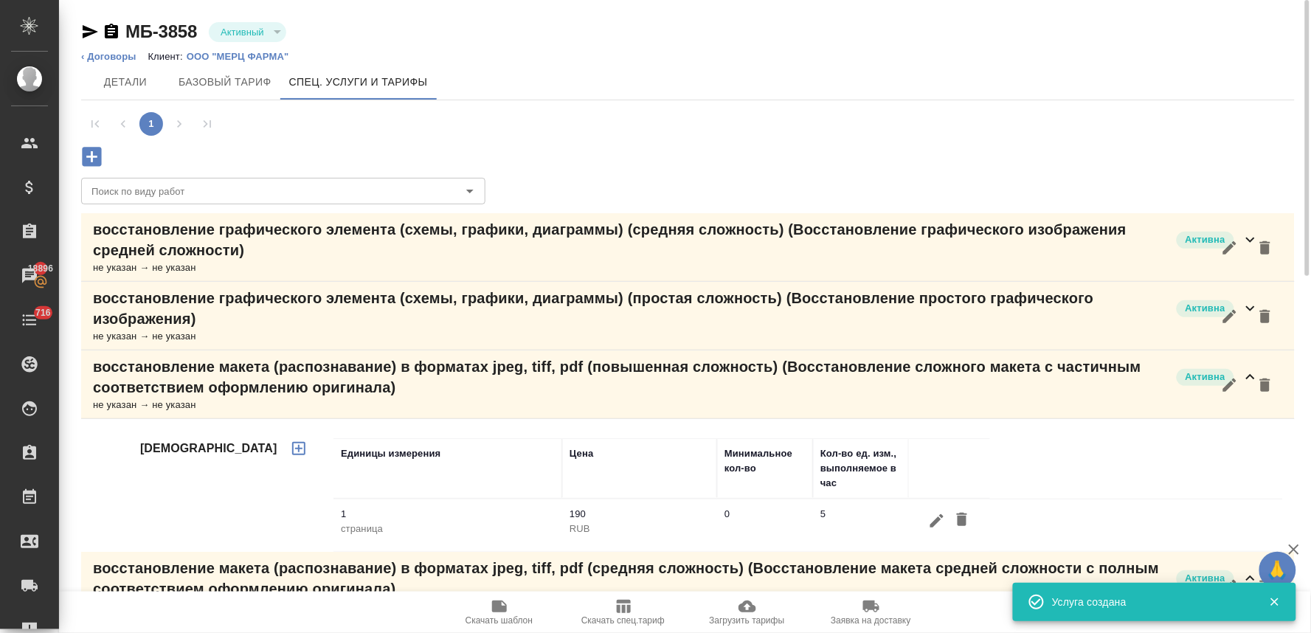
click at [120, 232] on p "восстановление графического элемента (схемы, графики, диаграммы) (средняя сложн…" at bounding box center [631, 239] width 1076 height 41
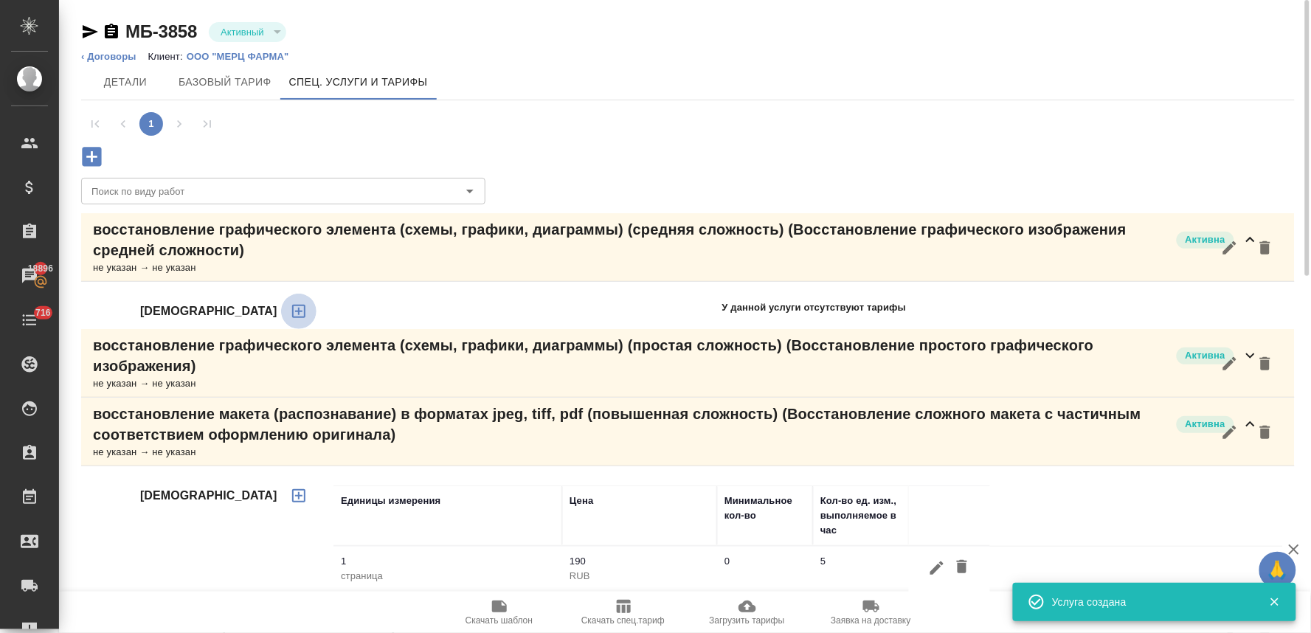
click at [292, 308] on icon "button" at bounding box center [298, 311] width 13 height 13
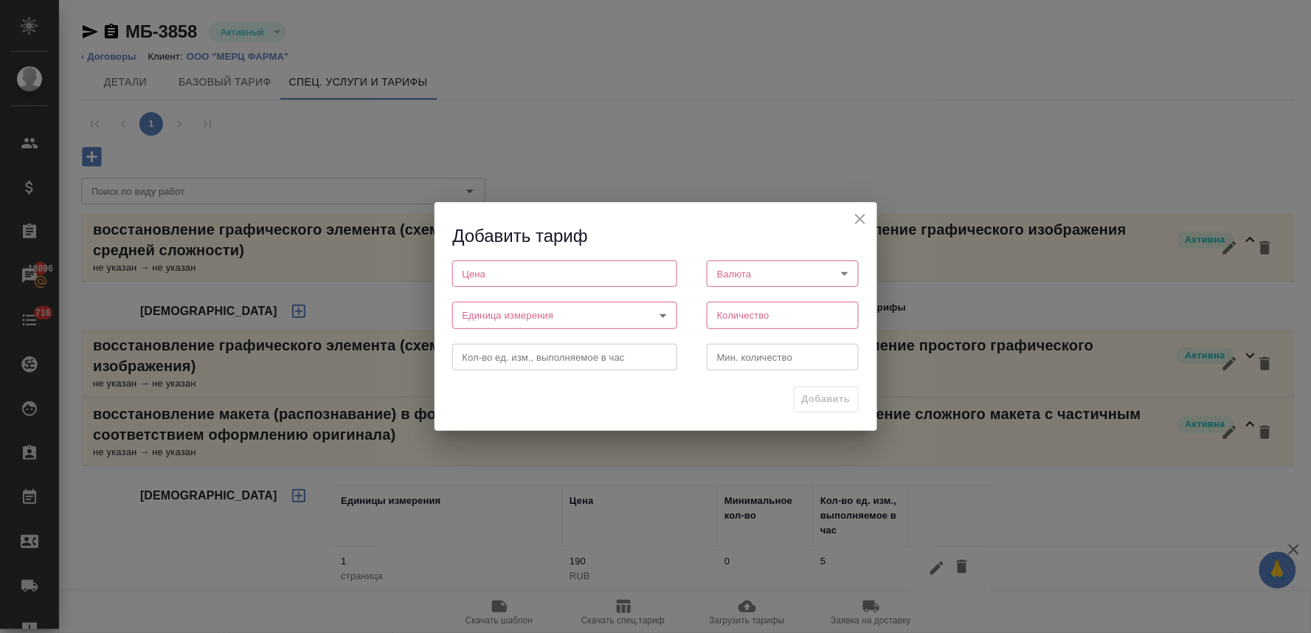
click at [519, 277] on input "number" at bounding box center [564, 273] width 225 height 27
type input "140"
click at [783, 277] on body "🙏 .cls-1 fill:#fff; AWATERA Lyamina Nadezhda Клиенты Спецификации Заказы 18896 …" at bounding box center [655, 316] width 1311 height 633
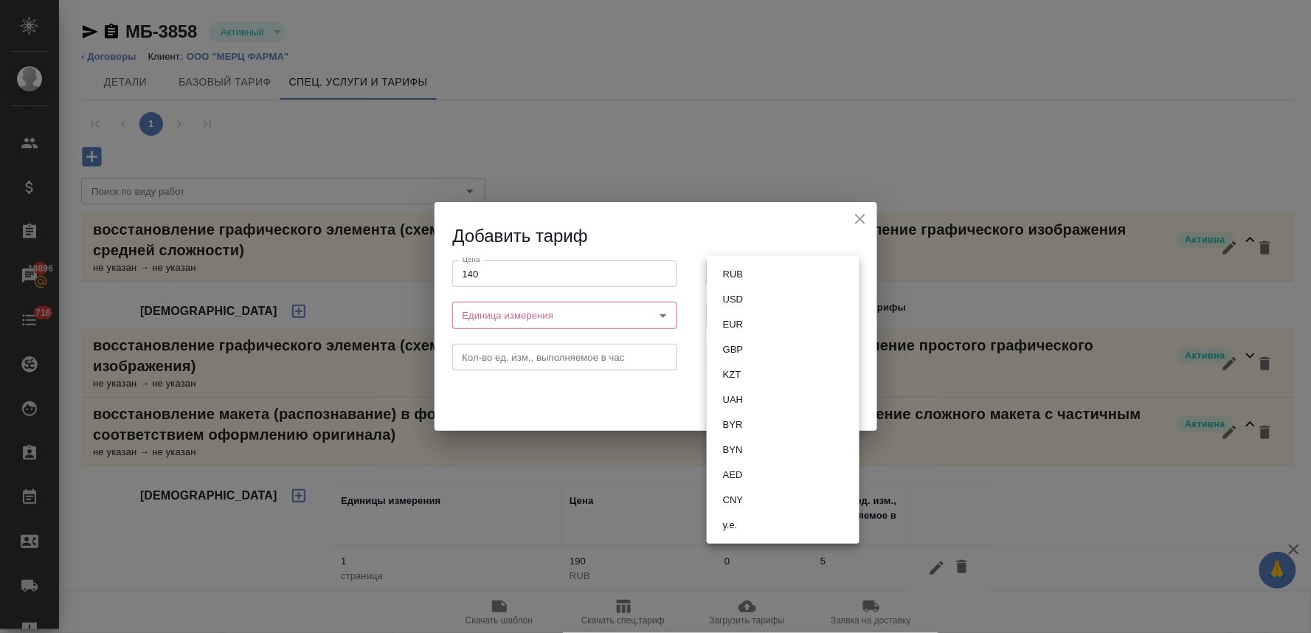
drag, startPoint x: 768, startPoint y: 276, endPoint x: 525, endPoint y: 359, distance: 256.4
click at [765, 276] on li "RUB" at bounding box center [783, 274] width 153 height 25
type input "RUB"
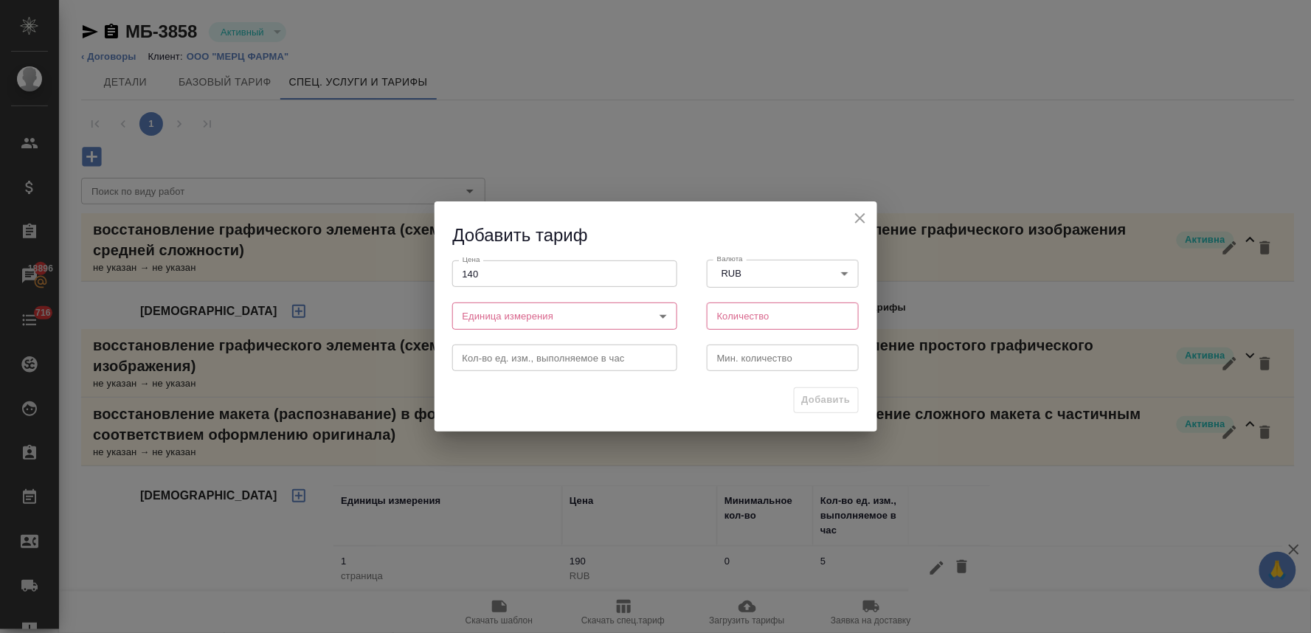
click at [513, 325] on body "🙏 .cls-1 fill:#fff; AWATERA Lyamina Nadezhda Клиенты Спецификации Заказы 18896 …" at bounding box center [655, 316] width 1311 height 633
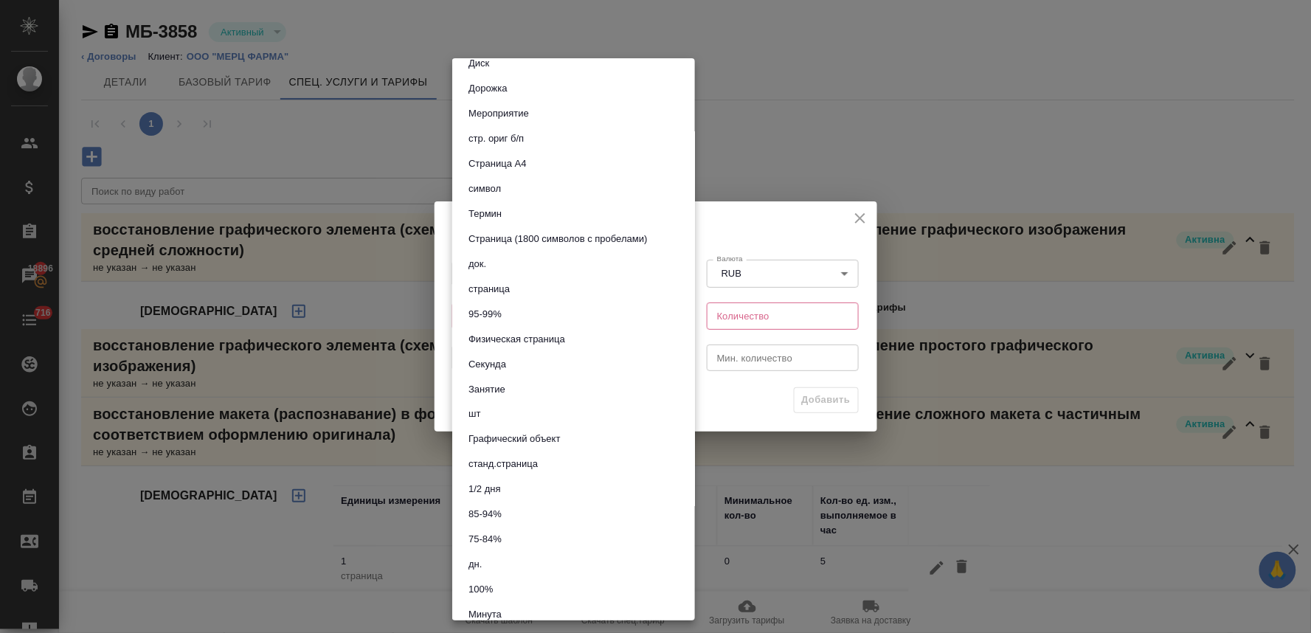
scroll to position [491, 0]
click at [508, 409] on li "шт" at bounding box center [573, 413] width 243 height 25
type input "5a8b1489cc6b4906c91bfdc1"
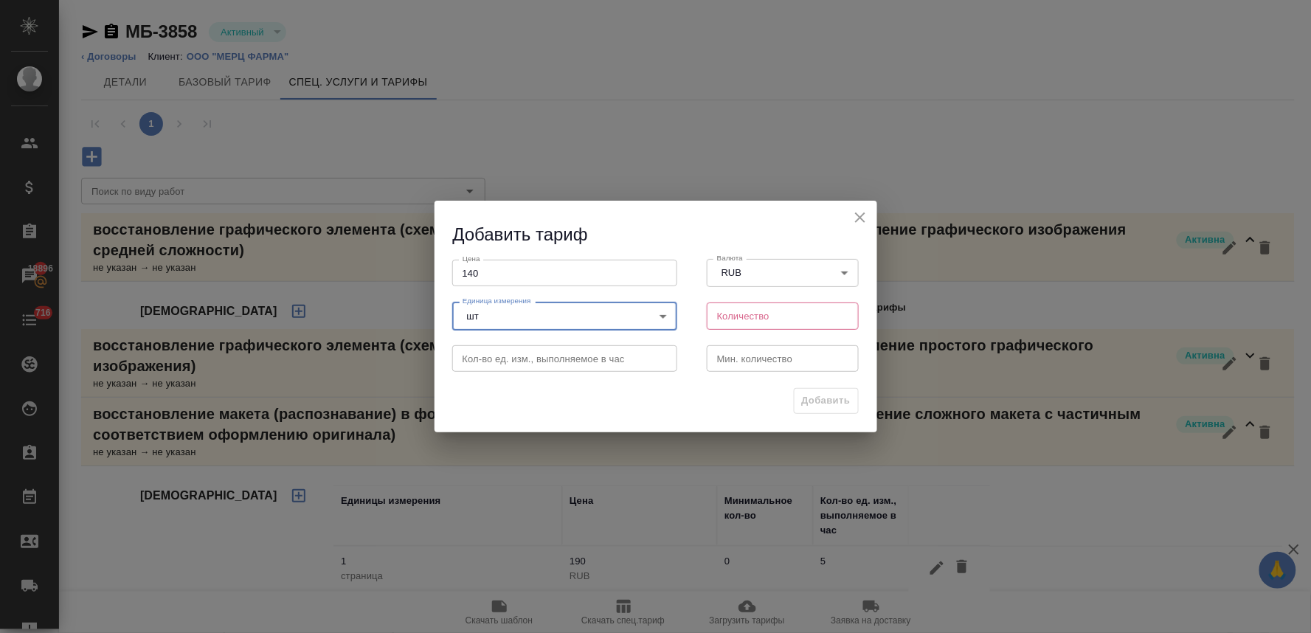
click at [775, 318] on input "number" at bounding box center [783, 315] width 153 height 27
type input "1"
click at [845, 400] on span "Добавить" at bounding box center [826, 400] width 49 height 17
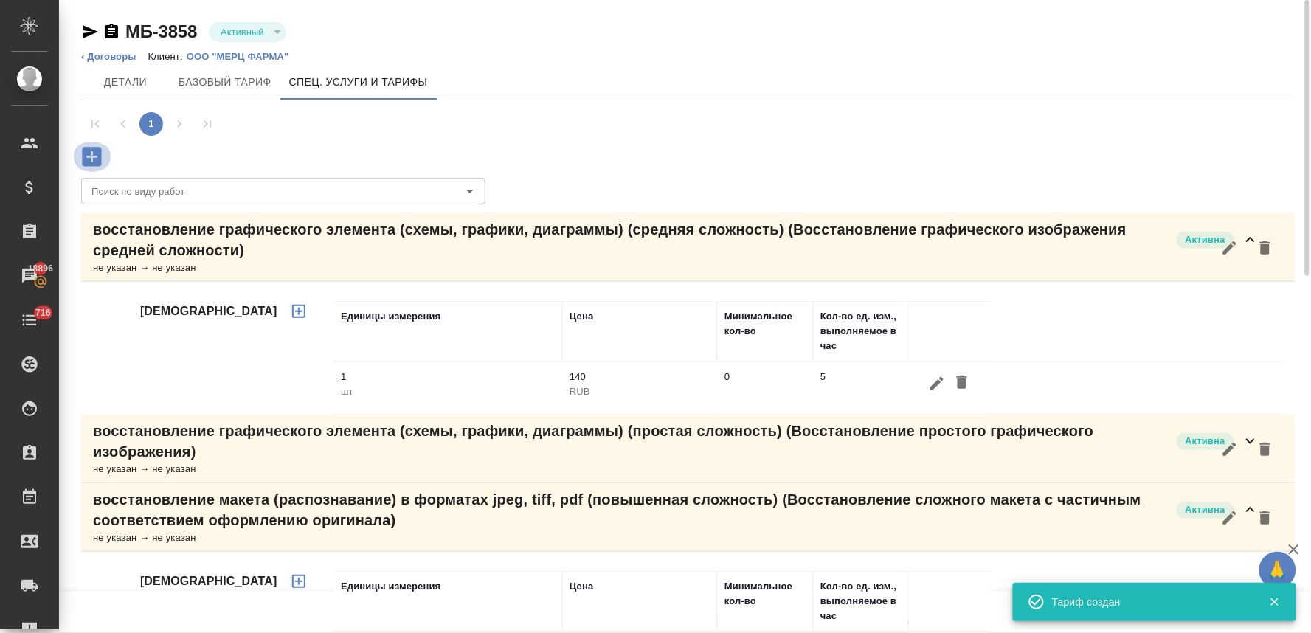
click at [86, 156] on icon "button" at bounding box center [91, 156] width 19 height 19
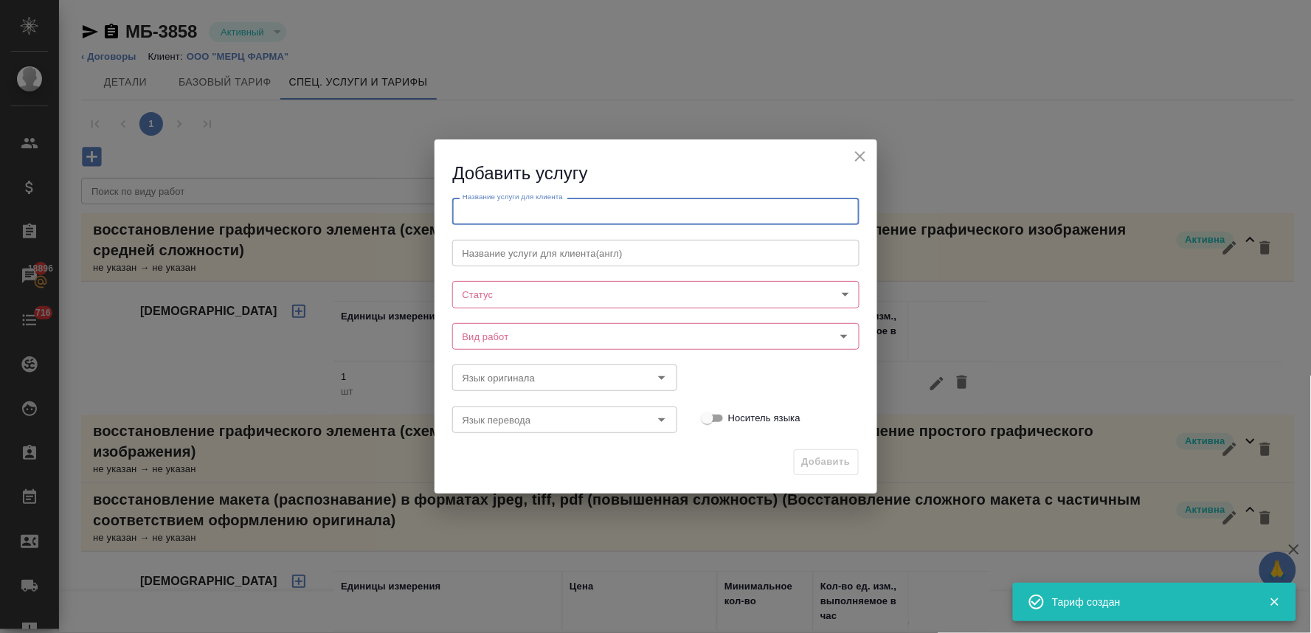
click at [519, 199] on input "text" at bounding box center [655, 211] width 407 height 27
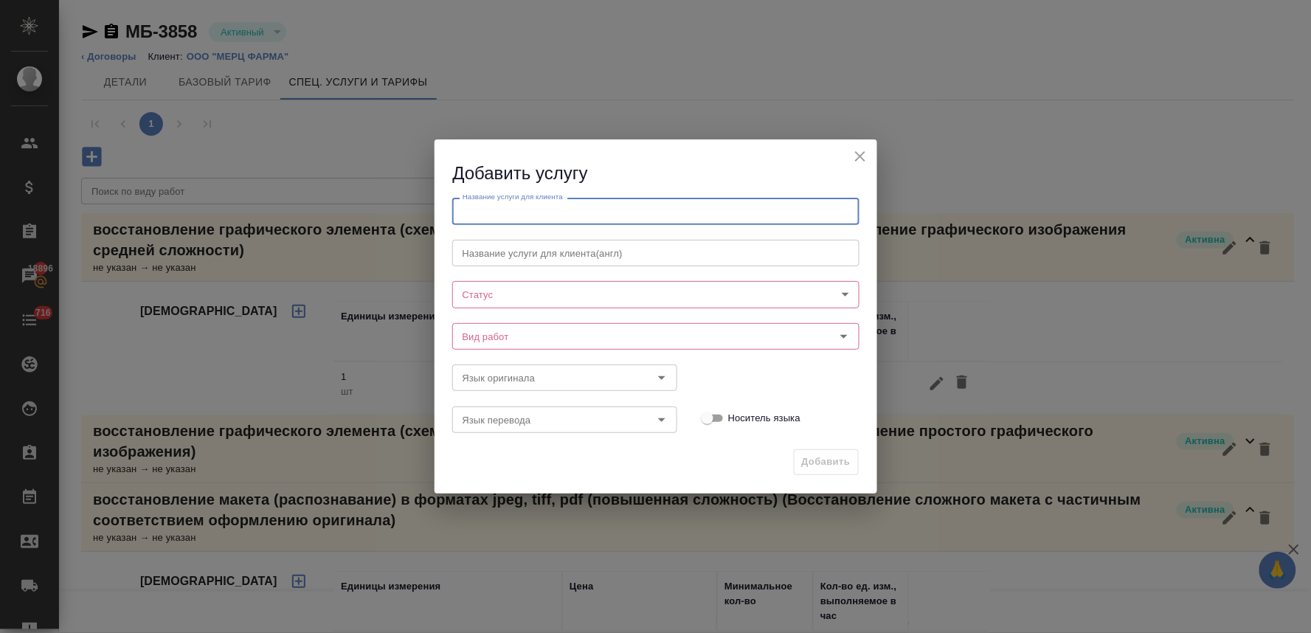
paste input "восстановление графического элемента (схемы, графики, диаграммы) (повышенная сл…"
type input "восстановление графического элемента (схемы, графики, диаграммы) (повышенная сл…"
click at [513, 302] on body "🙏 .cls-1 fill:#fff; AWATERA Lyamina Nadezhda Клиенты Спецификации Заказы 18896 …" at bounding box center [655, 316] width 1311 height 633
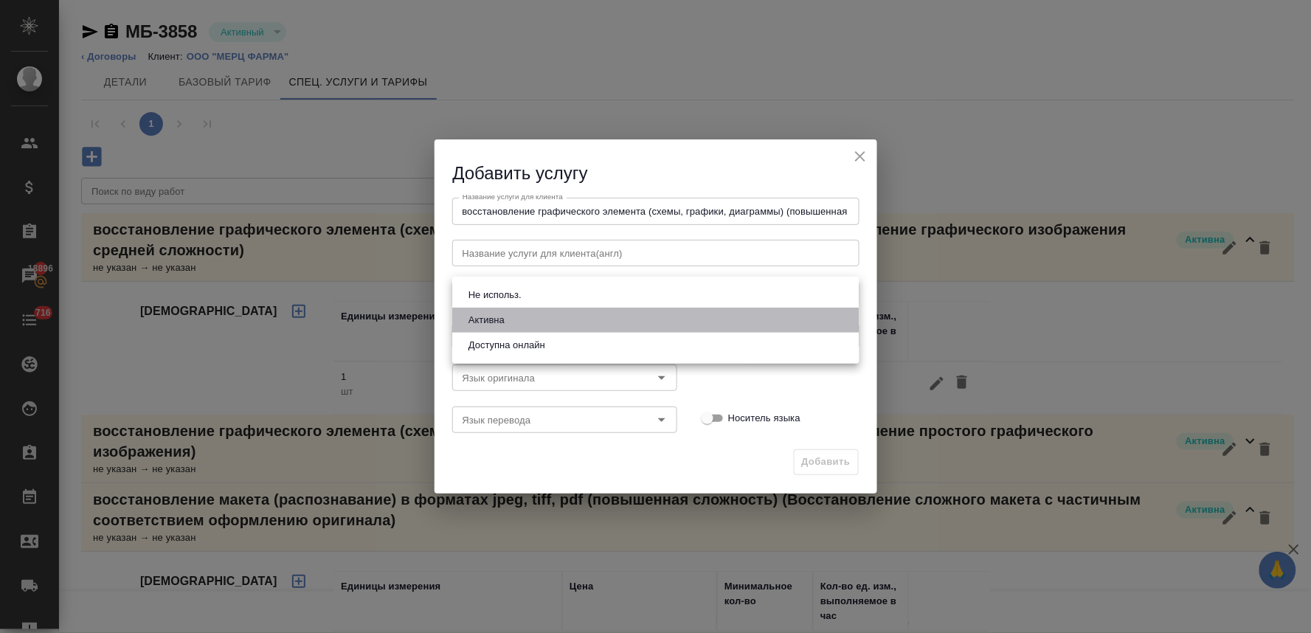
click at [511, 311] on li "Активна" at bounding box center [655, 320] width 407 height 25
type input "active"
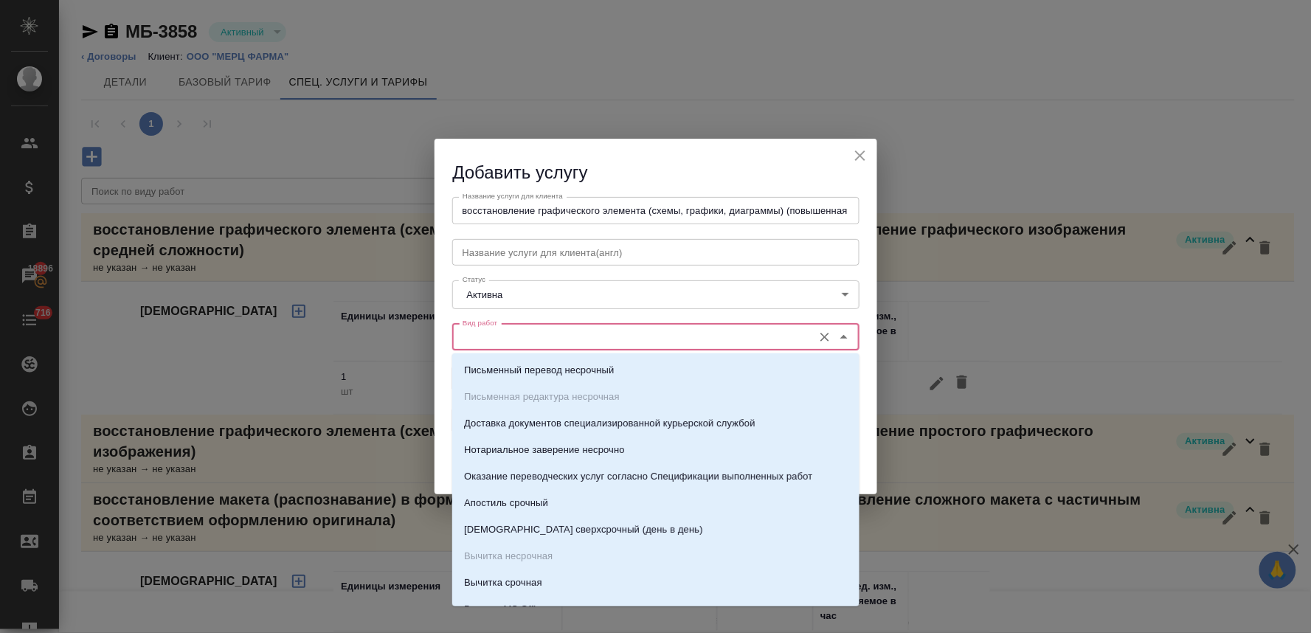
click at [510, 336] on input "Вид работ" at bounding box center [631, 337] width 349 height 18
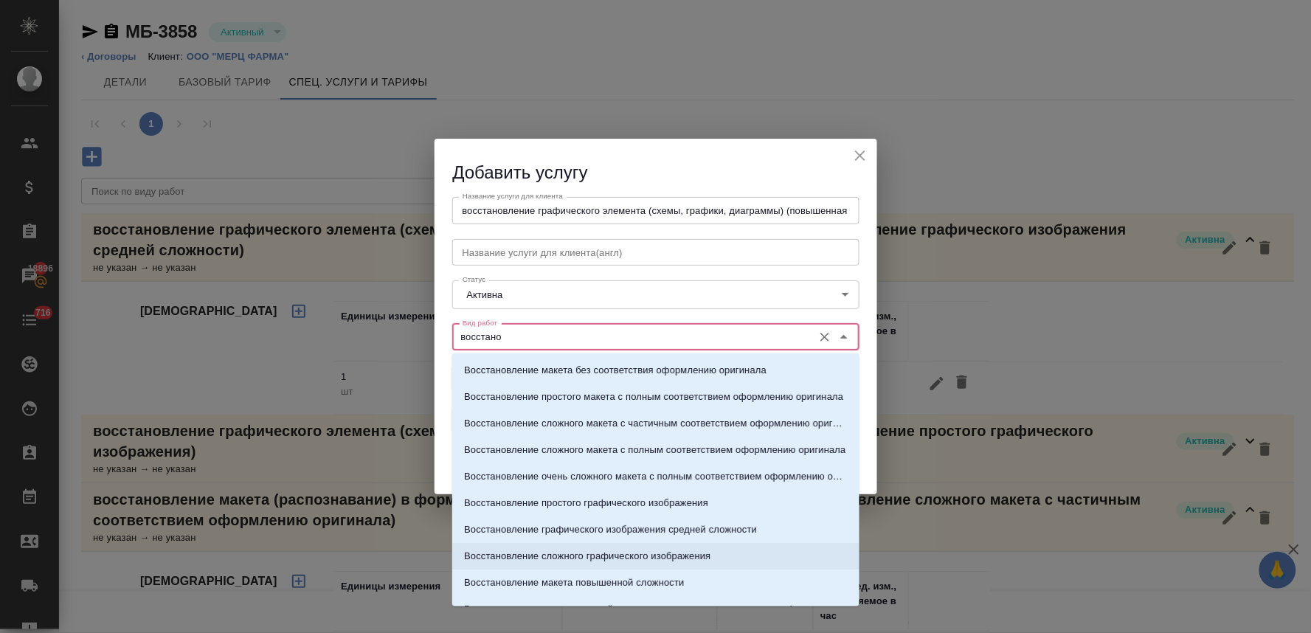
drag, startPoint x: 561, startPoint y: 532, endPoint x: 567, endPoint y: 564, distance: 32.3
click at [567, 564] on ul "Восстановление макета без соответствия оформлению оригинала Восстановление прос…" at bounding box center [655, 502] width 407 height 266
click at [569, 558] on p "Восстановление сложного графического изображения" at bounding box center [587, 556] width 246 height 15
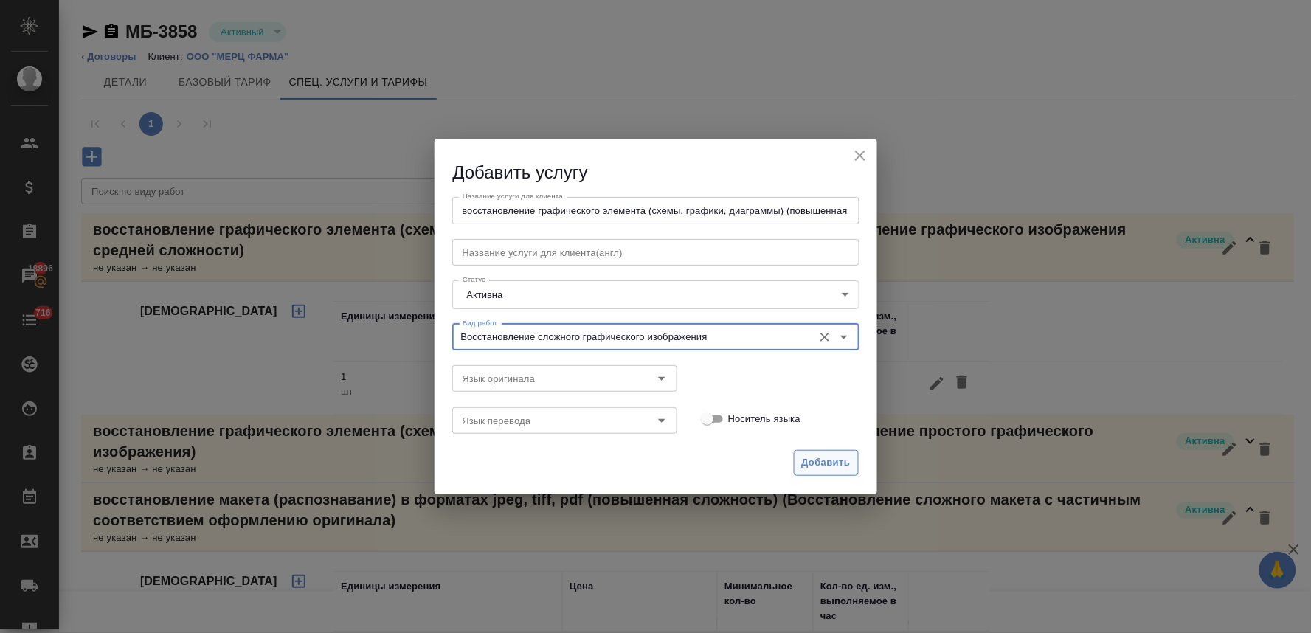
type input "Восстановление сложного графического изображения"
click at [819, 459] on span "Добавить" at bounding box center [826, 462] width 49 height 17
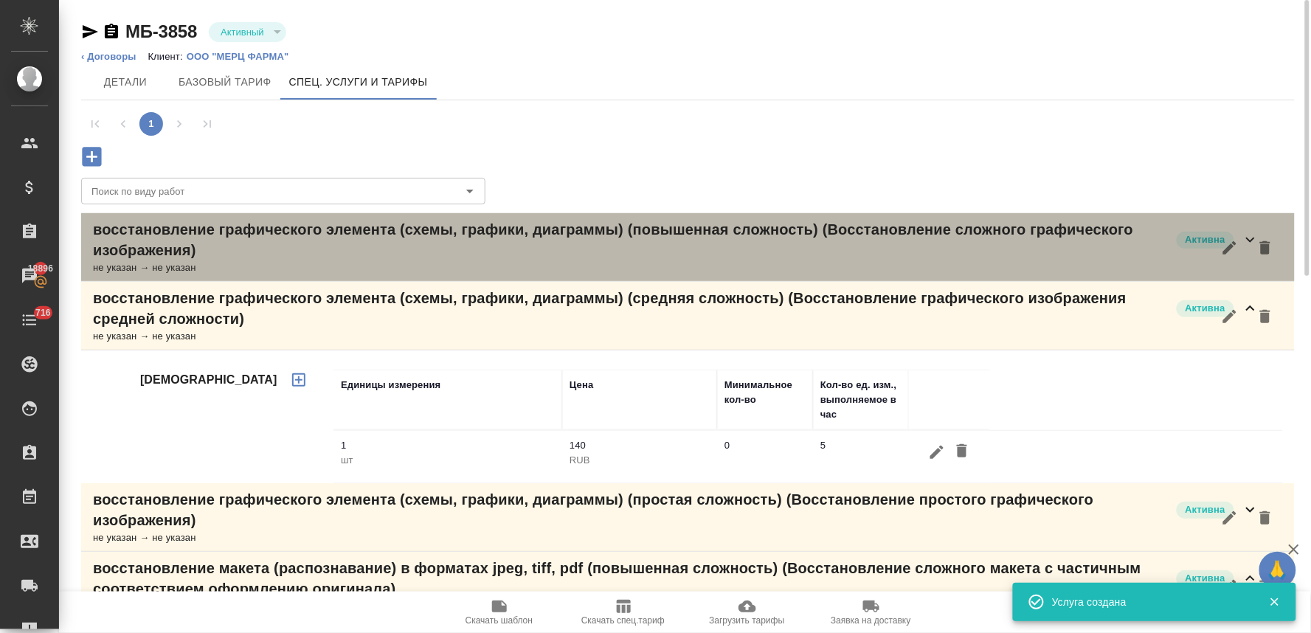
click at [174, 254] on p "восстановление графического элемента (схемы, графики, диаграммы) (повышенная сл…" at bounding box center [631, 239] width 1076 height 41
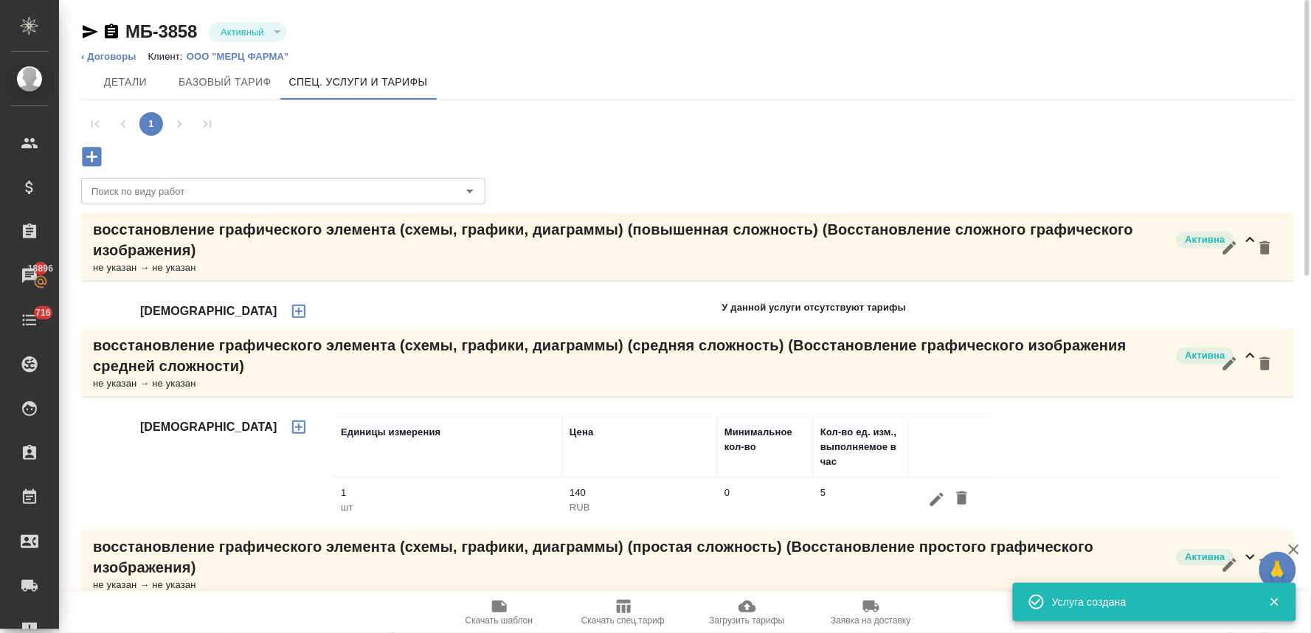
click at [290, 308] on icon "button" at bounding box center [299, 311] width 18 height 18
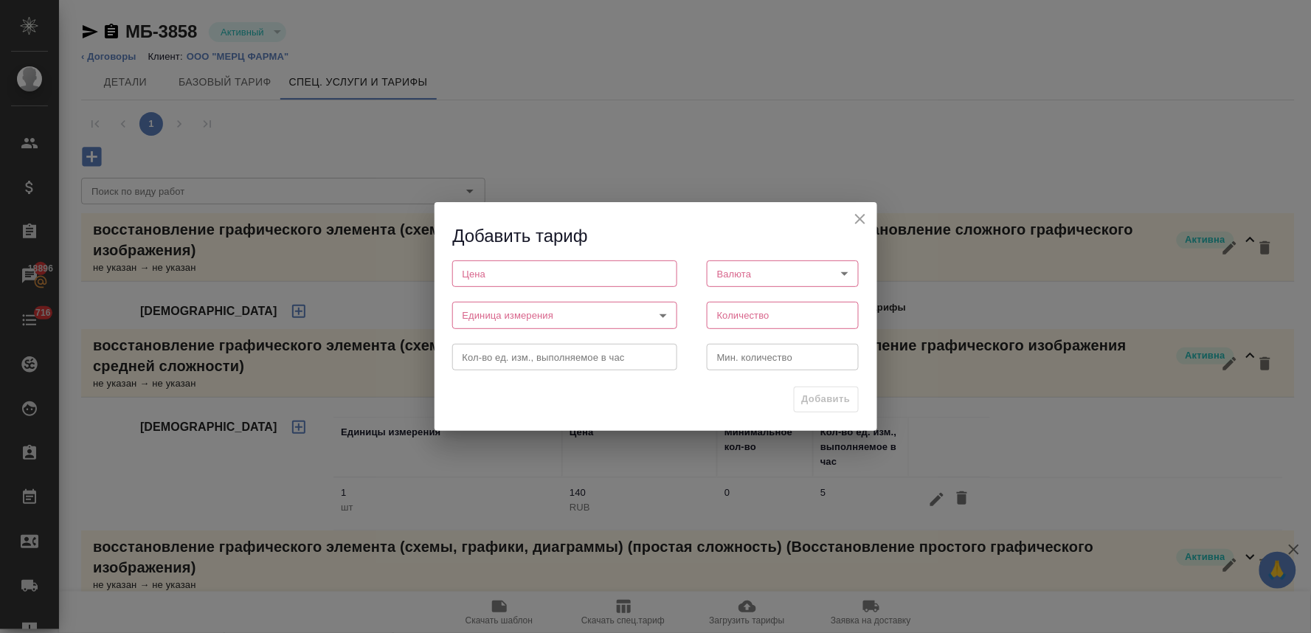
click at [548, 286] on input "number" at bounding box center [564, 273] width 225 height 27
type input "250"
click at [740, 267] on body "🙏 .cls-1 fill:#fff; AWATERA Lyamina Nadezhda Клиенты Спецификации Заказы 18896 …" at bounding box center [655, 316] width 1311 height 633
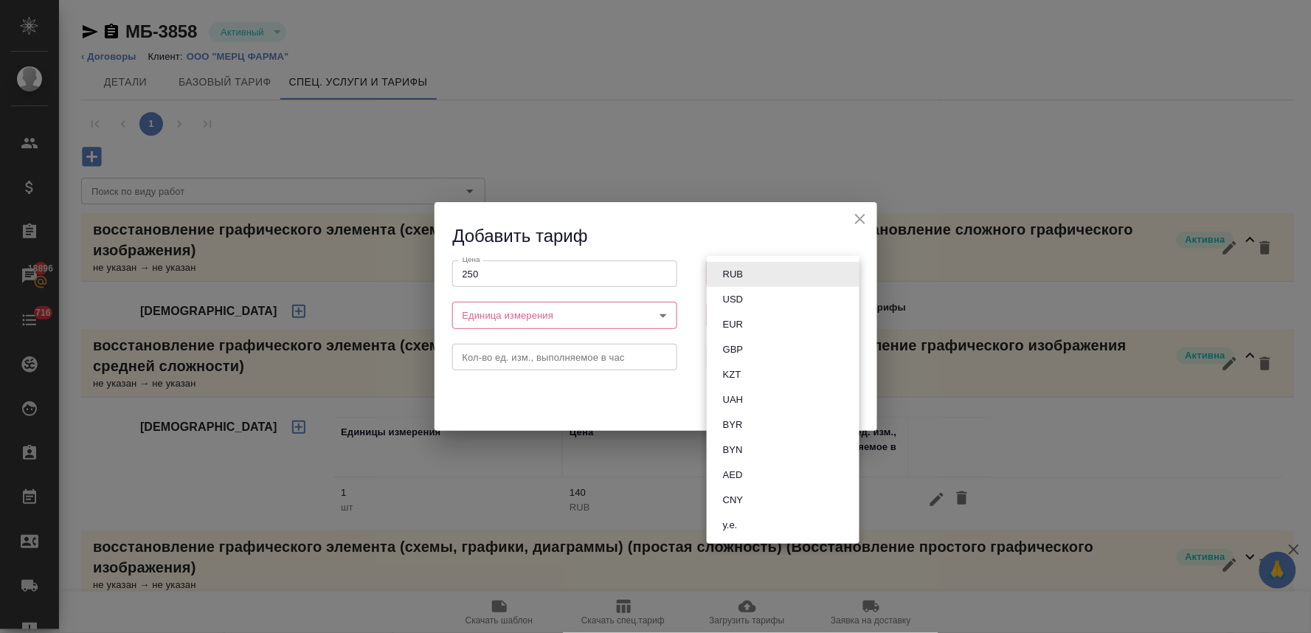
click at [742, 291] on button "USD" at bounding box center [732, 299] width 29 height 16
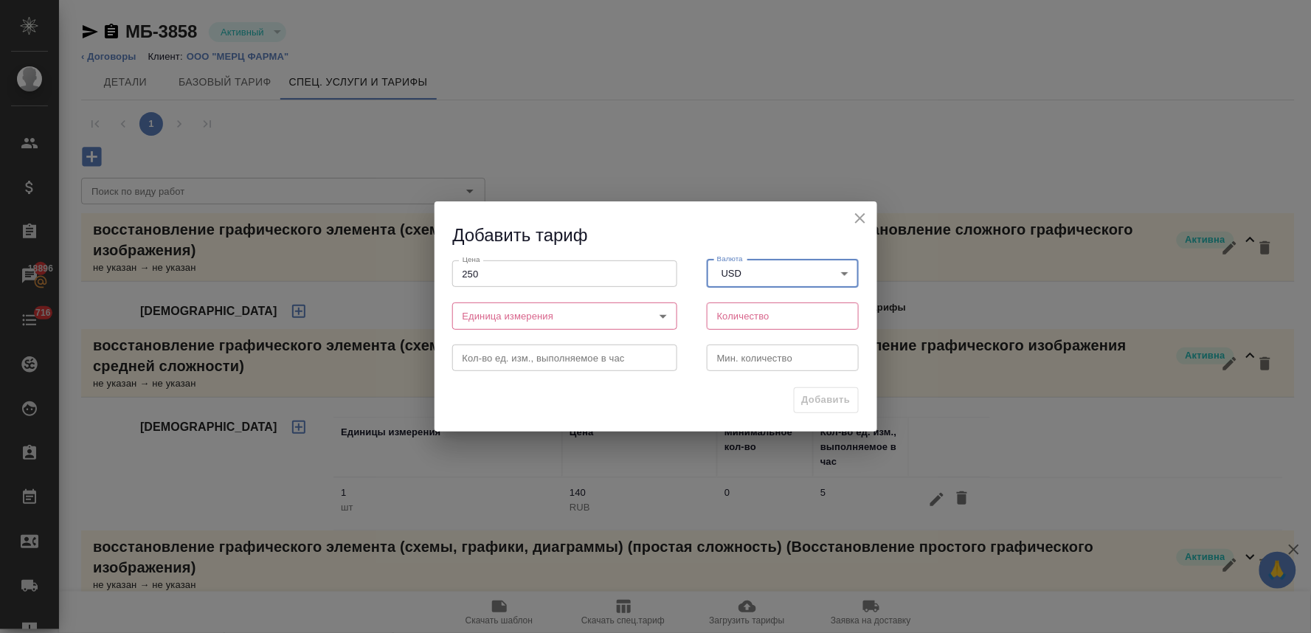
click at [742, 274] on body "🙏 .cls-1 fill:#fff; AWATERA Lyamina Nadezhda Клиенты Спецификации Заказы 18896 …" at bounding box center [655, 316] width 1311 height 633
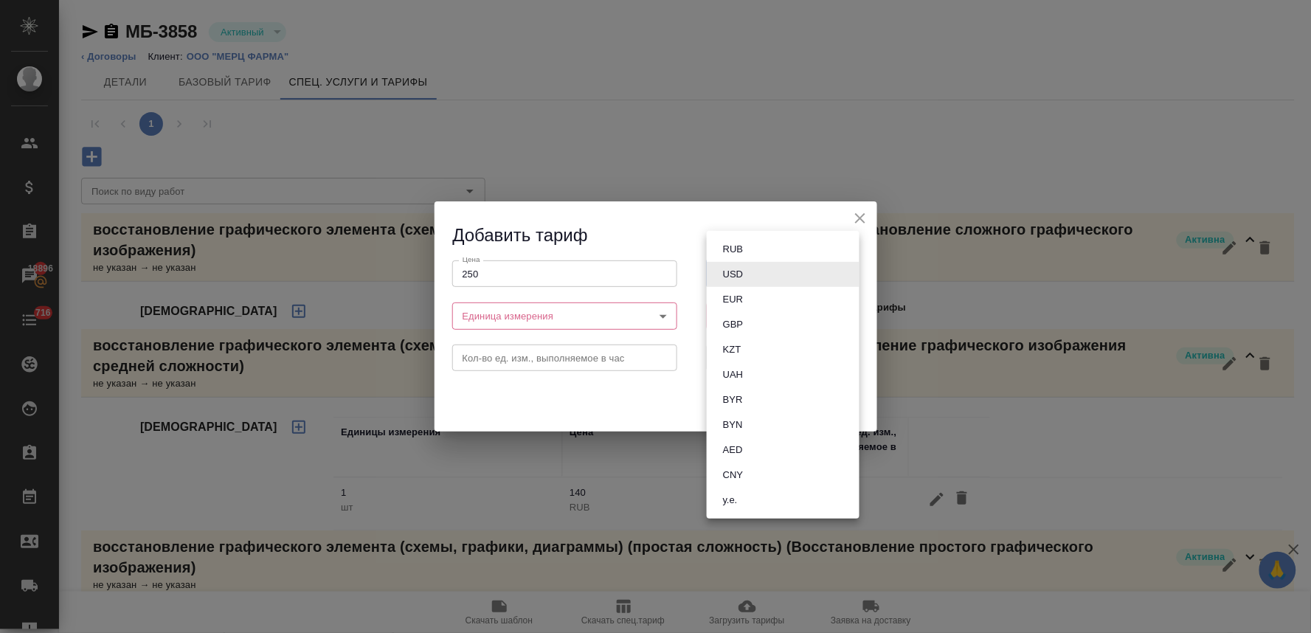
click at [741, 249] on button "RUB" at bounding box center [732, 249] width 29 height 16
type input "RUB"
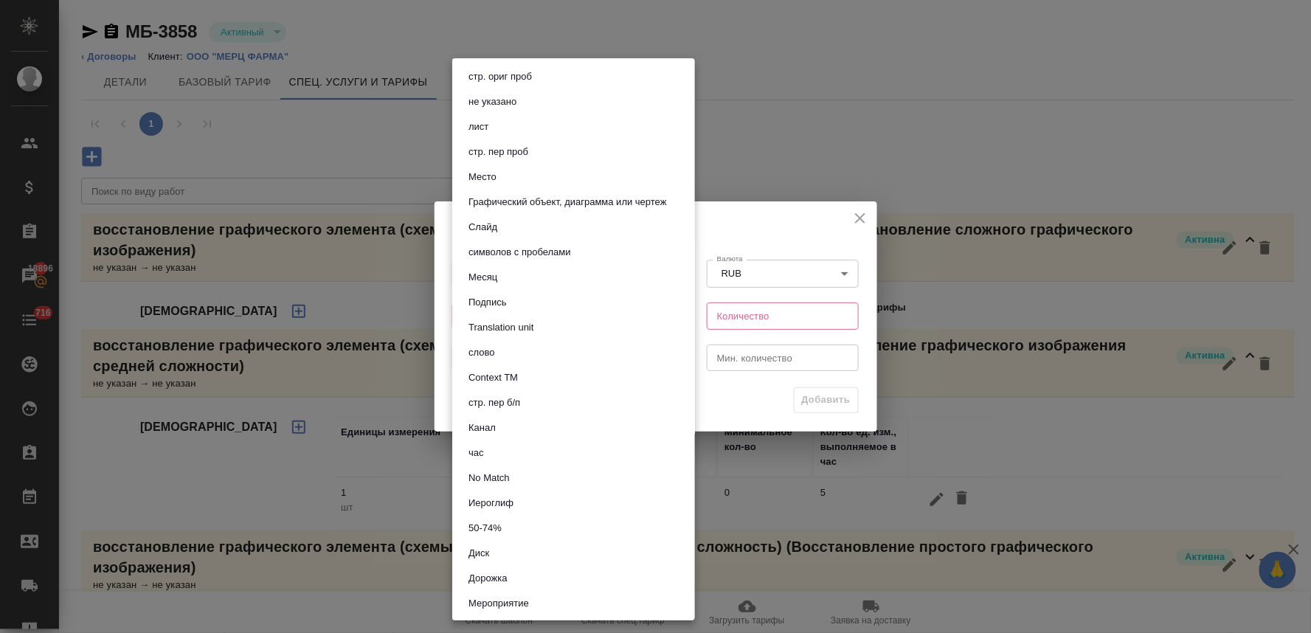
click at [527, 321] on body "🙏 .cls-1 fill:#fff; AWATERA Lyamina Nadezhda Клиенты Спецификации Заказы 18896 …" at bounding box center [655, 316] width 1311 height 633
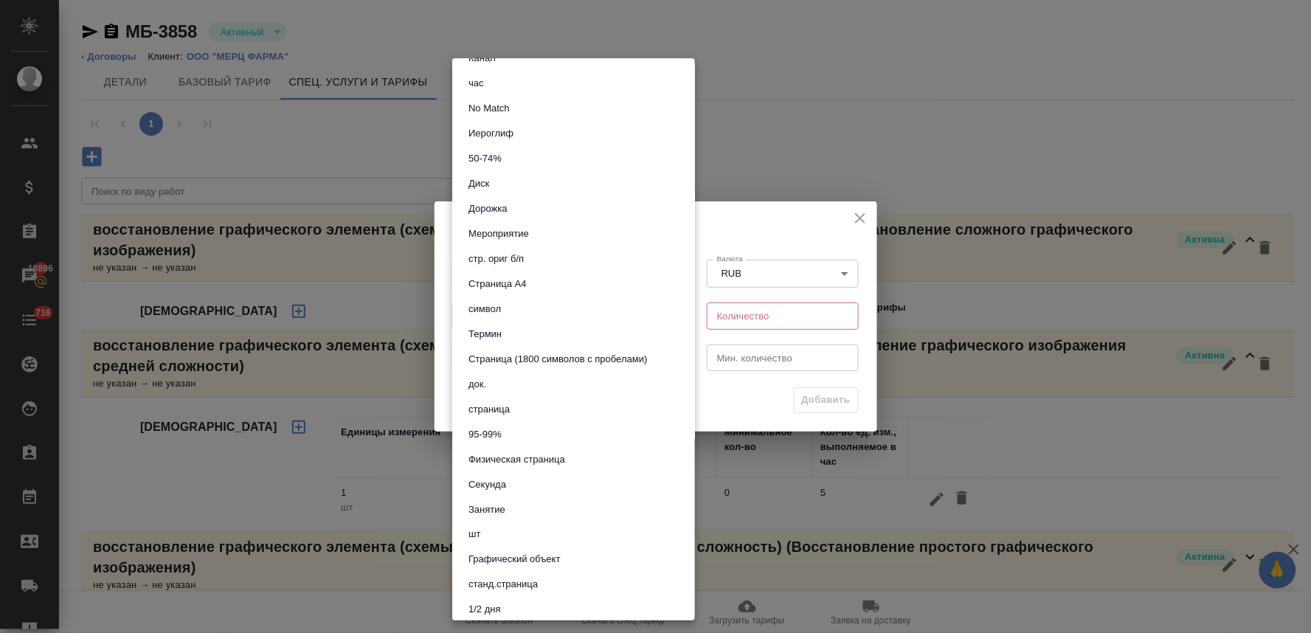
scroll to position [409, 0]
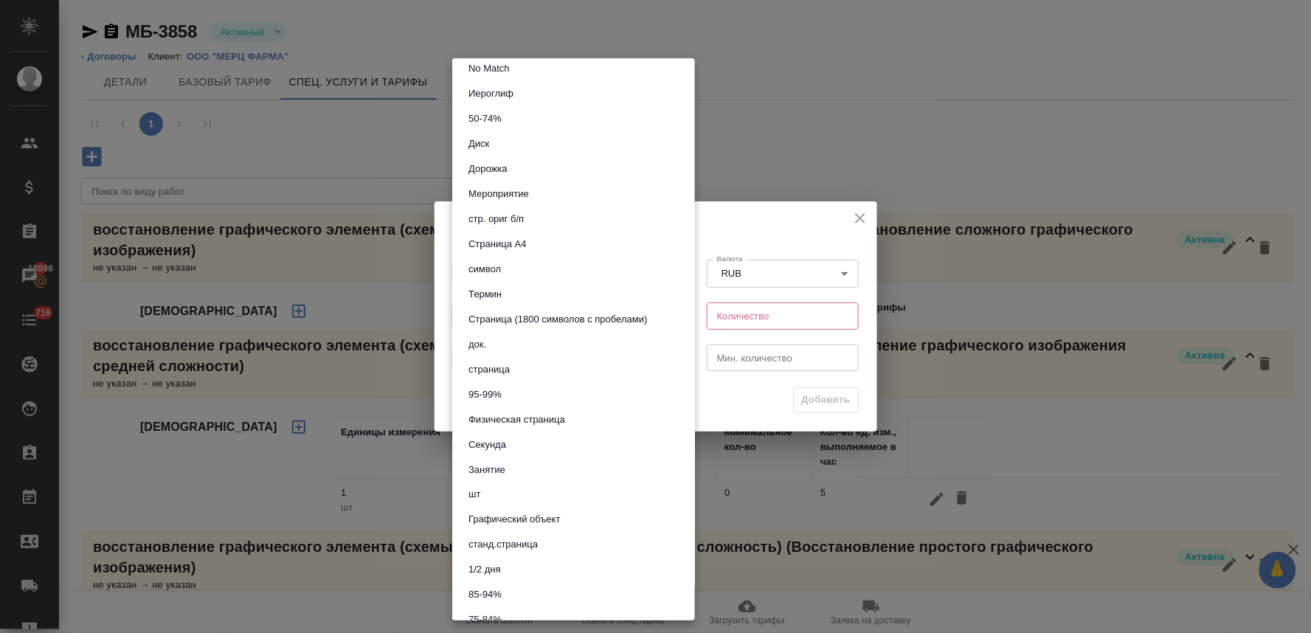
click at [507, 489] on li "шт" at bounding box center [573, 494] width 243 height 25
type input "5a8b1489cc6b4906c91bfdc1"
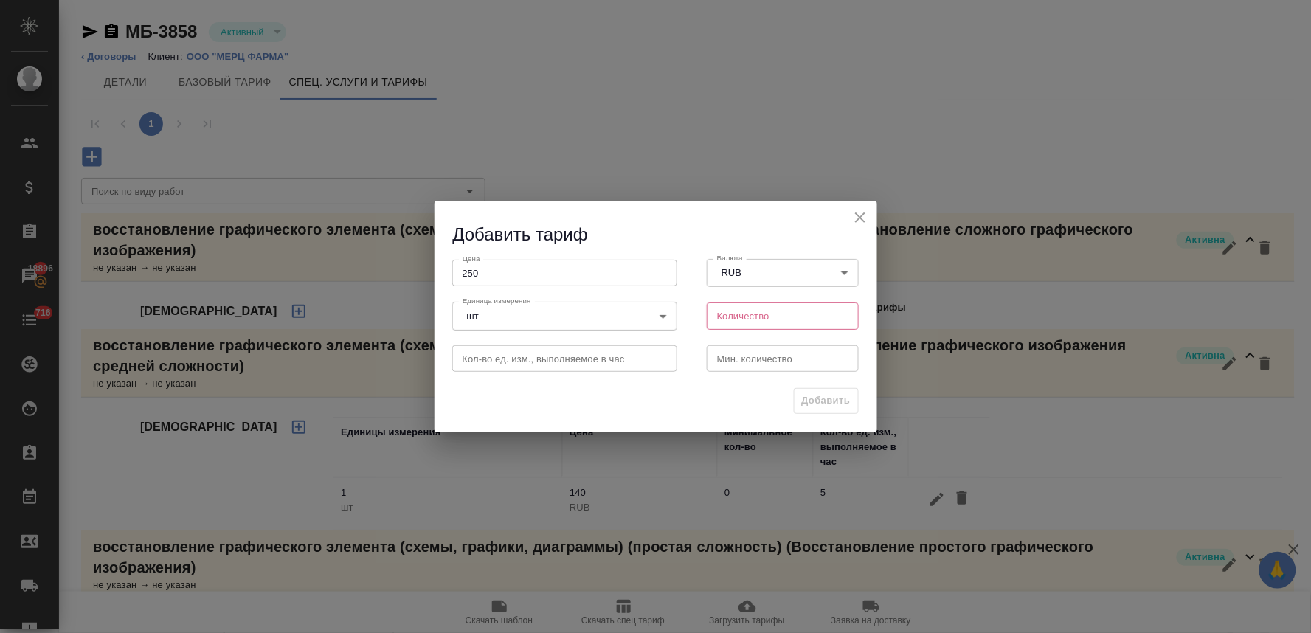
click at [780, 313] on div "стр. ориг проб не указано лист стр. пер проб Место Графический объект, диаграмм…" at bounding box center [655, 316] width 1311 height 633
click at [784, 319] on input "number" at bounding box center [783, 315] width 153 height 27
type input "1"
click at [829, 404] on span "Добавить" at bounding box center [826, 400] width 49 height 17
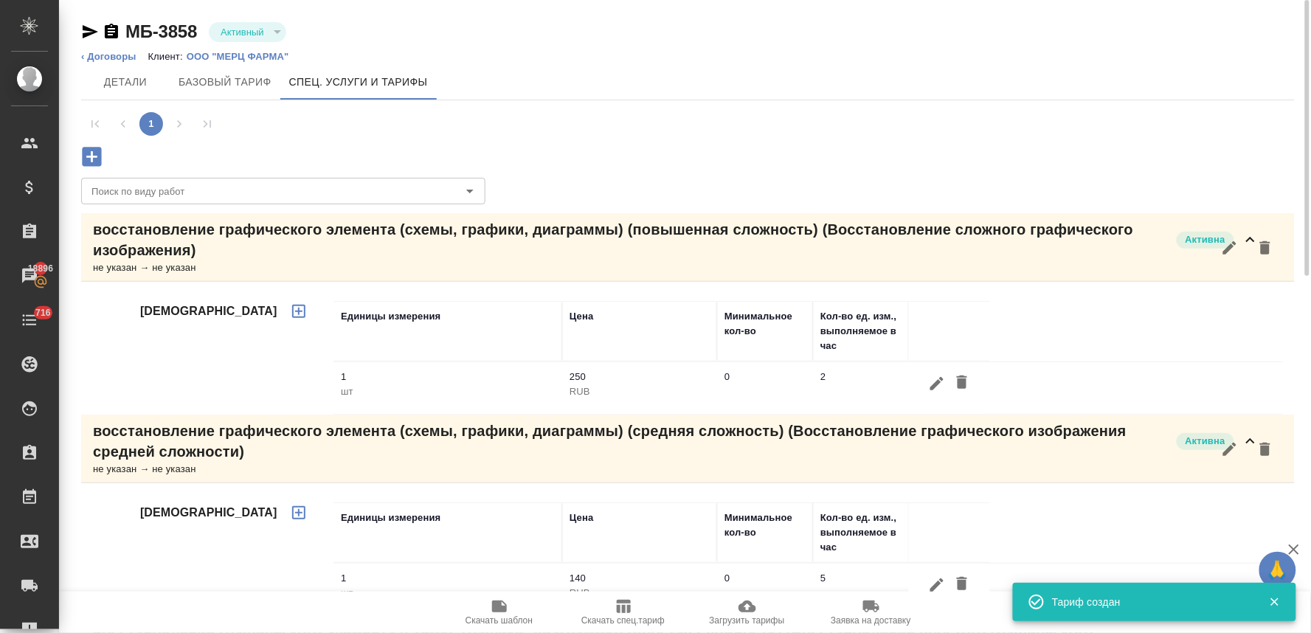
click at [91, 160] on icon "button" at bounding box center [92, 157] width 26 height 26
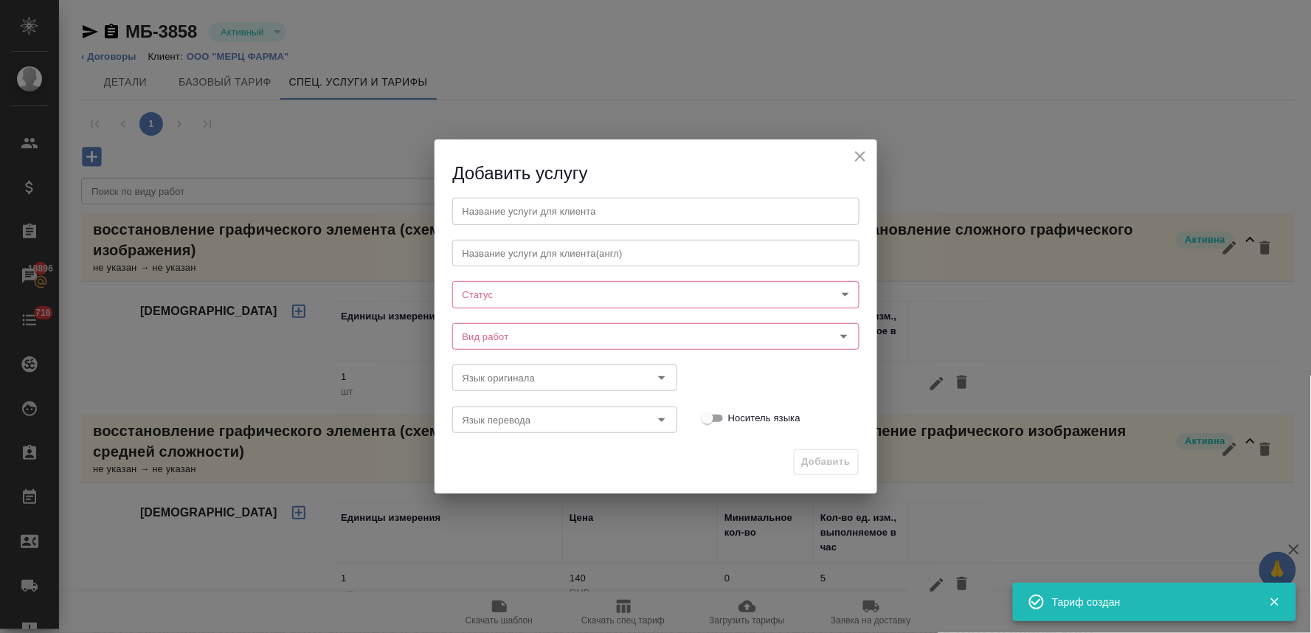
click at [540, 217] on input "text" at bounding box center [655, 211] width 407 height 27
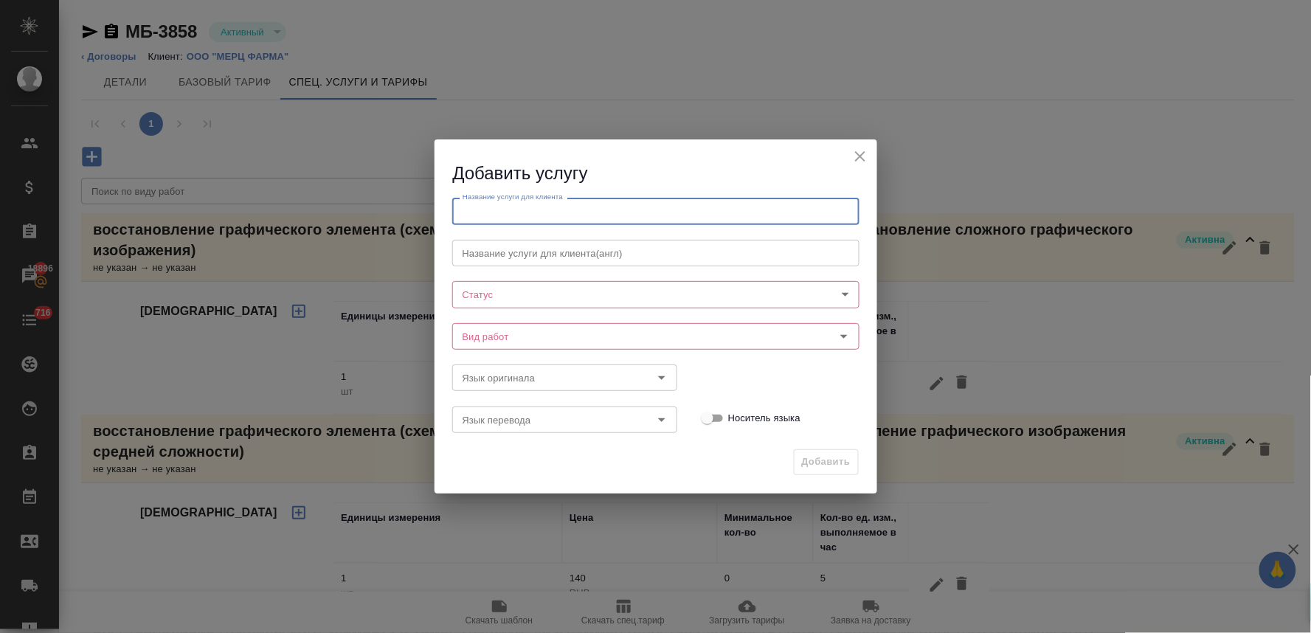
paste input "верстка чертежа (PDF, DWG и тп.) (простая сложность)"
type input "верстка чертежа (PDF, DWG и тп.) (простая сложность)"
click at [504, 292] on body "🙏 .cls-1 fill:#fff; AWATERA Lyamina Nadezhda Клиенты Спецификации Заказы 18896 …" at bounding box center [655, 316] width 1311 height 633
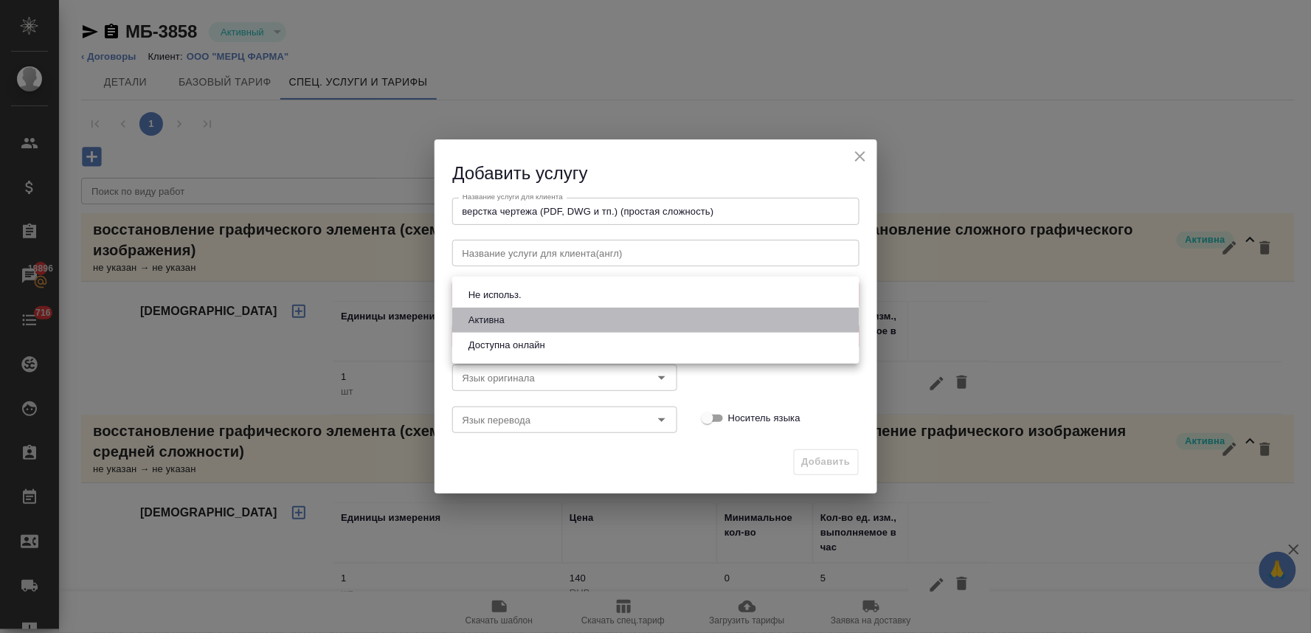
click at [503, 315] on button "Активна" at bounding box center [486, 320] width 45 height 16
type input "active"
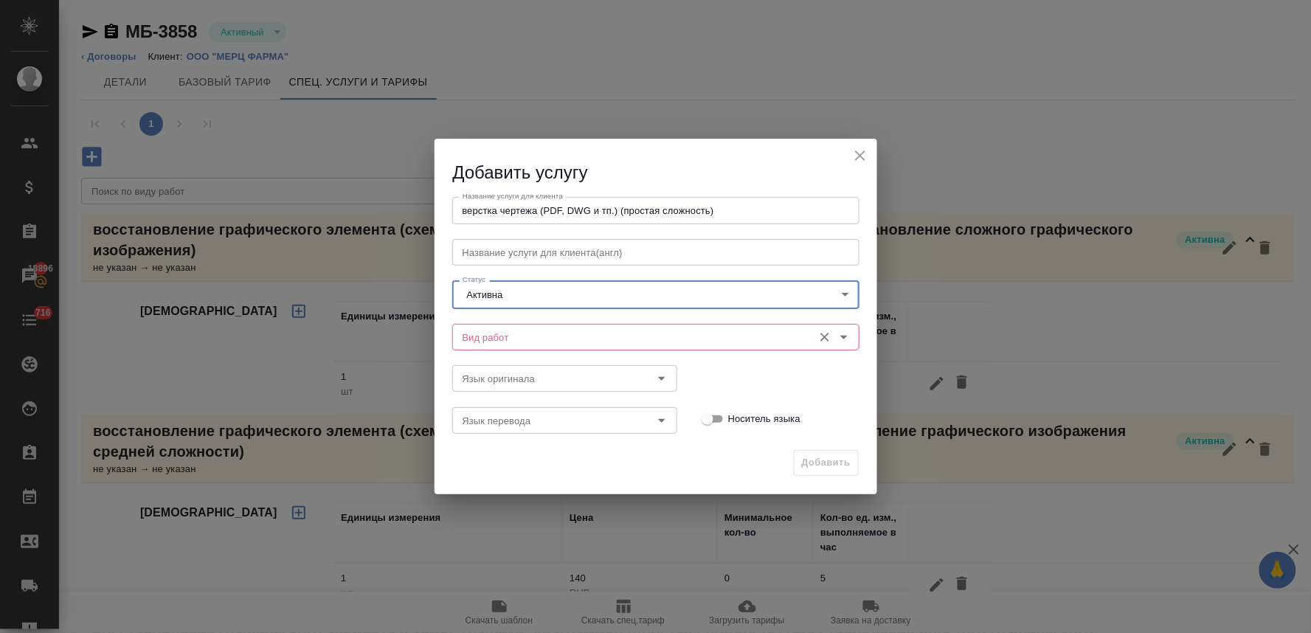
click at [510, 337] on input "Вид работ" at bounding box center [631, 337] width 349 height 18
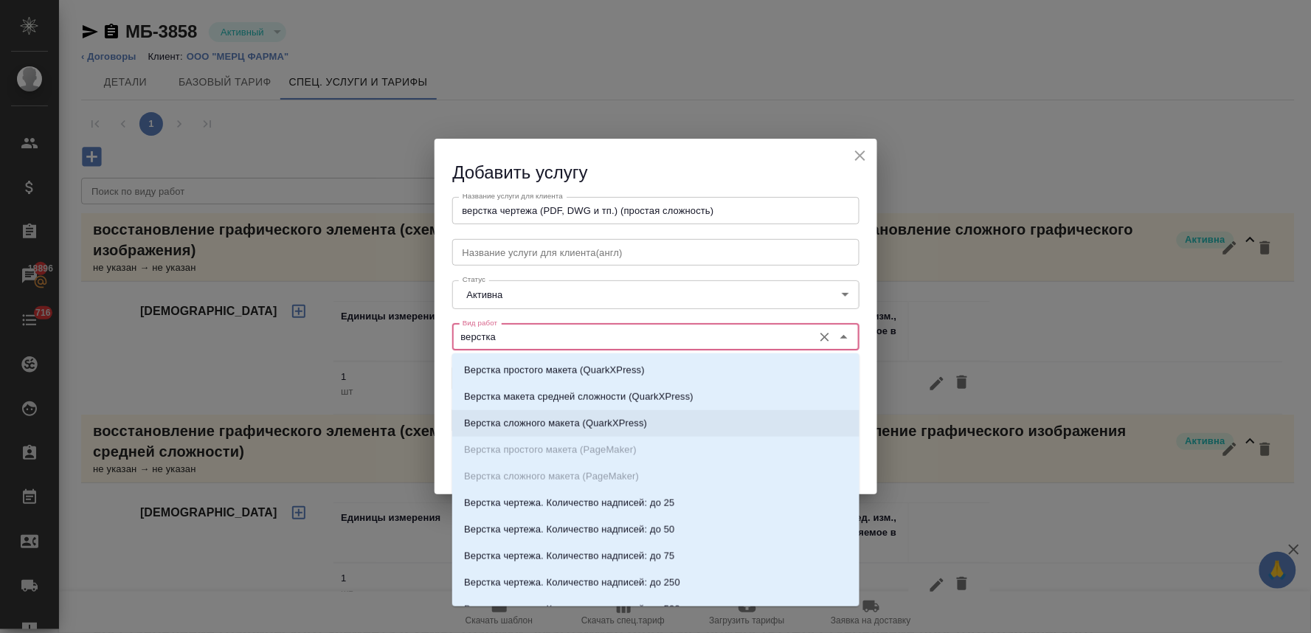
scroll to position [491, 0]
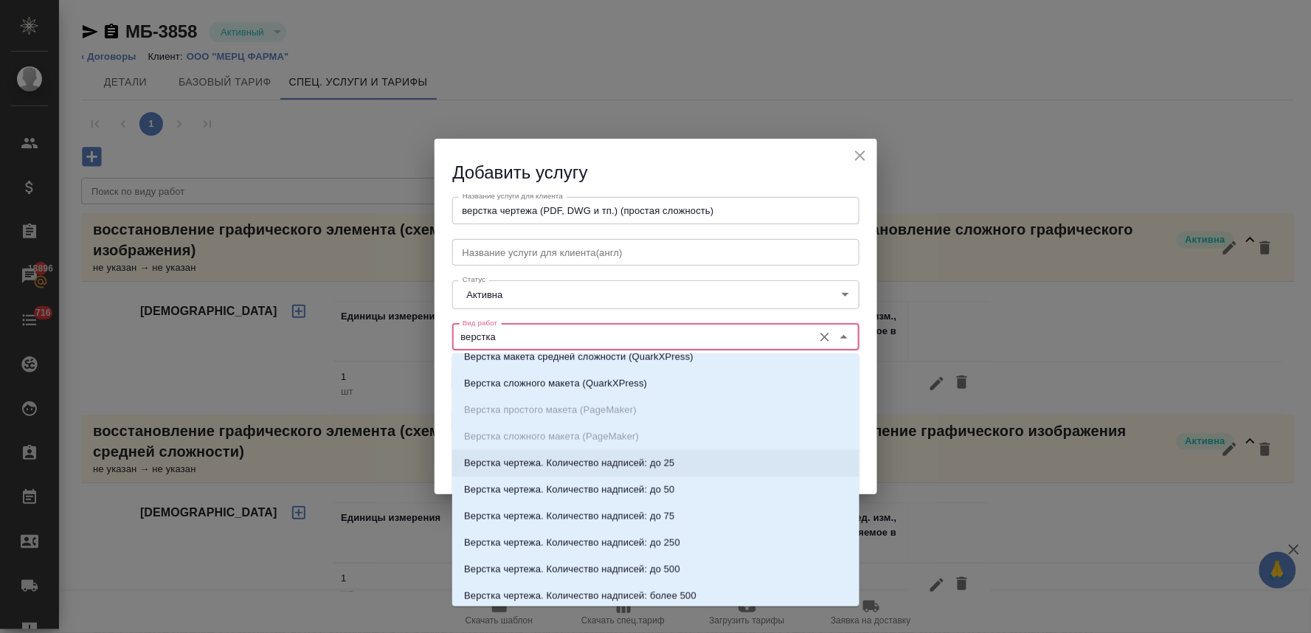
click at [552, 460] on p "Верстка чертежа. Количество надписей: до 25" at bounding box center [569, 463] width 210 height 15
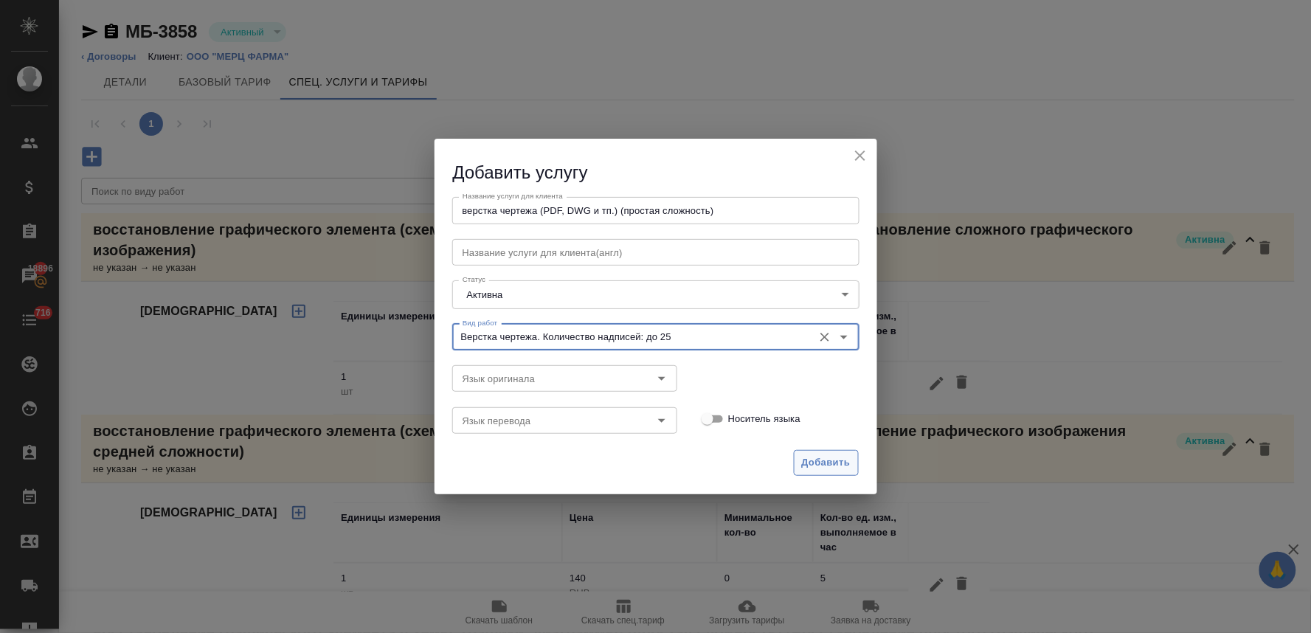
type input "Верстка чертежа. Количество надписей: до 25"
click at [817, 468] on span "Добавить" at bounding box center [826, 462] width 49 height 17
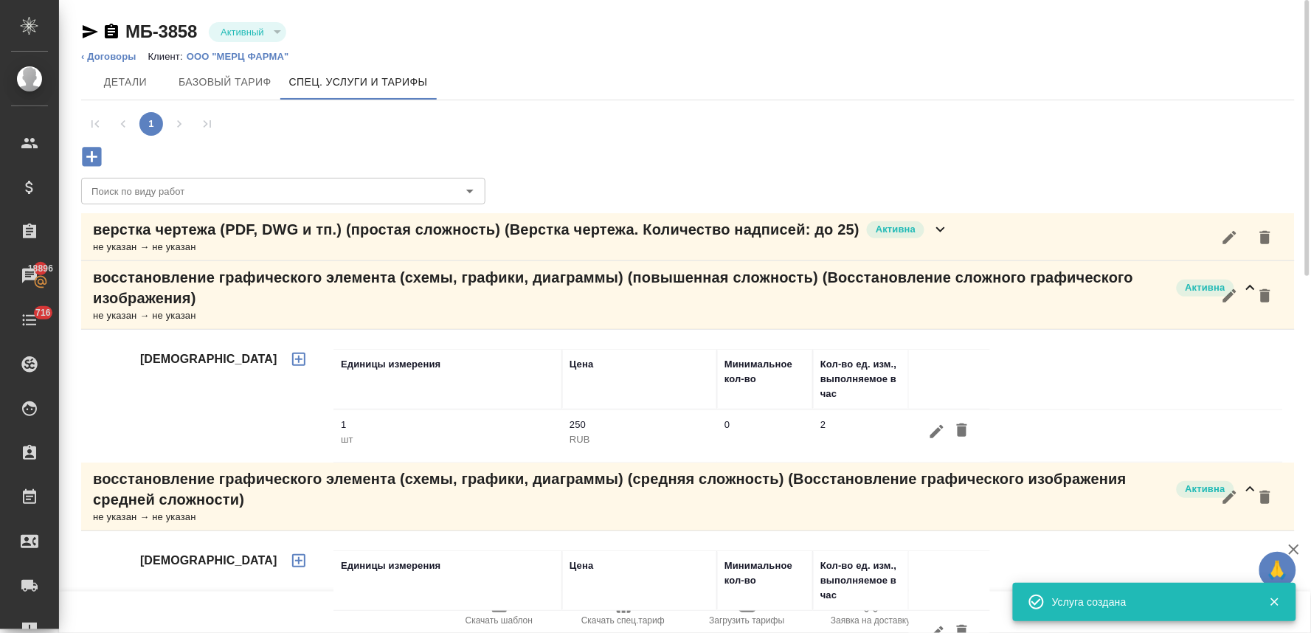
click at [148, 236] on p "верстка чертежа (PDF, DWG и тп.) (простая сложность) (Верстка чертежа. Количест…" at bounding box center [476, 229] width 766 height 21
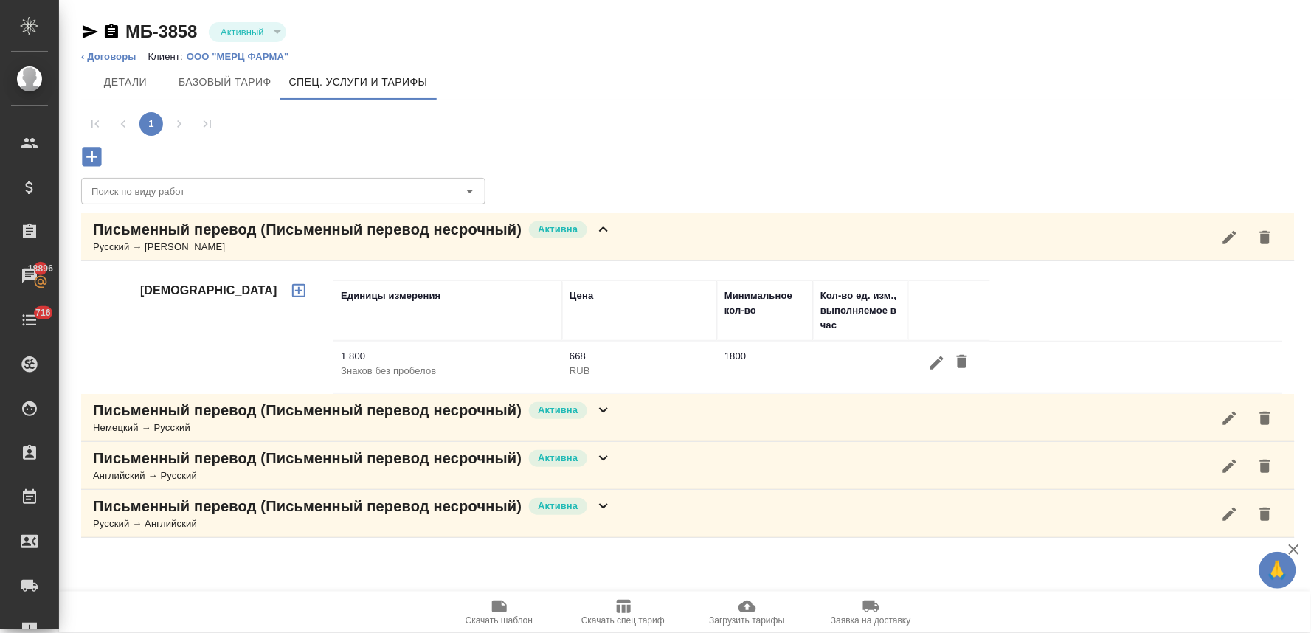
click at [94, 157] on icon "button" at bounding box center [92, 157] width 26 height 26
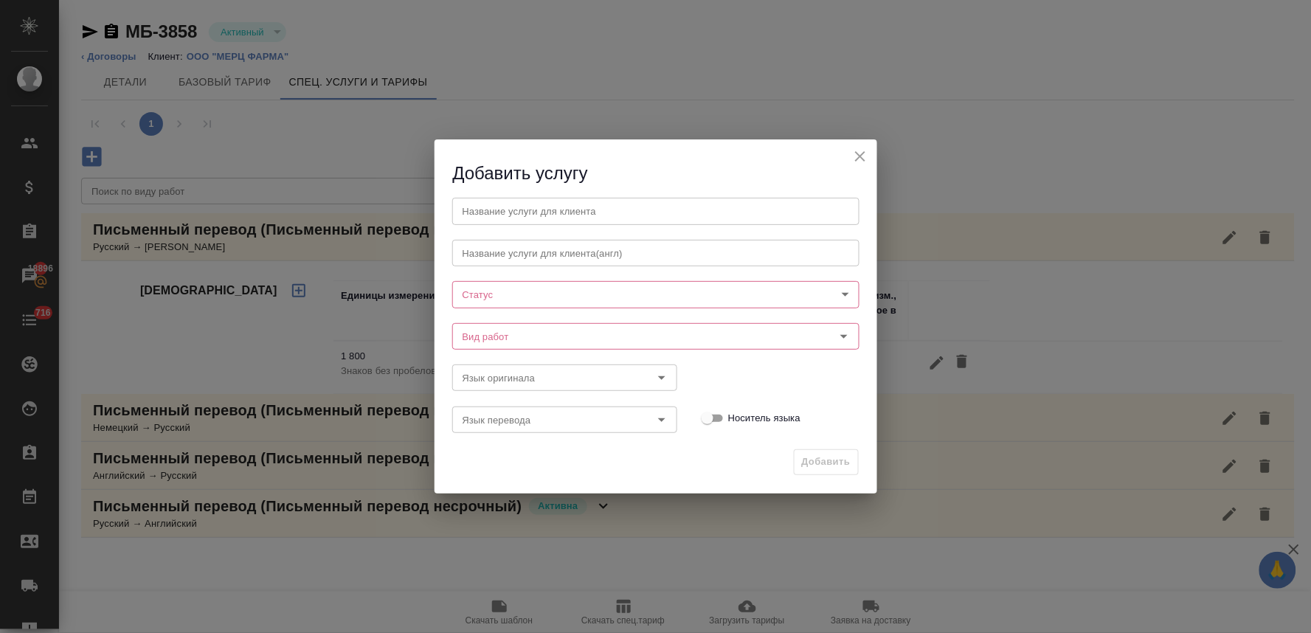
click at [503, 217] on input "text" at bounding box center [655, 211] width 407 height 27
paste input "восстановление графического элемента (схемы, графики, диаграммы) (простая сложн…"
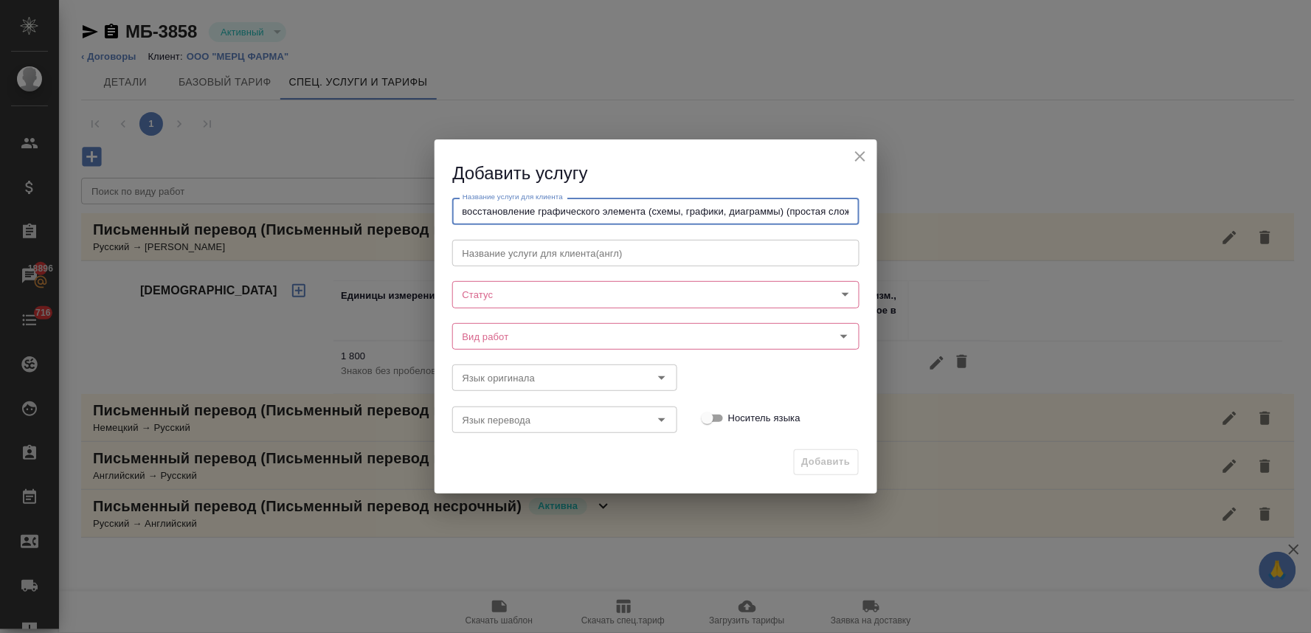
scroll to position [0, 31]
type input "восстановление графического элемента (схемы, графики, диаграммы) (простая сложн…"
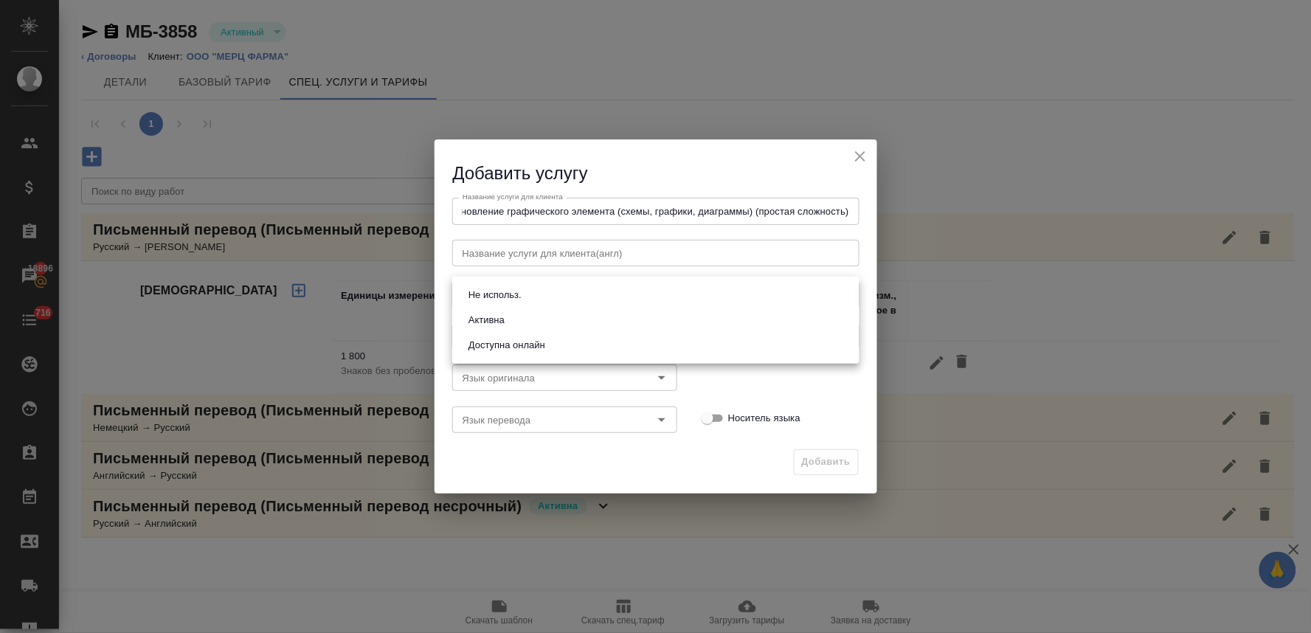
scroll to position [0, 0]
click at [509, 296] on body "🙏 .cls-1 fill:#fff; AWATERA [PERSON_NAME] Спецификации Заказы 18896 Чаты 716 To…" at bounding box center [655, 316] width 1311 height 633
click at [505, 318] on button "Активна" at bounding box center [486, 320] width 45 height 16
type input "active"
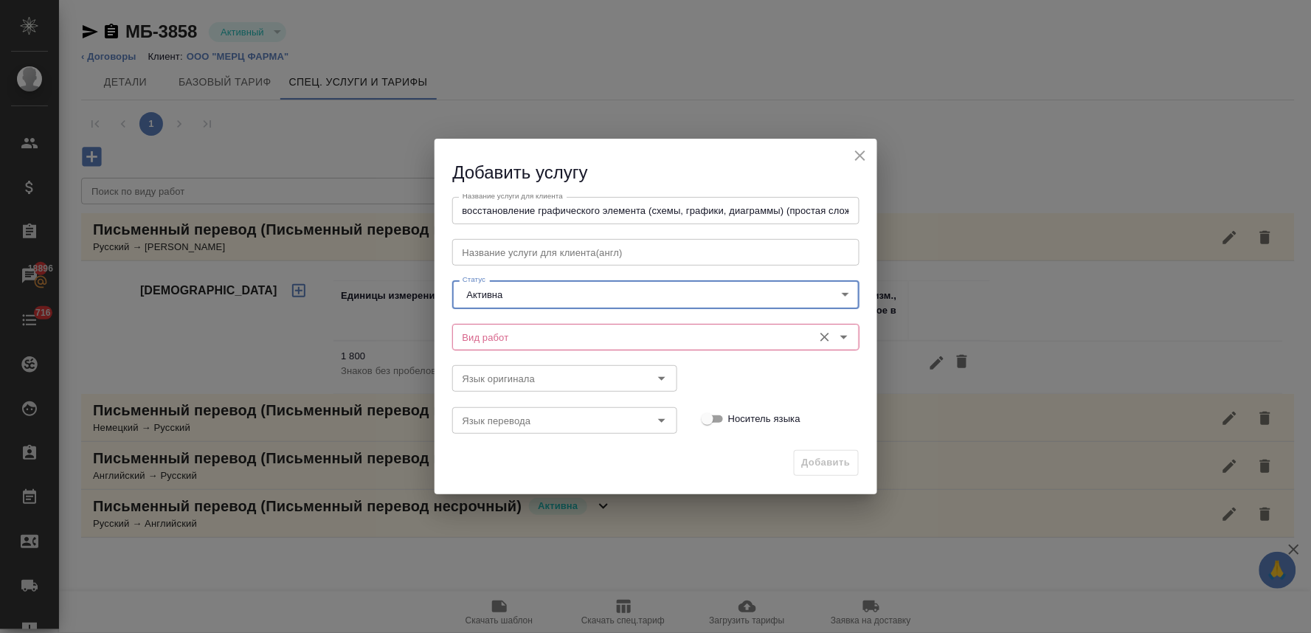
click at [516, 344] on input "Вид работ" at bounding box center [631, 337] width 349 height 18
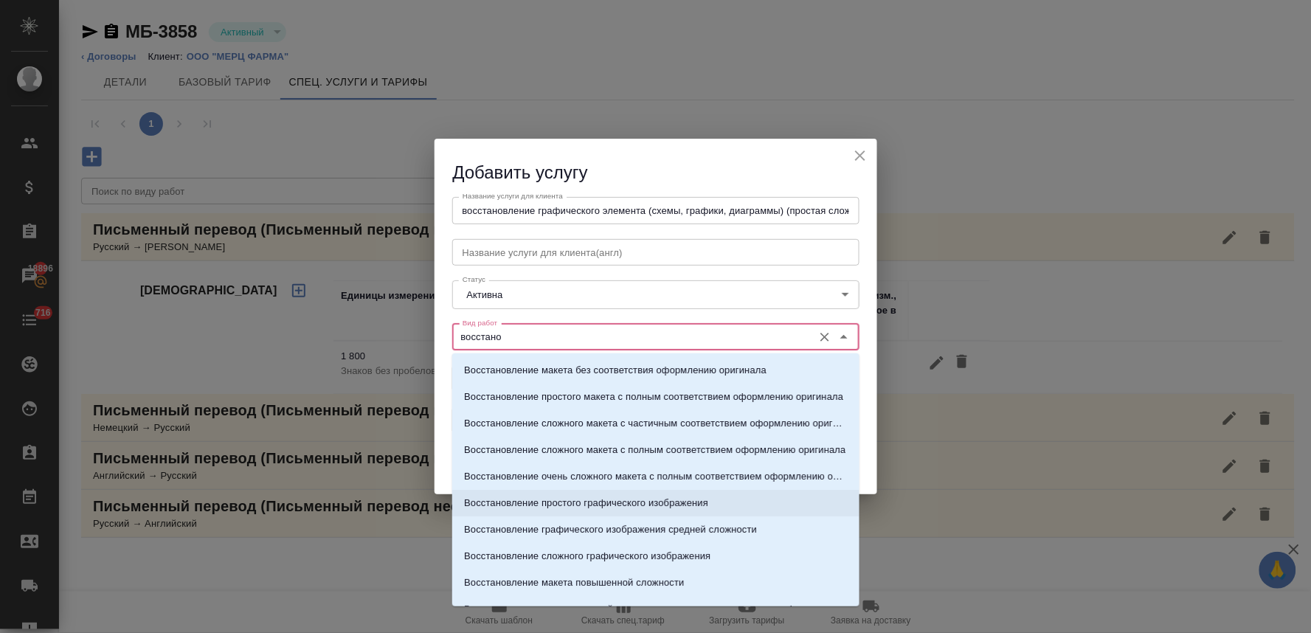
click at [628, 505] on p "Восстановление простого графического изображения" at bounding box center [586, 503] width 244 height 15
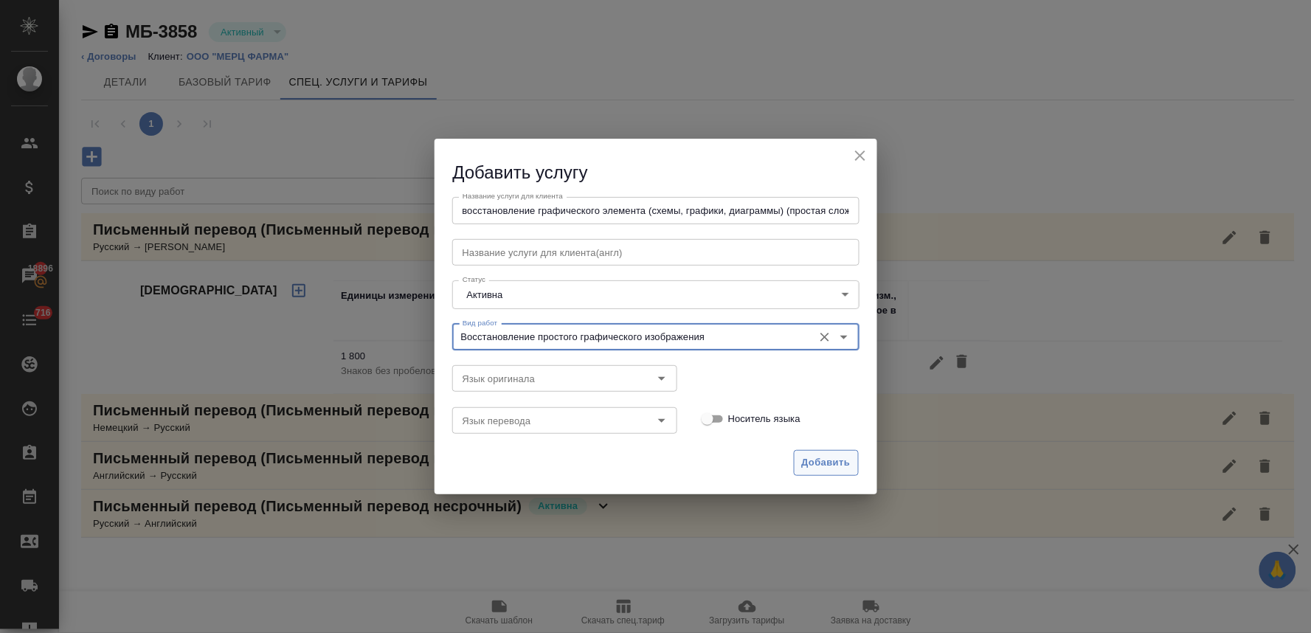
type input "Восстановление простого графического изображения"
click at [823, 454] on span "Добавить" at bounding box center [826, 462] width 49 height 17
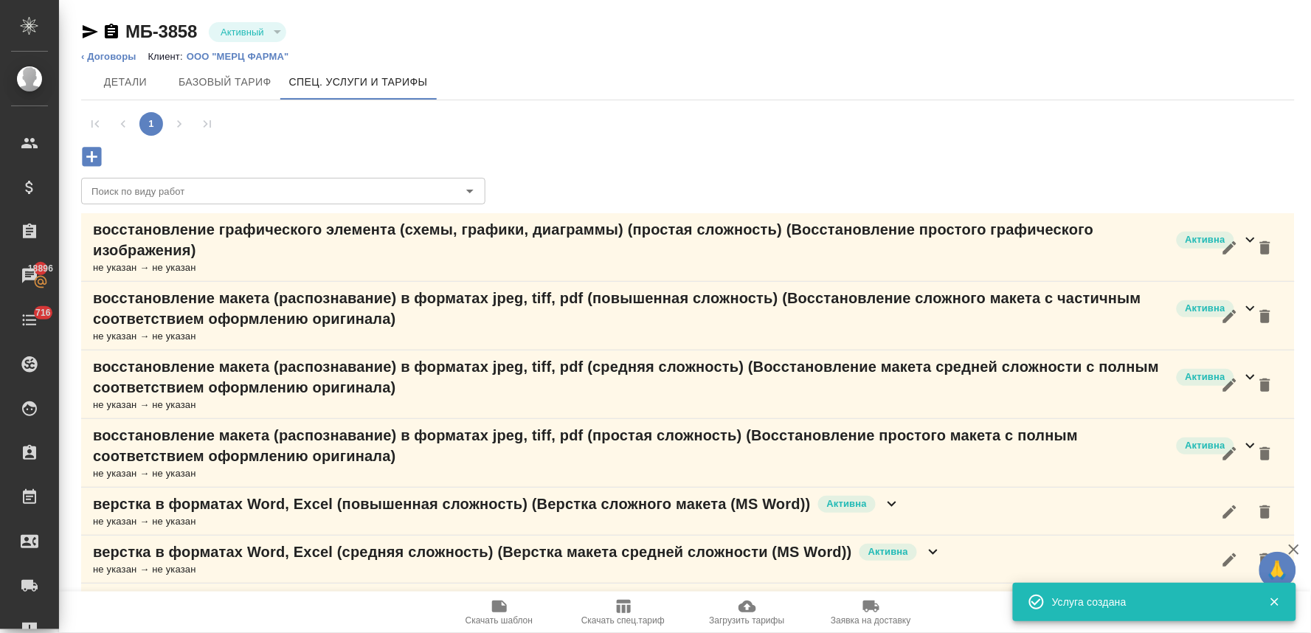
click at [117, 246] on p "восстановление графического элемента (схемы, графики, диаграммы) (простая сложн…" at bounding box center [631, 239] width 1076 height 41
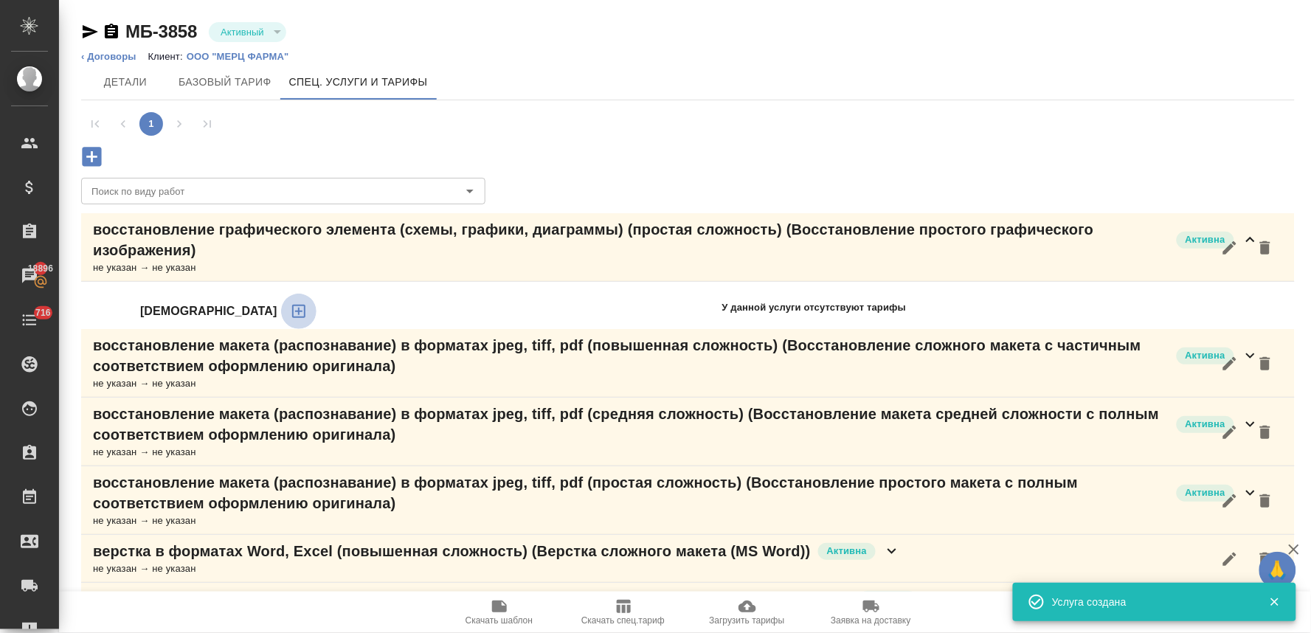
click at [290, 303] on icon "button" at bounding box center [299, 311] width 18 height 18
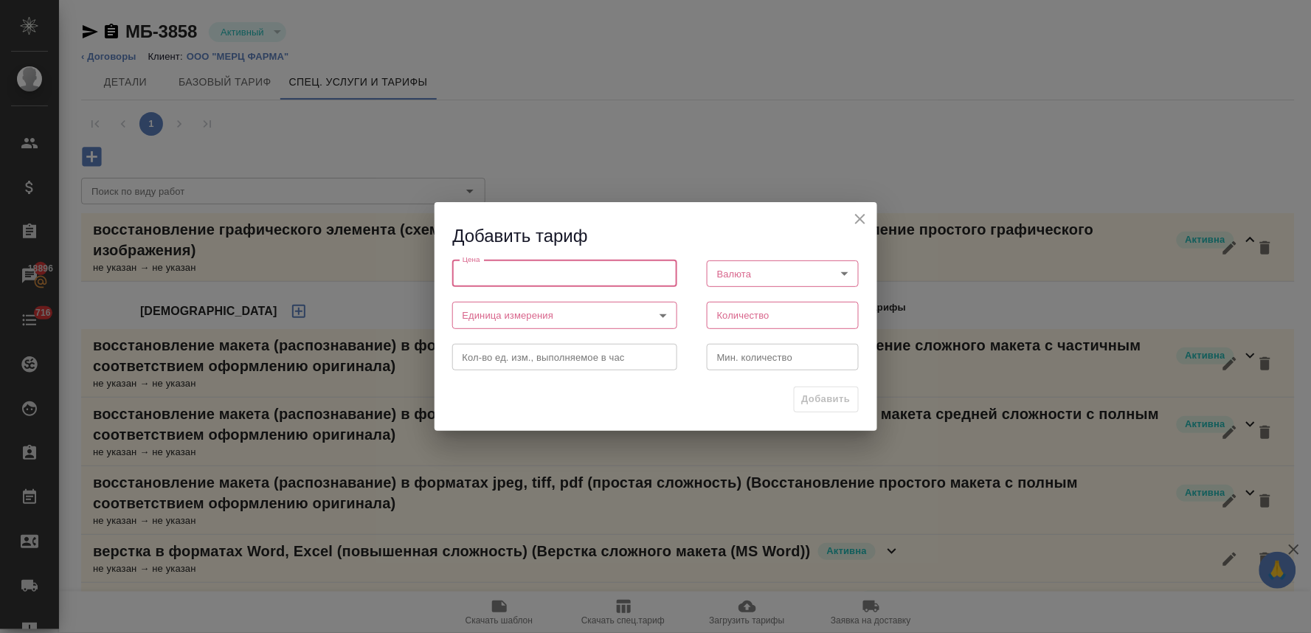
click at [478, 277] on input "number" at bounding box center [564, 273] width 225 height 27
type input "85"
click at [724, 277] on body "🙏 .cls-1 fill:#fff; AWATERA [PERSON_NAME] Спецификации Заказы 18896 Чаты 716 To…" at bounding box center [655, 316] width 1311 height 633
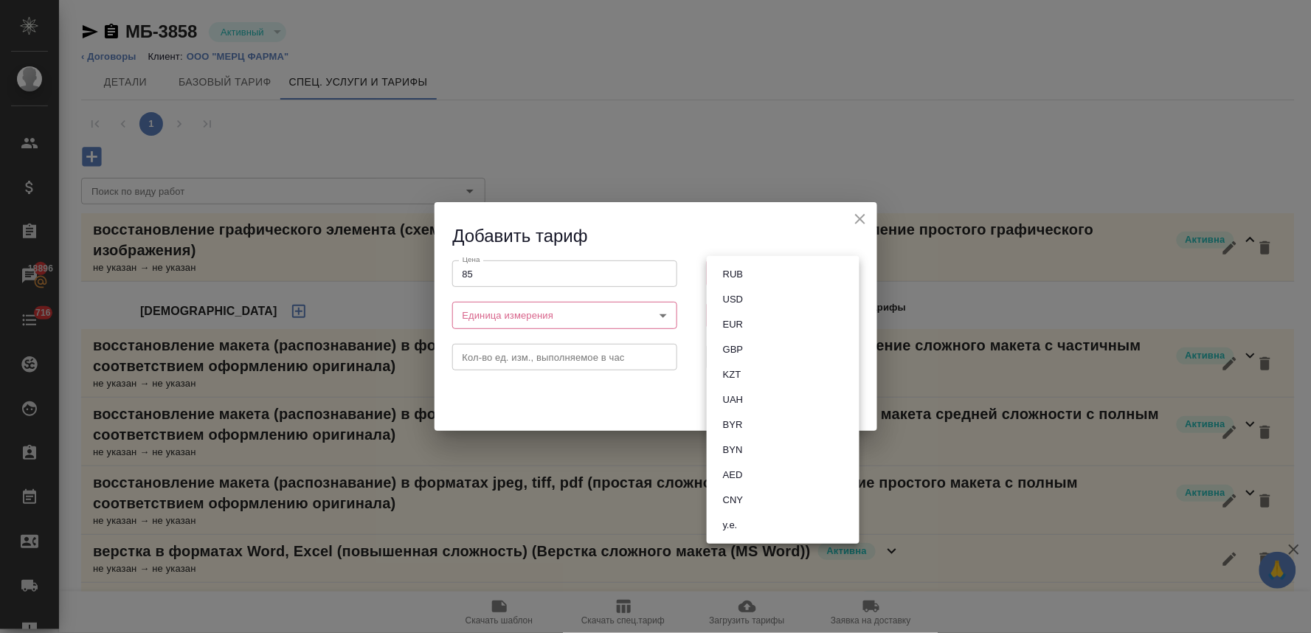
click at [738, 271] on button "RUB" at bounding box center [732, 274] width 29 height 16
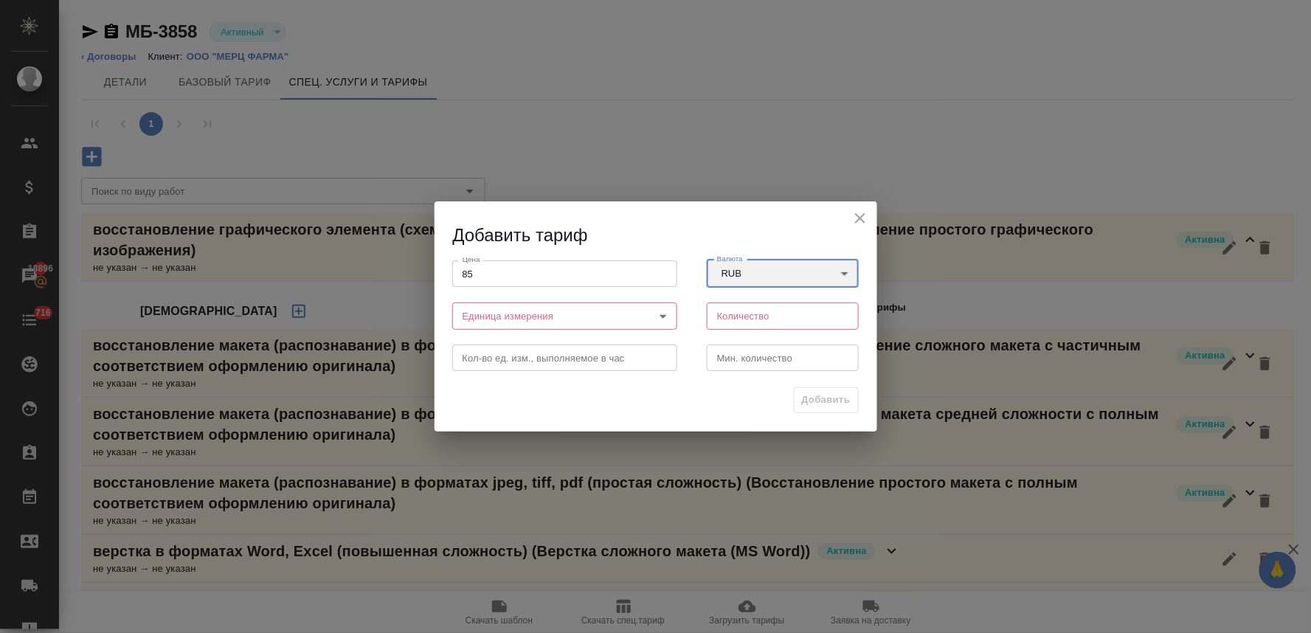
type input "RUB"
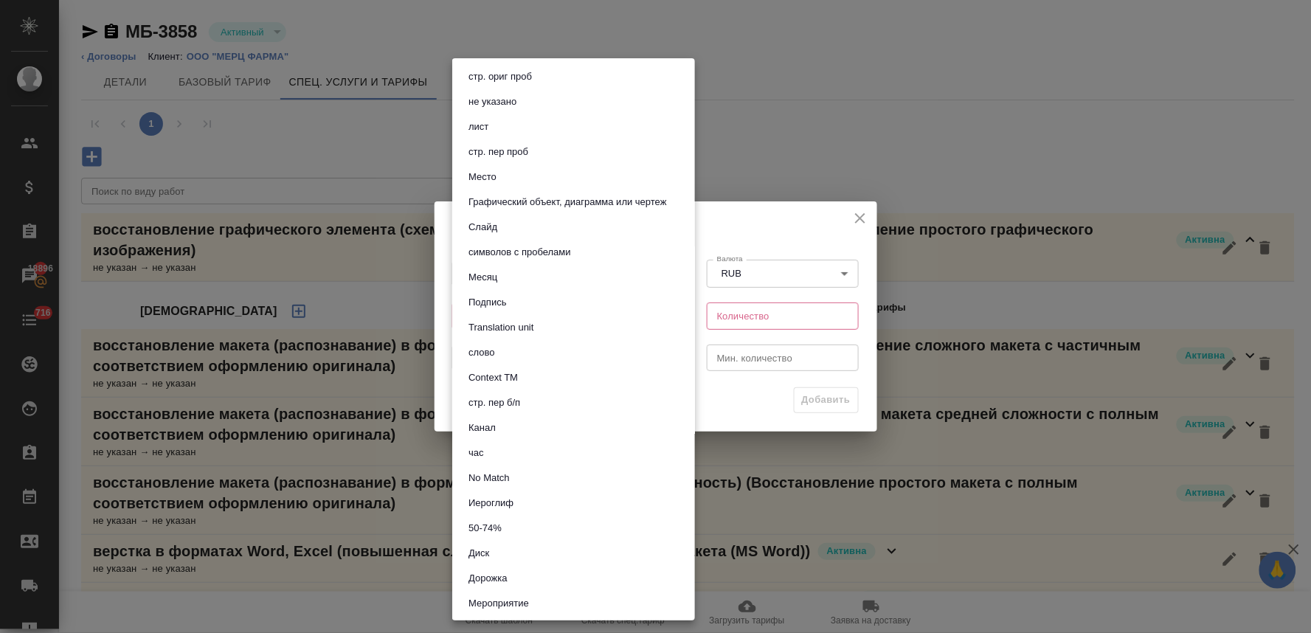
click at [589, 321] on body "🙏 .cls-1 fill:#fff; AWATERA Lyamina Nadezhda Клиенты Спецификации Заказы 18896 …" at bounding box center [655, 316] width 1311 height 633
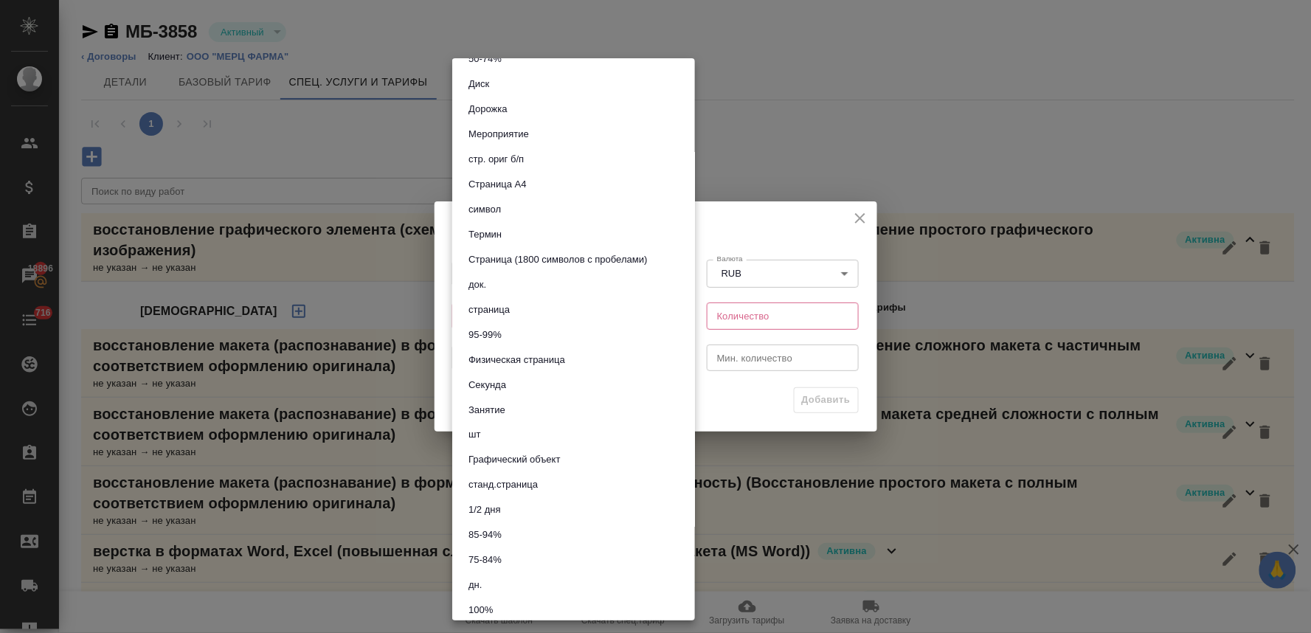
scroll to position [491, 0]
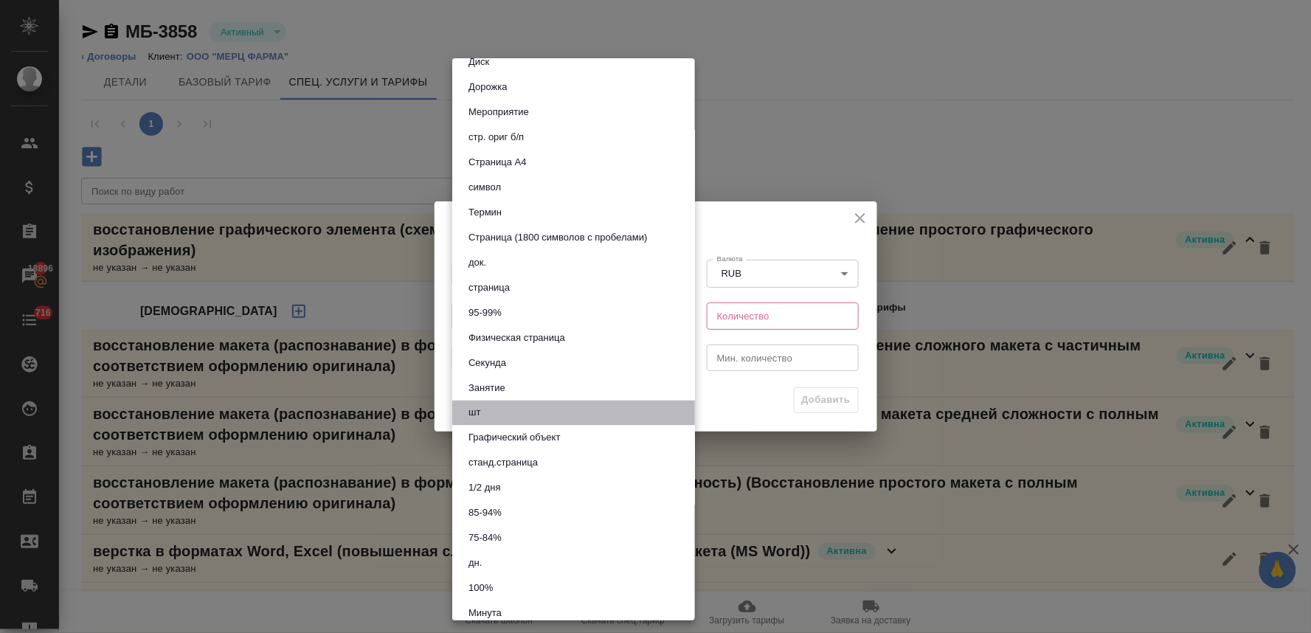
click at [525, 411] on li "шт" at bounding box center [573, 413] width 243 height 25
type input "5a8b1489cc6b4906c91bfdc1"
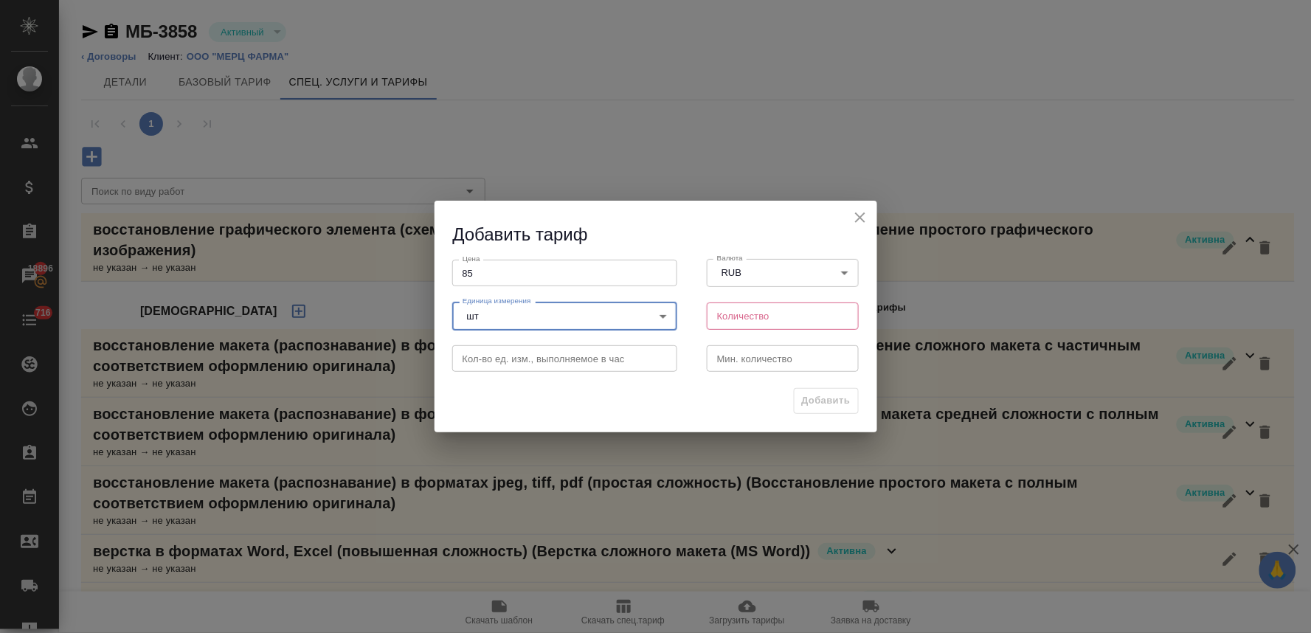
click at [770, 314] on input "number" at bounding box center [783, 315] width 153 height 27
type input "1"
click at [810, 411] on button "Добавить" at bounding box center [826, 401] width 65 height 26
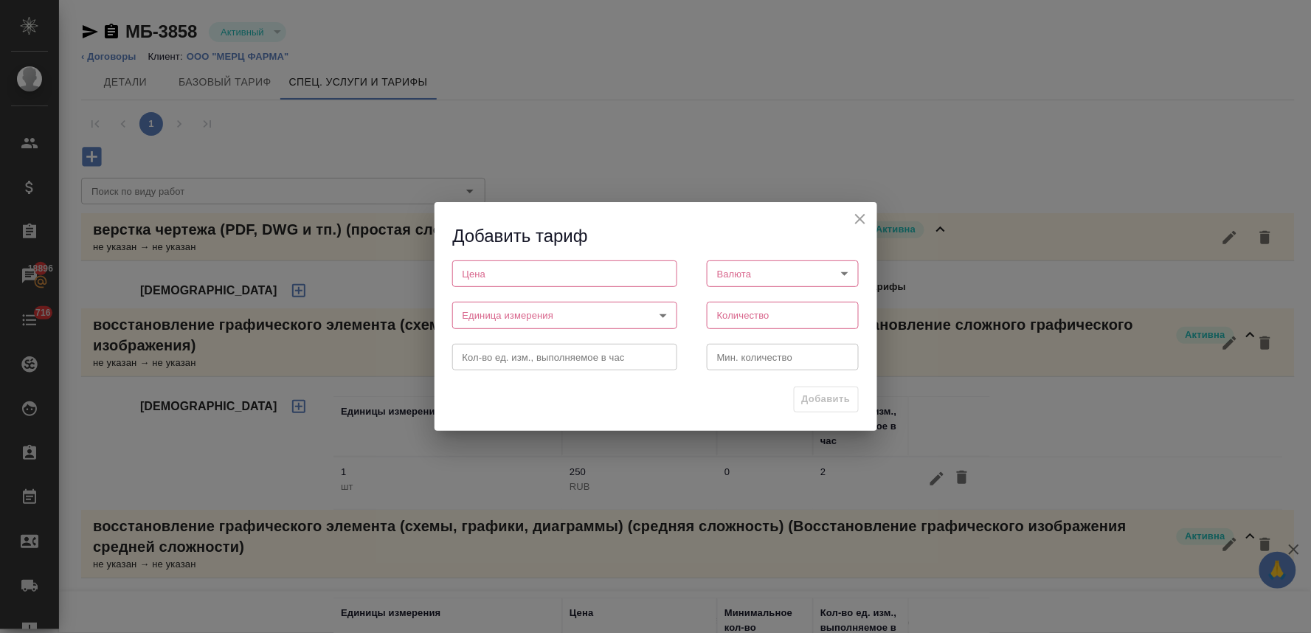
click at [512, 285] on input "number" at bounding box center [564, 273] width 225 height 27
type input "250"
click at [721, 278] on body "🙏 .cls-1 fill:#fff; AWATERA [PERSON_NAME] Спецификации Заказы 18896 Чаты 716 To…" at bounding box center [655, 316] width 1311 height 633
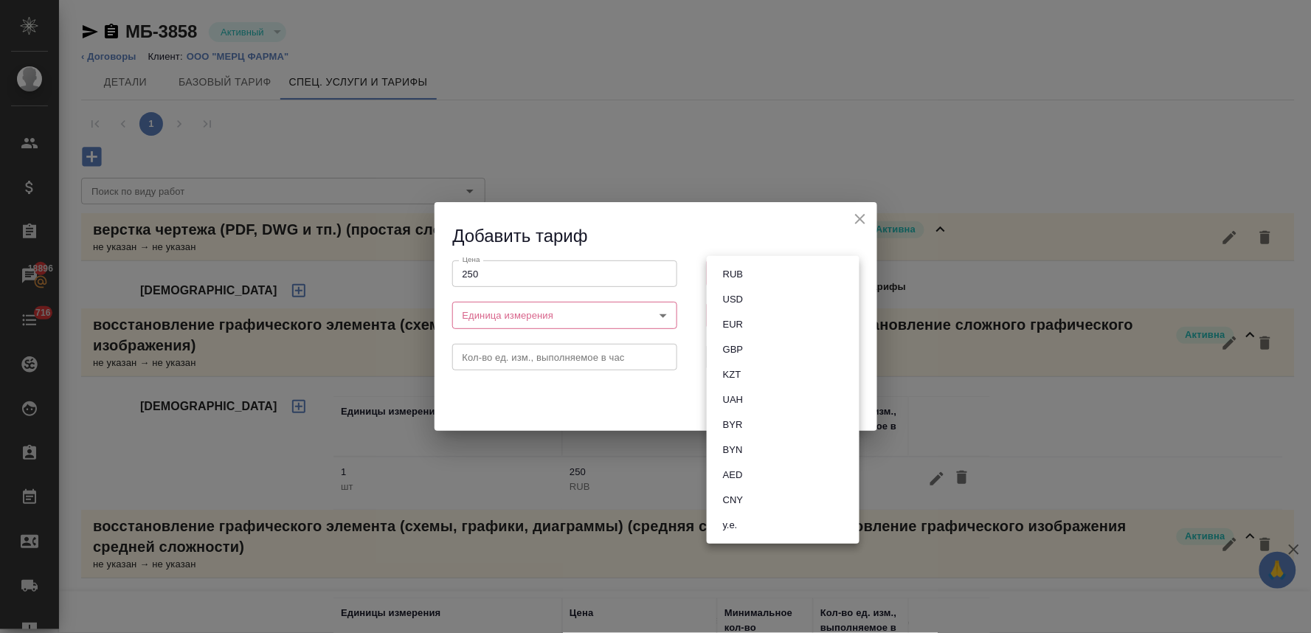
click at [738, 271] on button "RUB" at bounding box center [732, 274] width 29 height 16
type input "RUB"
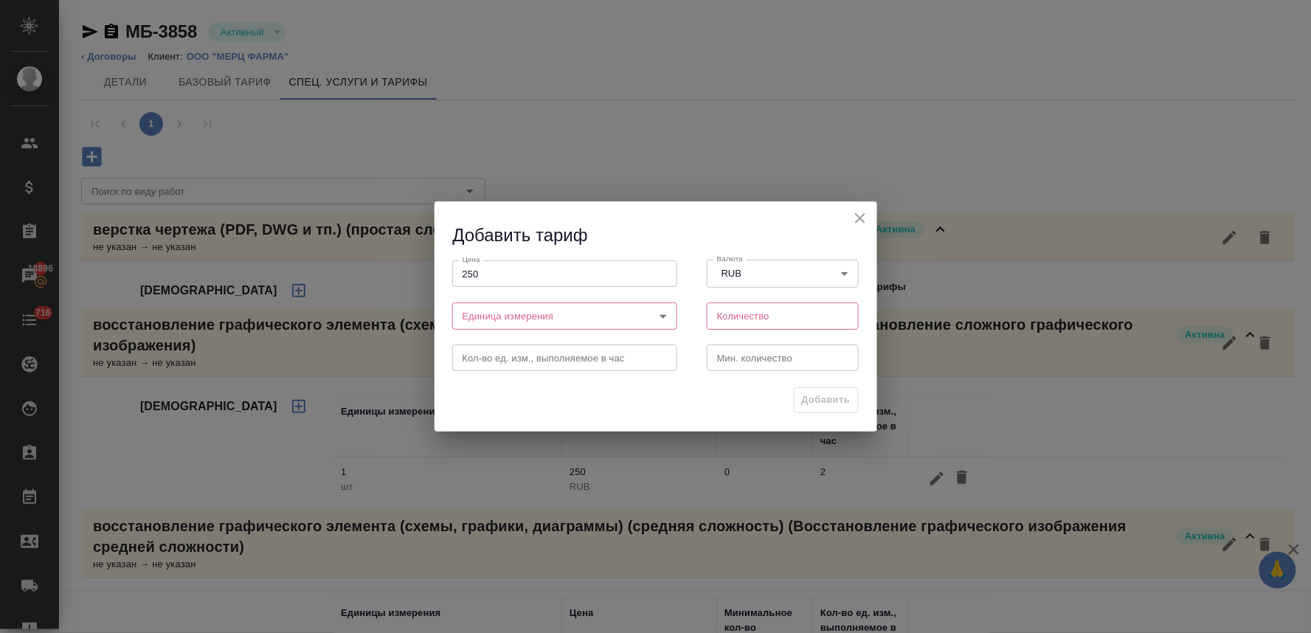
click at [542, 326] on body "🙏 .cls-1 fill:#fff; AWATERA Lyamina Nadezhda Клиенты Спецификации Заказы 18896 …" at bounding box center [655, 316] width 1311 height 633
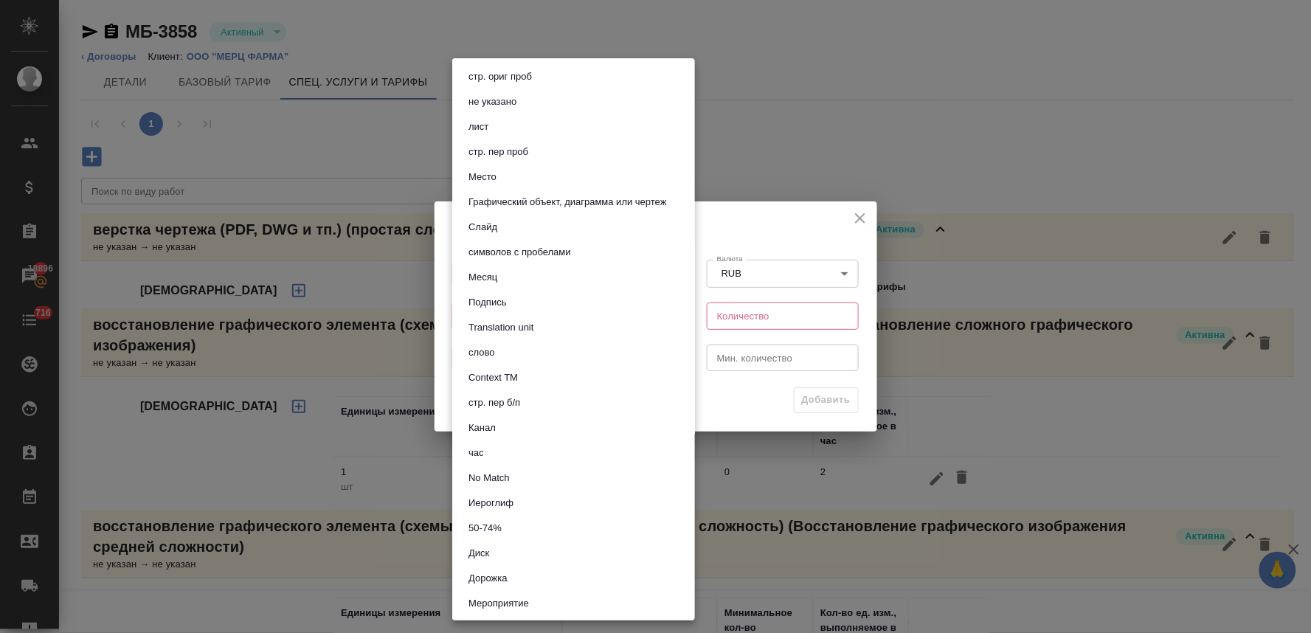
click at [588, 202] on button "Графический объект, диаграмма или чертеж" at bounding box center [567, 202] width 207 height 16
type input "5ca1acf853b22f58dad1d160"
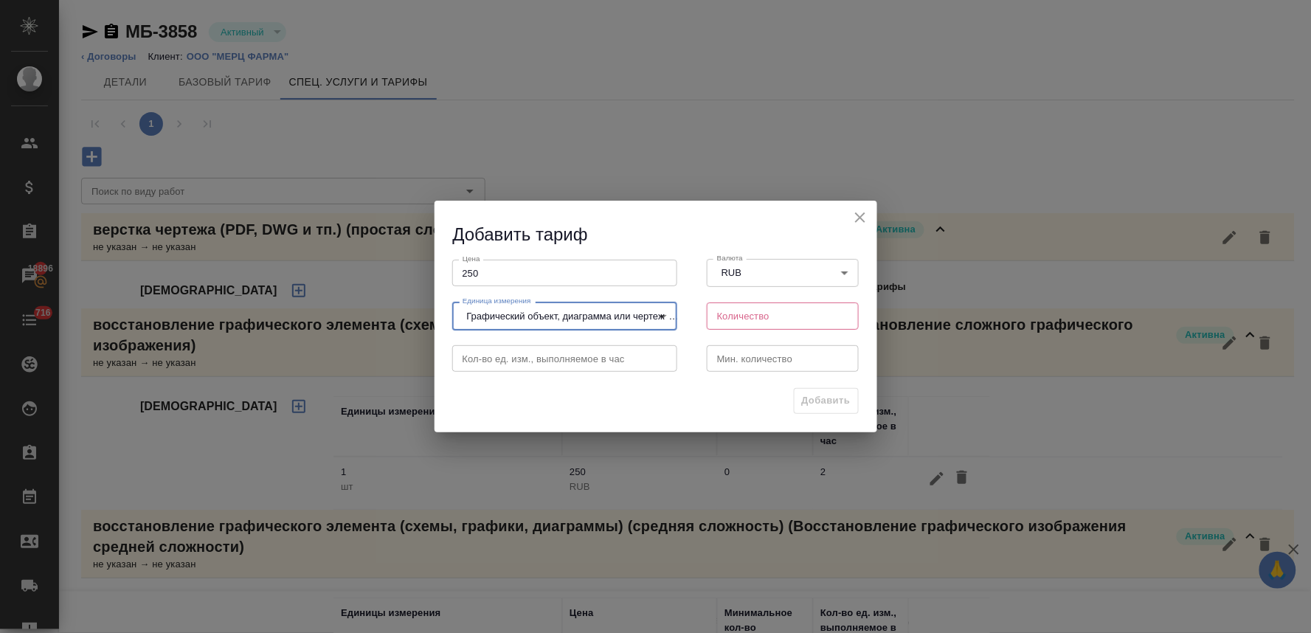
click at [769, 317] on input "number" at bounding box center [783, 315] width 153 height 27
type input "1"
click at [814, 391] on button "Добавить" at bounding box center [826, 401] width 65 height 26
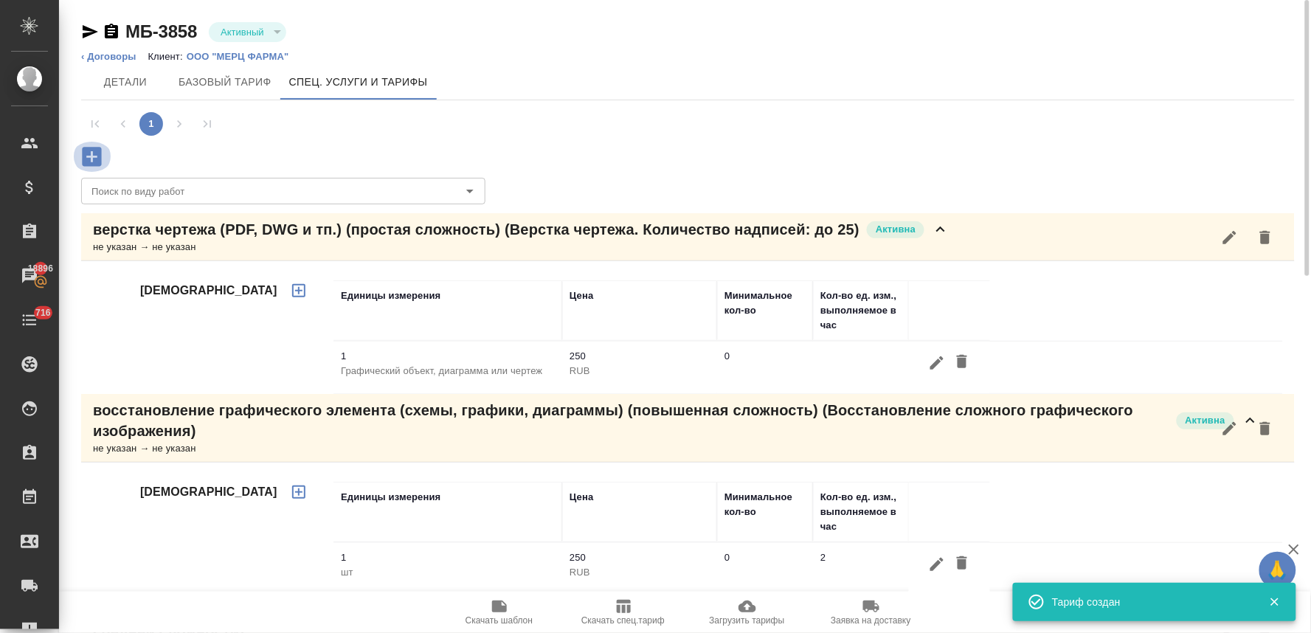
click at [92, 158] on icon "button" at bounding box center [92, 157] width 26 height 26
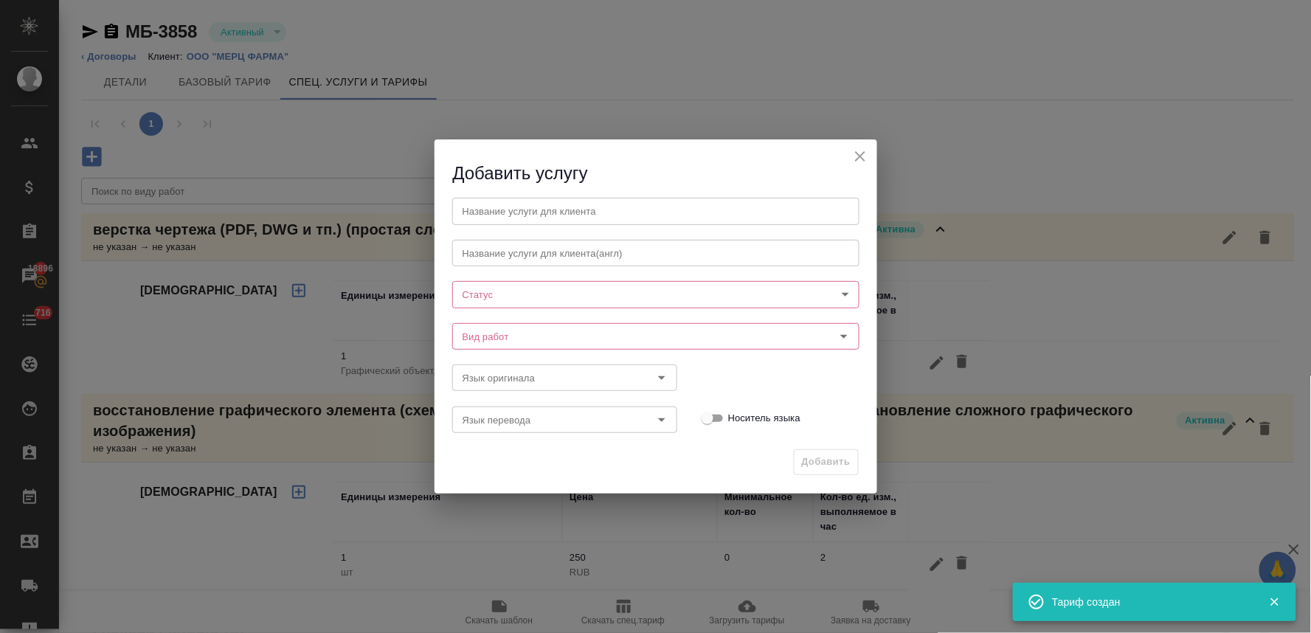
click at [487, 221] on input "text" at bounding box center [655, 211] width 407 height 27
paste input "верстка чертежа (PDF, DWG и тп.) (средняя сложность)"
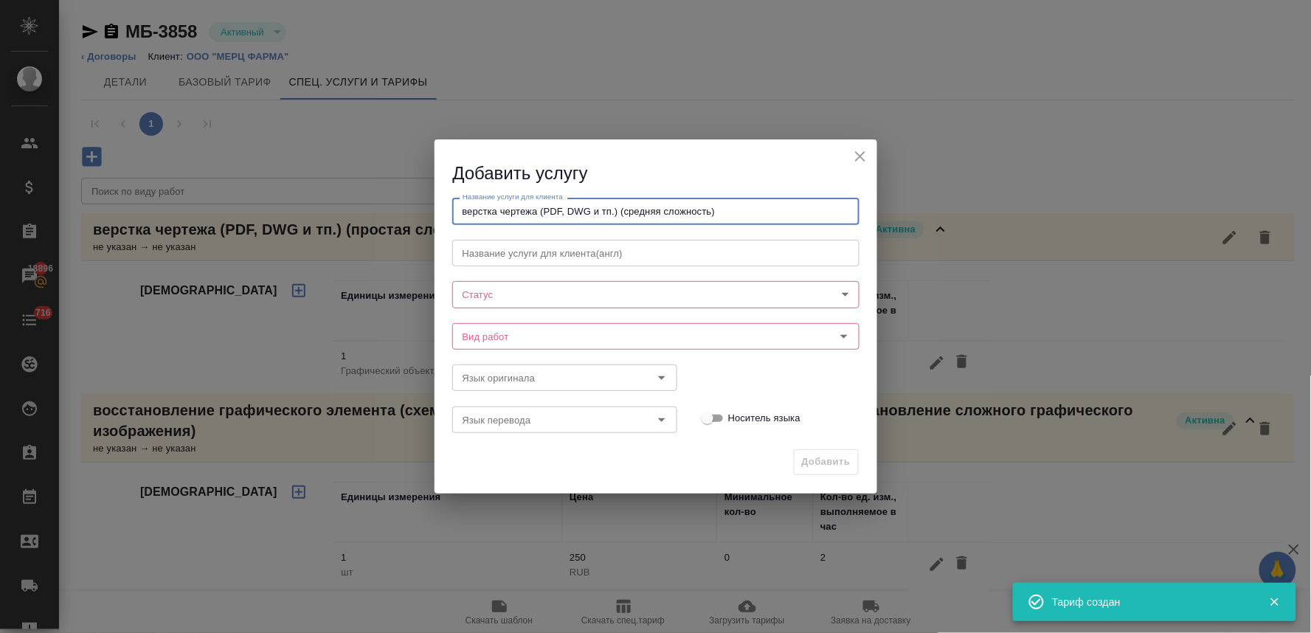
type input "верстка чертежа (PDF, DWG и тп.) (средняя сложность)"
click at [496, 295] on body "🙏 .cls-1 fill:#fff; AWATERA Lyamina Nadezhda Клиенты Спецификации Заказы 18896 …" at bounding box center [655, 316] width 1311 height 633
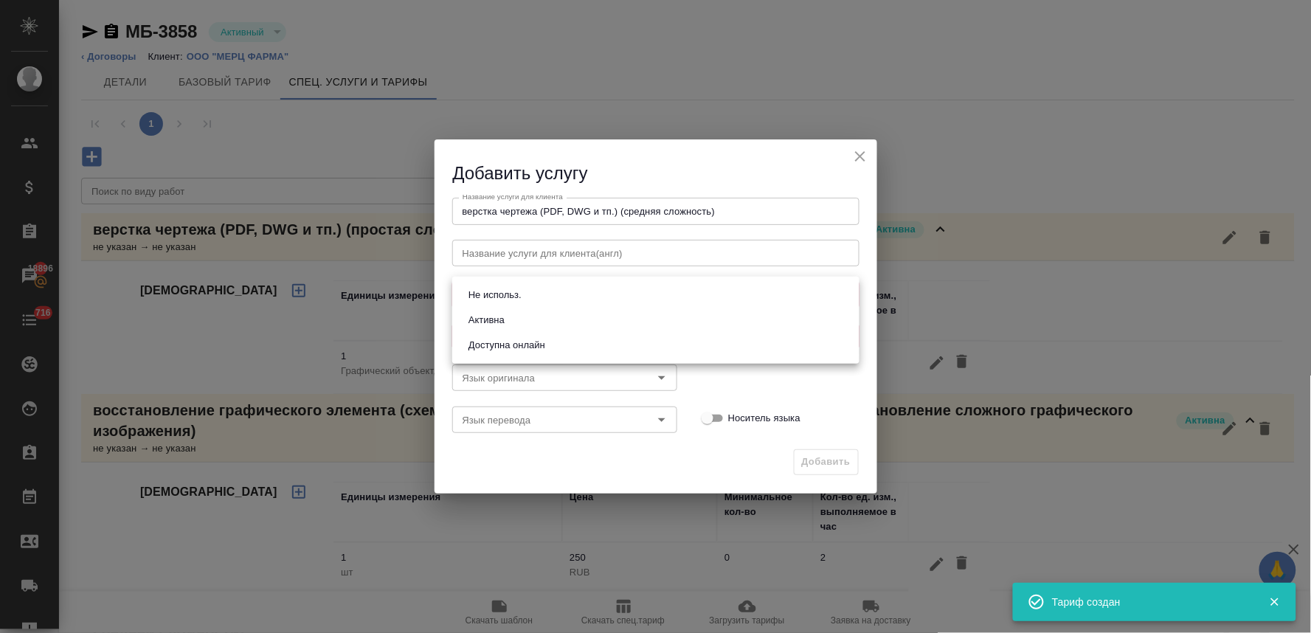
click at [503, 317] on button "Активна" at bounding box center [486, 320] width 45 height 16
type input "active"
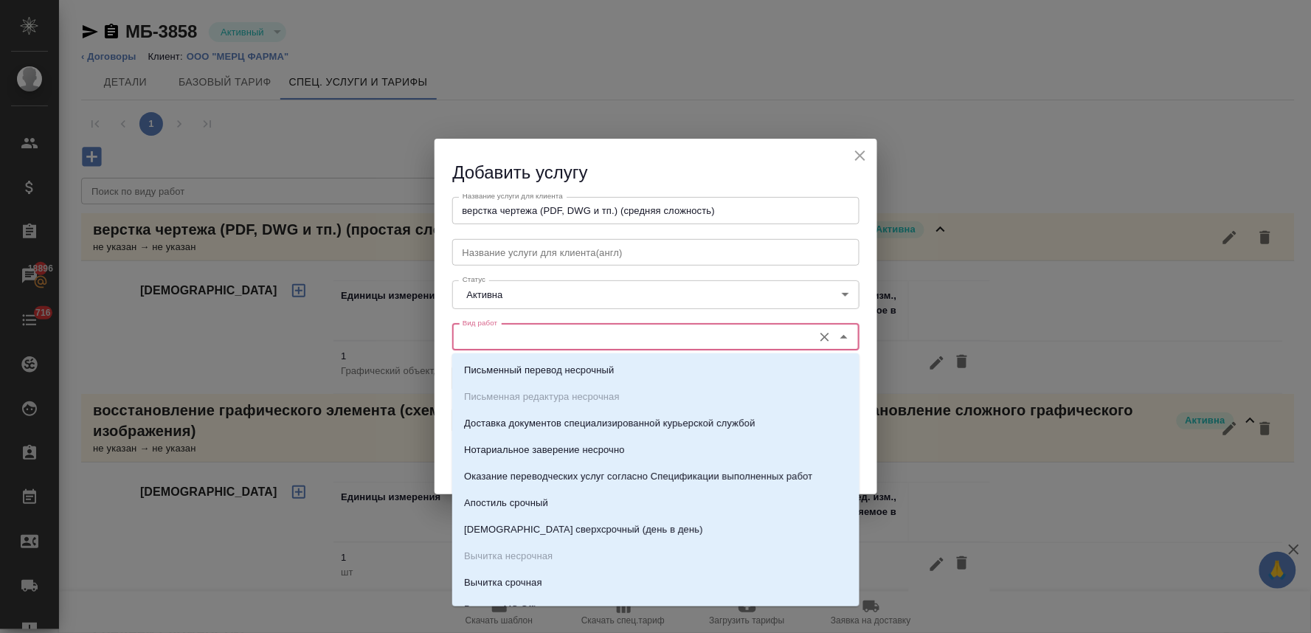
click at [514, 336] on input "Вид работ" at bounding box center [631, 337] width 349 height 18
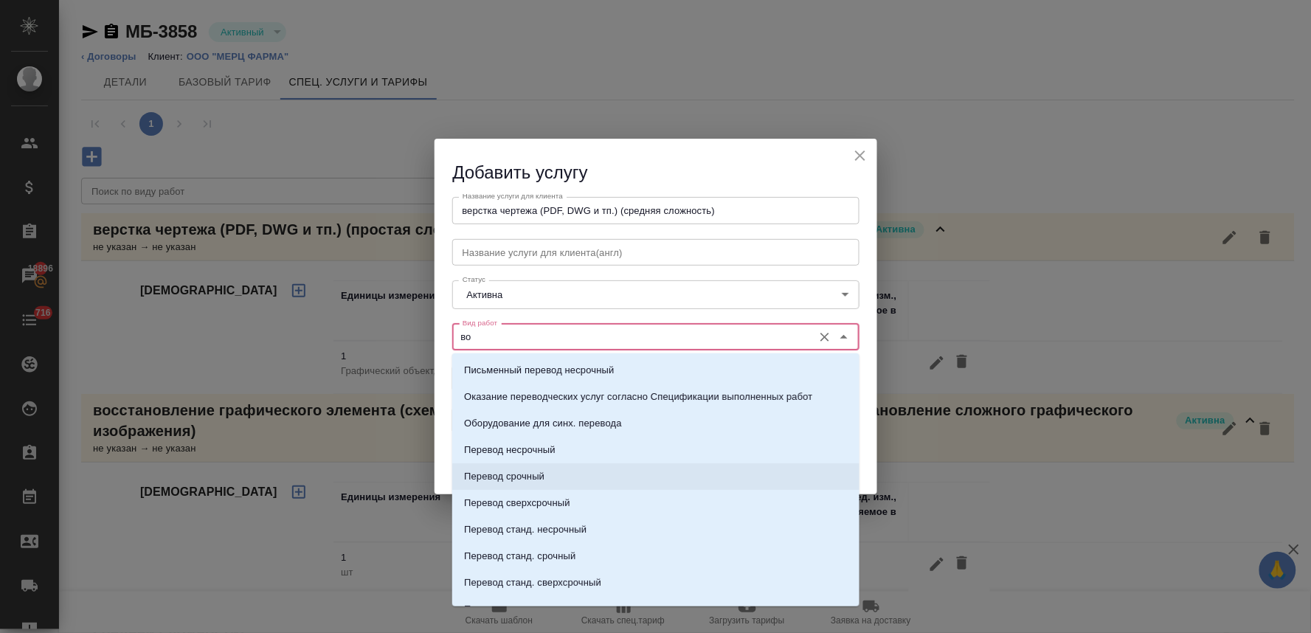
type input "в"
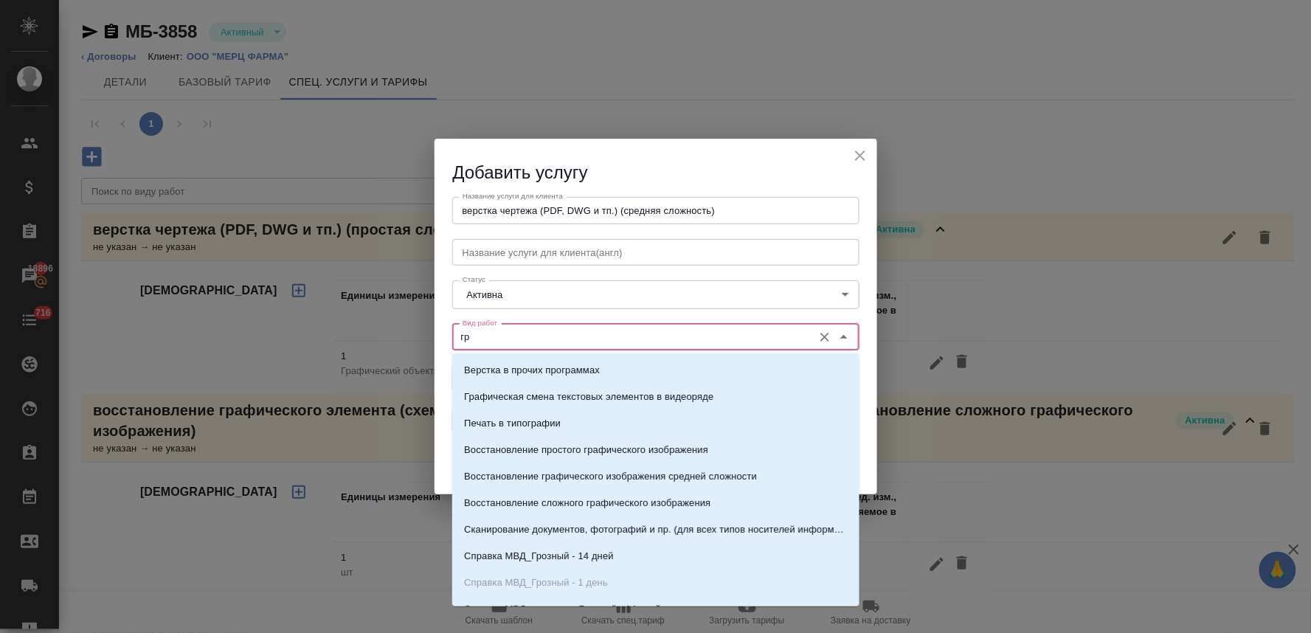
type input "г"
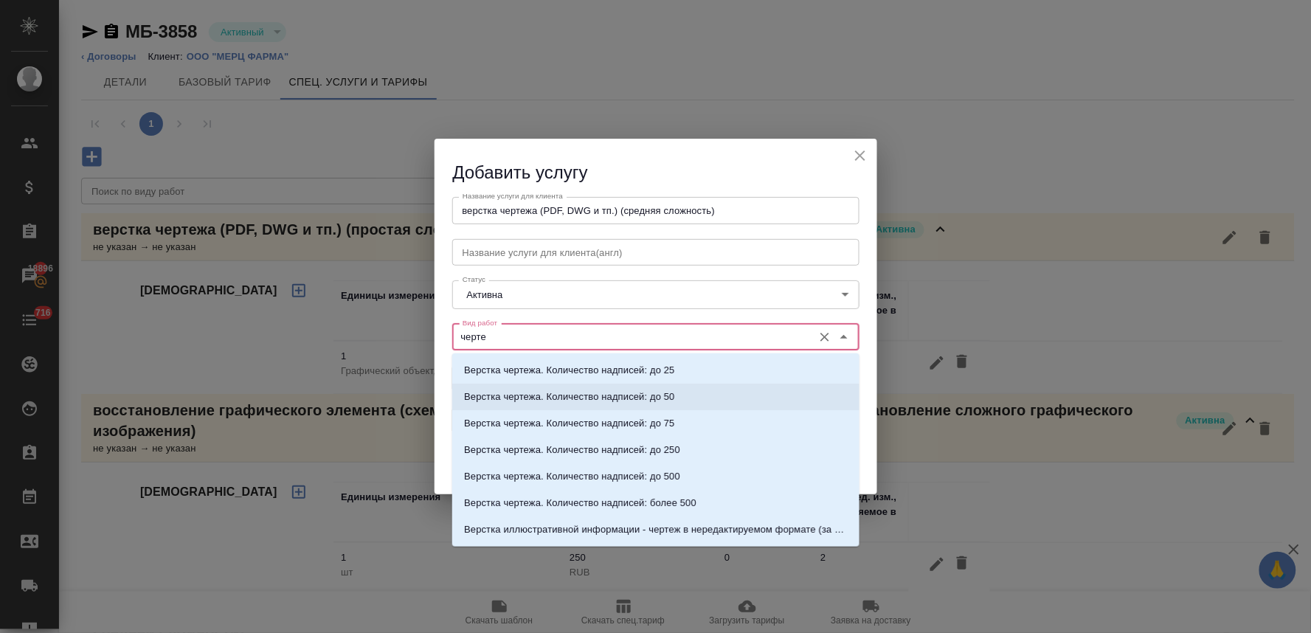
click at [617, 400] on p "Верстка чертежа. Количество надписей: до 50" at bounding box center [569, 396] width 210 height 15
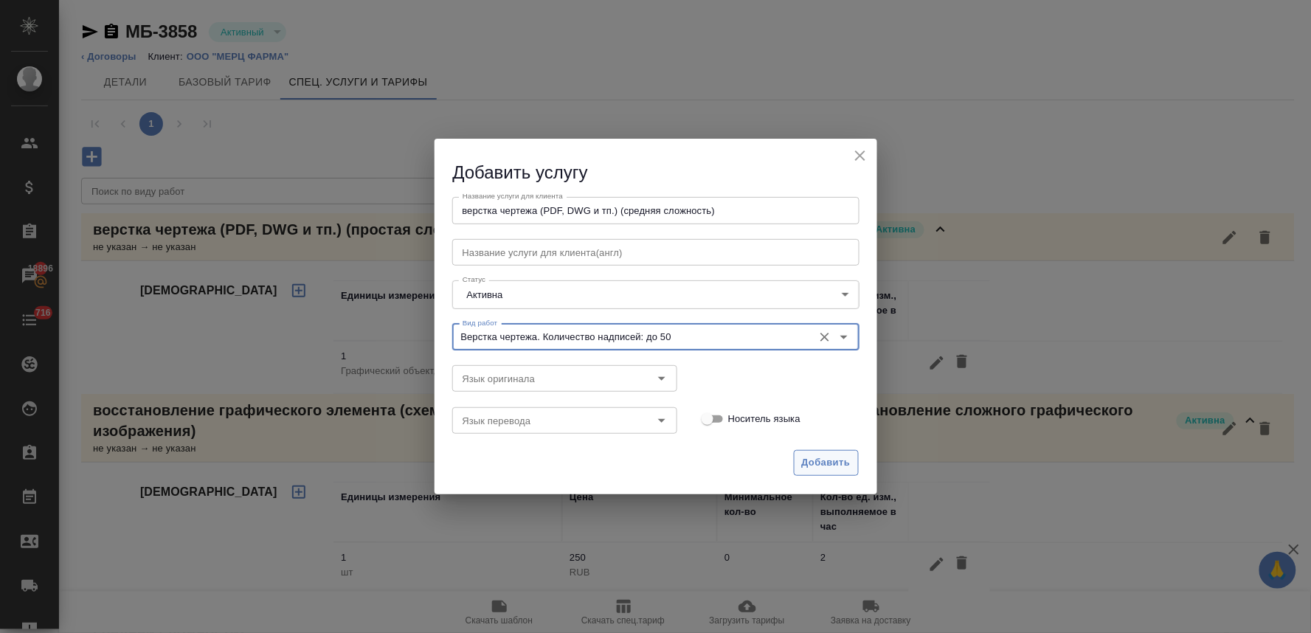
type input "Верстка чертежа. Количество надписей: до 50"
click at [837, 462] on span "Добавить" at bounding box center [826, 462] width 49 height 17
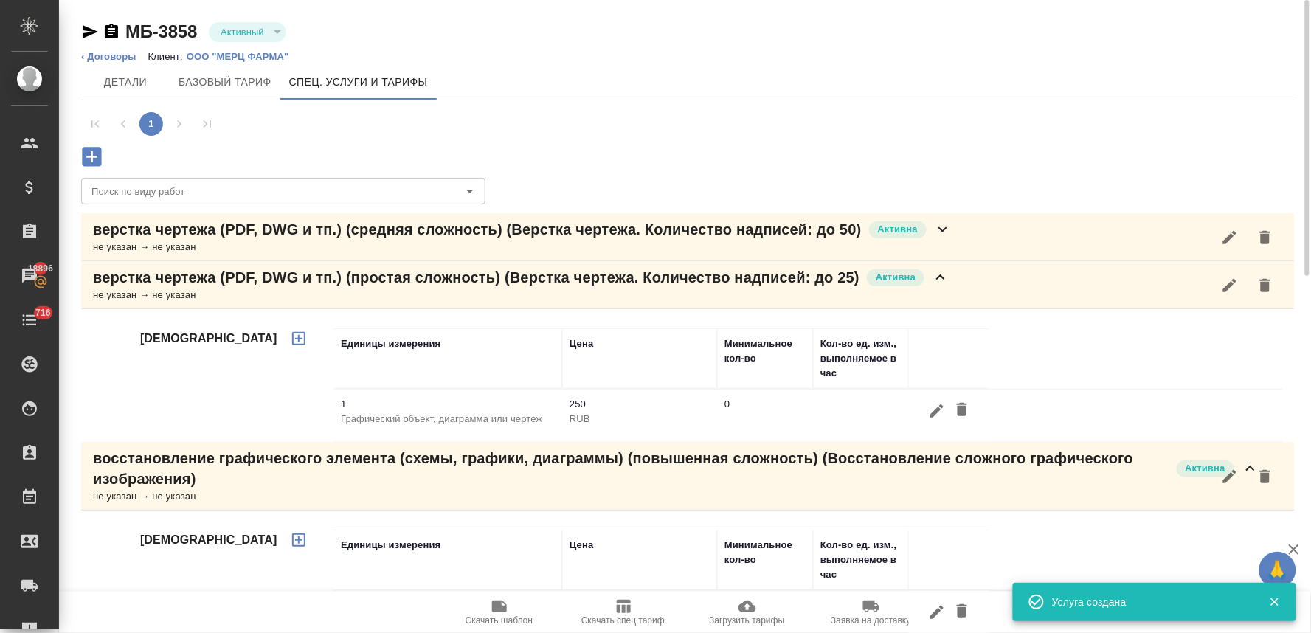
click at [121, 234] on p "верстка чертежа (PDF, DWG и тп.) (средняя сложность) (Верстка чертежа. Количест…" at bounding box center [477, 229] width 769 height 21
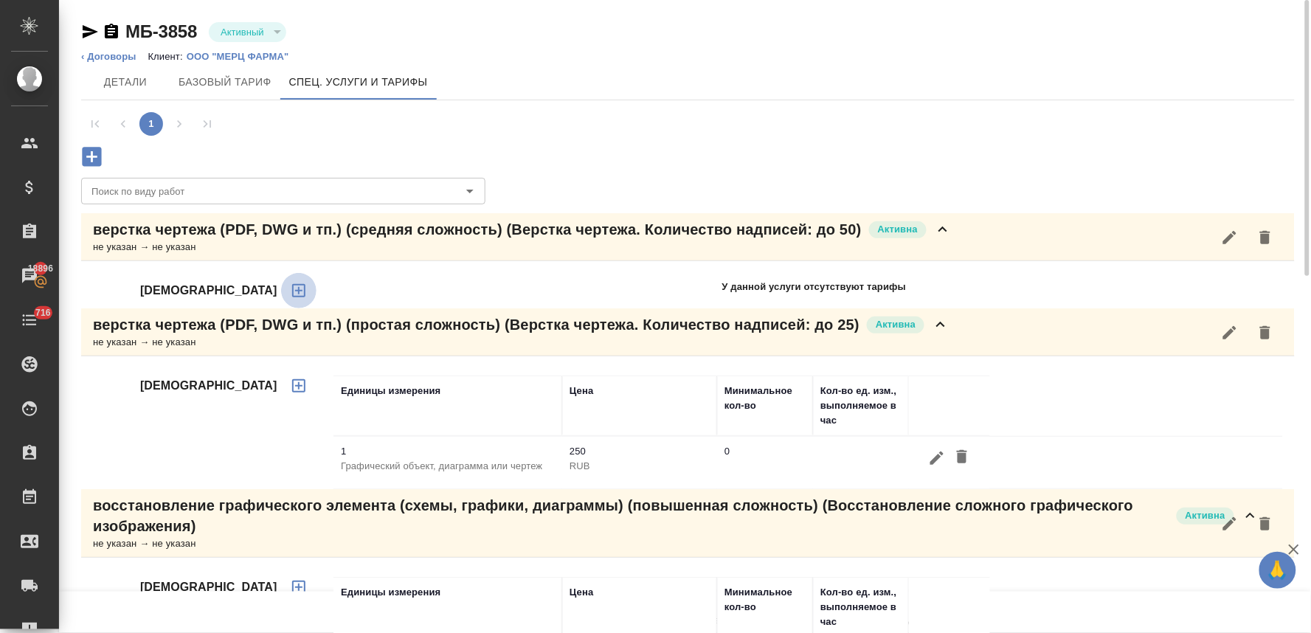
click at [290, 288] on icon "button" at bounding box center [299, 291] width 18 height 18
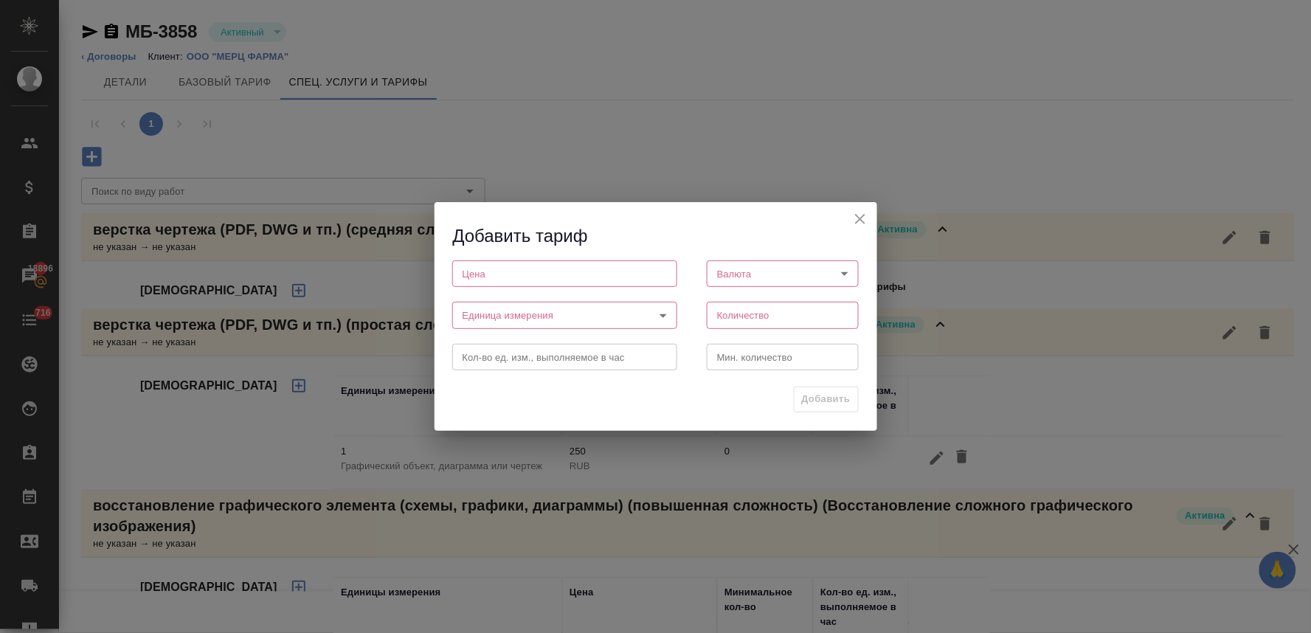
click at [519, 273] on input "number" at bounding box center [564, 273] width 225 height 27
type input "350"
click at [745, 277] on body "🙏 .cls-1 fill:#fff; AWATERA Lyamina Nadezhda Клиенты Спецификации Заказы 18896 …" at bounding box center [655, 316] width 1311 height 633
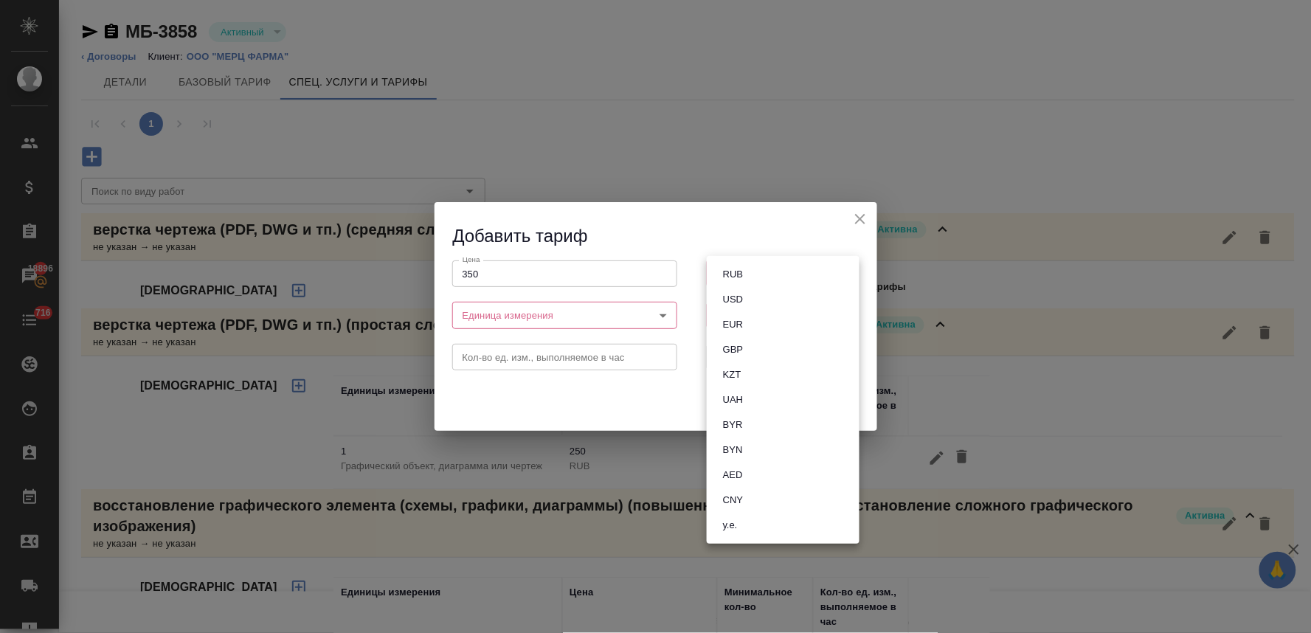
click at [743, 274] on button "RUB" at bounding box center [732, 274] width 29 height 16
type input "RUB"
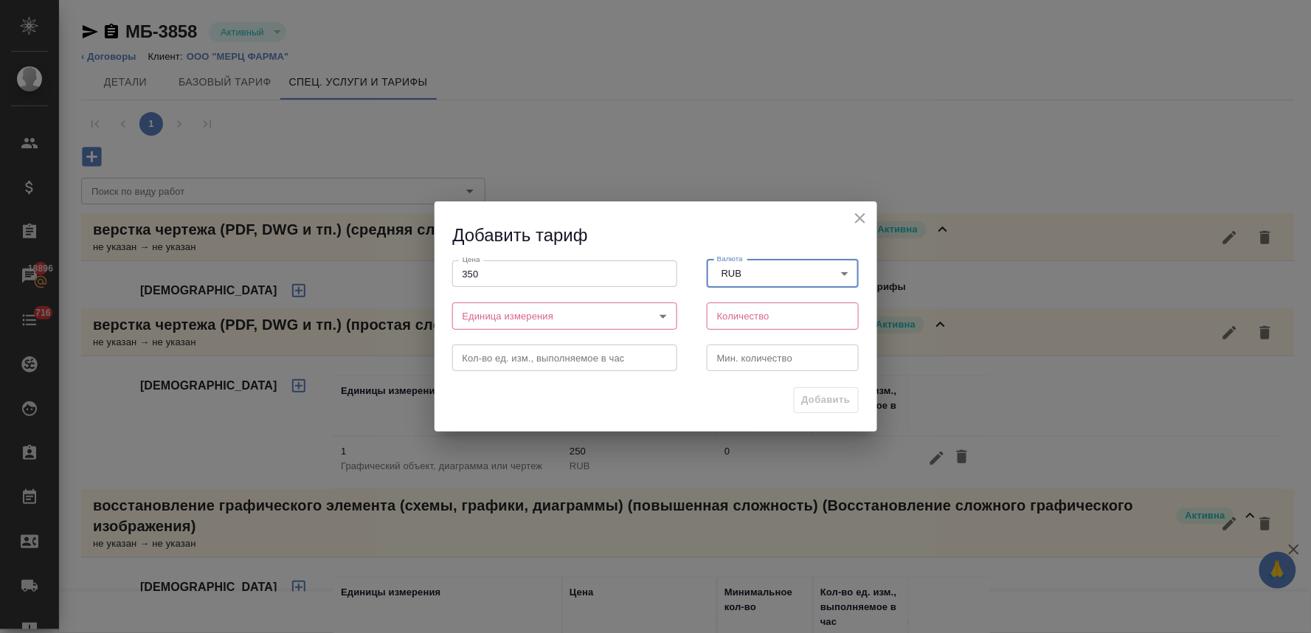
click at [496, 316] on body "🙏 .cls-1 fill:#fff; AWATERA Lyamina Nadezhda Клиенты Спецификации Заказы 18896 …" at bounding box center [655, 316] width 1311 height 633
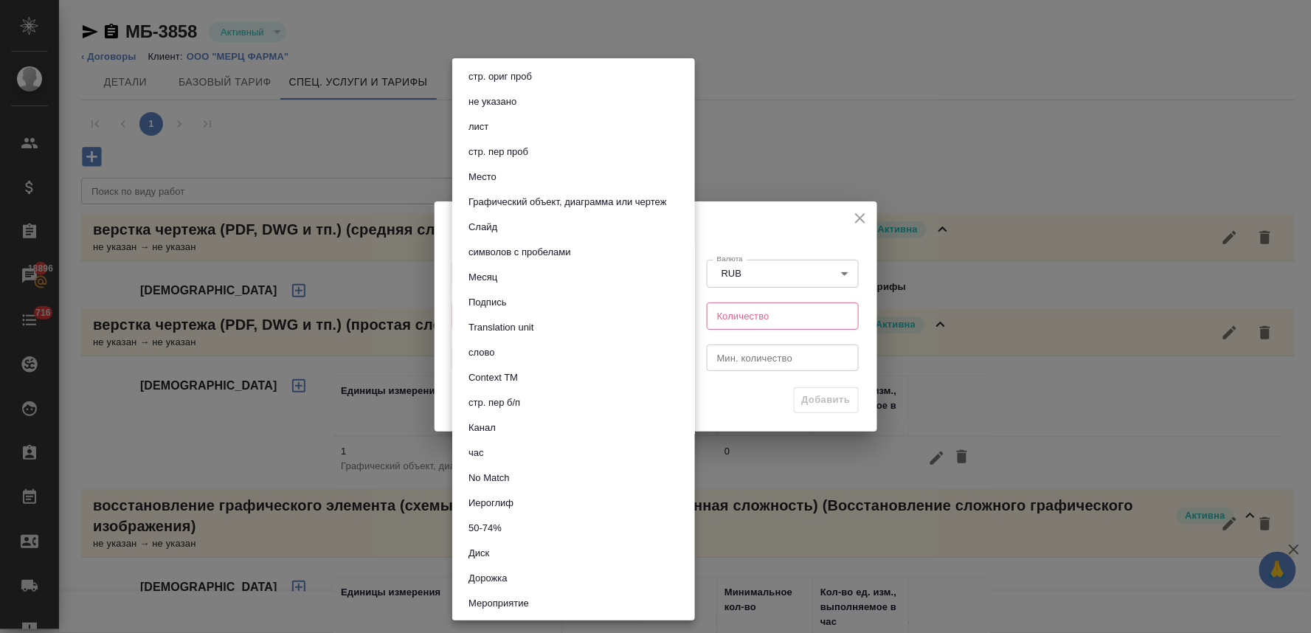
click at [552, 197] on button "Графический объект, диаграмма или чертеж" at bounding box center [567, 202] width 207 height 16
type input "5ca1acf853b22f58dad1d160"
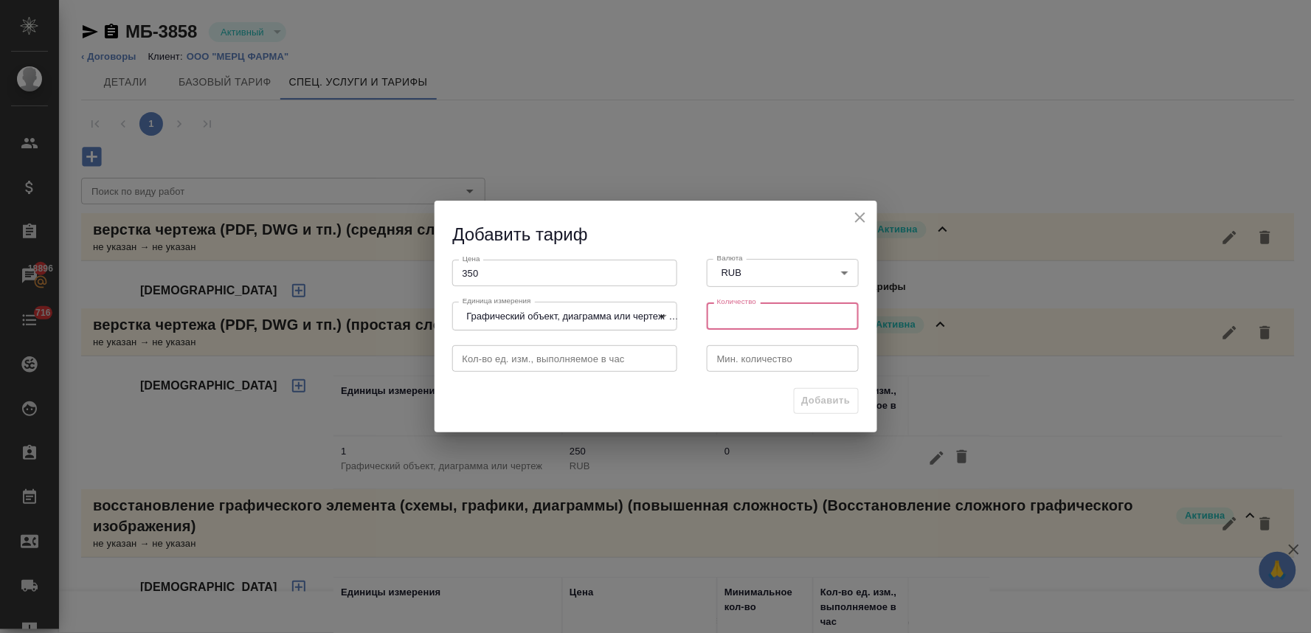
click at [744, 314] on input "number" at bounding box center [783, 315] width 153 height 27
type input "1"
click at [828, 404] on span "Добавить" at bounding box center [826, 400] width 49 height 17
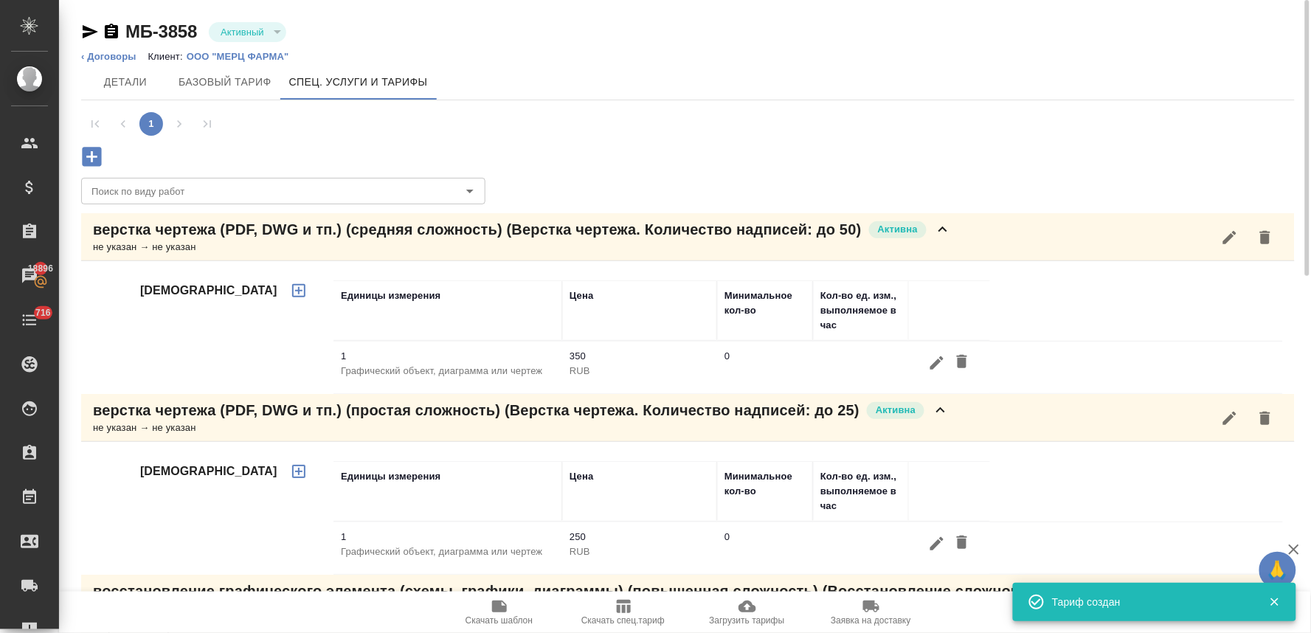
click at [93, 163] on icon "button" at bounding box center [91, 156] width 19 height 19
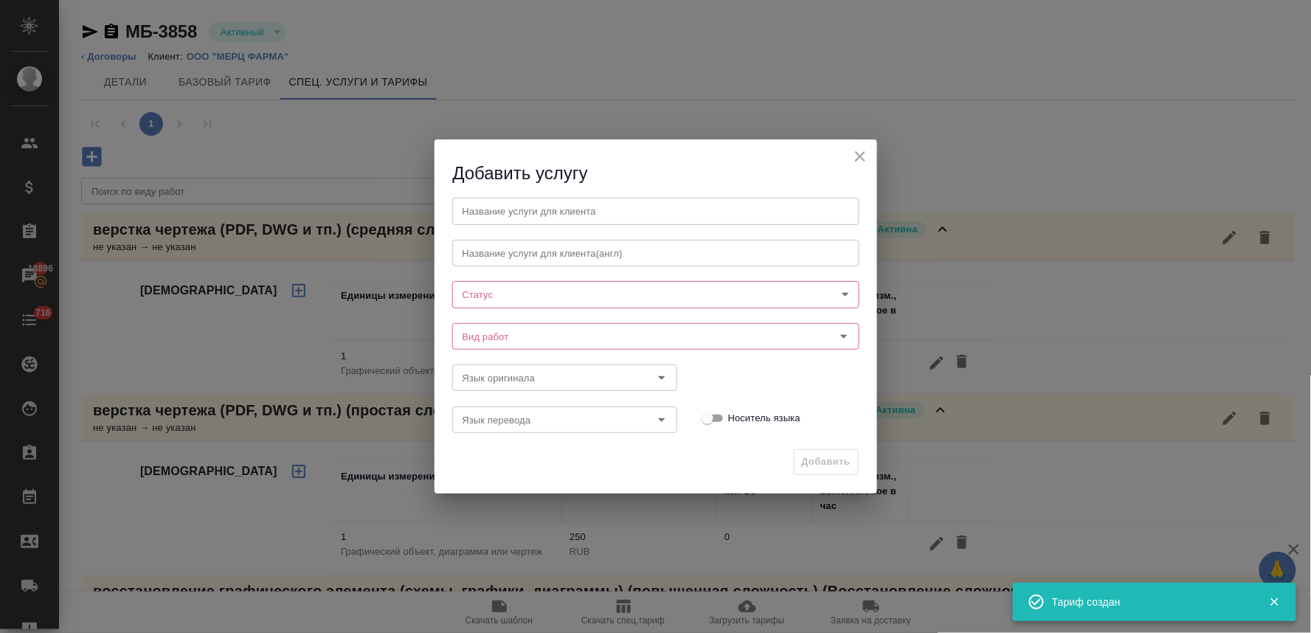
click at [500, 211] on input "text" at bounding box center [655, 211] width 407 height 27
paste input "верстка чертежа (PDF, DWG и тп.) (повышенная сложность)"
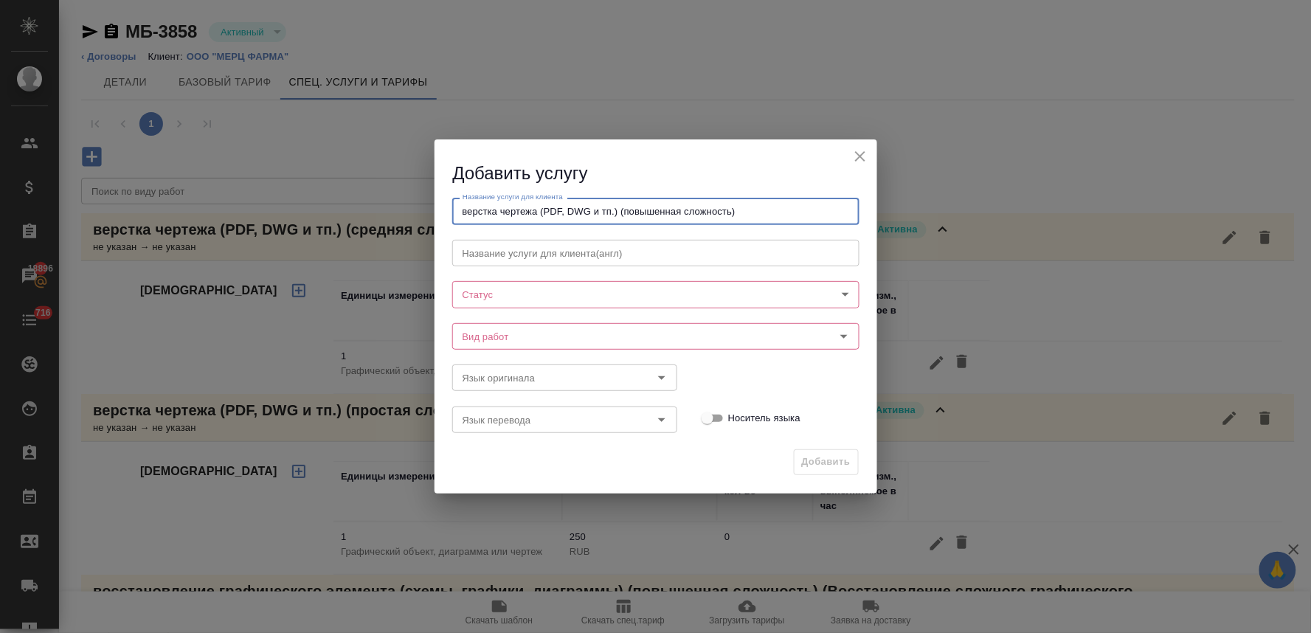
type input "верстка чертежа (PDF, DWG и тп.) (повышенная сложность)"
click at [527, 293] on body "🙏 .cls-1 fill:#fff; AWATERA Lyamina Nadezhda Клиенты Спецификации Заказы 18896 …" at bounding box center [655, 316] width 1311 height 633
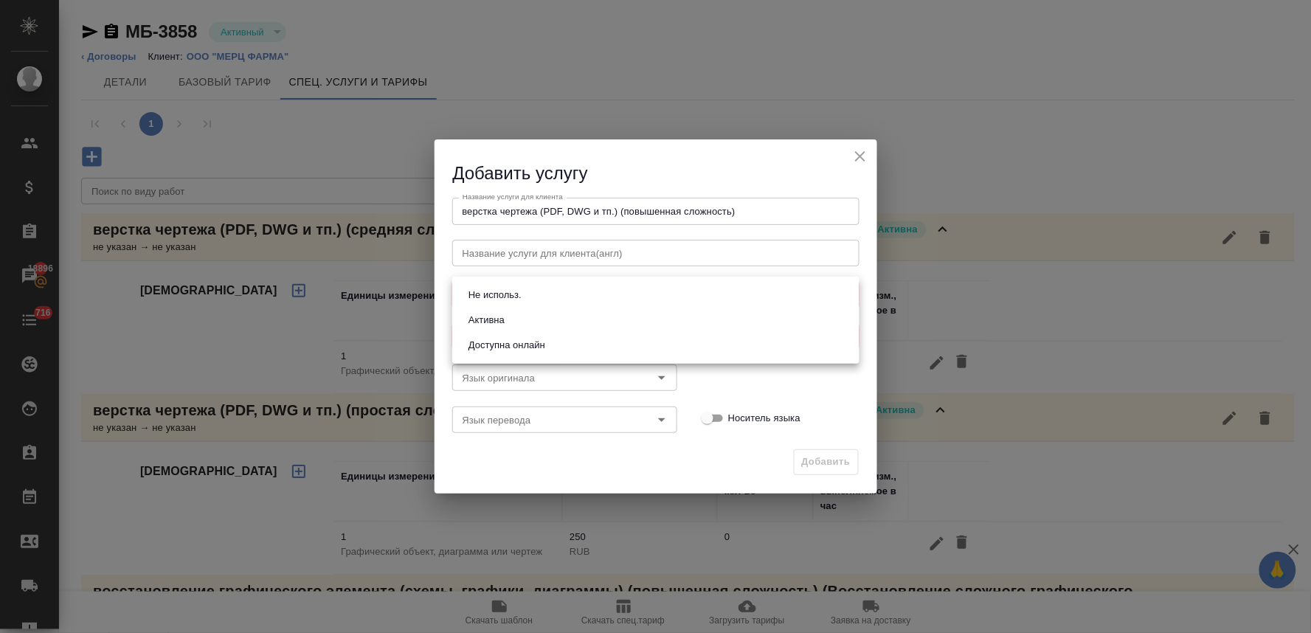
click at [524, 327] on li "Активна" at bounding box center [655, 320] width 407 height 25
type input "active"
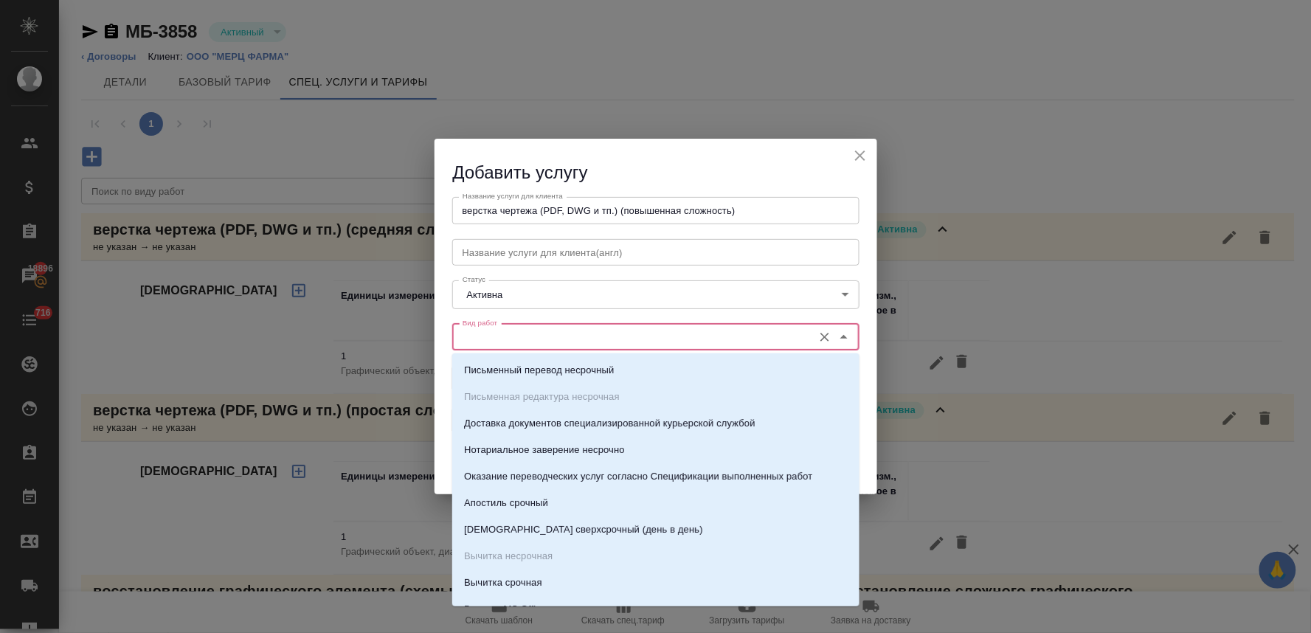
click at [525, 334] on input "Вид работ" at bounding box center [631, 337] width 349 height 18
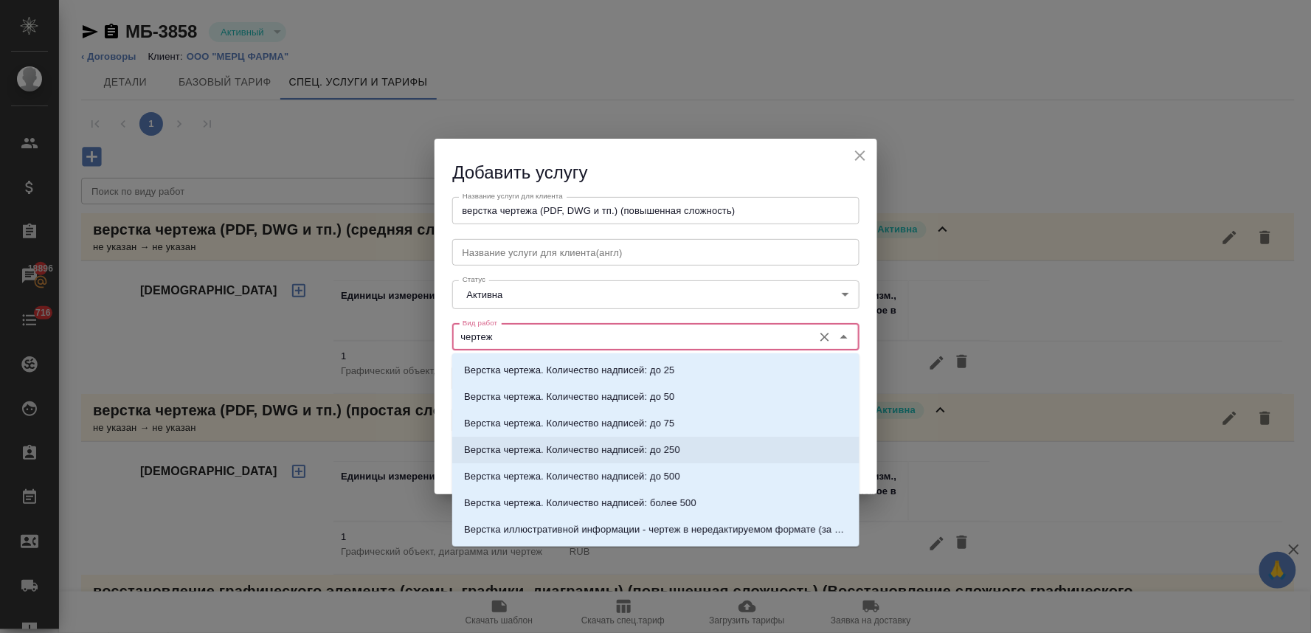
click at [540, 446] on p "Верстка чертежа. Количество надписей: до 250" at bounding box center [572, 450] width 216 height 15
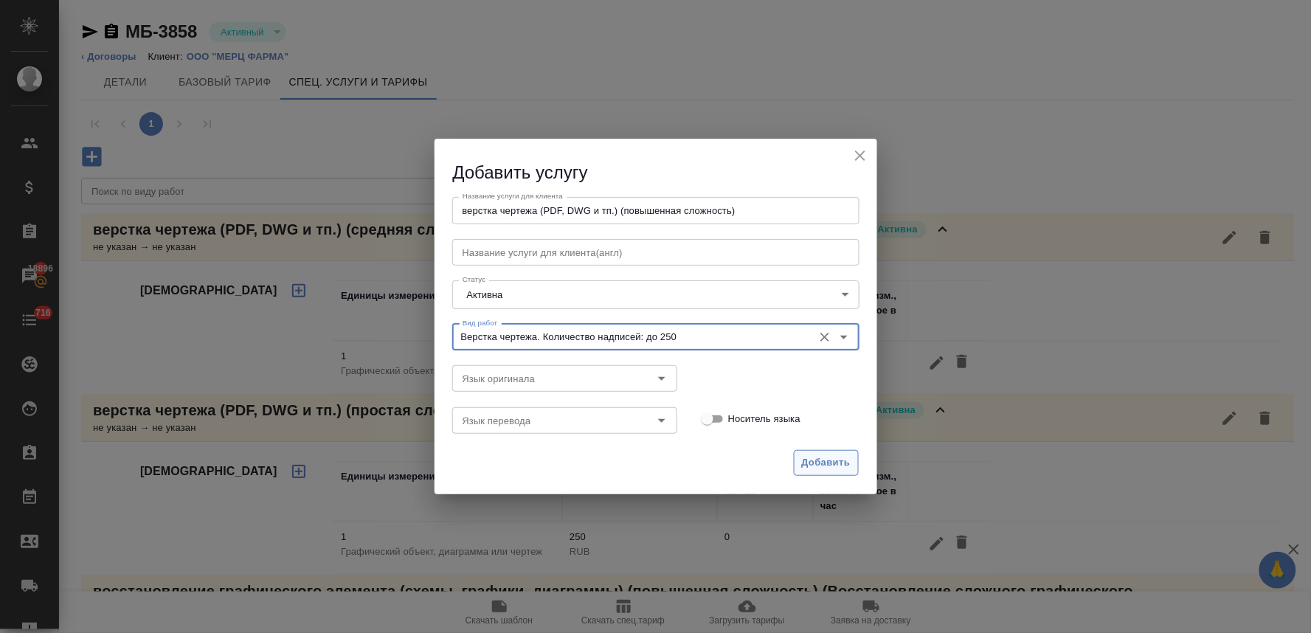
type input "Верстка чертежа. Количество надписей: до 250"
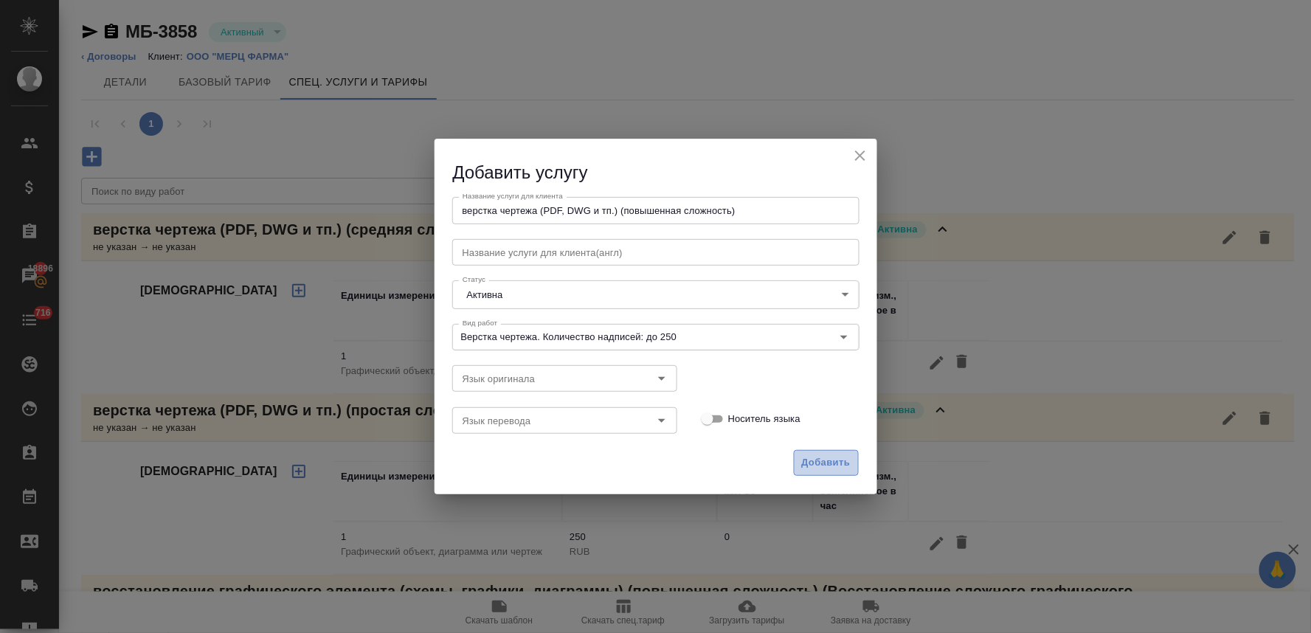
click at [831, 461] on span "Добавить" at bounding box center [826, 462] width 49 height 17
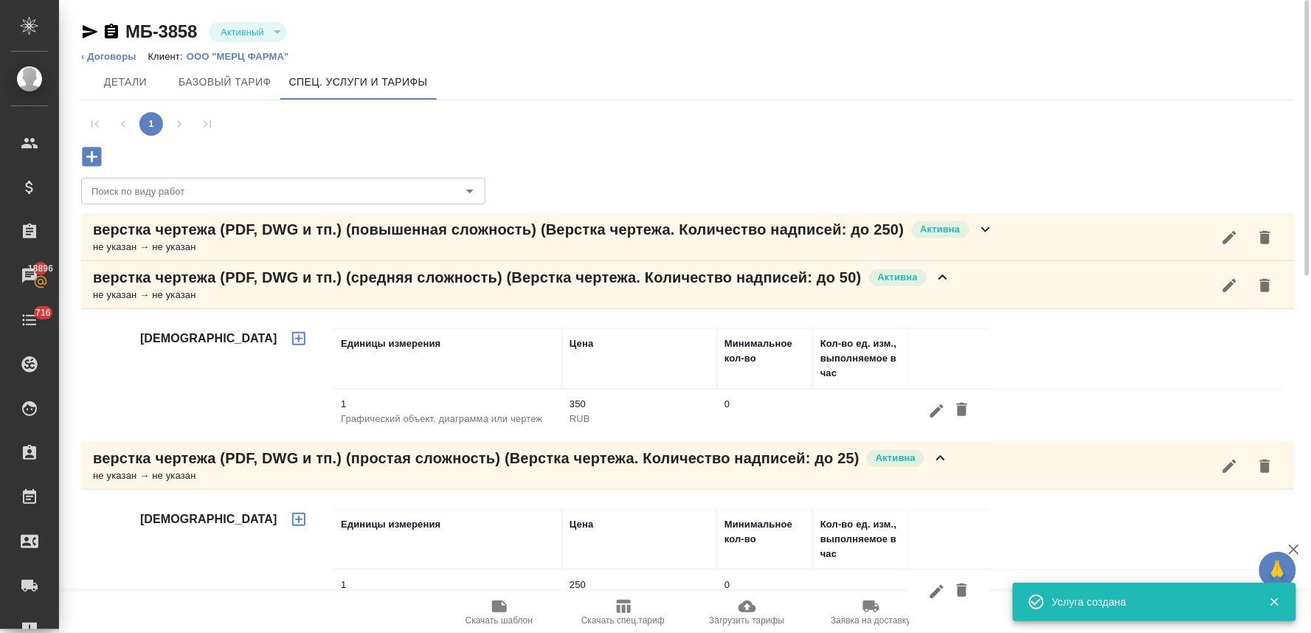
click at [141, 229] on p "верстка чертежа (PDF, DWG и тп.) (повышенная сложность) (Верстка чертежа. Колич…" at bounding box center [498, 229] width 811 height 21
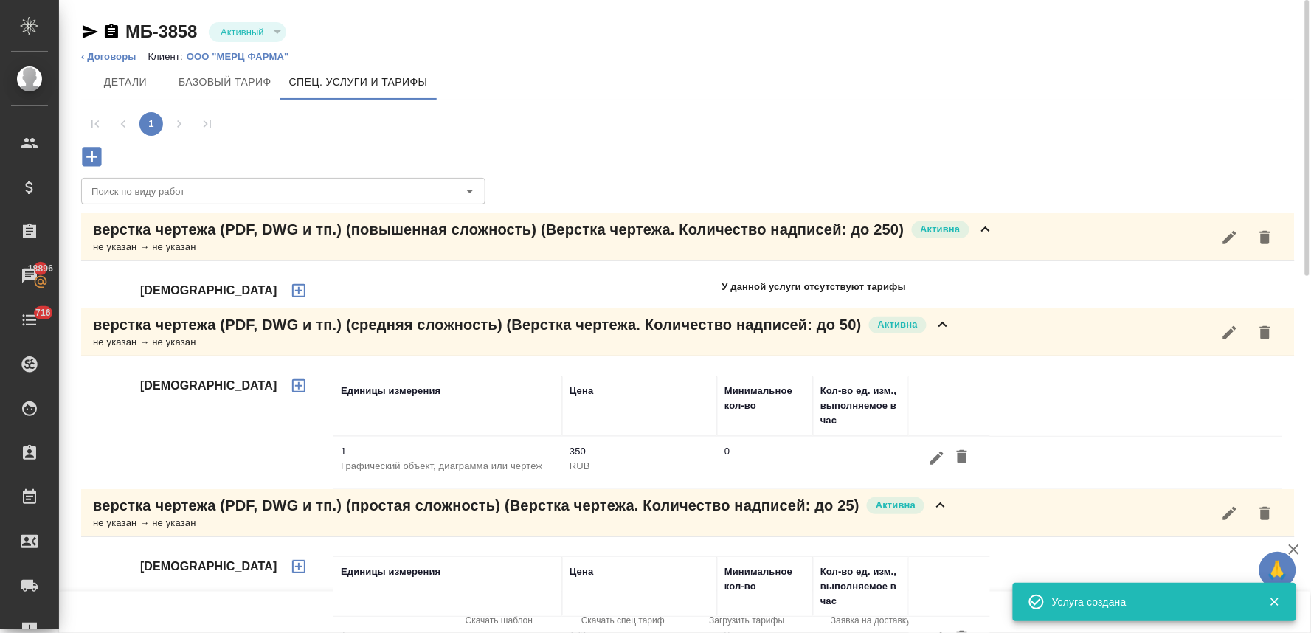
click at [292, 285] on icon "button" at bounding box center [298, 290] width 13 height 13
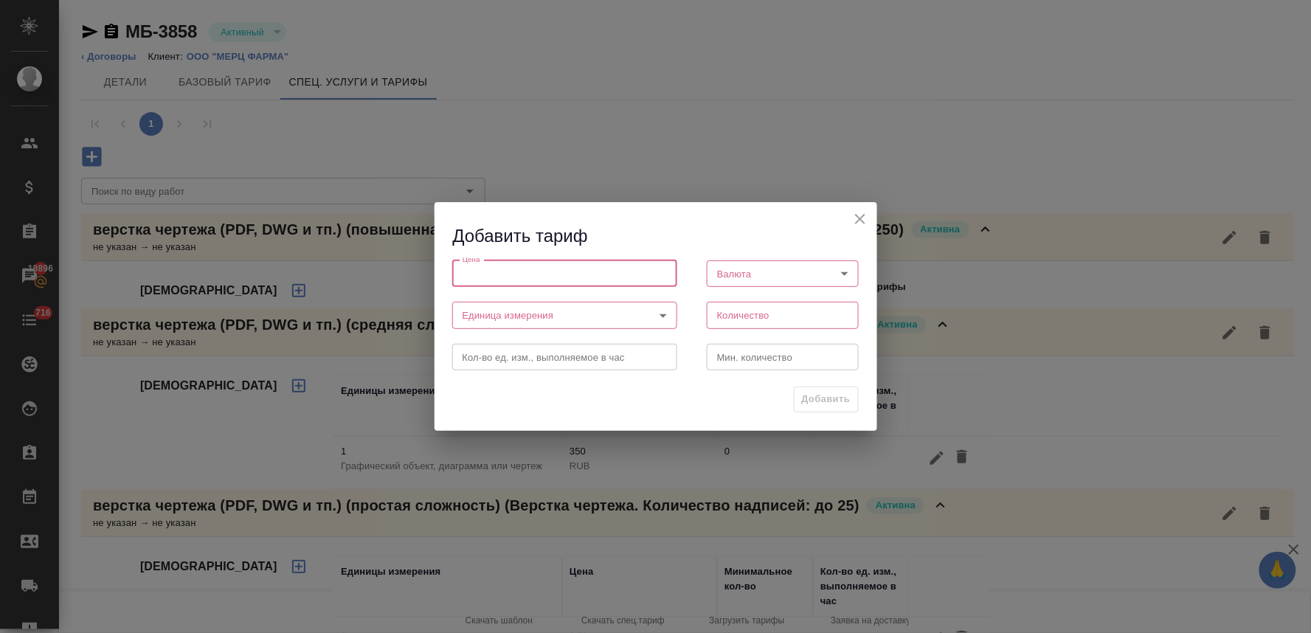
click at [549, 271] on input "number" at bounding box center [564, 273] width 225 height 27
type input "450"
click at [727, 274] on body "🙏 .cls-1 fill:#fff; AWATERA Lyamina Nadezhda Клиенты Спецификации Заказы 18896 …" at bounding box center [655, 316] width 1311 height 633
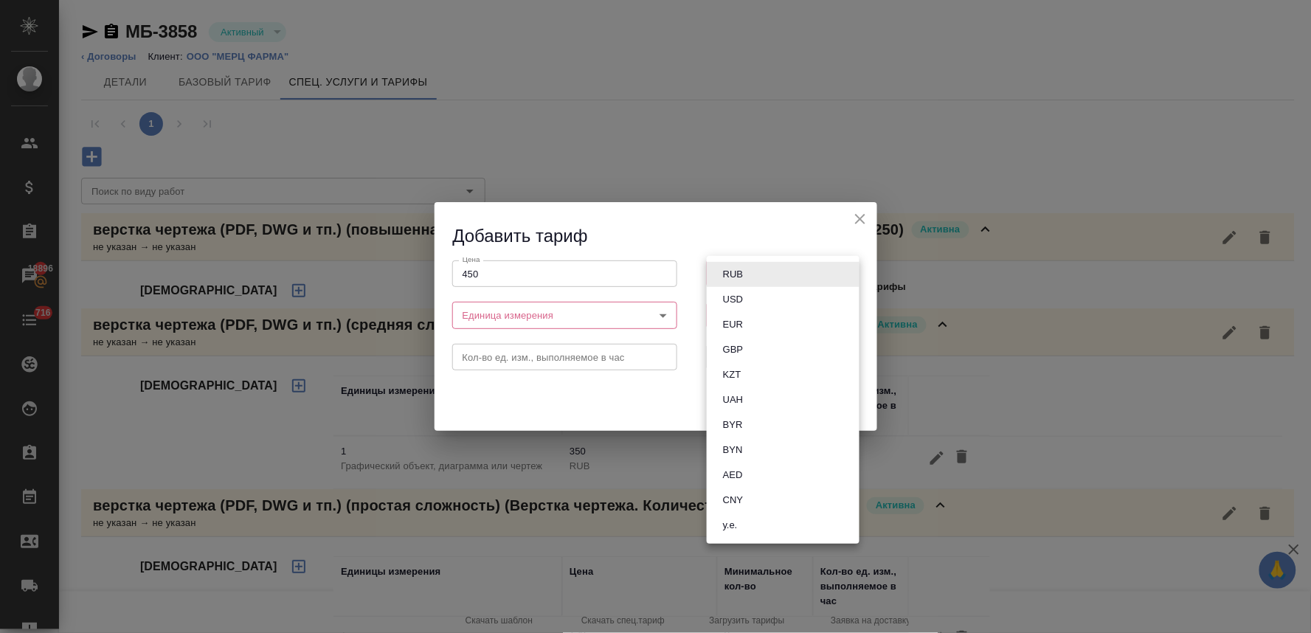
click at [727, 274] on button "RUB" at bounding box center [732, 274] width 29 height 16
type input "RUB"
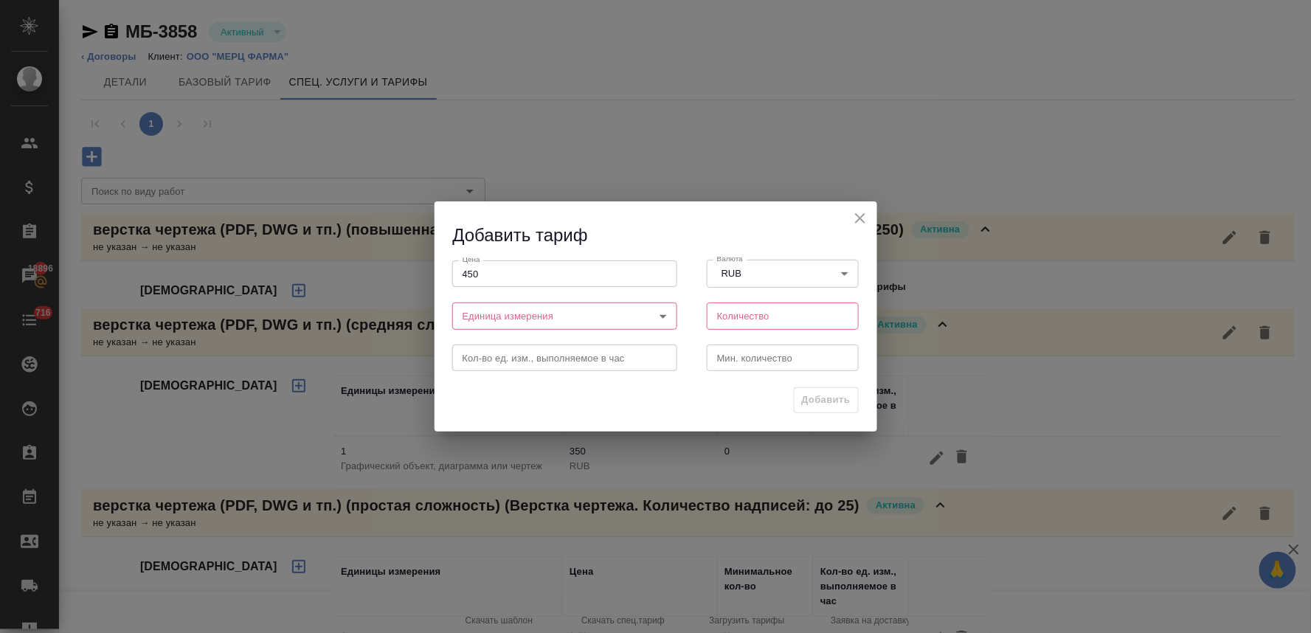
click at [561, 317] on body "🙏 .cls-1 fill:#fff; AWATERA Lyamina Nadezhda Клиенты Спецификации Заказы 18896 …" at bounding box center [655, 316] width 1311 height 633
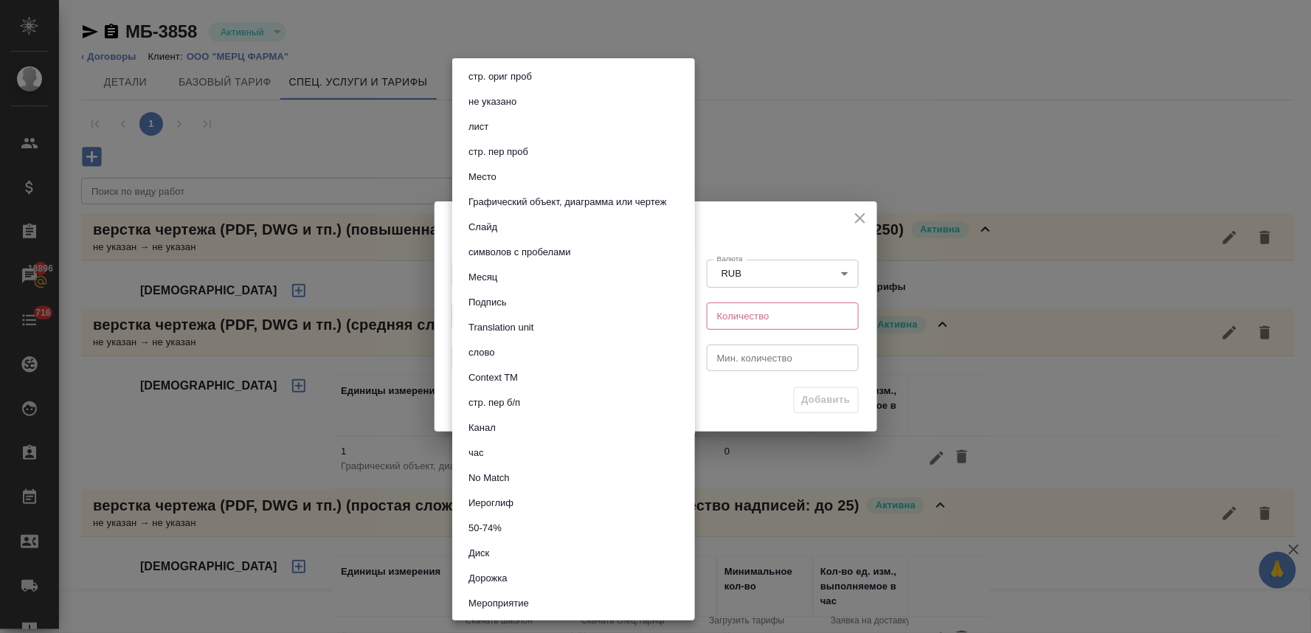
click at [589, 194] on button "Графический объект, диаграмма или чертеж" at bounding box center [567, 202] width 207 height 16
type input "5ca1acf853b22f58dad1d160"
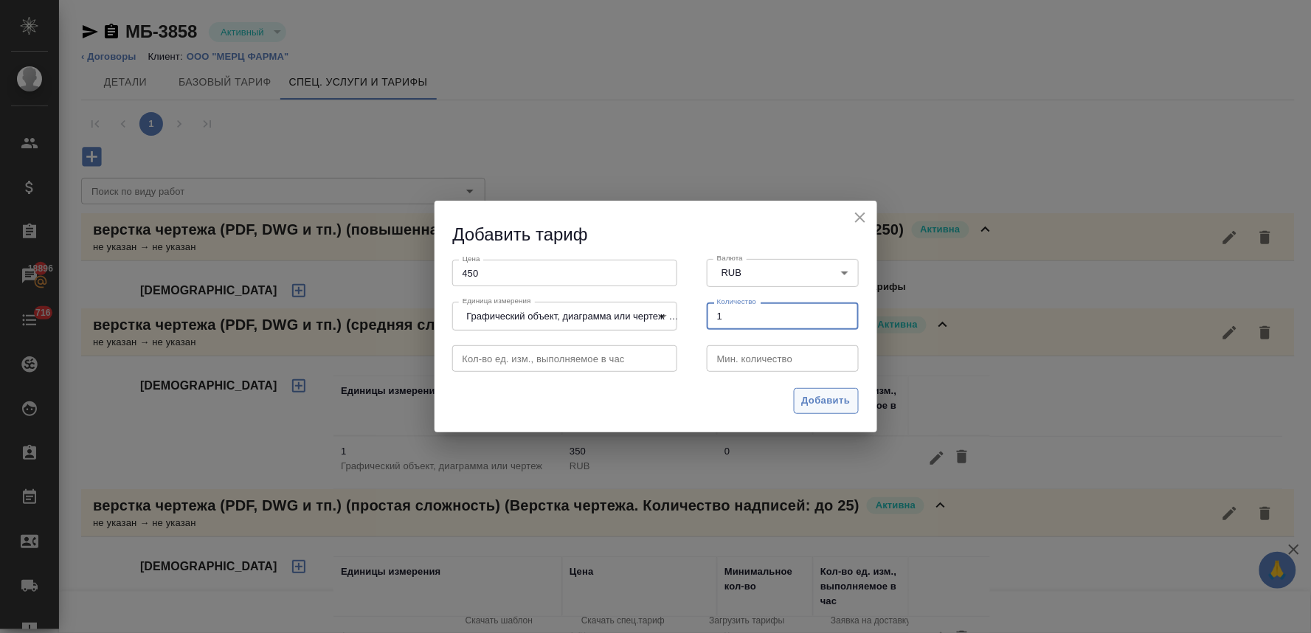
type input "1"
click at [823, 404] on span "Добавить" at bounding box center [826, 400] width 49 height 17
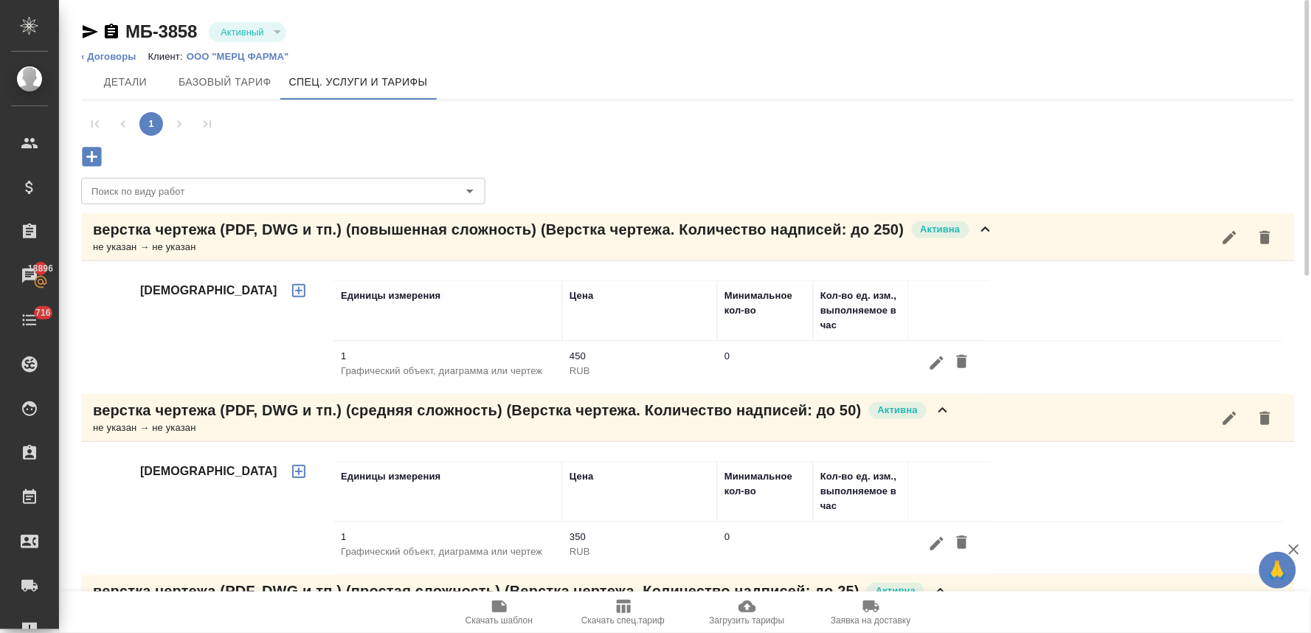
click at [98, 157] on icon "button" at bounding box center [91, 156] width 19 height 19
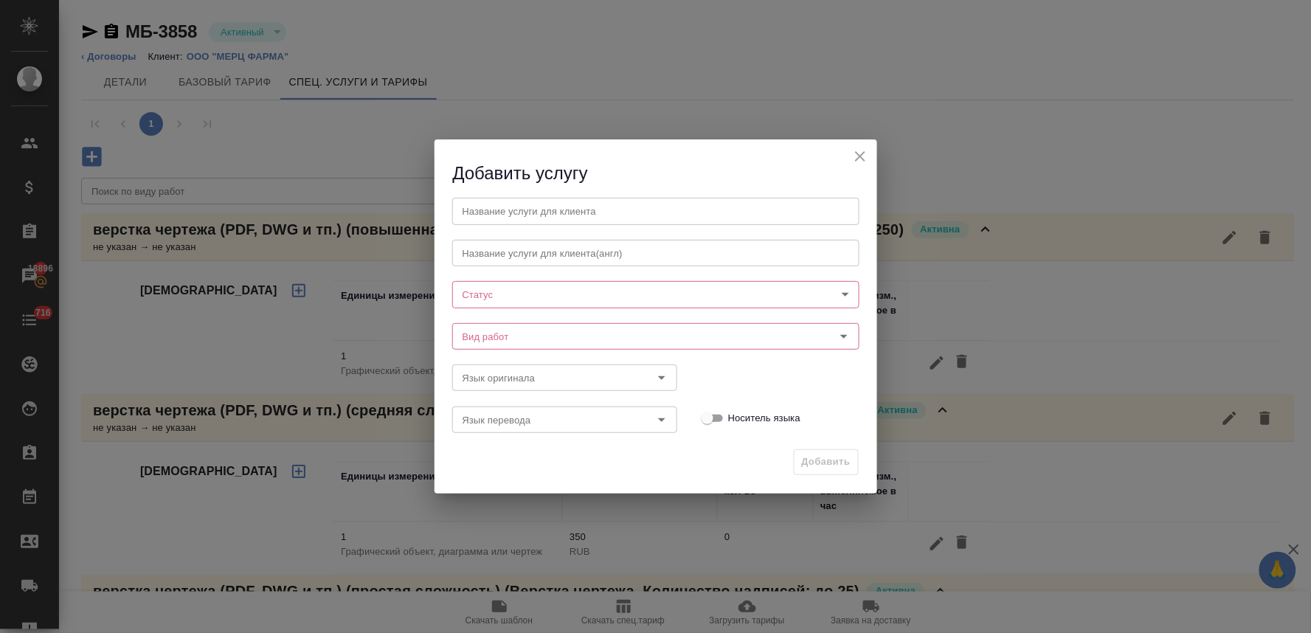
click at [509, 212] on input "text" at bounding box center [655, 211] width 407 height 27
paste input "нотариальное заверение документа с переводом (несрочный режим)"
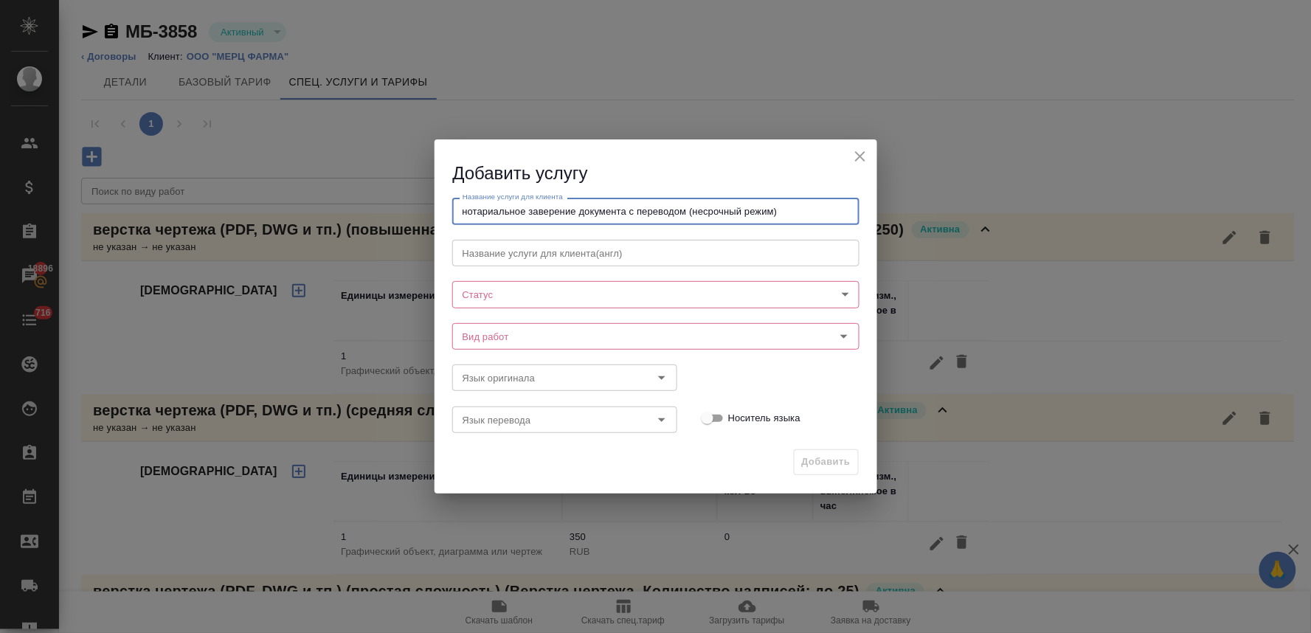
type input "нотариальное заверение документа с переводом (несрочный режим)"
click at [493, 299] on body "🙏 .cls-1 fill:#fff; AWATERA Lyamina Nadezhda Клиенты Спецификации Заказы 18896 …" at bounding box center [655, 316] width 1311 height 633
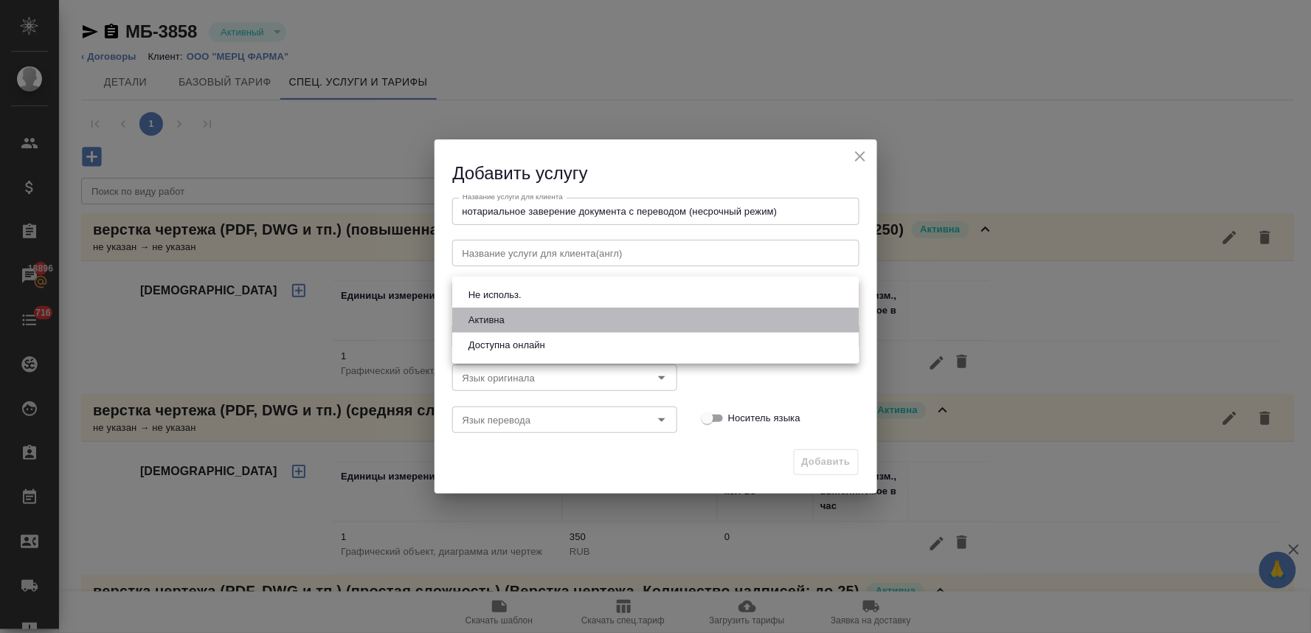
click at [491, 313] on button "Активна" at bounding box center [486, 320] width 45 height 16
type input "active"
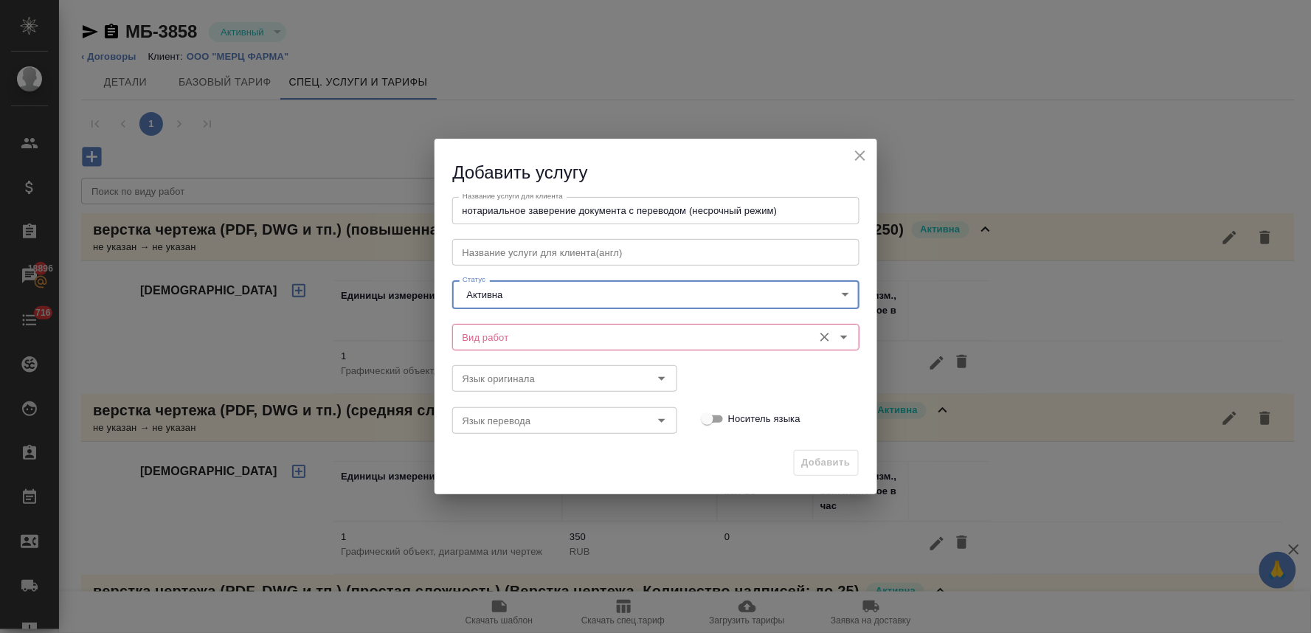
click at [516, 335] on input "Вид работ" at bounding box center [631, 337] width 349 height 18
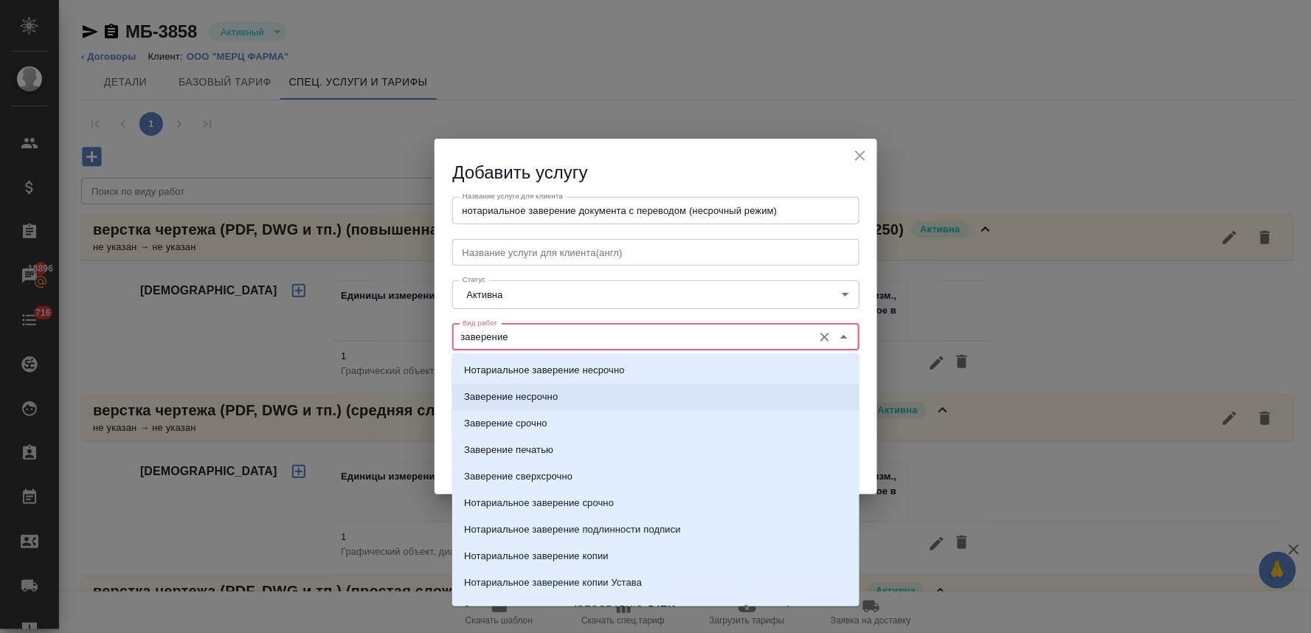
click at [541, 392] on p "Заверение несрочно" at bounding box center [511, 396] width 94 height 15
type input "Заверение несрочно"
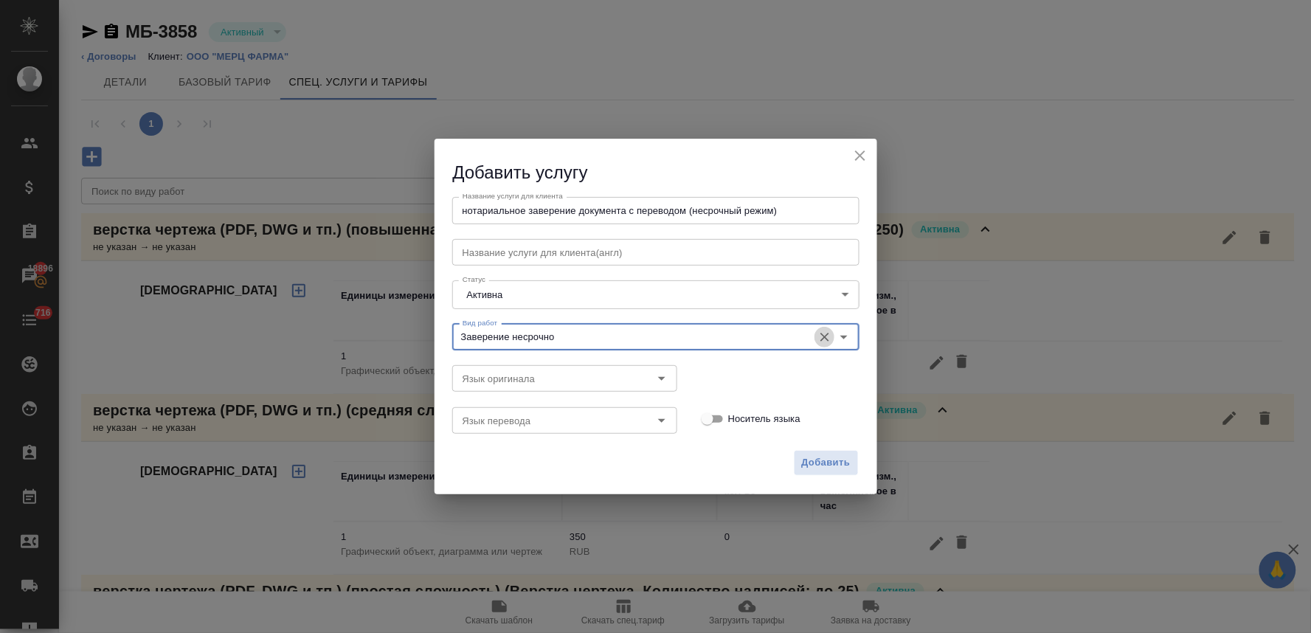
drag, startPoint x: 822, startPoint y: 342, endPoint x: 716, endPoint y: 335, distance: 107.2
click at [821, 341] on icon "Очистить" at bounding box center [824, 337] width 15 height 15
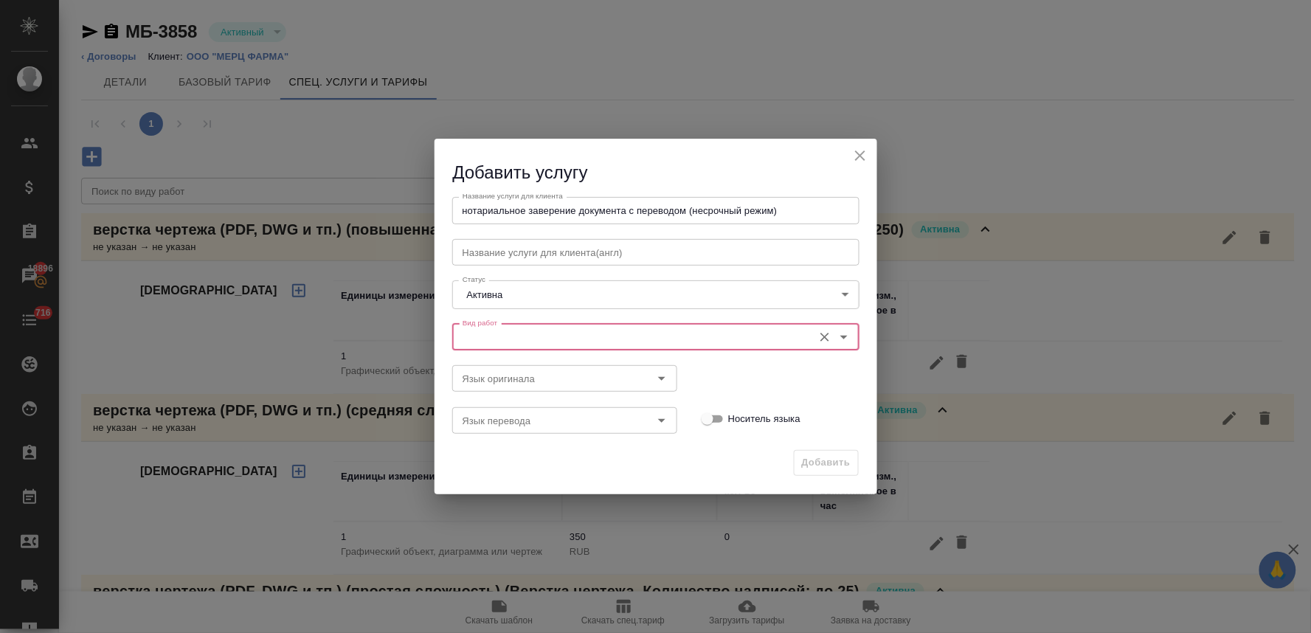
click at [705, 332] on input "Вид работ" at bounding box center [631, 337] width 349 height 18
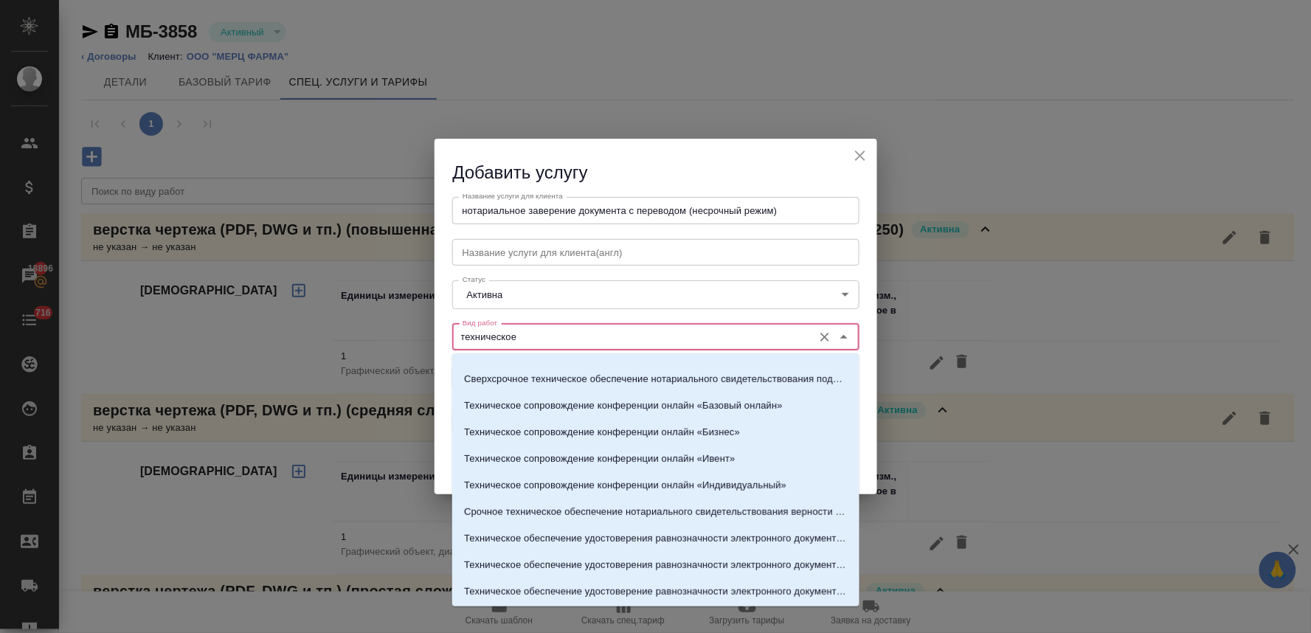
scroll to position [246, 0]
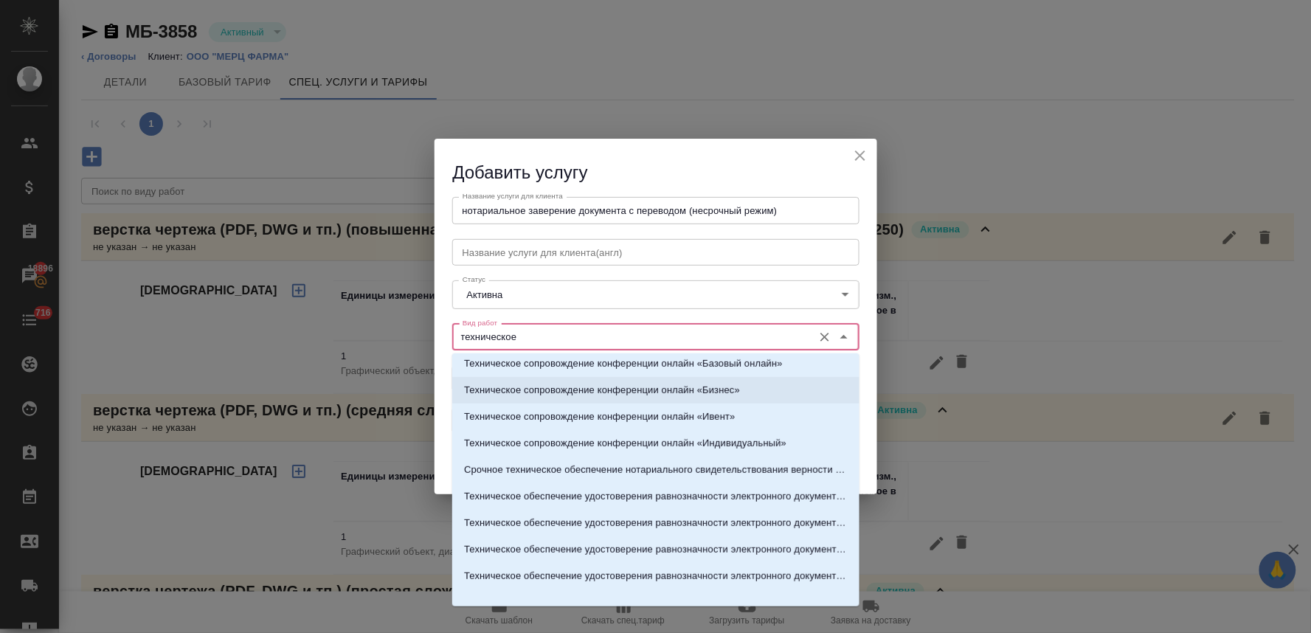
type input "техническое"
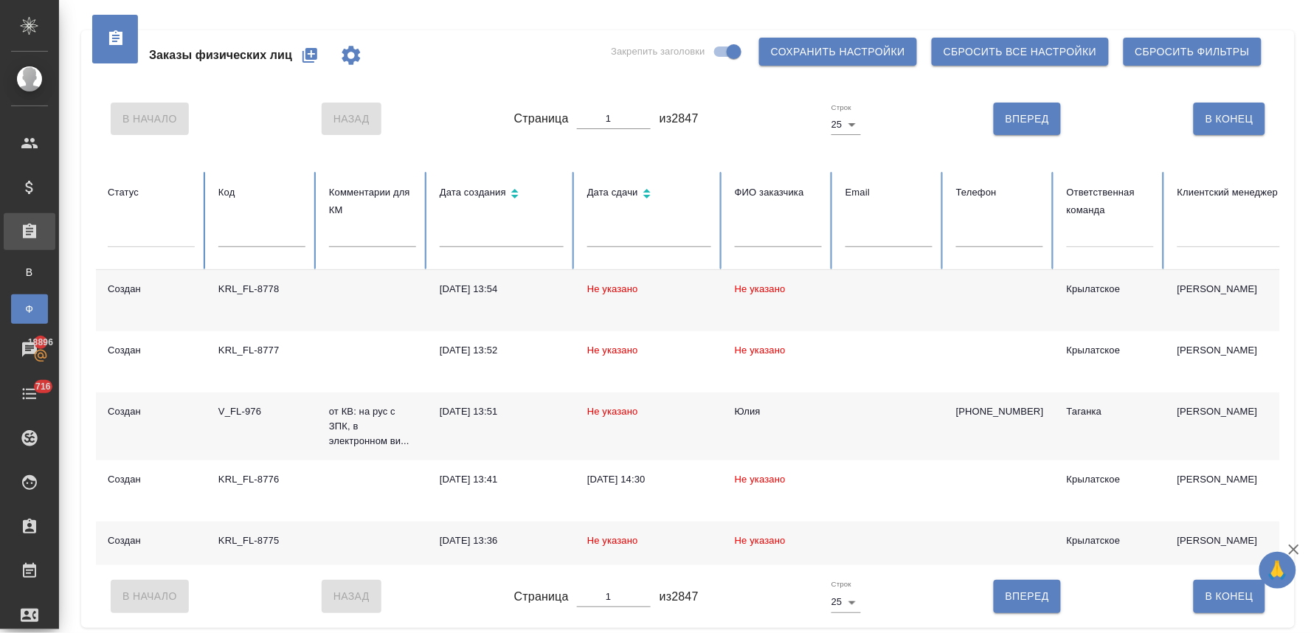
click at [307, 53] on icon "button" at bounding box center [309, 55] width 15 height 15
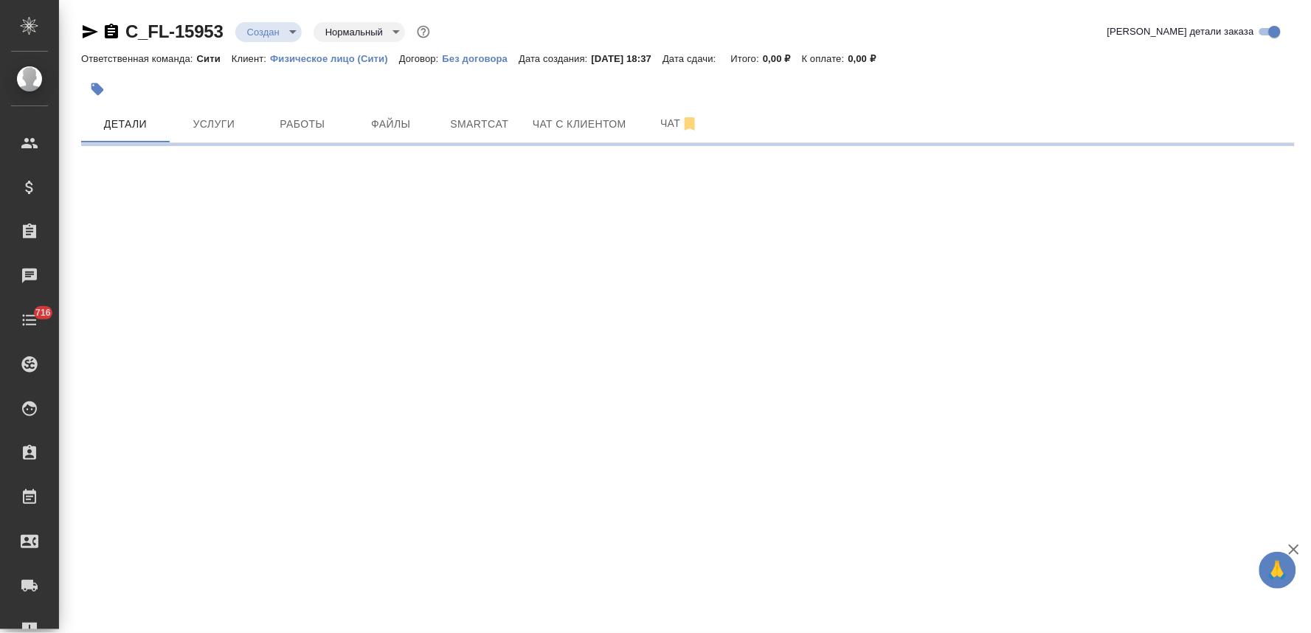
select select "RU"
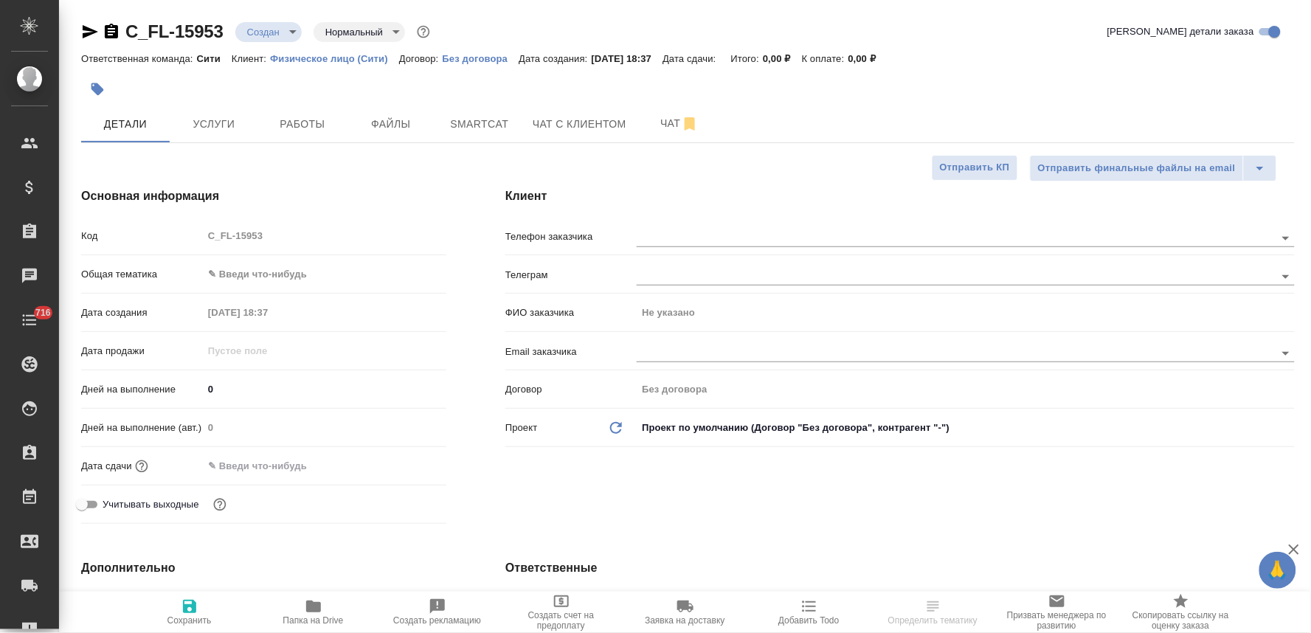
type textarea "x"
click at [273, 469] on input "text" at bounding box center [267, 465] width 129 height 21
click at [409, 460] on icon "button" at bounding box center [403, 464] width 13 height 15
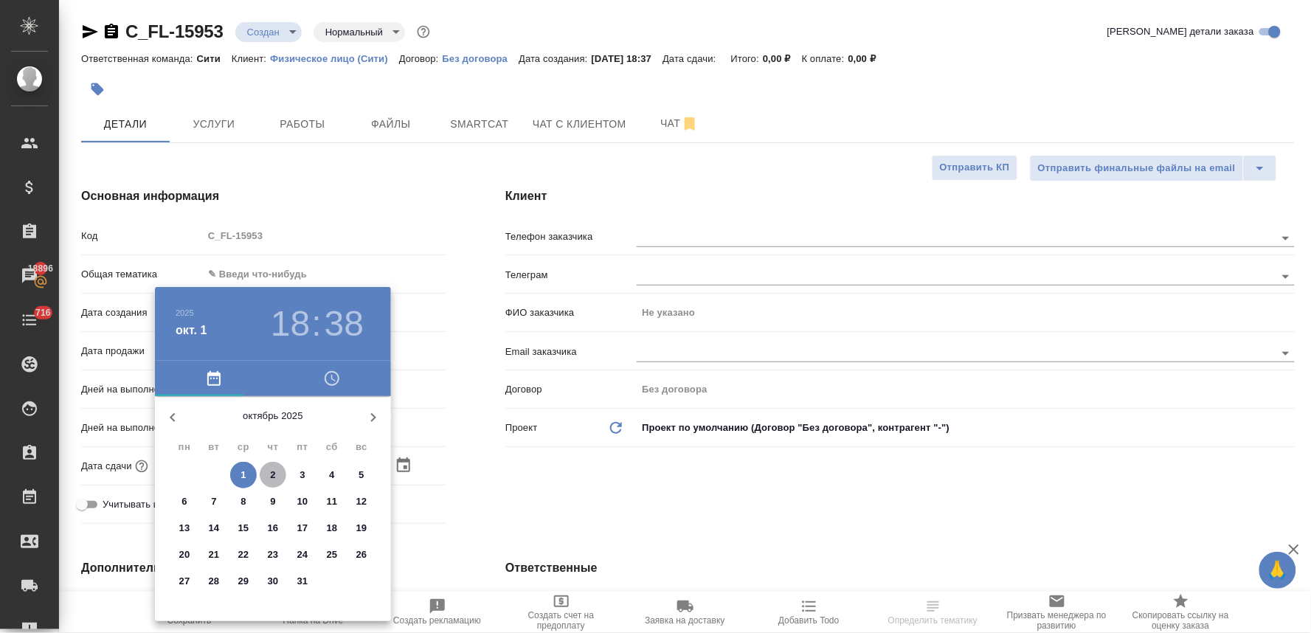
drag, startPoint x: 274, startPoint y: 474, endPoint x: 644, endPoint y: 476, distance: 369.6
click at [279, 473] on span "2" at bounding box center [273, 475] width 27 height 15
type input "[DATE] 18:38"
type textarea "x"
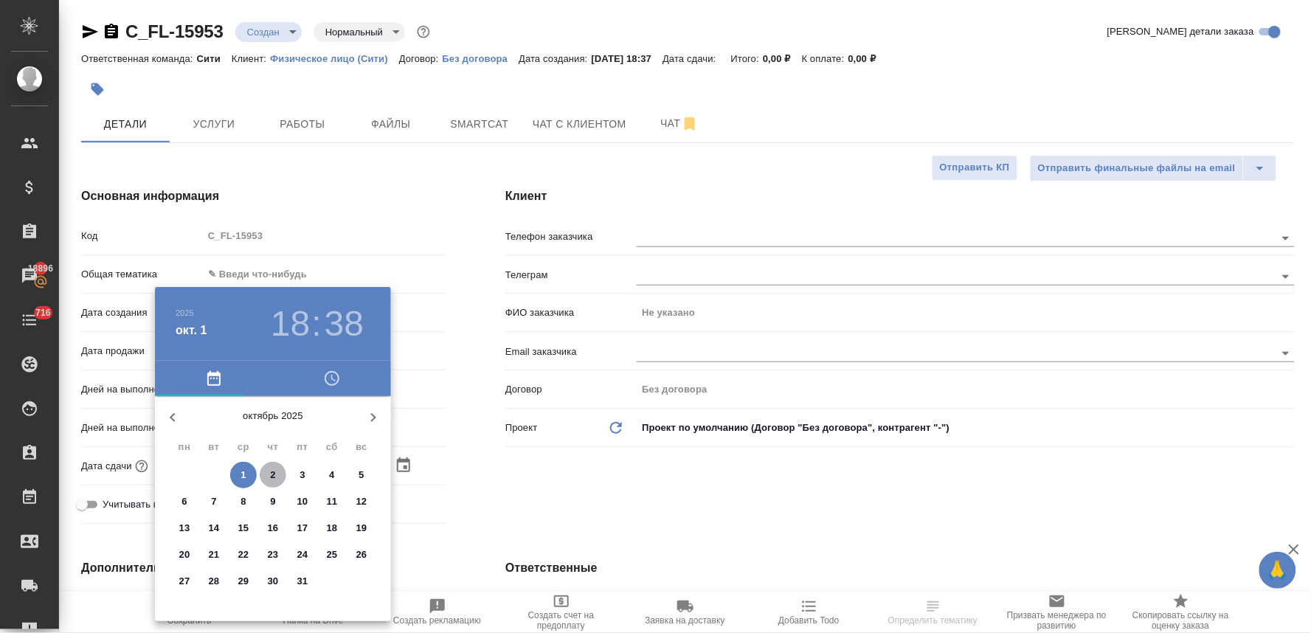
type textarea "x"
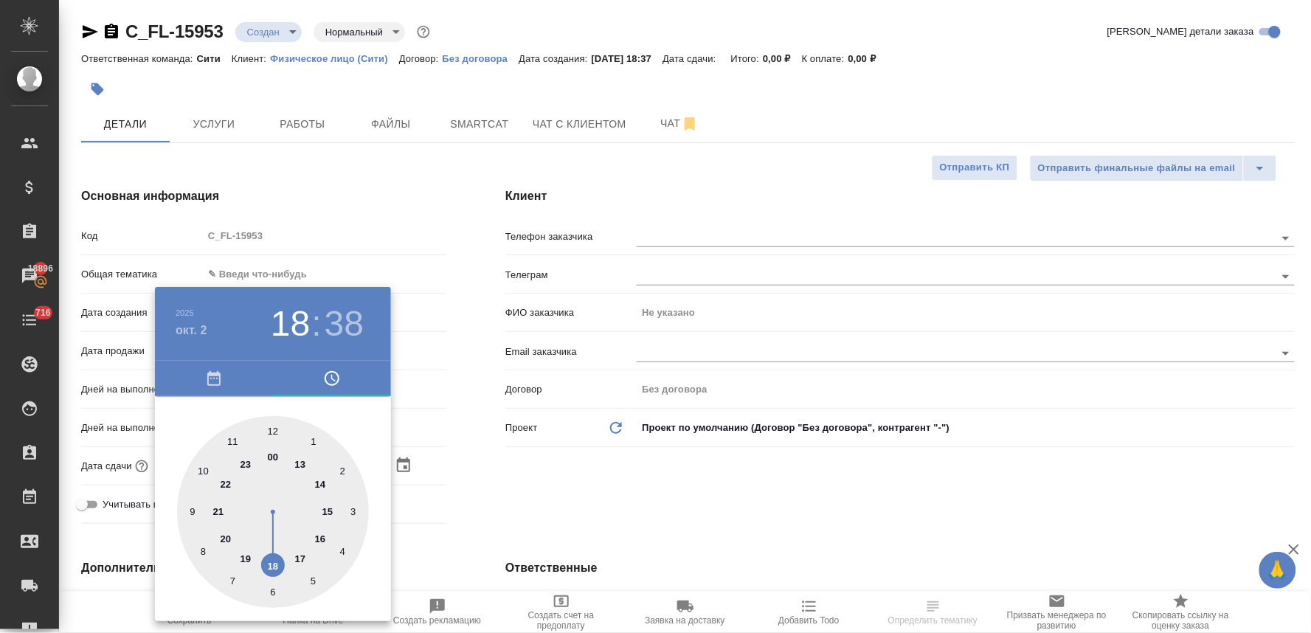
click at [644, 476] on div at bounding box center [655, 316] width 1311 height 633
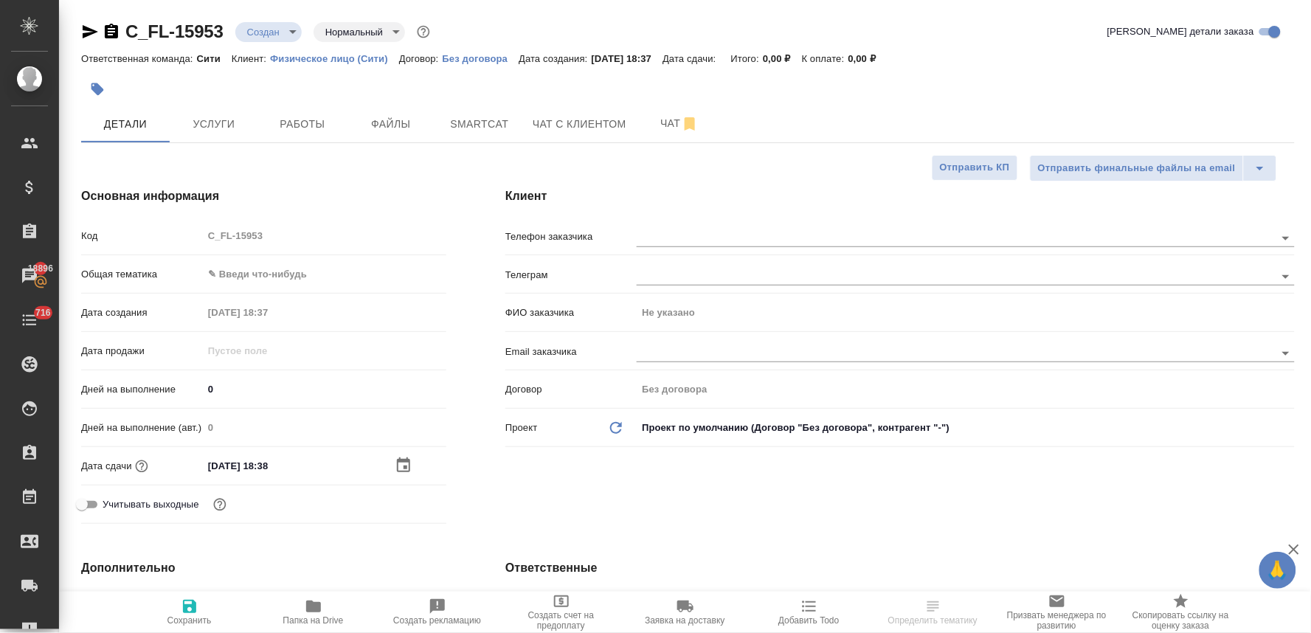
drag, startPoint x: 187, startPoint y: 606, endPoint x: 534, endPoint y: 357, distance: 427.6
click at [190, 605] on icon "button" at bounding box center [190, 607] width 18 height 18
type textarea "x"
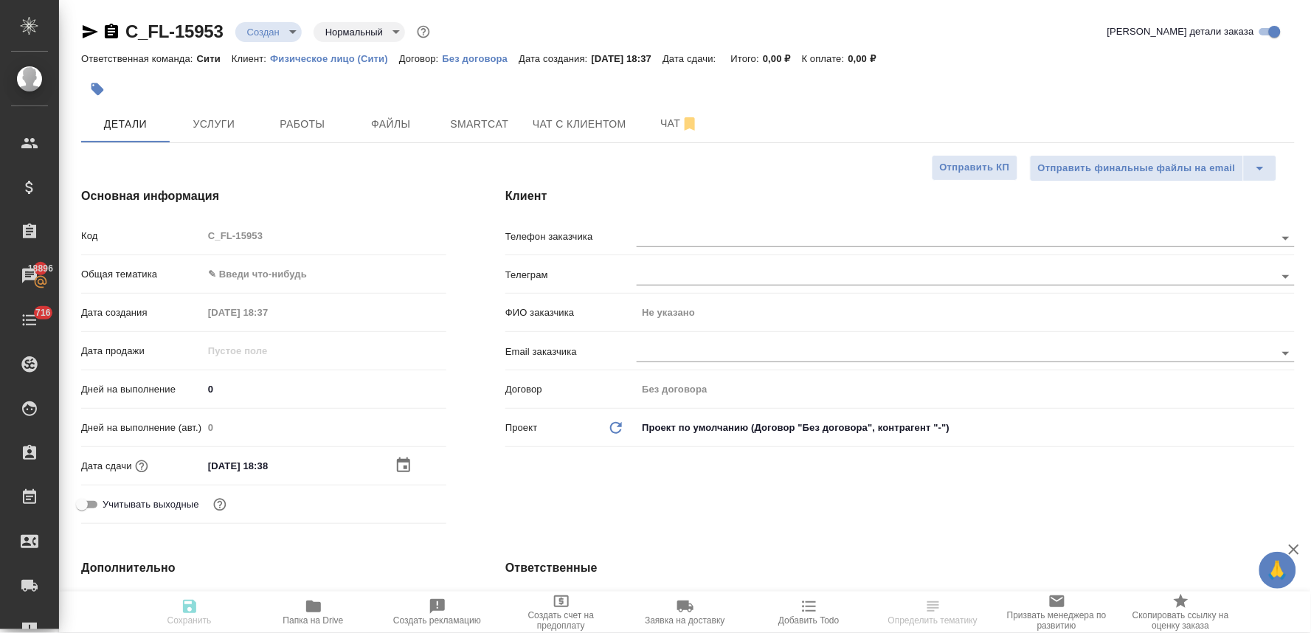
type textarea "x"
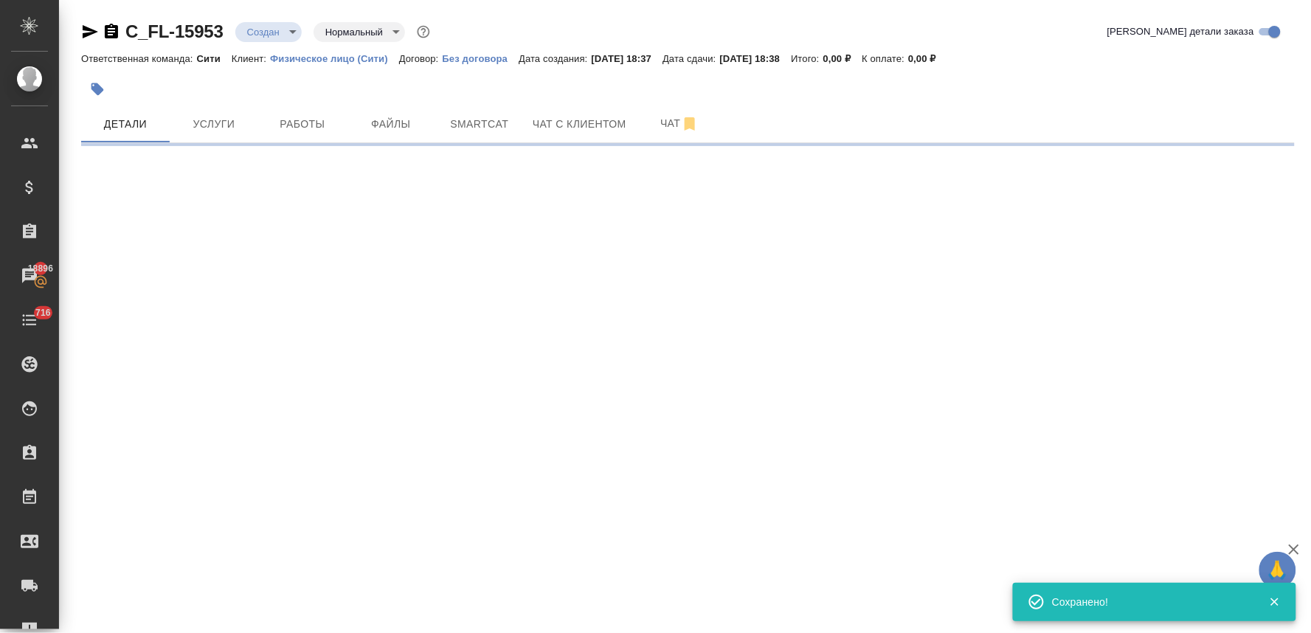
select select "RU"
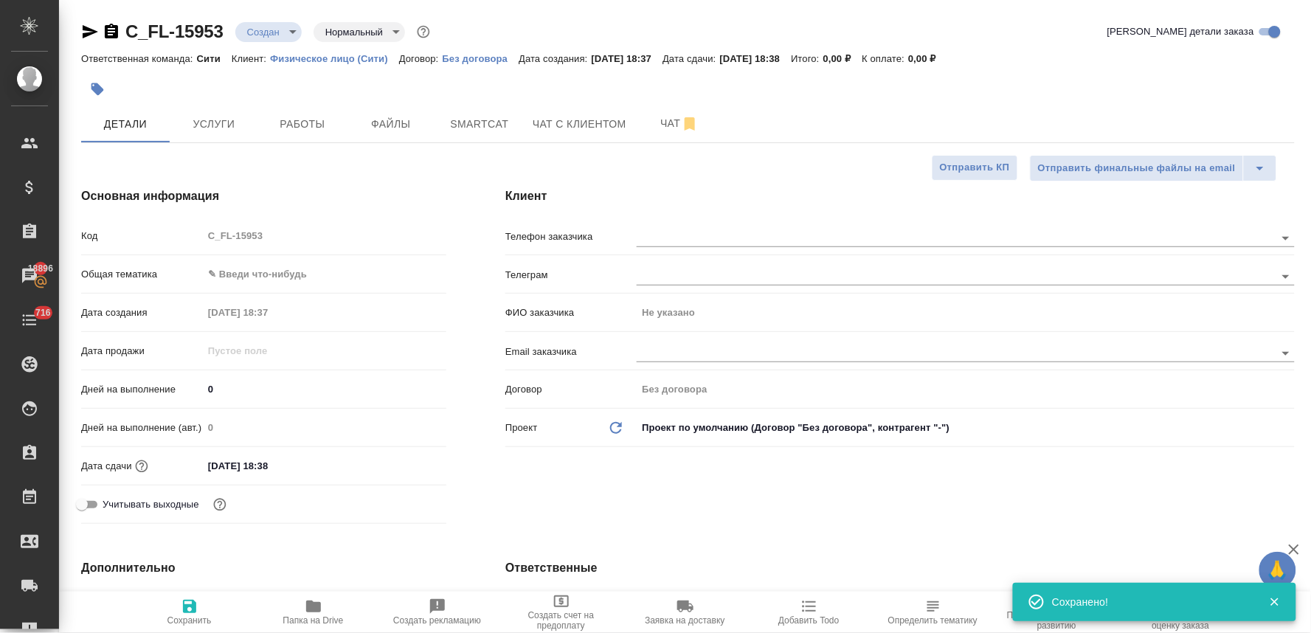
type textarea "x"
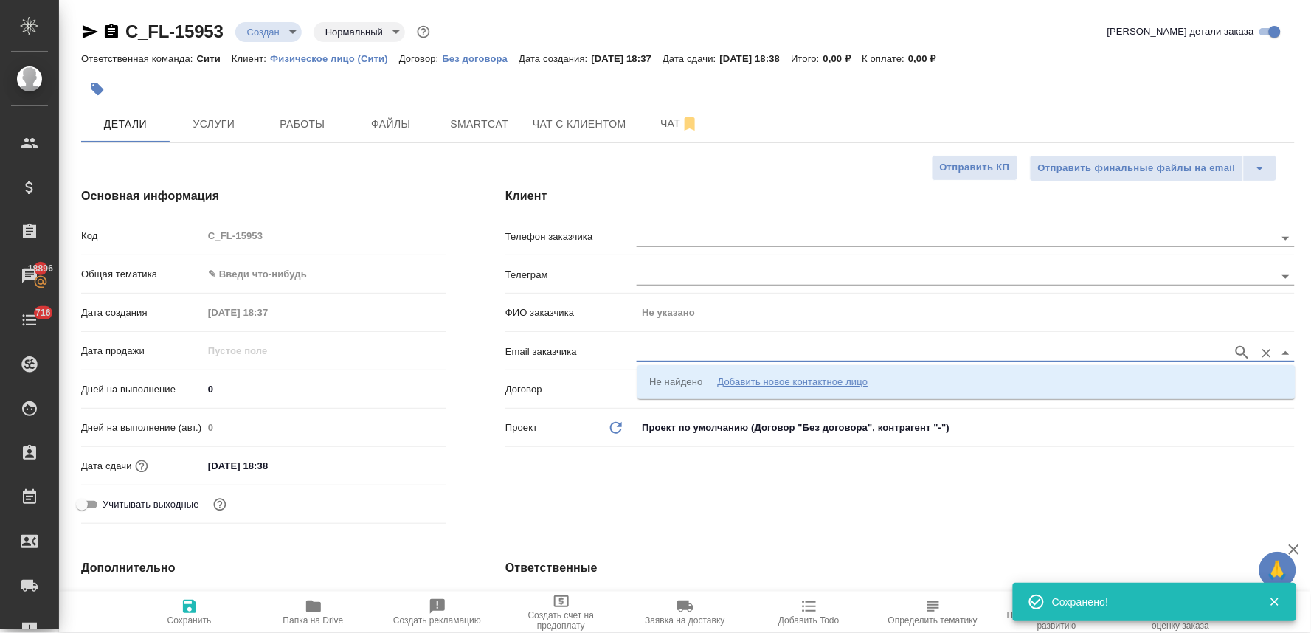
click at [665, 344] on input "text" at bounding box center [931, 353] width 589 height 18
paste input "[EMAIL_ADDRESS][DOMAIN_NAME]"
type input "[EMAIL_ADDRESS][DOMAIN_NAME]"
type textarea "x"
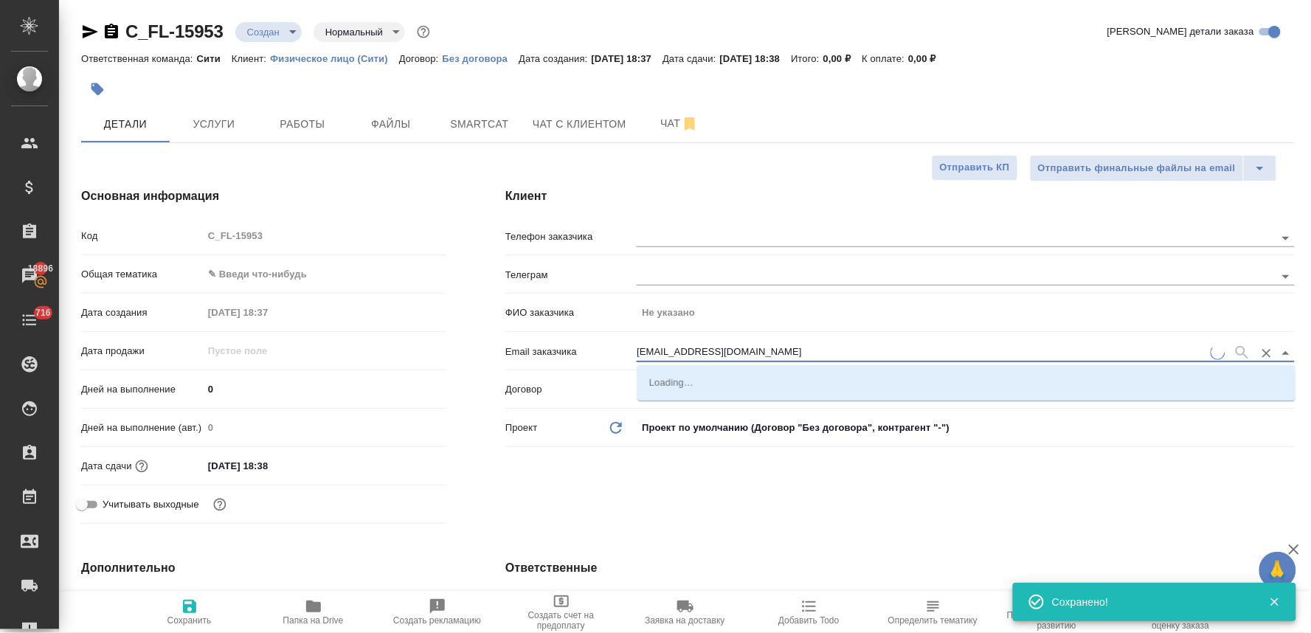
type textarea "x"
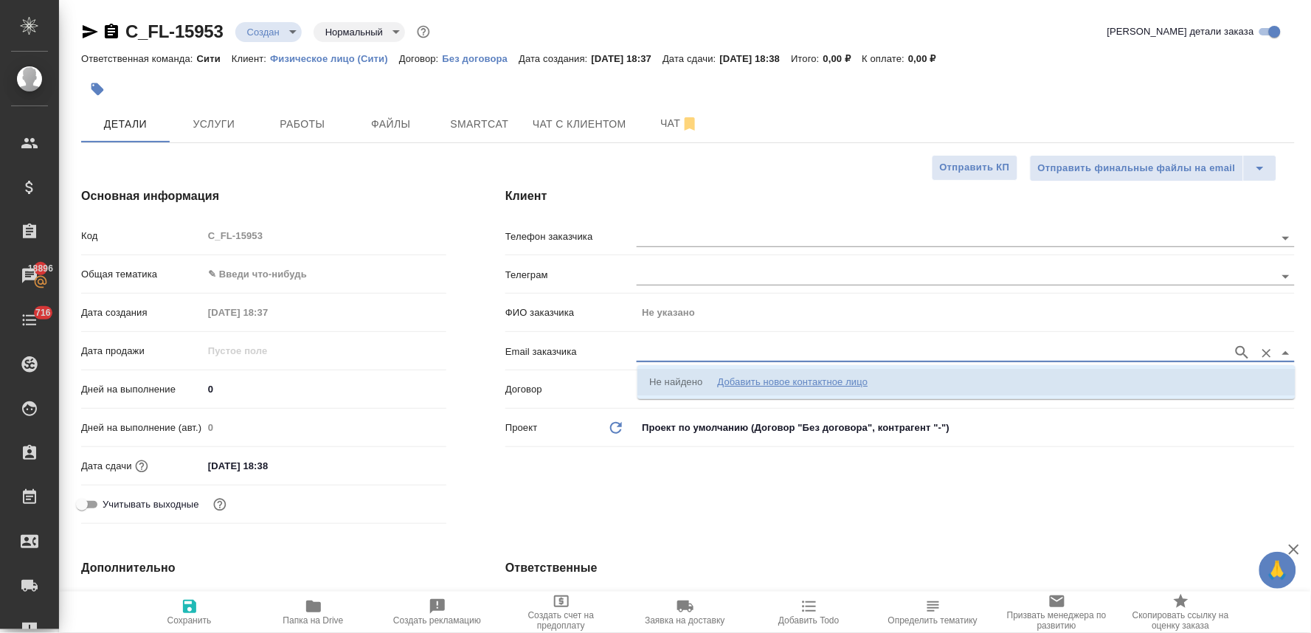
click at [762, 381] on div "Добавить новое контактное лицо" at bounding box center [792, 382] width 150 height 15
type input "[EMAIL_ADDRESS][DOMAIN_NAME]"
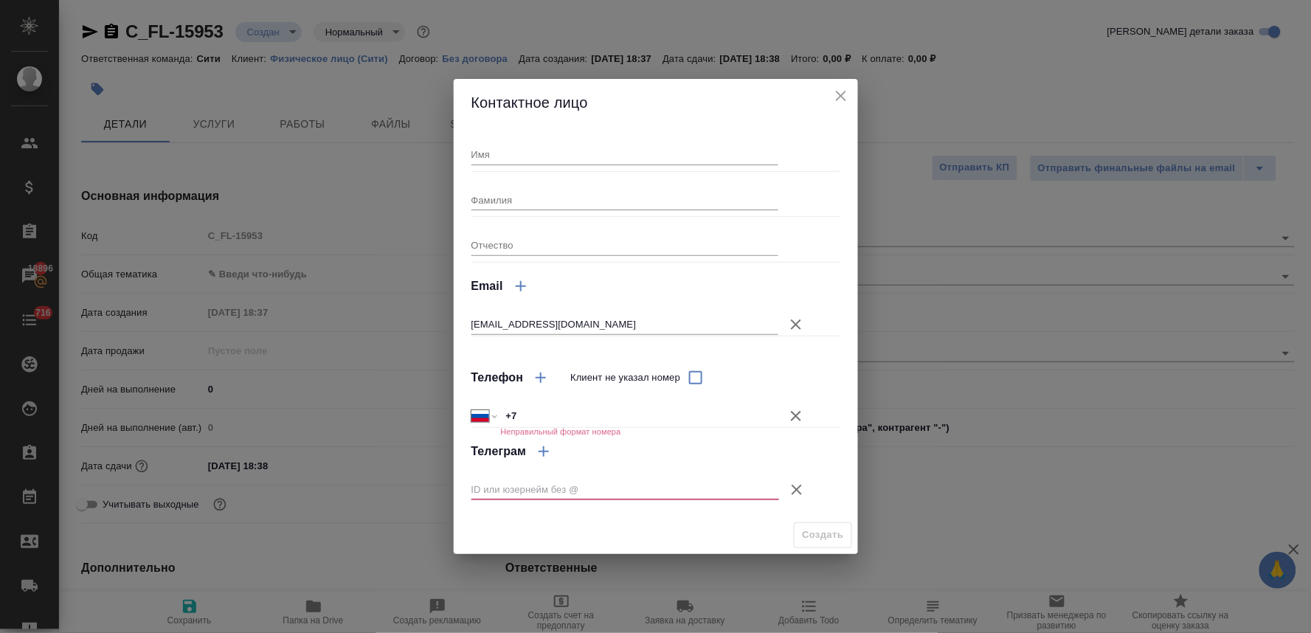
type textarea "x"
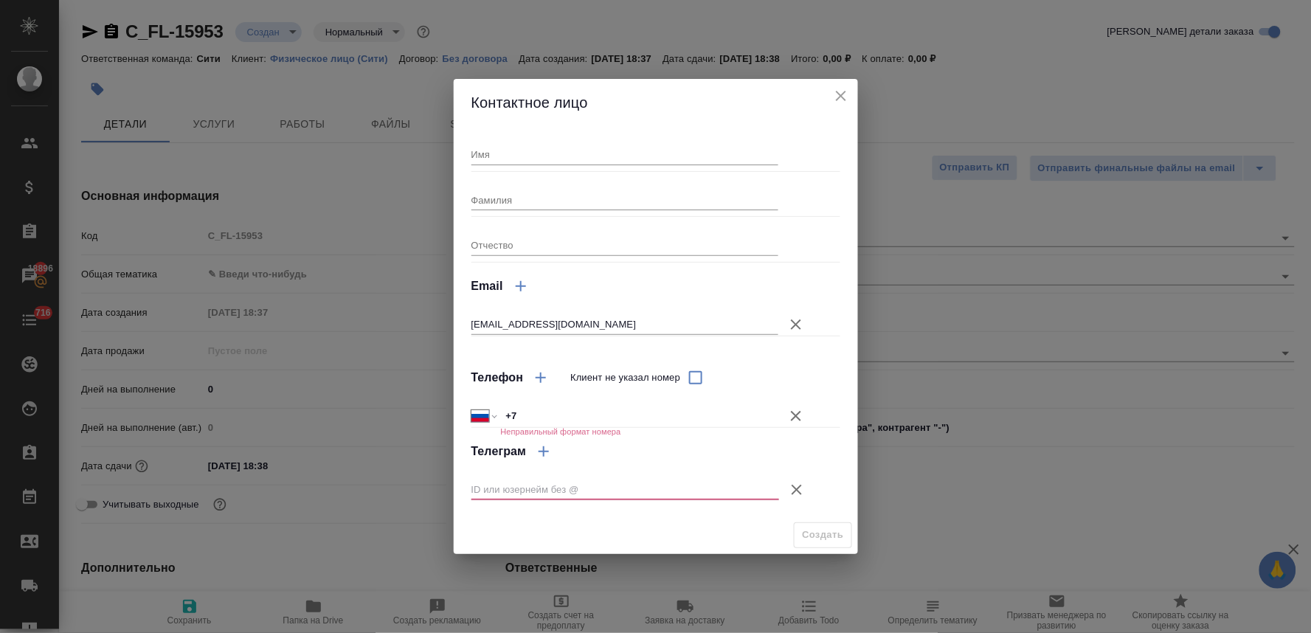
type textarea "x"
click at [618, 153] on input "Имя" at bounding box center [625, 154] width 308 height 21
type input "Рамазан"
click at [611, 199] on input "Фамилия" at bounding box center [625, 200] width 308 height 21
type input "Мхтце"
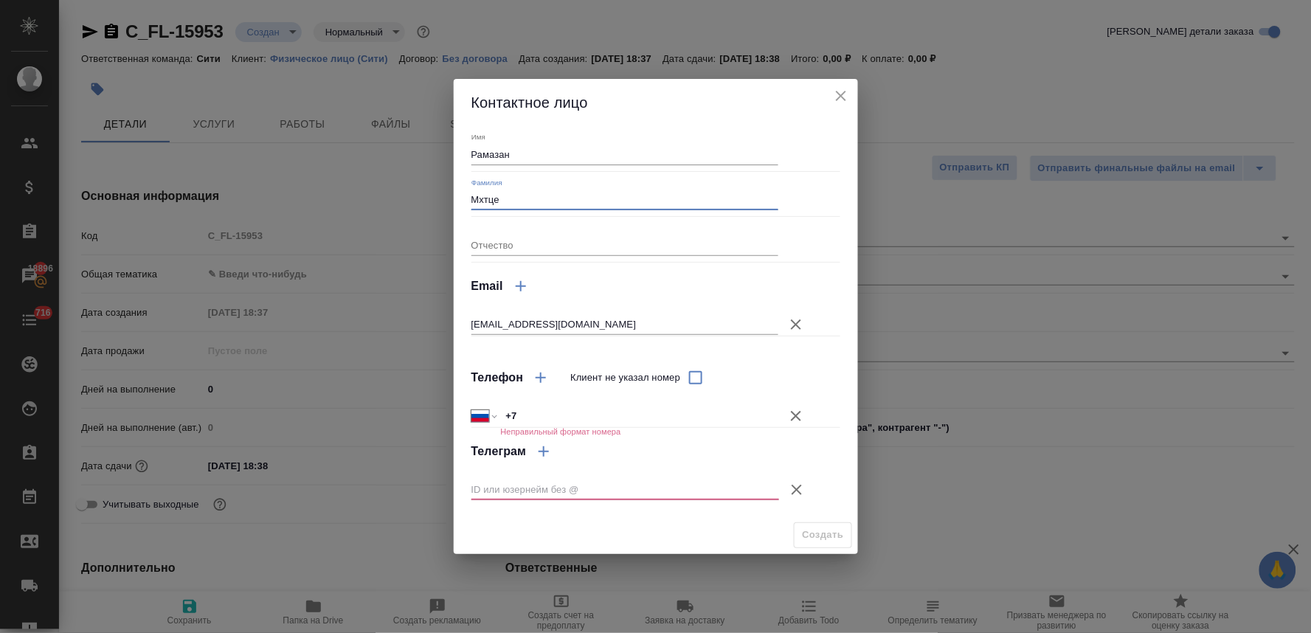
click at [793, 416] on icon "button" at bounding box center [796, 416] width 18 height 18
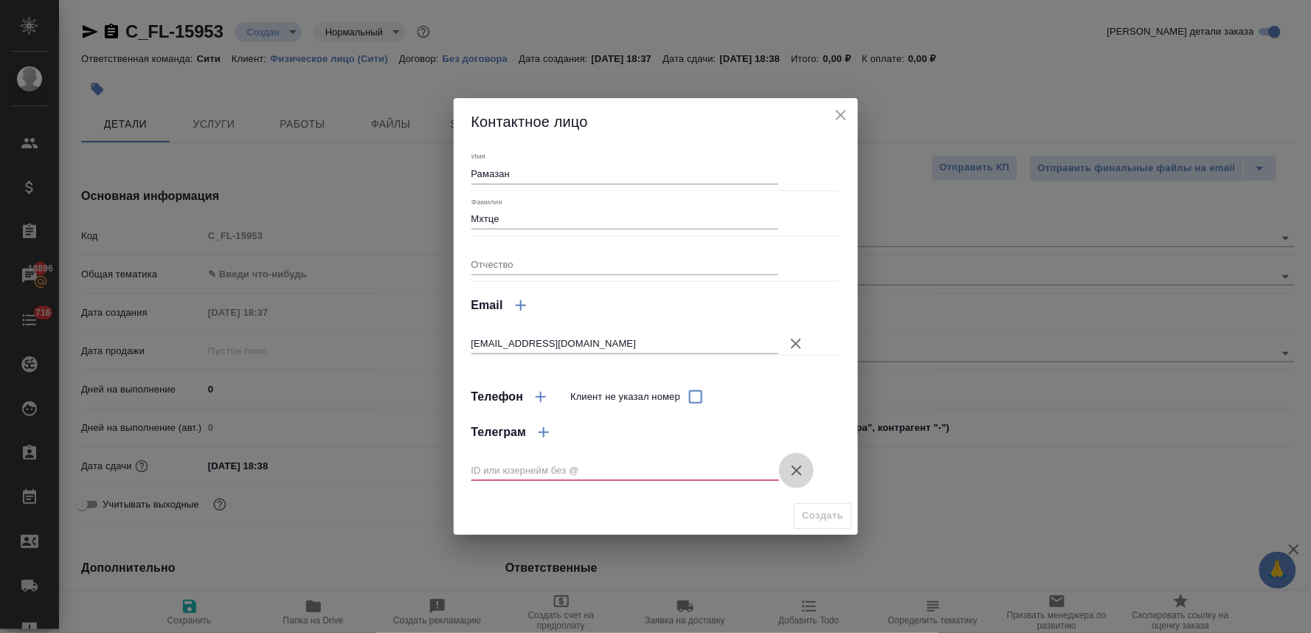
click at [794, 469] on icon "button" at bounding box center [797, 470] width 10 height 10
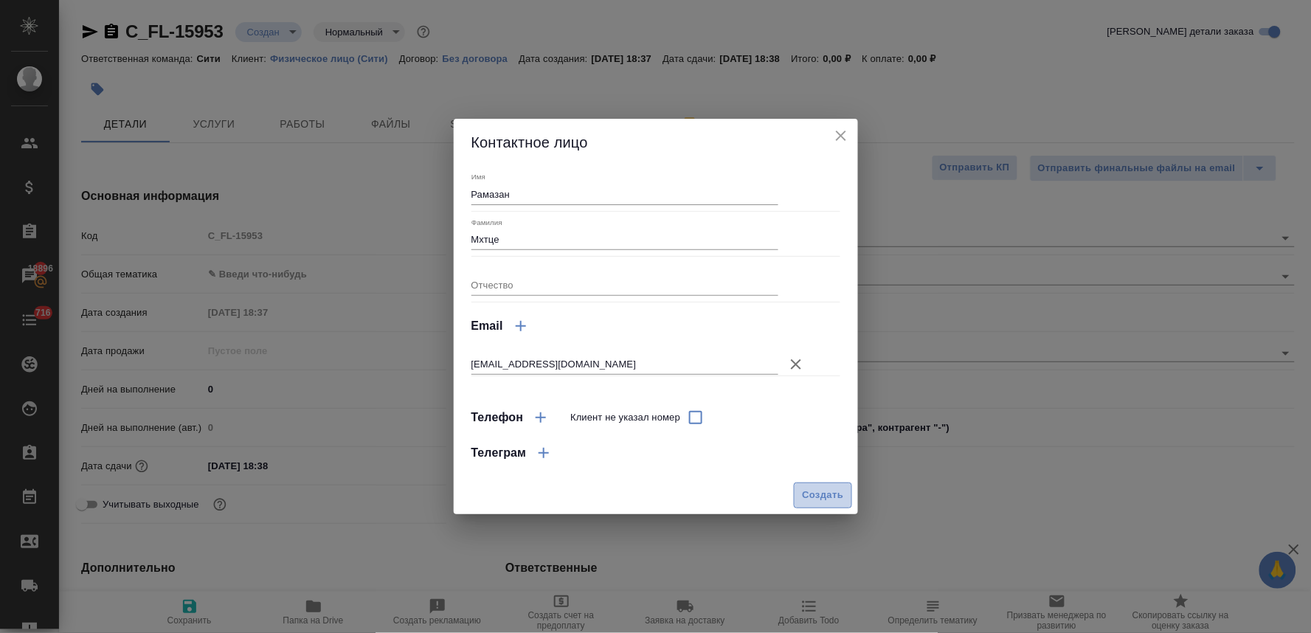
click at [834, 502] on span "Создать" at bounding box center [822, 495] width 41 height 17
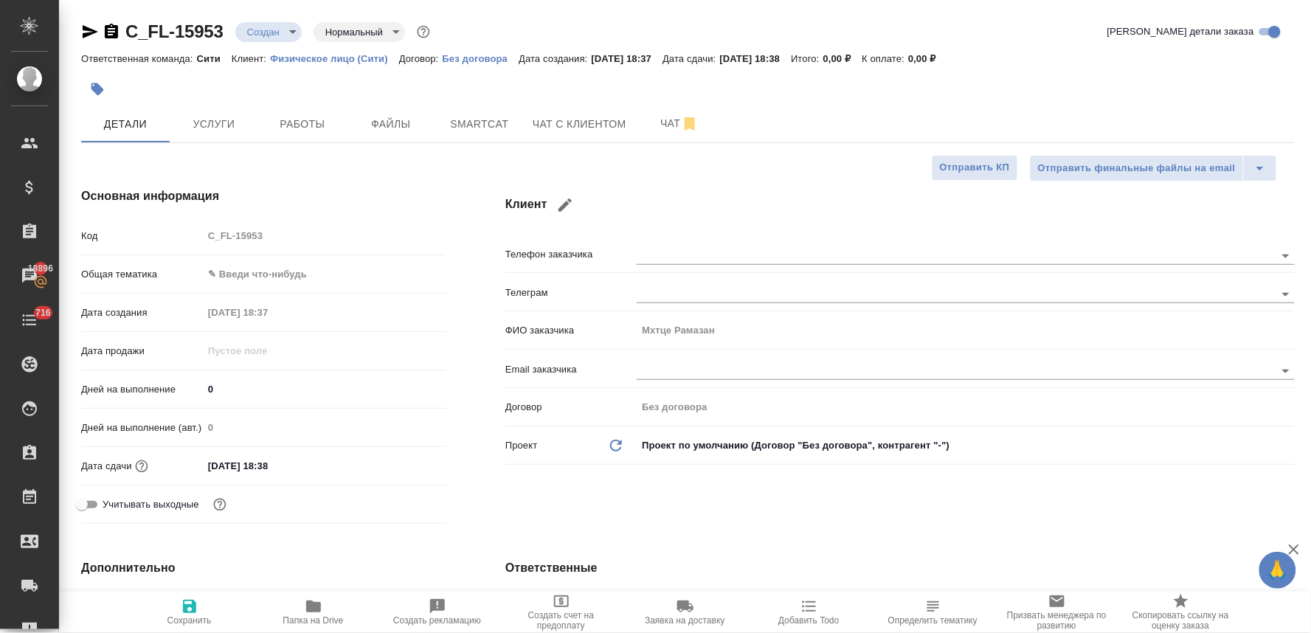
type input "holyTrinity"
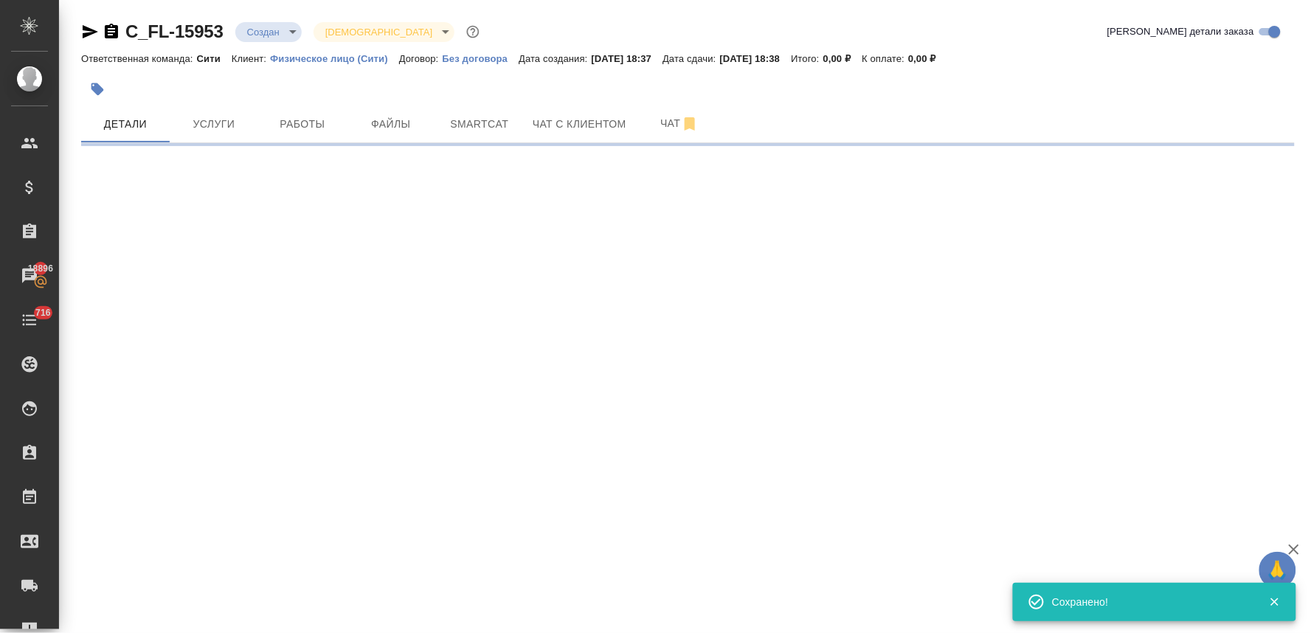
select select "RU"
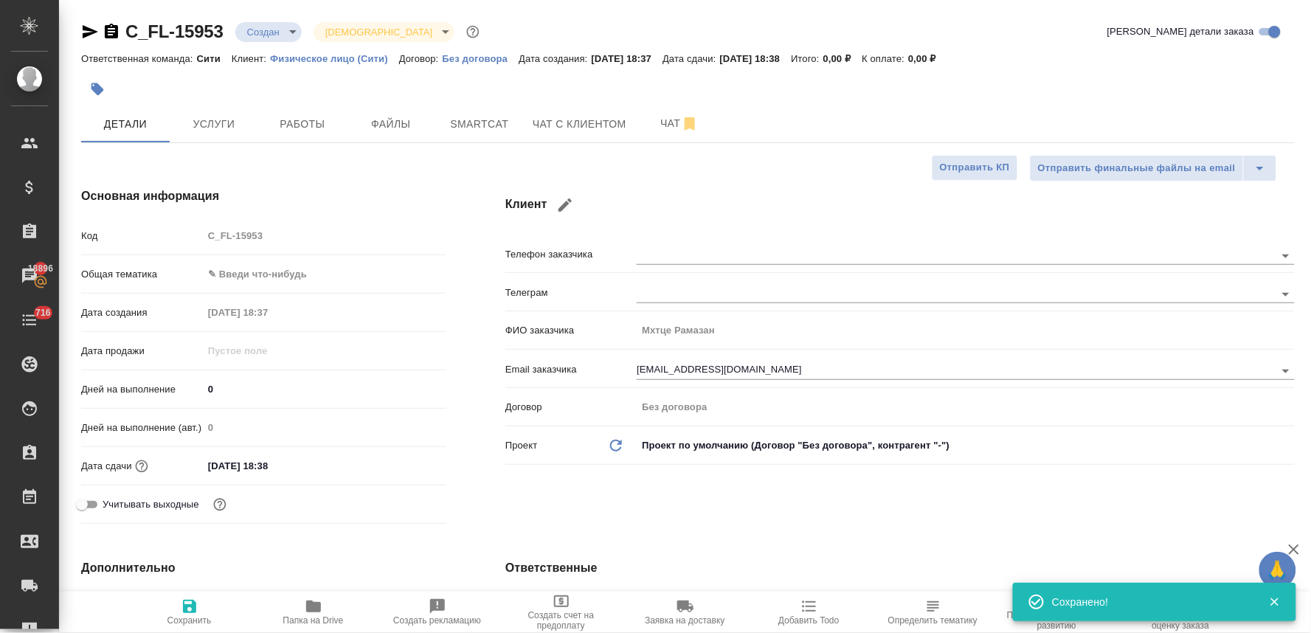
type textarea "x"
click at [168, 233] on div "Код C_FL-15953" at bounding box center [263, 236] width 365 height 26
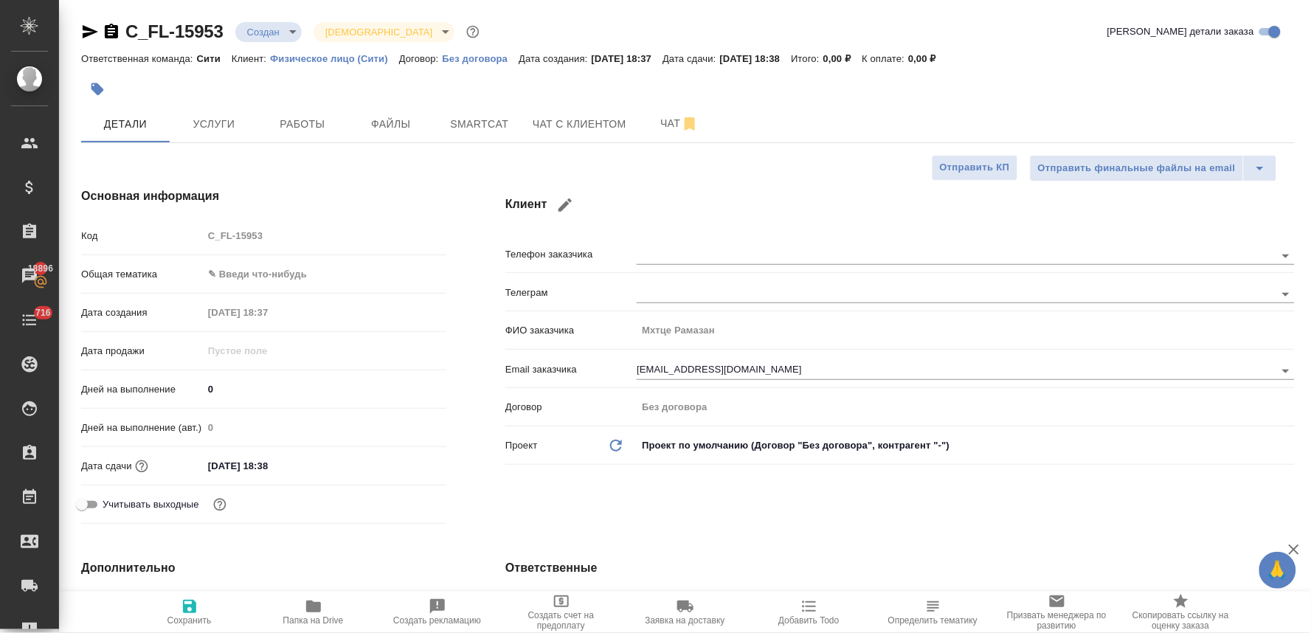
drag, startPoint x: 1079, startPoint y: 469, endPoint x: 1050, endPoint y: 465, distance: 29.8
click at [1079, 469] on div "Проект Обновить данные Проект по умолчанию (Договор "Без договора", контрагент …" at bounding box center [899, 451] width 789 height 38
click at [311, 466] on input "02.10.2025 18:38" at bounding box center [267, 465] width 129 height 21
click at [409, 461] on icon "button" at bounding box center [403, 464] width 13 height 15
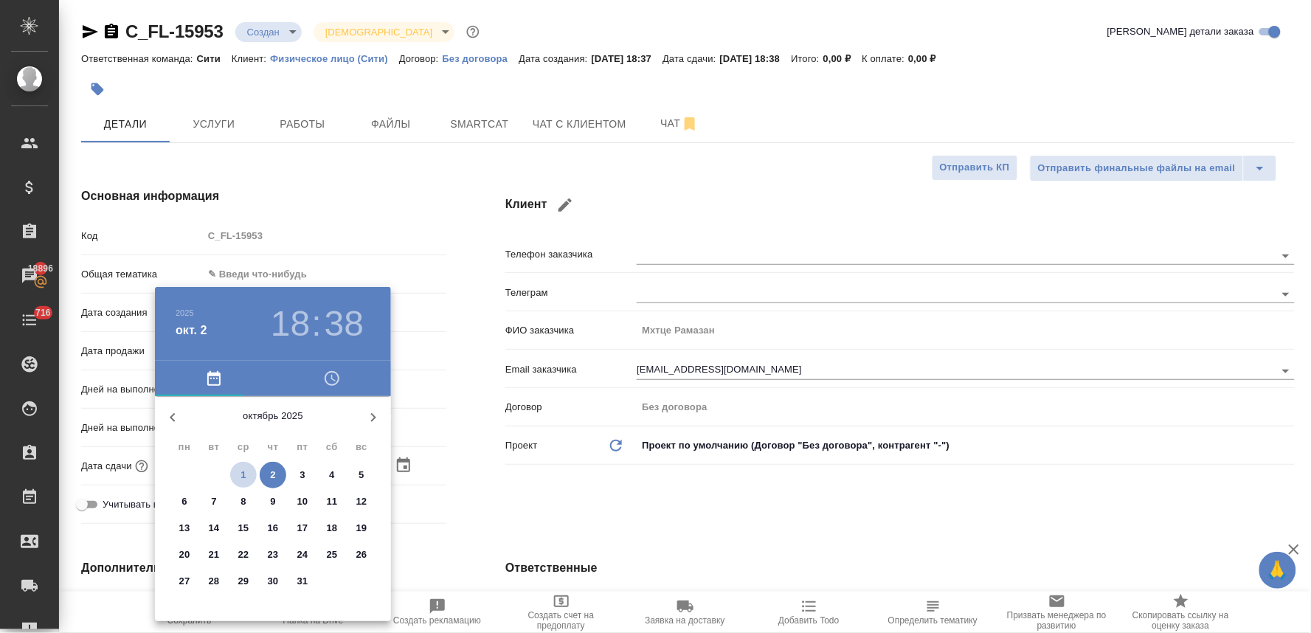
click at [239, 476] on span "1" at bounding box center [243, 475] width 27 height 15
type input "01.10.2025 18:38"
type textarea "x"
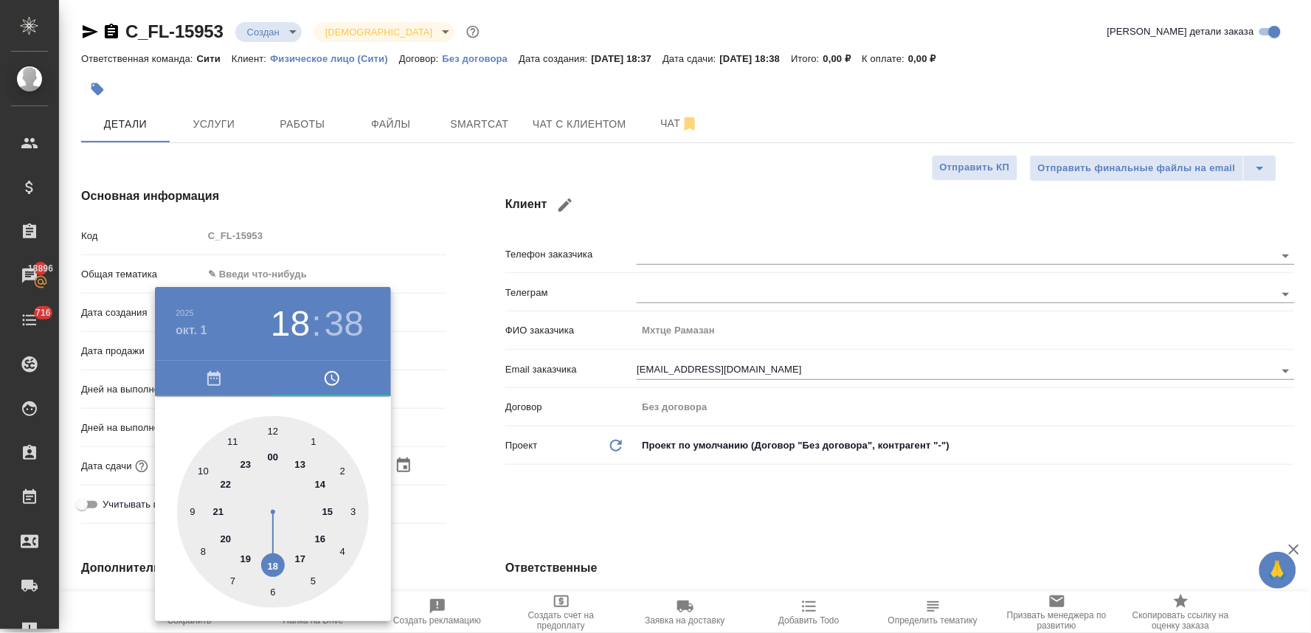
click at [276, 558] on div at bounding box center [273, 512] width 192 height 192
type textarea "x"
click at [232, 444] on div at bounding box center [273, 512] width 192 height 192
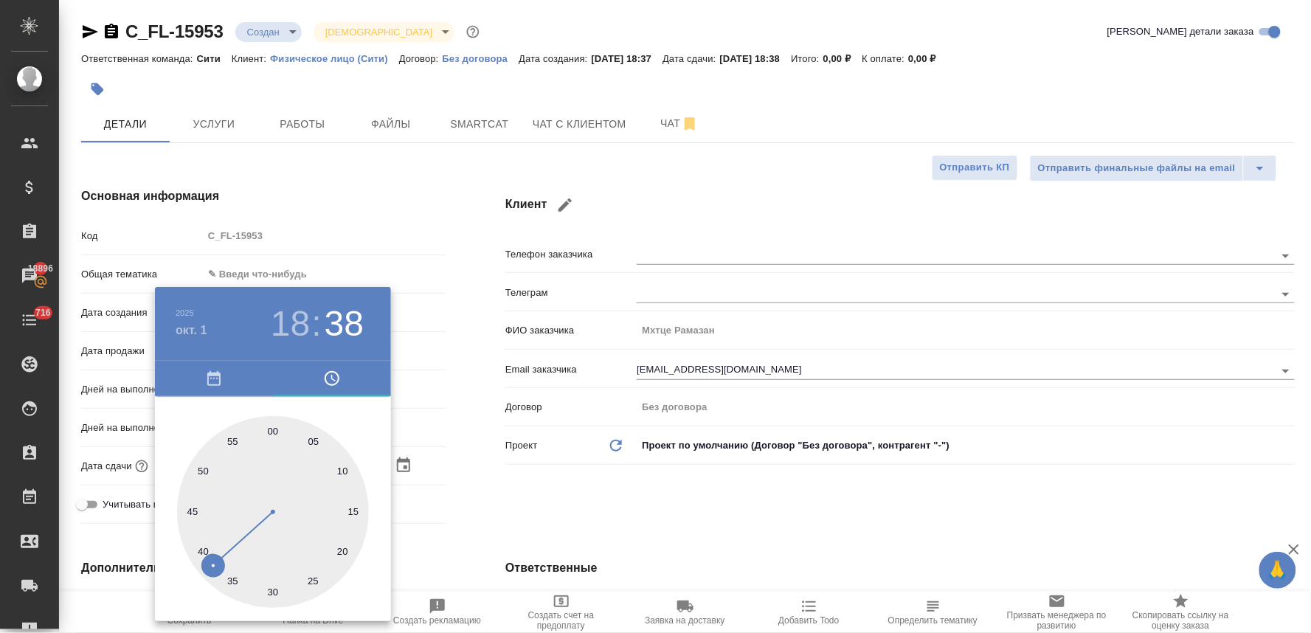
type input "[DATE] 18:55"
type textarea "x"
click at [505, 488] on div at bounding box center [655, 316] width 1311 height 633
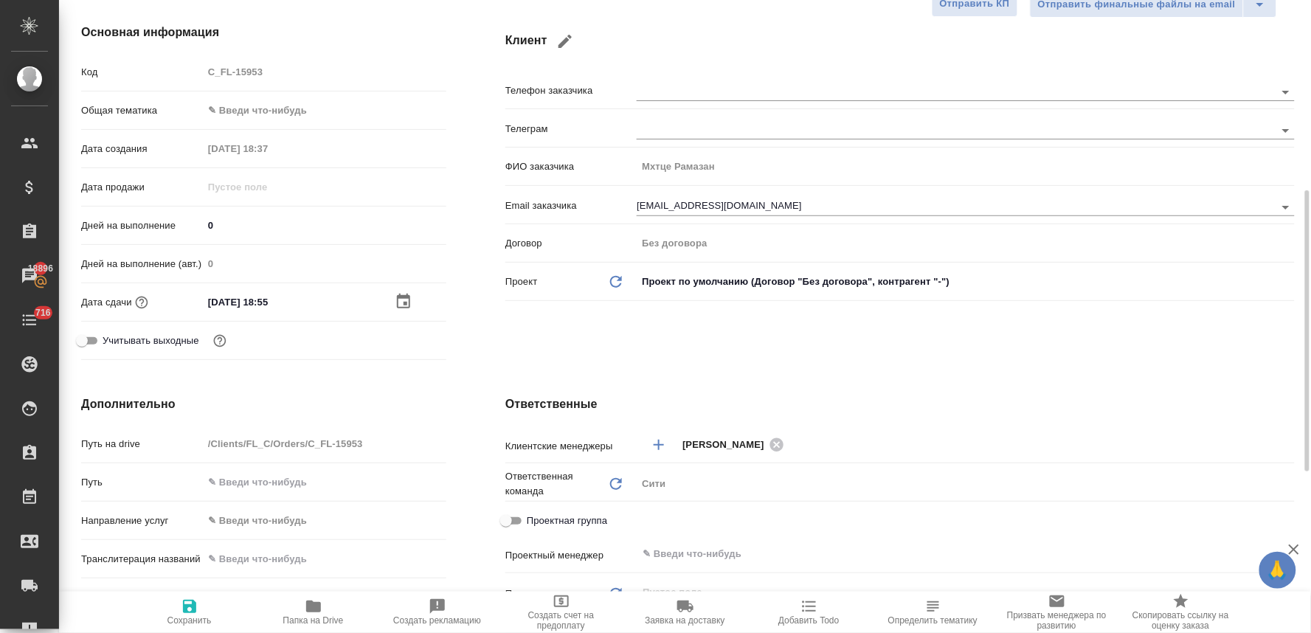
scroll to position [246, 0]
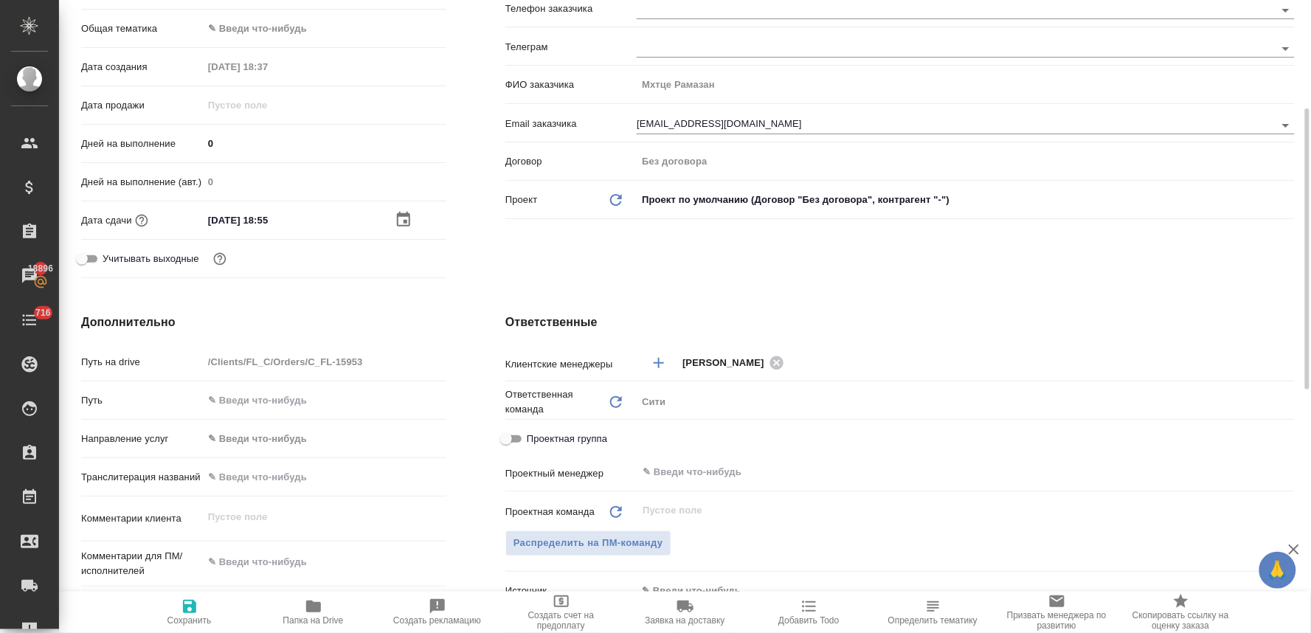
type textarea "x"
click at [286, 564] on textarea at bounding box center [325, 562] width 242 height 25
type textarea "x"
type textarea "п"
type textarea "x"
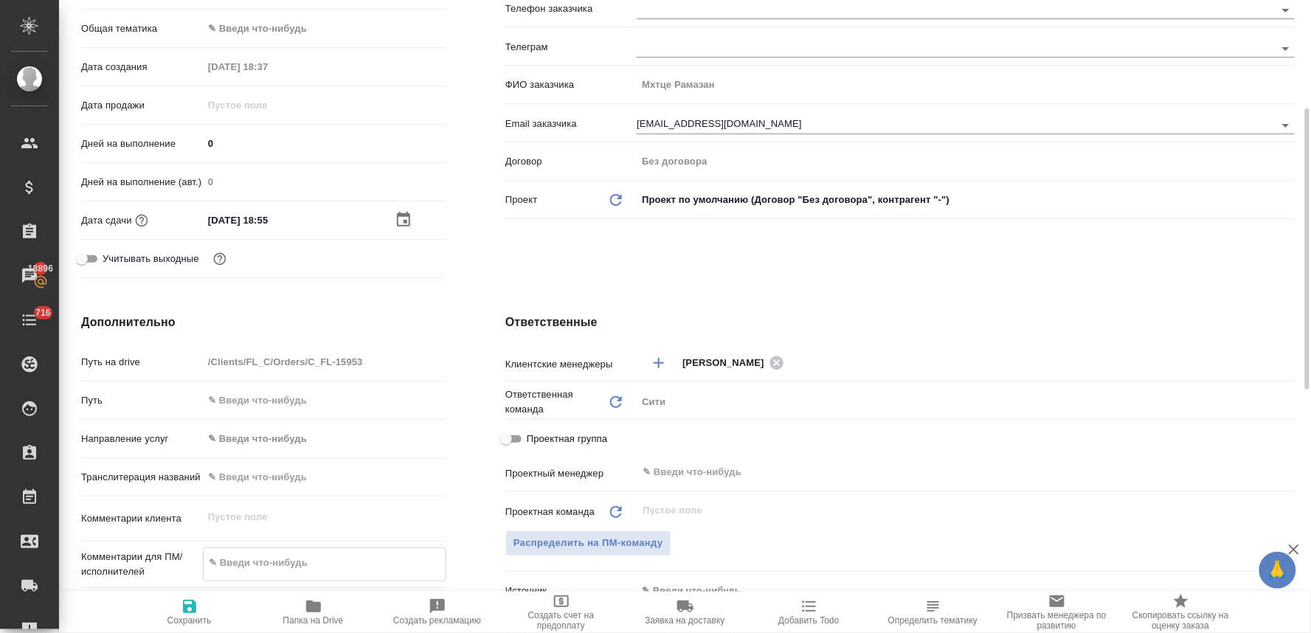
type textarea "x"
type textarea "по"
type textarea "x"
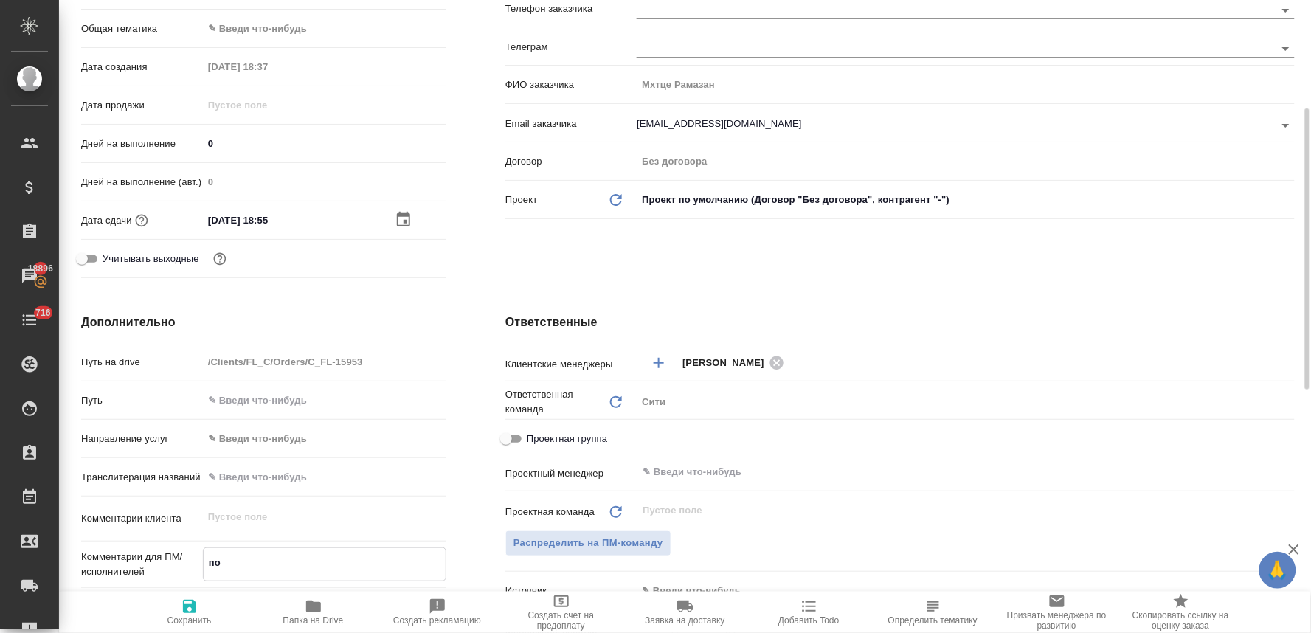
type textarea "x"
type textarea "пос"
type textarea "x"
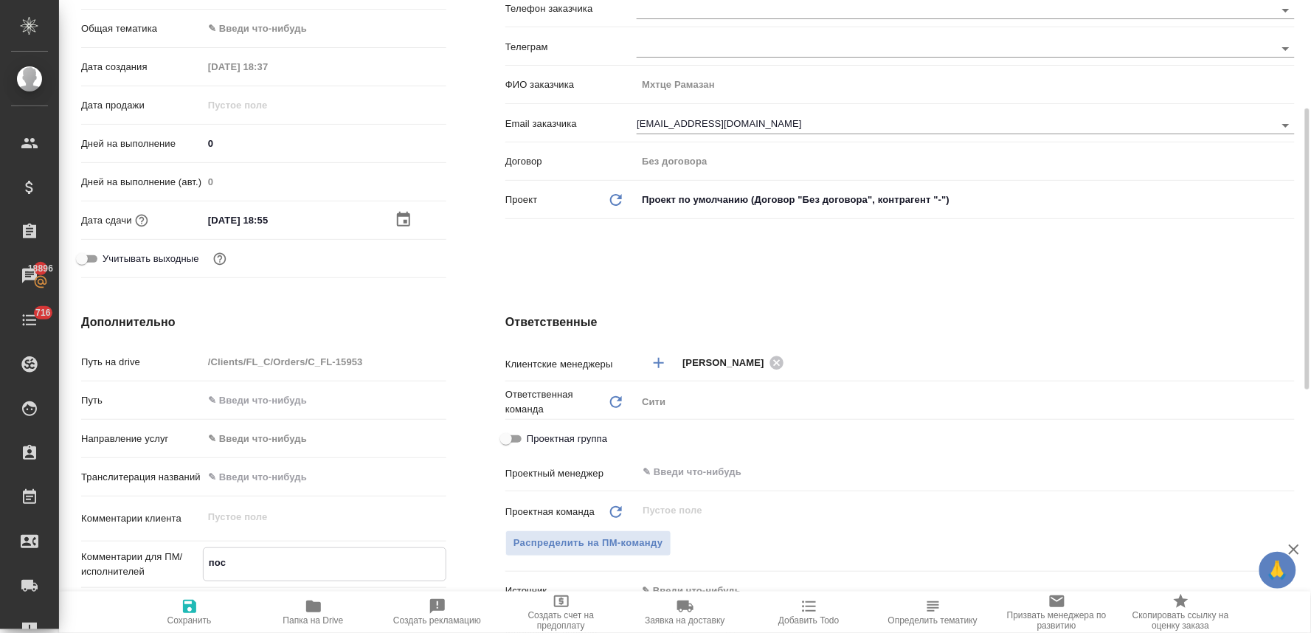
type textarea "посч"
type textarea "x"
type textarea "посчи"
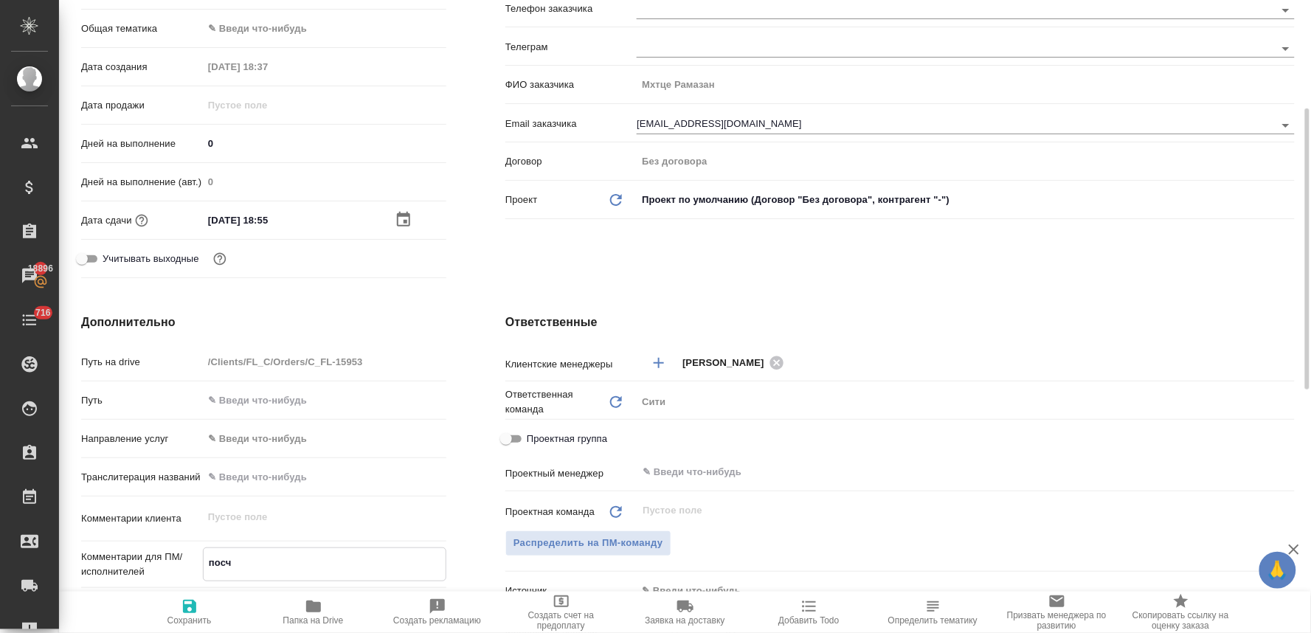
type textarea "x"
type textarea "посчита"
type textarea "x"
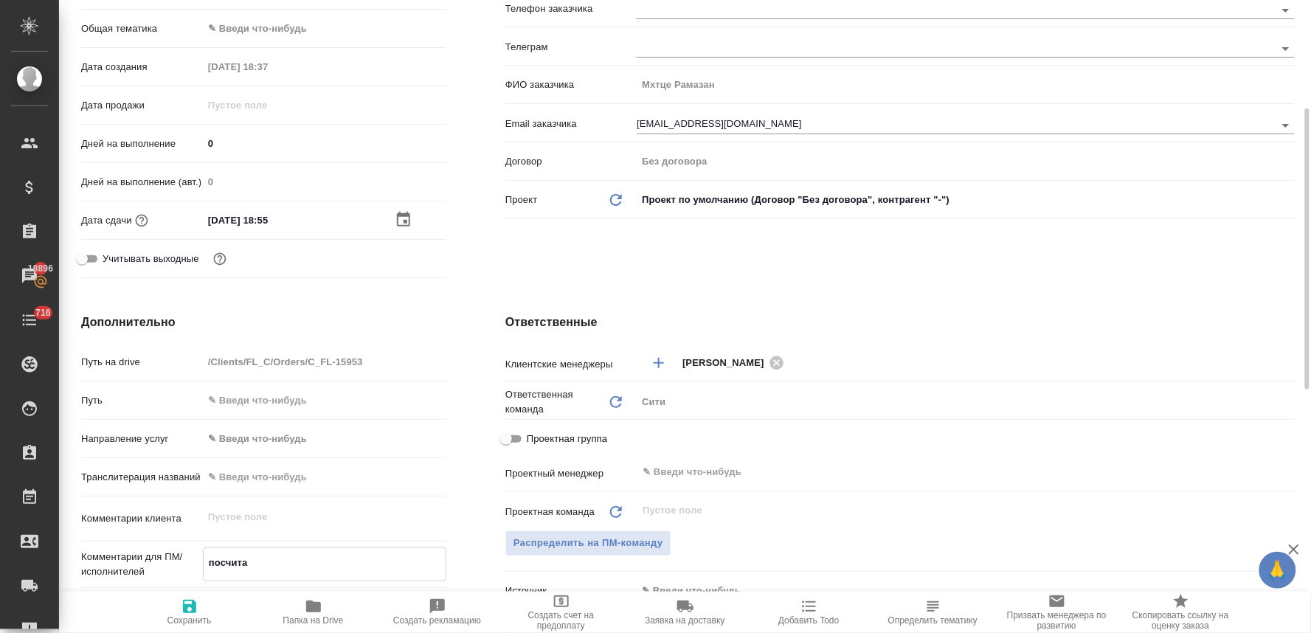
type textarea "x"
type textarea "посчитай"
type textarea "x"
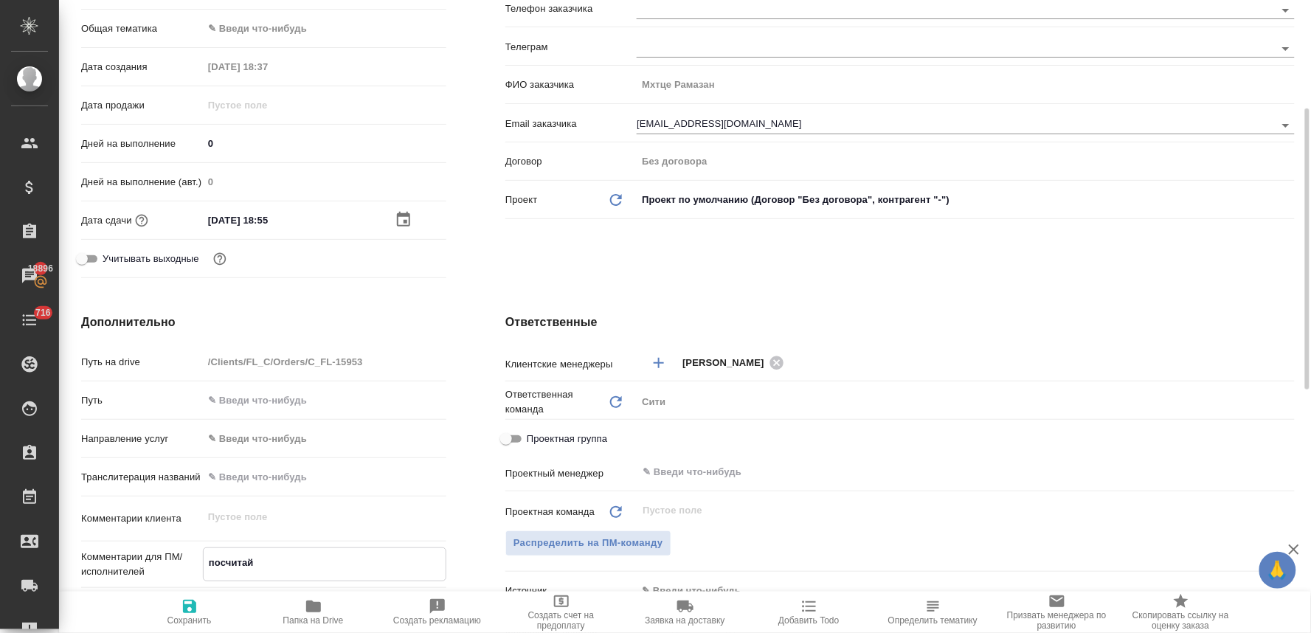
type textarea "x"
type textarea "посчитайт"
type textarea "x"
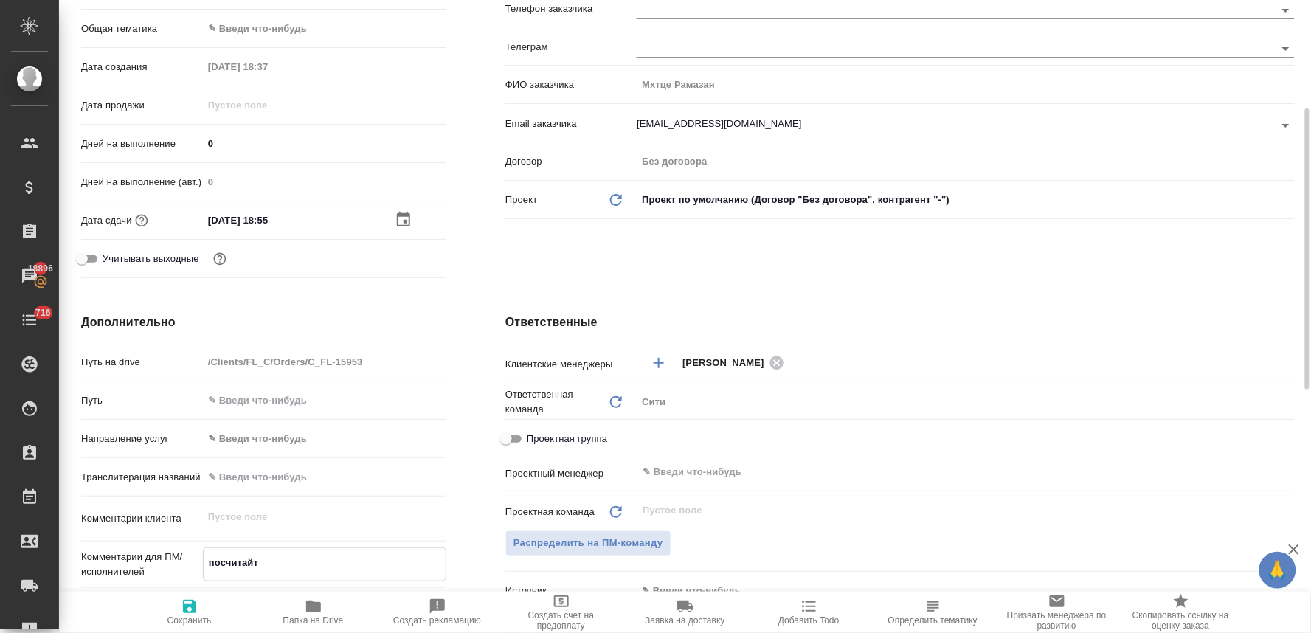
type textarea "посчитайте"
type textarea "x"
type textarea "посчитайте"
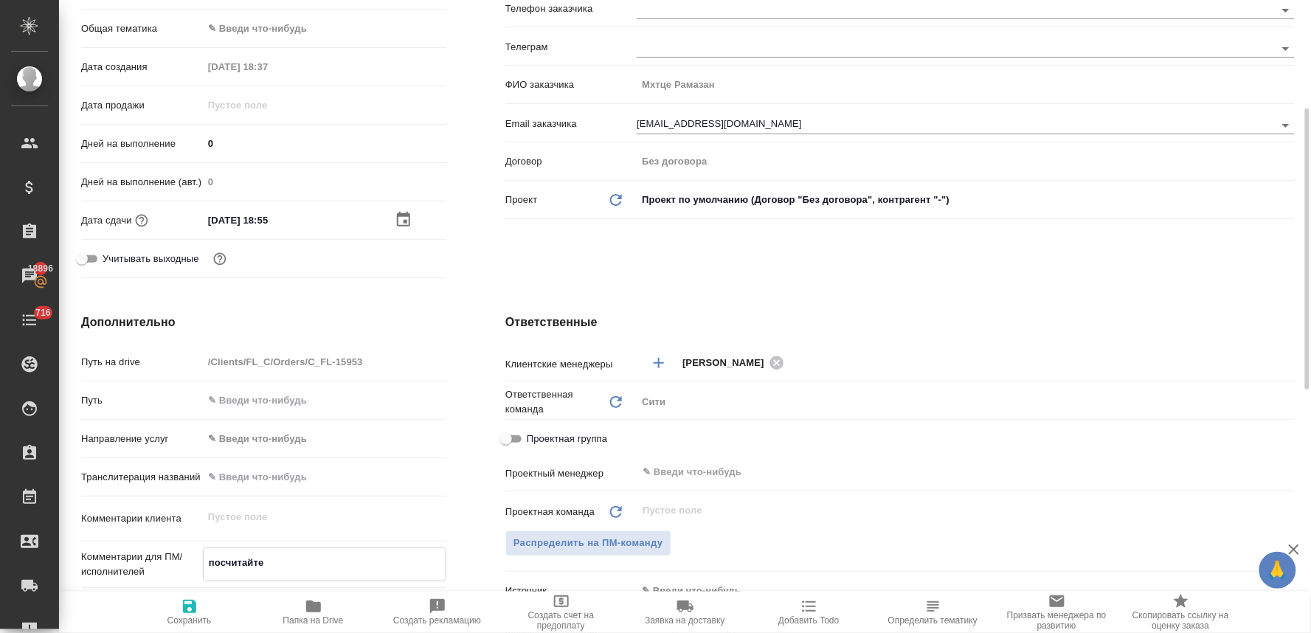
type textarea "x"
type textarea "посчитайте в"
type textarea "x"
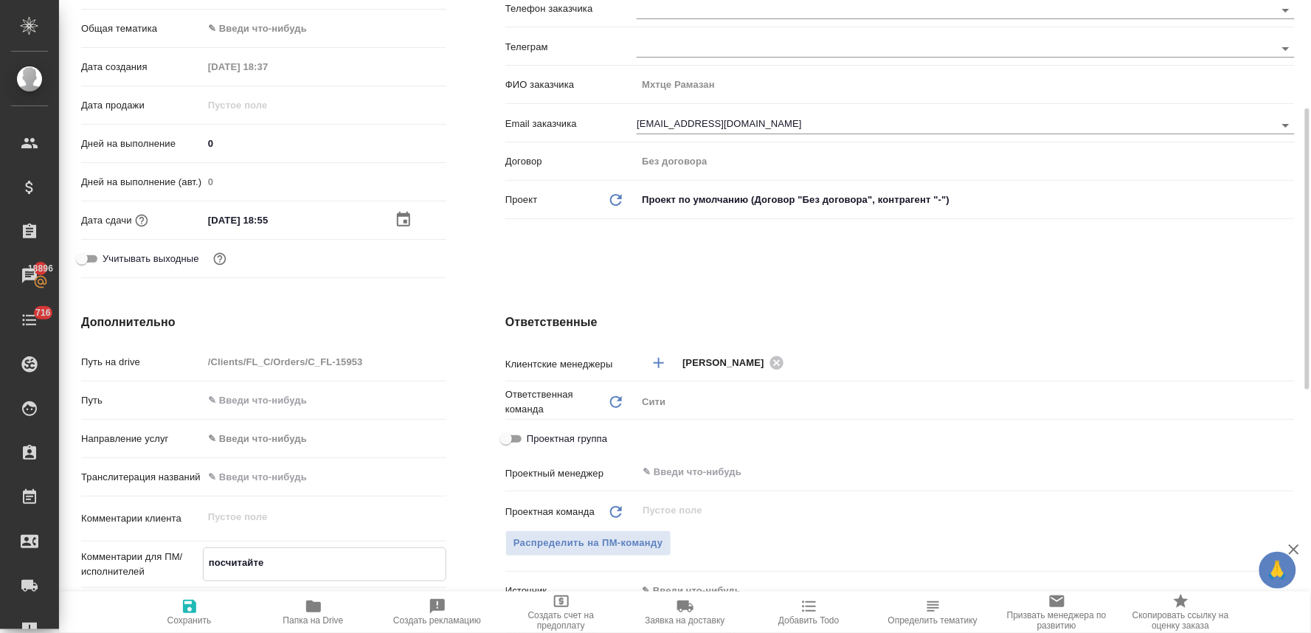
type textarea "x"
type textarea "посчитайте ве"
type textarea "x"
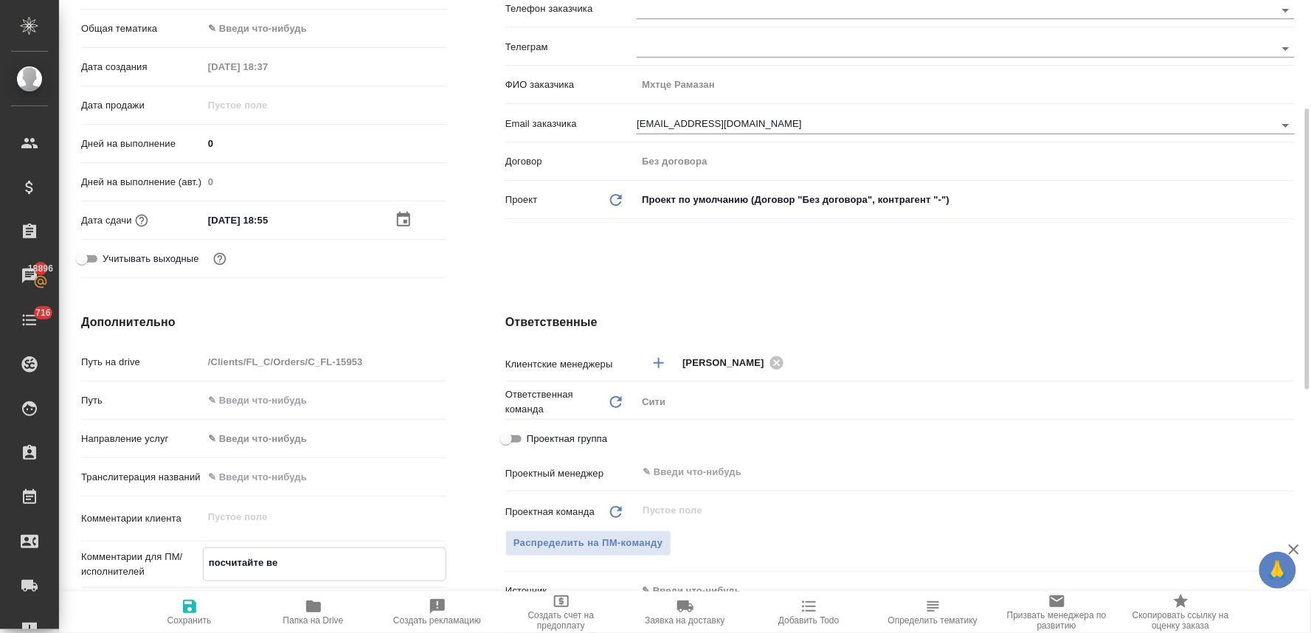
type textarea "x"
type textarea "посчитайте вер"
type textarea "x"
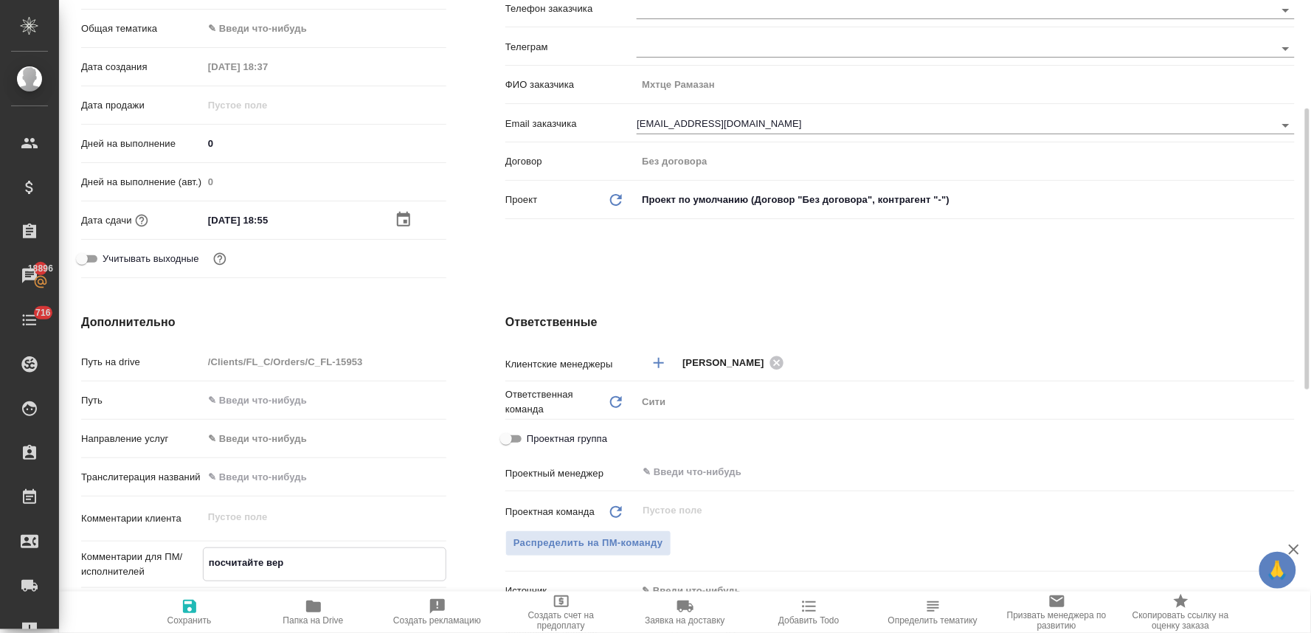
type textarea "посчитайте верс"
type textarea "x"
type textarea "посчитайте верст"
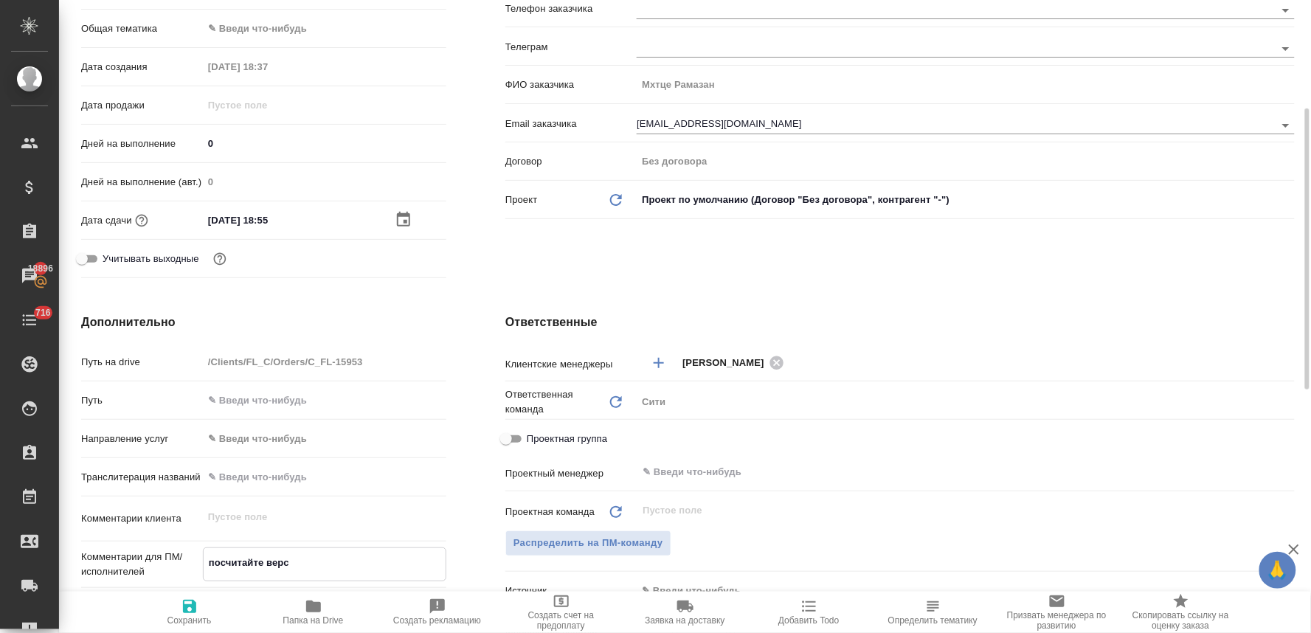
type textarea "x"
type textarea "посчитайте верстк"
type textarea "x"
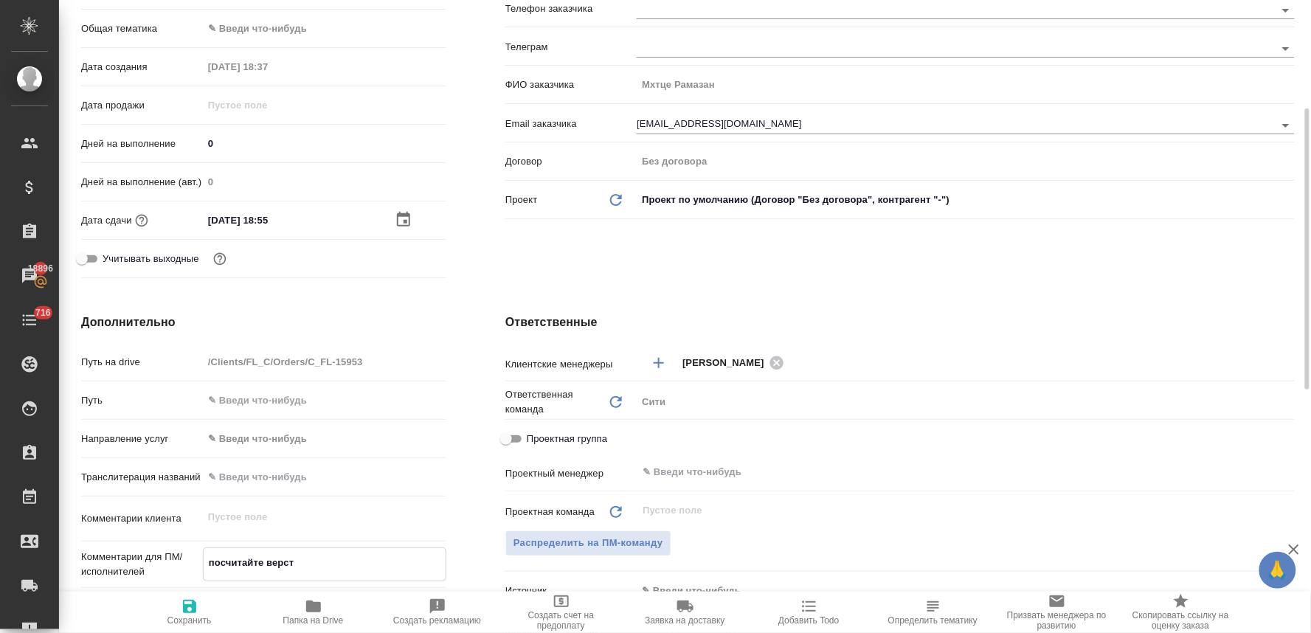
type textarea "x"
type textarea "посчитайте верстку"
type textarea "x"
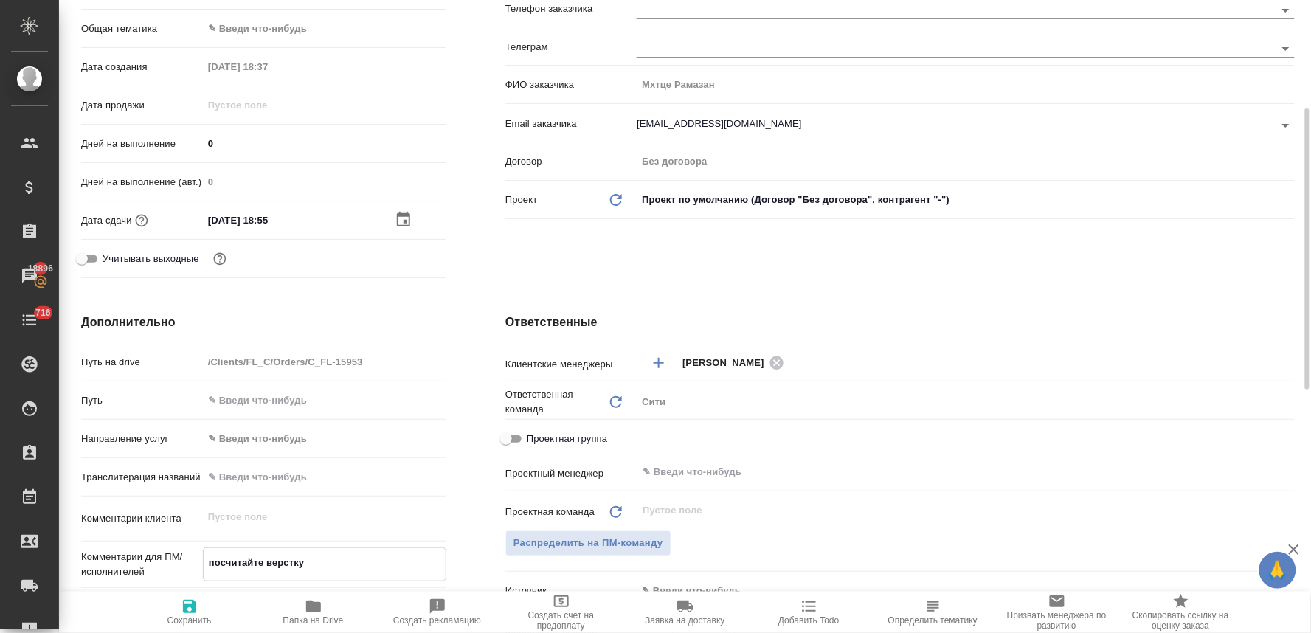
type textarea "x"
type textarea "посчитайте верстку,"
type textarea "x"
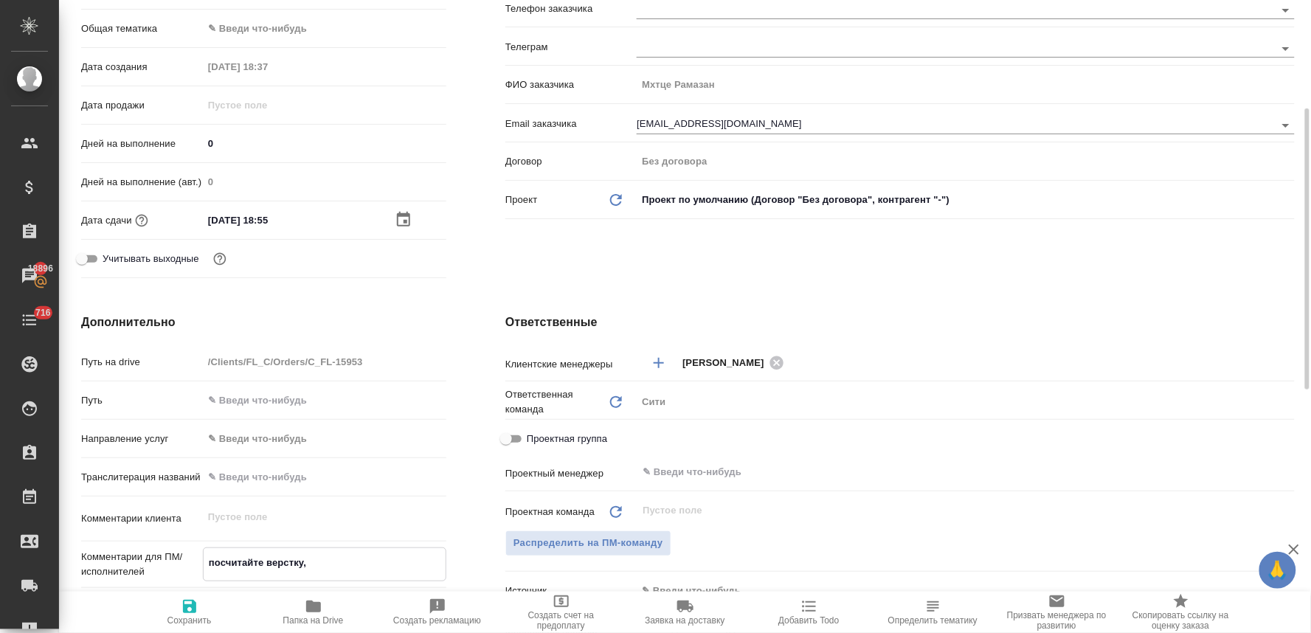
type textarea "посчитайте верстку,"
type textarea "x"
type textarea "посчитайте верстку, п"
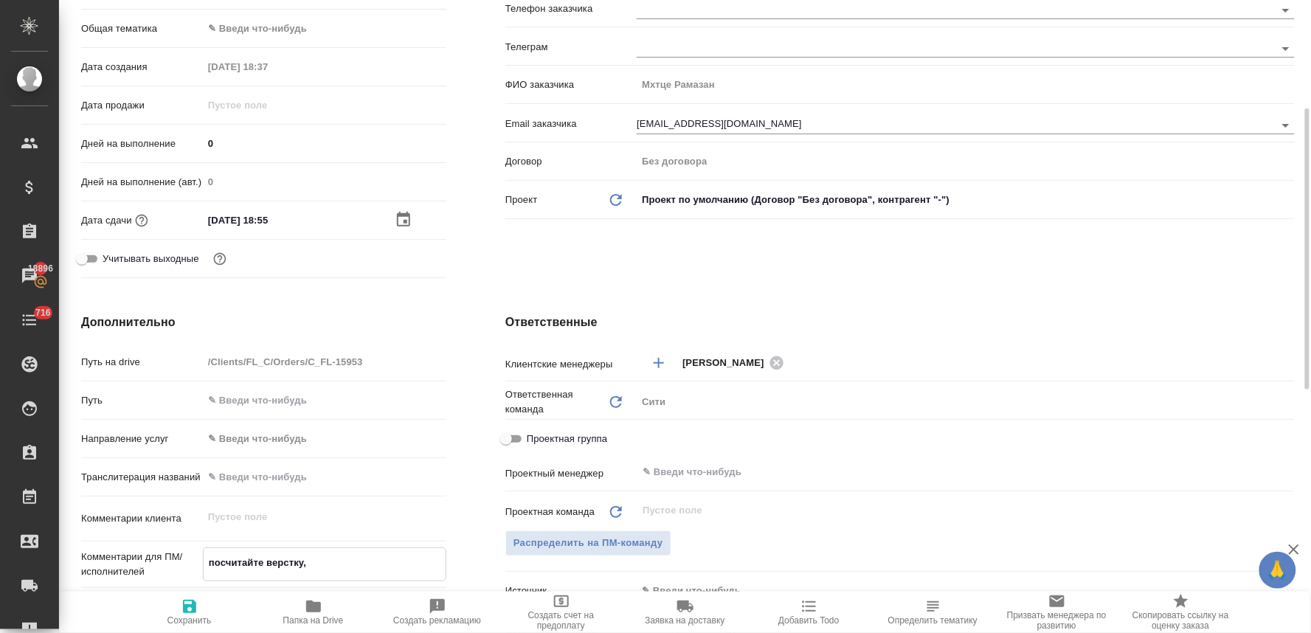
type textarea "x"
type textarea "посчитайте верстку, пл"
type textarea "x"
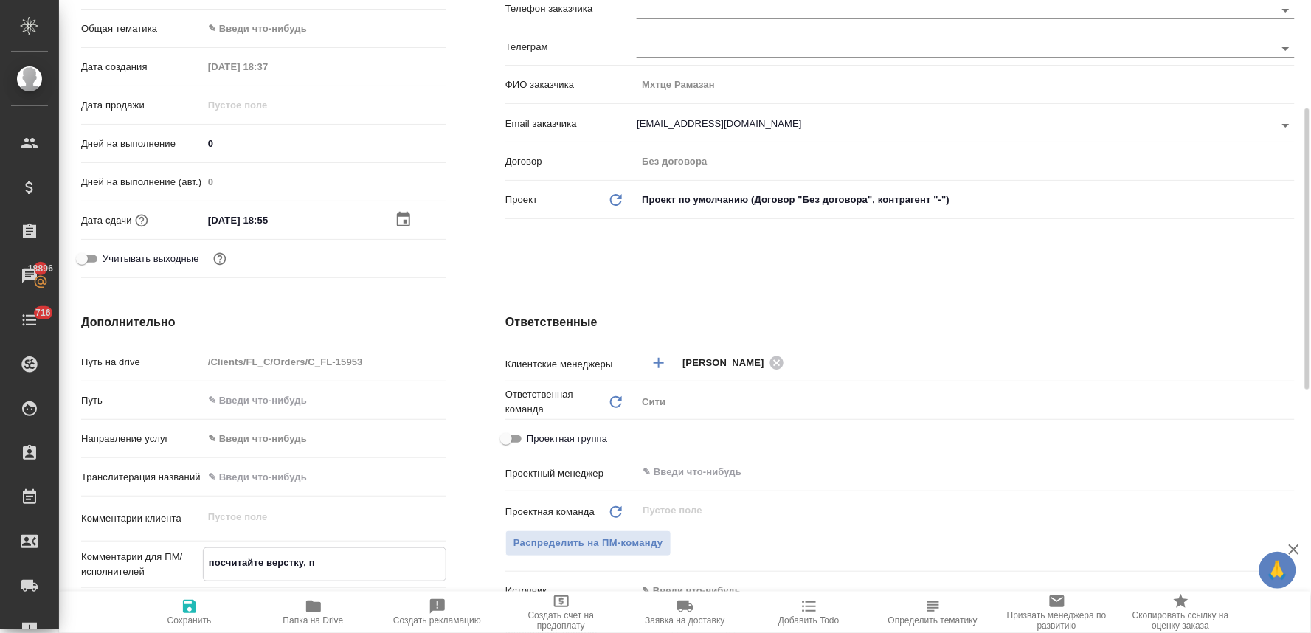
type textarea "x"
type textarea "посчитайте верстку, пли"
type textarea "x"
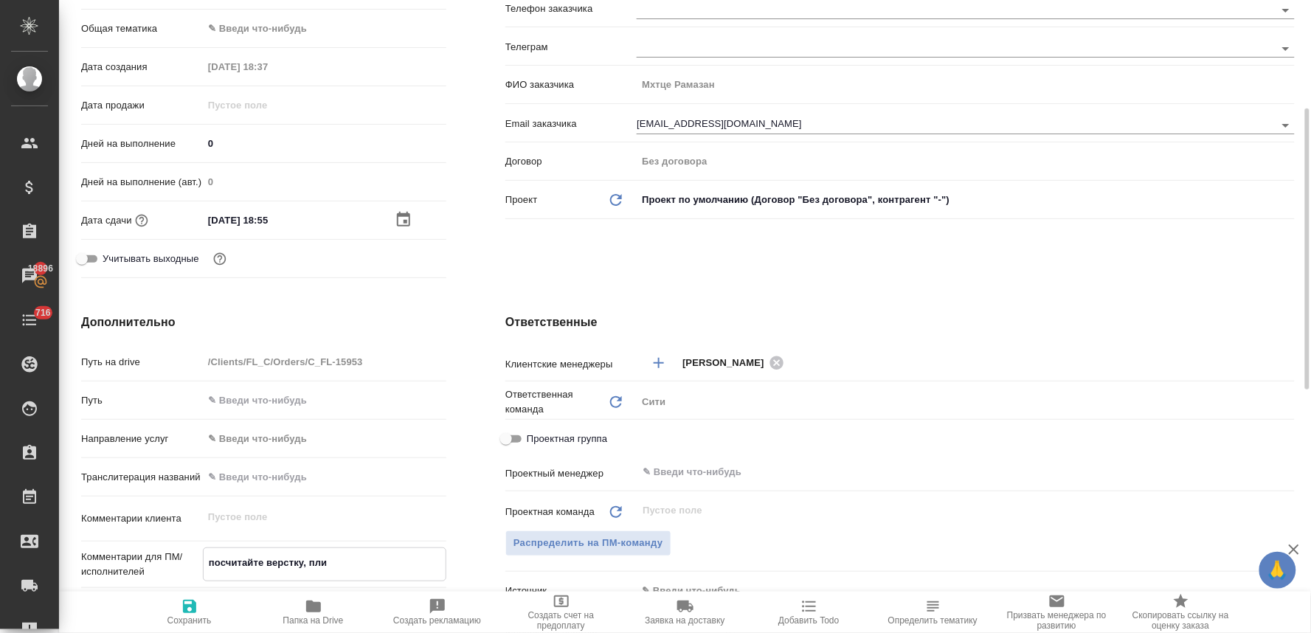
type textarea "посчитайте верстку, плиз"
type textarea "x"
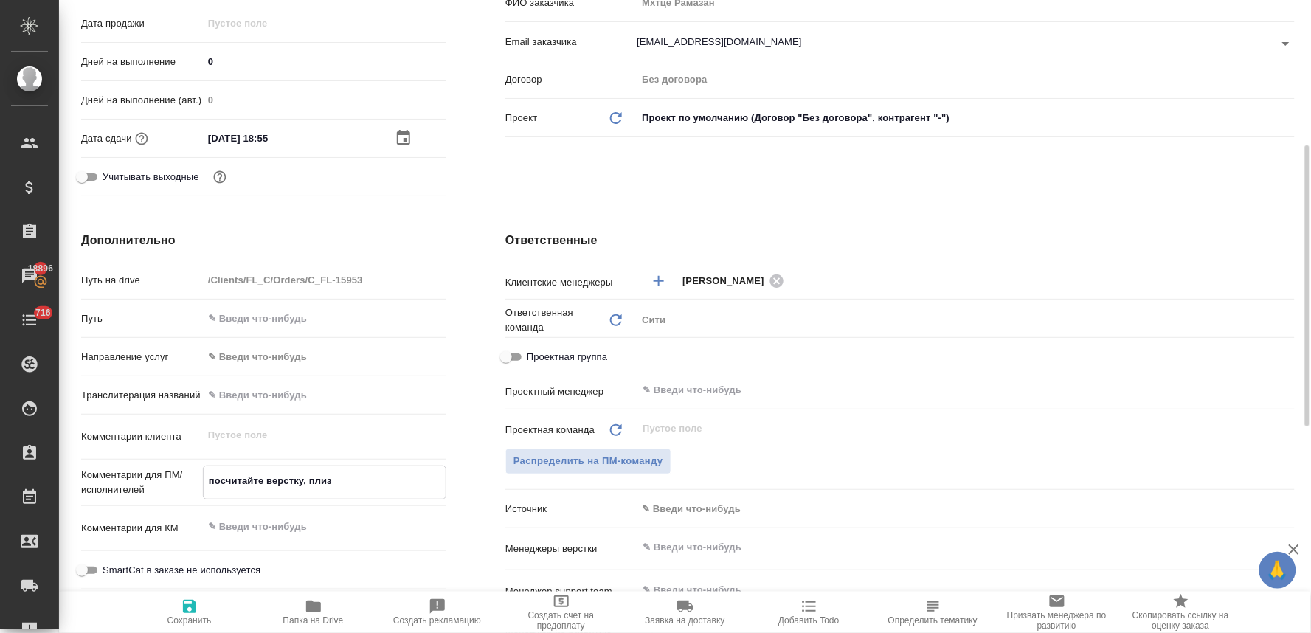
scroll to position [409, 0]
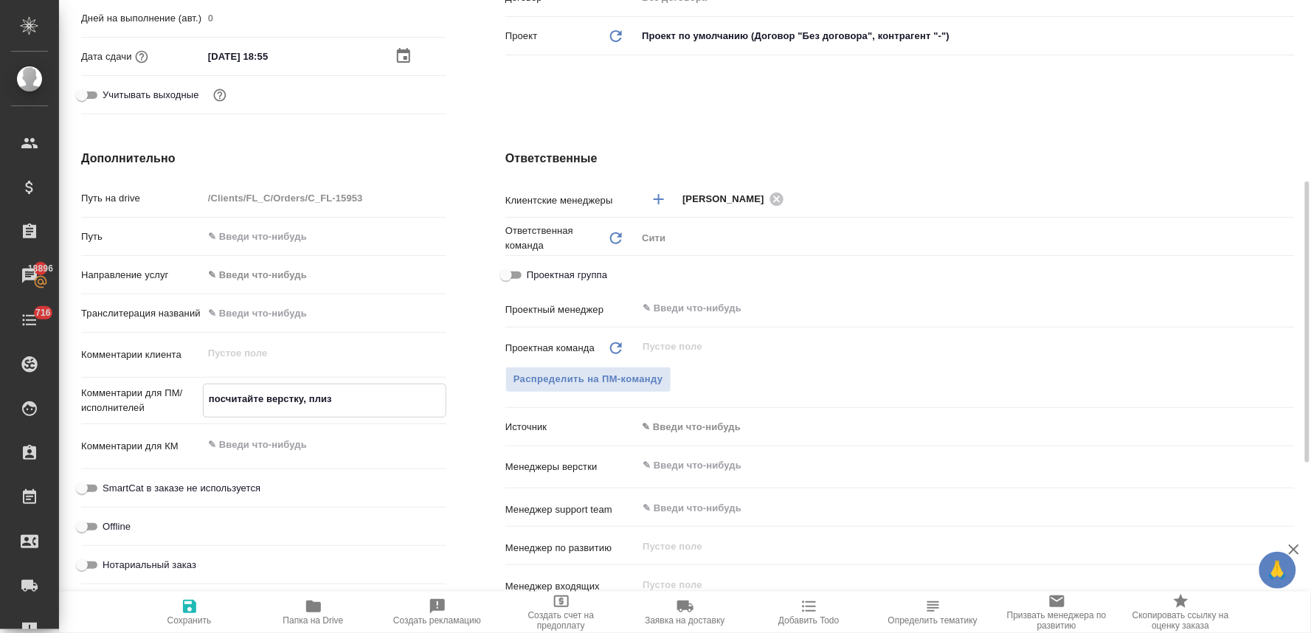
type textarea "посчитайте верстку, плиз"
type textarea "x"
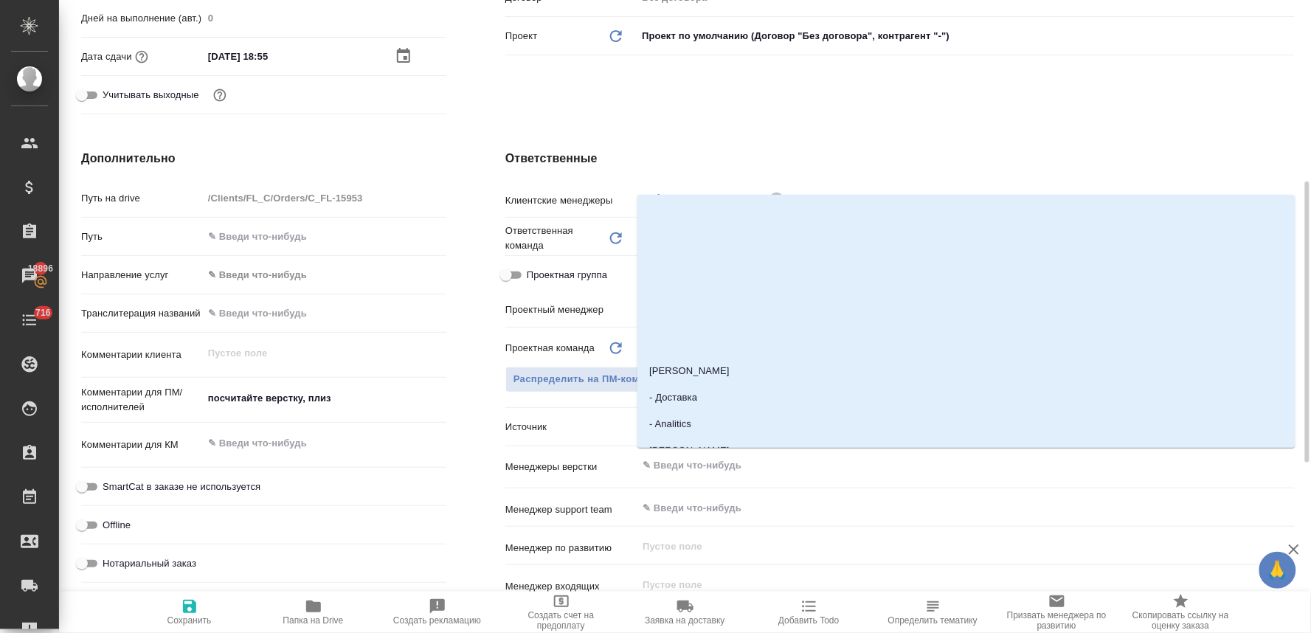
click at [686, 468] on input "text" at bounding box center [941, 466] width 600 height 18
type input "отд"
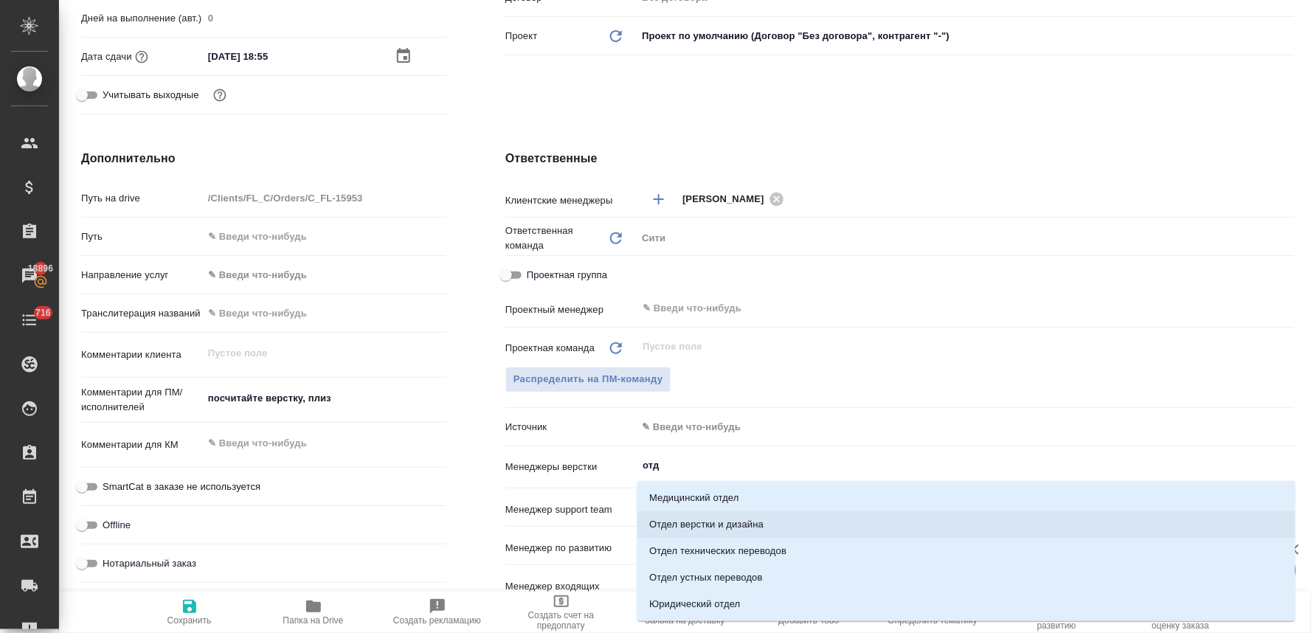
click at [696, 516] on li "Отдел верстки и дизайна" at bounding box center [966, 524] width 658 height 27
type textarea "x"
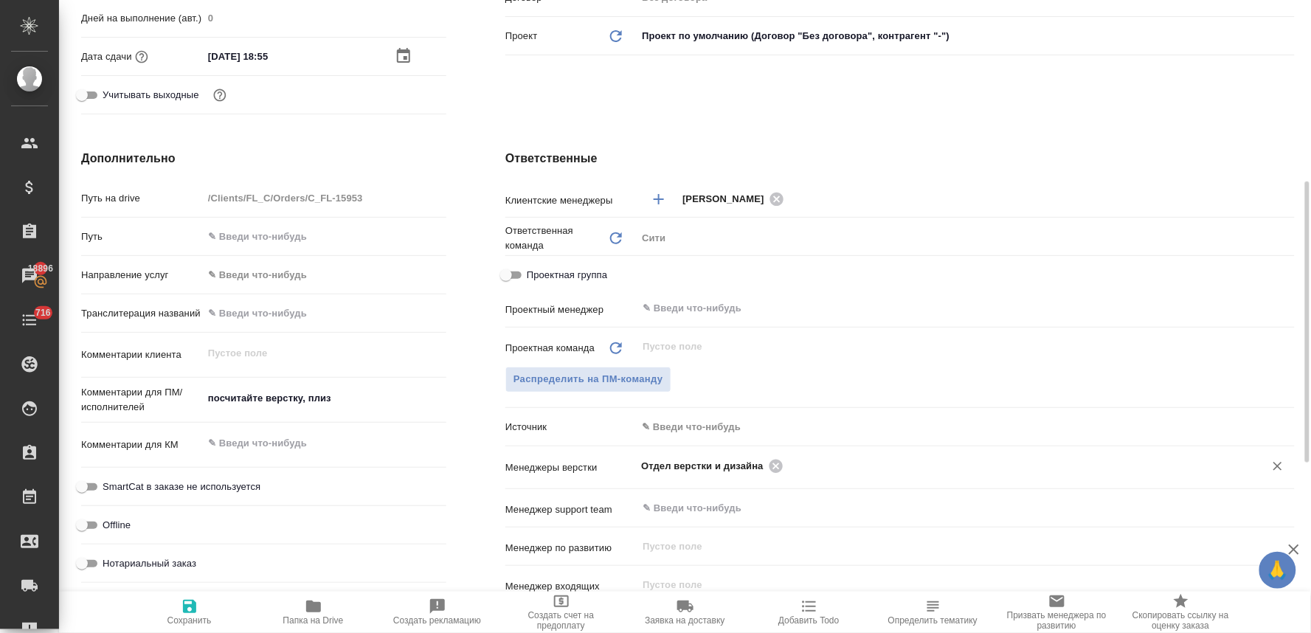
click at [685, 426] on body "🙏 .cls-1 fill:#fff; AWATERA Lyamina Nadezhda Клиенты Спецификации Заказы 18896 …" at bounding box center [655, 316] width 1311 height 633
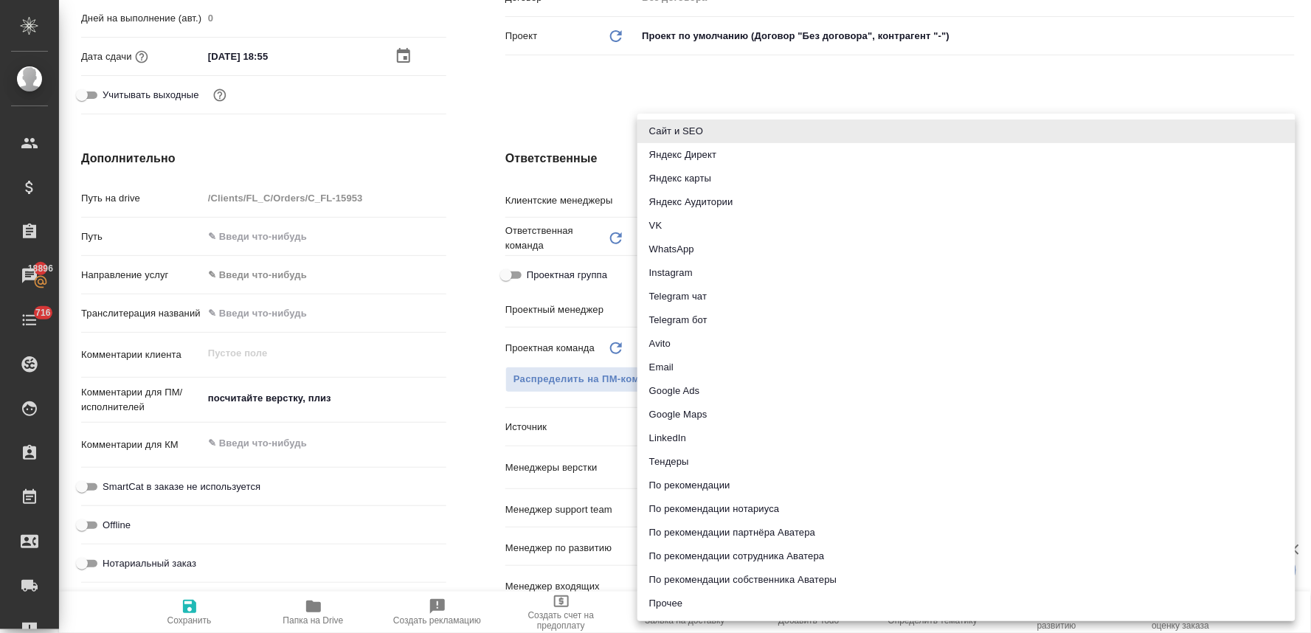
click at [692, 369] on li "Email" at bounding box center [966, 368] width 658 height 24
type textarea "x"
type input "emailAds"
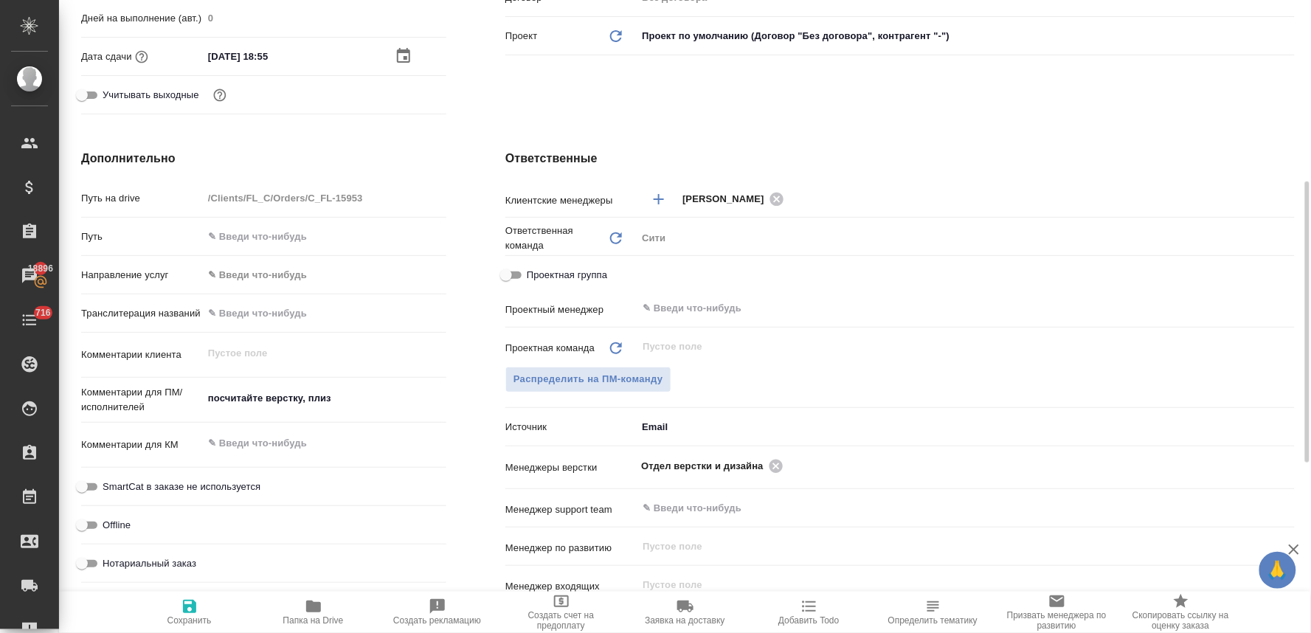
click at [192, 616] on span "Сохранить" at bounding box center [189, 620] width 44 height 10
type textarea "x"
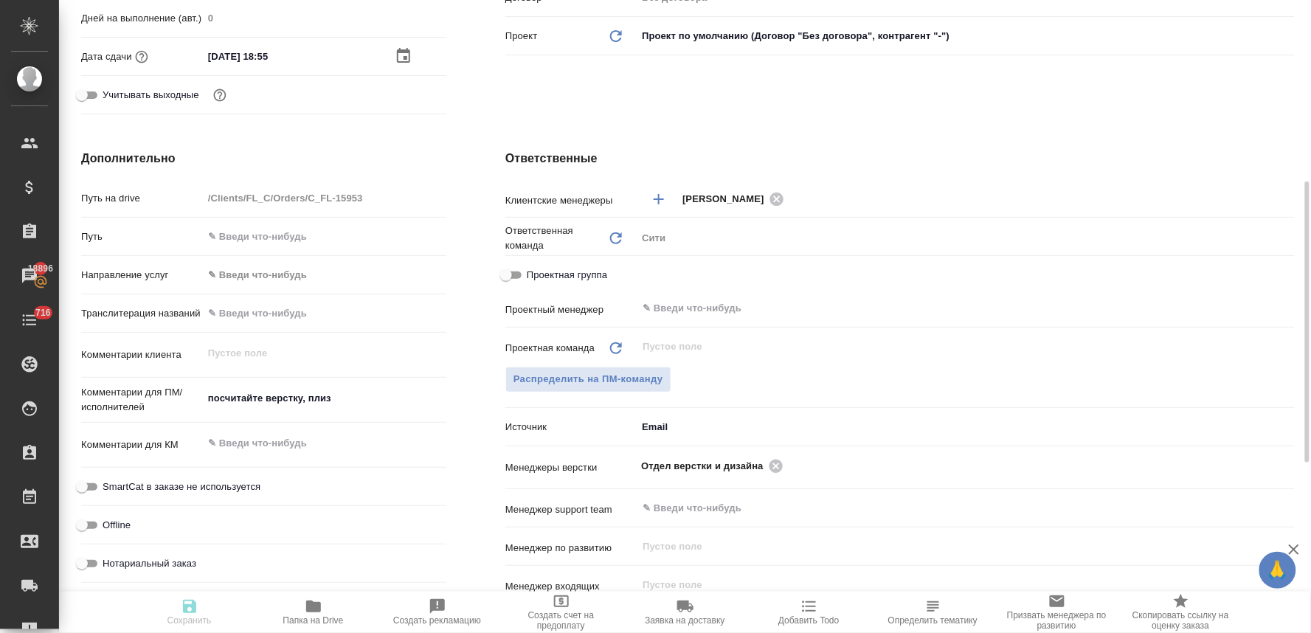
type textarea "x"
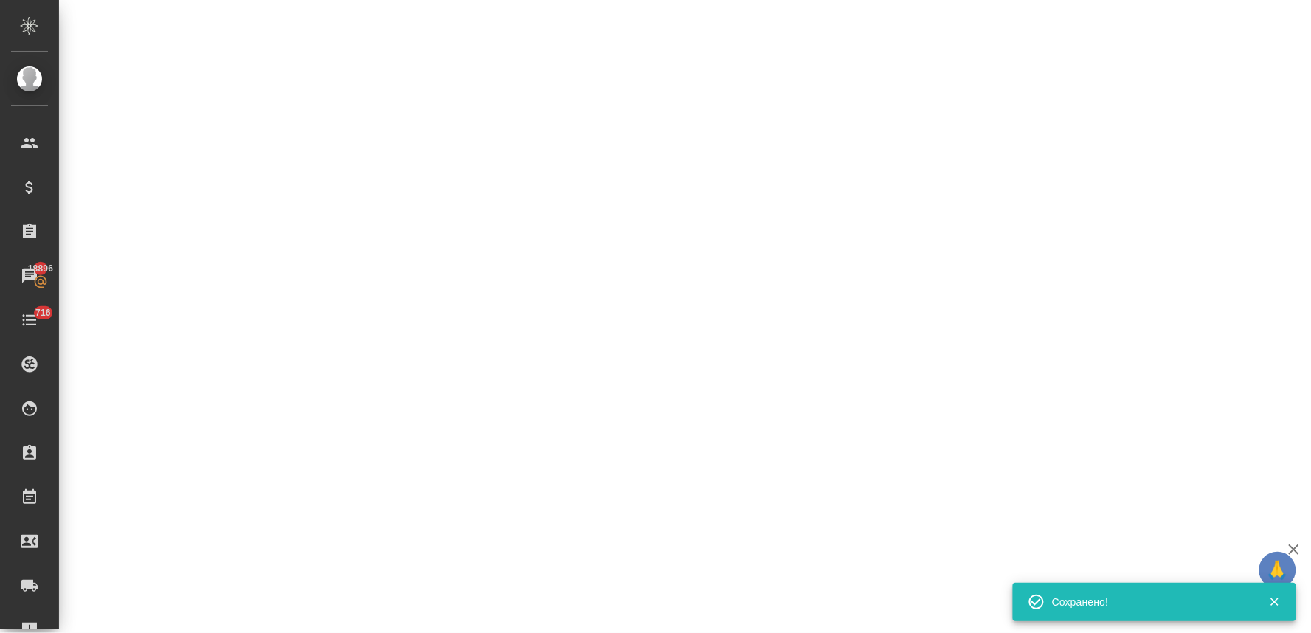
select select "RU"
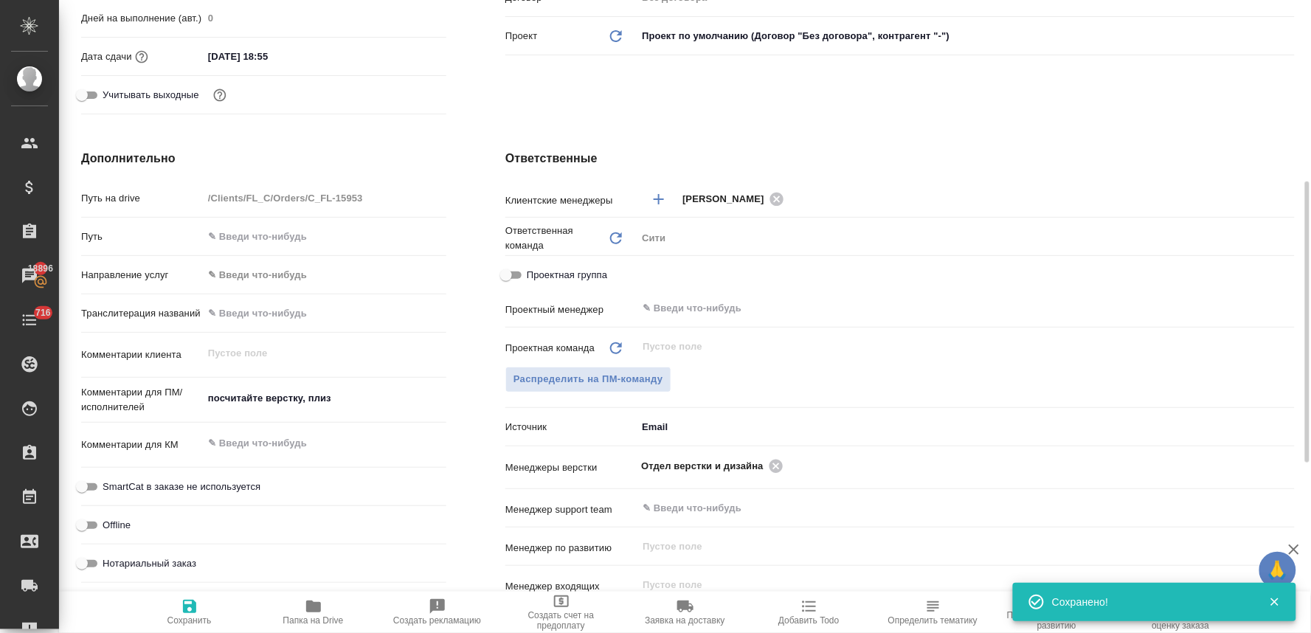
type textarea "x"
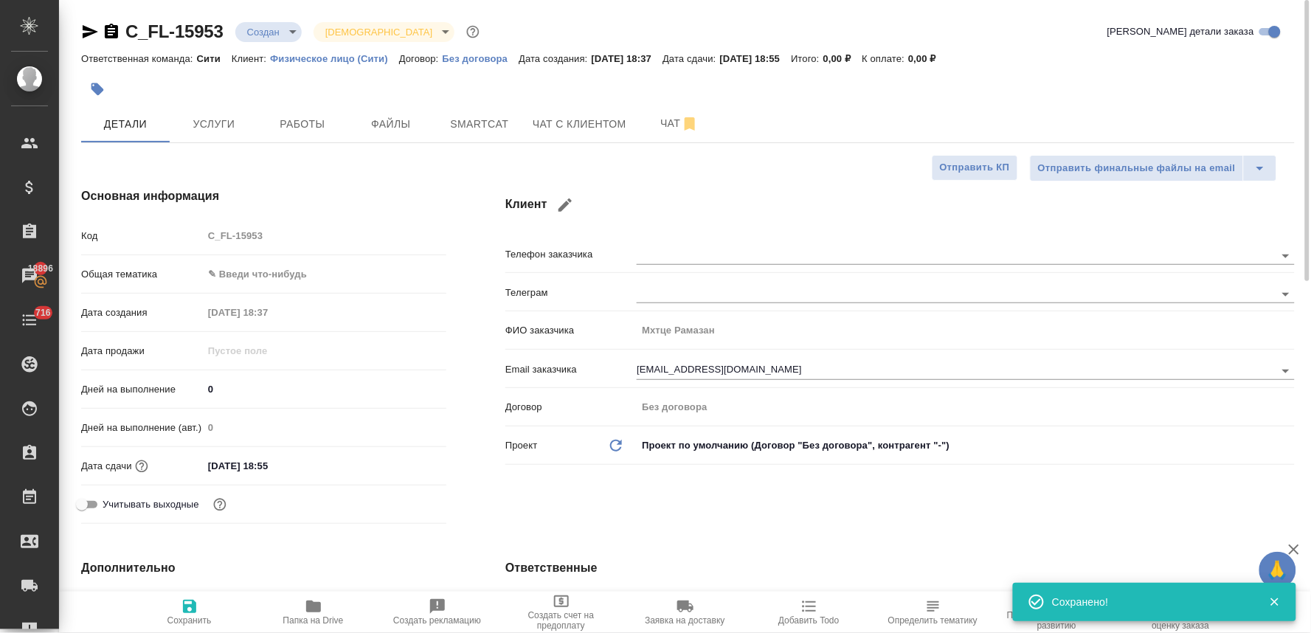
click at [271, 34] on body "🙏 .cls-1 fill:#fff; AWATERA Lyamina Nadezhda Клиенты Спецификации Заказы 18896 …" at bounding box center [655, 316] width 1311 height 633
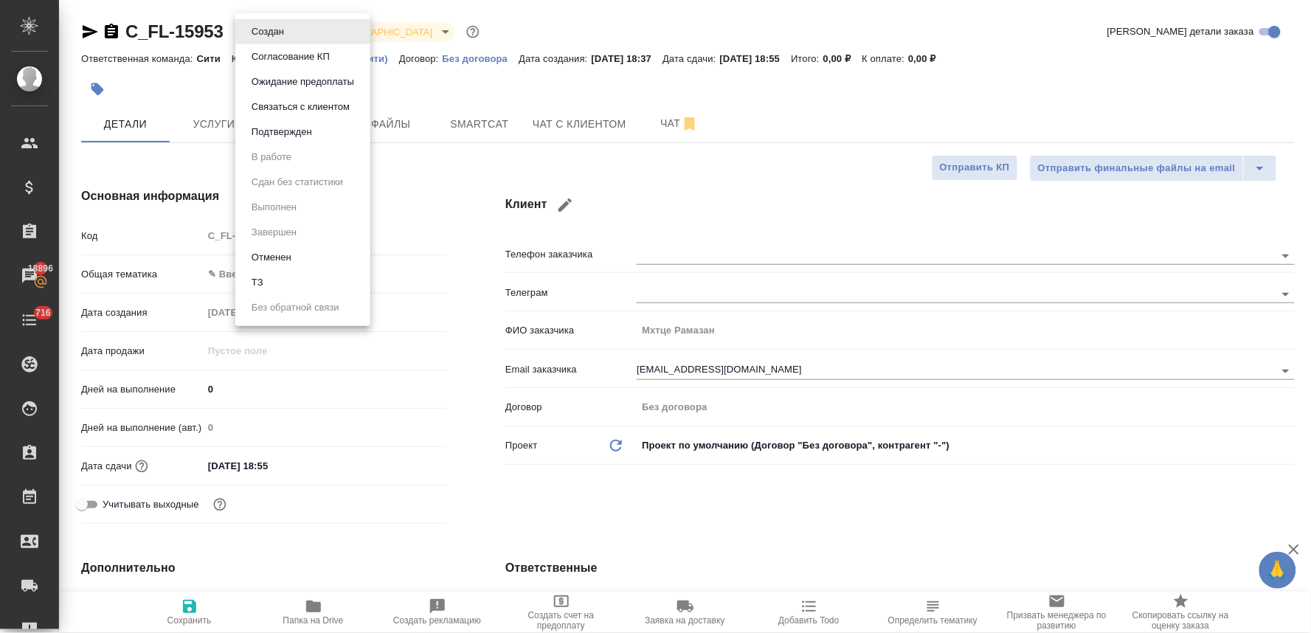
click at [277, 283] on li "ТЗ" at bounding box center [302, 282] width 135 height 25
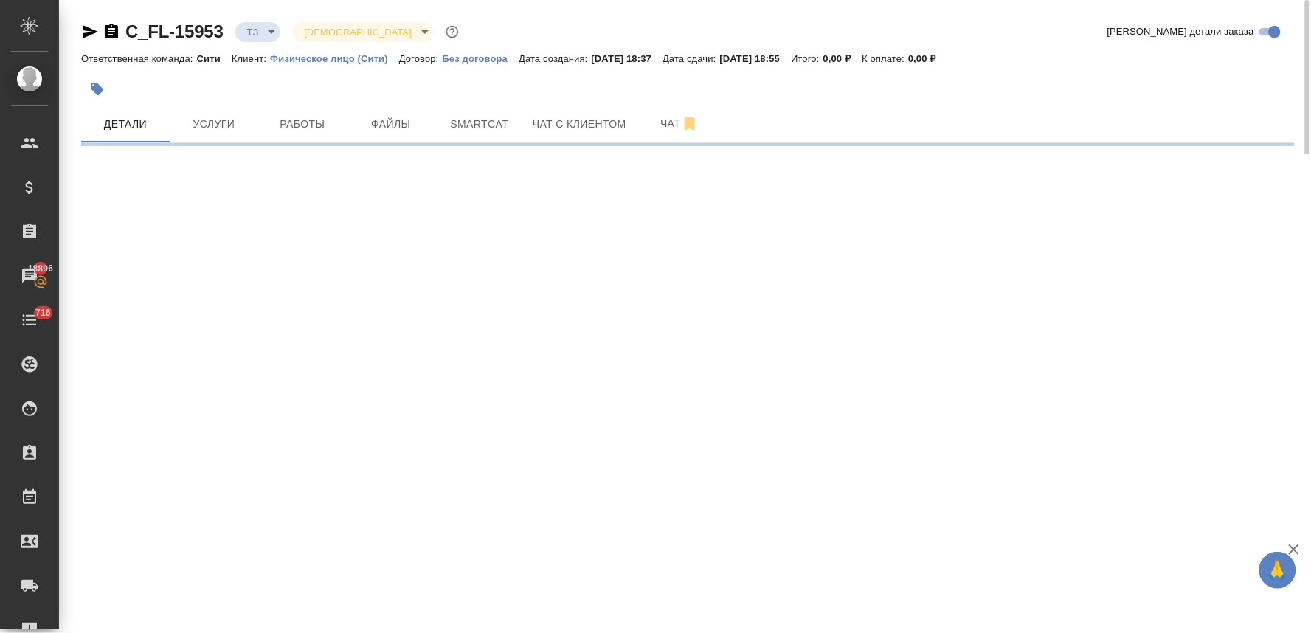
select select "RU"
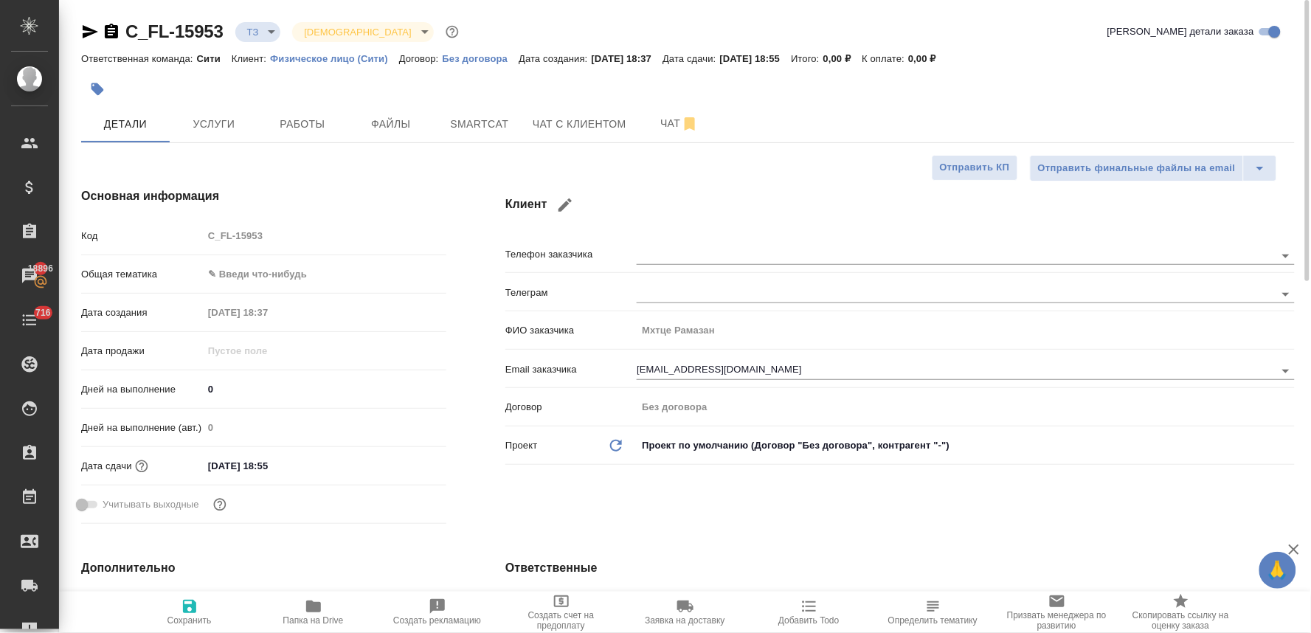
type textarea "x"
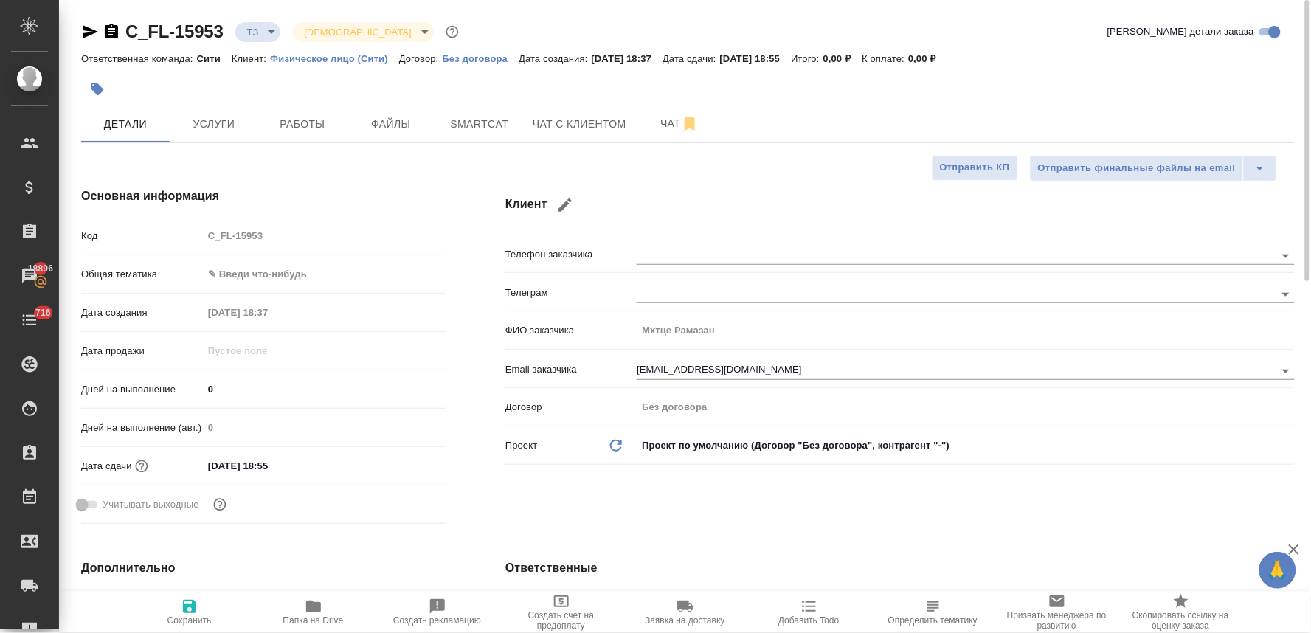
type textarea "x"
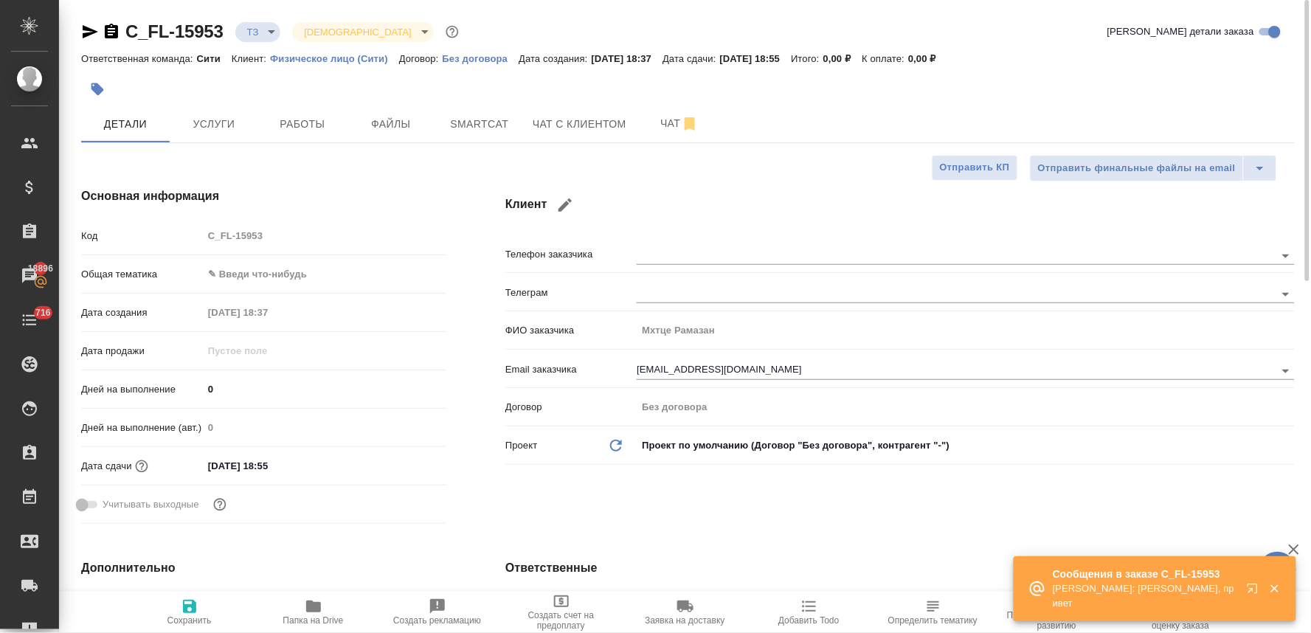
click at [565, 204] on icon "button" at bounding box center [564, 204] width 13 height 13
type input "Рамазан"
type input "Мхтце"
type input "[EMAIL_ADDRESS][DOMAIN_NAME]"
checkbox input "true"
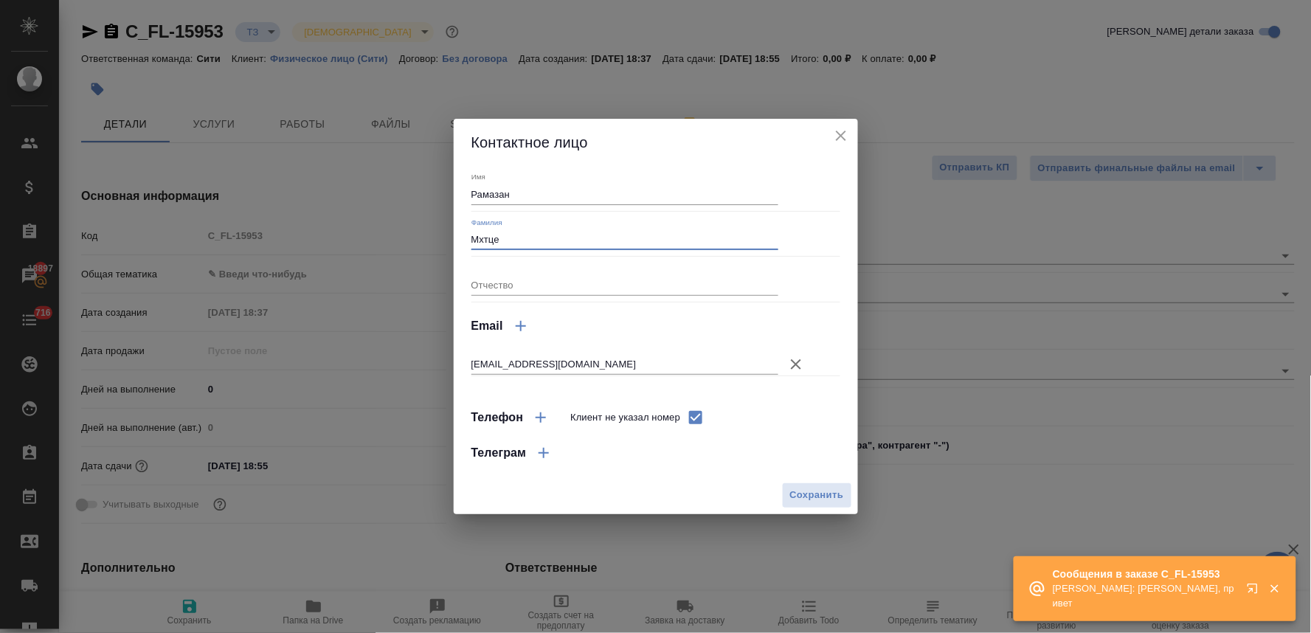
drag, startPoint x: 489, startPoint y: 242, endPoint x: 506, endPoint y: 269, distance: 31.5
click at [490, 242] on input "Мхтце" at bounding box center [625, 239] width 308 height 21
type input "Мхце"
click at [806, 492] on span "Сохранить" at bounding box center [817, 495] width 54 height 17
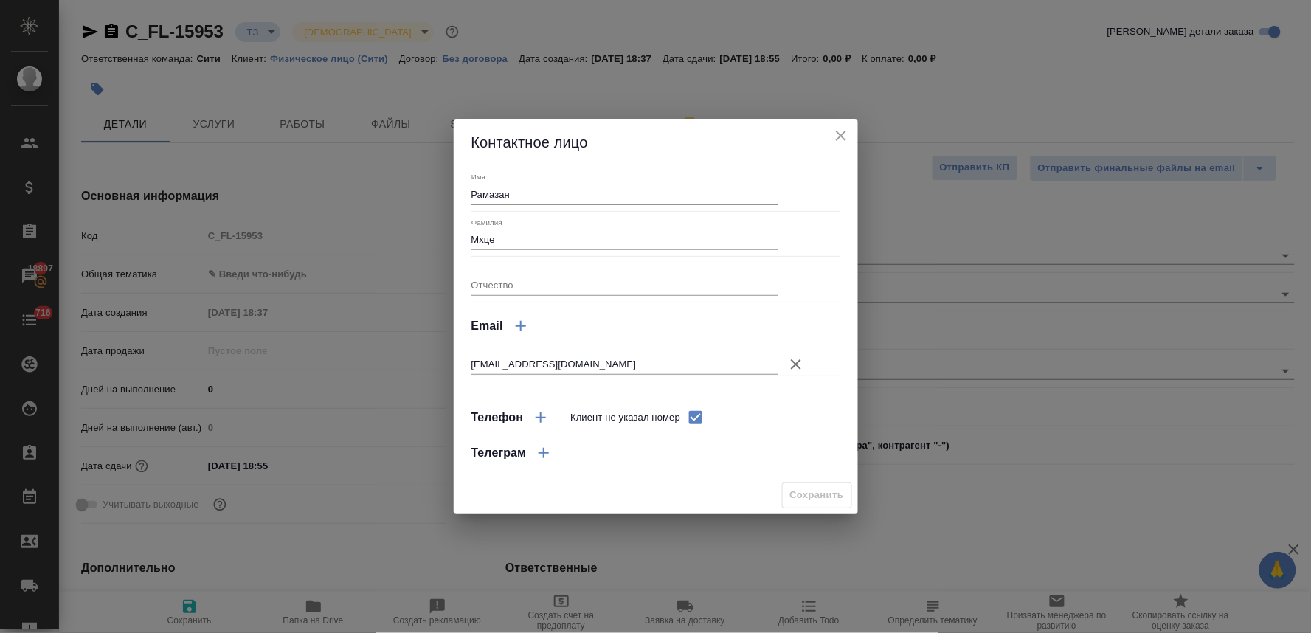
type input "Мхце Рамазан"
type textarea "x"
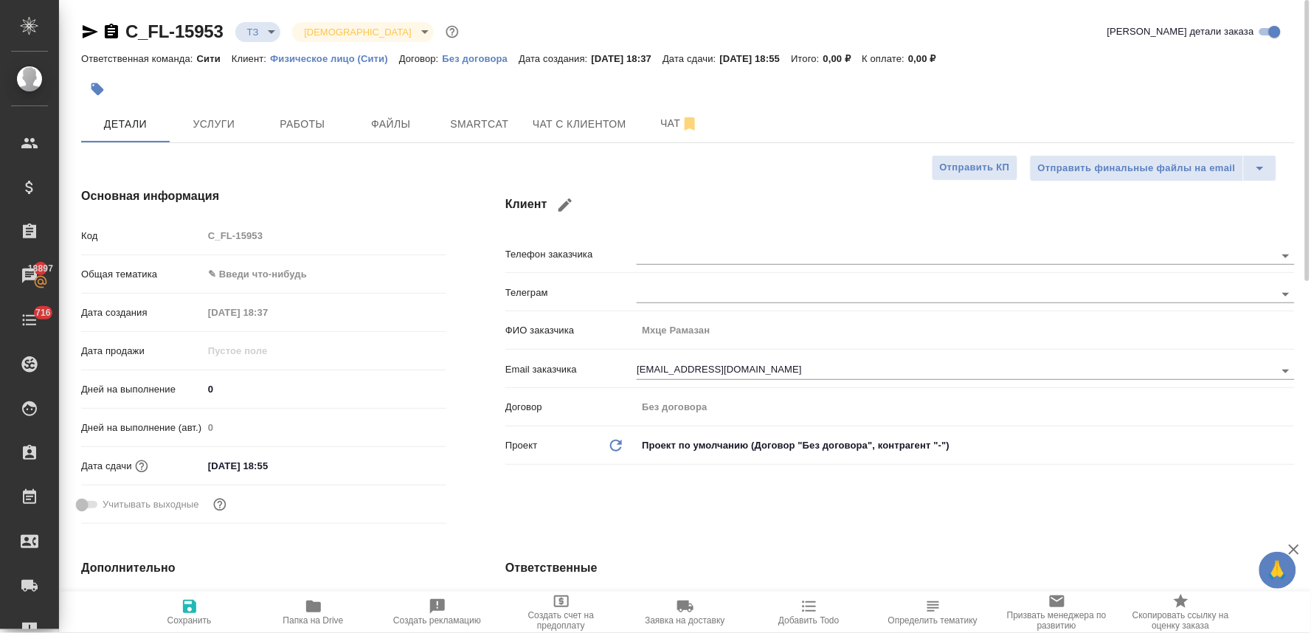
type textarea "x"
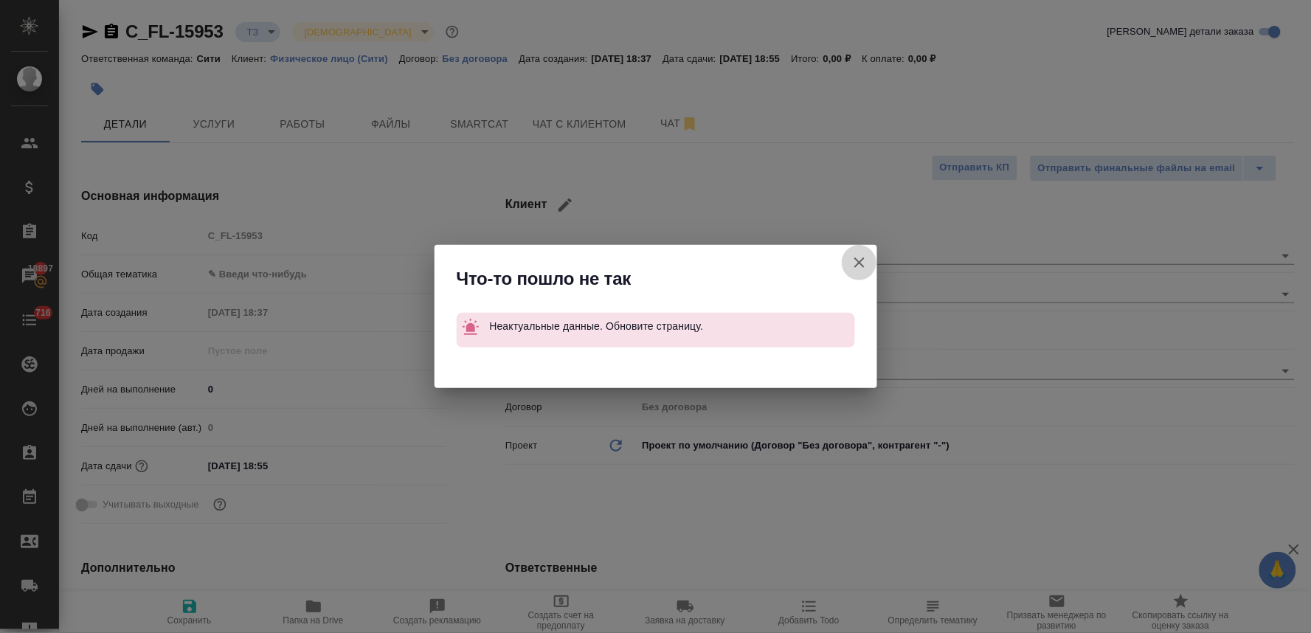
click at [858, 266] on icon "button" at bounding box center [860, 263] width 18 height 18
type textarea "x"
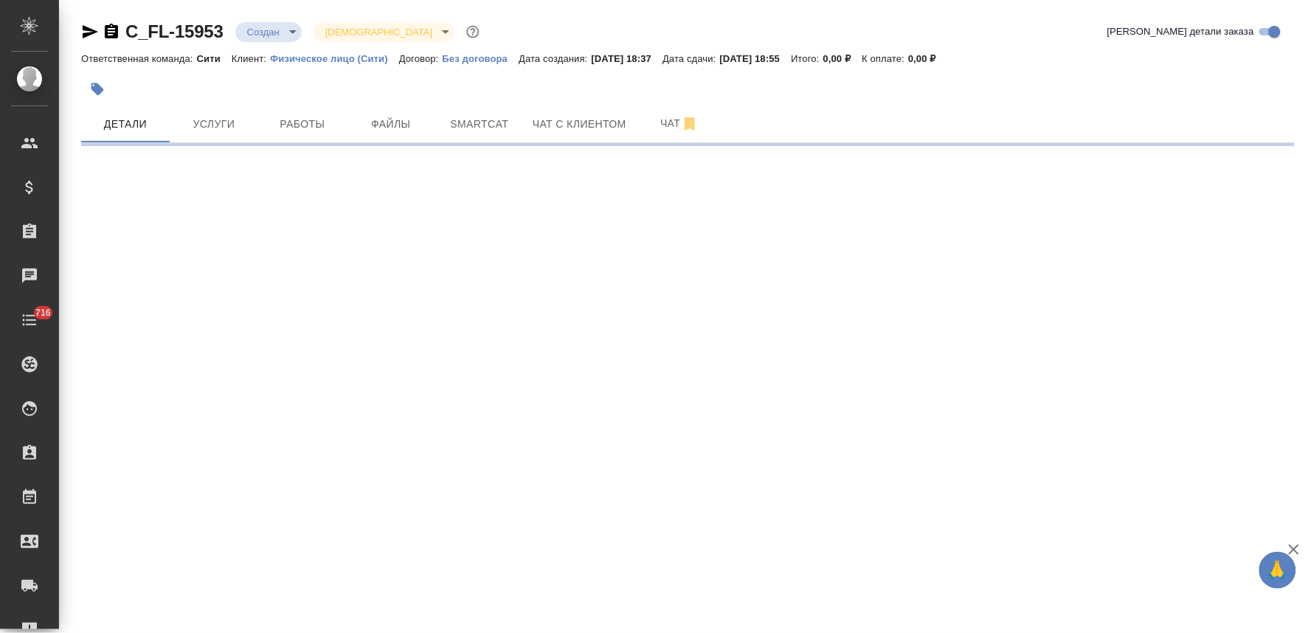
select select "RU"
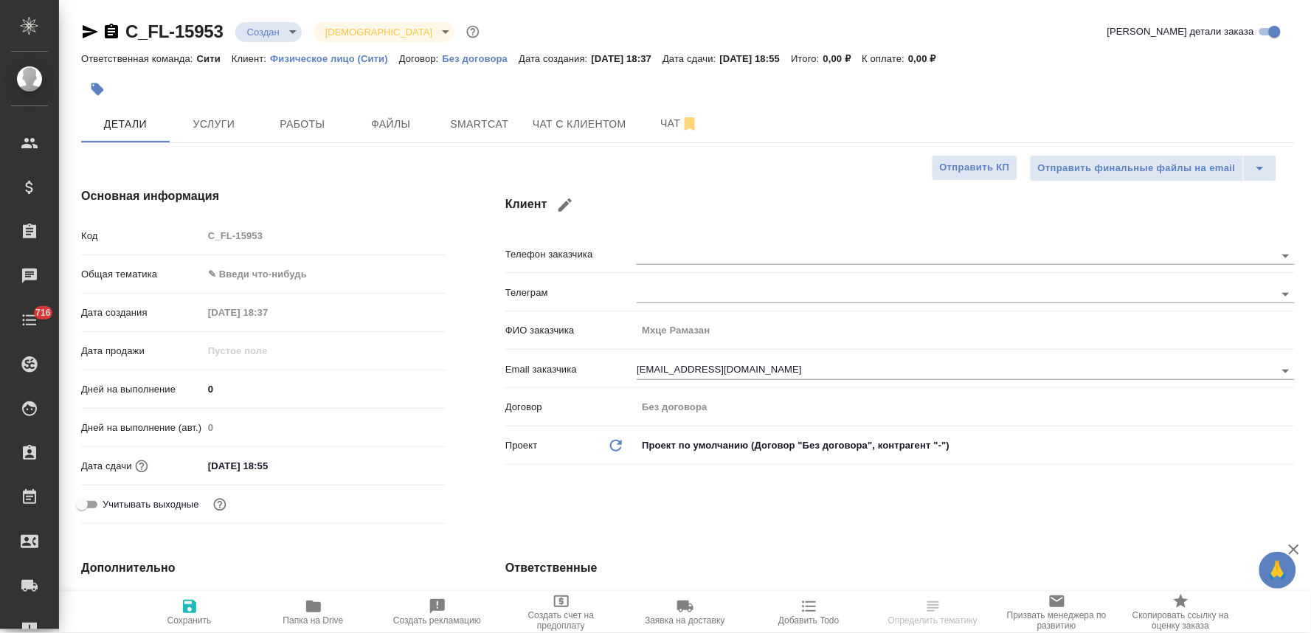
type textarea "x"
click at [558, 197] on icon "button" at bounding box center [565, 205] width 18 height 18
type input "Рамазан"
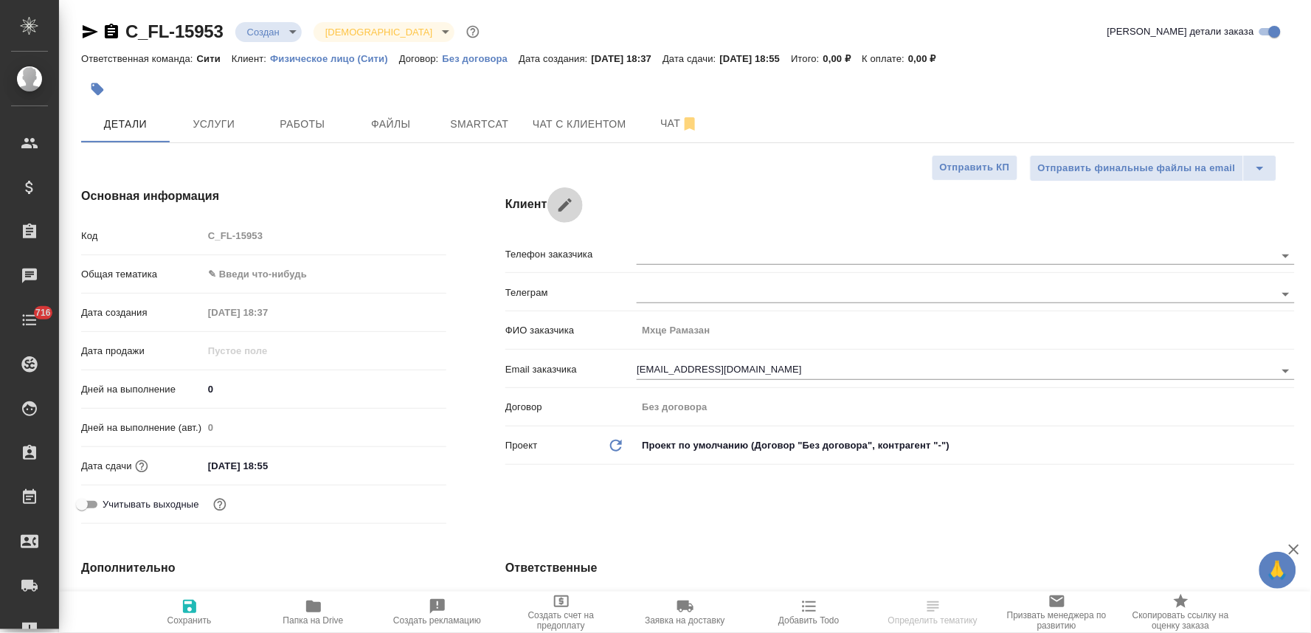
type input "Мхце"
type input "[EMAIL_ADDRESS][DOMAIN_NAME]"
checkbox input "true"
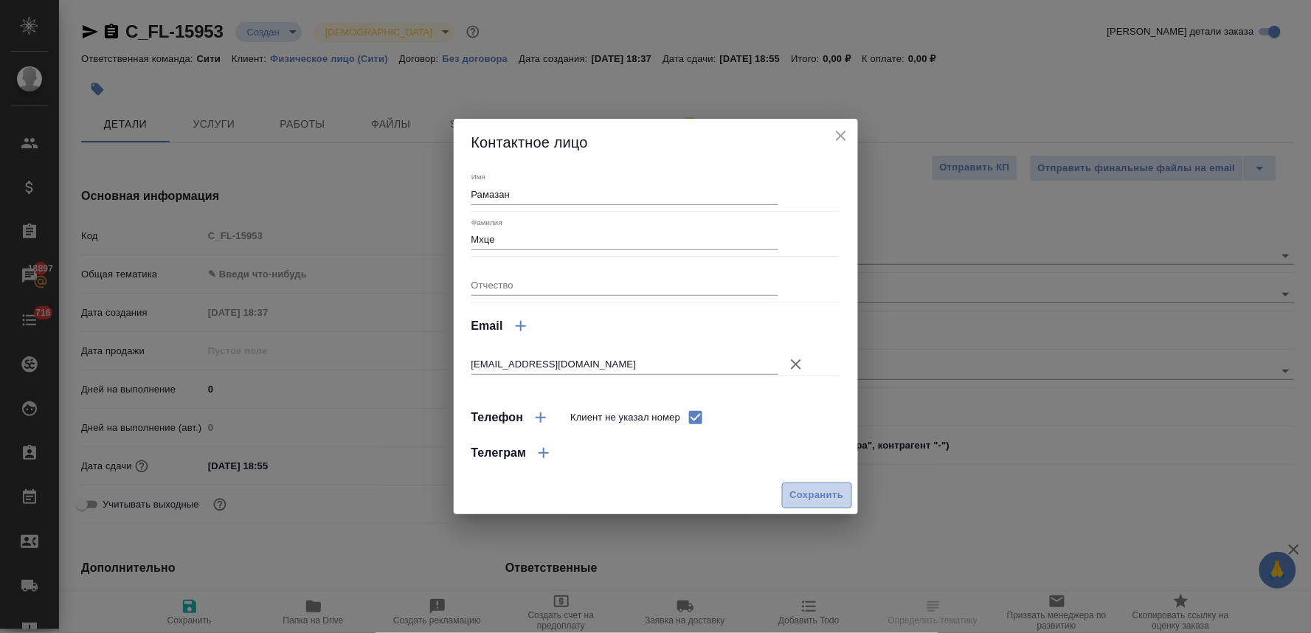
click at [806, 502] on span "Сохранить" at bounding box center [817, 495] width 54 height 17
type textarea "x"
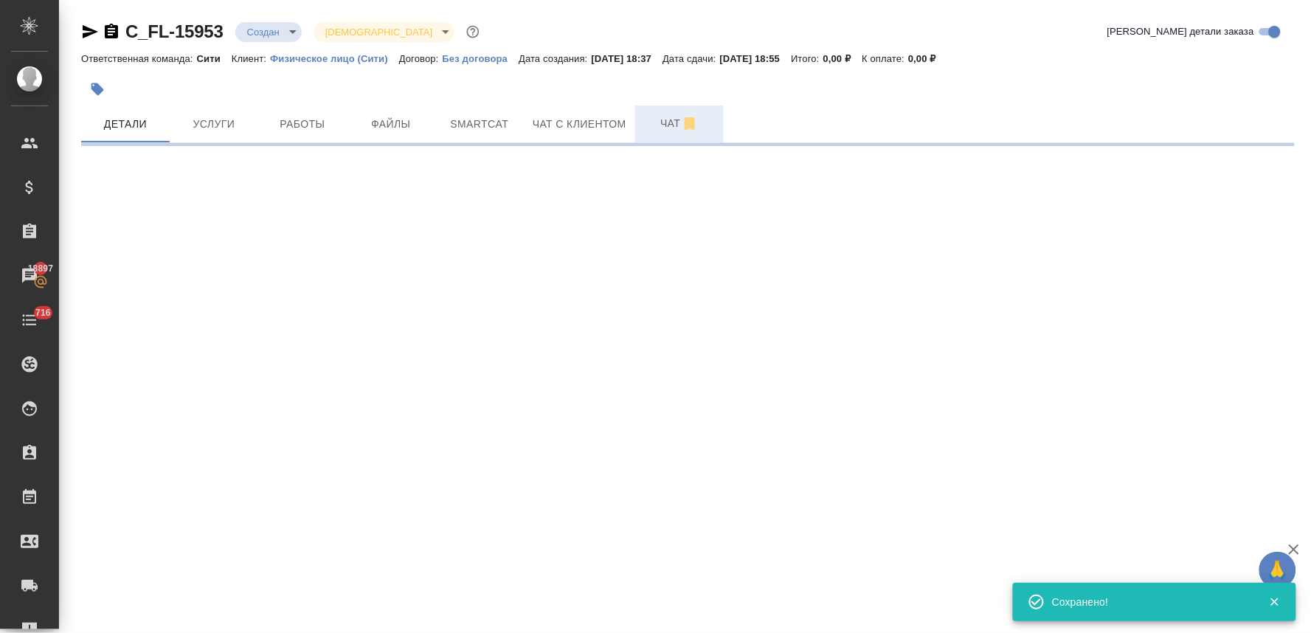
click at [657, 116] on span "Чат" at bounding box center [679, 123] width 71 height 18
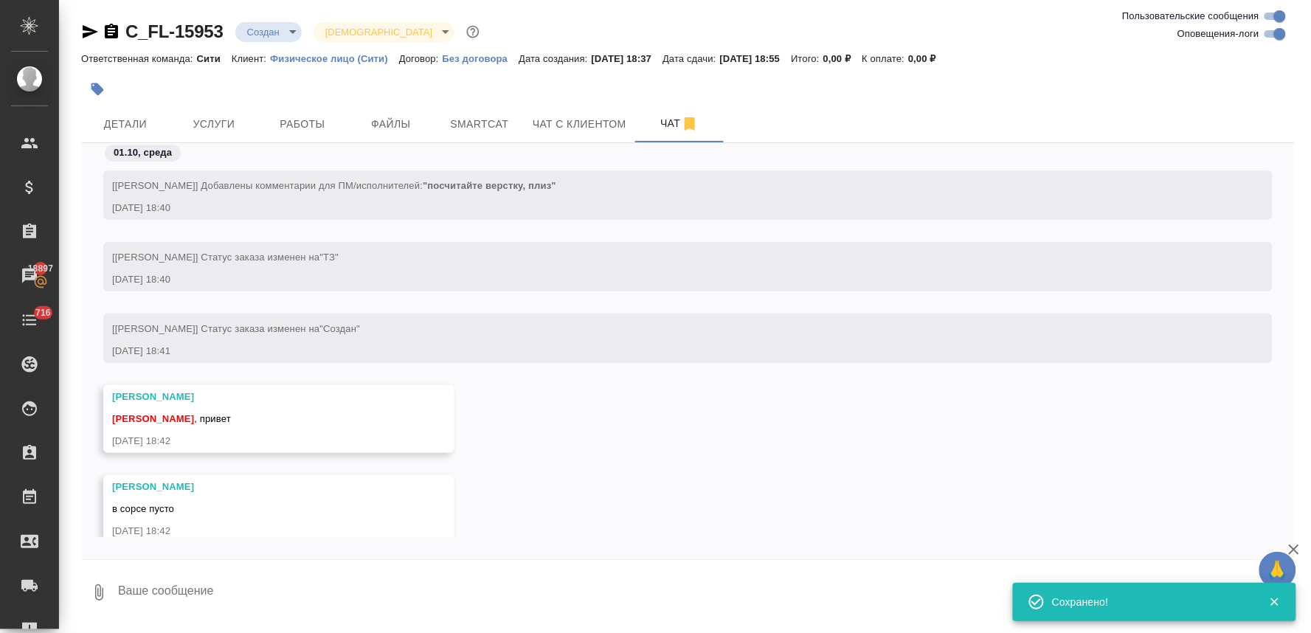
scroll to position [27, 0]
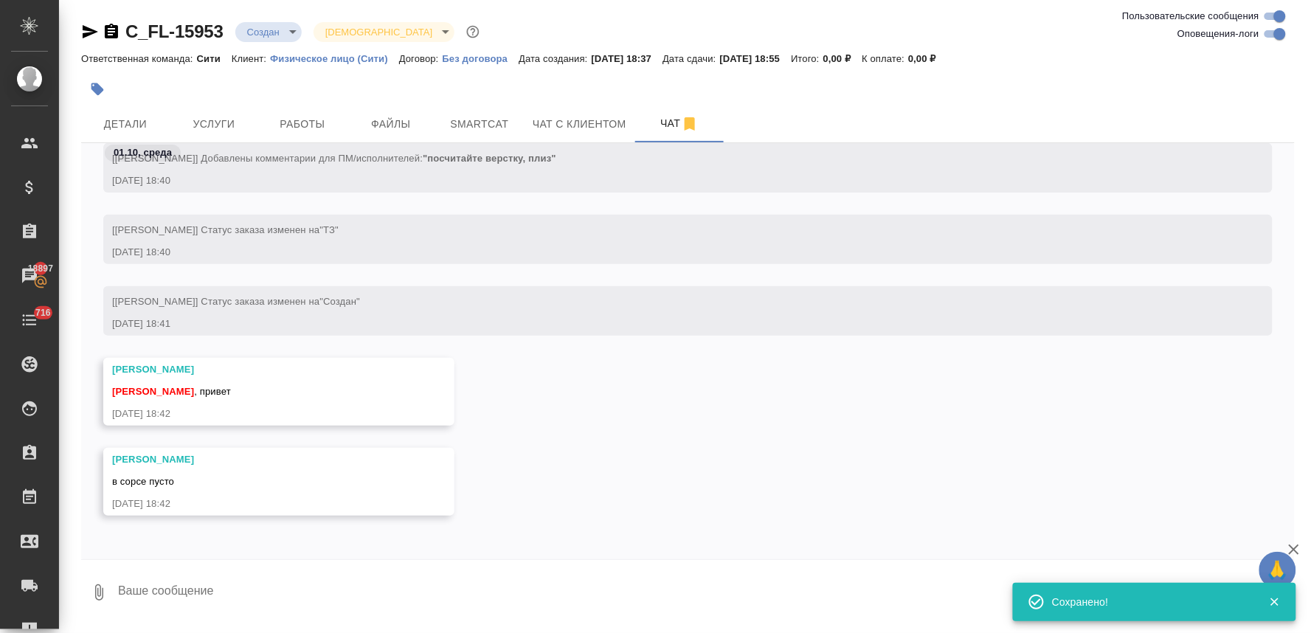
click at [394, 104] on div at bounding box center [485, 89] width 809 height 32
click at [395, 112] on button "Файлы" at bounding box center [391, 123] width 89 height 37
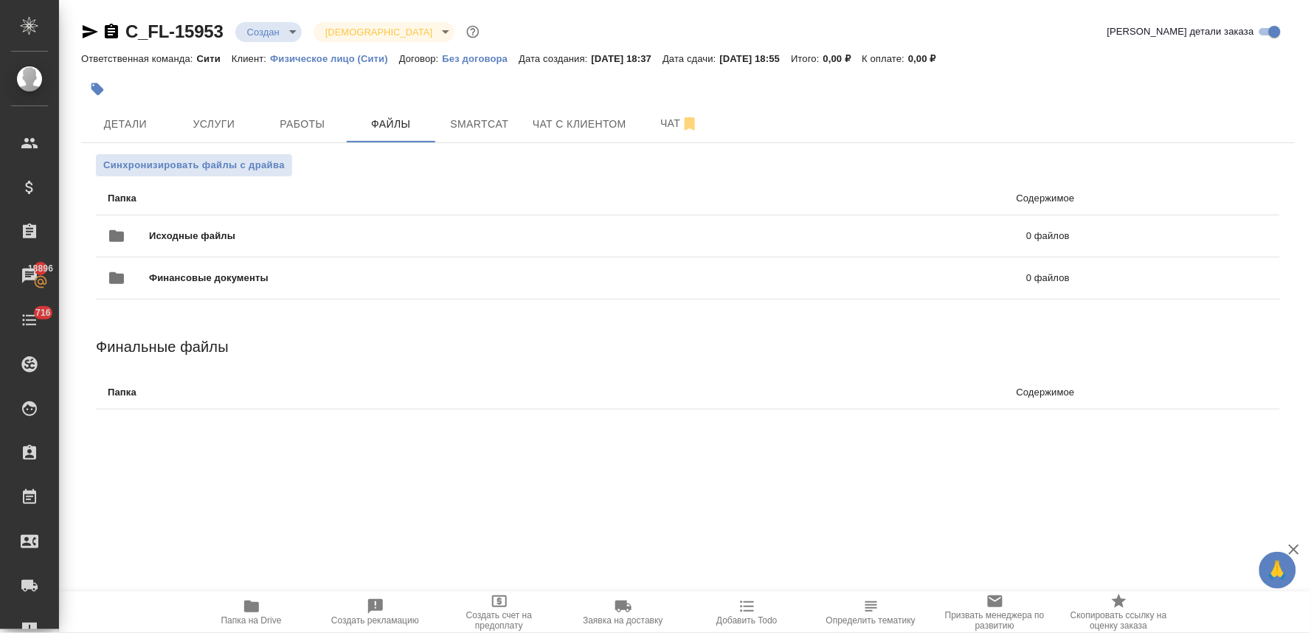
click at [1147, 80] on div at bounding box center [687, 89] width 1213 height 32
click at [1208, 235] on icon "uploadFiles" at bounding box center [1214, 235] width 13 height 13
click at [0, 0] on input "uploadFiles" at bounding box center [0, 0] width 0 height 0
click at [654, 127] on span "Чат" at bounding box center [679, 123] width 71 height 18
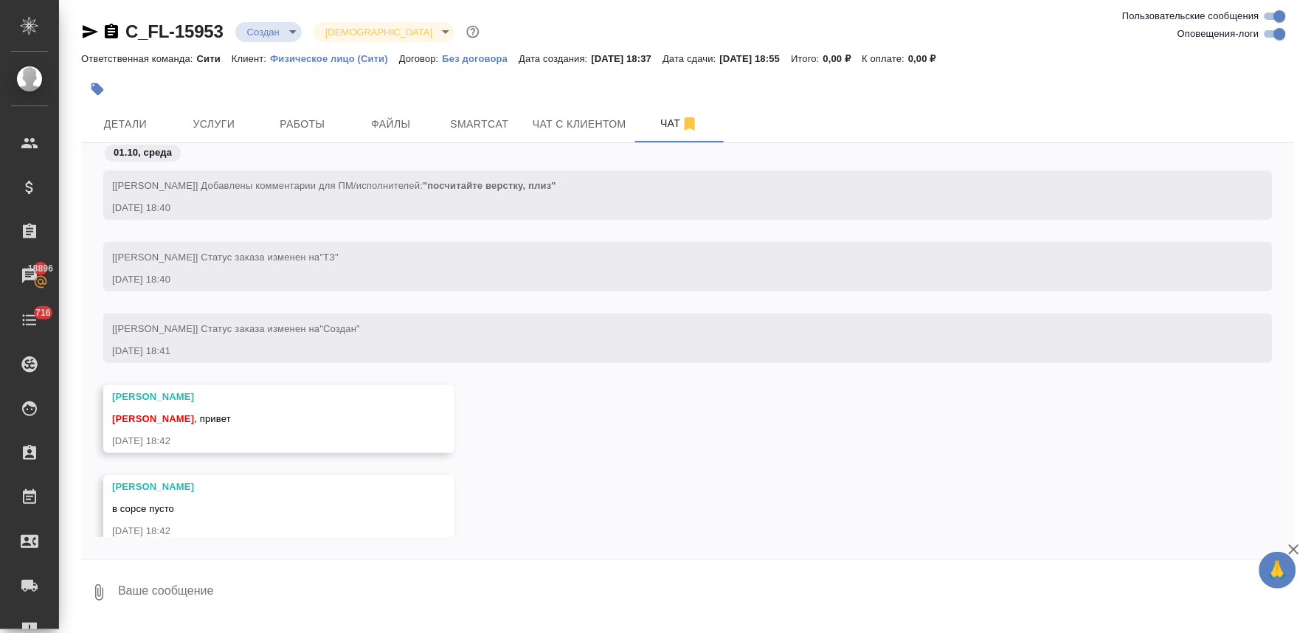
scroll to position [27, 0]
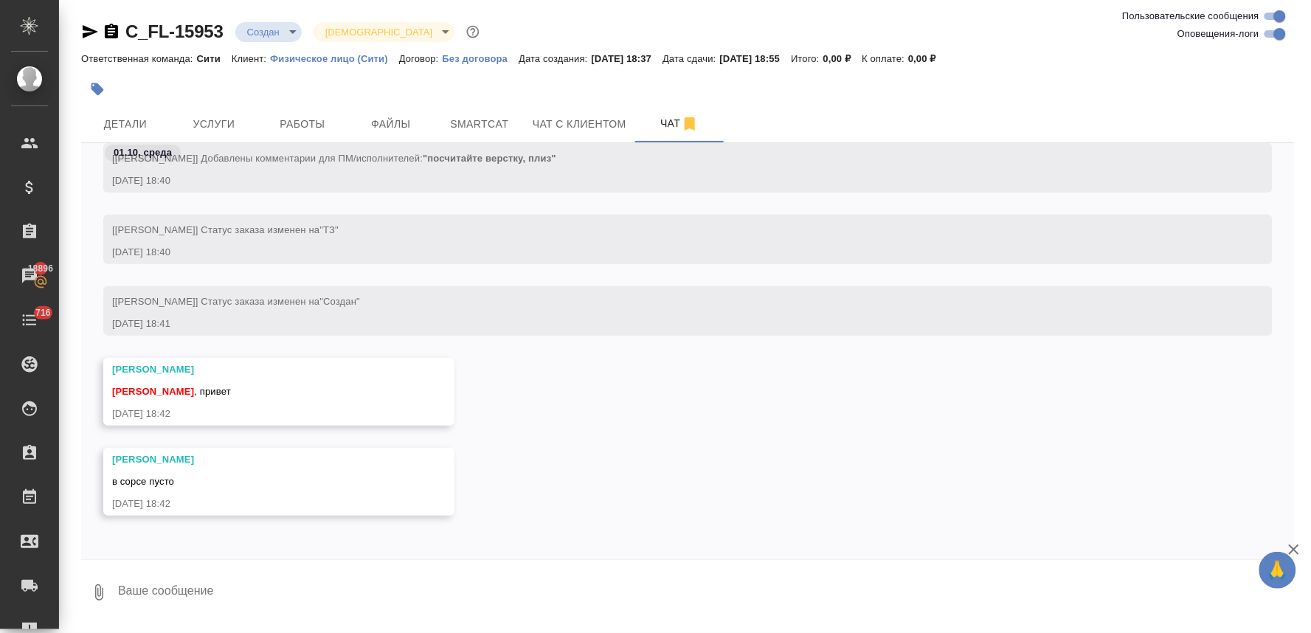
click at [249, 586] on textarea at bounding box center [706, 592] width 1178 height 50
type textarea "привет! прошу прощения, отвлекли"
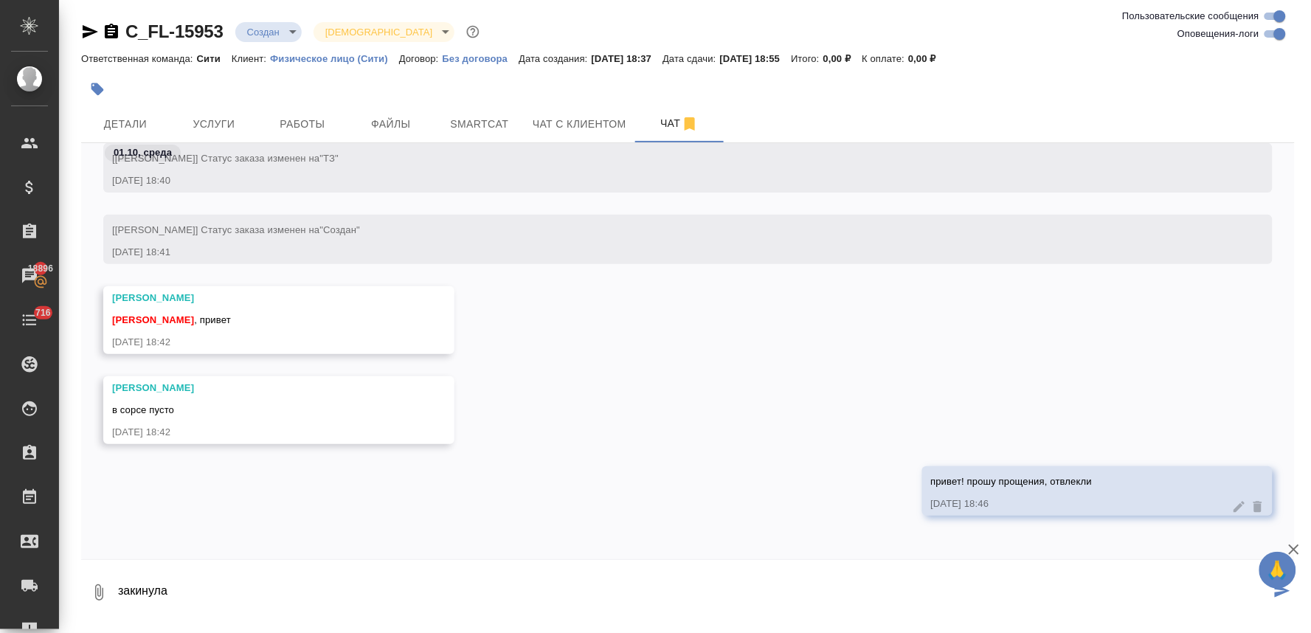
type textarea "закинула"
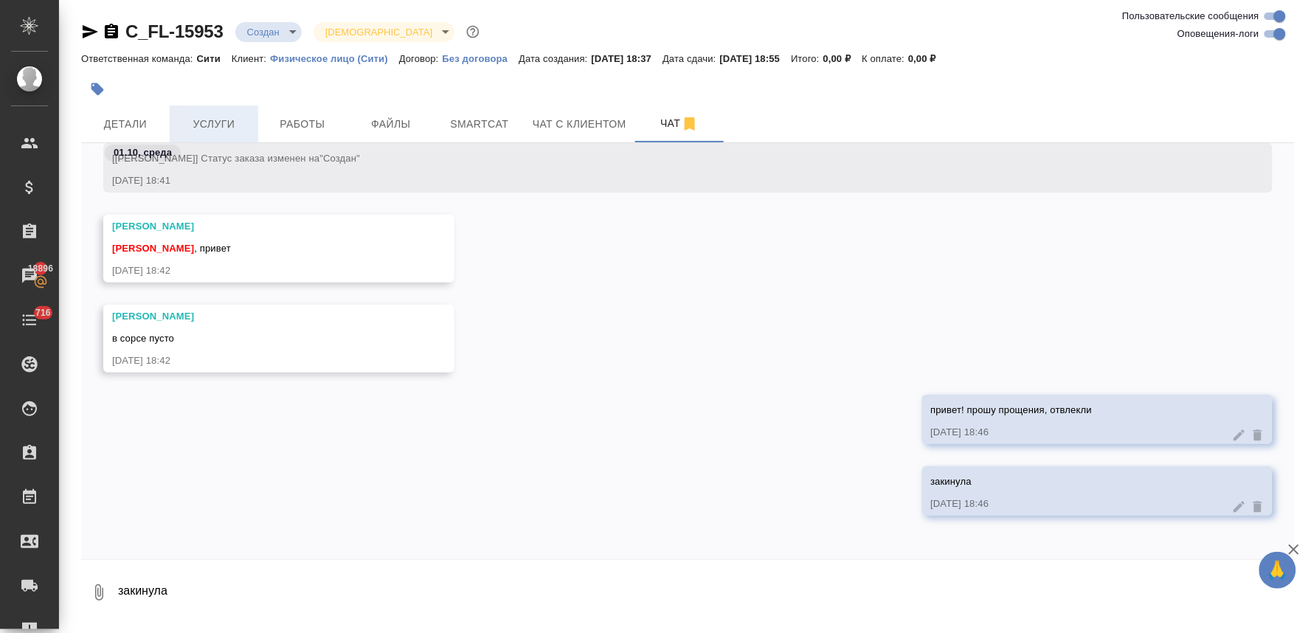
click at [232, 136] on button "Услуги" at bounding box center [214, 123] width 89 height 37
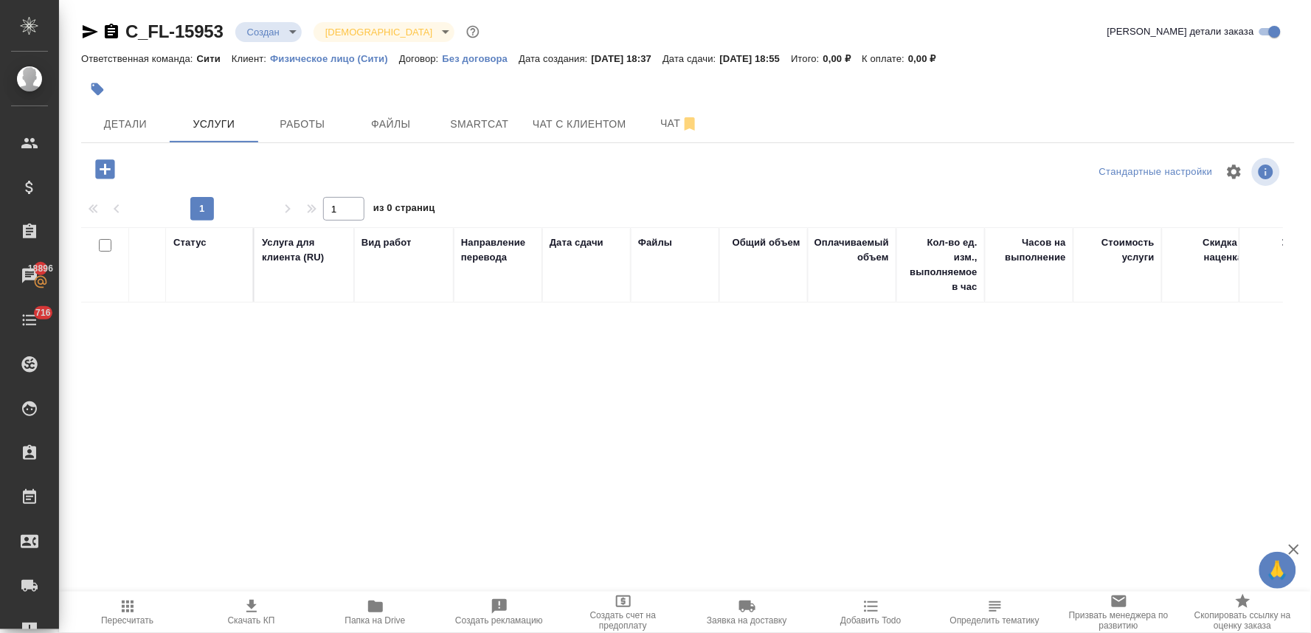
click at [109, 171] on icon "button" at bounding box center [104, 168] width 19 height 19
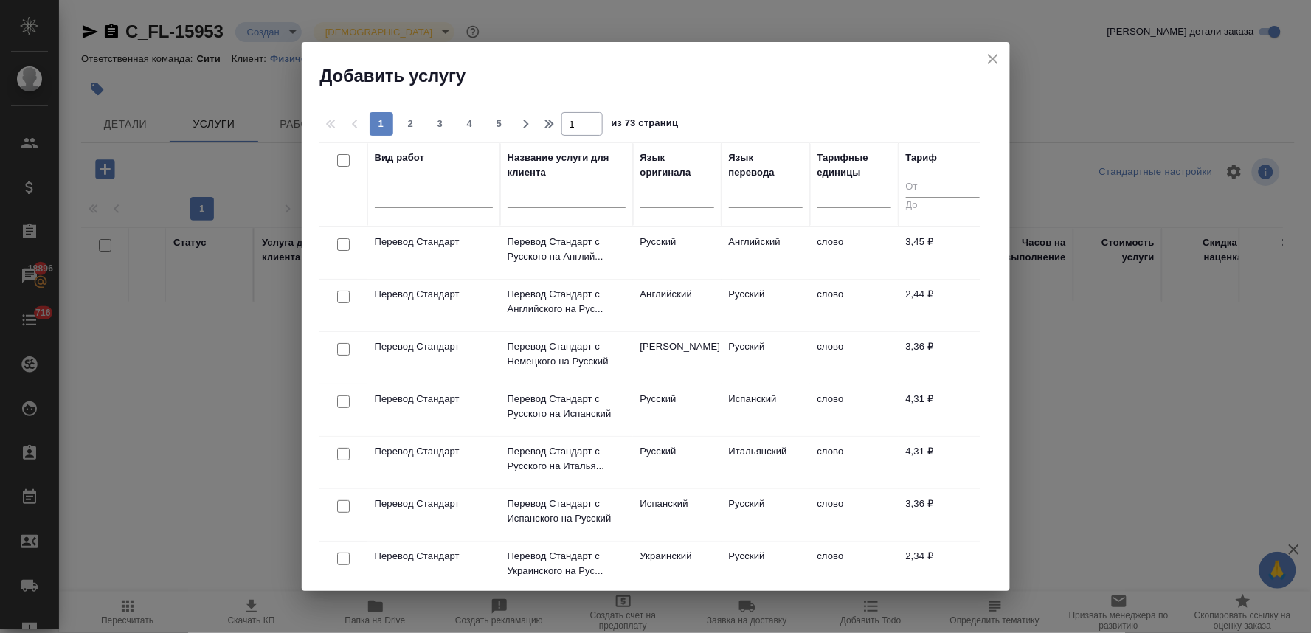
click at [339, 248] on input "checkbox" at bounding box center [343, 244] width 13 height 13
checkbox input "true"
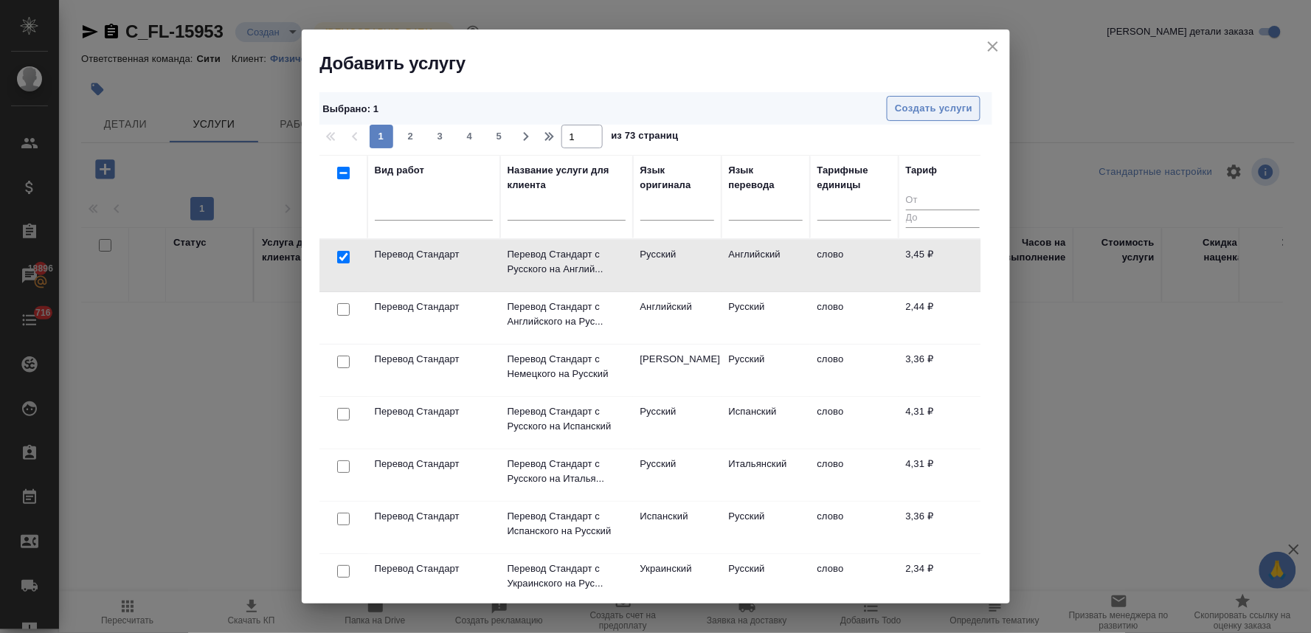
click at [946, 117] on button "Создать услуги" at bounding box center [934, 109] width 94 height 26
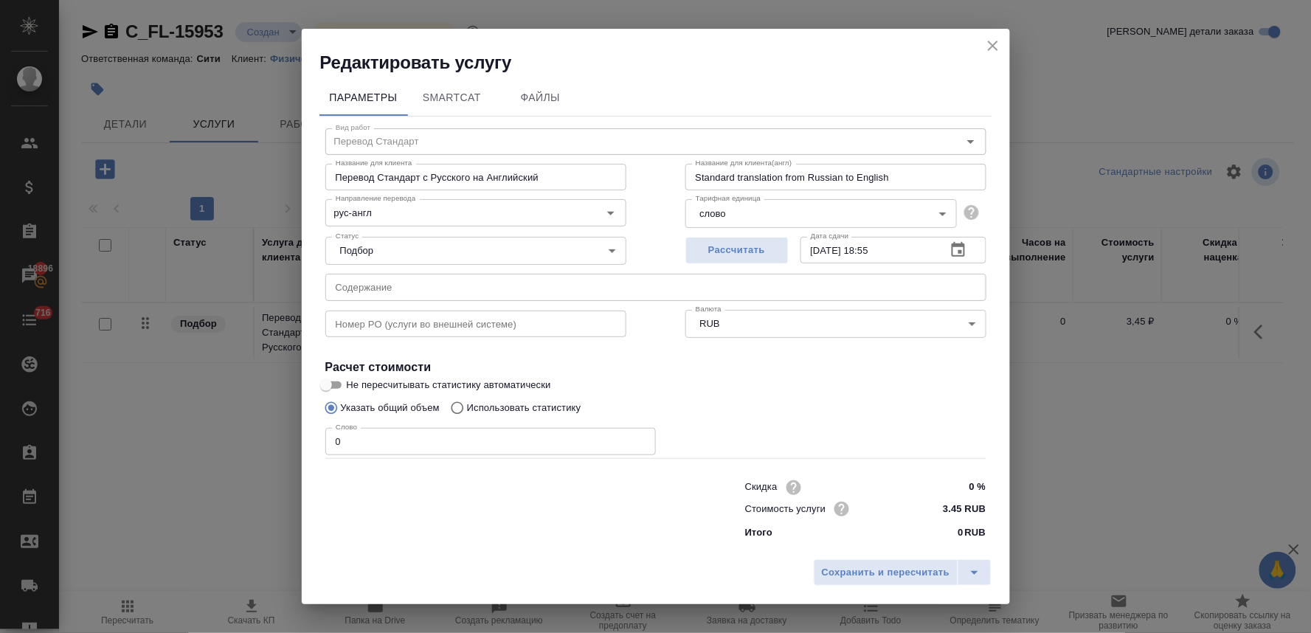
click at [901, 522] on div "Скидка 0 % Стоимость услуги 3.45 RUB Итого 0 RUB" at bounding box center [865, 509] width 241 height 64
click at [992, 50] on icon "close" at bounding box center [993, 46] width 18 height 18
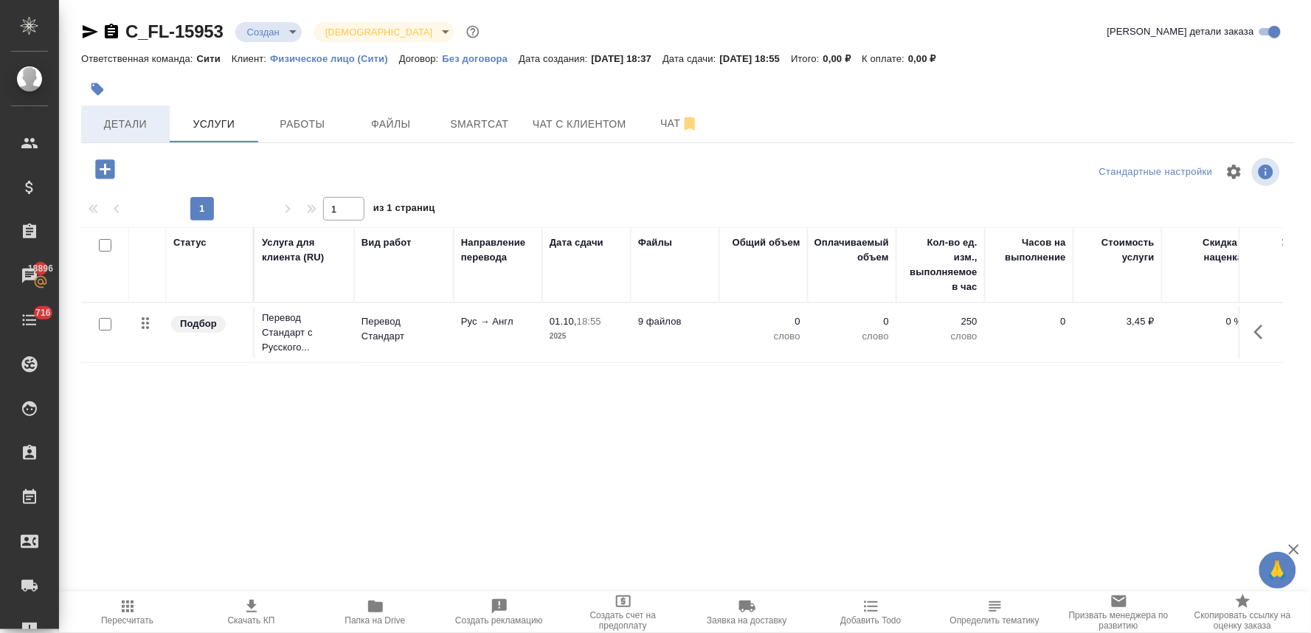
click at [131, 112] on button "Детали" at bounding box center [125, 123] width 89 height 37
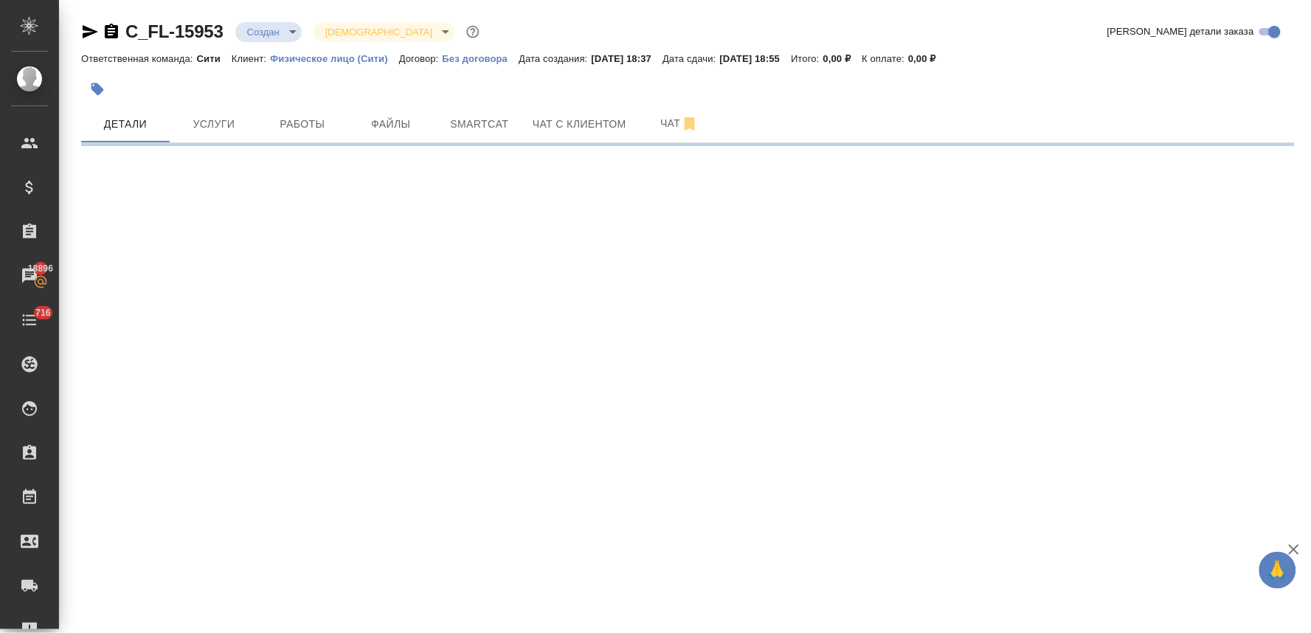
select select "RU"
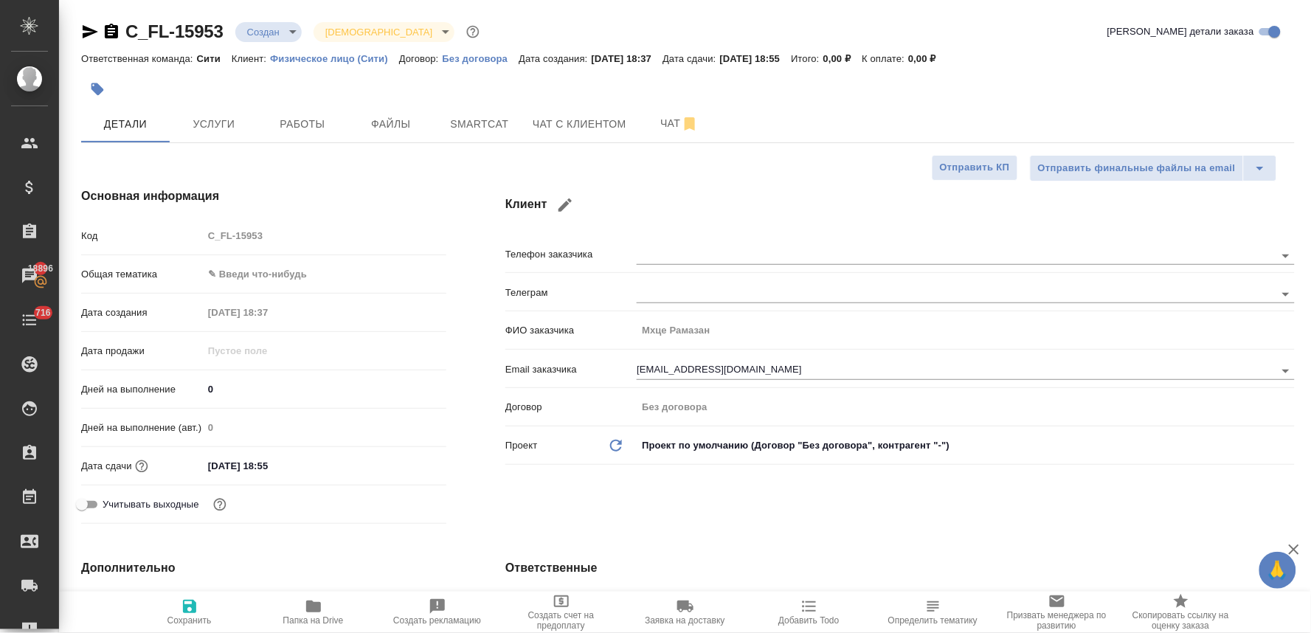
type textarea "x"
click at [194, 231] on div "Код C_FL-15953" at bounding box center [263, 236] width 365 height 26
type textarea "x"
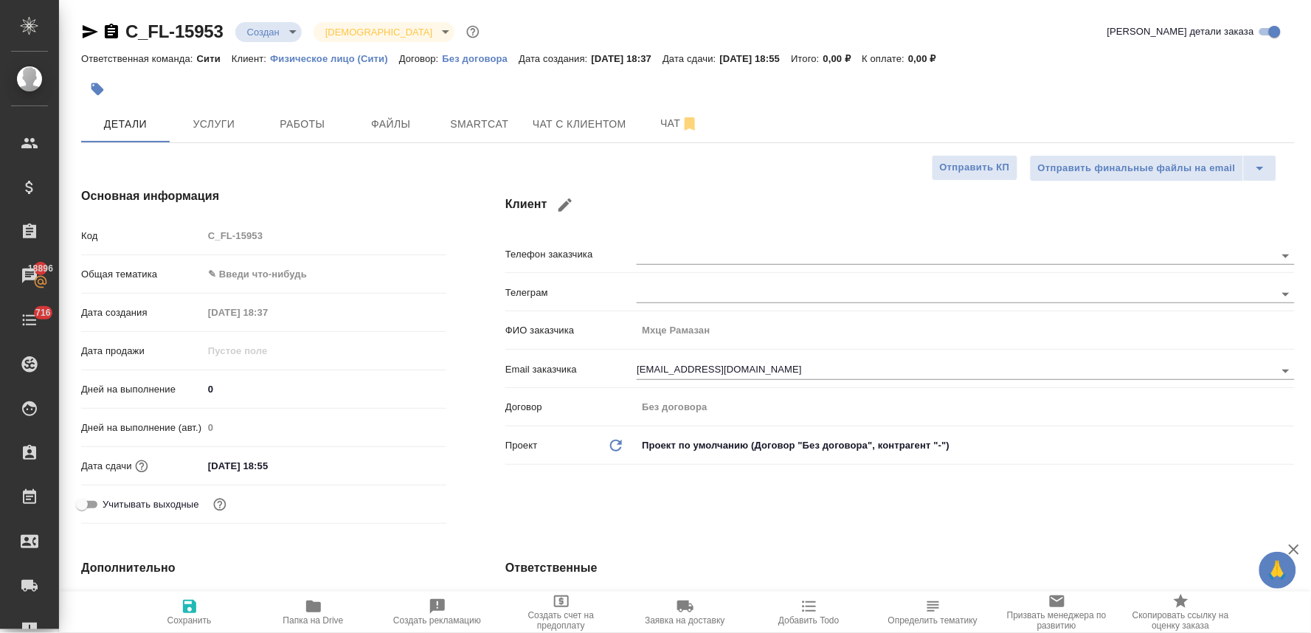
type textarea "x"
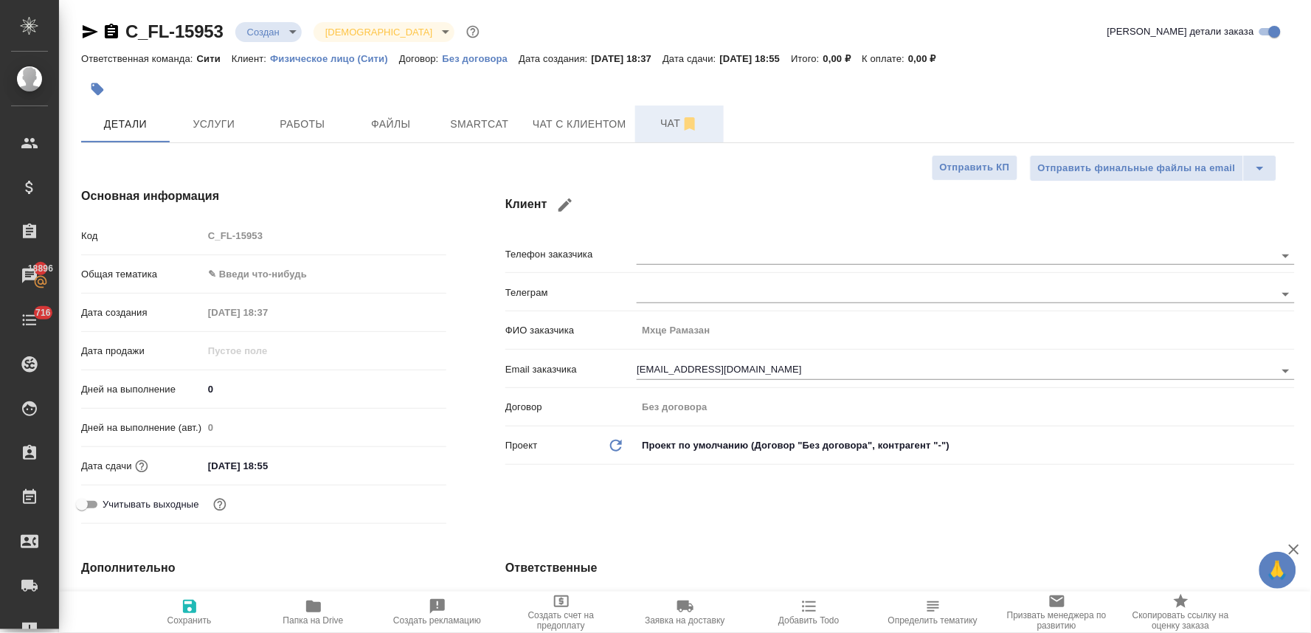
click at [667, 123] on span "Чат" at bounding box center [679, 123] width 71 height 18
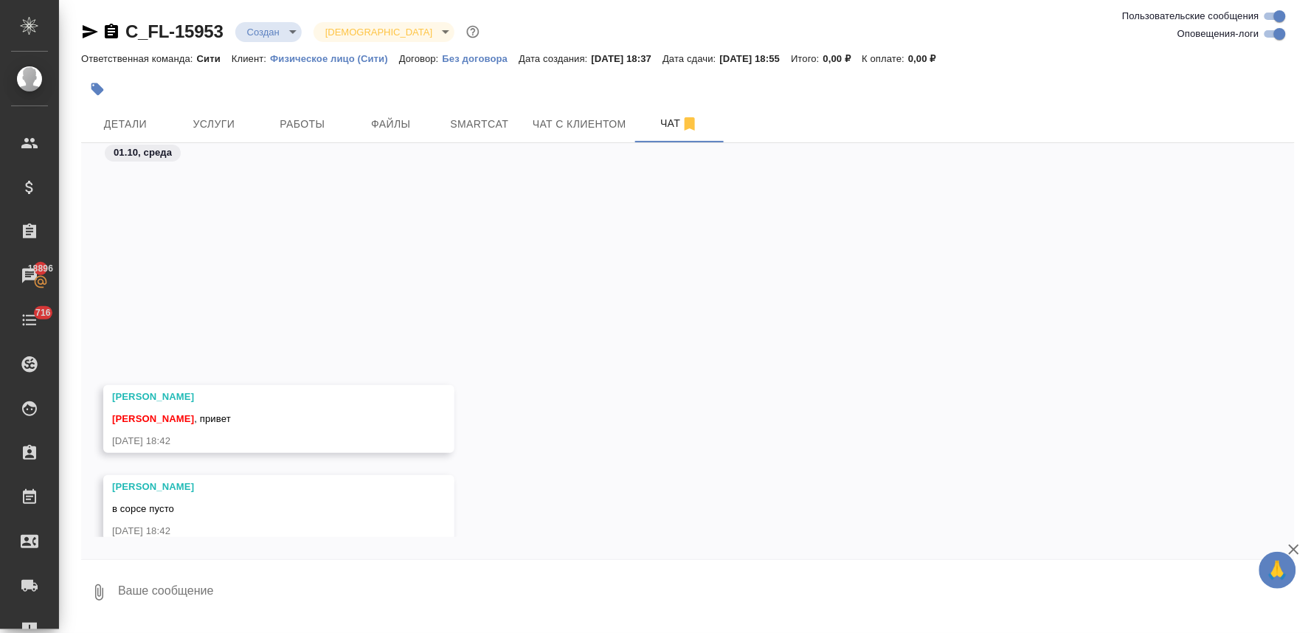
scroll to position [260, 0]
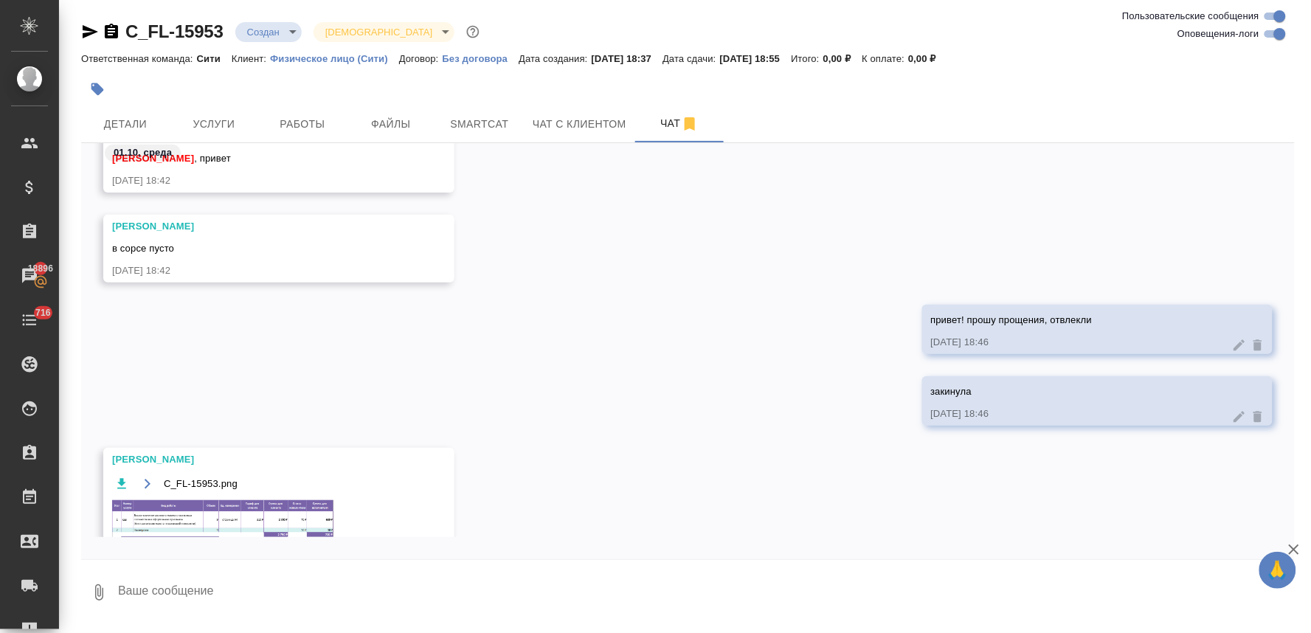
click at [217, 354] on div "привет! прошу прощения, отвлекли [DATE] 18:46" at bounding box center [687, 341] width 1213 height 72
click at [223, 516] on img at bounding box center [222, 536] width 221 height 72
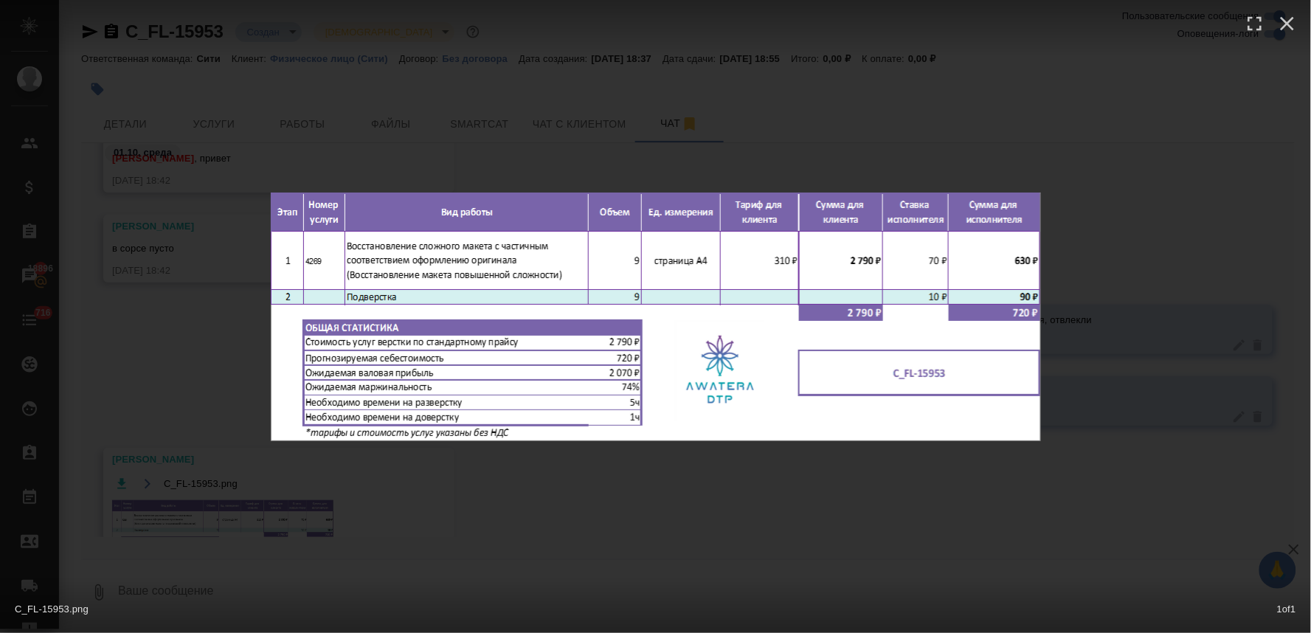
click at [617, 504] on div "C_FL-15953.png 1 of 1" at bounding box center [655, 316] width 1311 height 633
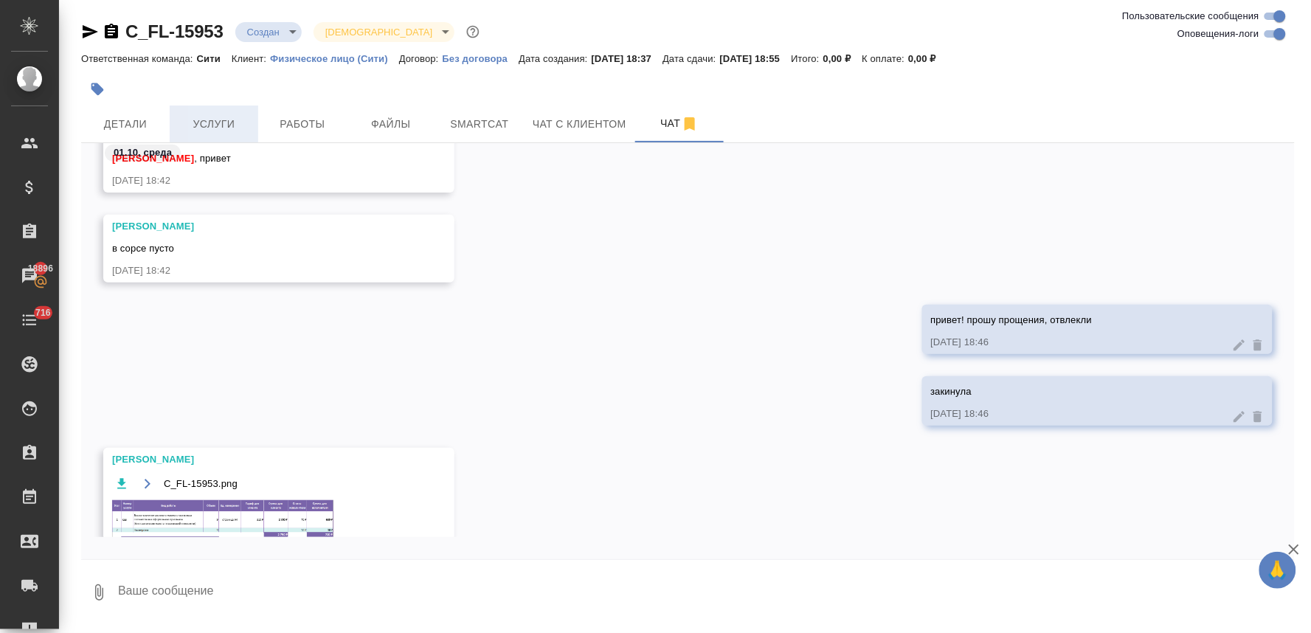
click at [226, 127] on span "Услуги" at bounding box center [214, 124] width 71 height 18
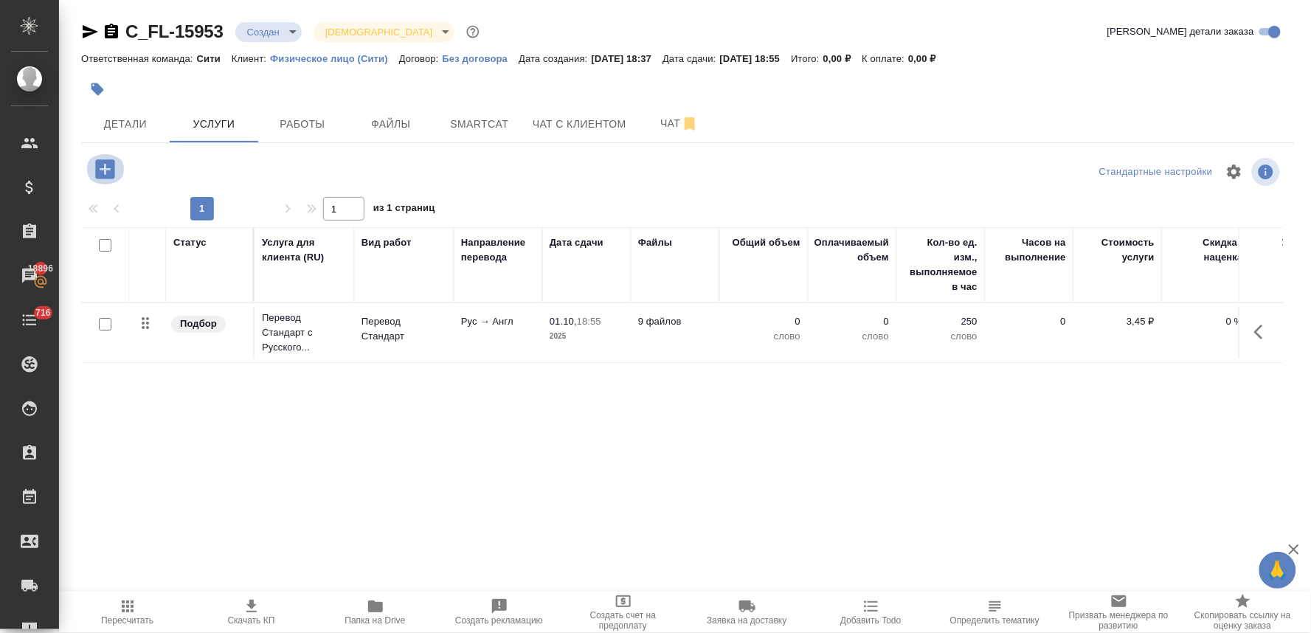
click at [102, 167] on icon "button" at bounding box center [104, 168] width 19 height 19
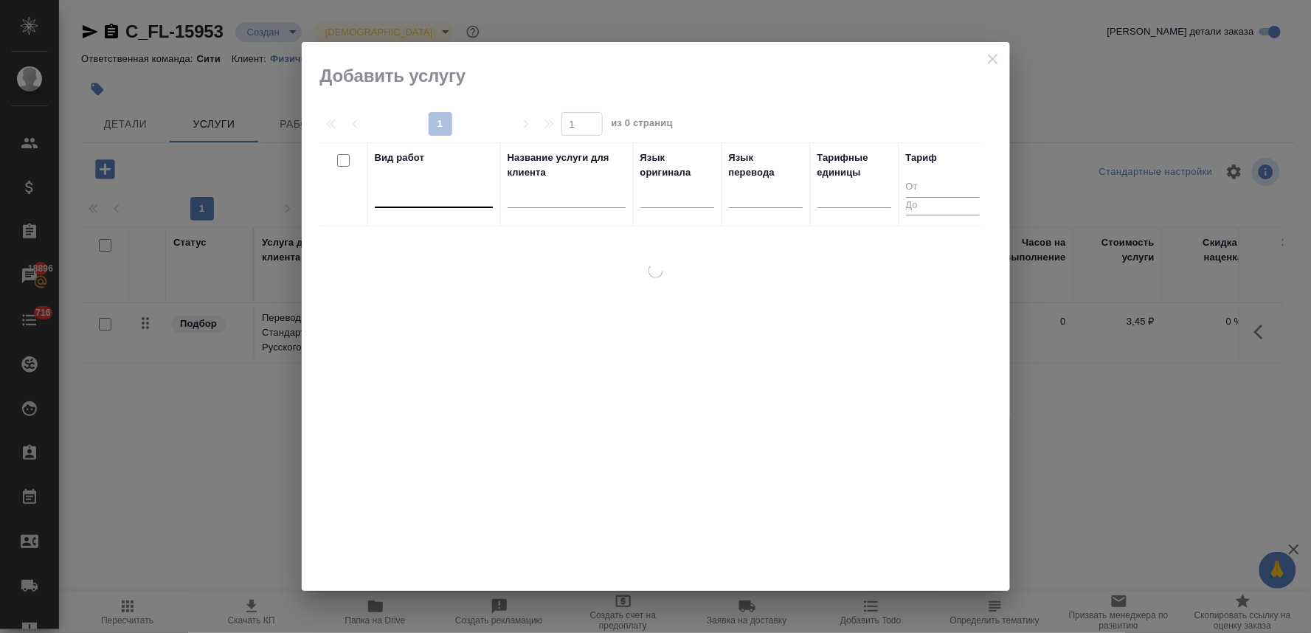
click at [408, 198] on div at bounding box center [434, 192] width 118 height 21
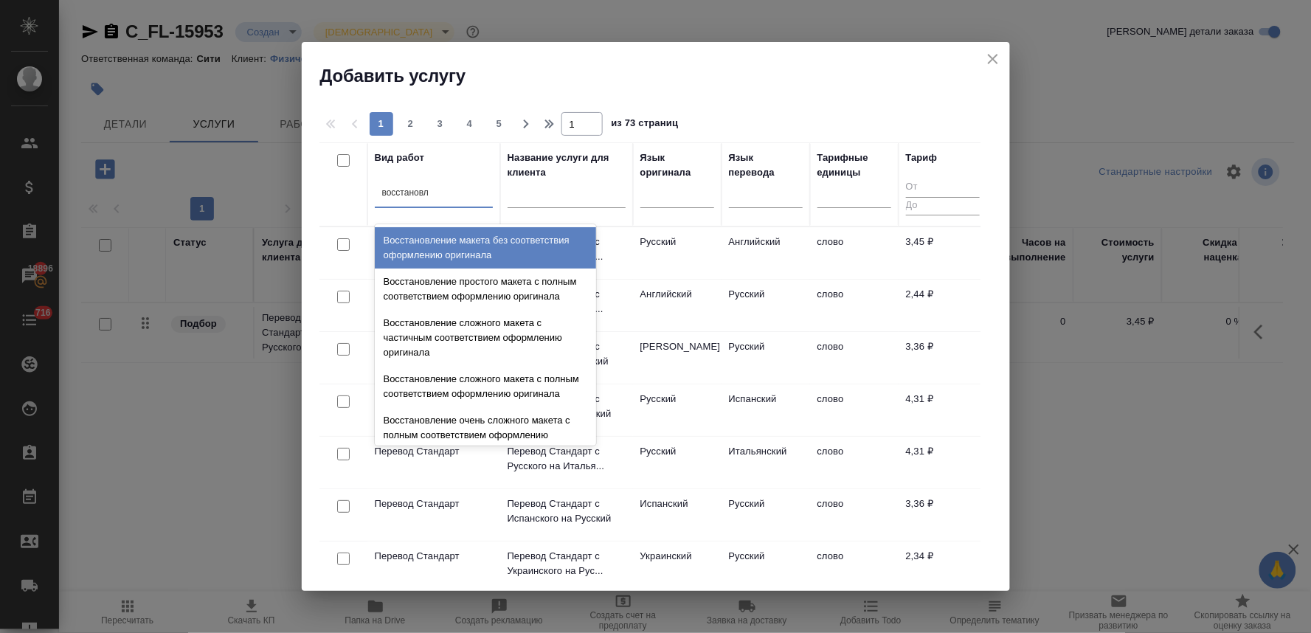
type input "восстановле"
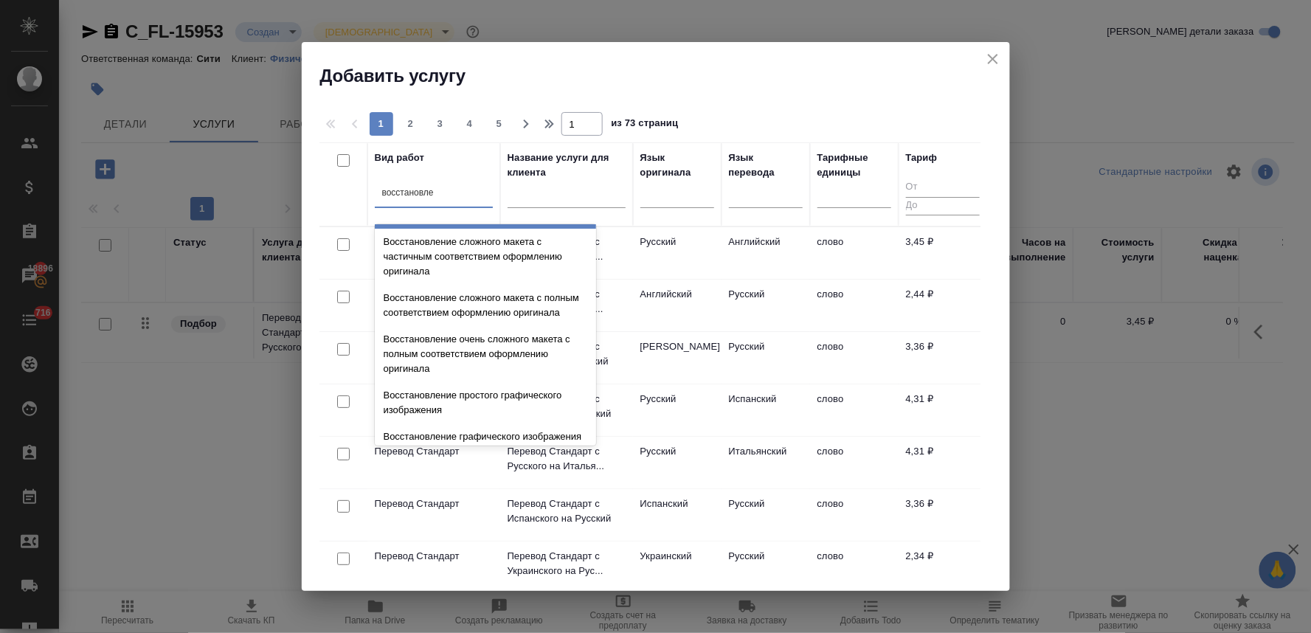
scroll to position [271, 0]
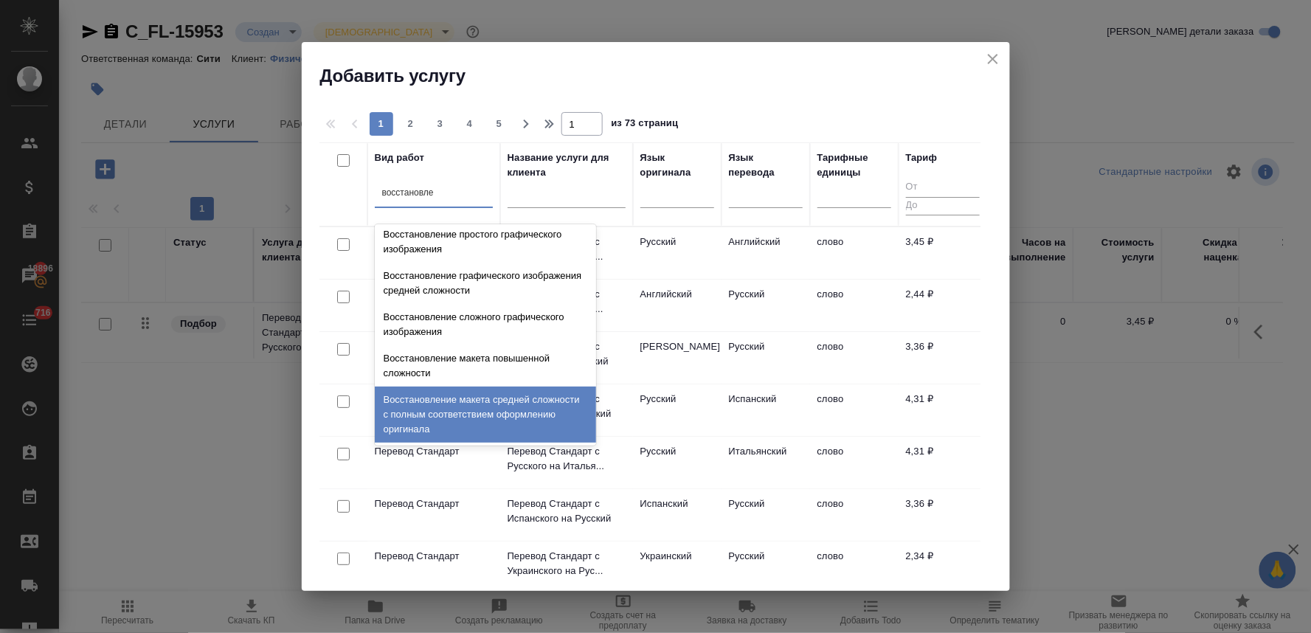
click at [496, 407] on div "Восстановление макета средней сложности с полным соответствием оформлению ориги…" at bounding box center [485, 415] width 221 height 56
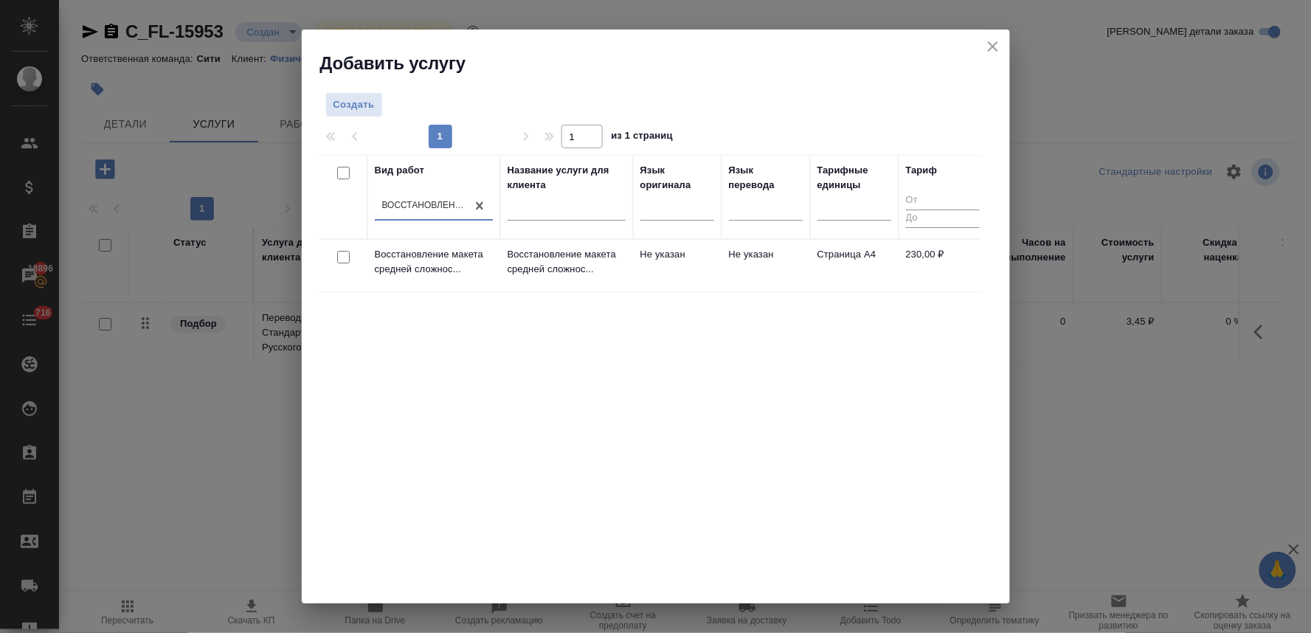
click at [333, 254] on div at bounding box center [343, 257] width 33 height 21
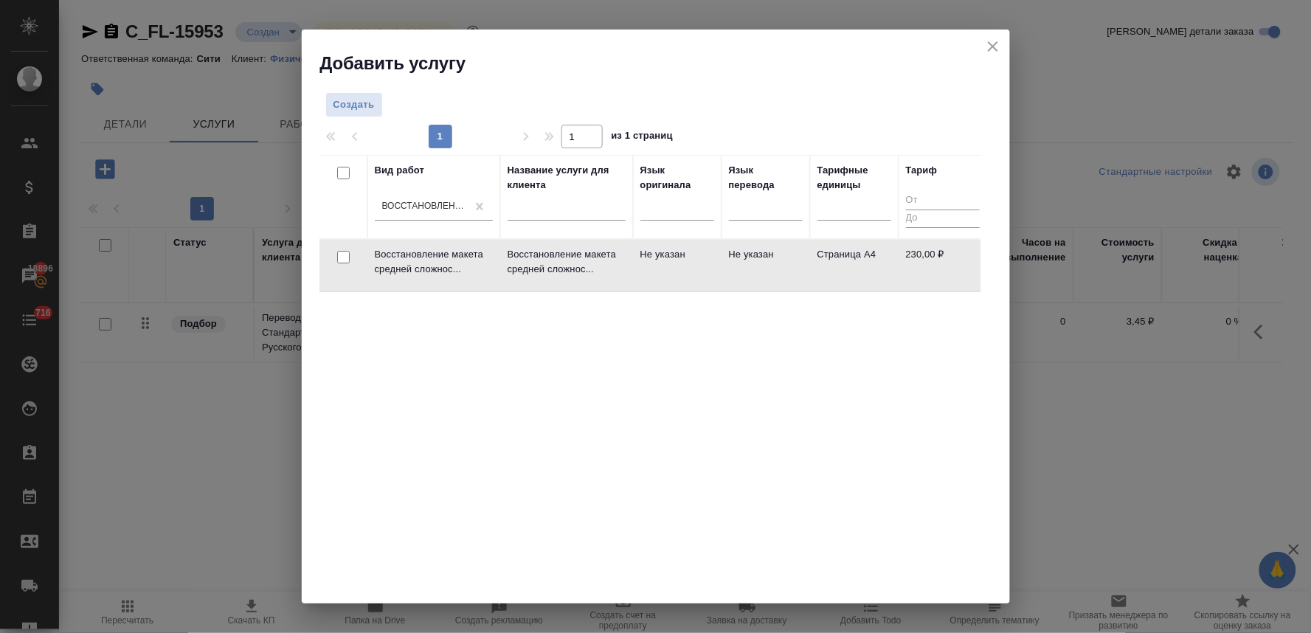
click at [344, 259] on input "checkbox" at bounding box center [343, 257] width 13 height 13
checkbox input "true"
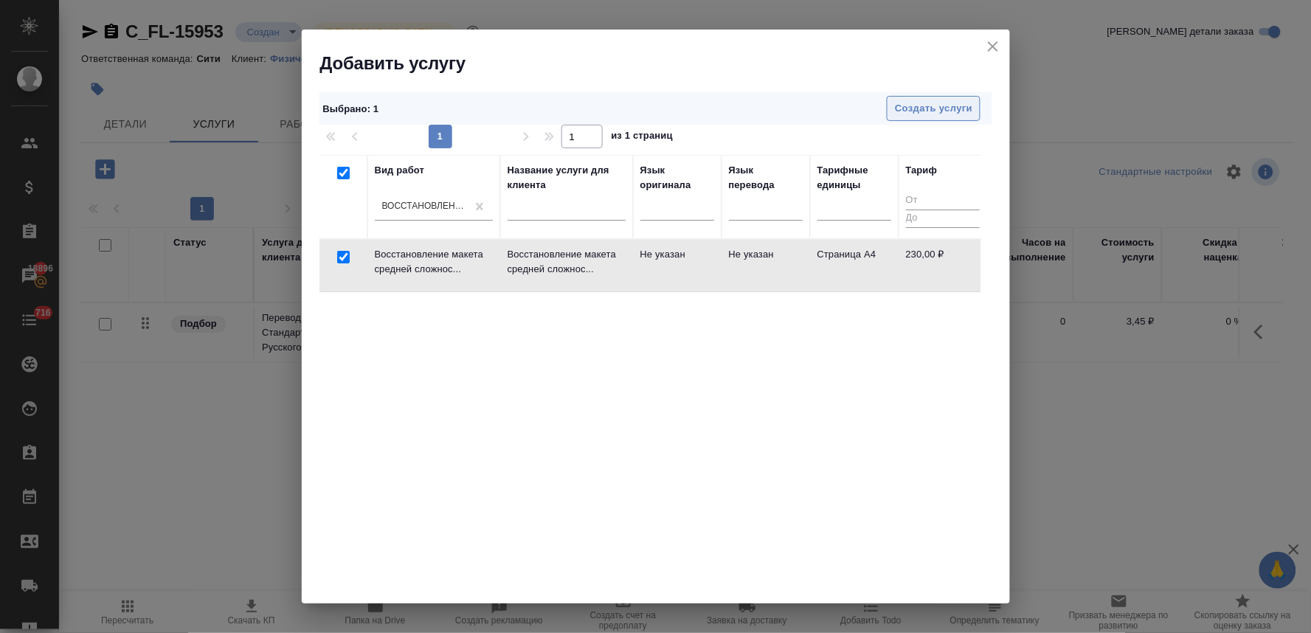
click at [941, 111] on span "Создать услуги" at bounding box center [933, 108] width 77 height 17
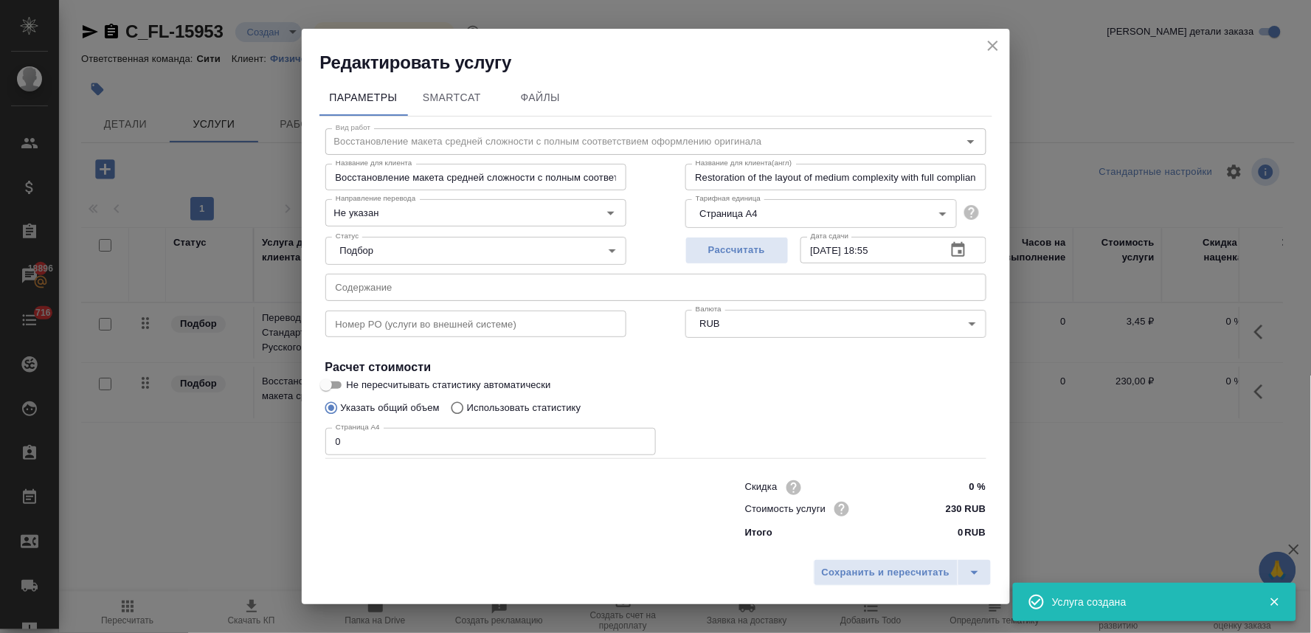
drag, startPoint x: 297, startPoint y: 445, endPoint x: 288, endPoint y: 445, distance: 8.9
click at [288, 445] on div "Редактировать услугу Параметры SmartCat Файлы Вид работ Восстановление макета с…" at bounding box center [655, 316] width 1311 height 633
type input "9"
click at [868, 565] on span "Сохранить и пересчитать" at bounding box center [886, 572] width 128 height 17
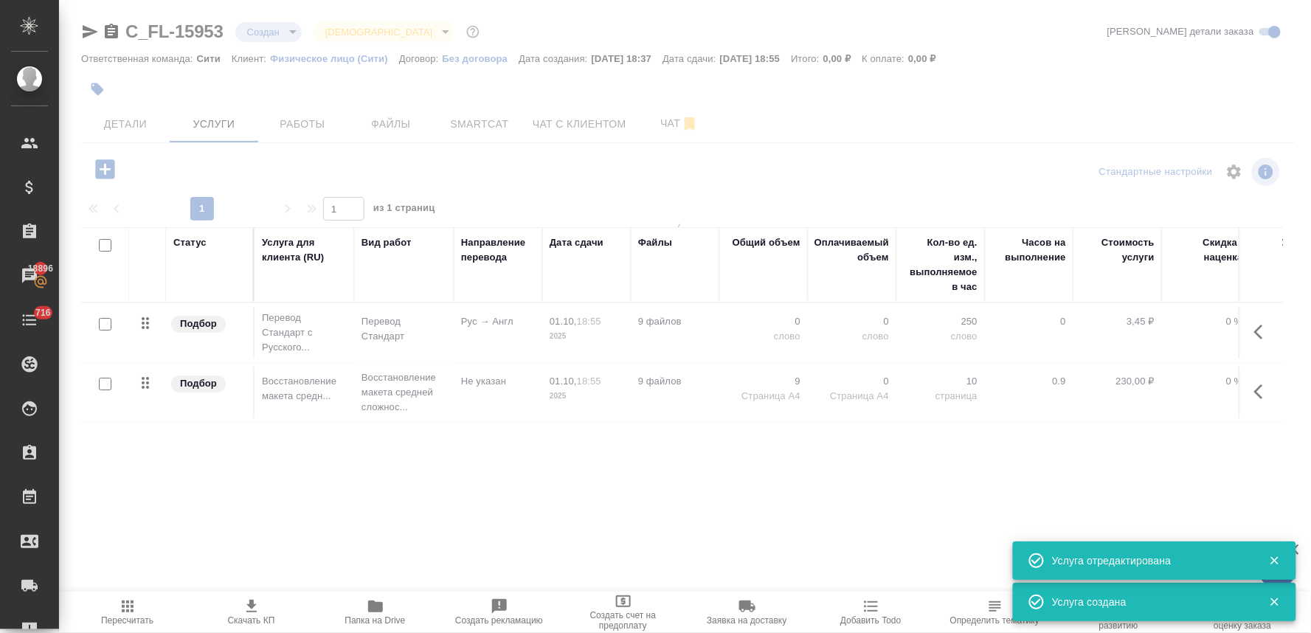
type input "urgent"
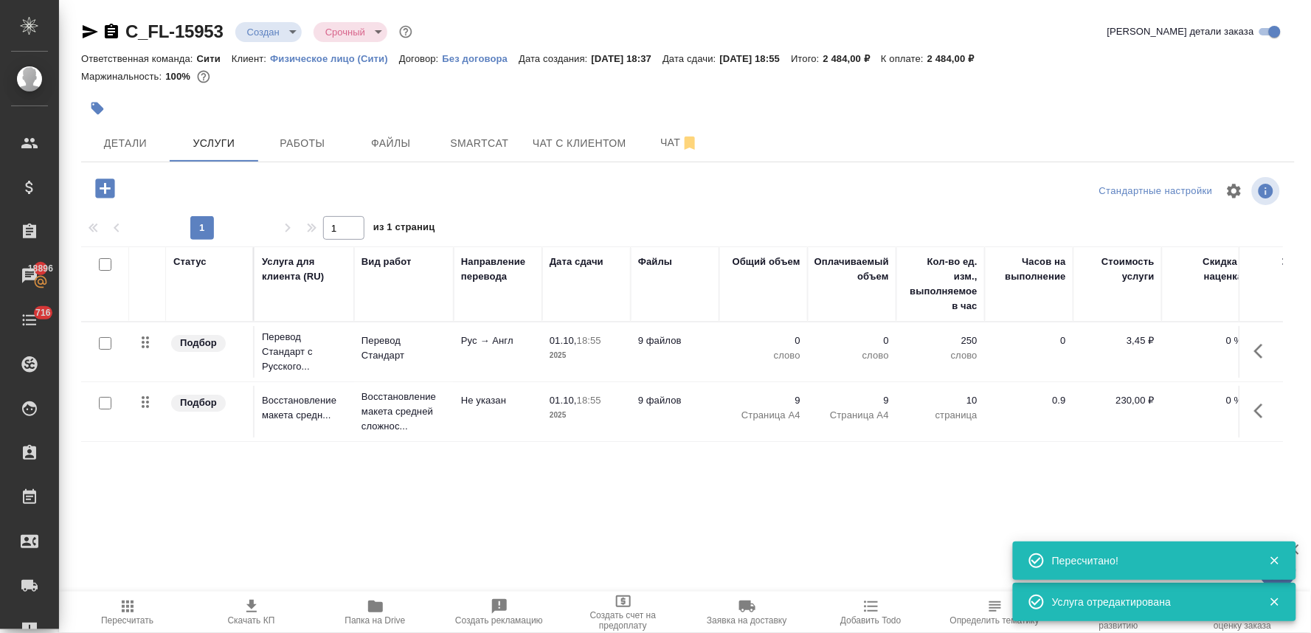
click at [795, 333] on p "0" at bounding box center [764, 340] width 74 height 15
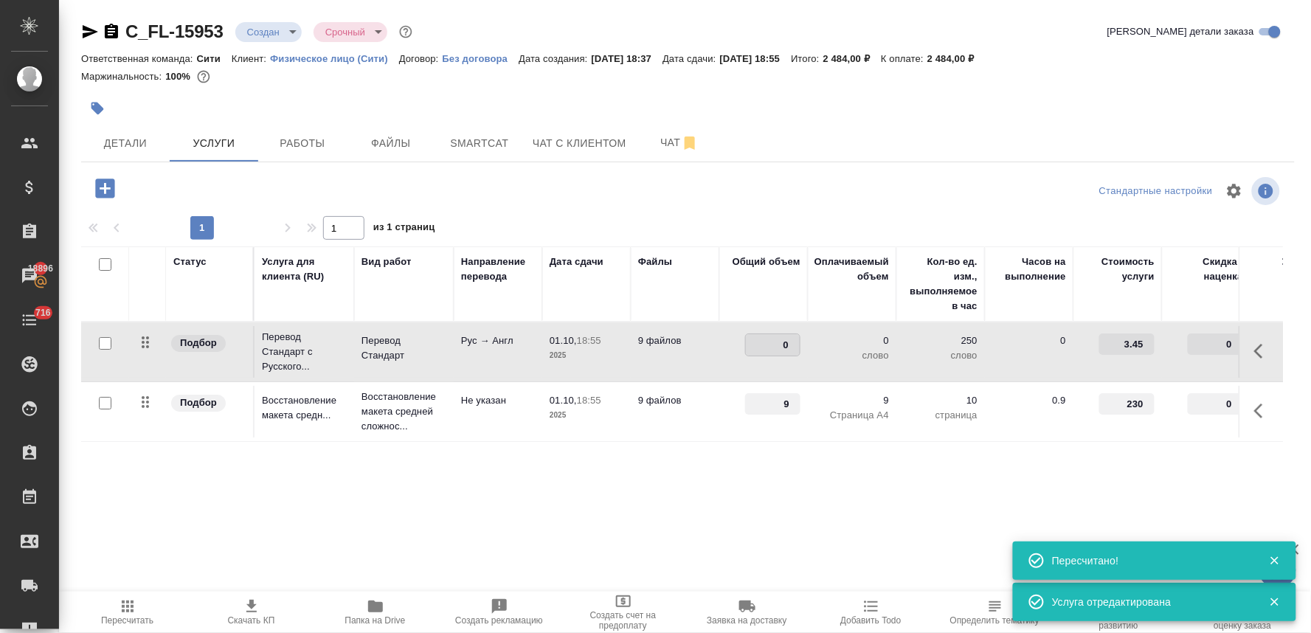
click at [827, 344] on tr "Подбор Перевод Стандарт с Русского... Перевод Стандарт Рус → Англ 01.10, 18:55 …" at bounding box center [776, 352] width 1391 height 60
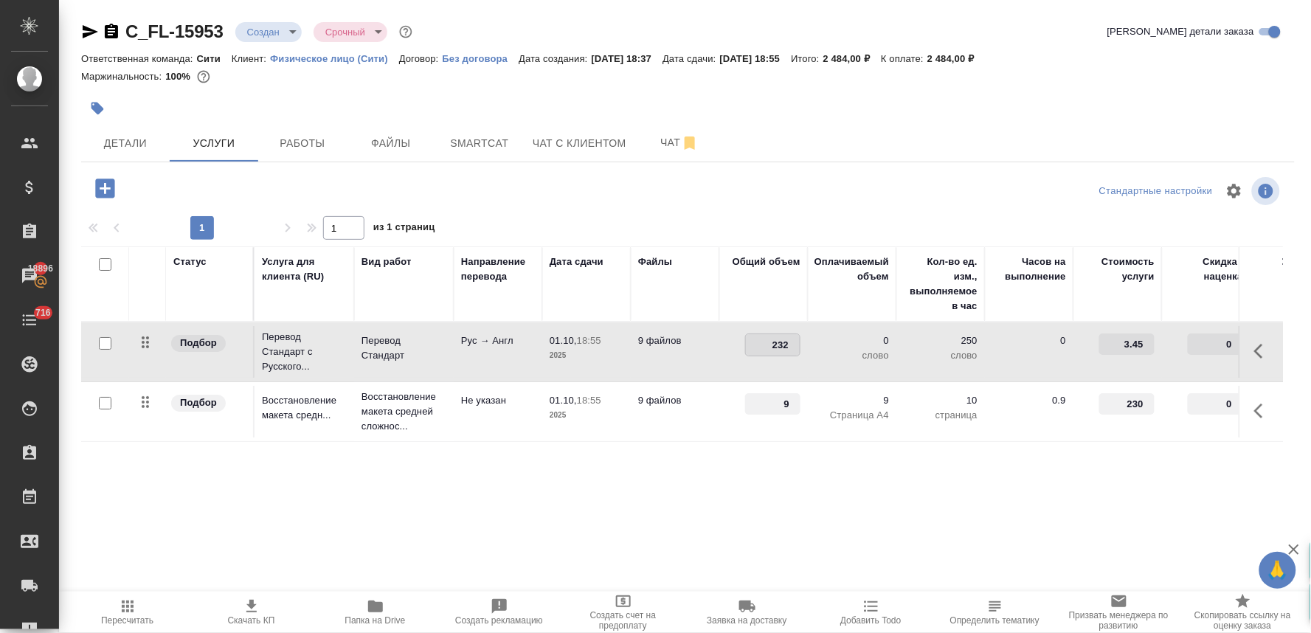
type input "2324"
click at [803, 519] on div "Статус Услуга для клиента (RU) Вид работ Направление перевода Дата сдачи Файлы …" at bounding box center [682, 404] width 1202 height 317
click at [251, 186] on span "Сохранить и пересчитать" at bounding box center [209, 187] width 128 height 17
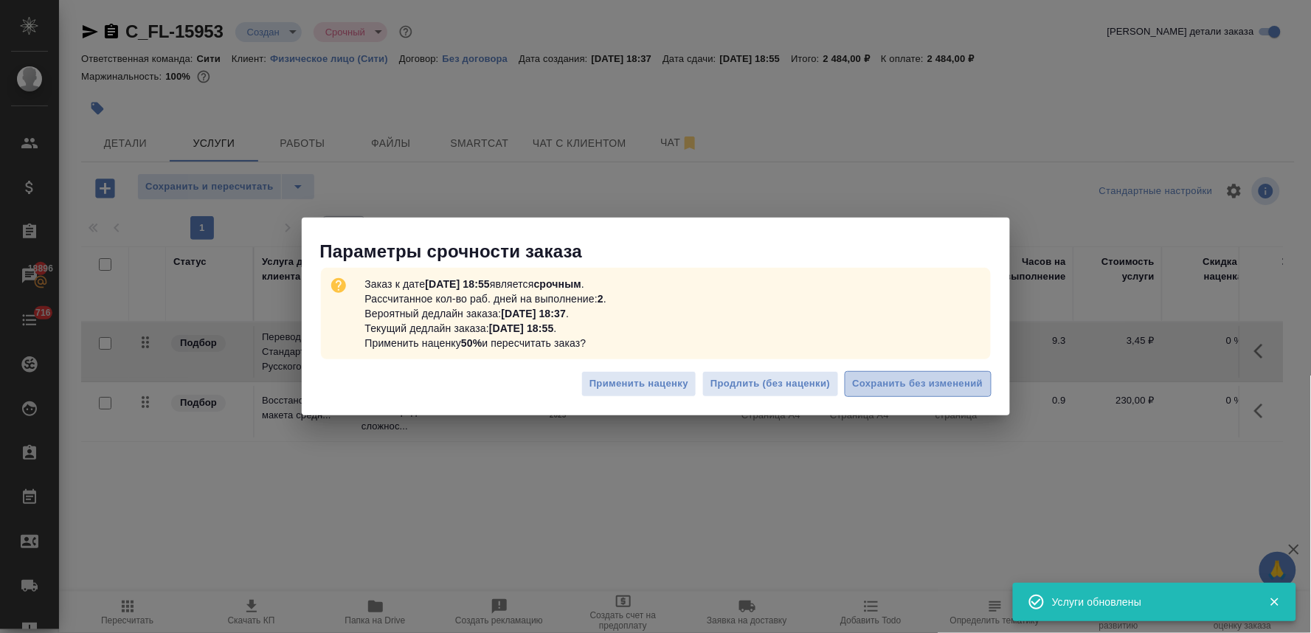
click at [880, 380] on span "Сохранить без изменений" at bounding box center [918, 383] width 131 height 17
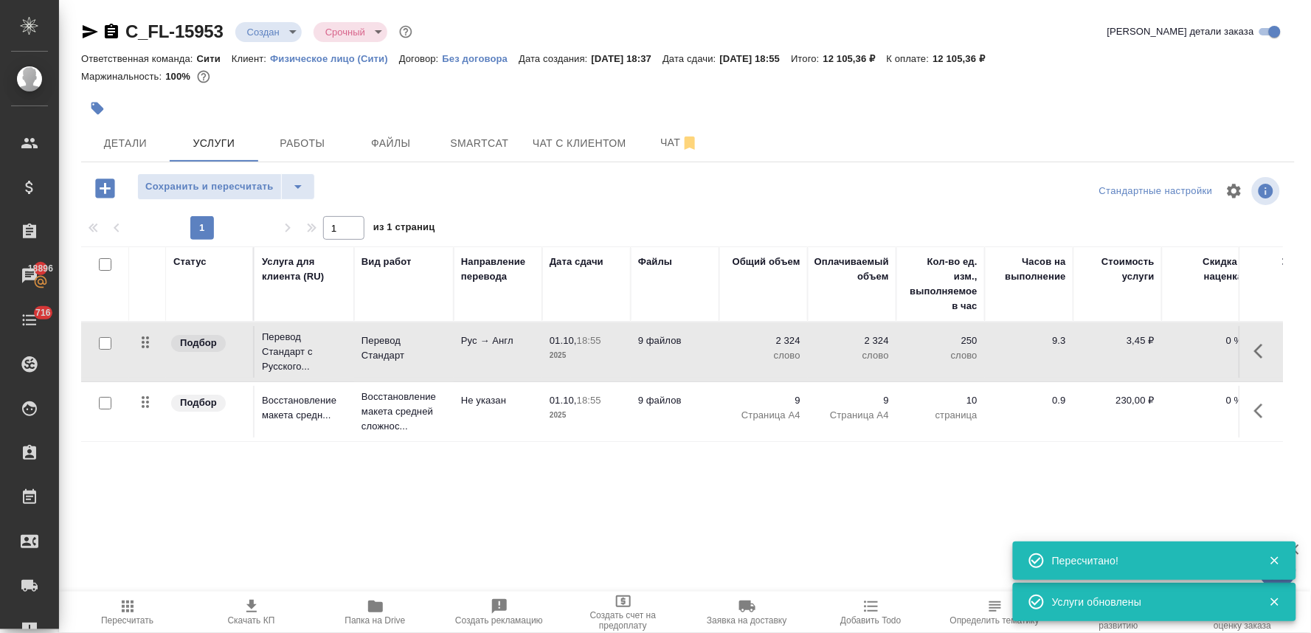
click at [103, 183] on icon "button" at bounding box center [104, 188] width 19 height 19
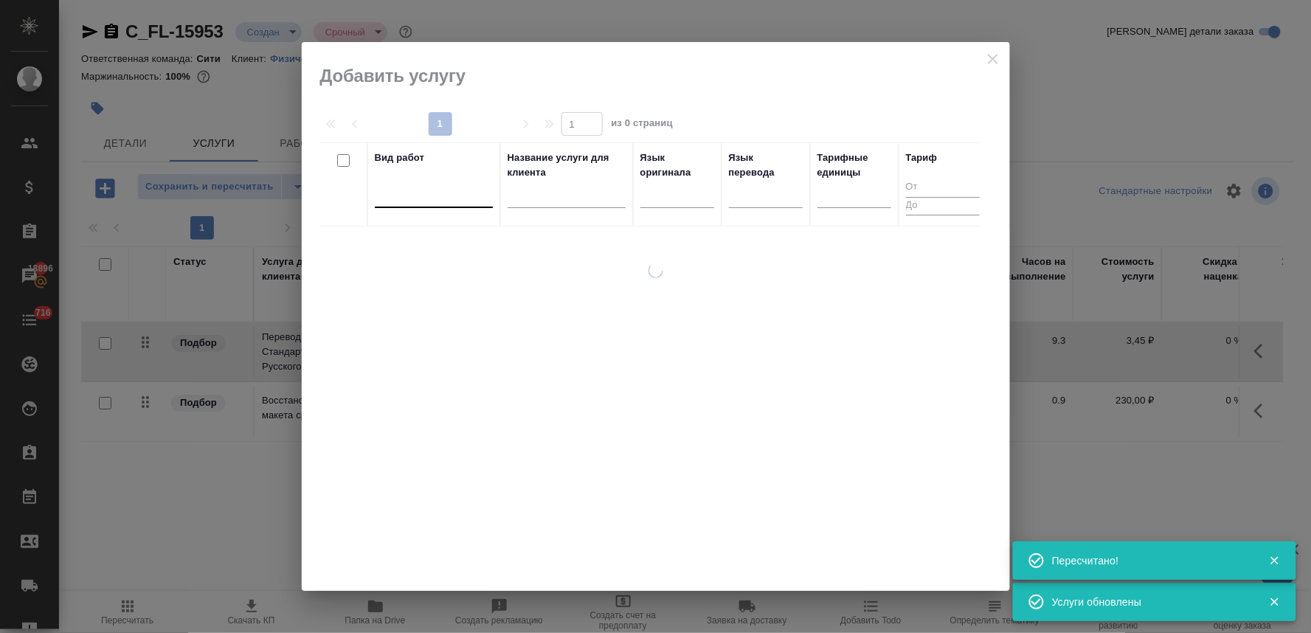
click at [432, 202] on div at bounding box center [434, 192] width 118 height 21
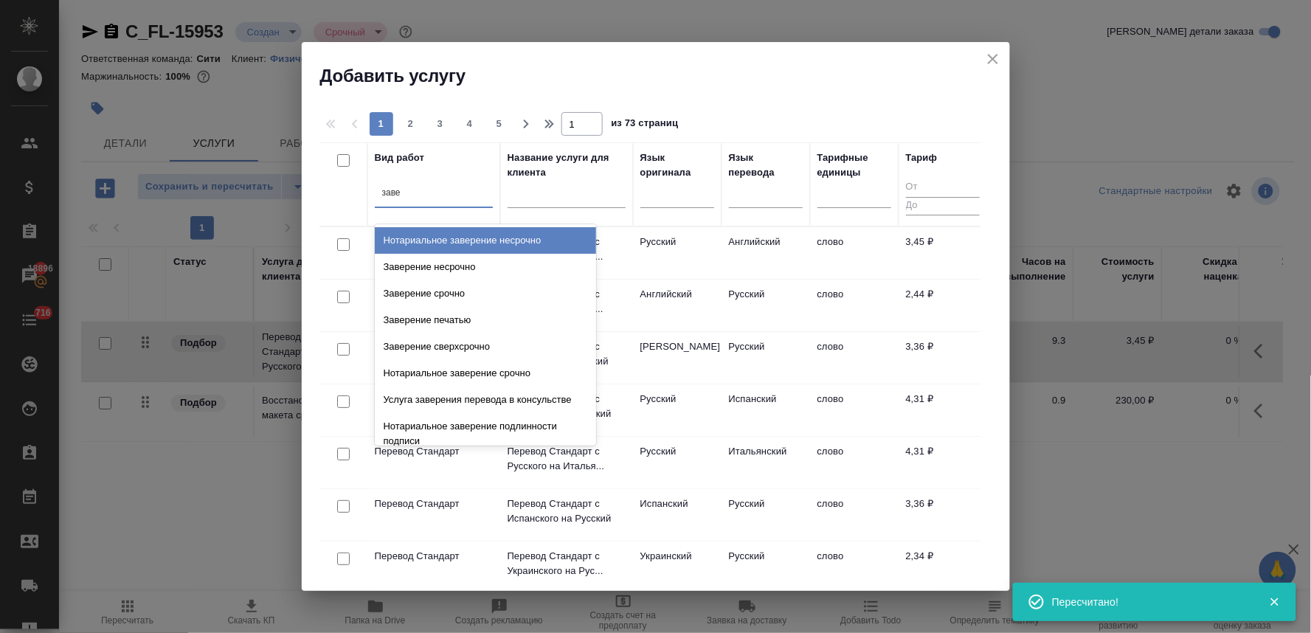
type input "завер"
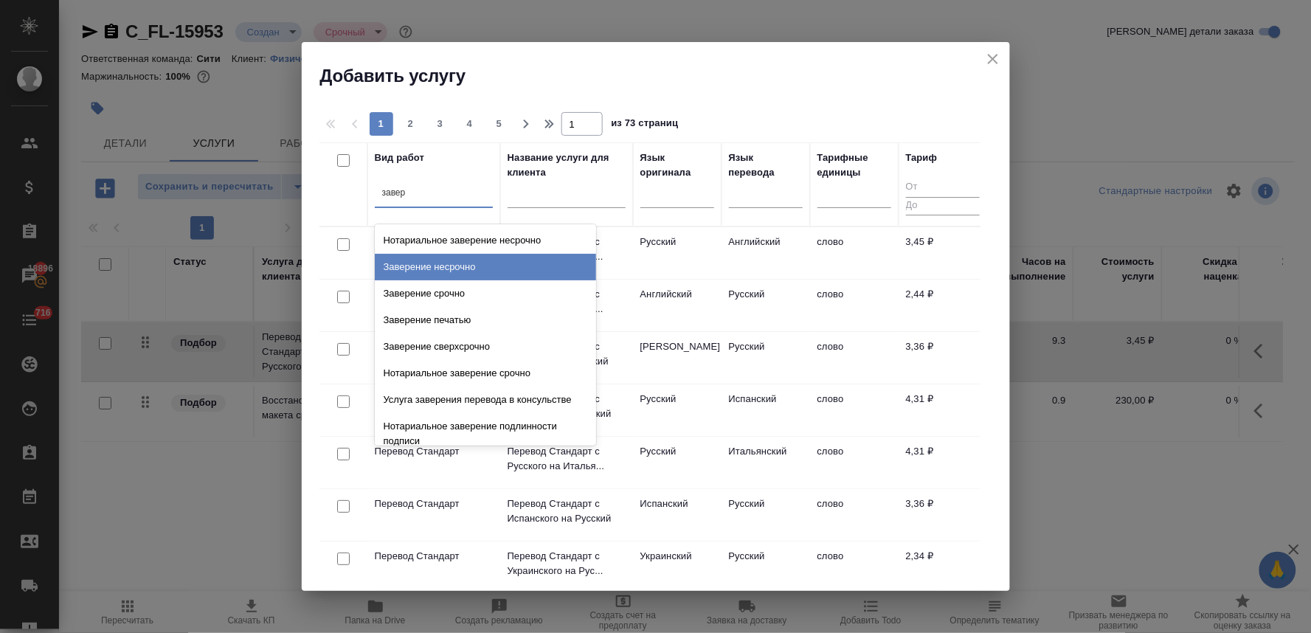
click at [429, 269] on div "Заверение несрочно" at bounding box center [485, 267] width 221 height 27
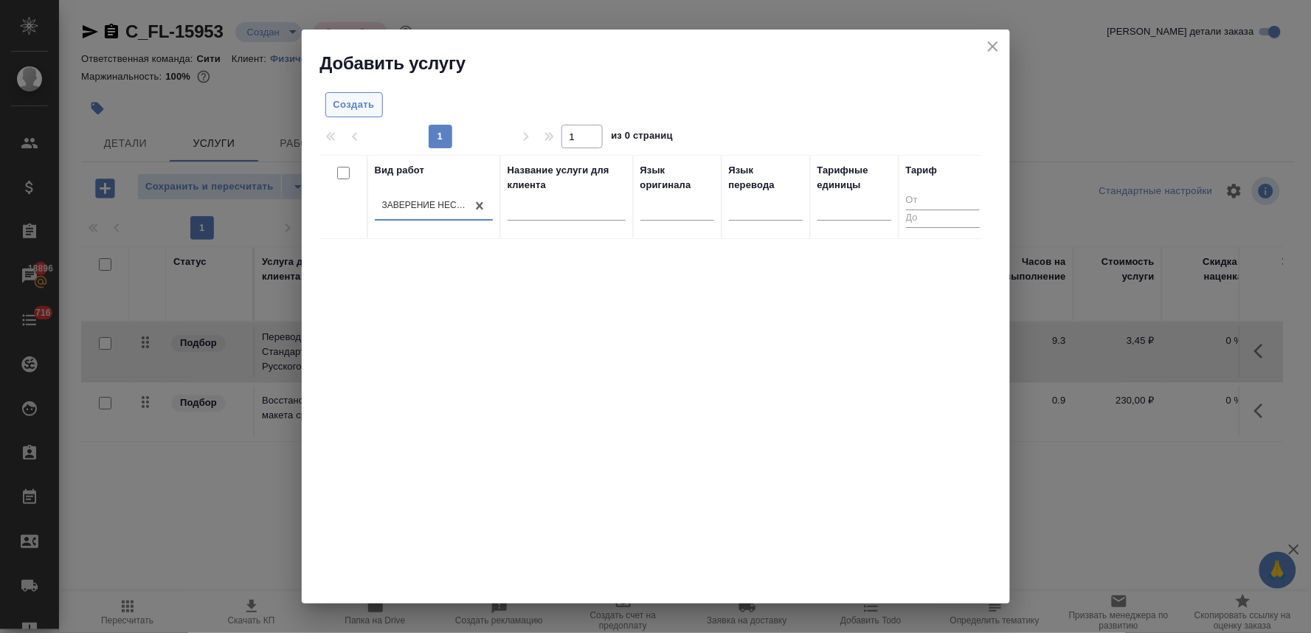
click at [355, 107] on span "Создать" at bounding box center [353, 105] width 41 height 17
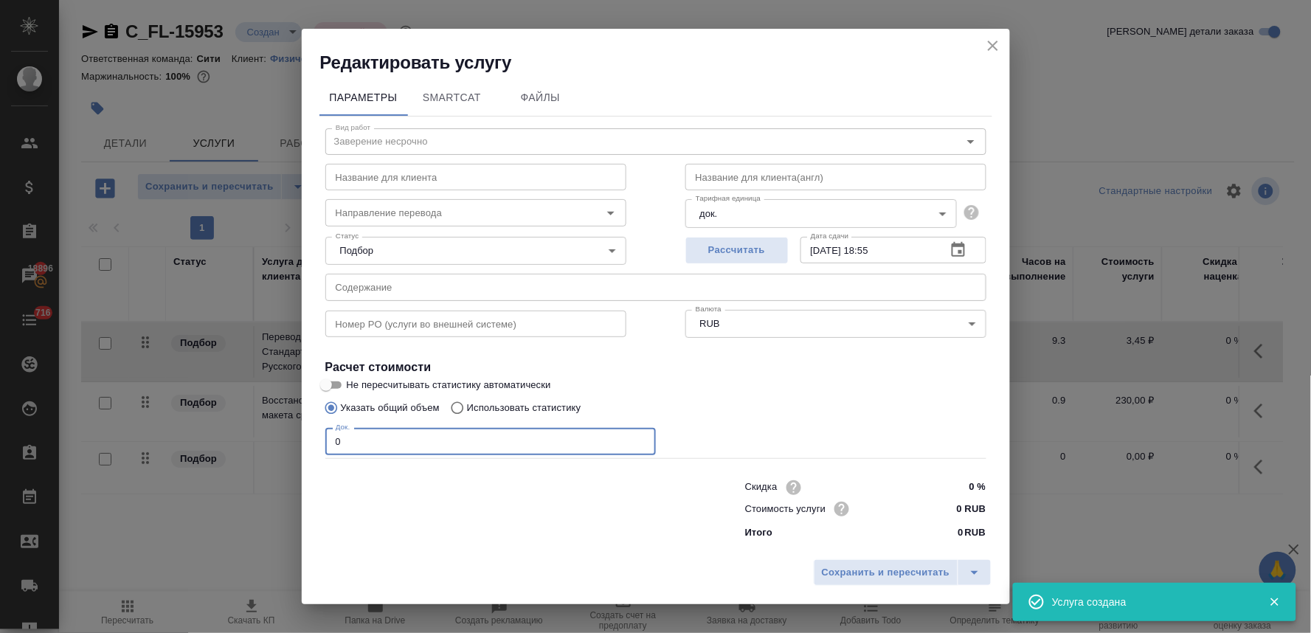
drag, startPoint x: 372, startPoint y: 443, endPoint x: 251, endPoint y: 433, distance: 121.4
click at [251, 433] on div "Редактировать услугу Параметры SmartCat Файлы Вид работ Заверение несрочно Вид …" at bounding box center [655, 316] width 1311 height 633
type input "4"
click at [868, 564] on span "Сохранить и пересчитать" at bounding box center [886, 572] width 128 height 17
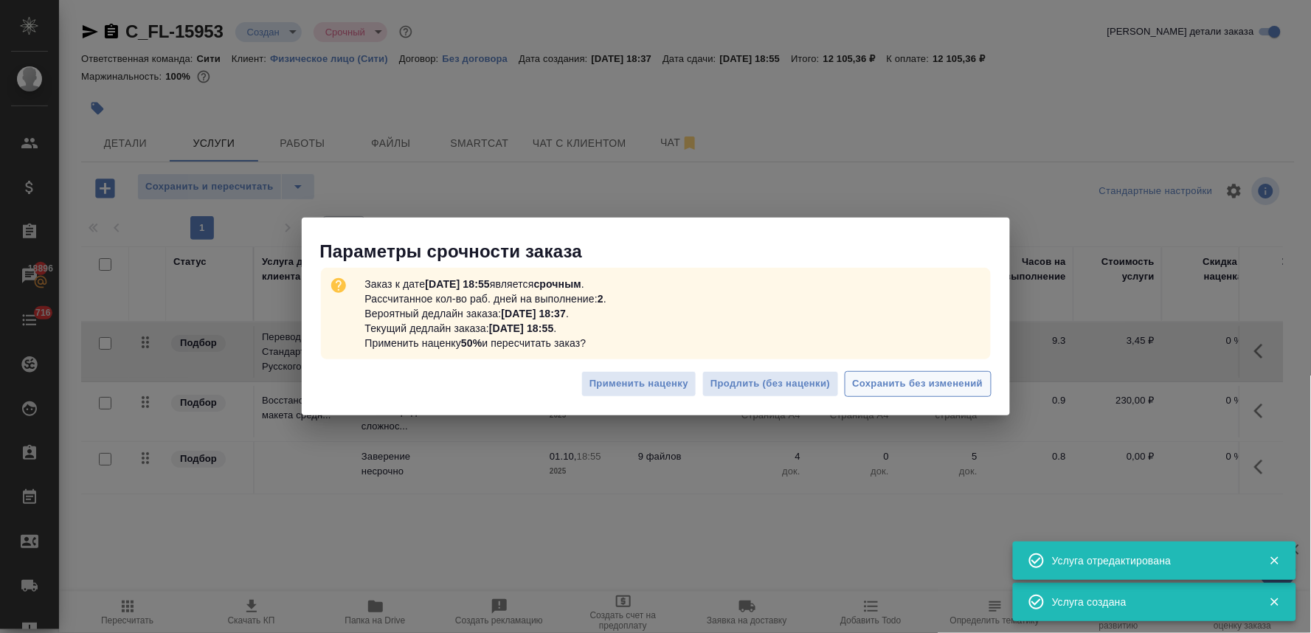
click at [932, 378] on span "Сохранить без изменений" at bounding box center [918, 383] width 131 height 17
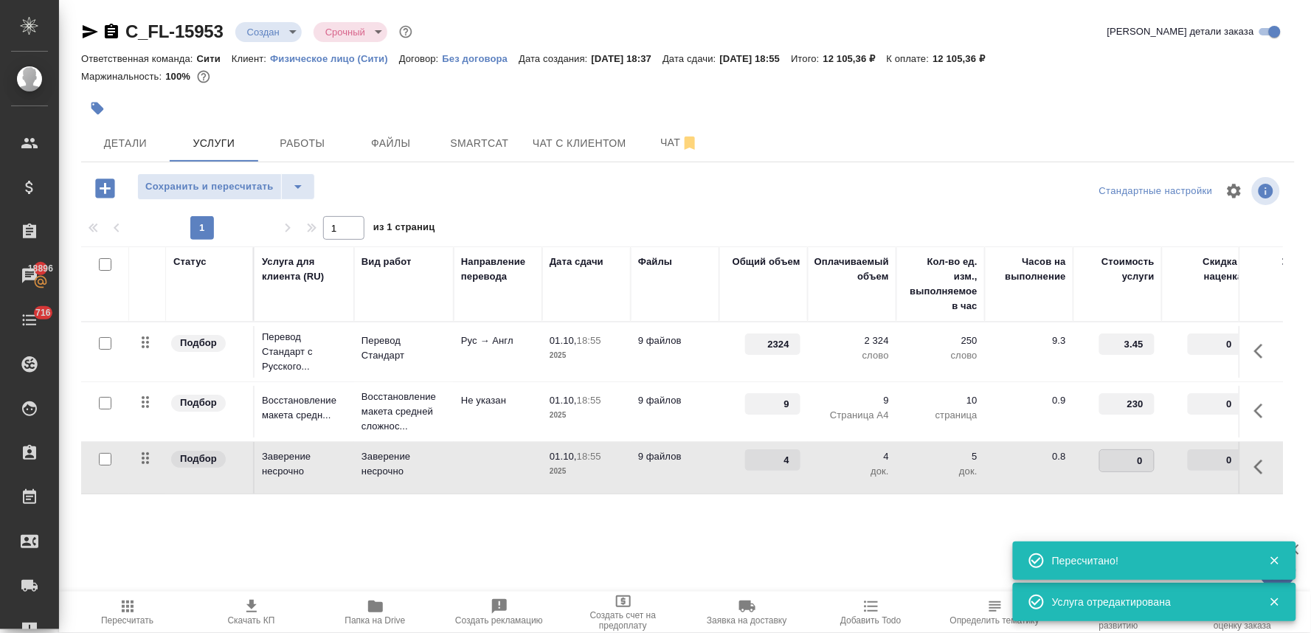
drag, startPoint x: 1132, startPoint y: 458, endPoint x: 1149, endPoint y: 454, distance: 17.4
click at [1146, 458] on input "0" at bounding box center [1127, 460] width 54 height 21
type input "662.5"
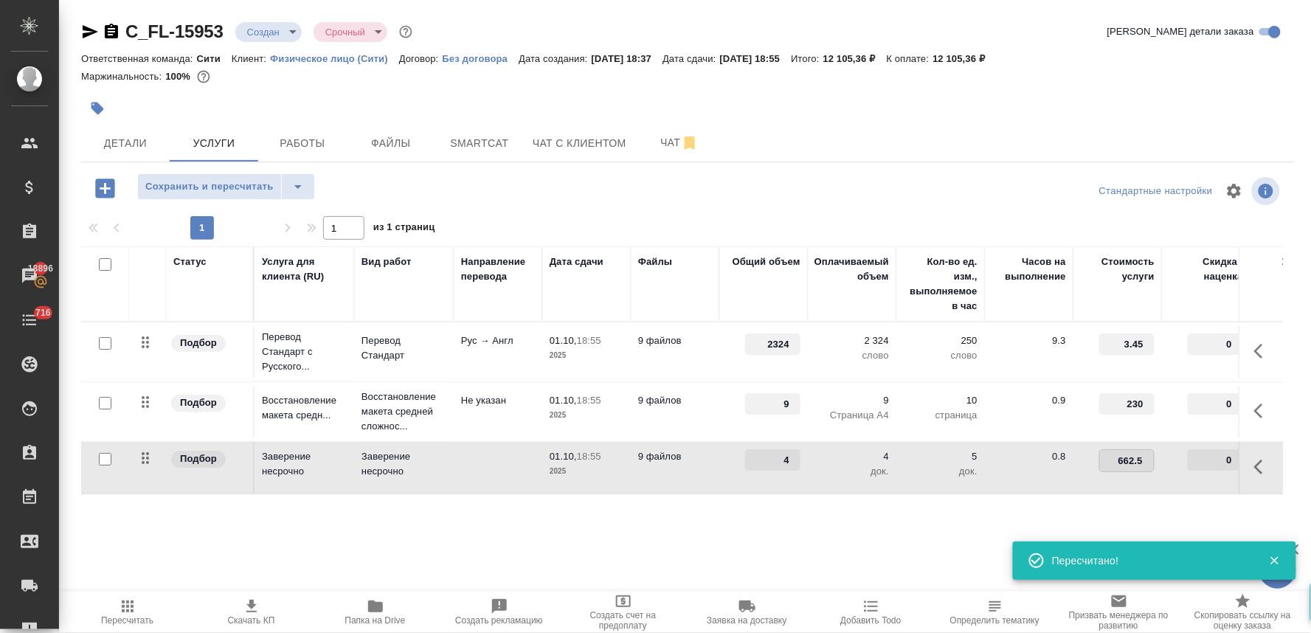
click at [889, 186] on div "Сохранить и пересчитать Стандартные настройки" at bounding box center [687, 190] width 1213 height 35
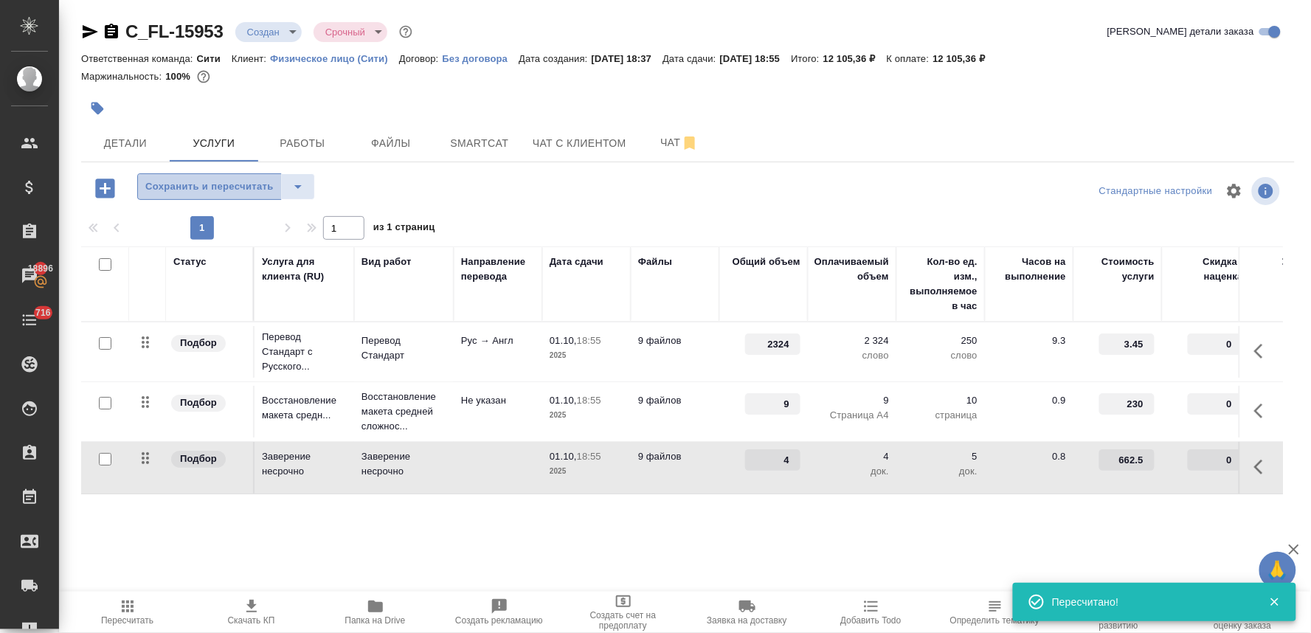
click at [200, 190] on span "Сохранить и пересчитать" at bounding box center [209, 187] width 128 height 17
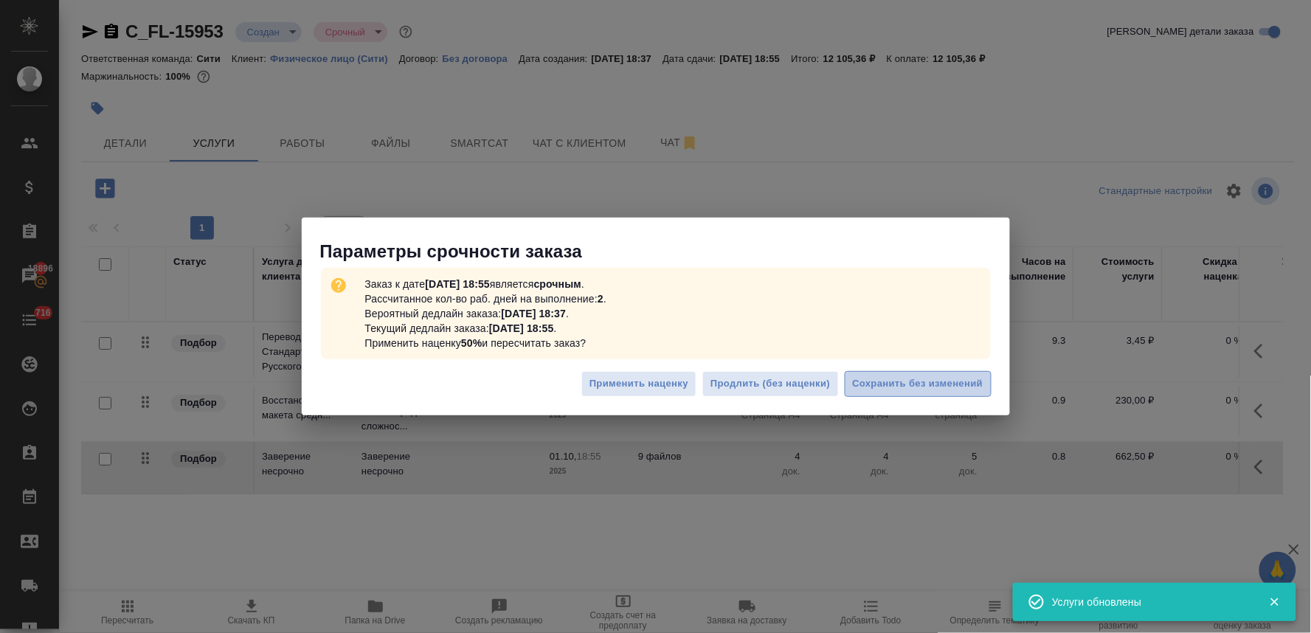
click at [909, 380] on span "Сохранить без изменений" at bounding box center [918, 383] width 131 height 17
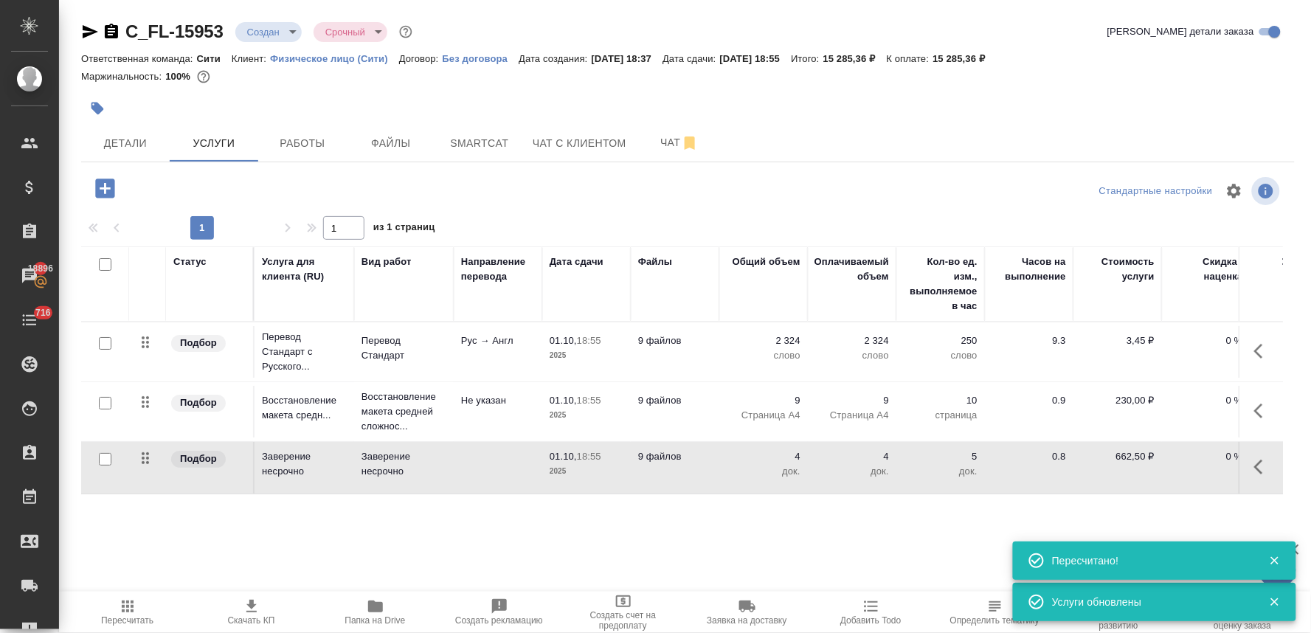
click at [1254, 114] on div at bounding box center [687, 108] width 1213 height 32
